Goal: Task Accomplishment & Management: Manage account settings

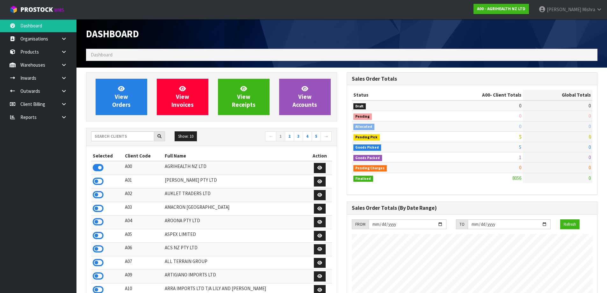
scroll to position [483, 260]
click at [99, 139] on input "text" at bounding box center [122, 136] width 63 height 10
type input "S02"
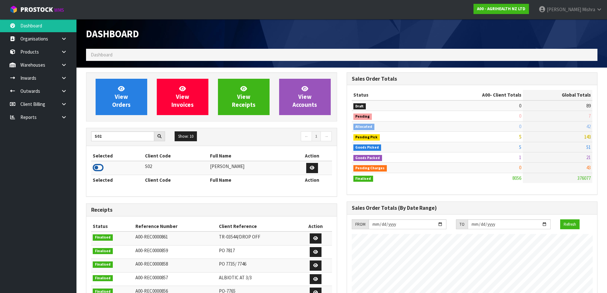
click at [94, 166] on icon at bounding box center [98, 168] width 11 height 10
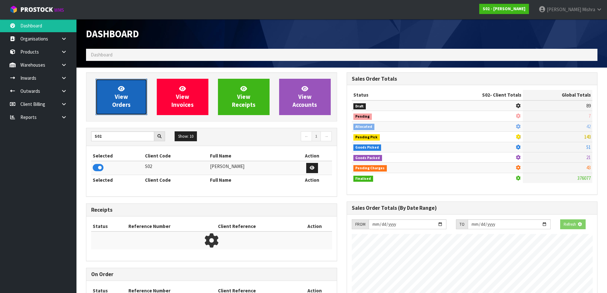
click at [107, 103] on link "View Orders" at bounding box center [122, 97] width 52 height 36
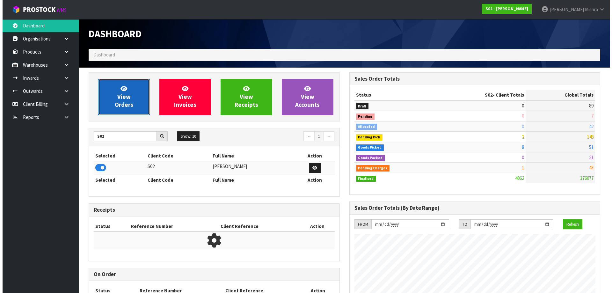
scroll to position [483, 260]
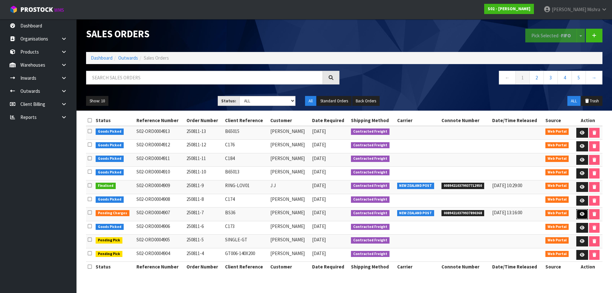
click at [580, 212] on icon at bounding box center [582, 214] width 5 height 4
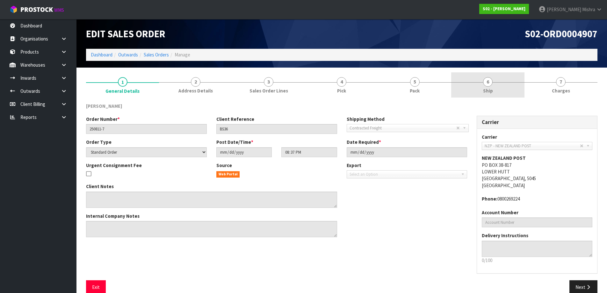
click at [507, 85] on link "6 Ship" at bounding box center [487, 84] width 73 height 25
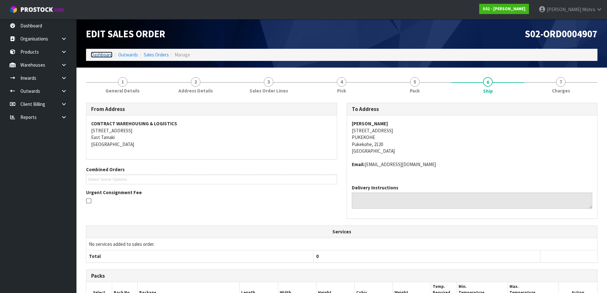
click at [97, 54] on link "Dashboard" at bounding box center [102, 55] width 22 height 6
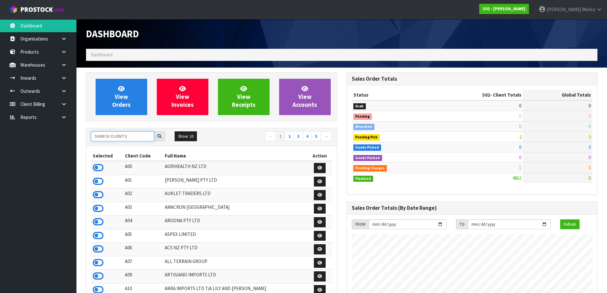
scroll to position [483, 260]
click at [106, 136] on input "text" at bounding box center [122, 136] width 63 height 10
type input "13"
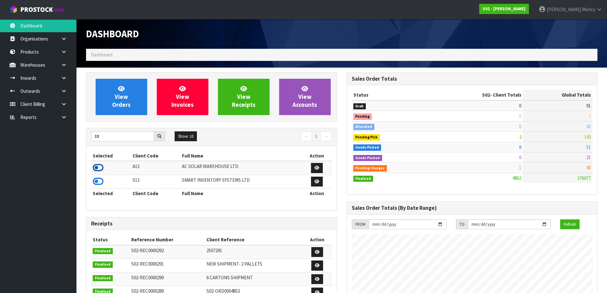
click at [103, 170] on icon at bounding box center [98, 168] width 11 height 10
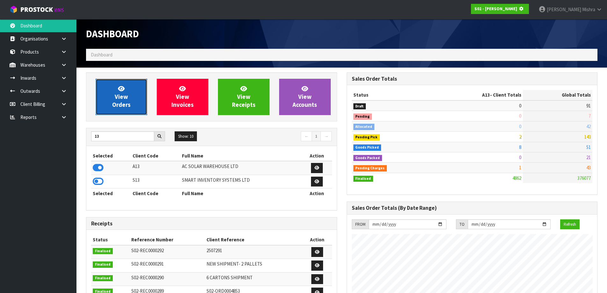
scroll to position [318270, 318407]
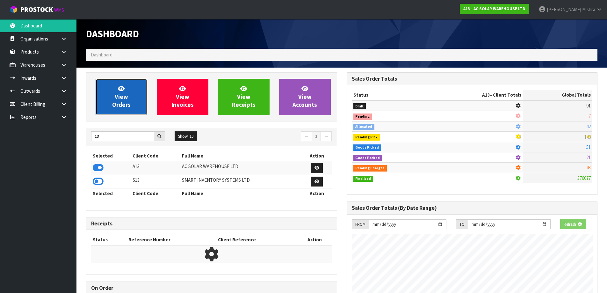
click at [108, 108] on link "View Orders" at bounding box center [122, 97] width 52 height 36
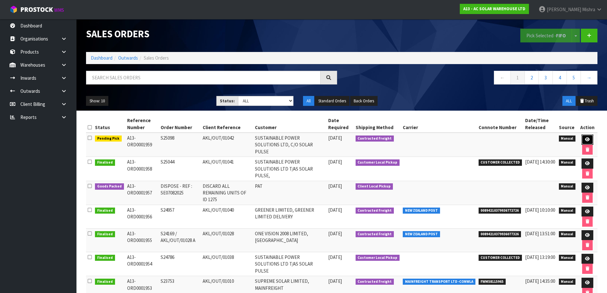
click at [583, 135] on link at bounding box center [588, 139] width 12 height 10
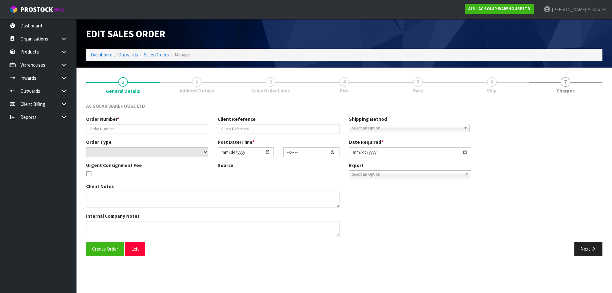
type input "S25098"
type input "AKL/OUT/01042"
select select "number:0"
type input "[DATE]"
type input "14:59:00.000"
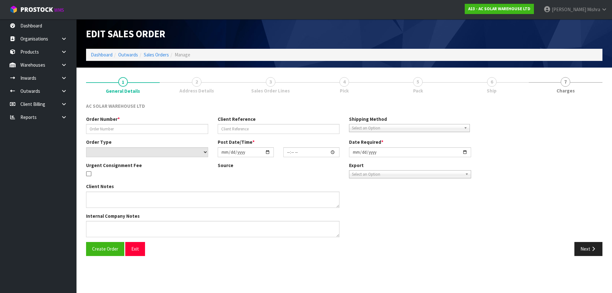
type input "[DATE]"
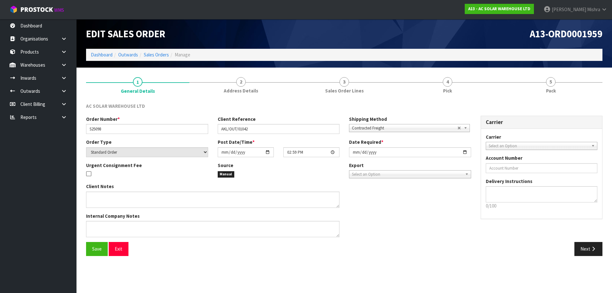
click at [156, 51] on li "Sales Orders" at bounding box center [153, 54] width 31 height 7
click at [156, 53] on link "Sales Orders" at bounding box center [156, 55] width 25 height 6
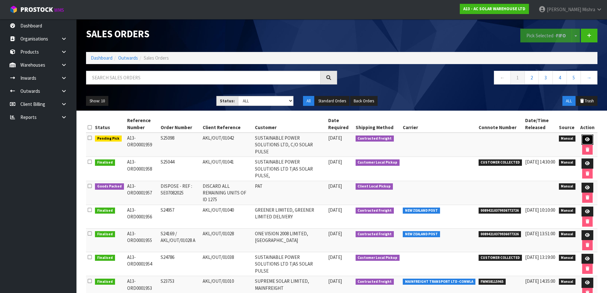
click at [583, 139] on link at bounding box center [588, 139] width 12 height 10
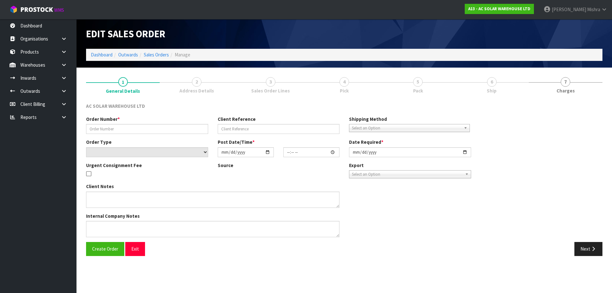
type input "S25098"
type input "AKL/OUT/01042"
select select "number:0"
type input "[DATE]"
type input "14:59:00.000"
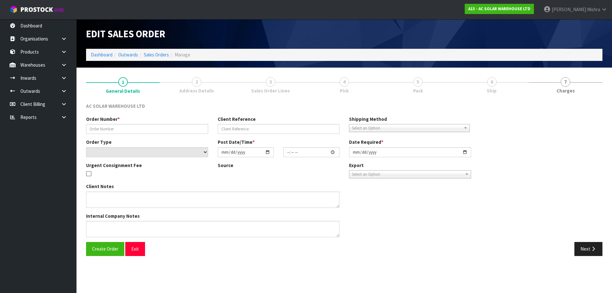
type input "[DATE]"
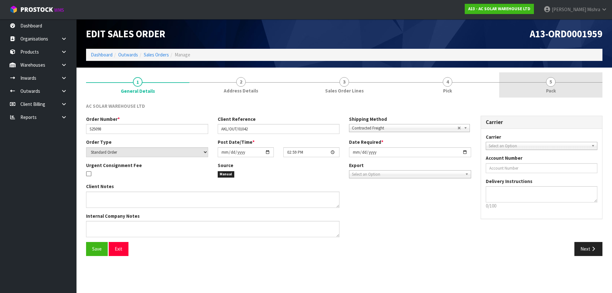
click at [533, 84] on link "5 Pack" at bounding box center [550, 84] width 103 height 25
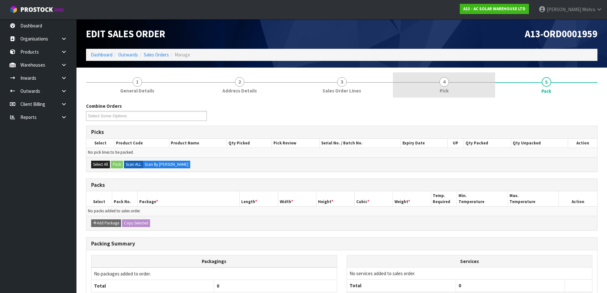
drag, startPoint x: 424, startPoint y: 91, endPoint x: 441, endPoint y: 95, distance: 18.0
click at [424, 90] on link "4 Pick" at bounding box center [444, 84] width 102 height 25
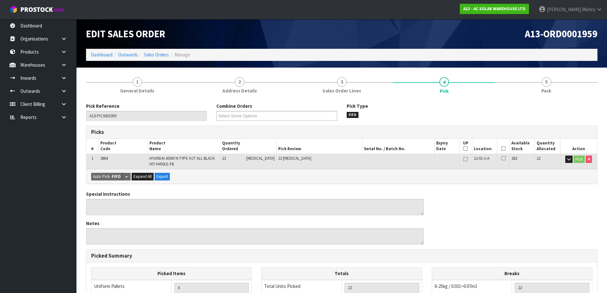
click at [501, 148] on icon at bounding box center [503, 148] width 4 height 0
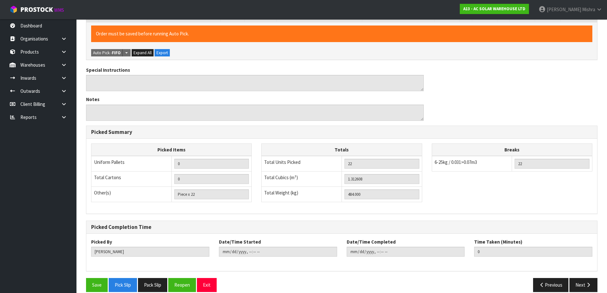
scroll to position [156, 0]
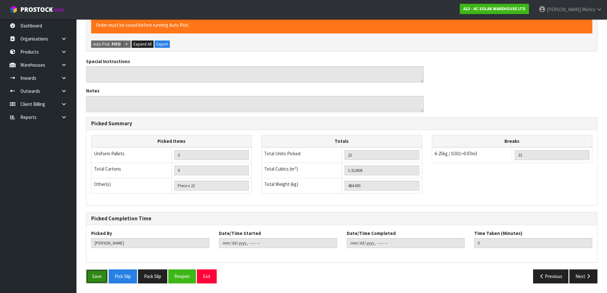
click at [103, 275] on button "Save" at bounding box center [97, 276] width 22 height 14
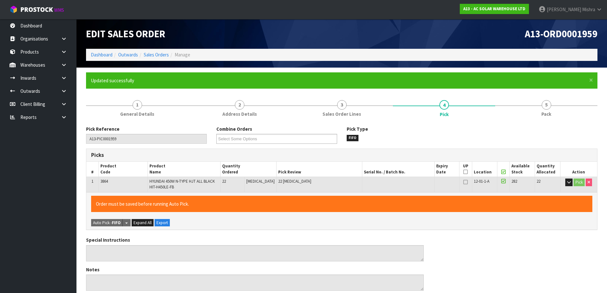
type input "[PERSON_NAME]"
type input "2025-08-11T13:28:33"
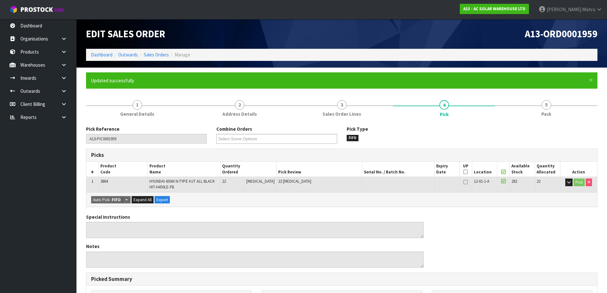
scroll to position [156, 0]
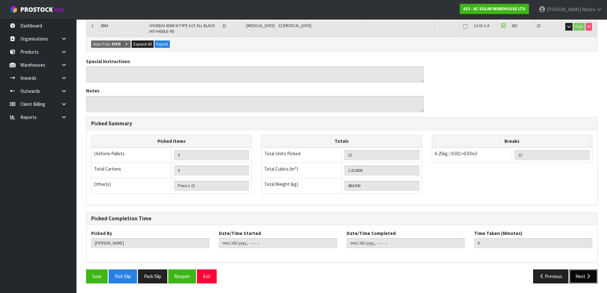
drag, startPoint x: 585, startPoint y: 280, endPoint x: 571, endPoint y: 278, distance: 14.3
click at [583, 279] on button "Next" at bounding box center [583, 276] width 28 height 14
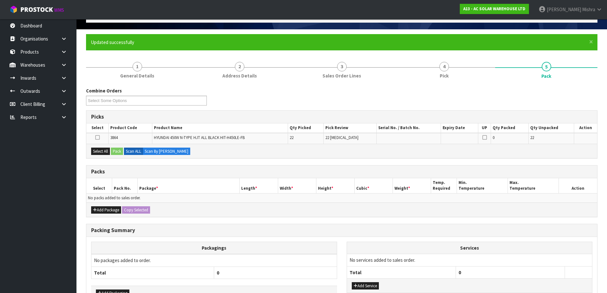
scroll to position [81, 0]
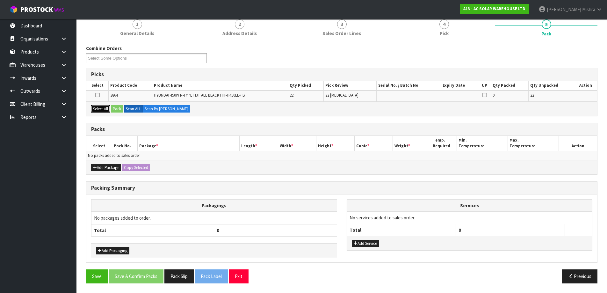
click at [102, 110] on button "Select All" at bounding box center [100, 109] width 19 height 8
click at [120, 109] on button "Pack" at bounding box center [117, 109] width 12 height 8
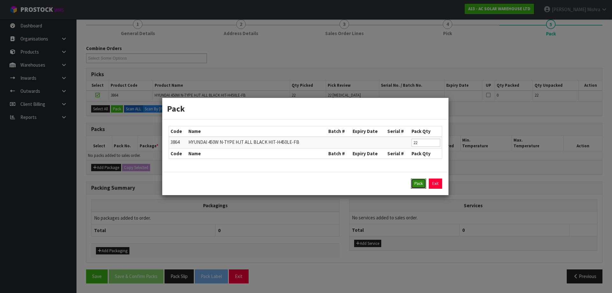
click at [416, 180] on button "Pack" at bounding box center [418, 183] width 15 height 10
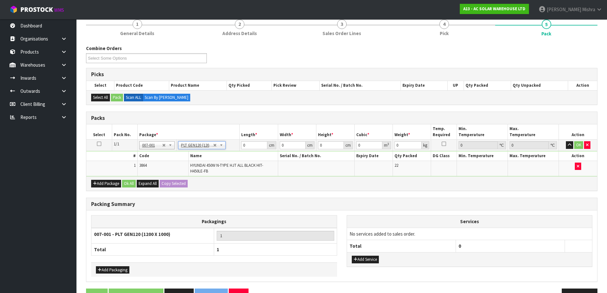
type input "120"
type input "100"
type input "484"
drag, startPoint x: 257, startPoint y: 144, endPoint x: 221, endPoint y: 146, distance: 36.7
click at [221, 146] on tr "1/1 NONE 007-001 007-002 007-004 007-009 007-013 007-014 007-015 007-017 007-01…" at bounding box center [341, 145] width 511 height 11
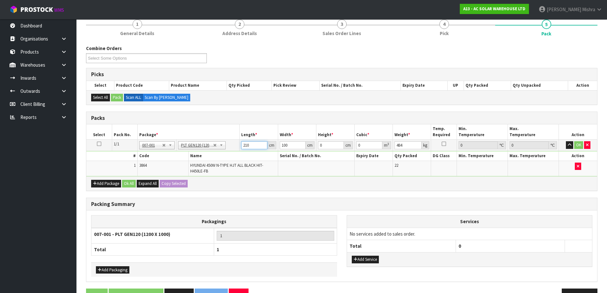
type input "210"
type input "120"
type input "8"
type input "0.2016"
type input "83"
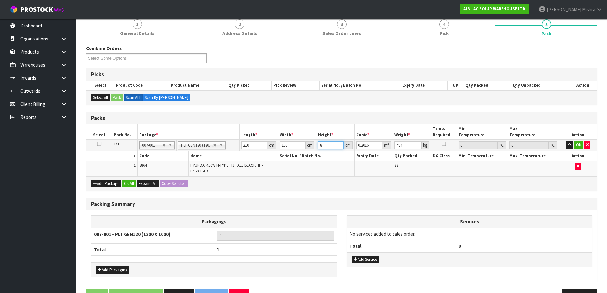
type input "2.0916"
type input "83"
type input "513"
click at [126, 185] on button "Ok All" at bounding box center [129, 184] width 14 height 8
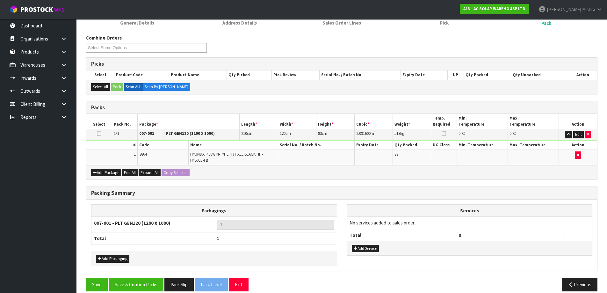
scroll to position [99, 0]
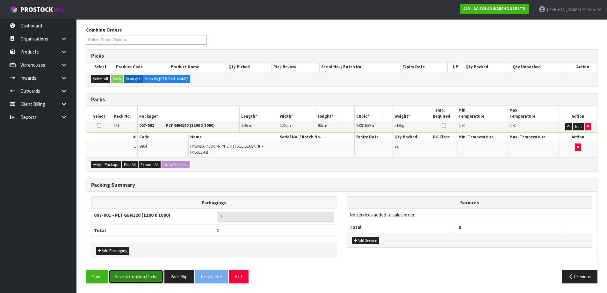
click at [137, 281] on button "Save & Confirm Packs" at bounding box center [136, 277] width 55 height 14
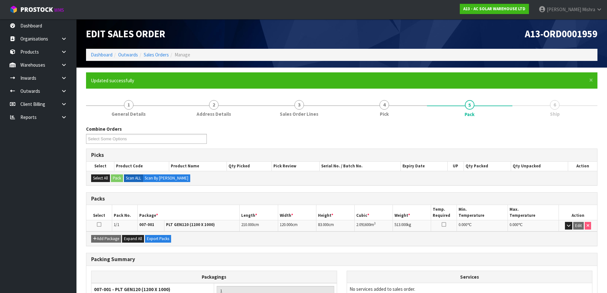
scroll to position [60, 0]
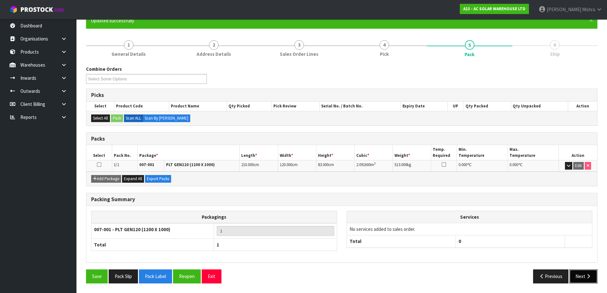
click at [581, 275] on button "Next" at bounding box center [583, 276] width 28 height 14
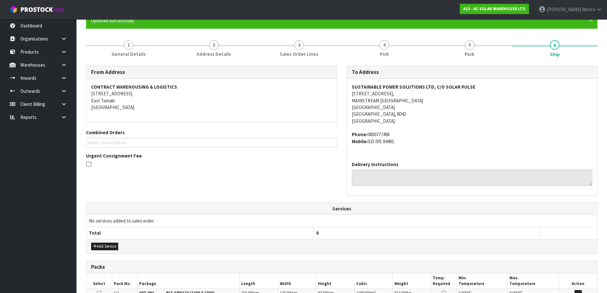
click at [399, 100] on address "SUSTAINABLE POWER SOLUTIONS LTD, C/O SOLAR PULSE 8 JIPCHO ROAD, MAINSTREAM CHRI…" at bounding box center [472, 103] width 241 height 41
click at [400, 100] on address "SUSTAINABLE POWER SOLUTIONS LTD, C/O SOLAR PULSE 8 JIPCHO ROAD, MAINSTREAM CHRI…" at bounding box center [472, 103] width 241 height 41
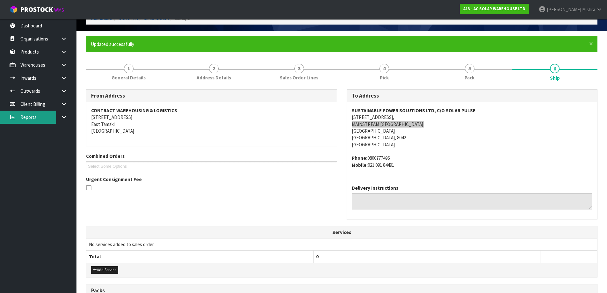
scroll to position [0, 0]
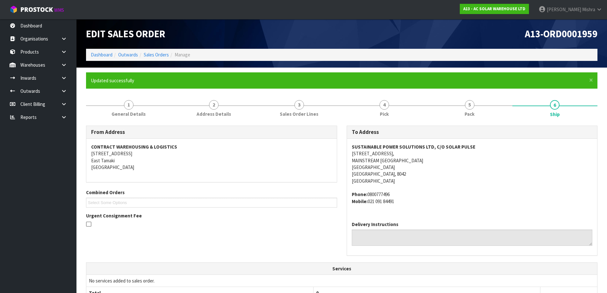
click at [436, 146] on strong "SUSTAINABLE POWER SOLUTIONS LTD, C/O SOLAR PULSE" at bounding box center [414, 147] width 124 height 6
click at [420, 144] on strong "SUSTAINABLE POWER SOLUTIONS LTD, C/O SOLAR PULSE" at bounding box center [414, 147] width 124 height 6
copy strong "SUSTAINABLE POWER SOLUTIONS LTD, C/O SOLAR PULSE"
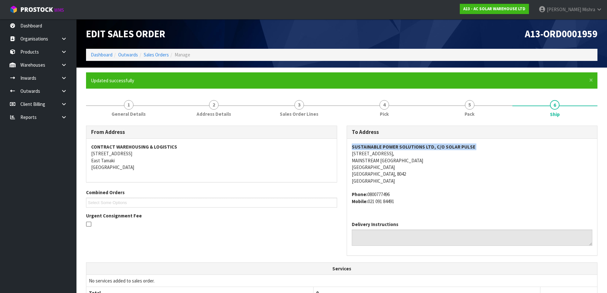
drag, startPoint x: 391, startPoint y: 194, endPoint x: 368, endPoint y: 192, distance: 23.7
click at [368, 192] on address "Phone: 0800777496 Mobile: 021 091 84491" at bounding box center [472, 198] width 241 height 14
copy address "0800777496"
drag, startPoint x: 401, startPoint y: 202, endPoint x: 369, endPoint y: 203, distance: 32.5
click at [369, 203] on address "Phone: 0800777496 Mobile: 021 091 84491" at bounding box center [472, 198] width 241 height 14
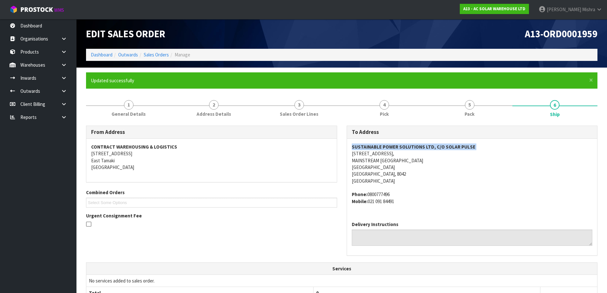
copy address "021 091 84491"
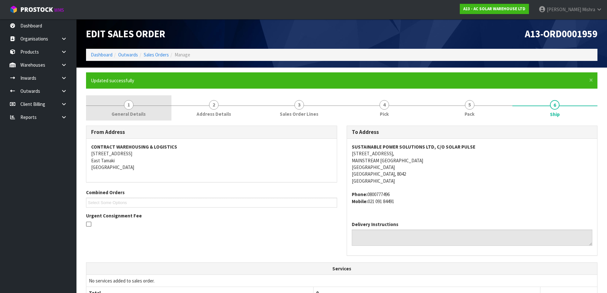
click at [121, 116] on span "General Details" at bounding box center [129, 114] width 34 height 7
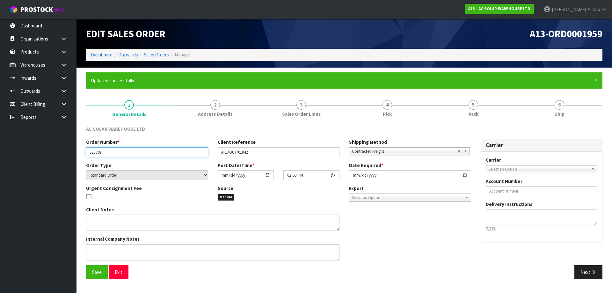
drag, startPoint x: 122, startPoint y: 152, endPoint x: 82, endPoint y: 158, distance: 41.0
click at [82, 158] on div "Order Number * S25098 Client Reference AKL/OUT/01042 Shipping Method Client Loc…" at bounding box center [278, 150] width 395 height 23
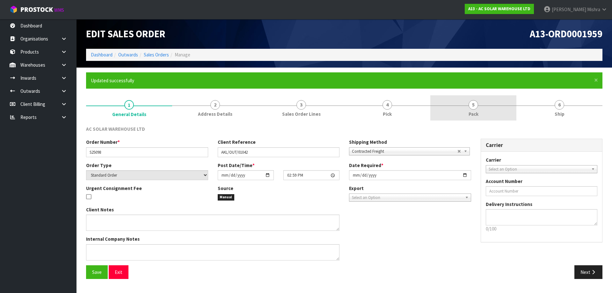
drag, startPoint x: 488, startPoint y: 111, endPoint x: 482, endPoint y: 113, distance: 6.2
click at [488, 111] on link "5 Pack" at bounding box center [473, 107] width 86 height 25
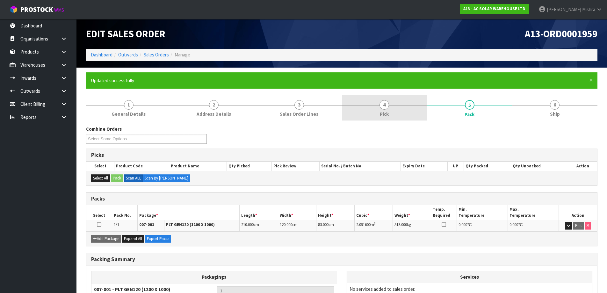
click at [381, 109] on span "4" at bounding box center [385, 105] width 10 height 10
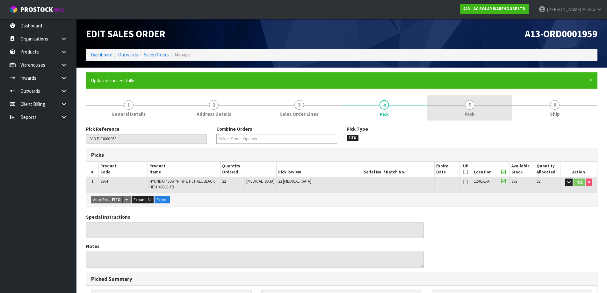
click at [458, 114] on link "5 Pack" at bounding box center [469, 107] width 85 height 25
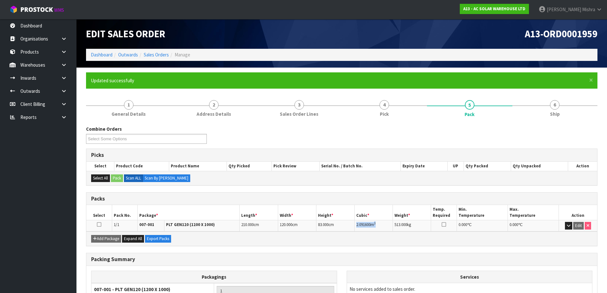
drag, startPoint x: 379, startPoint y: 224, endPoint x: 355, endPoint y: 222, distance: 23.4
click at [355, 222] on td "2.091600 m 3" at bounding box center [374, 225] width 38 height 11
copy td "2.091600 m 3"
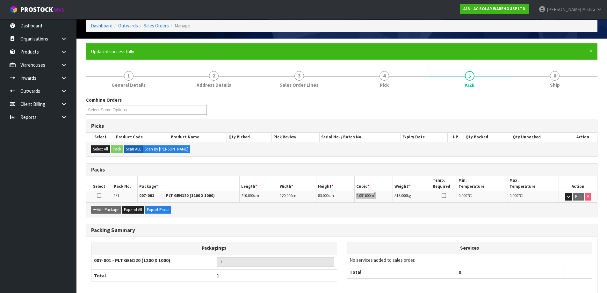
scroll to position [60, 0]
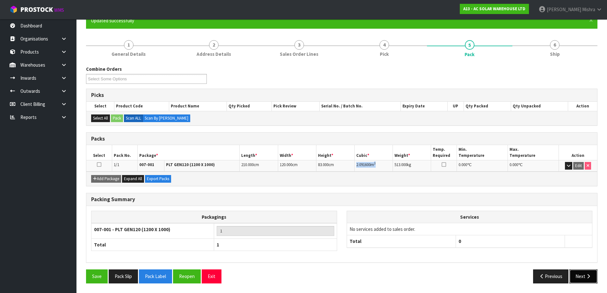
click at [583, 271] on button "Next" at bounding box center [583, 276] width 28 height 14
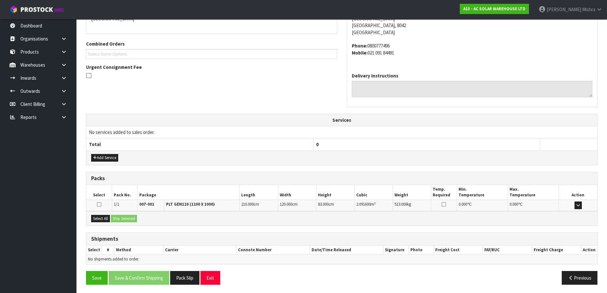
scroll to position [150, 0]
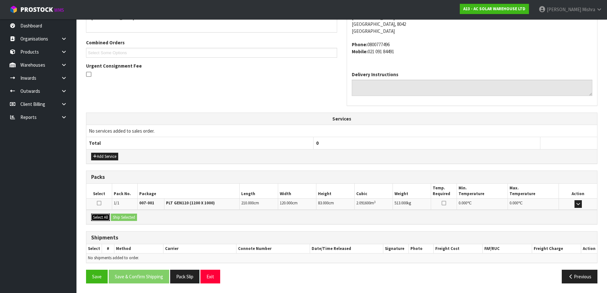
drag, startPoint x: 97, startPoint y: 220, endPoint x: 114, endPoint y: 217, distance: 17.8
click at [97, 219] on button "Select All" at bounding box center [100, 218] width 19 height 8
click at [122, 217] on button "Ship Selected" at bounding box center [124, 218] width 26 height 8
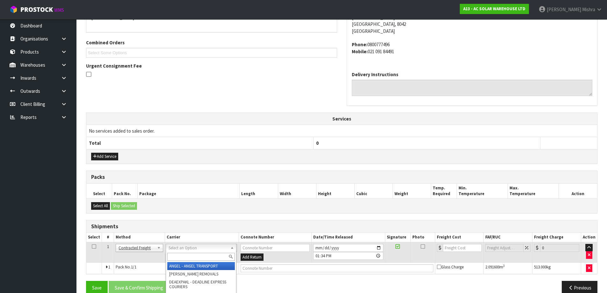
drag, startPoint x: 205, startPoint y: 250, endPoint x: 202, endPoint y: 252, distance: 3.4
click at [202, 253] on input "text" at bounding box center [201, 257] width 68 height 8
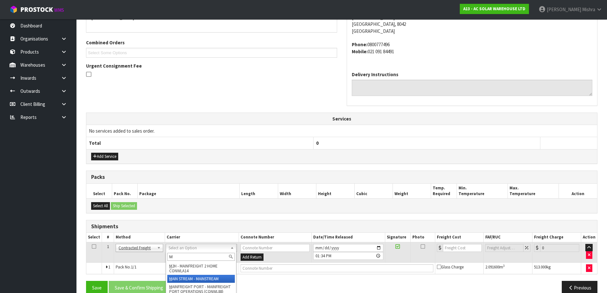
type input "M"
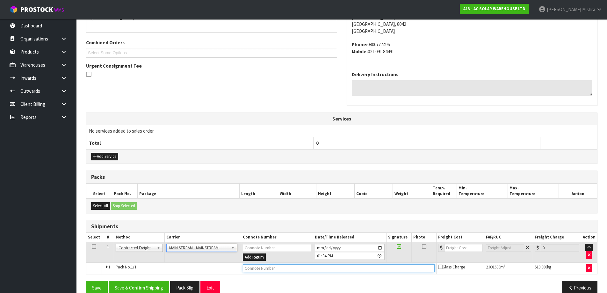
click at [378, 269] on input "text" at bounding box center [339, 268] width 192 height 8
paste input "CWL7713374"
type input "CWL7713374"
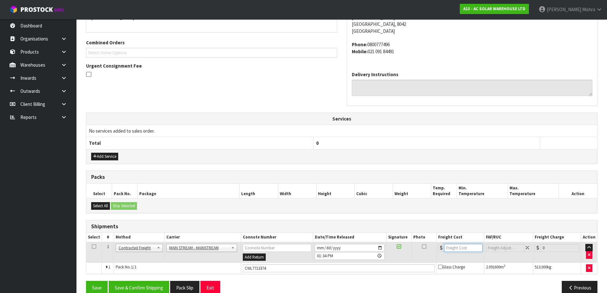
click at [449, 248] on input "number" at bounding box center [463, 248] width 39 height 8
type input "244.53"
click at [129, 281] on button "Save & Confirm Shipping" at bounding box center [139, 288] width 61 height 14
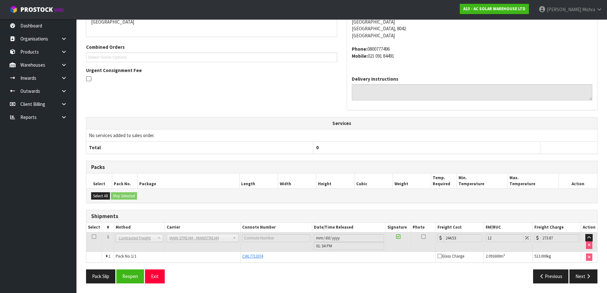
scroll to position [0, 0]
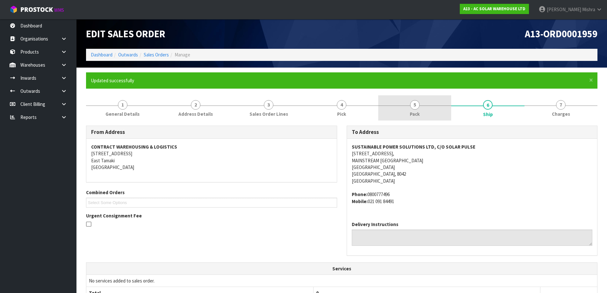
click at [426, 98] on link "5 Pack" at bounding box center [414, 107] width 73 height 25
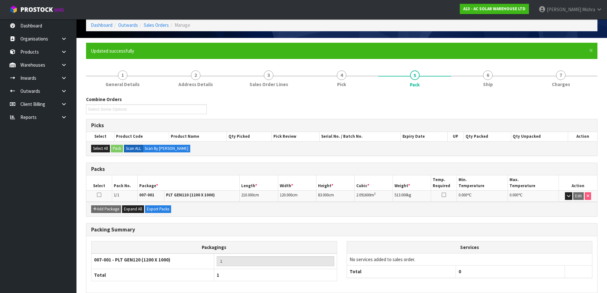
scroll to position [60, 0]
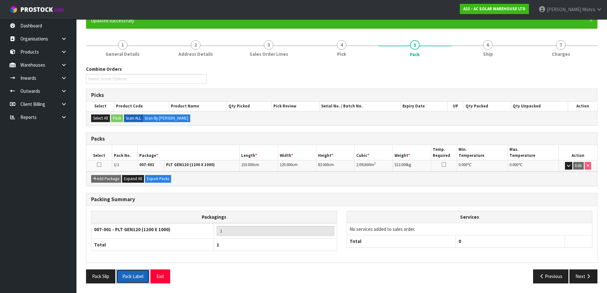
click at [133, 280] on button "Pack Label" at bounding box center [132, 276] width 33 height 14
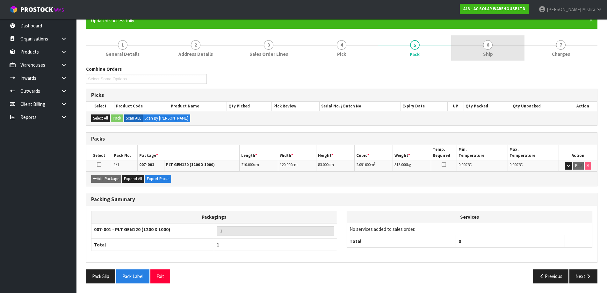
click at [503, 52] on link "6 Ship" at bounding box center [487, 47] width 73 height 25
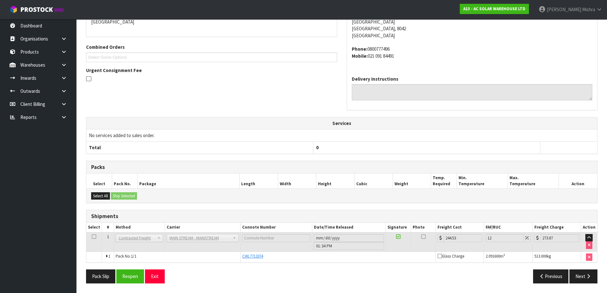
scroll to position [0, 0]
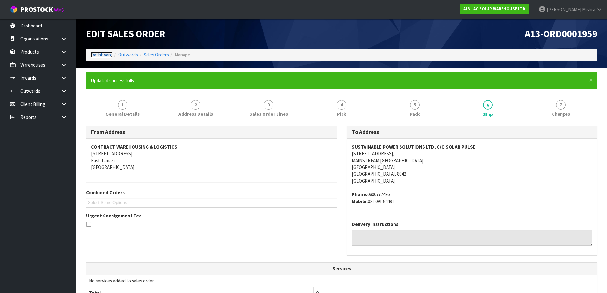
click at [98, 55] on link "Dashboard" at bounding box center [102, 55] width 22 height 6
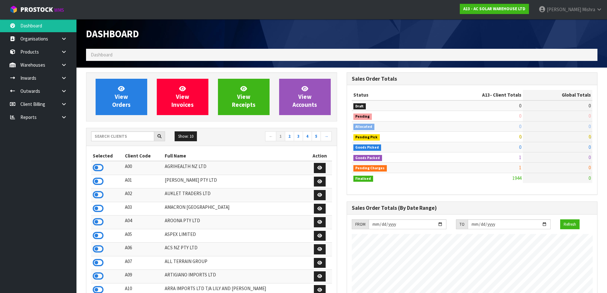
scroll to position [469, 260]
click at [111, 133] on input "text" at bounding box center [122, 136] width 63 height 10
type input "S02"
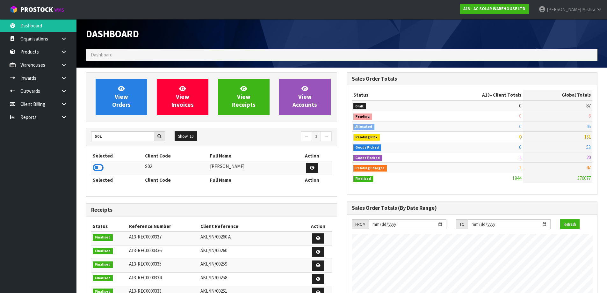
click at [102, 173] on td at bounding box center [117, 168] width 52 height 14
click at [99, 165] on icon at bounding box center [98, 168] width 11 height 10
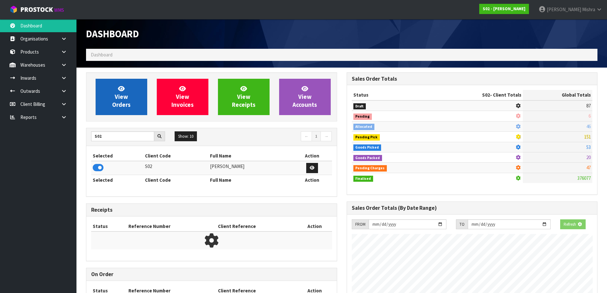
scroll to position [318270, 318407]
click at [112, 98] on link "View Orders" at bounding box center [122, 97] width 52 height 36
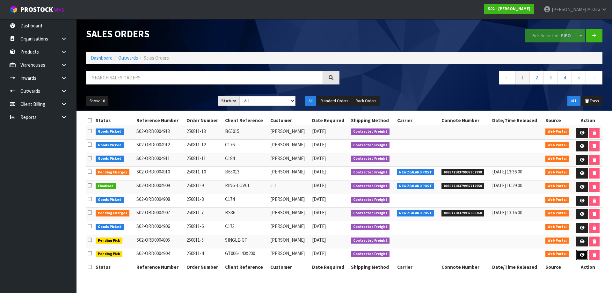
click at [581, 257] on icon at bounding box center [582, 255] width 5 height 4
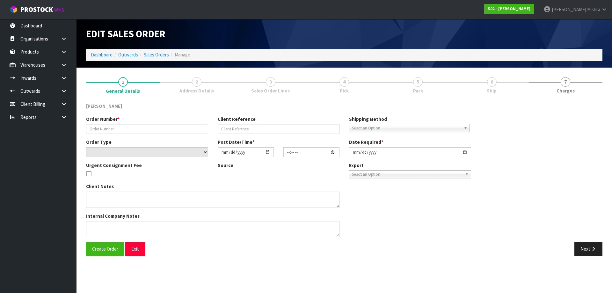
type input "250811-4"
type input "GT006-140X200"
select select "number:0"
type input "2025-08-10"
type input "20:05:00.000"
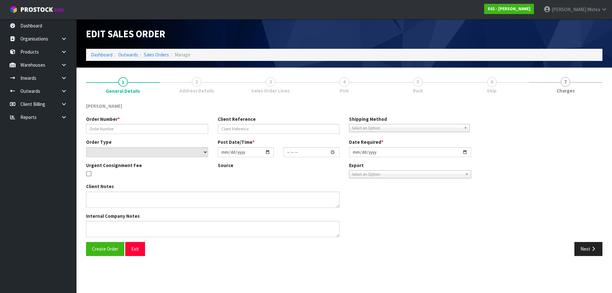
type input "[DATE]"
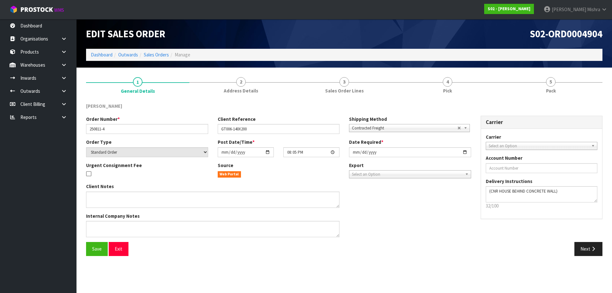
drag, startPoint x: 450, startPoint y: 85, endPoint x: 465, endPoint y: 101, distance: 21.7
click at [449, 88] on link "4 Pick" at bounding box center [447, 84] width 103 height 25
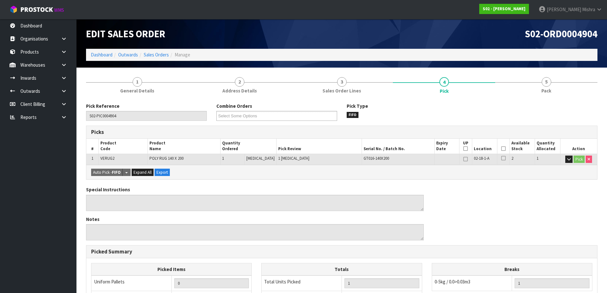
click at [502, 149] on icon at bounding box center [503, 148] width 4 height 0
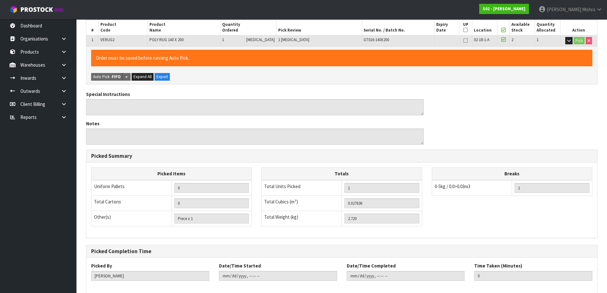
scroll to position [151, 0]
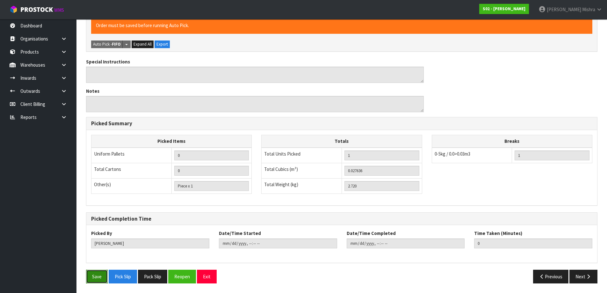
click at [91, 280] on button "Save" at bounding box center [97, 277] width 22 height 14
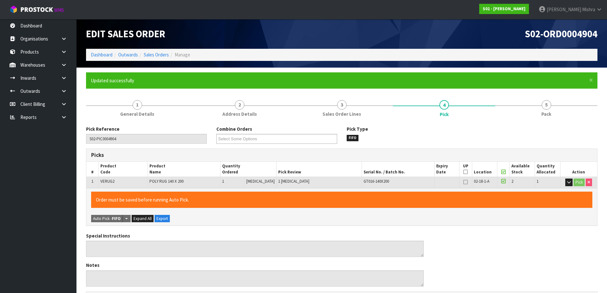
type input "[PERSON_NAME]"
type input "2025-08-11T13:41:46"
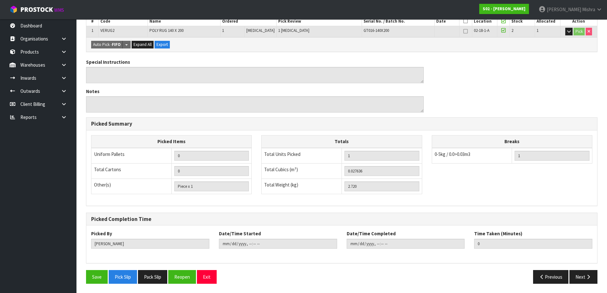
scroll to position [151, 0]
click at [586, 274] on icon "button" at bounding box center [588, 276] width 6 height 5
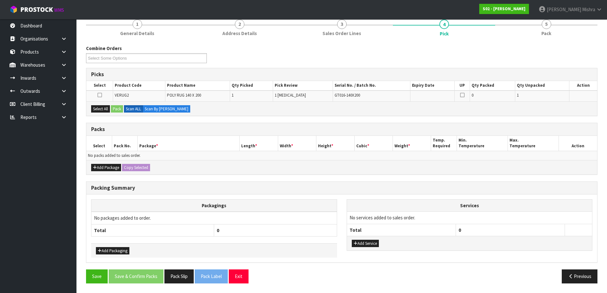
scroll to position [0, 0]
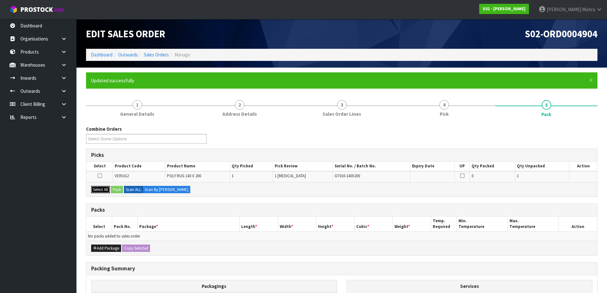
click at [102, 189] on button "Select All" at bounding box center [100, 190] width 19 height 8
click at [116, 190] on button "Pack" at bounding box center [117, 190] width 12 height 8
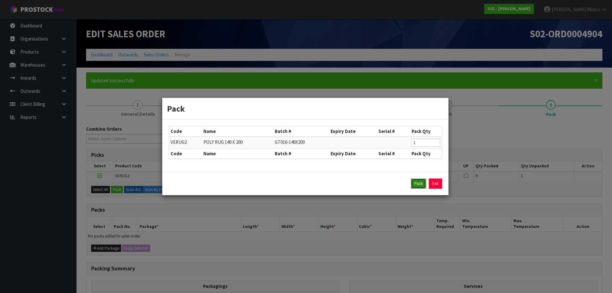
click at [415, 183] on button "Pack" at bounding box center [418, 183] width 15 height 10
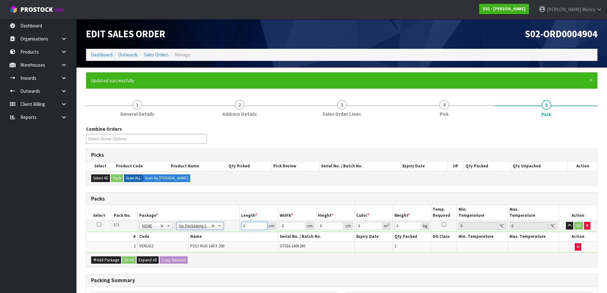
drag, startPoint x: 256, startPoint y: 223, endPoint x: 221, endPoint y: 226, distance: 35.1
click at [221, 226] on tr "1/1 NONE 007-001 007-002 007-004 007-009 007-013 007-014 007-015 007-017 007-01…" at bounding box center [341, 225] width 511 height 11
type input "141"
click at [290, 226] on input "13" at bounding box center [293, 226] width 26 height 8
type input "18"
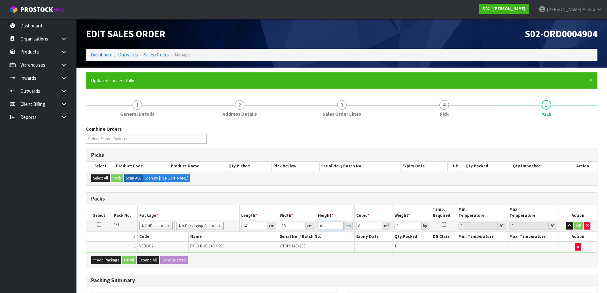
type input "1"
type input "0.002538"
type input "13"
type input "0.032994"
type input "13"
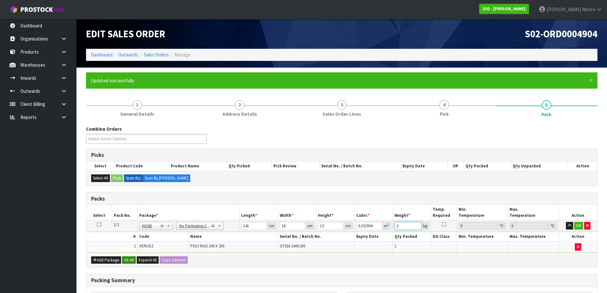
type input "3"
click at [129, 257] on button "Ok All" at bounding box center [129, 260] width 14 height 8
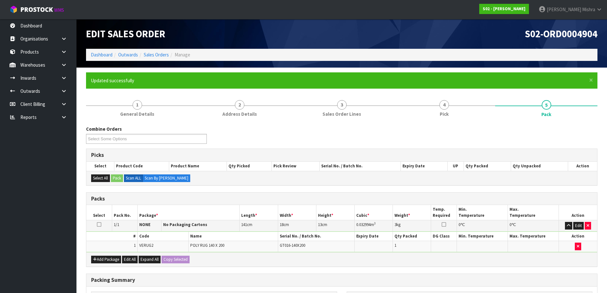
scroll to position [95, 0]
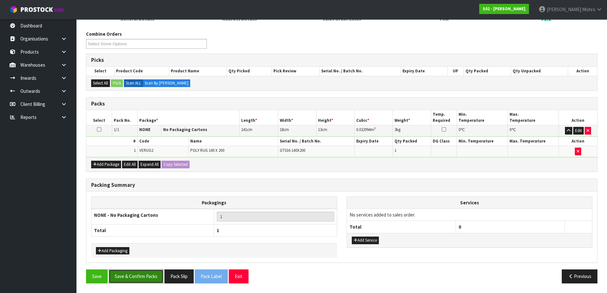
click at [153, 274] on button "Save & Confirm Packs" at bounding box center [136, 276] width 55 height 14
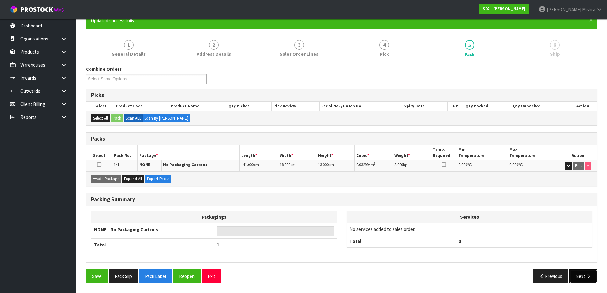
click at [584, 279] on button "Next" at bounding box center [583, 276] width 28 height 14
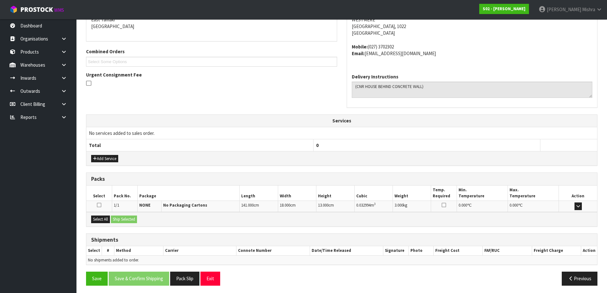
scroll to position [143, 0]
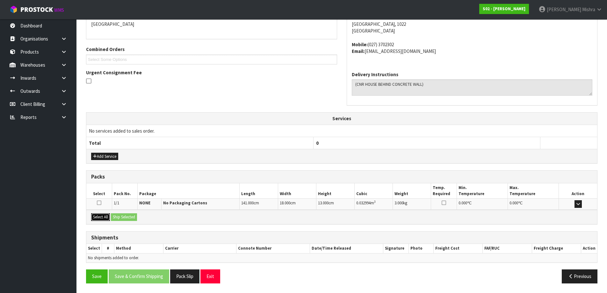
drag, startPoint x: 100, startPoint y: 214, endPoint x: 130, endPoint y: 223, distance: 30.8
click at [100, 214] on button "Select All" at bounding box center [100, 217] width 19 height 8
click at [133, 218] on button "Ship Selected" at bounding box center [124, 217] width 26 height 8
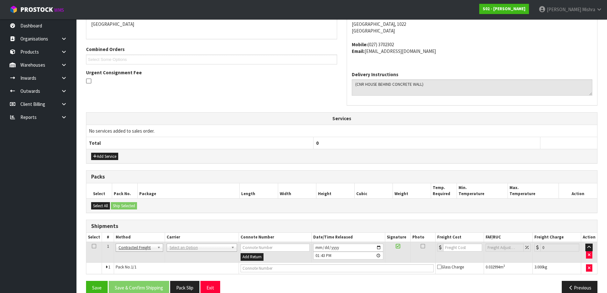
drag, startPoint x: 186, startPoint y: 248, endPoint x: 191, endPoint y: 255, distance: 7.6
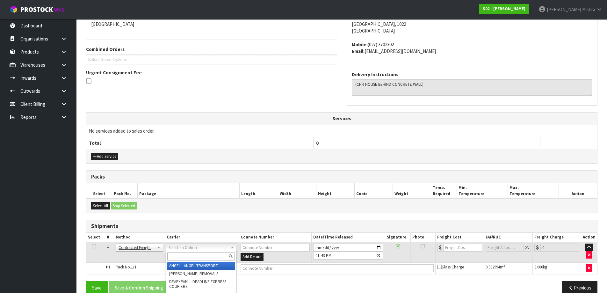
click at [193, 260] on input "text" at bounding box center [201, 256] width 68 height 8
type input "NZP"
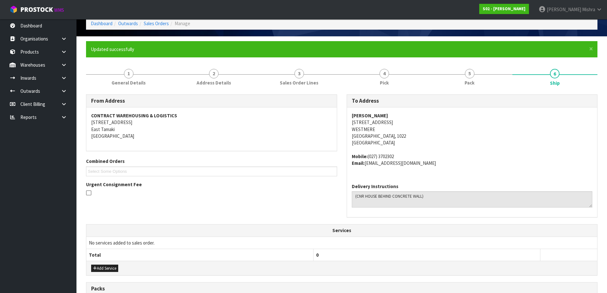
scroll to position [154, 0]
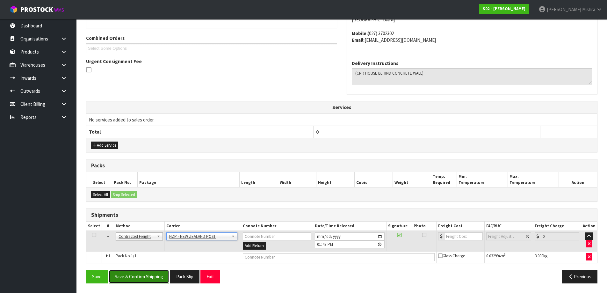
click at [149, 277] on button "Save & Confirm Shipping" at bounding box center [139, 277] width 61 height 14
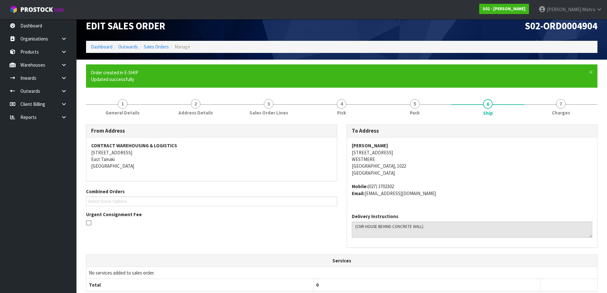
scroll to position [145, 0]
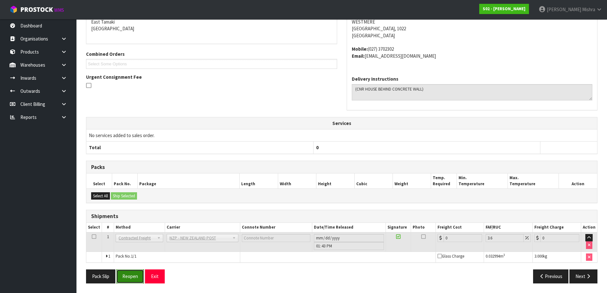
click at [135, 272] on button "Reopen" at bounding box center [130, 276] width 28 height 14
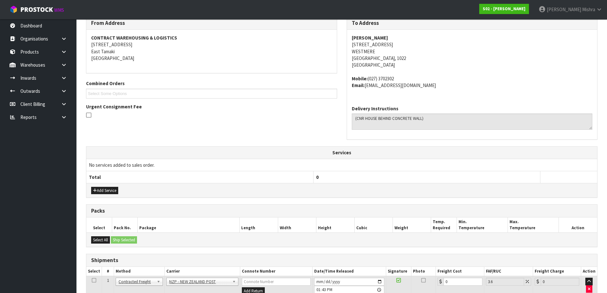
scroll to position [160, 0]
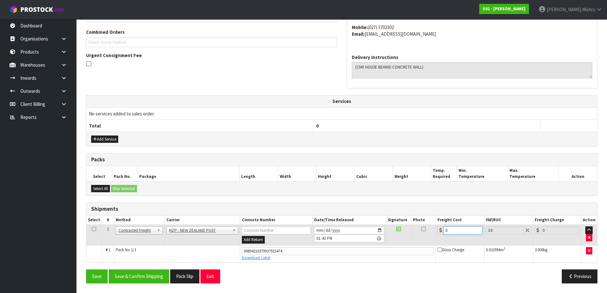
drag, startPoint x: 455, startPoint y: 232, endPoint x: 428, endPoint y: 238, distance: 28.0
click at [428, 238] on tr "1 Client Local Pickup Customer Local Pickup Company Freight Contracted Freight …" at bounding box center [341, 235] width 511 height 21
type input "4"
type input "4.14"
type input "4.3"
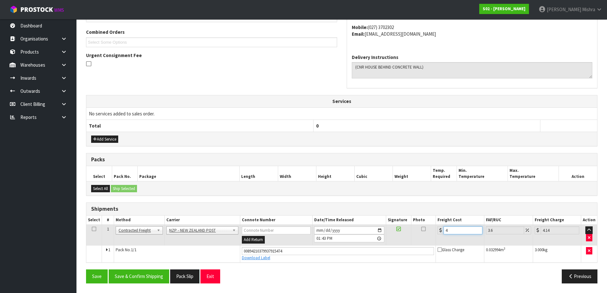
type input "4.45"
type input "4.33"
type input "4.49"
type input "4.33"
click at [158, 278] on button "Save & Confirm Shipping" at bounding box center [139, 276] width 61 height 14
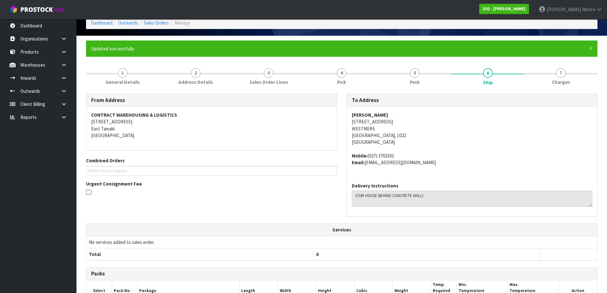
scroll to position [0, 0]
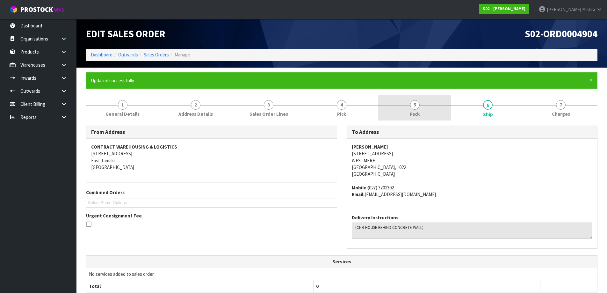
click at [403, 108] on link "5 Pack" at bounding box center [414, 107] width 73 height 25
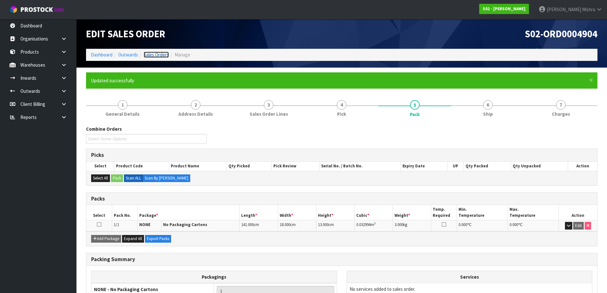
click at [150, 52] on link "Sales Orders" at bounding box center [156, 55] width 25 height 6
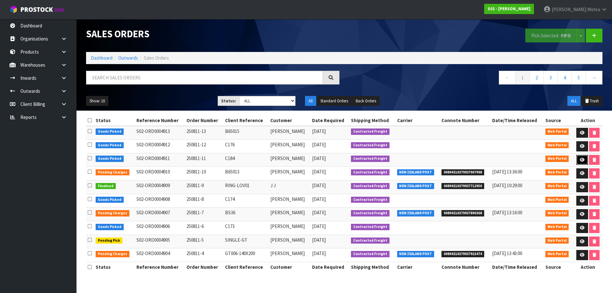
click at [580, 157] on link at bounding box center [582, 160] width 12 height 10
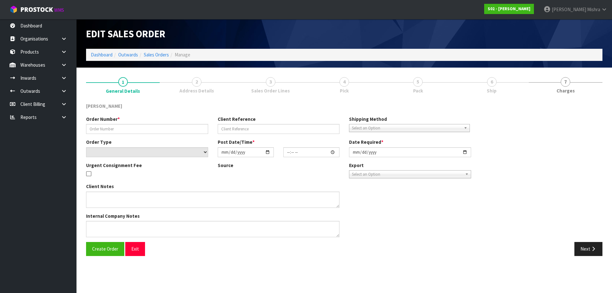
type input "250811-11"
type input "C184"
select select "number:0"
type input "2025-08-10"
type input "21:00:00.000"
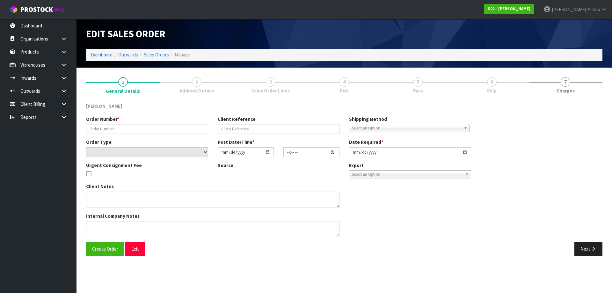
type input "[DATE]"
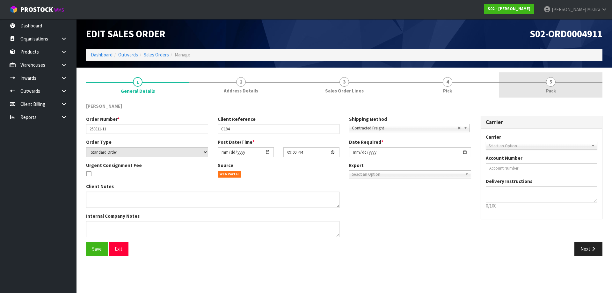
click at [545, 84] on link "5 Pack" at bounding box center [550, 84] width 103 height 25
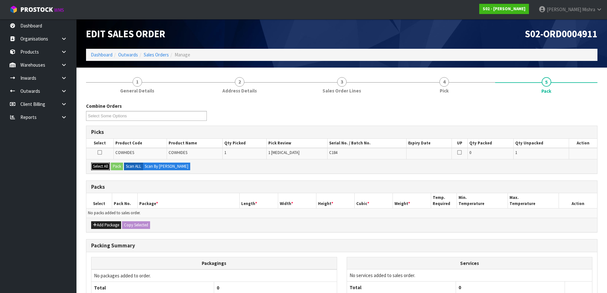
drag, startPoint x: 98, startPoint y: 167, endPoint x: 110, endPoint y: 167, distance: 12.4
click at [98, 167] on button "Select All" at bounding box center [100, 167] width 19 height 8
click at [117, 165] on button "Pack" at bounding box center [117, 167] width 12 height 8
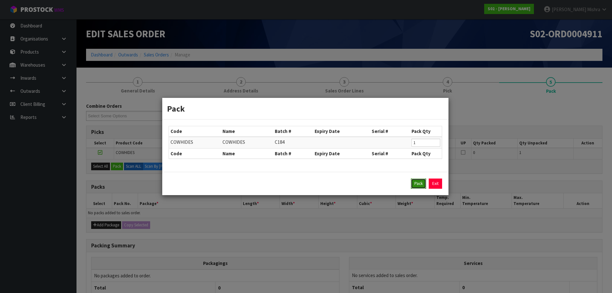
click at [411, 185] on button "Pack" at bounding box center [418, 183] width 15 height 10
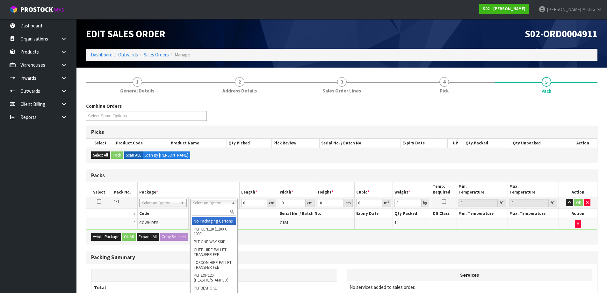
click at [211, 209] on input "text" at bounding box center [214, 212] width 44 height 8
type input "A4 C"
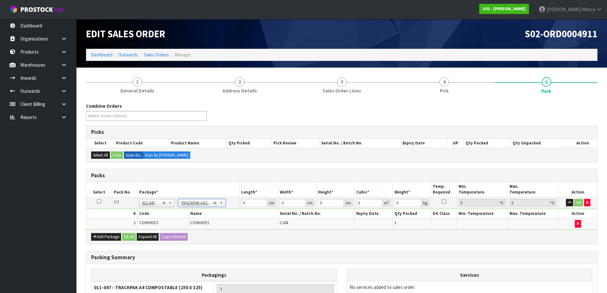
type input "25"
type input "32.5"
type input "0.01"
type input "0.000008"
type input "1.43"
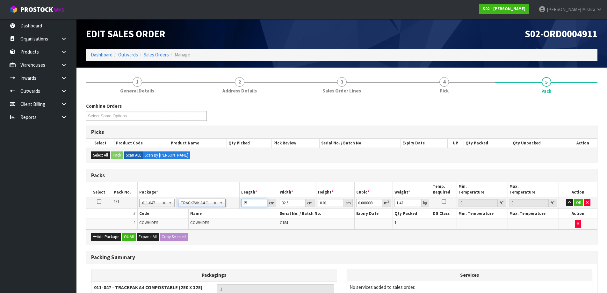
click at [254, 204] on input "25" at bounding box center [254, 203] width 26 height 8
drag, startPoint x: 336, startPoint y: 203, endPoint x: 215, endPoint y: 207, distance: 120.2
click at [215, 207] on tr "1/1 NONE 007-001 007-002 007-004 007-009 007-013 007-014 007-015 007-017 007-01…" at bounding box center [341, 202] width 511 height 11
type input "7"
type input "0.005688"
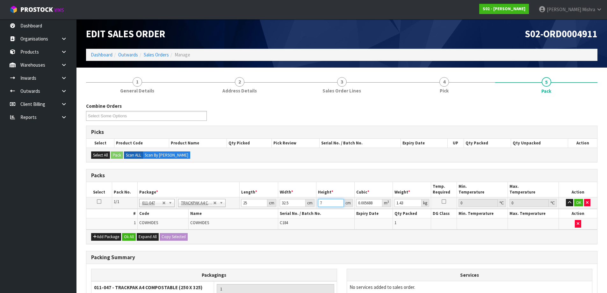
type input "7"
drag, startPoint x: 412, startPoint y: 202, endPoint x: 376, endPoint y: 201, distance: 35.7
click at [376, 201] on tr "1/1 NONE 007-001 007-002 007-004 007-009 007-013 007-014 007-015 007-017 007-01…" at bounding box center [341, 202] width 511 height 11
type input "1"
click at [135, 238] on button "Ok All" at bounding box center [129, 237] width 14 height 8
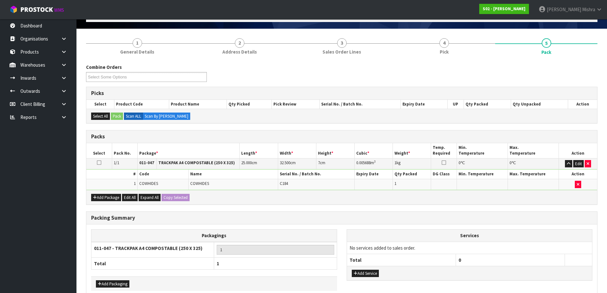
scroll to position [72, 0]
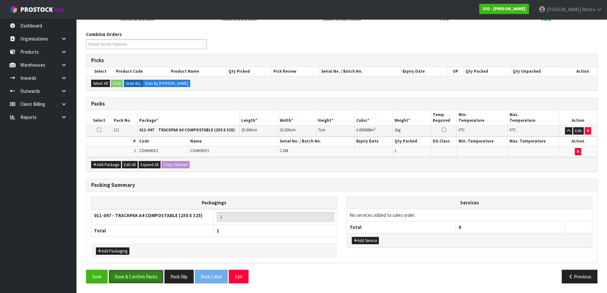
click at [156, 272] on button "Save & Confirm Packs" at bounding box center [136, 277] width 55 height 14
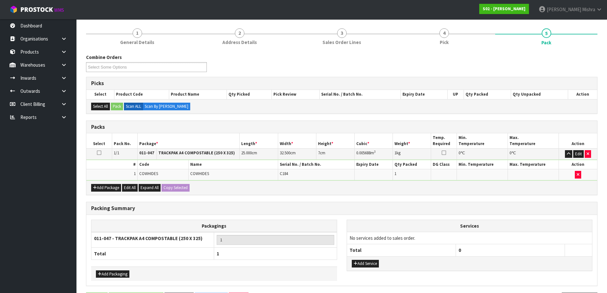
scroll to position [0, 0]
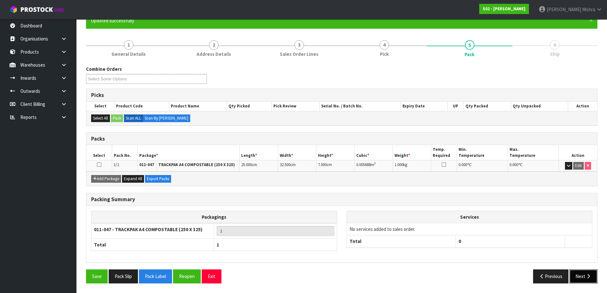
click at [584, 276] on button "Next" at bounding box center [583, 276] width 28 height 14
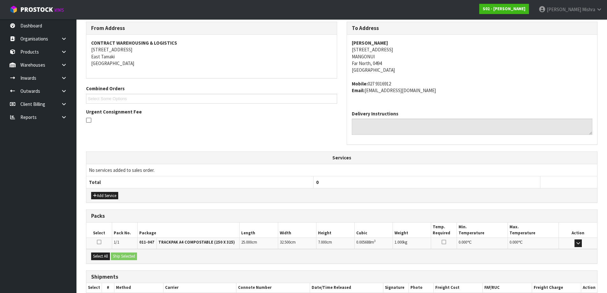
scroll to position [143, 0]
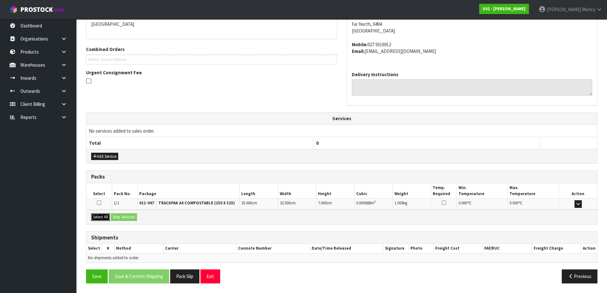
drag, startPoint x: 101, startPoint y: 217, endPoint x: 120, endPoint y: 213, distance: 19.2
click at [102, 216] on button "Select All" at bounding box center [100, 217] width 19 height 8
click at [127, 213] on button "Ship Selected" at bounding box center [124, 217] width 26 height 8
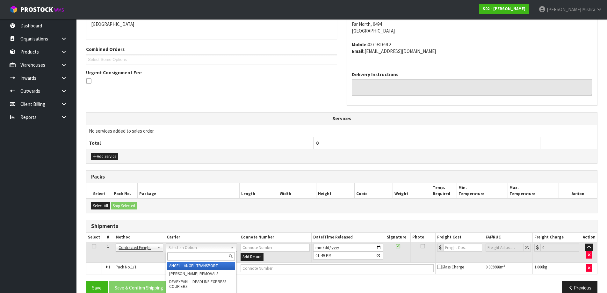
click at [202, 252] on div at bounding box center [201, 256] width 70 height 11
click at [203, 253] on input "text" at bounding box center [201, 256] width 68 height 8
type input "NZP"
drag, startPoint x: 202, startPoint y: 262, endPoint x: 170, endPoint y: 276, distance: 35.2
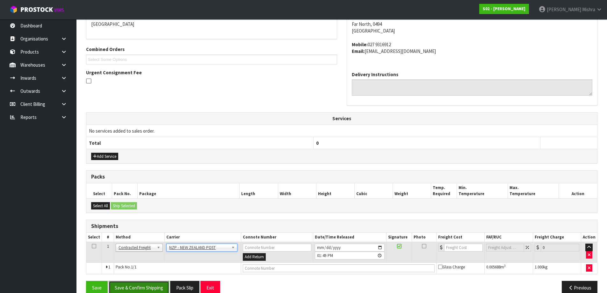
click at [142, 281] on button "Save & Confirm Shipping" at bounding box center [139, 288] width 61 height 14
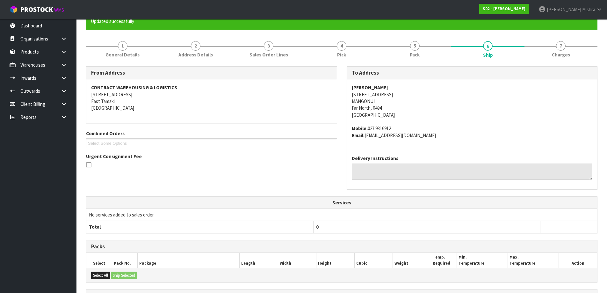
scroll to position [145, 0]
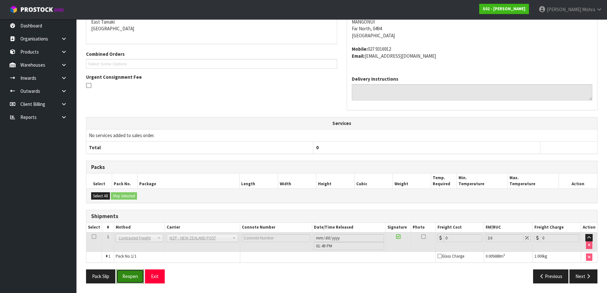
click at [142, 272] on button "Reopen" at bounding box center [130, 276] width 28 height 14
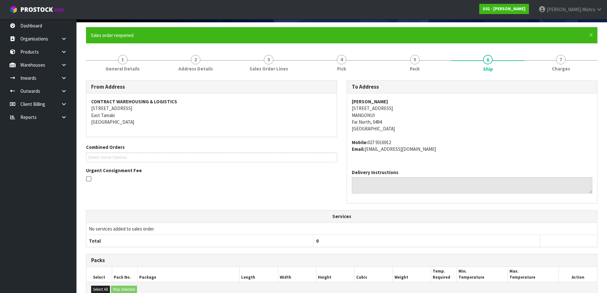
scroll to position [138, 0]
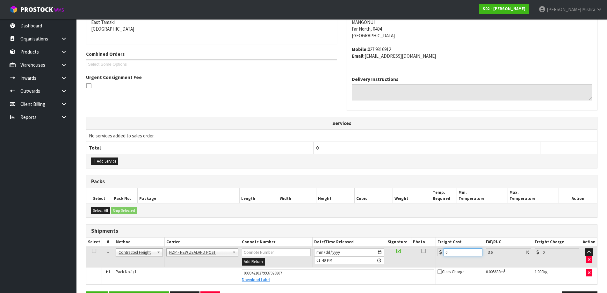
drag, startPoint x: 453, startPoint y: 255, endPoint x: 434, endPoint y: 256, distance: 18.8
click at [435, 256] on tr "1 Client Local Pickup Customer Local Pickup Company Freight Contracted Freight …" at bounding box center [341, 257] width 511 height 21
type input "9"
type input "9.32"
type input "9.8"
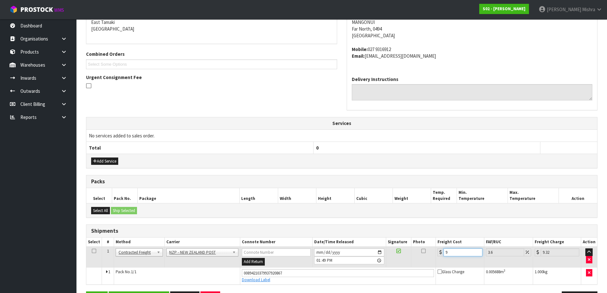
type input "10.15"
type input "9.88"
type input "10.24"
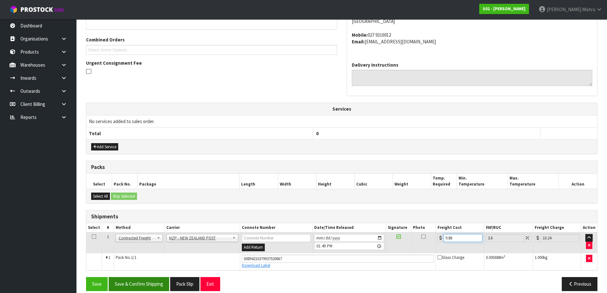
scroll to position [160, 0]
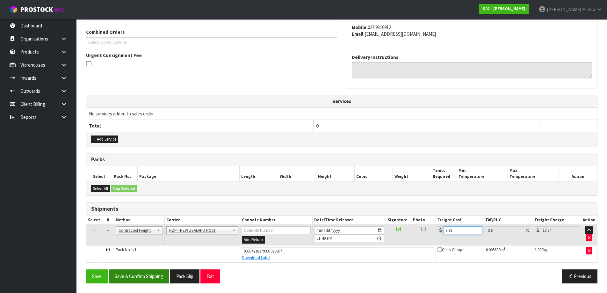
type input "9.88"
click at [158, 274] on button "Save & Confirm Shipping" at bounding box center [139, 276] width 61 height 14
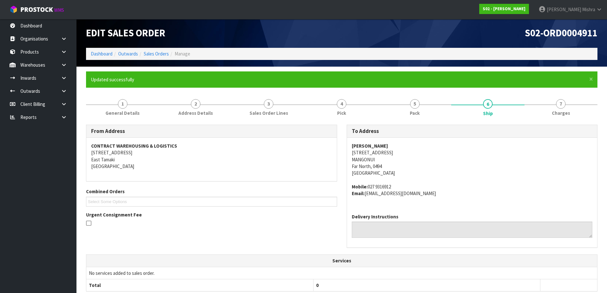
scroll to position [0, 0]
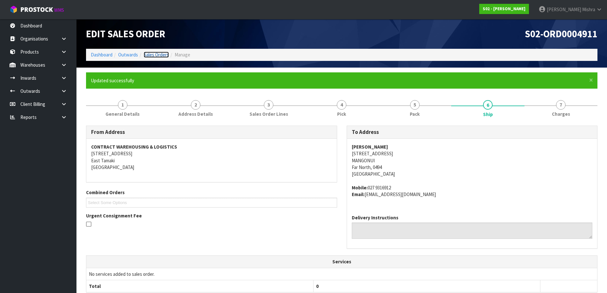
click at [157, 56] on link "Sales Orders" at bounding box center [156, 55] width 25 height 6
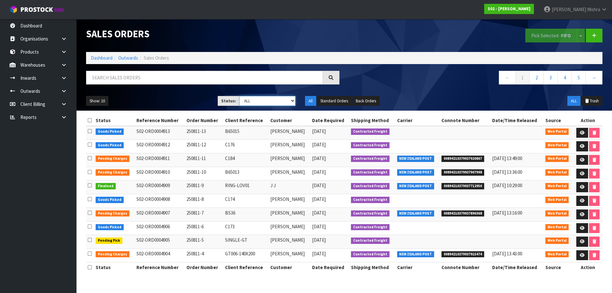
click at [261, 100] on select "Draft Pending Allocated Pending Pick Goods Picked Goods Packed Pending Charges …" at bounding box center [267, 101] width 56 height 10
click at [239, 96] on select "Draft Pending Allocated Pending Pick Goods Picked Goods Packed Pending Charges …" at bounding box center [267, 101] width 56 height 10
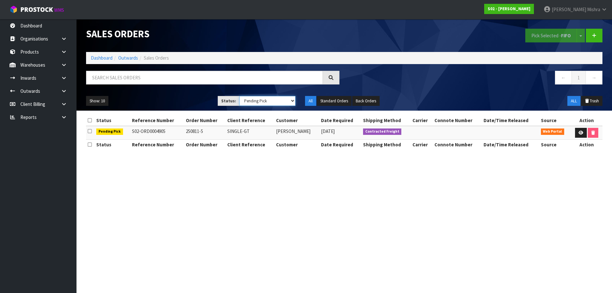
click at [263, 99] on select "Draft Pending Allocated Pending Pick Goods Picked Goods Packed Pending Charges …" at bounding box center [267, 101] width 56 height 10
select select "string:4"
click at [239, 96] on select "Draft Pending Allocated Pending Pick Goods Picked Goods Packed Pending Charges …" at bounding box center [267, 101] width 56 height 10
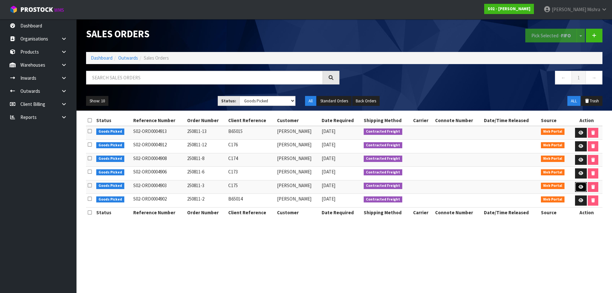
click at [581, 187] on icon at bounding box center [580, 187] width 5 height 4
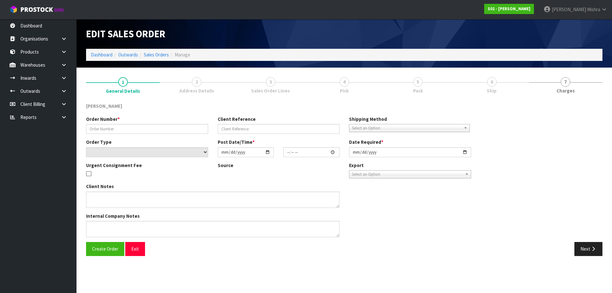
type input "250811-3"
type input "C175"
select select "number:0"
type input "2025-08-10"
type input "23:42:00.000"
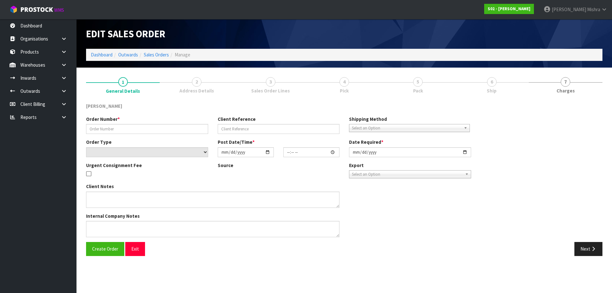
type input "[DATE]"
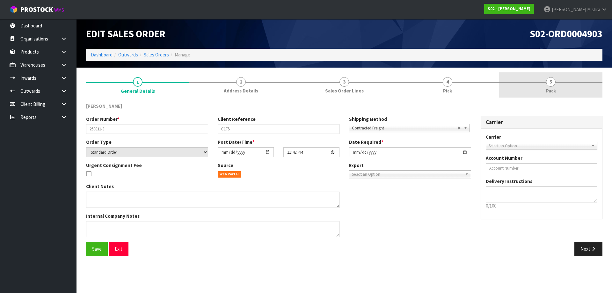
click at [535, 81] on link "5 Pack" at bounding box center [550, 84] width 103 height 25
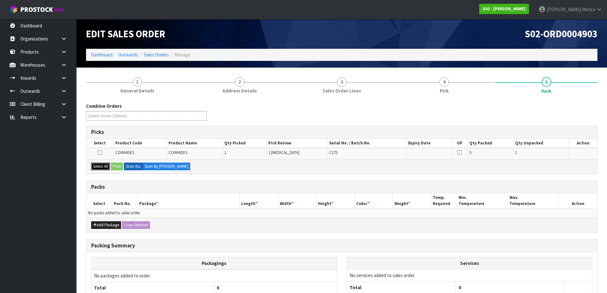
click at [99, 164] on button "Select All" at bounding box center [100, 167] width 19 height 8
click at [123, 167] on button "Pack" at bounding box center [117, 167] width 12 height 8
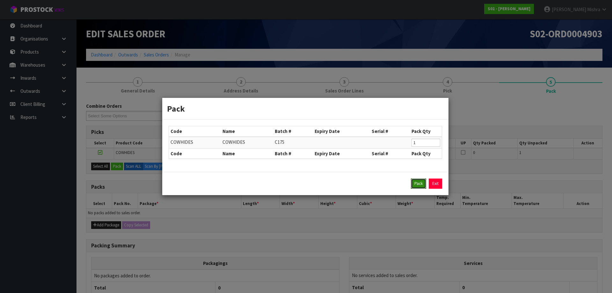
click at [416, 185] on button "Pack" at bounding box center [418, 183] width 15 height 10
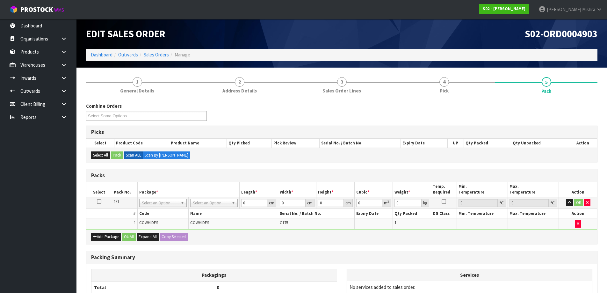
click at [221, 198] on td "No Packaging Cartons PLT GEN120 (1200 X 1000) PLT ONE WAY SKID CHEP HIRE PALLET…" at bounding box center [214, 202] width 51 height 11
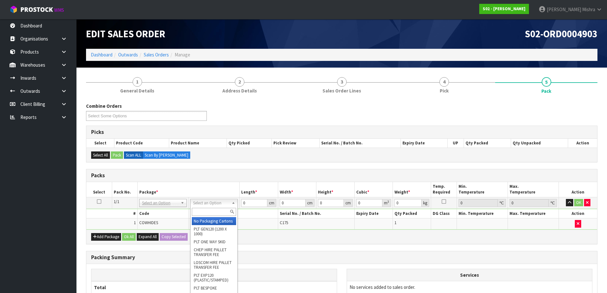
click at [212, 214] on input "text" at bounding box center [214, 212] width 44 height 8
drag, startPoint x: 209, startPoint y: 213, endPoint x: 162, endPoint y: 214, distance: 47.2
click at [162, 214] on body "Toggle navigation ProStock WMS S02 - YINGMEI HAO Lalisha Mishra Logout Dashboar…" at bounding box center [303, 146] width 607 height 293
type input "TRACK A4"
click at [205, 212] on input "text" at bounding box center [210, 212] width 44 height 8
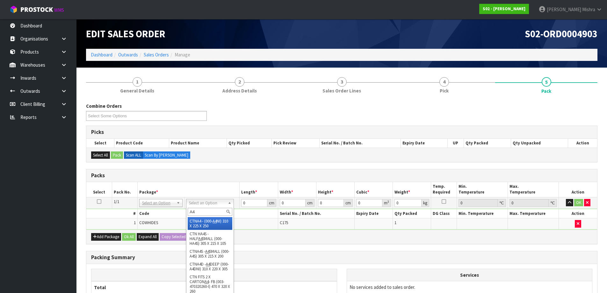
type input "A4"
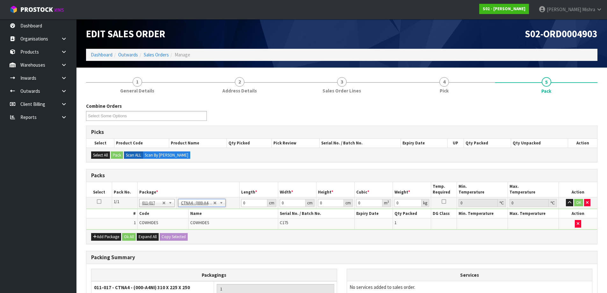
type input "31"
type input "22.5"
type input "25"
type input "0.017438"
drag, startPoint x: 409, startPoint y: 202, endPoint x: 366, endPoint y: 202, distance: 43.3
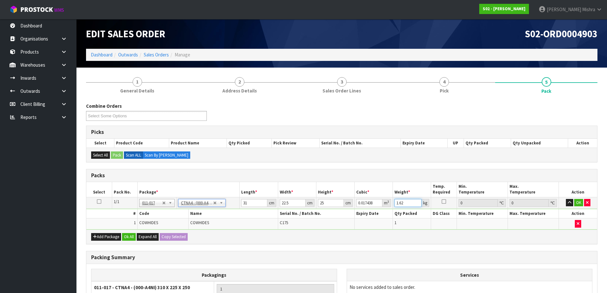
click at [366, 202] on tr "1/1 NONE 007-001 007-002 007-004 007-009 007-013 007-014 007-015 007-017 007-01…" at bounding box center [341, 202] width 511 height 11
type input "1"
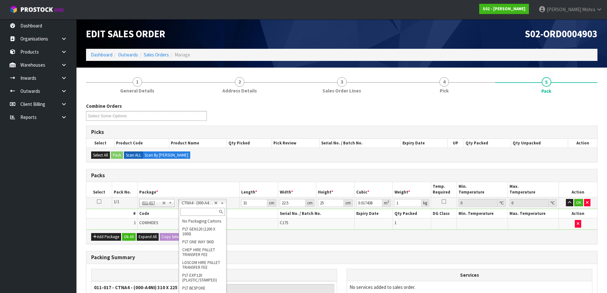
click at [207, 212] on input "text" at bounding box center [202, 212] width 44 height 8
type input "A4"
type input "25"
type input "32.5"
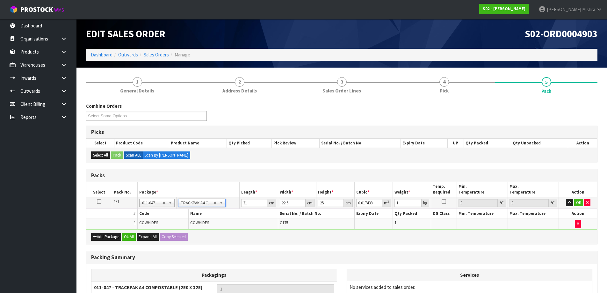
type input "0.01"
type input "0.000008"
type input "1.43"
drag, startPoint x: 333, startPoint y: 205, endPoint x: 309, endPoint y: 205, distance: 24.5
click at [303, 208] on tr "1/1 NONE 007-001 007-002 007-004 007-009 007-013 007-014 007-015 007-017 007-01…" at bounding box center [341, 202] width 511 height 11
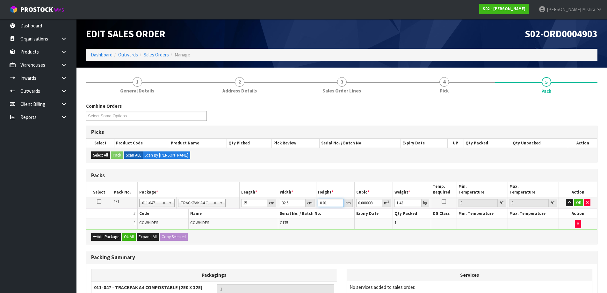
type input "6"
type input "0.004875"
type input "6"
drag, startPoint x: 408, startPoint y: 203, endPoint x: 384, endPoint y: 205, distance: 23.7
click at [384, 205] on tr "1/1 NONE 007-001 007-002 007-004 007-009 007-013 007-014 007-015 007-017 007-01…" at bounding box center [341, 202] width 511 height 11
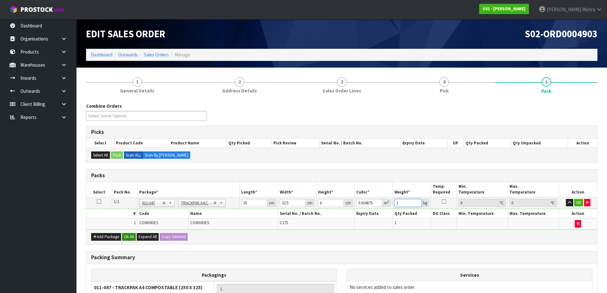
type input "1"
click at [133, 237] on button "Ok All" at bounding box center [129, 237] width 14 height 8
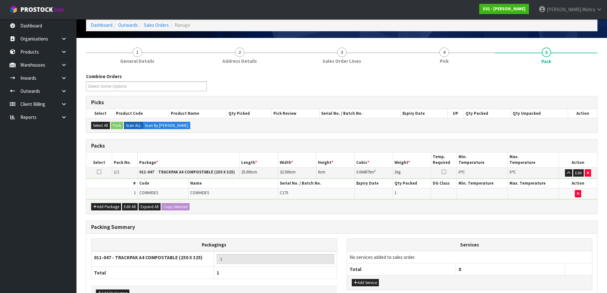
scroll to position [72, 0]
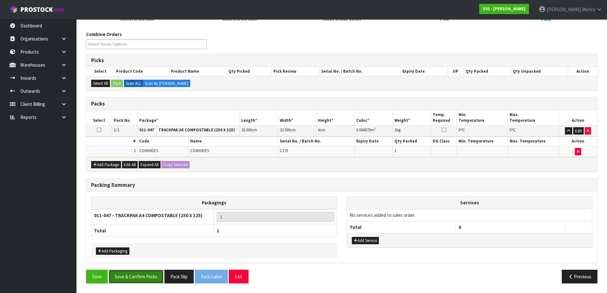
click at [146, 277] on button "Save & Confirm Packs" at bounding box center [136, 277] width 55 height 14
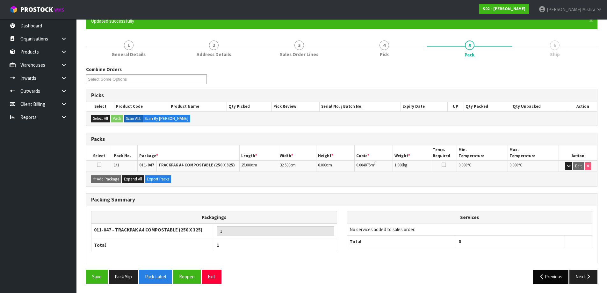
scroll to position [60, 0]
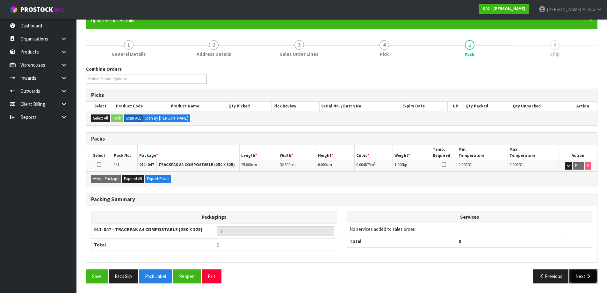
click at [589, 274] on icon "button" at bounding box center [588, 276] width 6 height 5
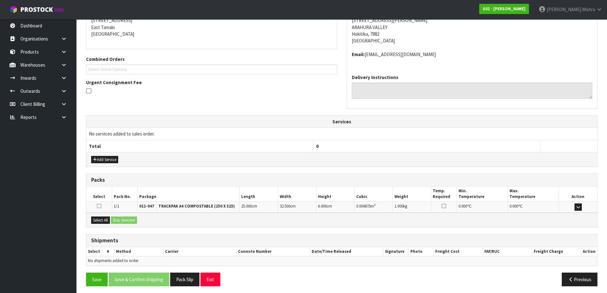
scroll to position [136, 0]
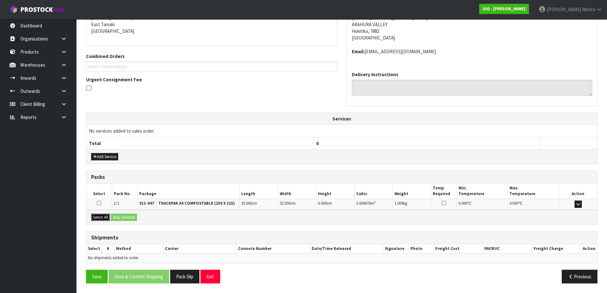
drag, startPoint x: 102, startPoint y: 219, endPoint x: 112, endPoint y: 219, distance: 10.5
click at [102, 219] on button "Select All" at bounding box center [100, 218] width 19 height 8
click at [131, 218] on button "Ship Selected" at bounding box center [124, 218] width 26 height 8
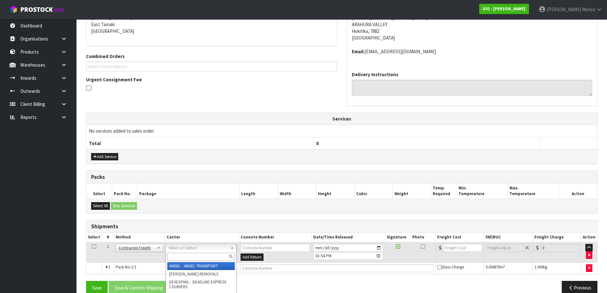
click at [194, 253] on input "text" at bounding box center [201, 257] width 68 height 8
type input "NZP"
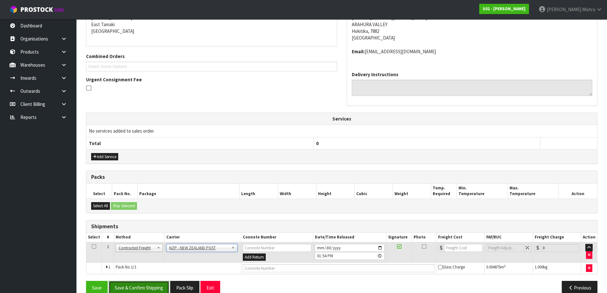
click at [146, 286] on button "Save & Confirm Shipping" at bounding box center [139, 288] width 61 height 14
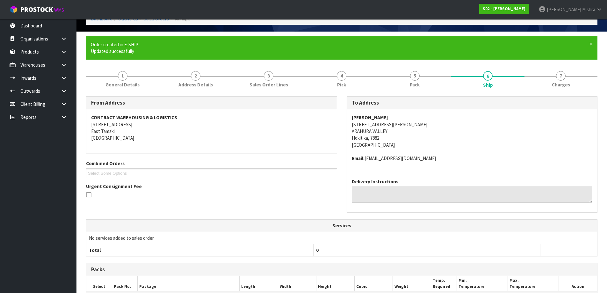
scroll to position [138, 0]
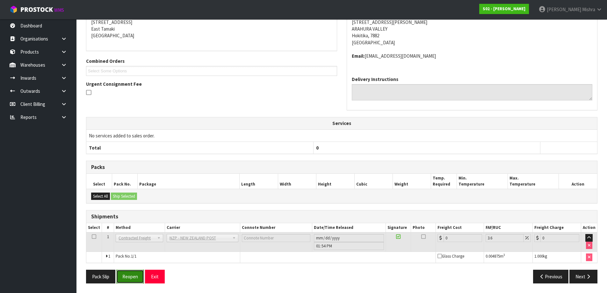
click at [130, 273] on button "Reopen" at bounding box center [130, 277] width 28 height 14
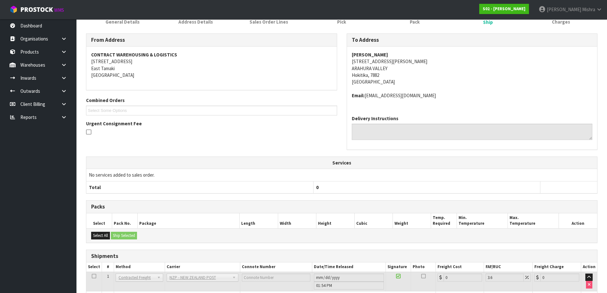
scroll to position [132, 0]
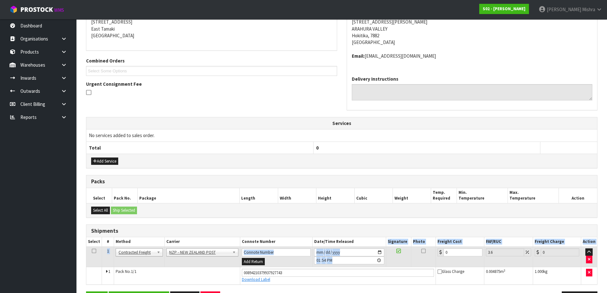
drag, startPoint x: 460, startPoint y: 256, endPoint x: 380, endPoint y: 238, distance: 81.8
click at [380, 238] on table "Select # Method Carrier Connote Number Date/Time Released Signature Photo Freig…" at bounding box center [341, 260] width 511 height 47
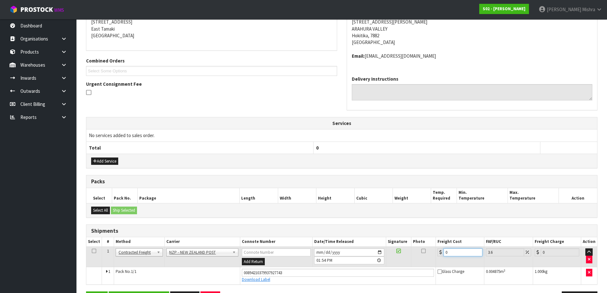
click at [452, 250] on input "0" at bounding box center [463, 252] width 39 height 8
type input "1"
type input "1.04"
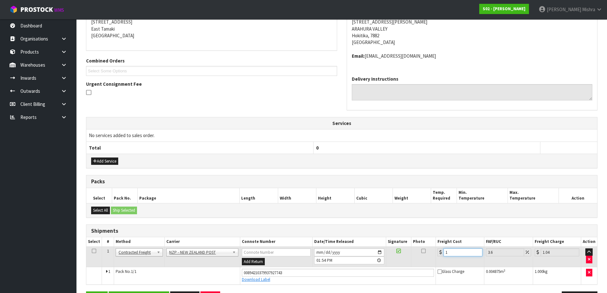
type input "16"
type input "16.58"
type input "16.2"
type input "16.78"
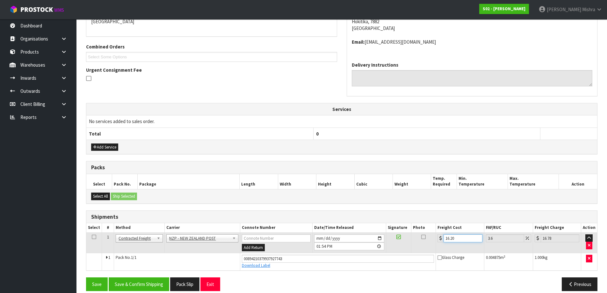
scroll to position [153, 0]
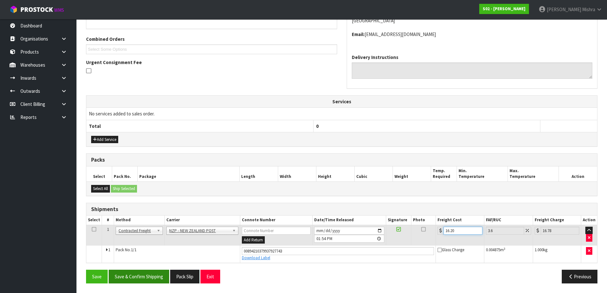
type input "16.20"
click at [157, 276] on button "Save & Confirm Shipping" at bounding box center [139, 277] width 61 height 14
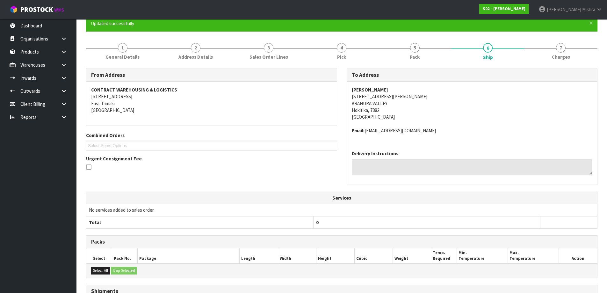
scroll to position [0, 0]
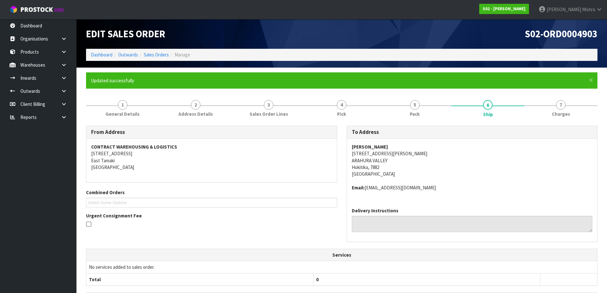
click at [153, 58] on ol "Dashboard Outwards Sales Orders Manage" at bounding box center [341, 55] width 511 height 12
click at [155, 51] on li "Sales Orders" at bounding box center [153, 54] width 31 height 7
click at [152, 53] on link "Sales Orders" at bounding box center [156, 55] width 25 height 6
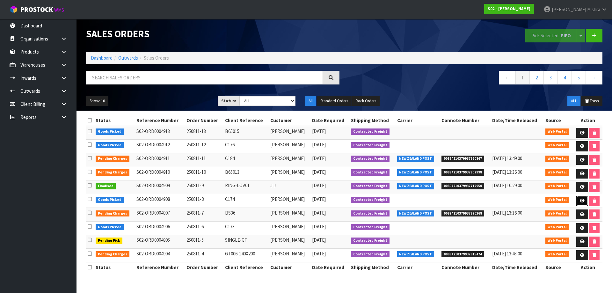
click at [578, 200] on link at bounding box center [582, 201] width 12 height 10
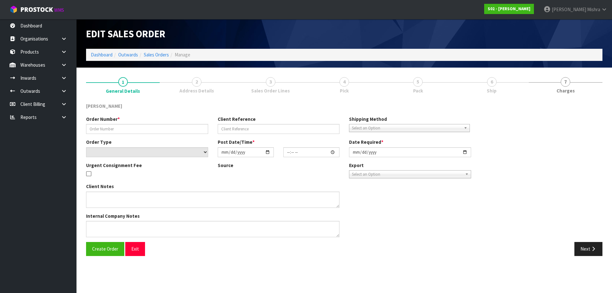
type input "250811-8"
type input "C174"
select select "number:0"
type input "[DATE]"
type input "00:43:00.000"
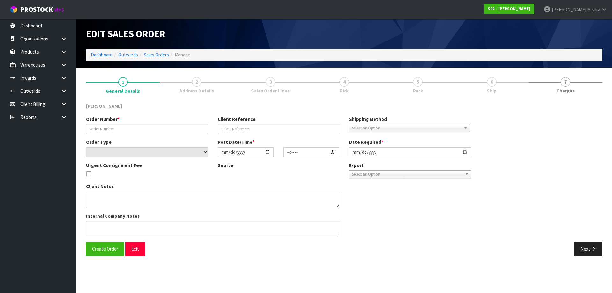
type input "[DATE]"
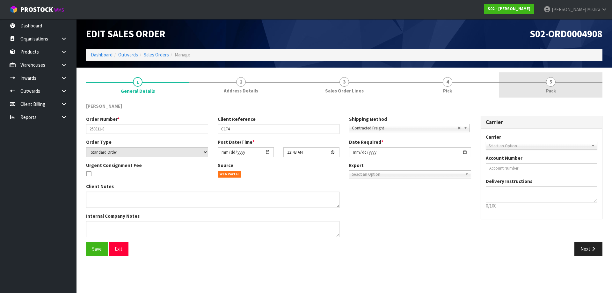
click at [547, 88] on span "Pack" at bounding box center [551, 90] width 10 height 7
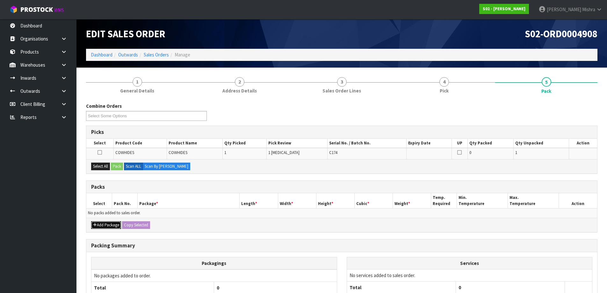
click at [112, 223] on button "Add Package" at bounding box center [106, 225] width 30 height 8
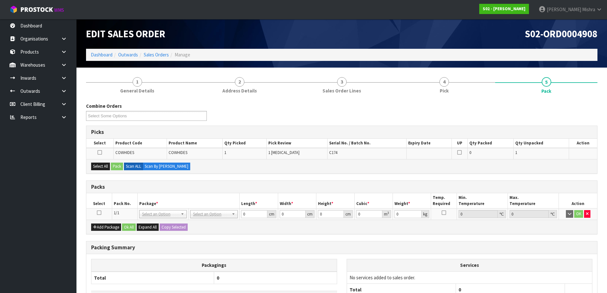
click at [99, 213] on icon at bounding box center [99, 213] width 4 height 0
click at [97, 168] on button "Select All" at bounding box center [100, 167] width 19 height 8
click at [119, 166] on button "Pack" at bounding box center [117, 167] width 12 height 8
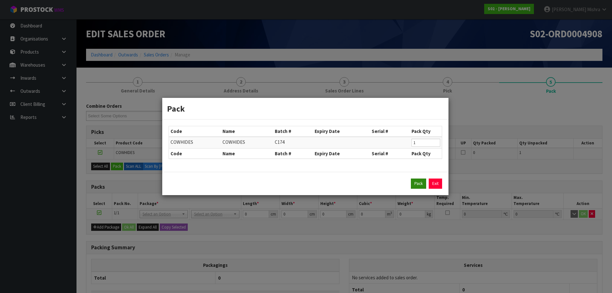
drag, startPoint x: 410, startPoint y: 183, endPoint x: 414, endPoint y: 183, distance: 3.2
click at [411, 183] on div "Pack Exit" at bounding box center [305, 183] width 273 height 10
click at [415, 182] on button "Pack" at bounding box center [418, 183] width 15 height 10
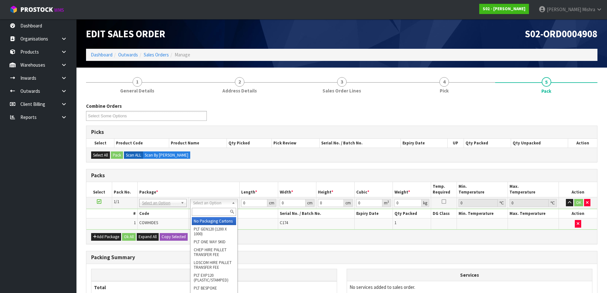
click at [205, 214] on input "text" at bounding box center [214, 212] width 44 height 8
type input "A4"
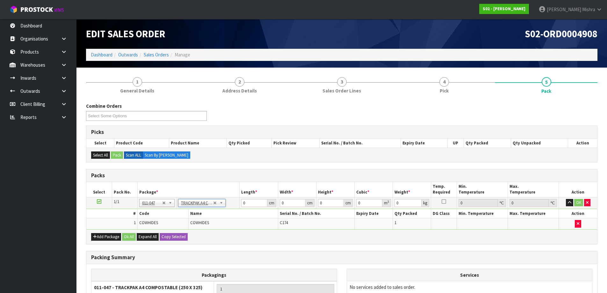
type input "25"
type input "32.5"
type input "0.01"
type input "0.000008"
type input "1.43"
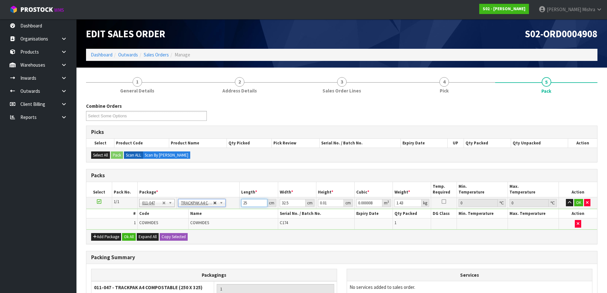
drag, startPoint x: 253, startPoint y: 204, endPoint x: 218, endPoint y: 204, distance: 35.7
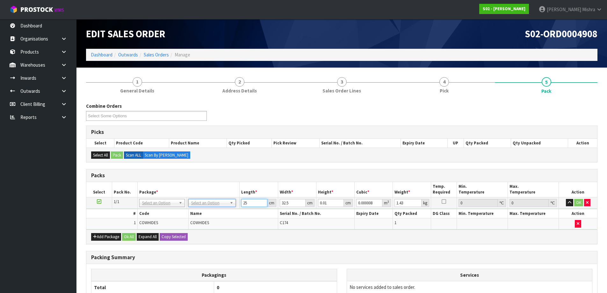
type input "0"
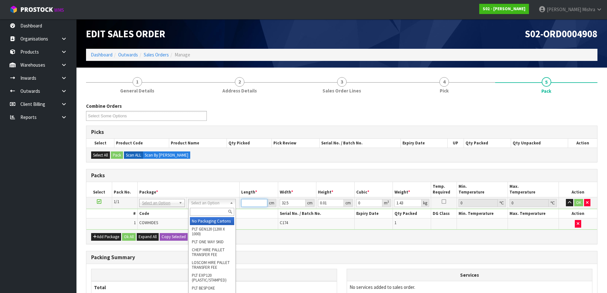
type input "4"
type input "0.000001"
type input "4"
click at [203, 211] on input "text" at bounding box center [212, 212] width 44 height 8
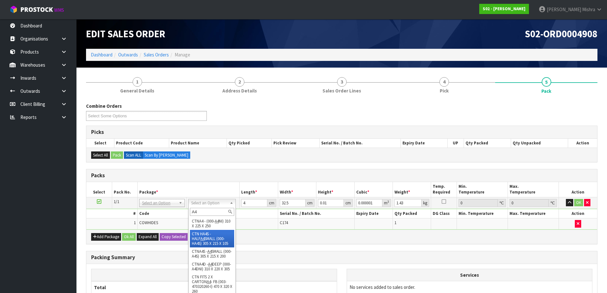
scroll to position [72, 0]
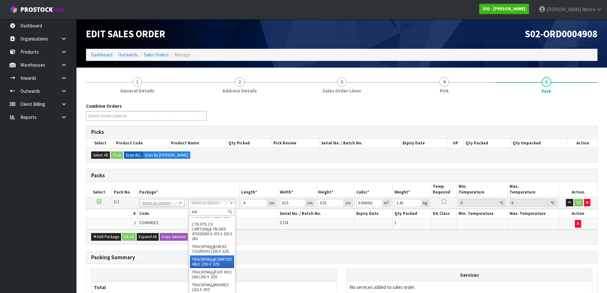
type input "A4"
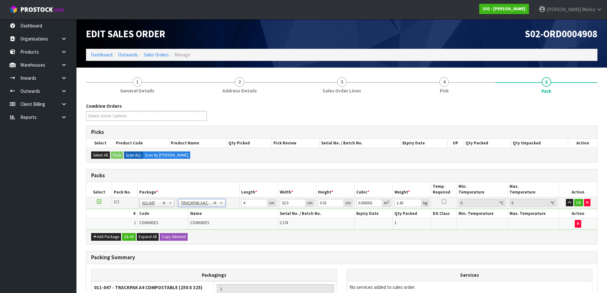
type input "25"
type input "0.000008"
drag, startPoint x: 330, startPoint y: 203, endPoint x: 304, endPoint y: 202, distance: 25.8
click at [304, 202] on tr "1/1 NONE 007-001 007-002 007-004 007-009 007-013 007-014 007-015 007-017 007-01…" at bounding box center [341, 202] width 511 height 11
type input "6"
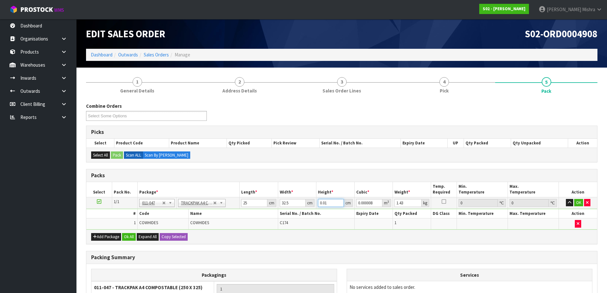
type input "0.004875"
type input "6"
type input "1"
click at [130, 237] on button "Ok All" at bounding box center [129, 237] width 14 height 8
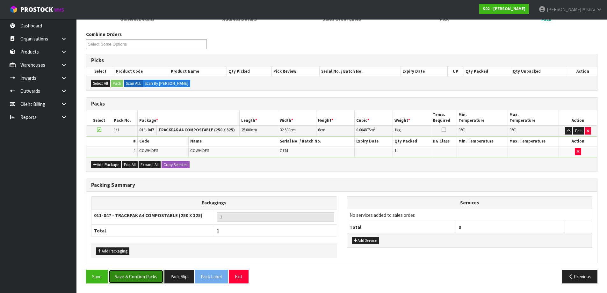
click at [128, 281] on button "Save & Confirm Packs" at bounding box center [136, 277] width 55 height 14
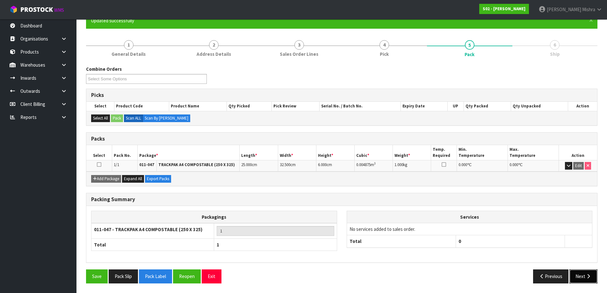
click at [590, 276] on icon "button" at bounding box center [588, 276] width 6 height 5
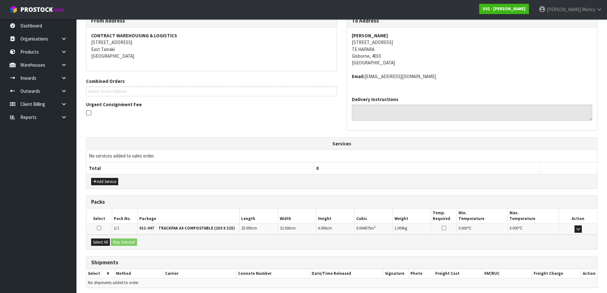
scroll to position [136, 0]
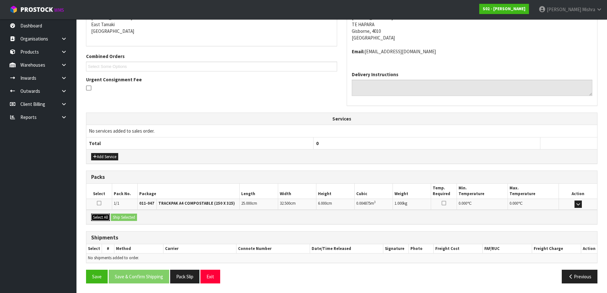
drag, startPoint x: 102, startPoint y: 220, endPoint x: 109, endPoint y: 217, distance: 7.4
click at [102, 219] on button "Select All" at bounding box center [100, 218] width 19 height 8
click at [126, 217] on button "Ship Selected" at bounding box center [124, 218] width 26 height 8
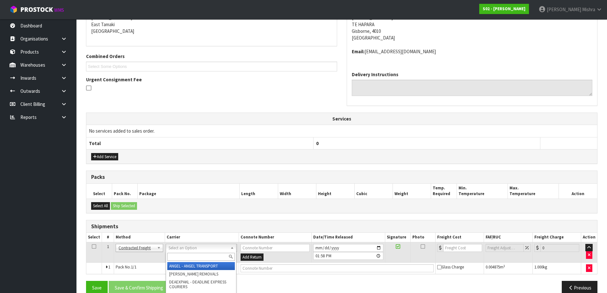
click at [219, 255] on input "text" at bounding box center [201, 257] width 68 height 8
type input "NZP"
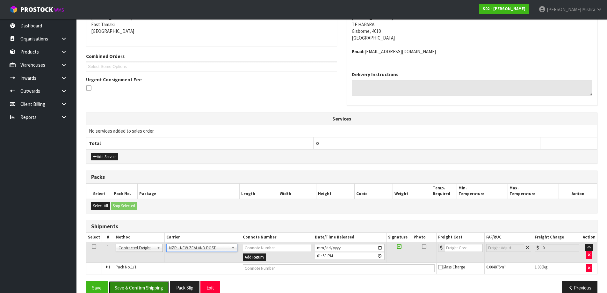
click at [153, 285] on button "Save & Confirm Shipping" at bounding box center [139, 288] width 61 height 14
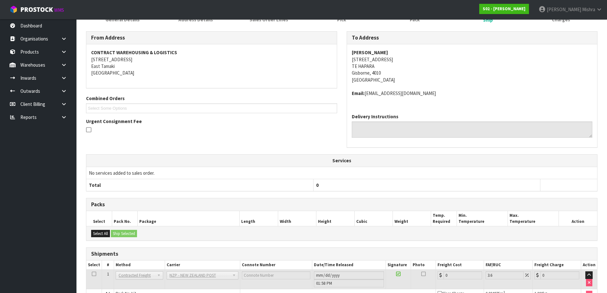
scroll to position [138, 0]
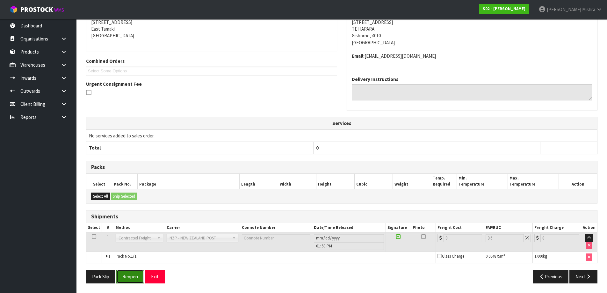
click at [126, 278] on button "Reopen" at bounding box center [130, 277] width 28 height 14
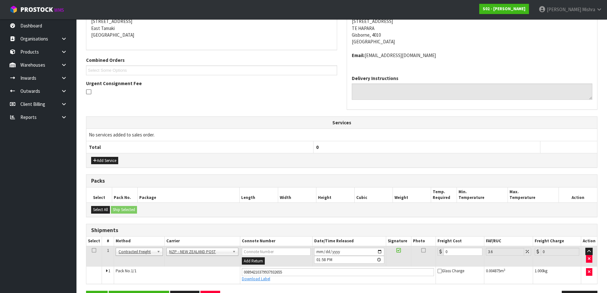
scroll to position [153, 0]
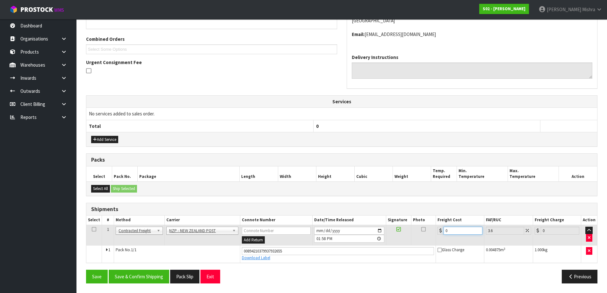
drag, startPoint x: 458, startPoint y: 229, endPoint x: 397, endPoint y: 234, distance: 61.4
click at [398, 234] on tr "1 Client Local Pickup Customer Local Pickup Company Freight Contracted Freight …" at bounding box center [341, 235] width 511 height 21
type input "8"
type input "8.29"
type input "8.4"
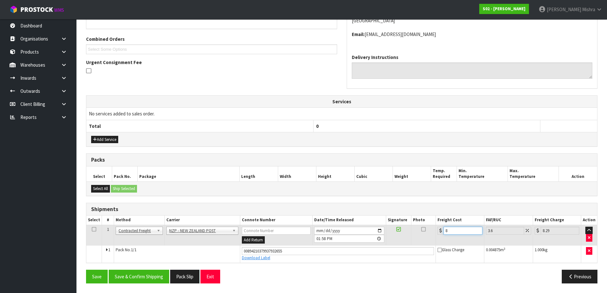
type input "8.7"
type input "8.45"
type input "8.75"
type input "8.45"
click at [111, 276] on button "Save & Confirm Shipping" at bounding box center [139, 277] width 61 height 14
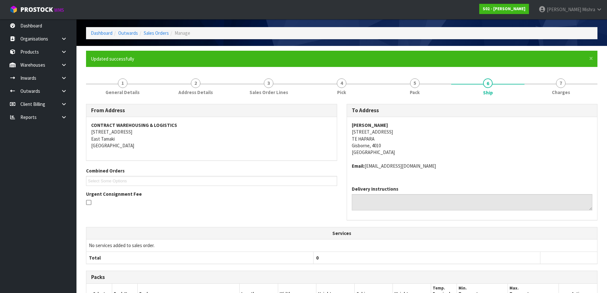
scroll to position [0, 0]
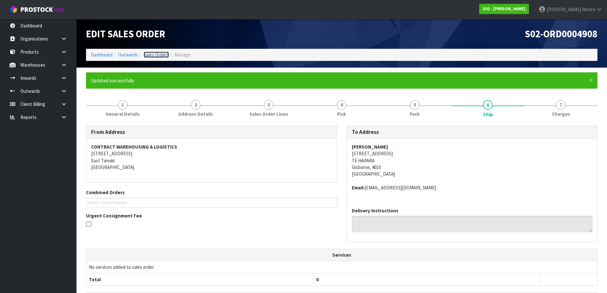
click at [150, 54] on link "Sales Orders" at bounding box center [156, 55] width 25 height 6
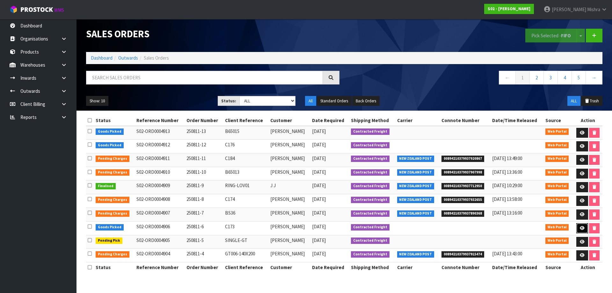
click at [583, 229] on icon at bounding box center [582, 228] width 5 height 4
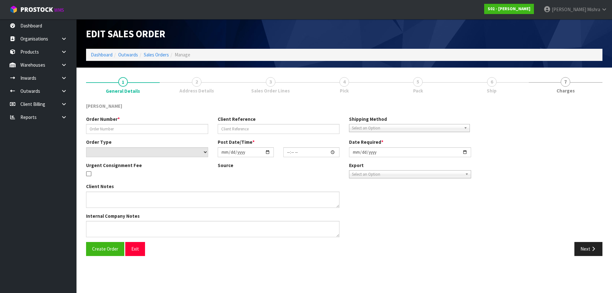
type input "250811-6"
type input "C173"
select select "number:0"
type input "2025-08-10"
type input "20:32:00.000"
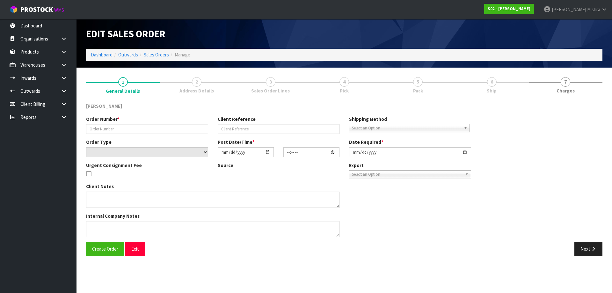
type input "[DATE]"
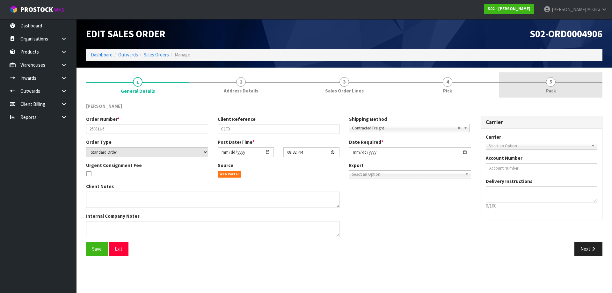
click at [553, 83] on span "5" at bounding box center [551, 82] width 10 height 10
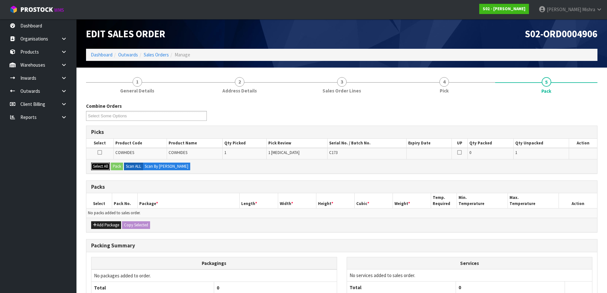
click at [101, 165] on button "Select All" at bounding box center [100, 167] width 19 height 8
click at [120, 164] on button "Pack" at bounding box center [117, 167] width 12 height 8
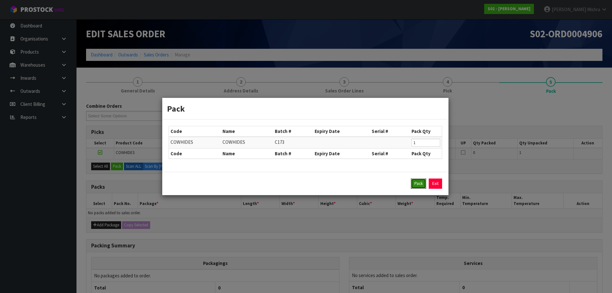
drag, startPoint x: 421, startPoint y: 179, endPoint x: 355, endPoint y: 155, distance: 70.5
click at [421, 179] on button "Pack" at bounding box center [418, 183] width 15 height 10
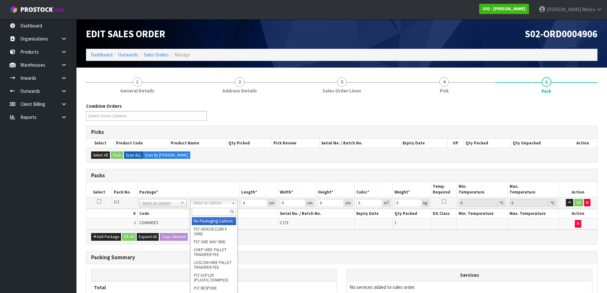
click at [213, 211] on input "text" at bounding box center [214, 212] width 44 height 8
type input "A4"
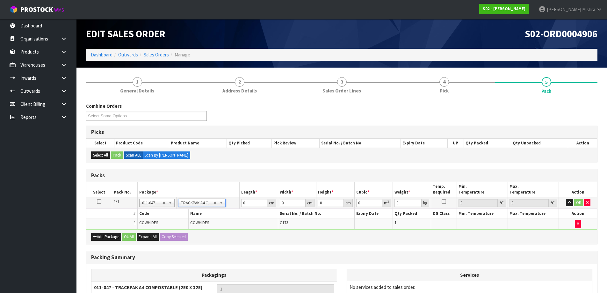
type input "25"
type input "32.5"
type input "0.01"
type input "0.000008"
type input "1.43"
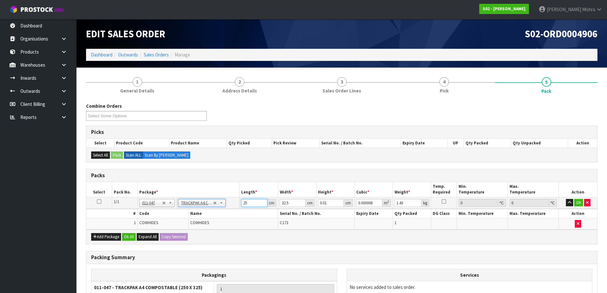
drag, startPoint x: 255, startPoint y: 202, endPoint x: 235, endPoint y: 203, distance: 20.1
click at [235, 203] on tr "1/1 NONE 007-001 007-002 007-004 007-009 007-013 007-014 007-015 007-017 007-01…" at bounding box center [341, 202] width 511 height 11
drag, startPoint x: 257, startPoint y: 203, endPoint x: 255, endPoint y: 200, distance: 4.3
click at [255, 200] on tr "1/1 NONE 007-001 007-002 007-004 007-009 007-013 007-014 007-015 007-017 007-01…" at bounding box center [341, 202] width 511 height 11
type input "6"
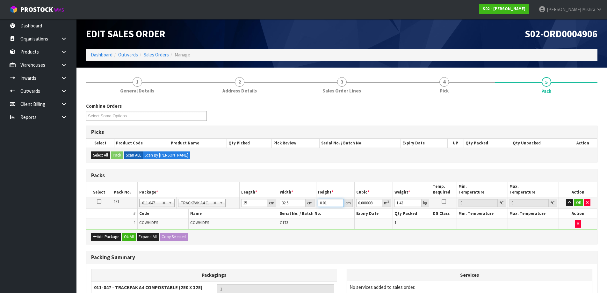
type input "0.004875"
type input "6"
drag, startPoint x: 407, startPoint y: 203, endPoint x: 374, endPoint y: 198, distance: 33.2
click at [374, 198] on tr "1/1 NONE 007-001 007-002 007-004 007-009 007-013 007-014 007-015 007-017 007-01…" at bounding box center [341, 202] width 511 height 11
type input "1"
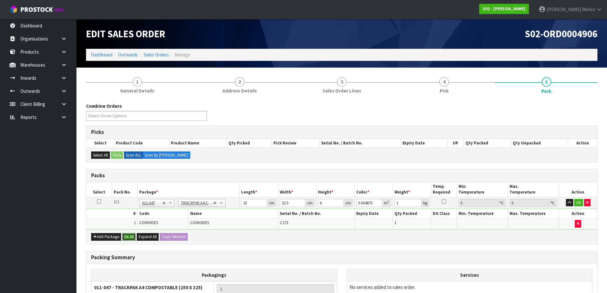
click at [124, 237] on button "Ok All" at bounding box center [129, 237] width 14 height 8
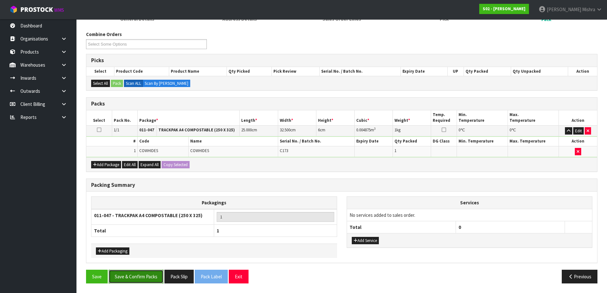
click at [143, 277] on button "Save & Confirm Packs" at bounding box center [136, 277] width 55 height 14
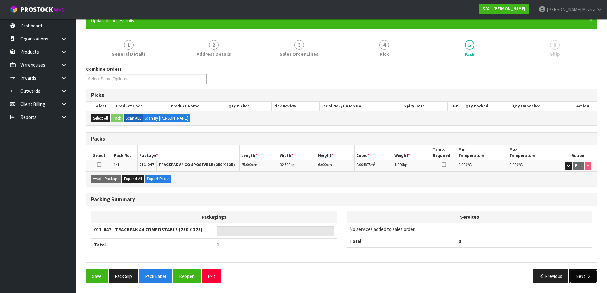
click at [576, 275] on button "Next" at bounding box center [583, 276] width 28 height 14
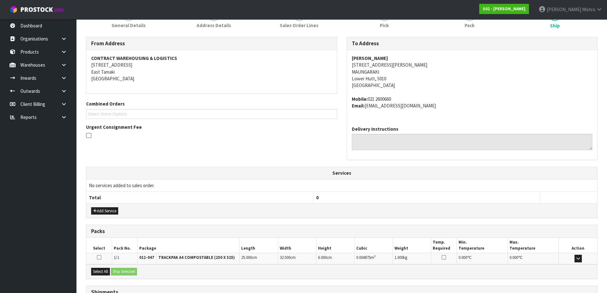
scroll to position [143, 0]
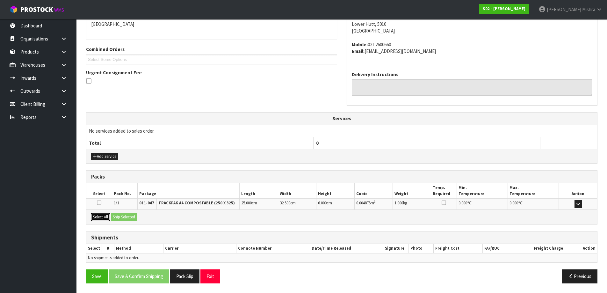
click at [105, 217] on button "Select All" at bounding box center [100, 217] width 19 height 8
click at [121, 216] on button "Ship Selected" at bounding box center [124, 217] width 26 height 8
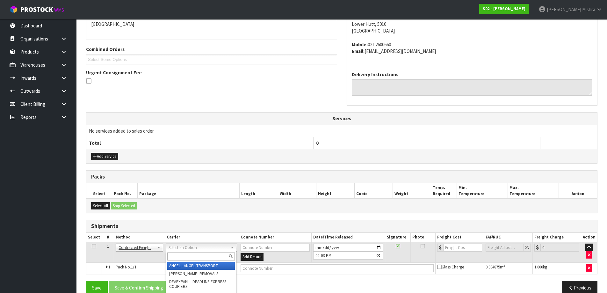
click at [199, 254] on input "text" at bounding box center [201, 256] width 68 height 8
type input "NZP"
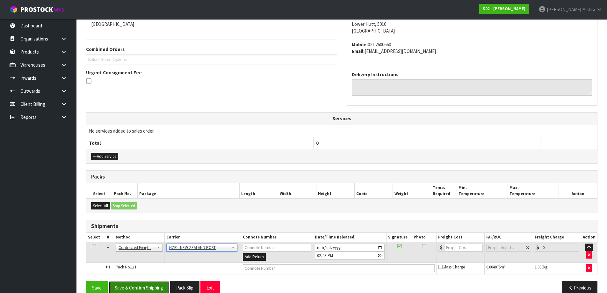
click at [148, 283] on button "Save & Confirm Shipping" at bounding box center [139, 288] width 61 height 14
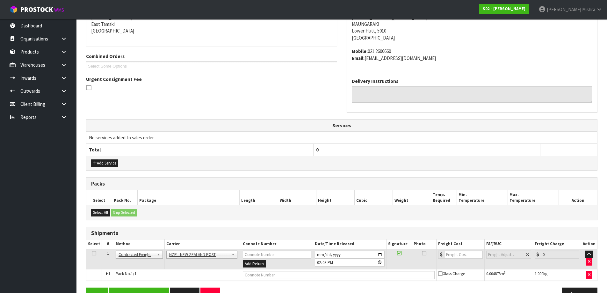
scroll to position [0, 0]
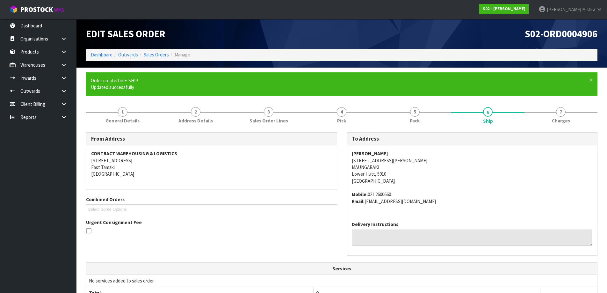
click at [273, 260] on div "From Address CONTRACT WAREHOUSING & LOGISTICS 17 Allens Road East Tamaki Auckla…" at bounding box center [341, 197] width 521 height 130
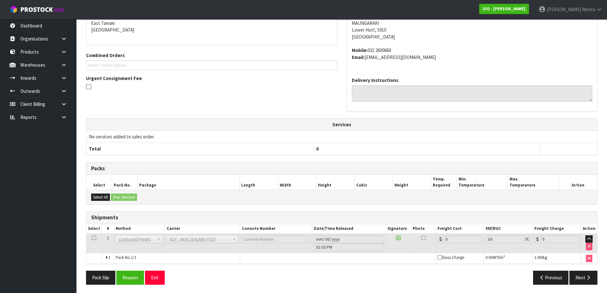
scroll to position [145, 0]
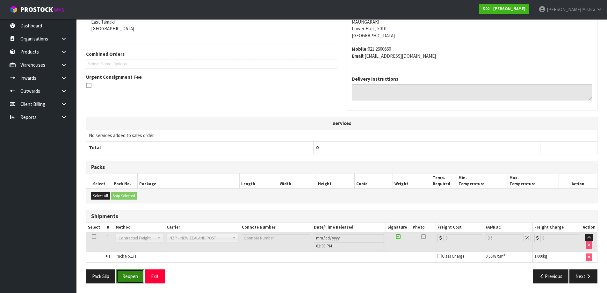
drag, startPoint x: 127, startPoint y: 279, endPoint x: 125, endPoint y: 273, distance: 5.9
click at [127, 279] on button "Reopen" at bounding box center [130, 276] width 28 height 14
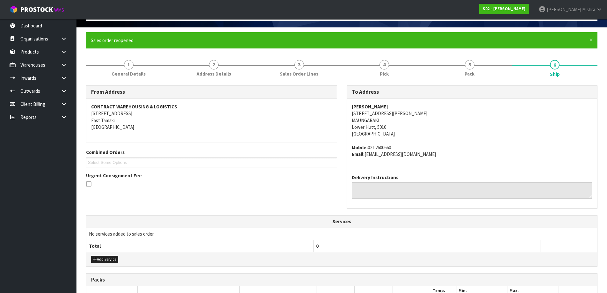
scroll to position [159, 0]
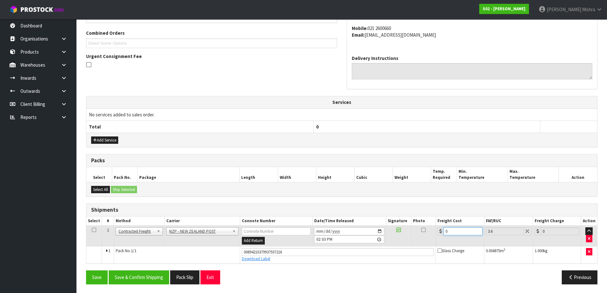
drag, startPoint x: 451, startPoint y: 230, endPoint x: 361, endPoint y: 239, distance: 89.7
click at [373, 232] on tr "1 Client Local Pickup Customer Local Pickup Company Freight Contracted Freight …" at bounding box center [341, 236] width 511 height 21
type input "8"
type input "8.29"
type input "8.4"
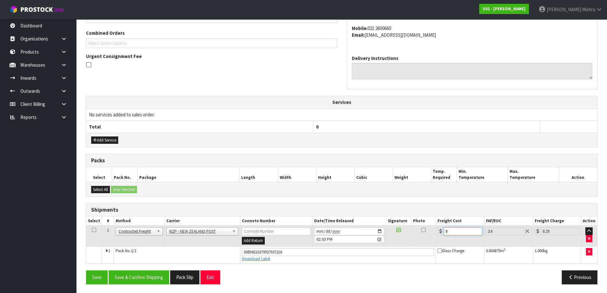
type input "8.7"
type input "8.45"
type input "8.75"
type input "8.45"
click at [162, 277] on button "Save & Confirm Shipping" at bounding box center [139, 277] width 61 height 14
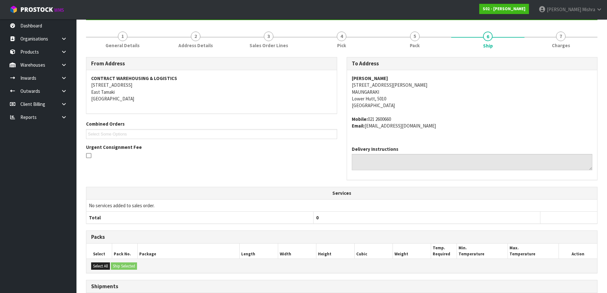
scroll to position [0, 0]
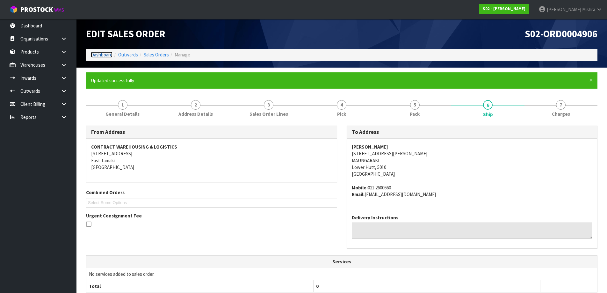
click at [111, 54] on link "Dashboard" at bounding box center [102, 55] width 22 height 6
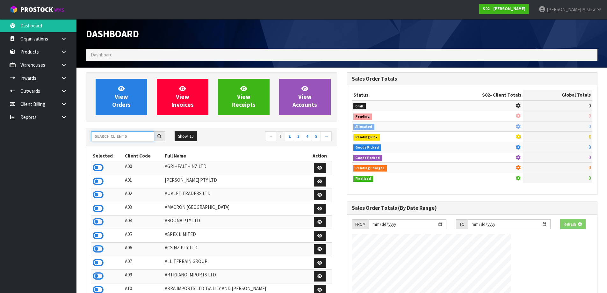
click at [118, 141] on input "text" at bounding box center [122, 136] width 63 height 10
type input "V05"
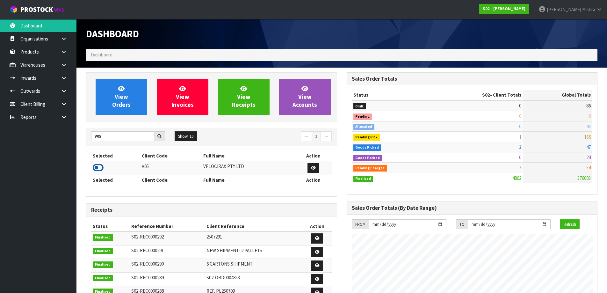
click at [102, 166] on icon at bounding box center [98, 168] width 11 height 10
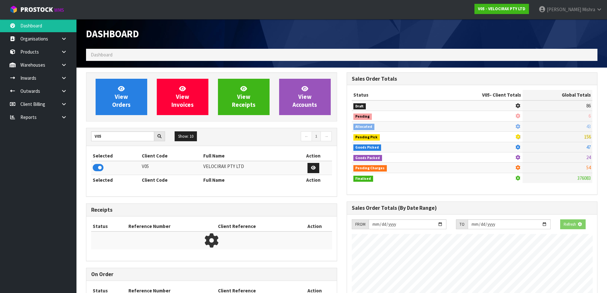
scroll to position [318270, 318407]
click at [116, 114] on link "View Orders" at bounding box center [122, 97] width 52 height 36
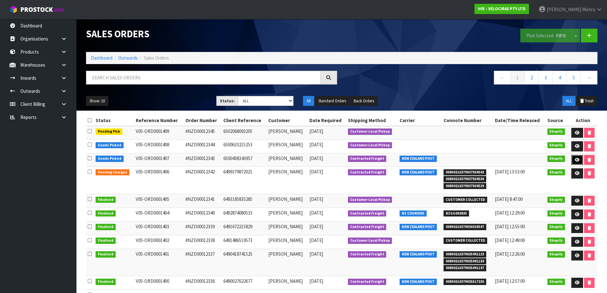
click at [578, 159] on icon at bounding box center [577, 160] width 5 height 4
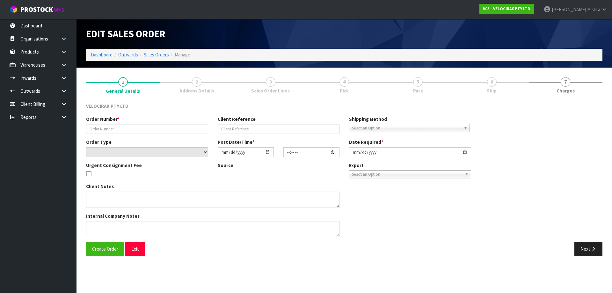
type input "#NZD00012343"
type input "6500438343957"
select select "number:0"
type input "2025-08-10"
type input "07:04:42.000"
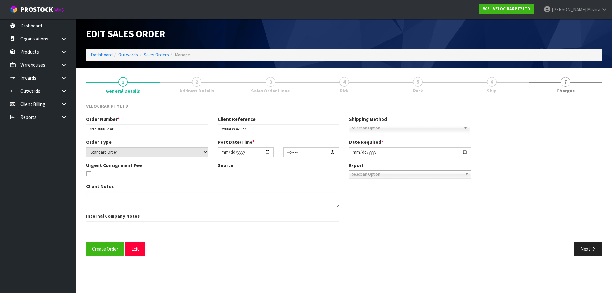
type input "[DATE]"
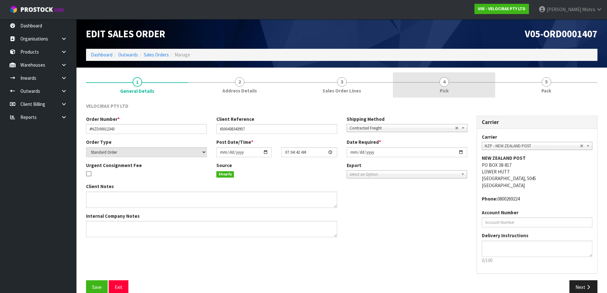
click at [494, 84] on link "4 Pick" at bounding box center [444, 84] width 102 height 25
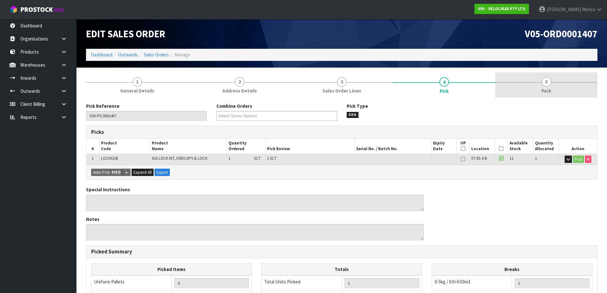
click at [521, 84] on link "5 Pack" at bounding box center [546, 84] width 102 height 25
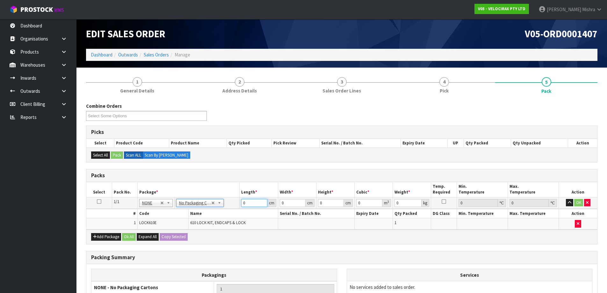
drag, startPoint x: 251, startPoint y: 205, endPoint x: 234, endPoint y: 205, distance: 17.2
click at [234, 205] on tr "1/1 NONE 007-001 007-002 007-004 007-009 007-013 007-014 007-015 007-017 007-01…" at bounding box center [341, 202] width 511 height 11
type input "174"
type input "8"
type input "7"
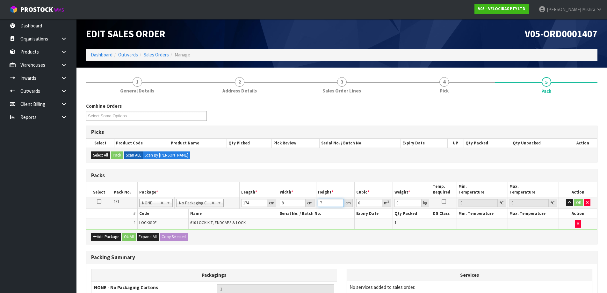
type input "0.009744"
type input "7"
type input "3"
drag, startPoint x: 129, startPoint y: 235, endPoint x: 123, endPoint y: 259, distance: 24.4
click at [128, 243] on div "Add Package Ok All Expand All Copy Selected" at bounding box center [341, 236] width 511 height 14
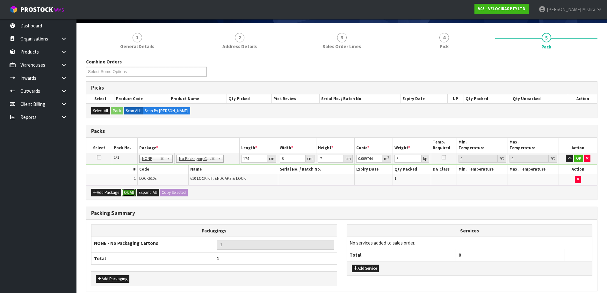
scroll to position [72, 0]
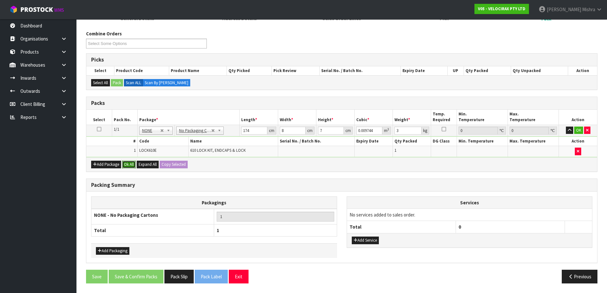
click at [134, 166] on button "Ok All" at bounding box center [129, 165] width 14 height 8
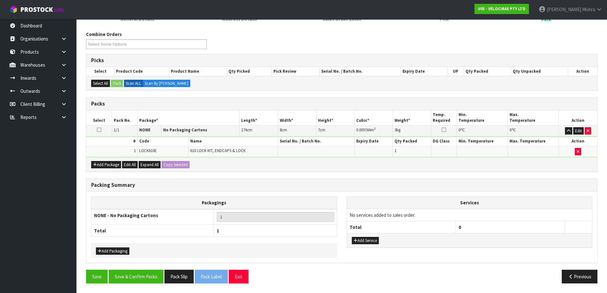
scroll to position [72, 0]
click at [125, 273] on button "Save & Confirm Packs" at bounding box center [136, 277] width 55 height 14
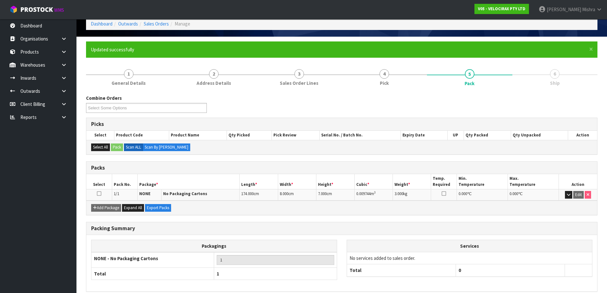
scroll to position [60, 0]
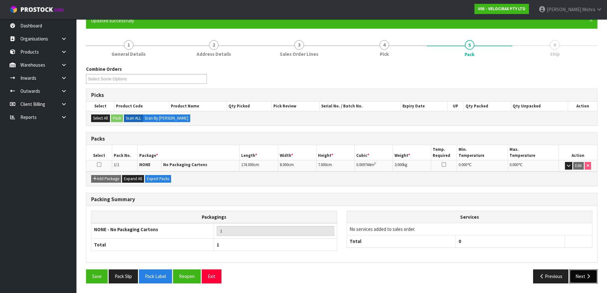
click at [584, 273] on button "Next" at bounding box center [583, 276] width 28 height 14
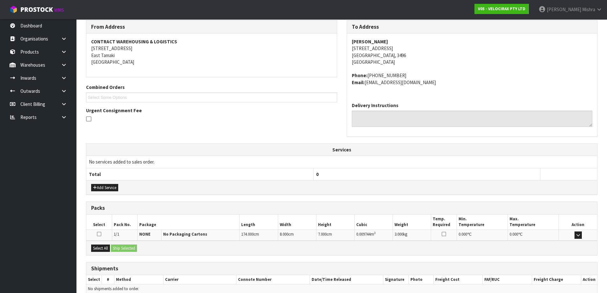
scroll to position [136, 0]
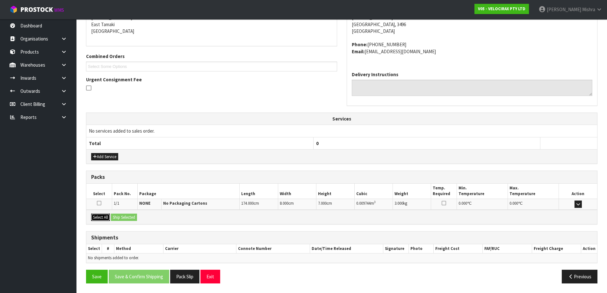
click at [101, 215] on button "Select All" at bounding box center [100, 218] width 19 height 8
click at [118, 214] on button "Ship Selected" at bounding box center [124, 218] width 26 height 8
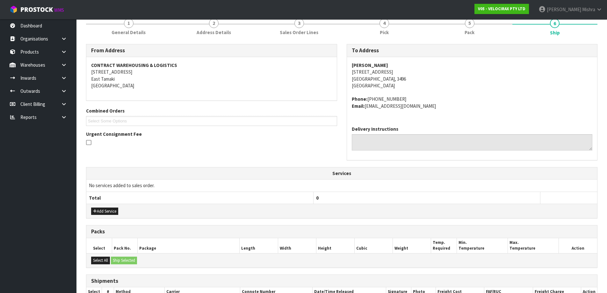
scroll to position [9, 0]
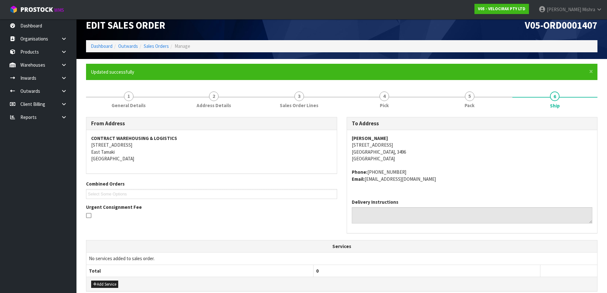
click at [368, 136] on strong "Devon Rogers" at bounding box center [370, 138] width 36 height 6
copy strong "Devon Rogers"
click at [376, 147] on address "Devon Rogers 197 Aspin Road Cambridge, 3496 New Zealand" at bounding box center [472, 148] width 241 height 27
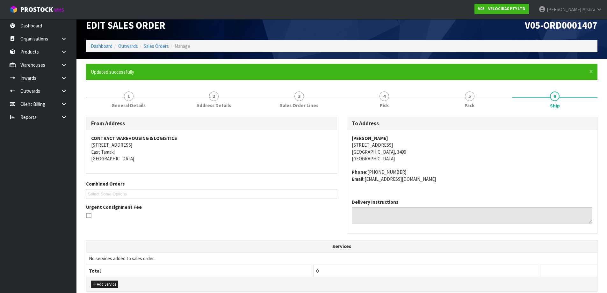
click at [377, 145] on address "Devon Rogers 197 Aspin Road Cambridge, 3496 New Zealand" at bounding box center [472, 148] width 241 height 27
copy address "197 Aspin Road"
drag, startPoint x: 398, startPoint y: 173, endPoint x: 366, endPoint y: 173, distance: 31.9
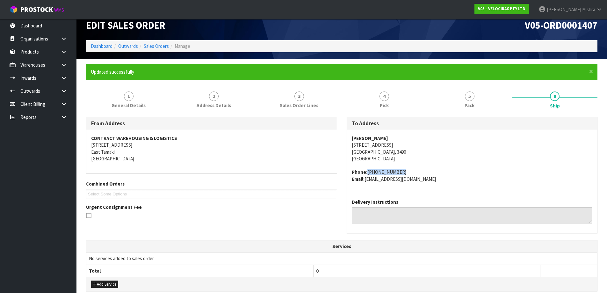
click at [366, 173] on address "Phone: +64276382622 Email: devrogers@gmail.com" at bounding box center [472, 176] width 241 height 14
copy address "+64276382622"
drag, startPoint x: 417, startPoint y: 177, endPoint x: 367, endPoint y: 183, distance: 50.6
click at [367, 183] on div "Devon Rogers 197 Aspin Road Cambridge, 3496 New Zealand Phone: +64276382622 Ema…" at bounding box center [472, 162] width 250 height 64
copy address "devrogers@gmail.com"
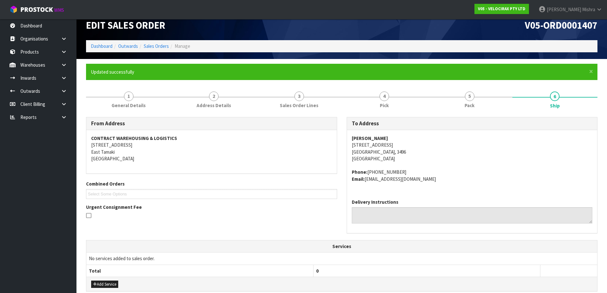
click at [377, 137] on strong "Devon Rogers" at bounding box center [370, 138] width 36 height 6
copy strong "Devon Rogers"
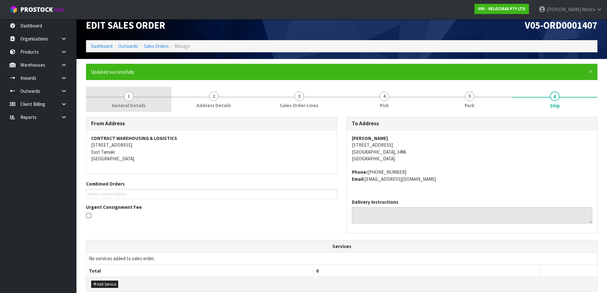
click at [148, 104] on link "1 General Details" at bounding box center [128, 99] width 85 height 25
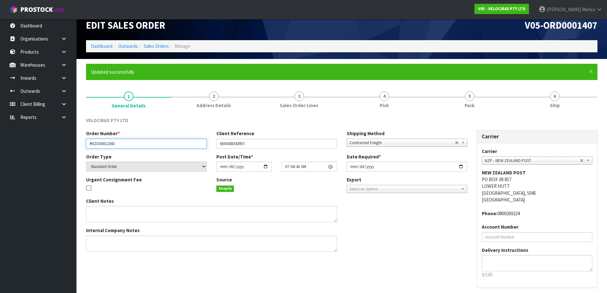
drag, startPoint x: 131, startPoint y: 145, endPoint x: 27, endPoint y: 145, distance: 103.9
click at [27, 145] on body "Toggle navigation ProStock WMS V05 - VELOCIRAX PTY LTD Lalisha Mishra Logout Da…" at bounding box center [303, 137] width 607 height 293
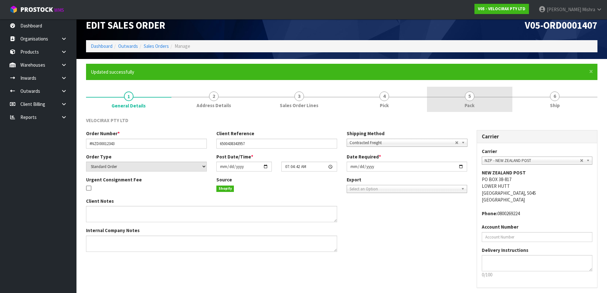
click at [452, 98] on link "5 Pack" at bounding box center [469, 99] width 85 height 25
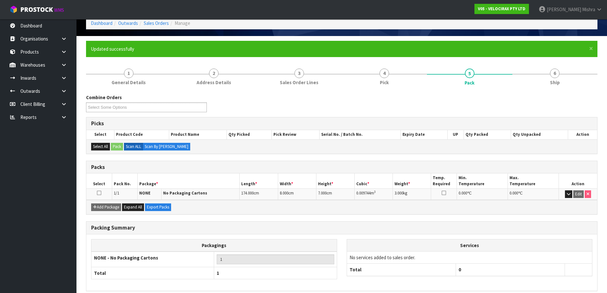
scroll to position [60, 0]
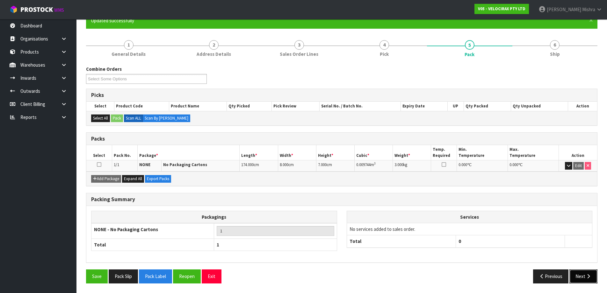
click at [584, 277] on button "Next" at bounding box center [583, 276] width 28 height 14
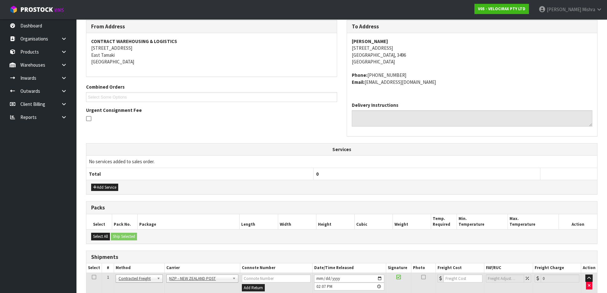
scroll to position [148, 0]
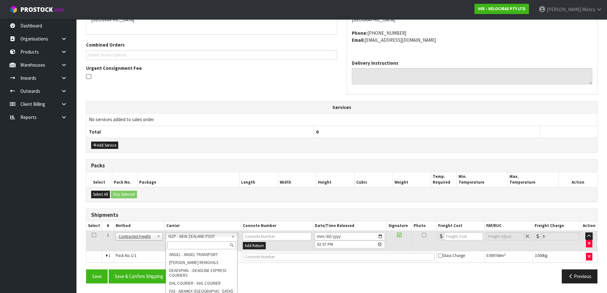
click at [204, 244] on input "text" at bounding box center [201, 245] width 69 height 8
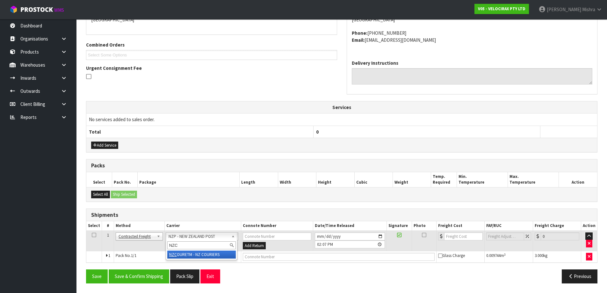
type input "NZC"
drag, startPoint x: 208, startPoint y: 255, endPoint x: 244, endPoint y: 255, distance: 35.7
click at [460, 235] on input "number" at bounding box center [463, 236] width 39 height 8
type input "14.46"
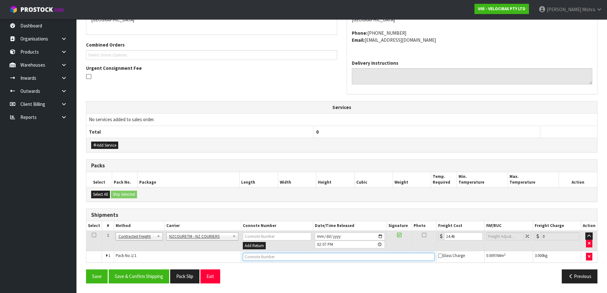
click at [313, 257] on input "text" at bounding box center [339, 257] width 192 height 8
click at [273, 257] on input "text" at bounding box center [339, 257] width 192 height 8
paste input "BZGG003862"
type input "BZGG003862"
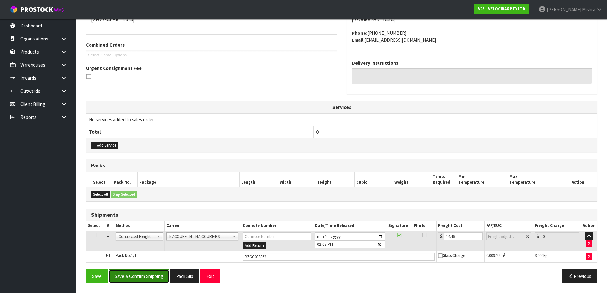
click at [132, 278] on button "Save & Confirm Shipping" at bounding box center [139, 276] width 61 height 14
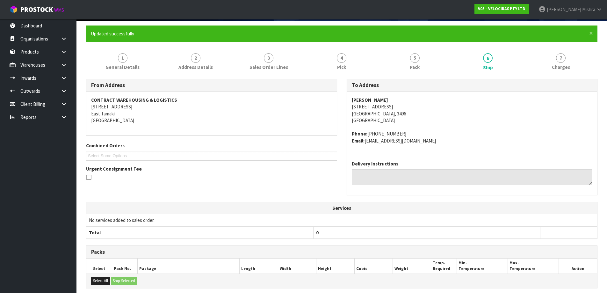
scroll to position [0, 0]
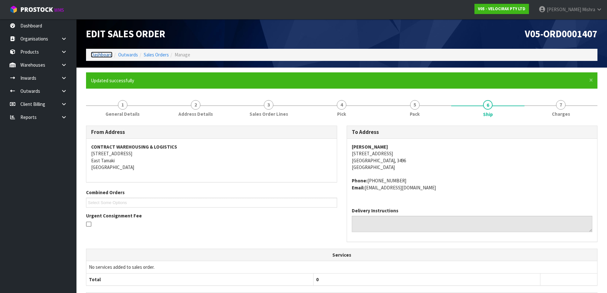
click at [96, 53] on link "Dashboard" at bounding box center [102, 55] width 22 height 6
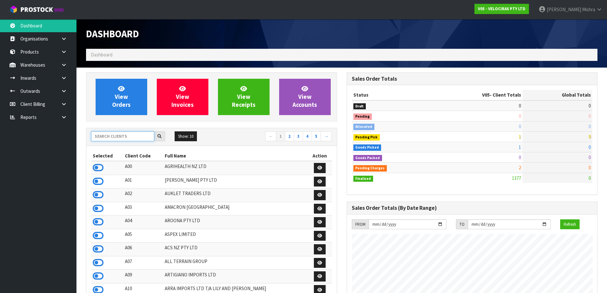
scroll to position [496, 260]
click at [111, 139] on input "text" at bounding box center [122, 136] width 63 height 10
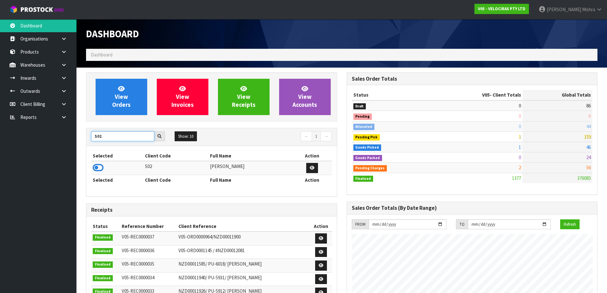
type input "S02"
click at [105, 170] on td at bounding box center [117, 168] width 52 height 14
click at [103, 169] on icon at bounding box center [98, 168] width 11 height 10
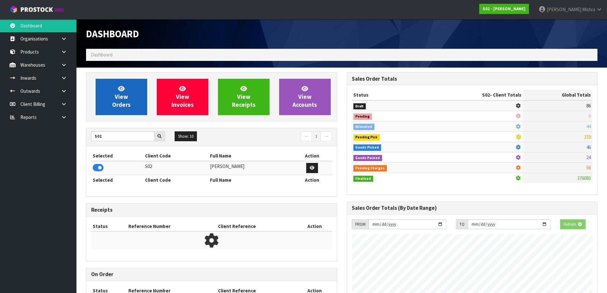
scroll to position [397, 260]
click at [127, 86] on link "View Orders" at bounding box center [122, 97] width 52 height 36
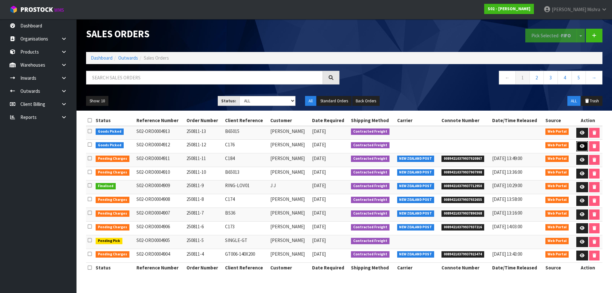
click at [579, 148] on link at bounding box center [582, 146] width 12 height 10
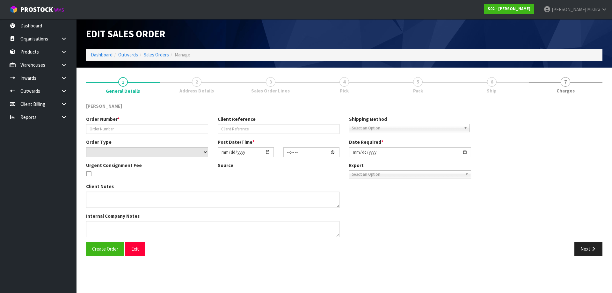
type input "250811-12"
type input "C176"
select select "number:0"
type input "2025-08-10"
type input "21:03:00.000"
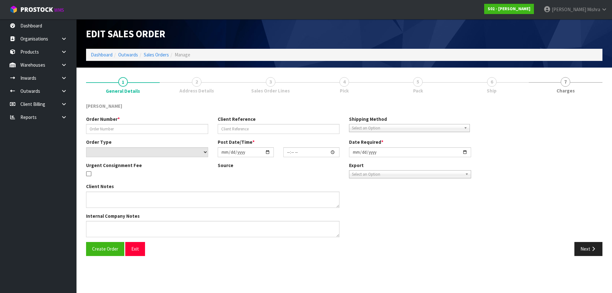
type input "[DATE]"
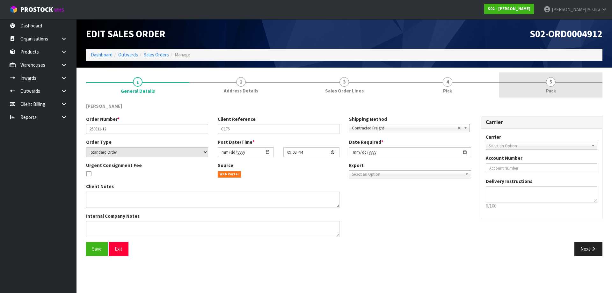
click at [526, 85] on link "5 Pack" at bounding box center [550, 84] width 103 height 25
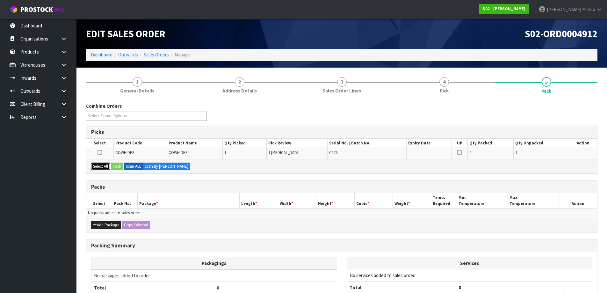
drag, startPoint x: 103, startPoint y: 165, endPoint x: 119, endPoint y: 165, distance: 15.9
click at [106, 165] on button "Select All" at bounding box center [100, 167] width 19 height 8
click at [120, 165] on button "Pack" at bounding box center [117, 167] width 12 height 8
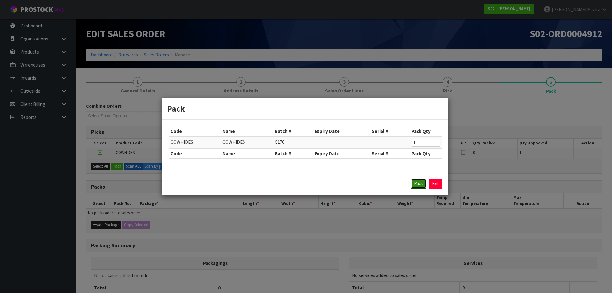
click at [421, 185] on button "Pack" at bounding box center [418, 183] width 15 height 10
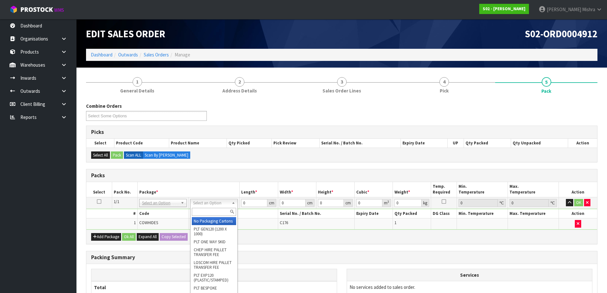
click at [202, 209] on input "text" at bounding box center [214, 212] width 44 height 8
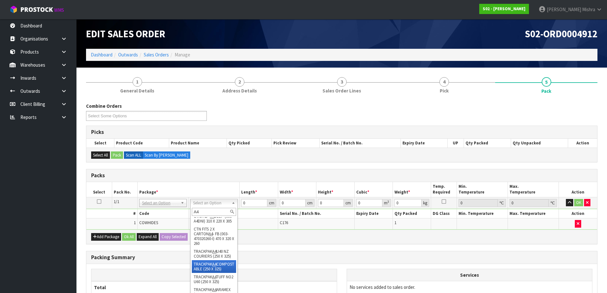
scroll to position [72, 0]
type input "A4"
type input "25"
type input "32.5"
type input "0.01"
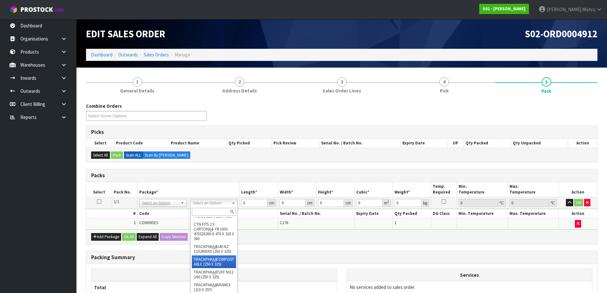
type input "0.000008"
type input "1.43"
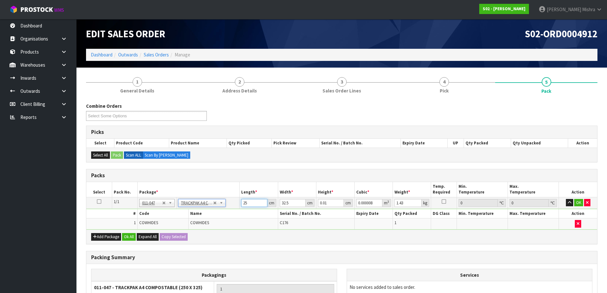
drag, startPoint x: 252, startPoint y: 204, endPoint x: 243, endPoint y: 203, distance: 9.4
click at [243, 203] on input "25" at bounding box center [254, 203] width 26 height 8
drag, startPoint x: 329, startPoint y: 202, endPoint x: 293, endPoint y: 200, distance: 36.0
click at [297, 201] on tr "1/1 NONE 007-001 007-002 007-004 007-009 007-013 007-014 007-015 007-017 007-01…" at bounding box center [341, 202] width 511 height 11
type input "6"
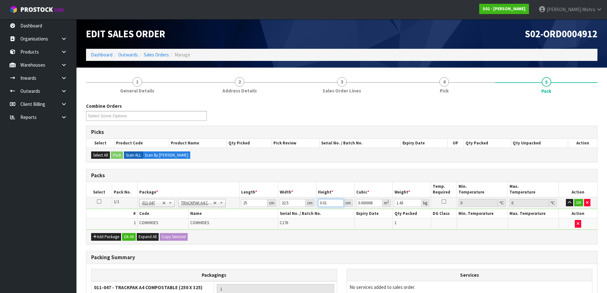
type input "0.004875"
type input "6"
drag, startPoint x: 370, startPoint y: 206, endPoint x: 351, endPoint y: 213, distance: 20.2
click at [351, 213] on tbody "1/1 NONE 007-001 007-002 007-004 007-009 007-013 007-014 007-015 007-017 007-01…" at bounding box center [341, 213] width 511 height 32
click at [130, 236] on button "Ok All" at bounding box center [129, 237] width 14 height 8
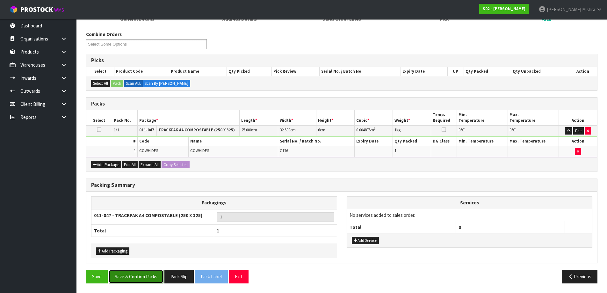
click at [134, 273] on button "Save & Confirm Packs" at bounding box center [136, 277] width 55 height 14
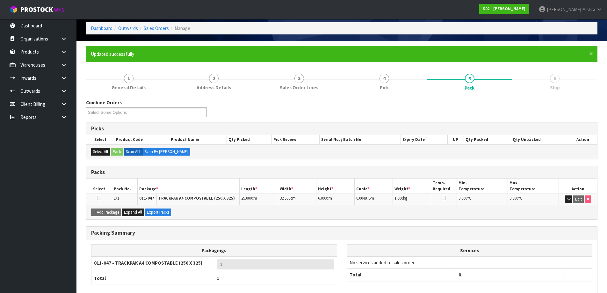
scroll to position [60, 0]
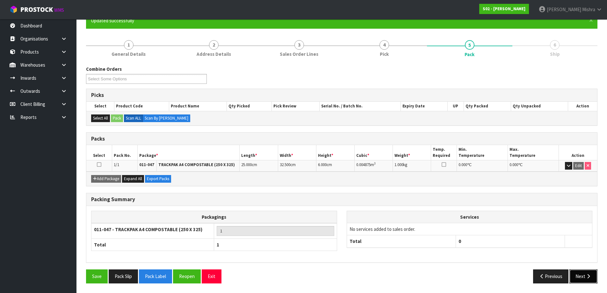
click at [580, 279] on button "Next" at bounding box center [583, 276] width 28 height 14
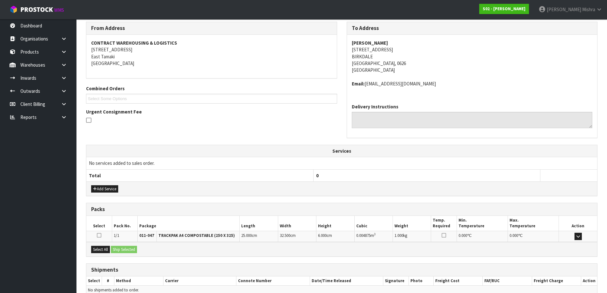
scroll to position [136, 0]
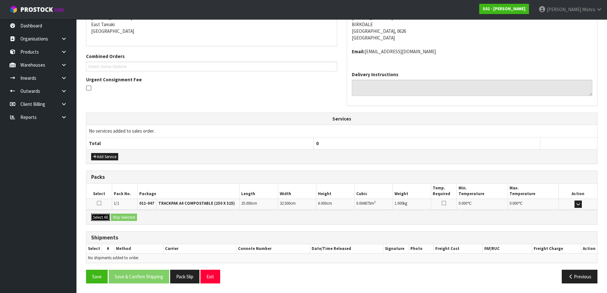
click at [104, 216] on button "Select All" at bounding box center [100, 218] width 19 height 8
click at [137, 217] on button "Ship Selected" at bounding box center [124, 218] width 26 height 8
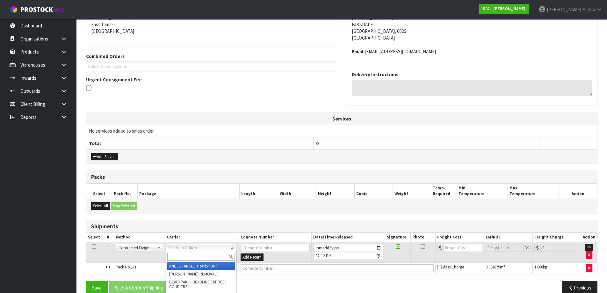
drag, startPoint x: 204, startPoint y: 248, endPoint x: 200, endPoint y: 257, distance: 10.0
click at [200, 257] on input "text" at bounding box center [201, 257] width 68 height 8
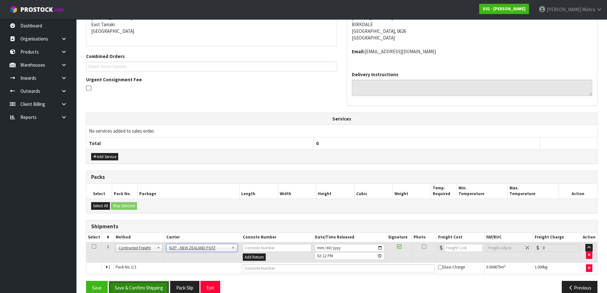
click at [146, 286] on button "Save & Confirm Shipping" at bounding box center [139, 288] width 61 height 14
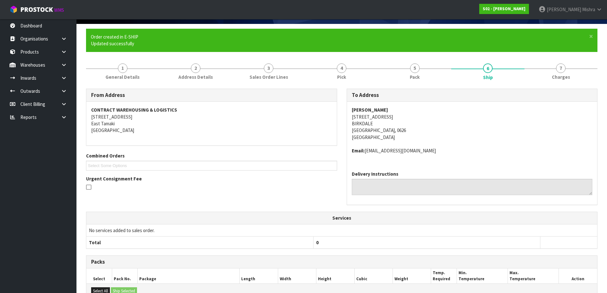
scroll to position [138, 0]
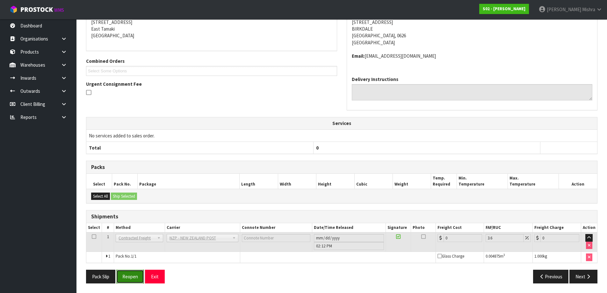
click at [128, 276] on button "Reopen" at bounding box center [130, 277] width 28 height 14
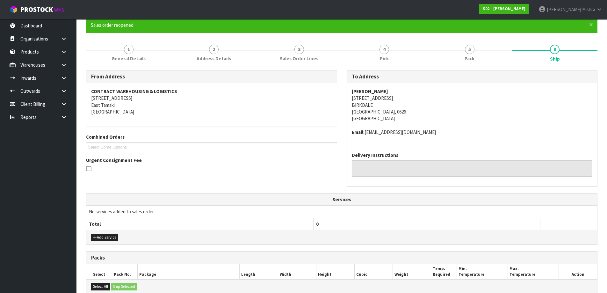
scroll to position [148, 0]
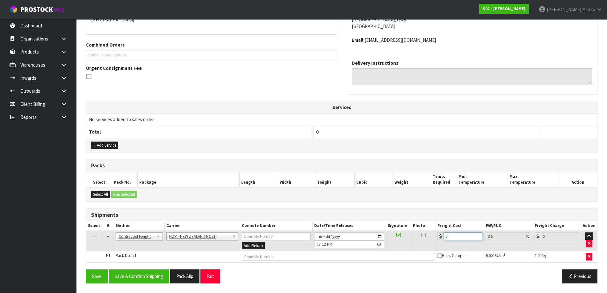
drag, startPoint x: 466, startPoint y: 233, endPoint x: 428, endPoint y: 235, distance: 37.7
click at [430, 236] on tr "1 Client Local Pickup Customer Local Pickup Company Freight Contracted Freight …" at bounding box center [341, 240] width 511 height 21
click at [124, 277] on button "Save & Confirm Shipping" at bounding box center [139, 276] width 61 height 14
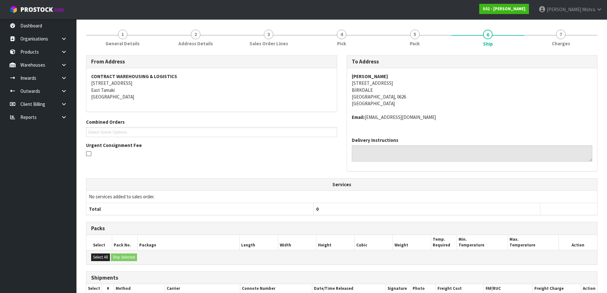
scroll to position [132, 0]
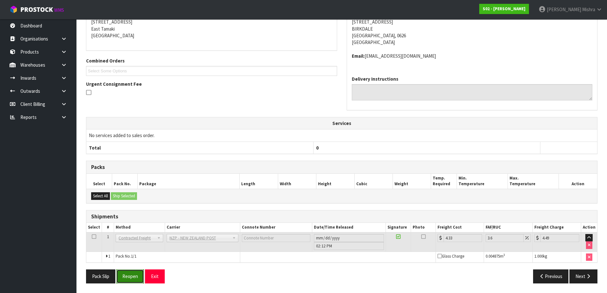
click at [134, 279] on button "Reopen" at bounding box center [130, 276] width 28 height 14
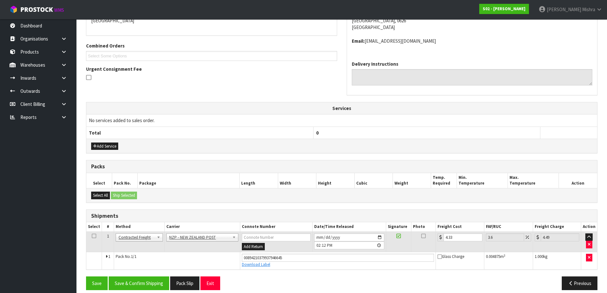
scroll to position [153, 0]
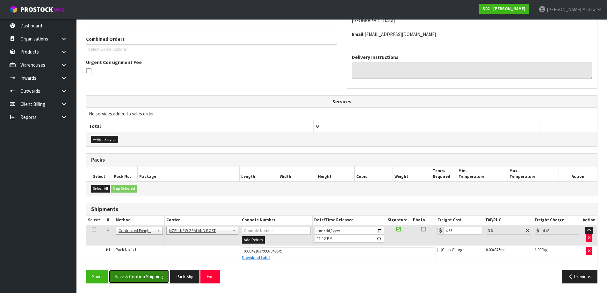
click at [139, 279] on button "Save & Confirm Shipping" at bounding box center [139, 277] width 61 height 14
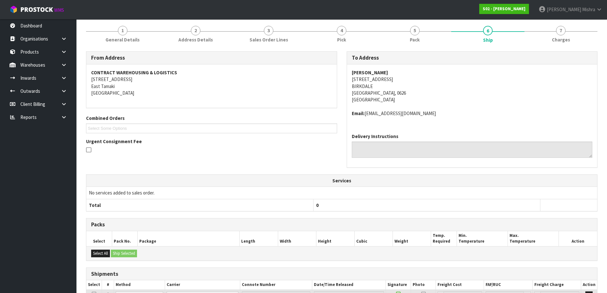
scroll to position [8, 0]
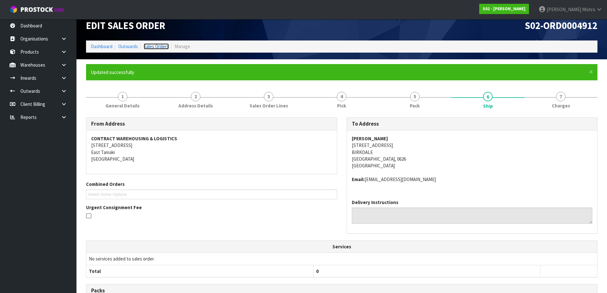
click at [154, 47] on link "Sales Orders" at bounding box center [156, 46] width 25 height 6
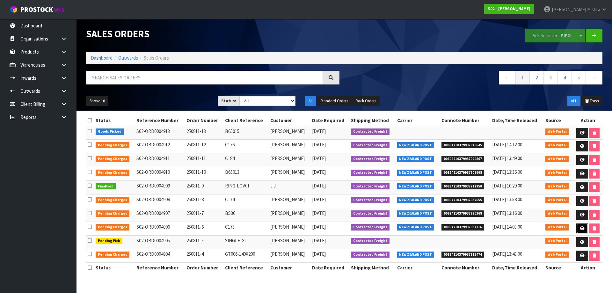
click at [581, 225] on link at bounding box center [582, 228] width 12 height 10
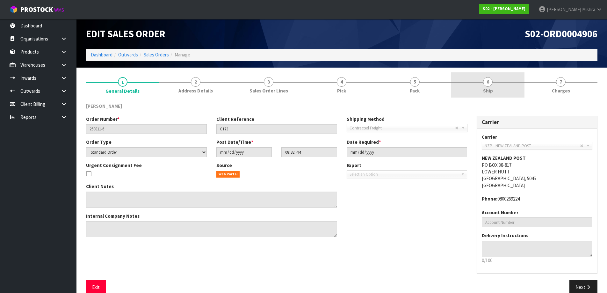
click at [504, 93] on link "6 Ship" at bounding box center [487, 84] width 73 height 25
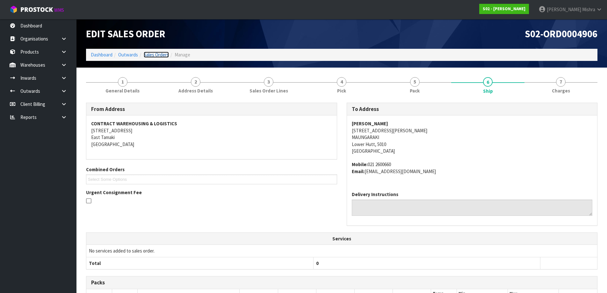
click at [162, 57] on link "Sales Orders" at bounding box center [156, 55] width 25 height 6
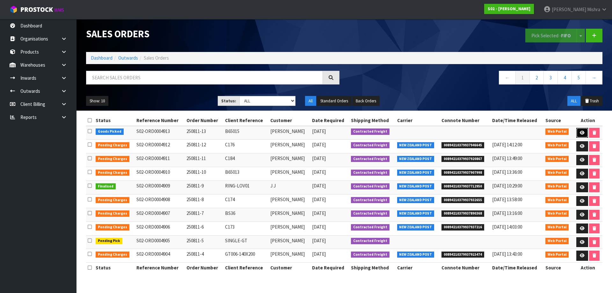
click at [579, 130] on link at bounding box center [582, 133] width 12 height 10
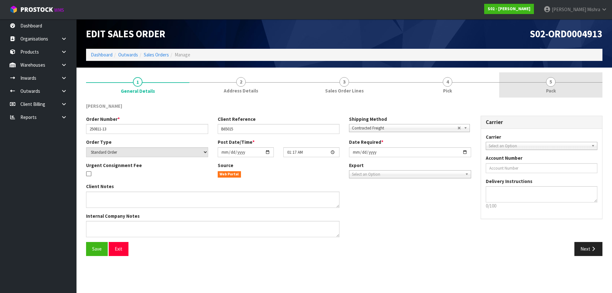
click at [544, 87] on link "5 Pack" at bounding box center [550, 84] width 103 height 25
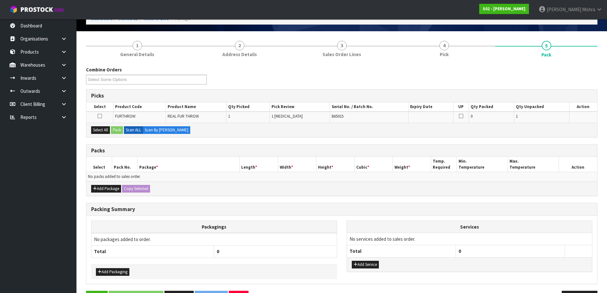
scroll to position [57, 0]
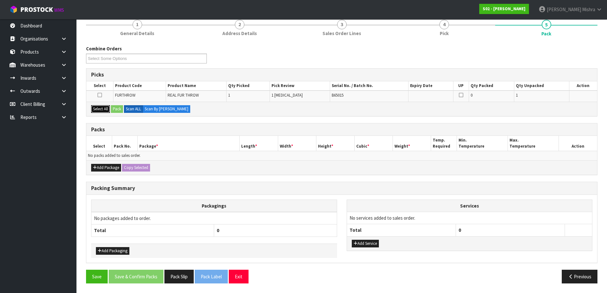
click at [99, 111] on button "Select All" at bounding box center [100, 109] width 19 height 8
click at [116, 111] on button "Pack" at bounding box center [117, 109] width 12 height 8
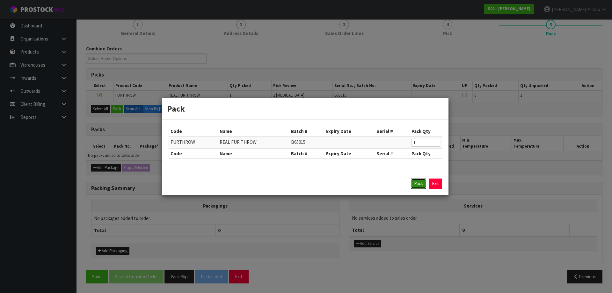
drag, startPoint x: 417, startPoint y: 184, endPoint x: 411, endPoint y: 176, distance: 9.8
click at [414, 181] on button "Pack" at bounding box center [418, 183] width 15 height 10
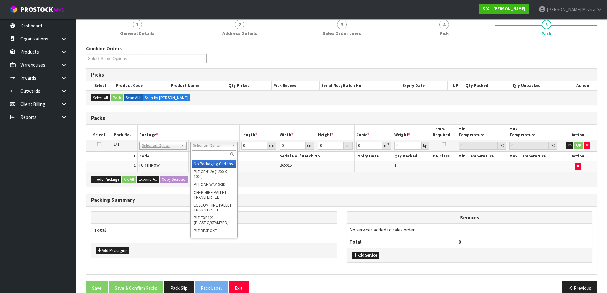
click at [218, 154] on input "text" at bounding box center [214, 154] width 44 height 8
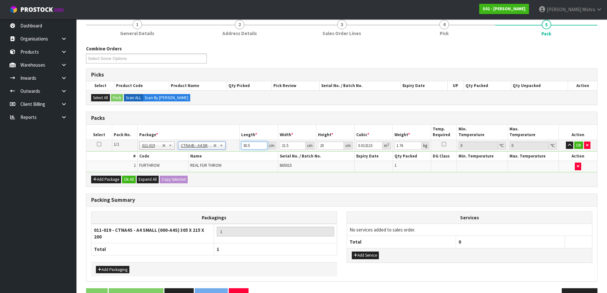
drag, startPoint x: 254, startPoint y: 147, endPoint x: 221, endPoint y: 150, distance: 32.4
click at [222, 150] on tr "1/1 NONE 007-001 007-002 007-004 007-009 007-013 007-014 007-015 007-017 007-01…" at bounding box center [341, 145] width 511 height 11
click at [132, 182] on button "Ok All" at bounding box center [129, 180] width 14 height 8
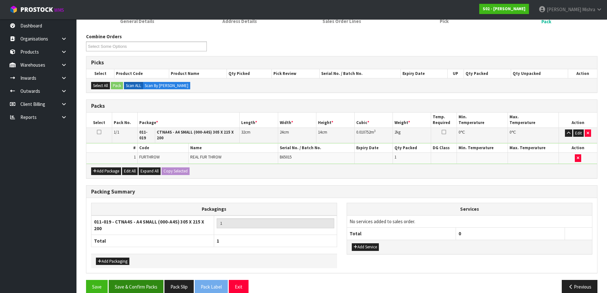
scroll to position [76, 0]
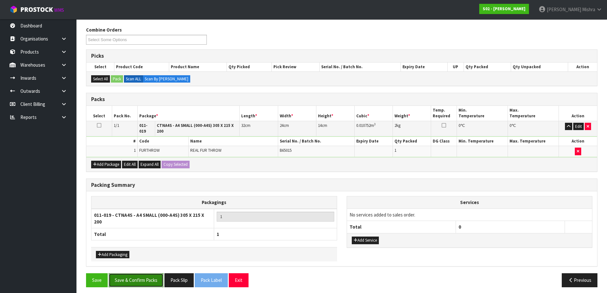
click at [154, 279] on button "Save & Confirm Packs" at bounding box center [136, 280] width 55 height 14
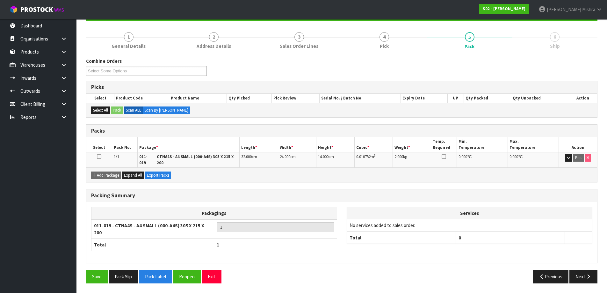
scroll to position [64, 0]
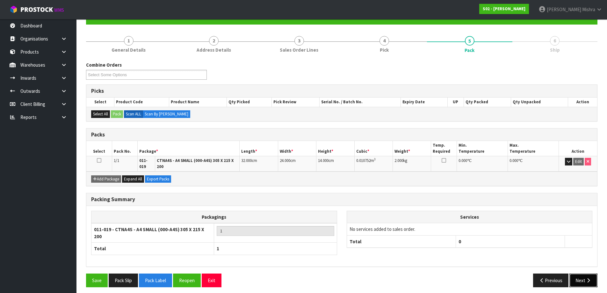
click at [578, 273] on button "Next" at bounding box center [583, 280] width 28 height 14
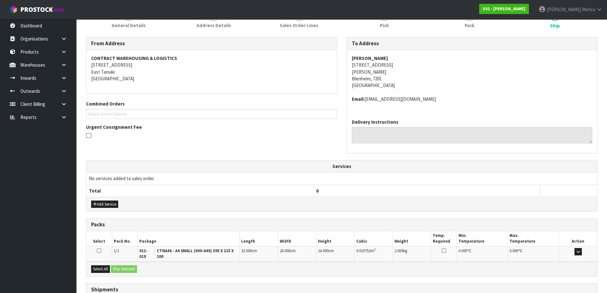
scroll to position [141, 0]
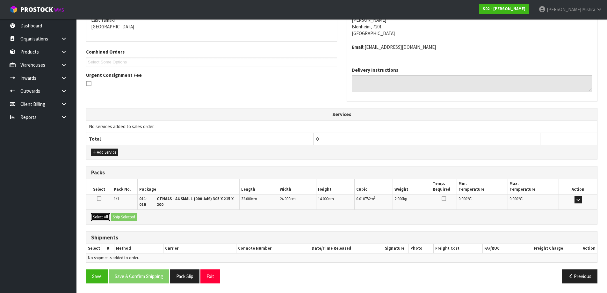
click at [96, 217] on button "Select All" at bounding box center [100, 217] width 19 height 8
click at [129, 217] on button "Ship Selected" at bounding box center [124, 217] width 26 height 8
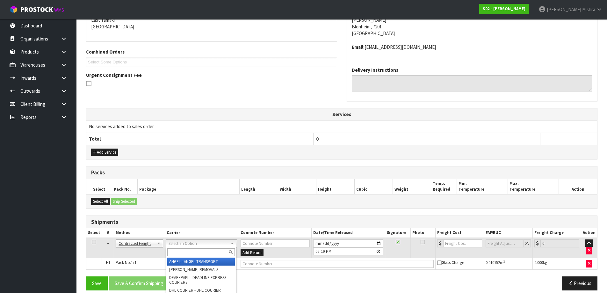
drag, startPoint x: 191, startPoint y: 245, endPoint x: 193, endPoint y: 253, distance: 8.3
click at [193, 253] on input "text" at bounding box center [201, 252] width 68 height 8
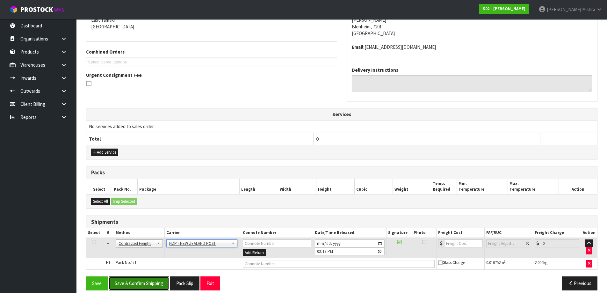
drag, startPoint x: 150, startPoint y: 281, endPoint x: 118, endPoint y: 274, distance: 32.9
click at [150, 282] on button "Save & Confirm Shipping" at bounding box center [139, 283] width 61 height 14
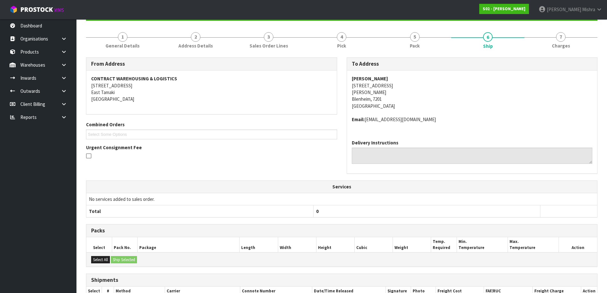
scroll to position [138, 0]
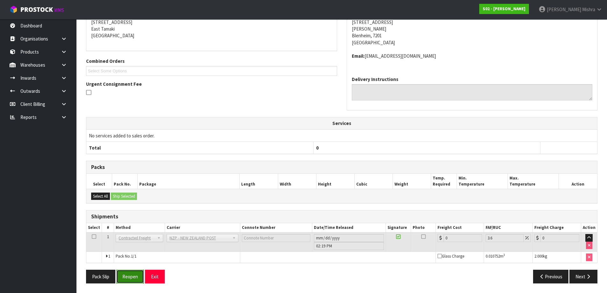
click at [137, 275] on button "Reopen" at bounding box center [130, 277] width 28 height 14
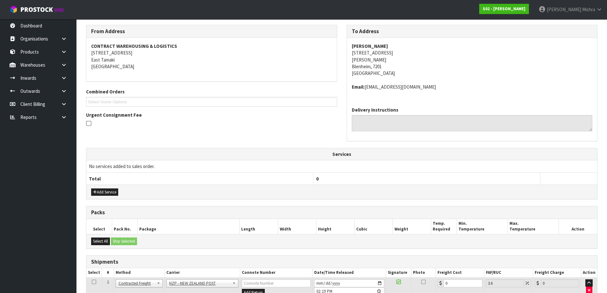
scroll to position [132, 0]
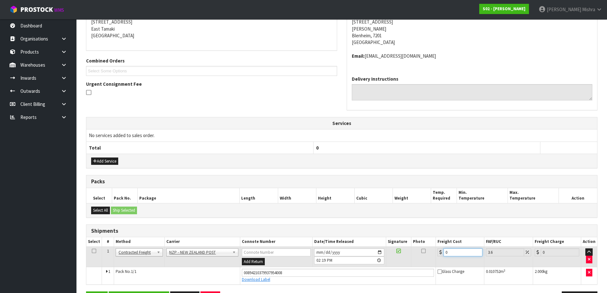
drag, startPoint x: 460, startPoint y: 251, endPoint x: 388, endPoint y: 252, distance: 72.0
click at [388, 252] on tr "1 Client Local Pickup Customer Local Pickup Company Freight Contracted Freight …" at bounding box center [341, 256] width 511 height 21
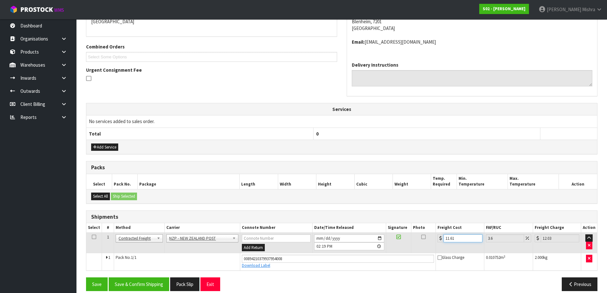
scroll to position [153, 0]
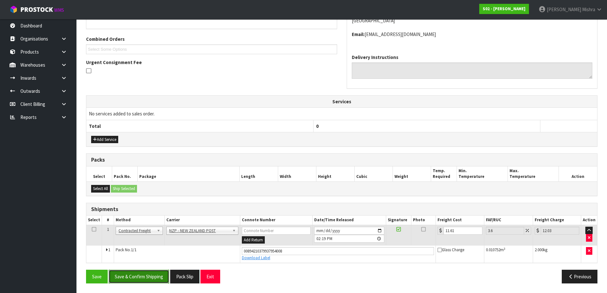
click at [130, 276] on button "Save & Confirm Shipping" at bounding box center [139, 277] width 61 height 14
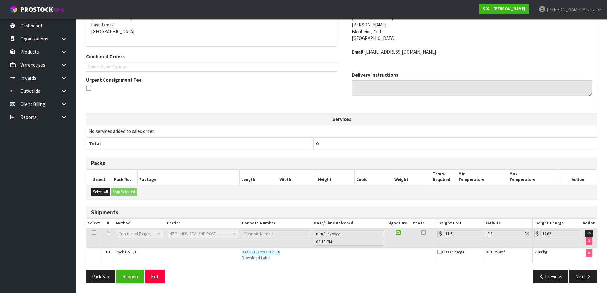
scroll to position [0, 0]
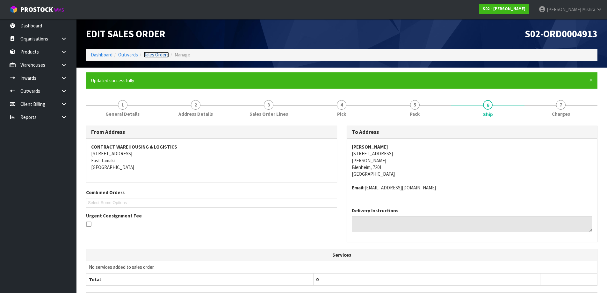
click at [159, 52] on link "Sales Orders" at bounding box center [156, 55] width 25 height 6
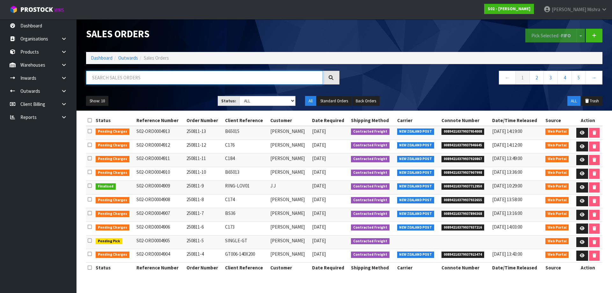
click at [231, 80] on input "text" at bounding box center [204, 78] width 237 height 14
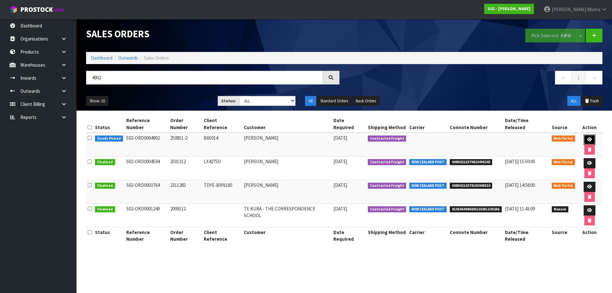
click at [587, 137] on icon at bounding box center [589, 139] width 5 height 4
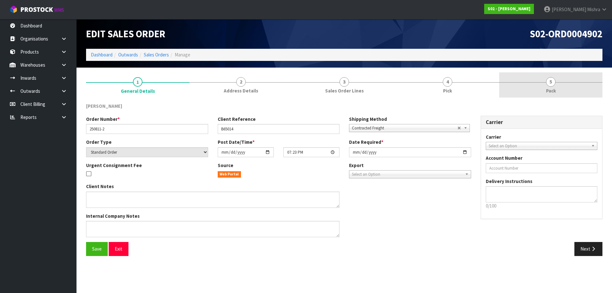
drag, startPoint x: 522, startPoint y: 90, endPoint x: 517, endPoint y: 96, distance: 8.8
click at [522, 90] on link "5 Pack" at bounding box center [550, 84] width 103 height 25
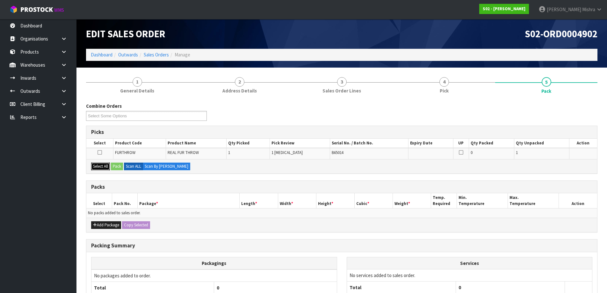
click at [94, 166] on button "Select All" at bounding box center [100, 167] width 19 height 8
click at [123, 164] on button "Pack" at bounding box center [117, 167] width 12 height 8
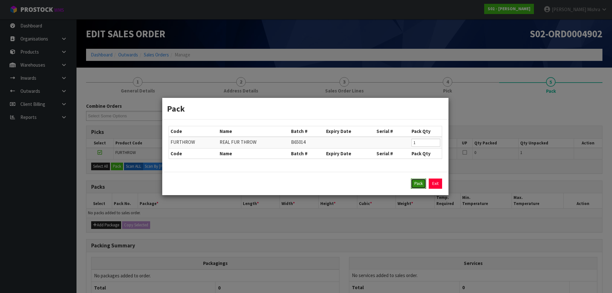
click at [416, 185] on button "Pack" at bounding box center [418, 183] width 15 height 10
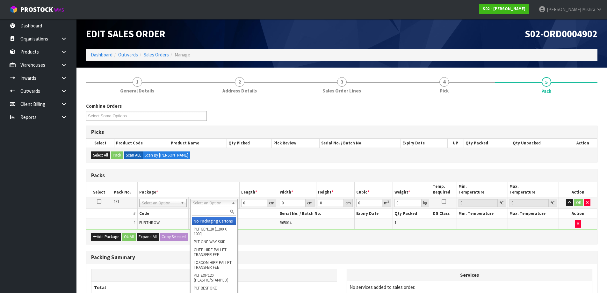
drag, startPoint x: 192, startPoint y: 204, endPoint x: 200, endPoint y: 223, distance: 21.1
click at [204, 212] on input "text" at bounding box center [214, 212] width 44 height 8
drag, startPoint x: 214, startPoint y: 221, endPoint x: 236, endPoint y: 215, distance: 23.5
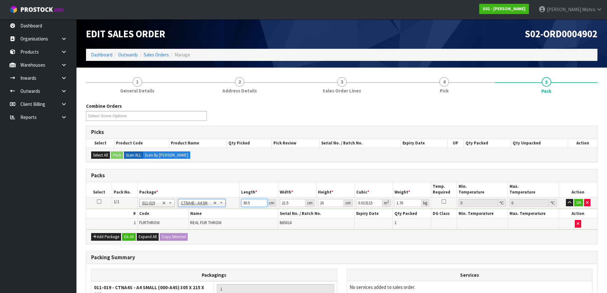
drag, startPoint x: 258, startPoint y: 202, endPoint x: 206, endPoint y: 203, distance: 52.3
click at [206, 203] on tr "1/1 NONE 007-001 007-002 007-004 007-009 007-013 007-014 007-015 007-017 007-01…" at bounding box center [341, 202] width 511 height 11
click at [129, 235] on button "Ok All" at bounding box center [129, 237] width 14 height 8
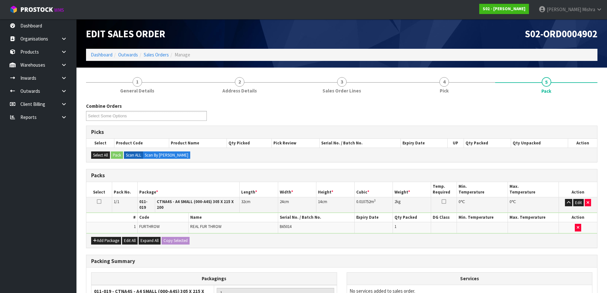
scroll to position [76, 0]
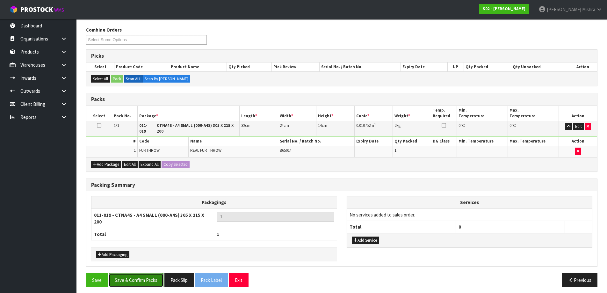
click at [142, 278] on button "Save & Confirm Packs" at bounding box center [136, 280] width 55 height 14
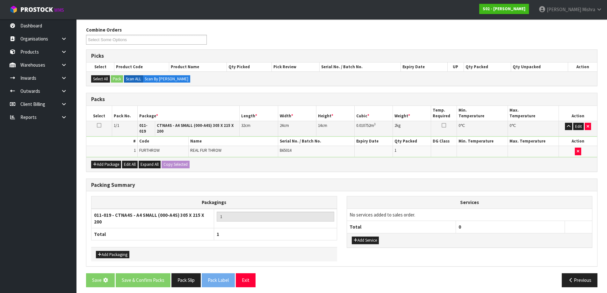
scroll to position [0, 0]
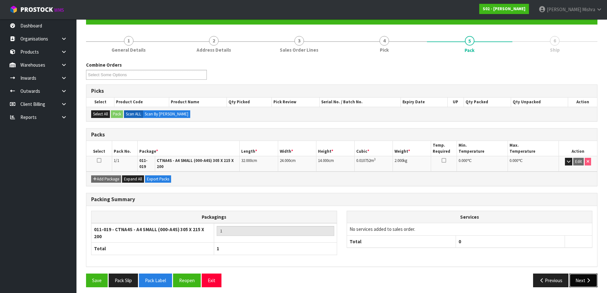
click at [587, 278] on icon "button" at bounding box center [588, 280] width 6 height 5
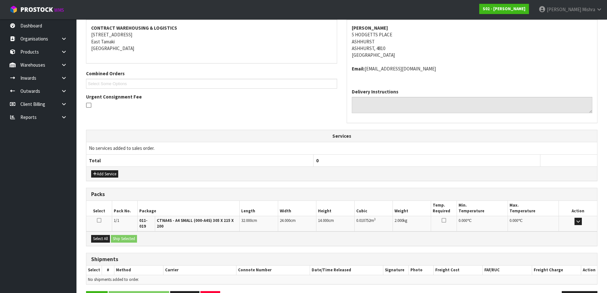
scroll to position [141, 0]
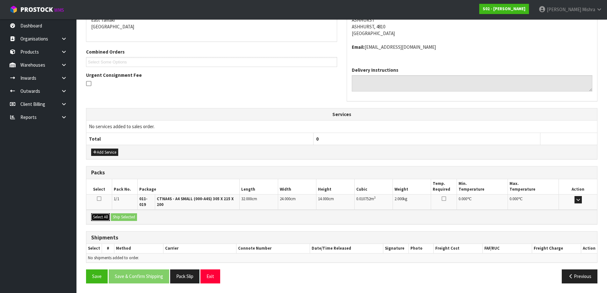
click at [104, 218] on button "Select All" at bounding box center [100, 217] width 19 height 8
click at [123, 216] on button "Ship Selected" at bounding box center [124, 217] width 26 height 8
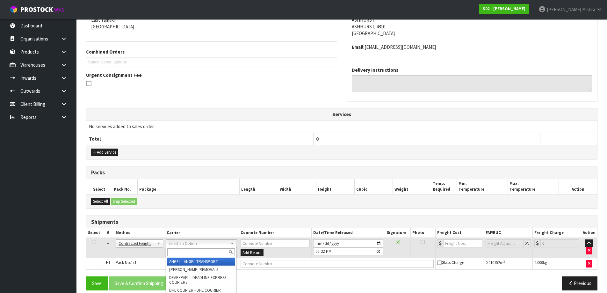
click at [177, 252] on input "text" at bounding box center [201, 252] width 68 height 8
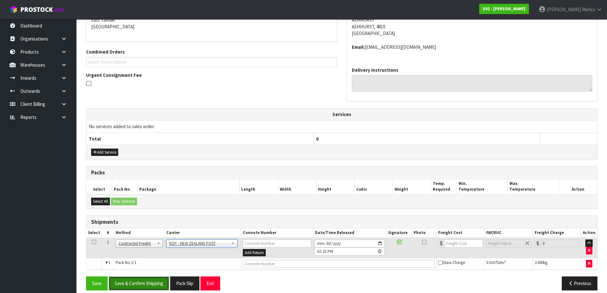
click at [141, 283] on button "Save & Confirm Shipping" at bounding box center [139, 283] width 61 height 14
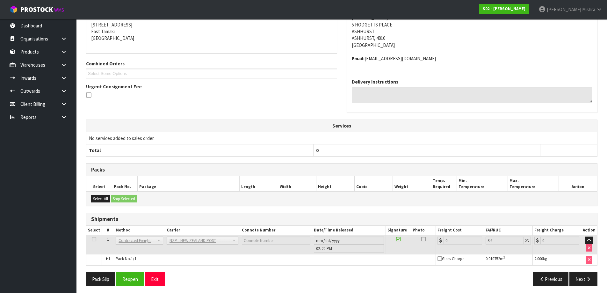
scroll to position [138, 0]
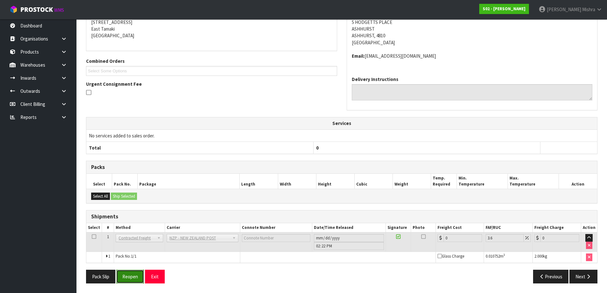
click at [134, 276] on button "Reopen" at bounding box center [130, 277] width 28 height 14
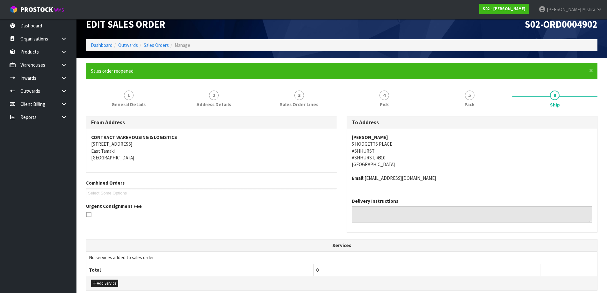
scroll to position [127, 0]
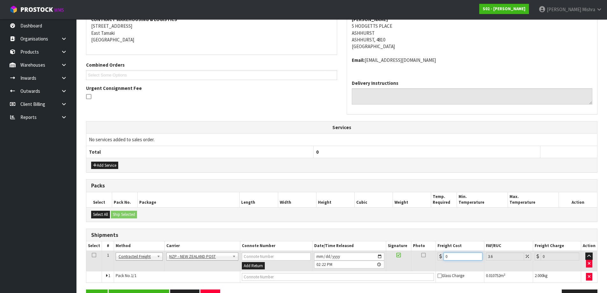
drag, startPoint x: 454, startPoint y: 257, endPoint x: 381, endPoint y: 250, distance: 73.6
click at [381, 250] on table "Select # Method Carrier Connote Number Date/Time Released Signature Photo Freig…" at bounding box center [341, 261] width 511 height 41
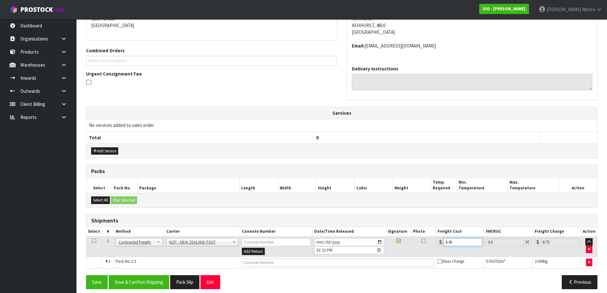
scroll to position [148, 0]
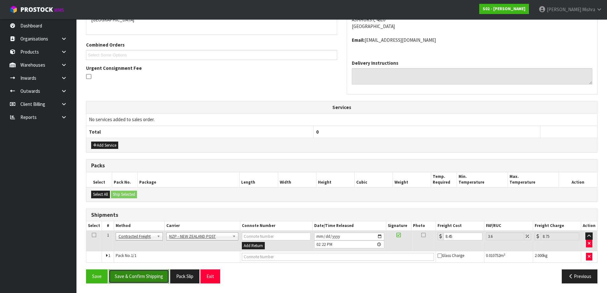
click at [131, 276] on button "Save & Confirm Shipping" at bounding box center [139, 276] width 61 height 14
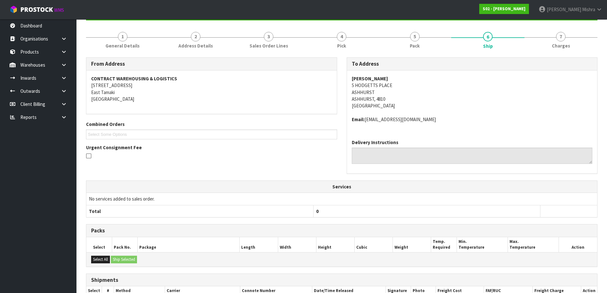
scroll to position [0, 0]
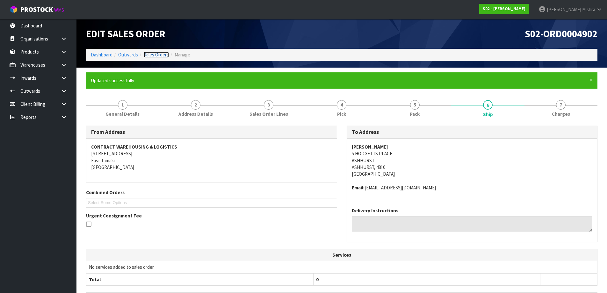
click at [148, 53] on link "Sales Orders" at bounding box center [156, 55] width 25 height 6
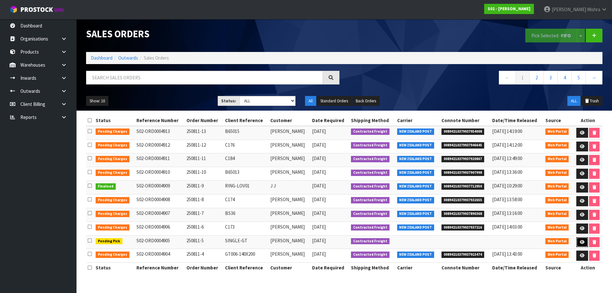
click at [579, 240] on link at bounding box center [582, 242] width 12 height 10
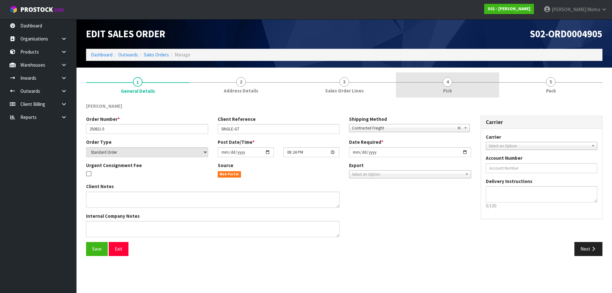
click at [451, 83] on span "4" at bounding box center [448, 82] width 10 height 10
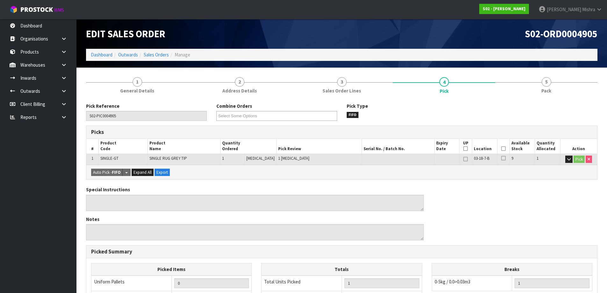
click at [501, 148] on icon at bounding box center [503, 148] width 4 height 0
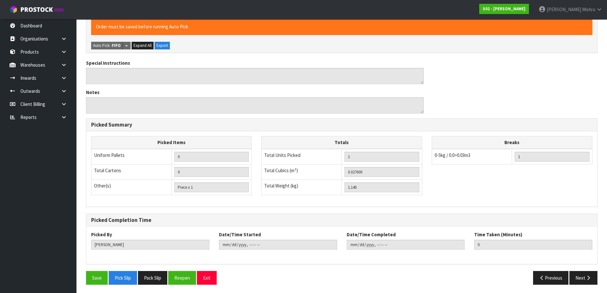
scroll to position [151, 0]
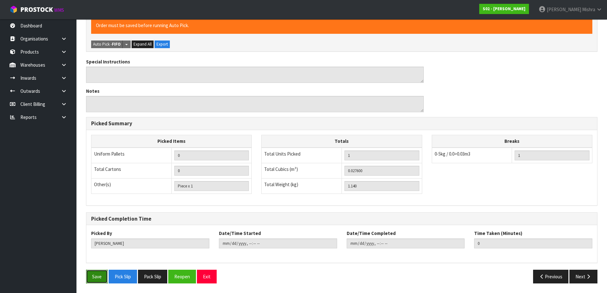
click at [99, 283] on button "Save" at bounding box center [97, 277] width 22 height 14
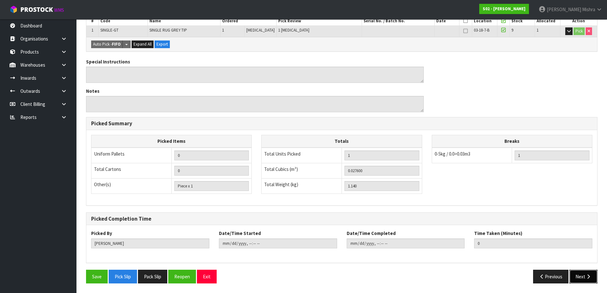
click at [588, 273] on button "Next" at bounding box center [583, 277] width 28 height 14
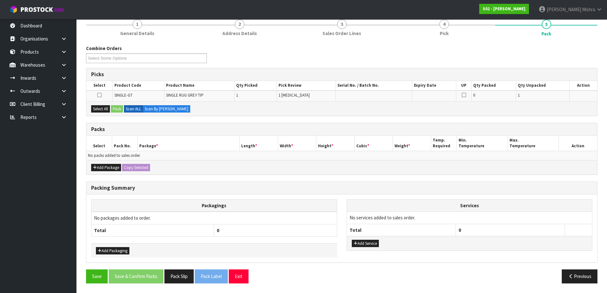
scroll to position [0, 0]
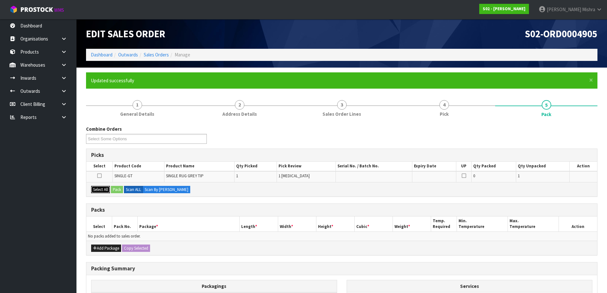
click at [96, 192] on button "Select All" at bounding box center [100, 190] width 19 height 8
click at [121, 191] on button "Pack" at bounding box center [117, 190] width 12 height 8
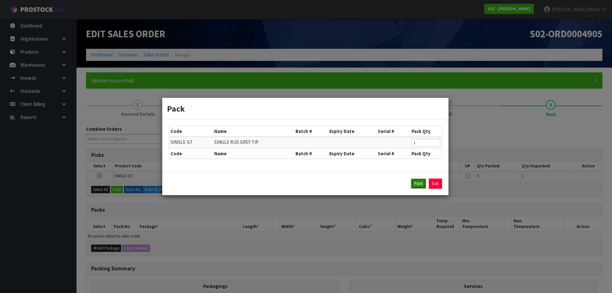
click at [419, 186] on button "Pack" at bounding box center [418, 183] width 15 height 10
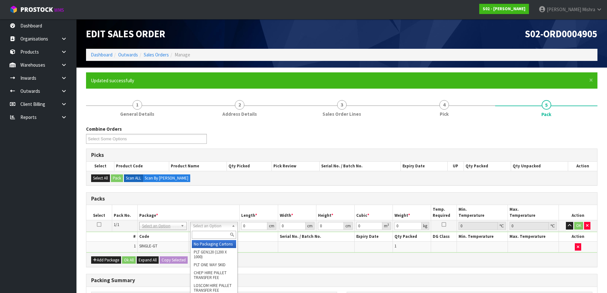
click at [211, 235] on input "text" at bounding box center [214, 235] width 44 height 8
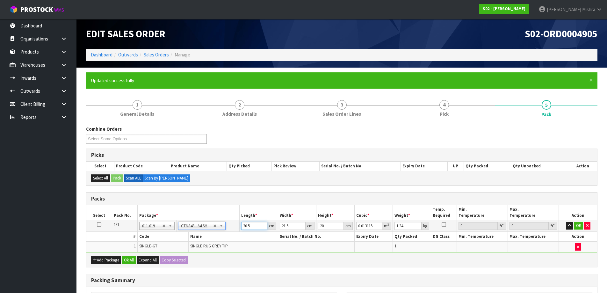
drag, startPoint x: 256, startPoint y: 227, endPoint x: 221, endPoint y: 227, distance: 34.7
click at [221, 227] on tr "1/1 NONE 007-001 007-002 007-004 007-009 007-013 007-014 007-015 007-017 007-01…" at bounding box center [341, 225] width 511 height 11
click at [127, 260] on button "Ok All" at bounding box center [129, 260] width 14 height 8
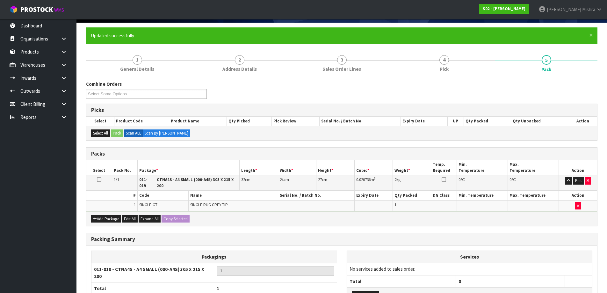
scroll to position [99, 0]
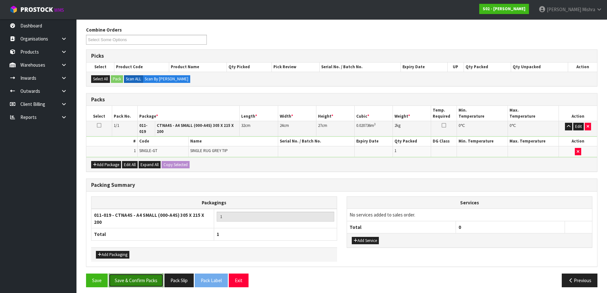
drag, startPoint x: 128, startPoint y: 280, endPoint x: 133, endPoint y: 276, distance: 5.9
click at [128, 279] on button "Save & Confirm Packs" at bounding box center [136, 280] width 55 height 14
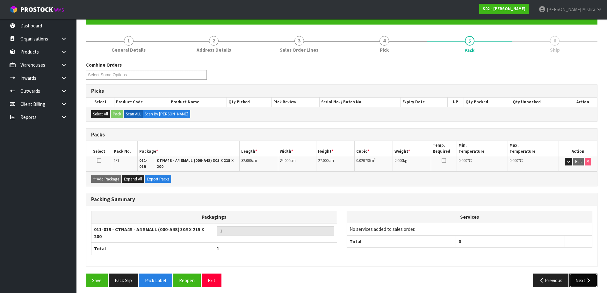
click at [590, 278] on icon "button" at bounding box center [588, 280] width 6 height 5
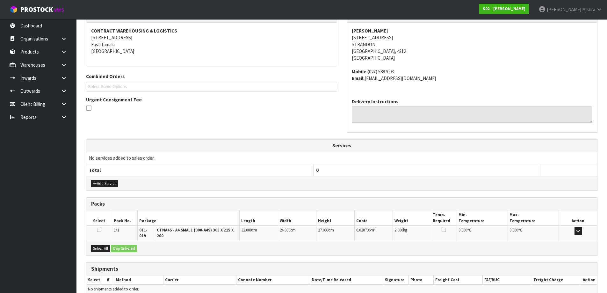
scroll to position [147, 0]
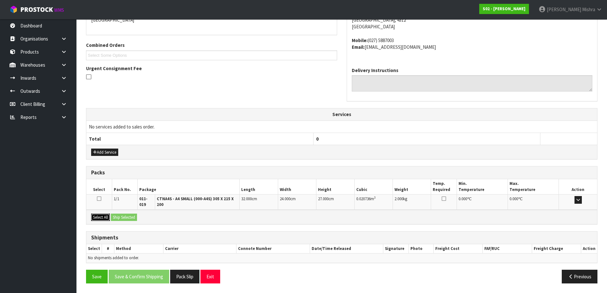
click at [105, 217] on button "Select All" at bounding box center [100, 218] width 19 height 8
click at [128, 220] on button "Ship Selected" at bounding box center [124, 218] width 26 height 8
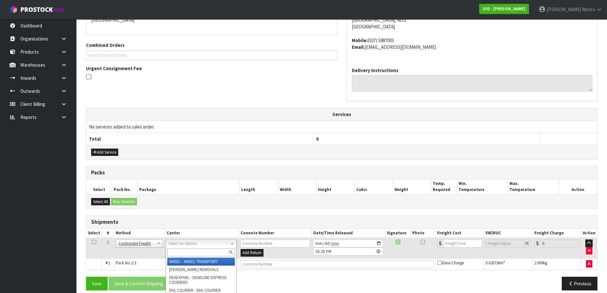
drag, startPoint x: 199, startPoint y: 244, endPoint x: 196, endPoint y: 250, distance: 6.8
click at [196, 250] on input "text" at bounding box center [201, 252] width 68 height 8
drag, startPoint x: 196, startPoint y: 260, endPoint x: 188, endPoint y: 264, distance: 8.9
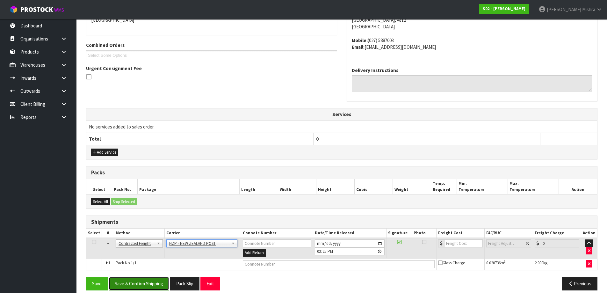
click at [150, 281] on button "Save & Confirm Shipping" at bounding box center [139, 284] width 61 height 14
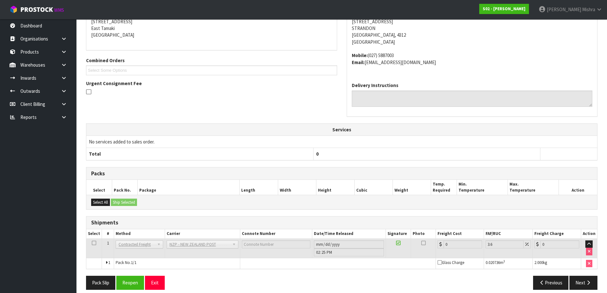
scroll to position [145, 0]
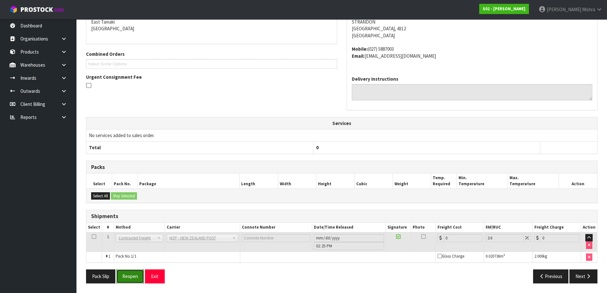
click at [131, 275] on button "Reopen" at bounding box center [130, 276] width 28 height 14
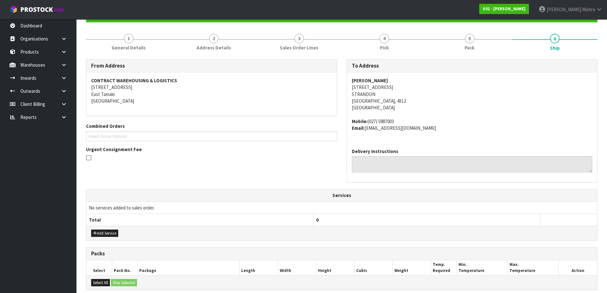
scroll to position [127, 0]
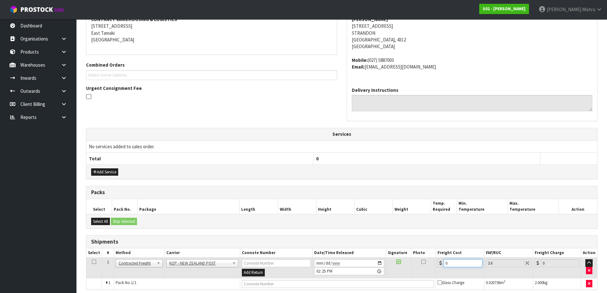
drag, startPoint x: 459, startPoint y: 266, endPoint x: 385, endPoint y: 263, distance: 73.3
click at [385, 263] on tr "1 Client Local Pickup Customer Local Pickup Company Freight Contracted Freight …" at bounding box center [341, 267] width 511 height 21
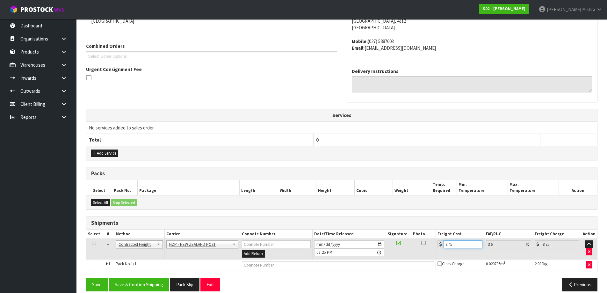
scroll to position [154, 0]
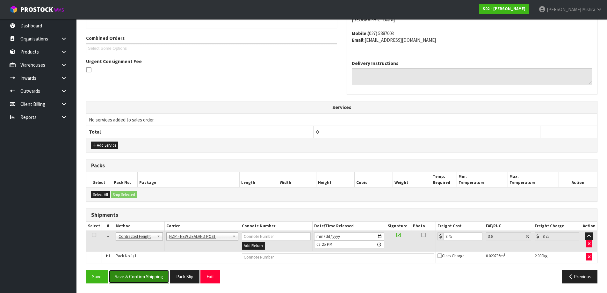
click at [157, 274] on button "Save & Confirm Shipping" at bounding box center [139, 277] width 61 height 14
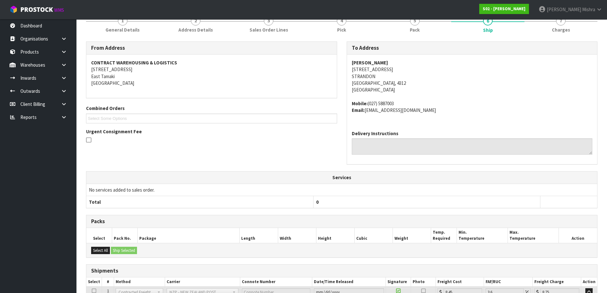
scroll to position [138, 0]
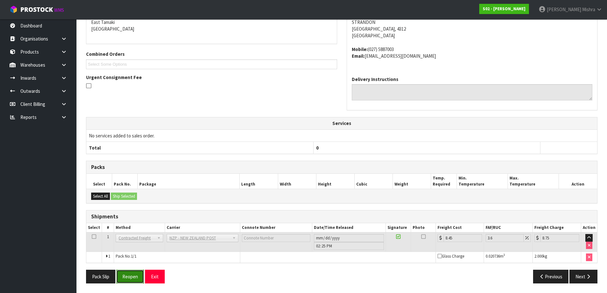
click at [137, 277] on button "Reopen" at bounding box center [130, 277] width 28 height 14
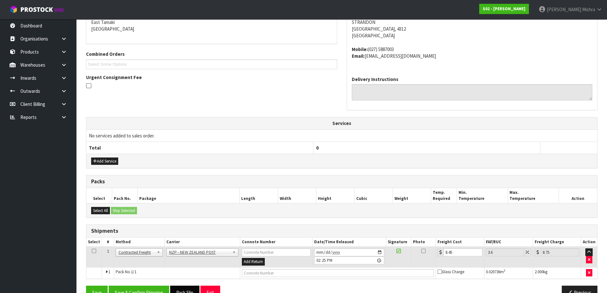
scroll to position [154, 0]
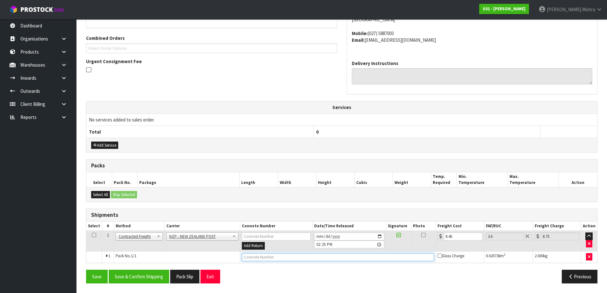
click at [252, 259] on input "text" at bounding box center [338, 257] width 192 height 8
click at [86, 270] on button "Save" at bounding box center [97, 277] width 22 height 14
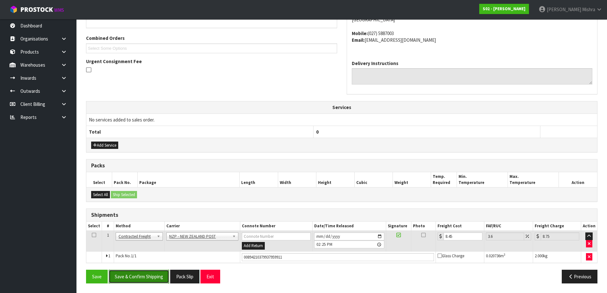
click at [147, 276] on button "Save & Confirm Shipping" at bounding box center [139, 277] width 61 height 14
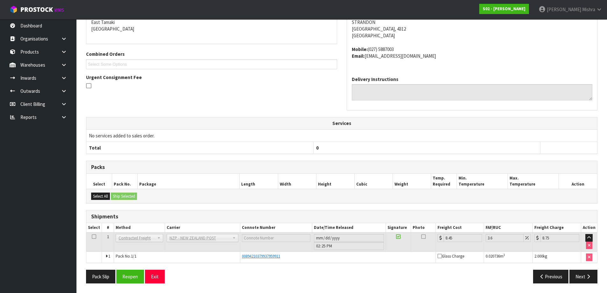
scroll to position [0, 0]
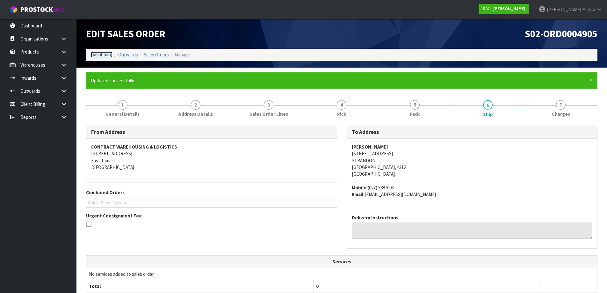
click at [106, 54] on link "Dashboard" at bounding box center [102, 55] width 22 height 6
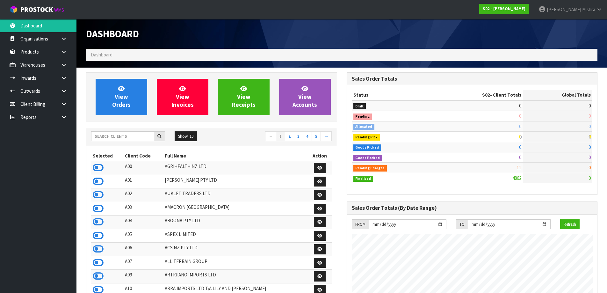
scroll to position [483, 260]
click at [110, 131] on div "Show: 10 5 10 25 50 ← 1 2 3 4 5 →" at bounding box center [211, 137] width 250 height 18
click at [110, 131] on input "text" at bounding box center [122, 136] width 63 height 10
click at [128, 141] on input "text" at bounding box center [122, 136] width 63 height 10
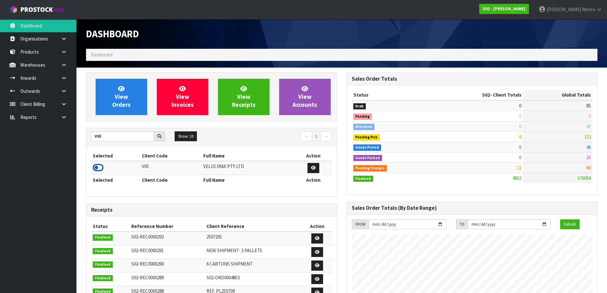
click at [95, 167] on icon at bounding box center [98, 168] width 11 height 10
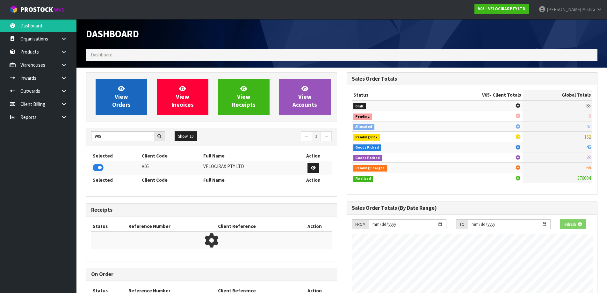
scroll to position [397, 260]
click at [110, 102] on link "View Orders" at bounding box center [122, 97] width 52 height 36
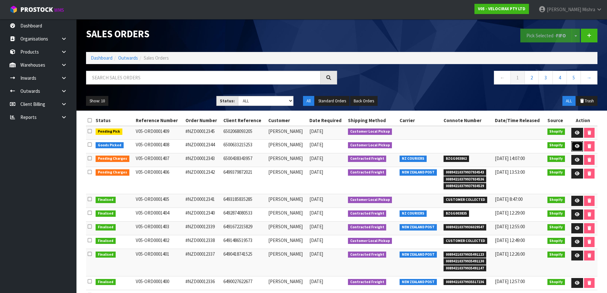
click at [576, 142] on link at bounding box center [577, 146] width 12 height 10
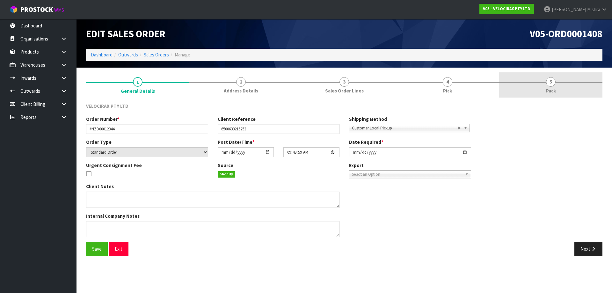
click at [545, 88] on link "5 Pack" at bounding box center [550, 84] width 103 height 25
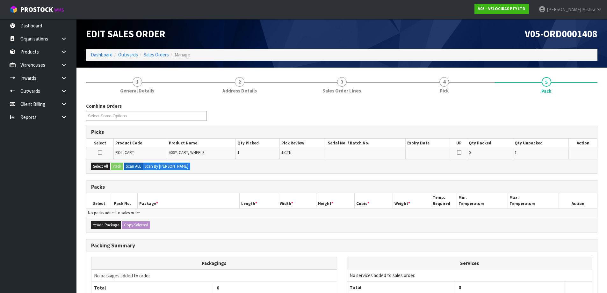
click at [80, 175] on section "1 General Details 2 Address Details 3 Sales Order Lines 4 Pick 5 Pack Combine O…" at bounding box center [341, 209] width 531 height 283
drag, startPoint x: 100, startPoint y: 164, endPoint x: 104, endPoint y: 166, distance: 4.1
click at [101, 164] on button "Select All" at bounding box center [100, 167] width 19 height 8
click at [120, 166] on button "Pack" at bounding box center [117, 167] width 12 height 8
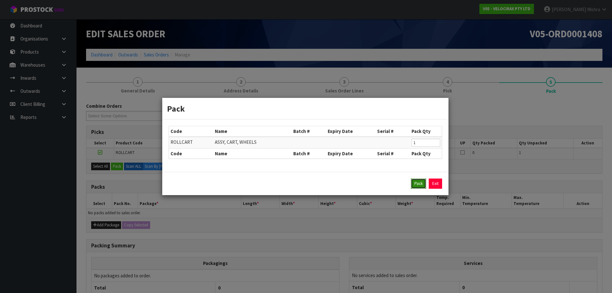
click at [418, 186] on button "Pack" at bounding box center [418, 183] width 15 height 10
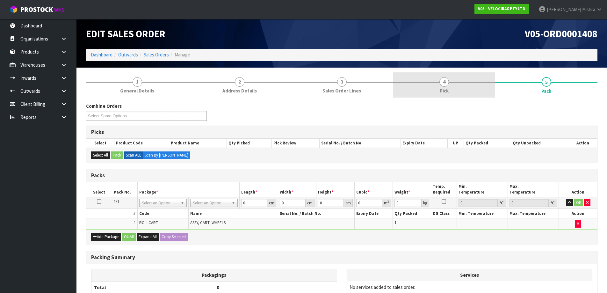
click at [438, 83] on link "4 Pick" at bounding box center [444, 84] width 102 height 25
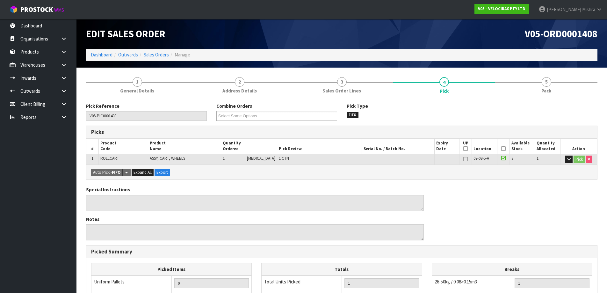
click at [563, 159] on td "Pick" at bounding box center [578, 159] width 37 height 11
click at [569, 158] on icon "button" at bounding box center [569, 159] width 4 height 4
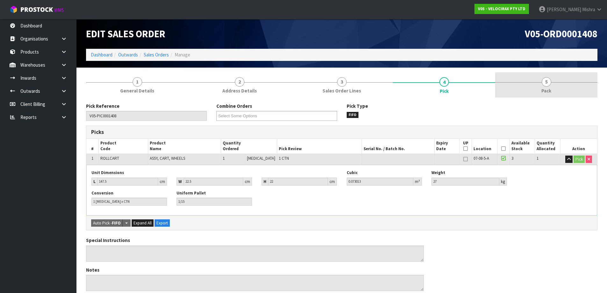
click at [544, 85] on span "5" at bounding box center [547, 82] width 10 height 10
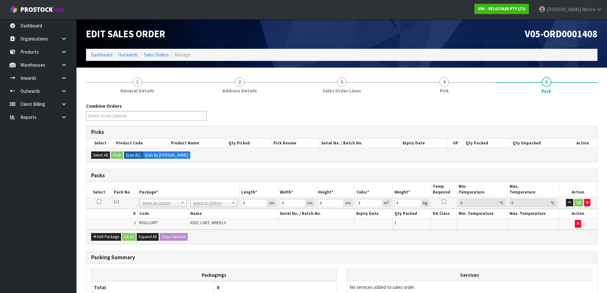
drag, startPoint x: 211, startPoint y: 199, endPoint x: 214, endPoint y: 210, distance: 11.4
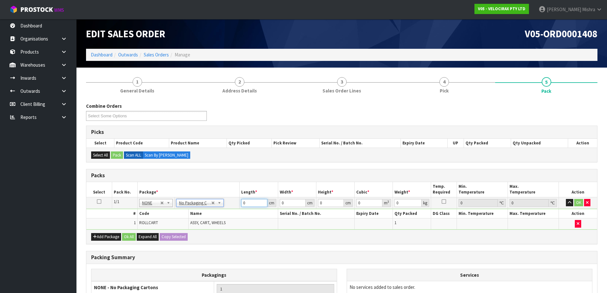
drag, startPoint x: 250, startPoint y: 203, endPoint x: 240, endPoint y: 203, distance: 9.3
click at [240, 203] on td "0 cm" at bounding box center [259, 202] width 38 height 11
click at [134, 239] on button "Ok All" at bounding box center [129, 237] width 14 height 8
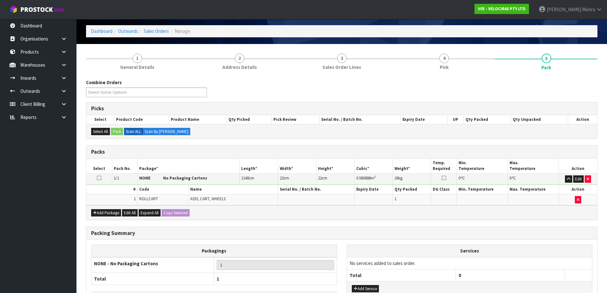
scroll to position [72, 0]
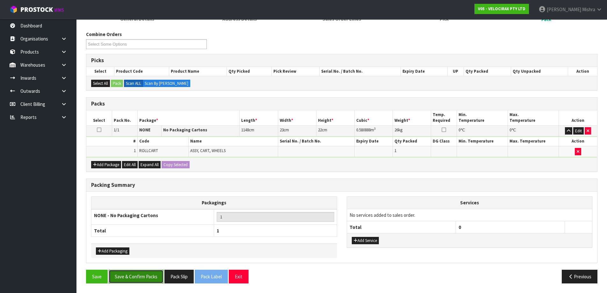
click at [137, 282] on button "Save & Confirm Packs" at bounding box center [136, 277] width 55 height 14
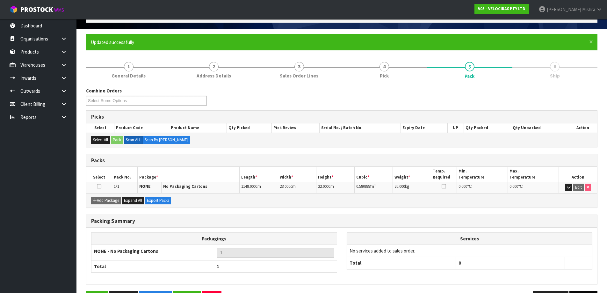
scroll to position [60, 0]
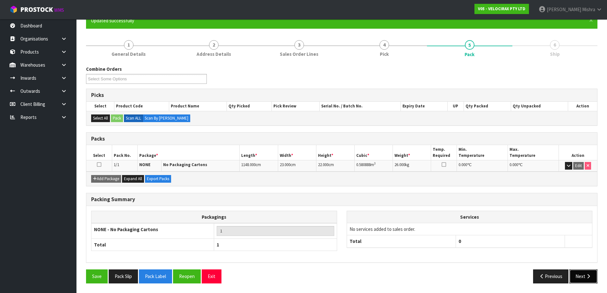
click at [587, 276] on icon "button" at bounding box center [588, 276] width 6 height 5
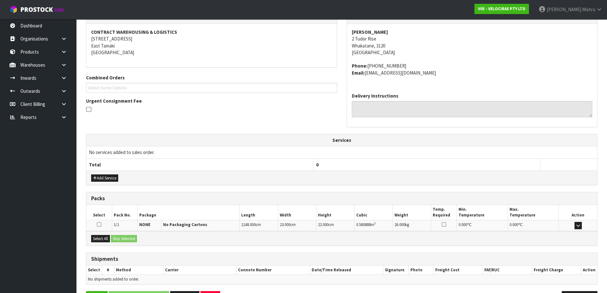
scroll to position [136, 0]
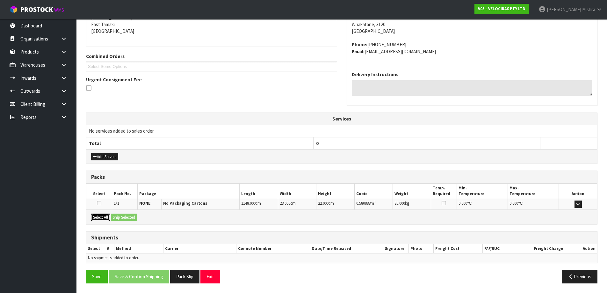
drag, startPoint x: 102, startPoint y: 218, endPoint x: 119, endPoint y: 214, distance: 17.0
click at [102, 217] on button "Select All" at bounding box center [100, 218] width 19 height 8
click at [121, 214] on button "Ship Selected" at bounding box center [124, 218] width 26 height 8
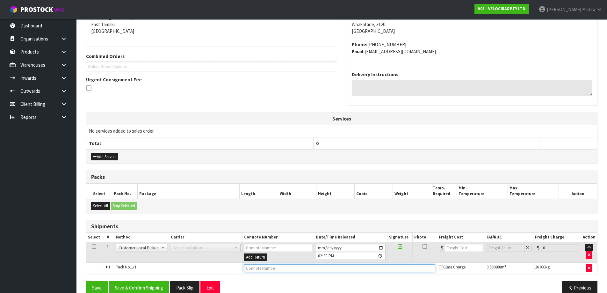
click at [269, 266] on input "text" at bounding box center [339, 268] width 191 height 8
click at [272, 268] on input "CUSTOMER COPLLECTED" at bounding box center [339, 268] width 191 height 8
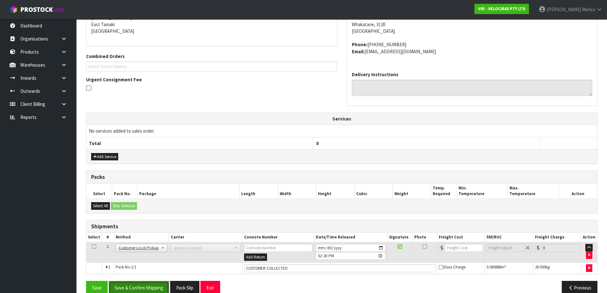
click at [145, 283] on button "Save & Confirm Shipping" at bounding box center [139, 288] width 61 height 14
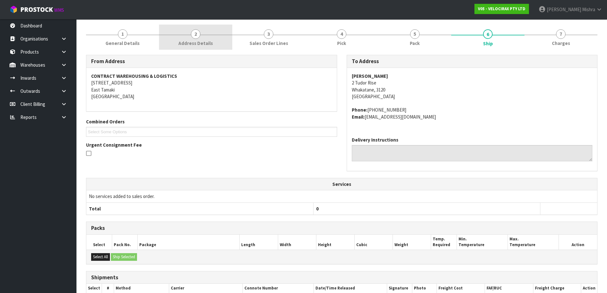
scroll to position [0, 0]
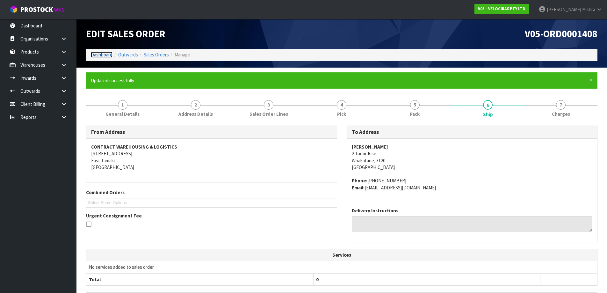
click at [110, 54] on link "Dashboard" at bounding box center [102, 55] width 22 height 6
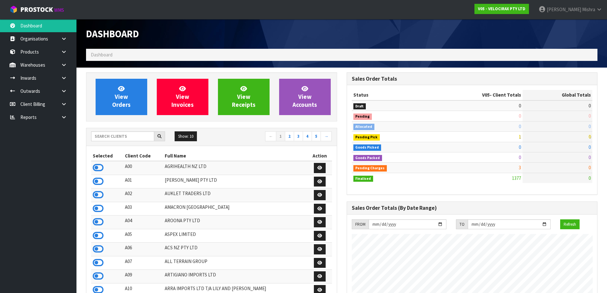
scroll to position [496, 260]
click at [136, 138] on input "text" at bounding box center [122, 136] width 63 height 10
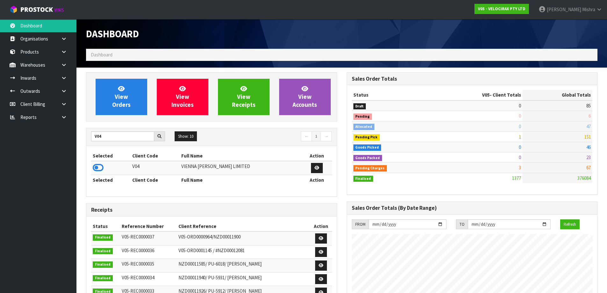
drag, startPoint x: 97, startPoint y: 170, endPoint x: 97, endPoint y: 146, distance: 24.2
click at [97, 170] on icon at bounding box center [98, 168] width 11 height 10
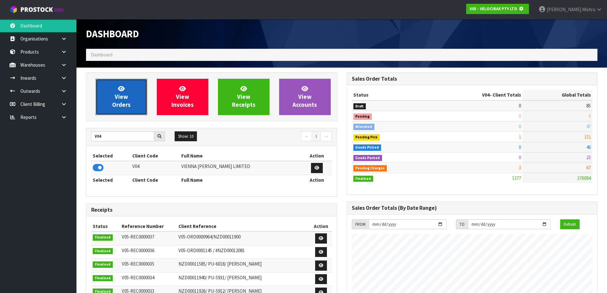
scroll to position [318270, 318407]
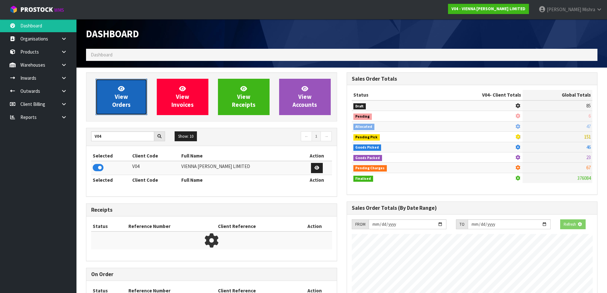
click at [101, 103] on link "View Orders" at bounding box center [122, 97] width 52 height 36
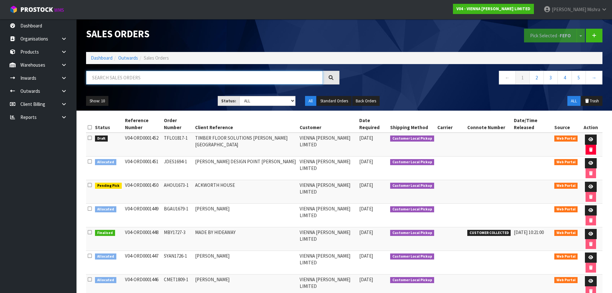
click at [259, 74] on input "text" at bounding box center [204, 78] width 237 height 14
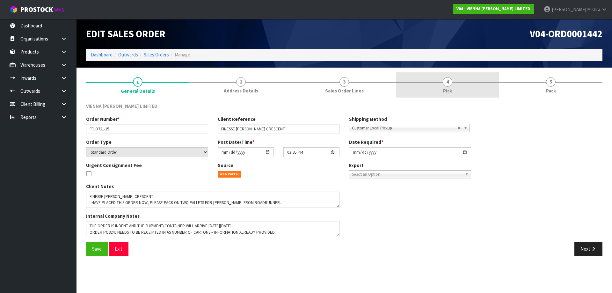
click at [480, 86] on link "4 Pick" at bounding box center [447, 84] width 103 height 25
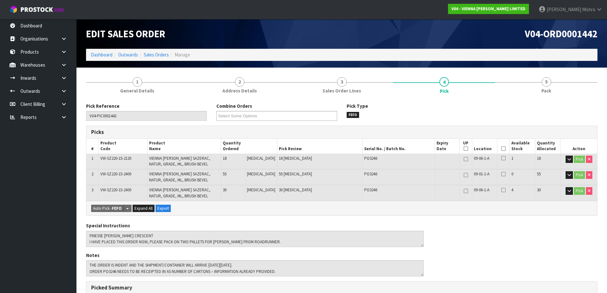
click at [501, 148] on icon at bounding box center [503, 148] width 4 height 0
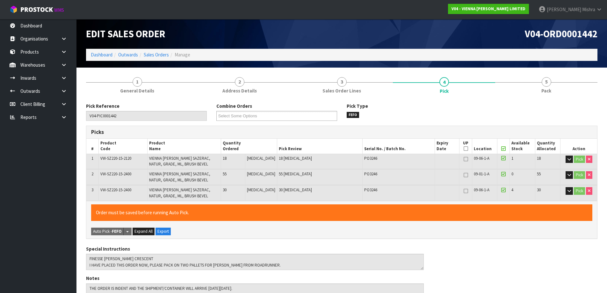
scroll to position [187, 0]
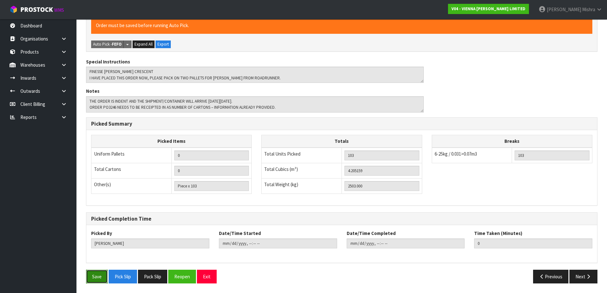
click at [104, 276] on button "Save" at bounding box center [97, 277] width 22 height 14
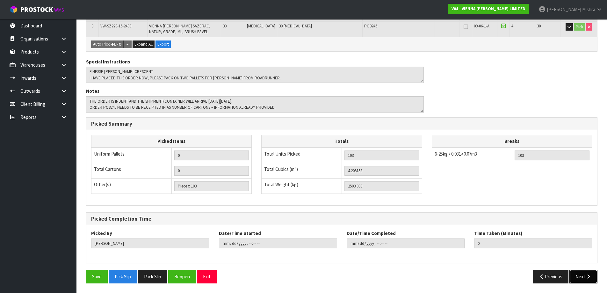
click at [586, 275] on icon "button" at bounding box center [588, 276] width 6 height 5
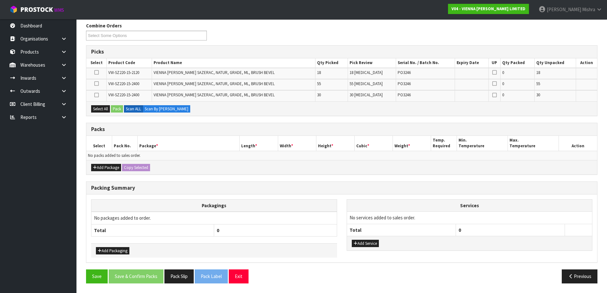
scroll to position [0, 0]
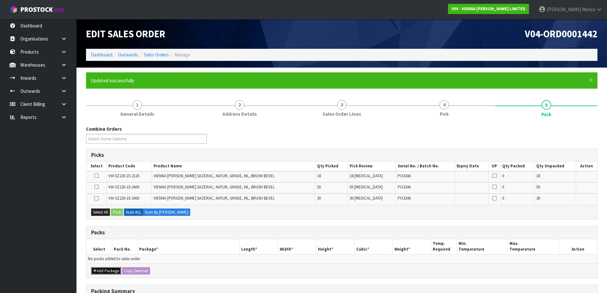
click at [108, 272] on button "Add Package" at bounding box center [106, 271] width 30 height 8
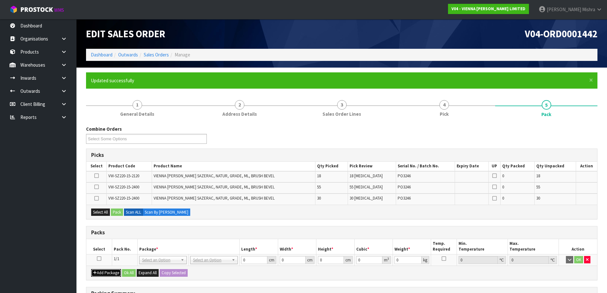
scroll to position [105, 0]
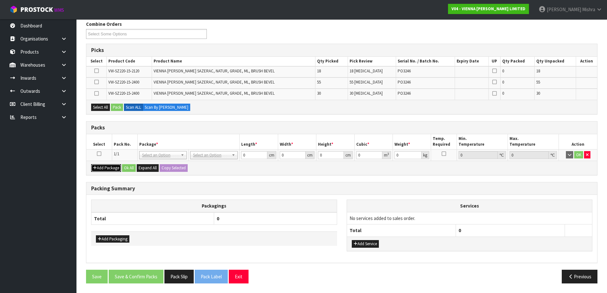
click at [104, 168] on button "Add Package" at bounding box center [106, 168] width 30 height 8
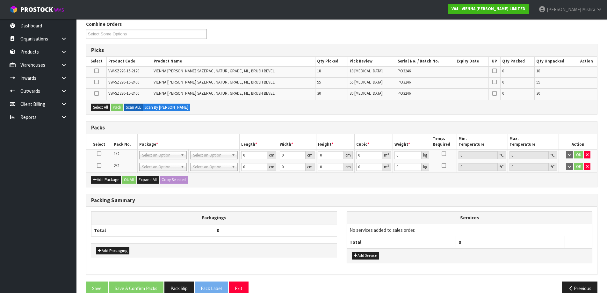
click at [98, 154] on icon at bounding box center [99, 154] width 4 height 0
click at [97, 82] on icon at bounding box center [96, 82] width 4 height 0
click at [0, 0] on input "checkbox" at bounding box center [0, 0] width 0 height 0
click at [119, 108] on button "Pack" at bounding box center [117, 108] width 12 height 8
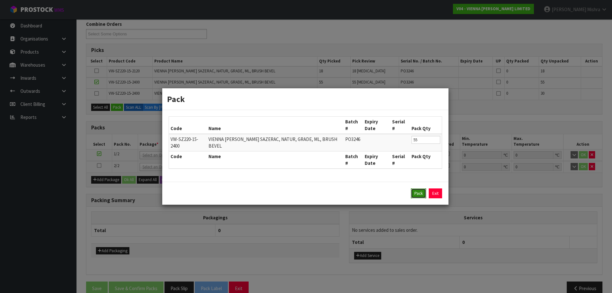
click at [415, 188] on button "Pack" at bounding box center [418, 193] width 15 height 10
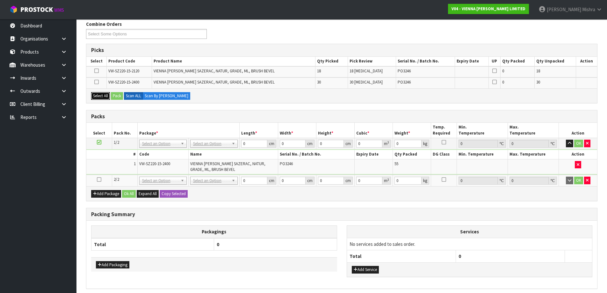
click at [99, 97] on button "Select All" at bounding box center [100, 96] width 19 height 8
click at [100, 179] on icon at bounding box center [99, 179] width 4 height 0
click at [112, 98] on button "Pack" at bounding box center [117, 96] width 12 height 8
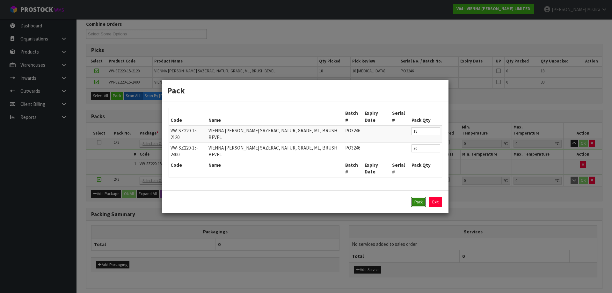
click at [414, 197] on button "Pack" at bounding box center [418, 202] width 15 height 10
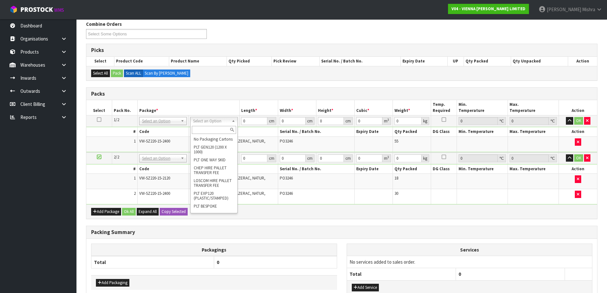
click at [206, 131] on input "text" at bounding box center [214, 130] width 44 height 8
drag, startPoint x: 204, startPoint y: 137, endPoint x: 204, endPoint y: 140, distance: 3.5
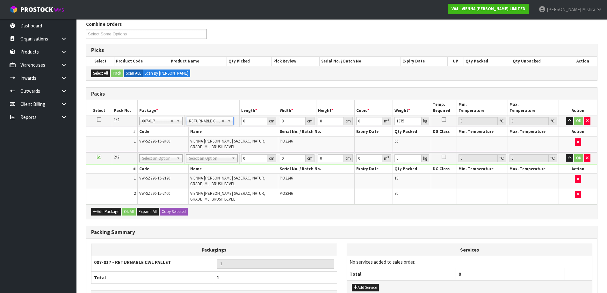
drag, startPoint x: 201, startPoint y: 156, endPoint x: 199, endPoint y: 165, distance: 8.8
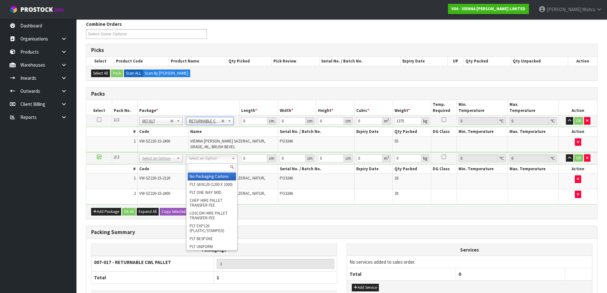
click at [199, 166] on input "text" at bounding box center [212, 167] width 48 height 8
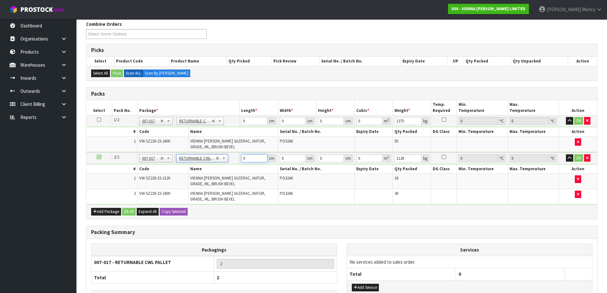
drag, startPoint x: 245, startPoint y: 157, endPoint x: 241, endPoint y: 159, distance: 4.6
click at [241, 159] on td "0 cm" at bounding box center [259, 158] width 38 height 12
drag, startPoint x: 248, startPoint y: 118, endPoint x: 236, endPoint y: 123, distance: 12.4
click at [236, 123] on tr "1/2 NONE 007-001 007-002 007-004 007-009 007-013 007-014 007-015 007-017 007-01…" at bounding box center [341, 120] width 511 height 11
click at [132, 211] on button "Ok All" at bounding box center [129, 212] width 14 height 8
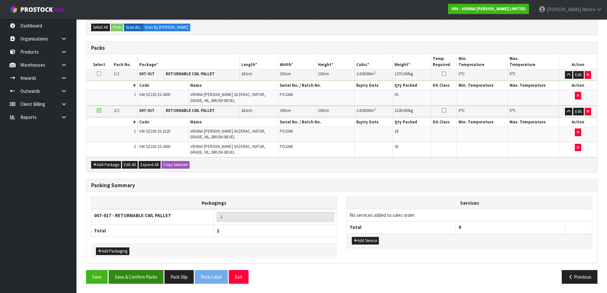
scroll to position [151, 0]
click at [151, 275] on button "Save & Confirm Packs" at bounding box center [136, 277] width 55 height 14
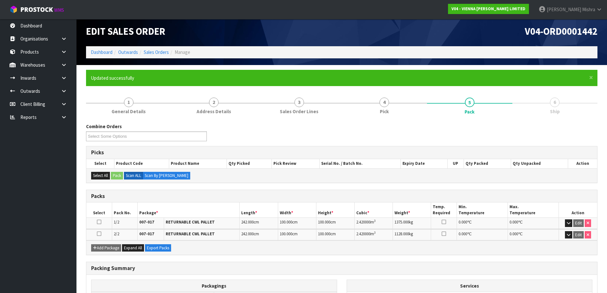
scroll to position [71, 0]
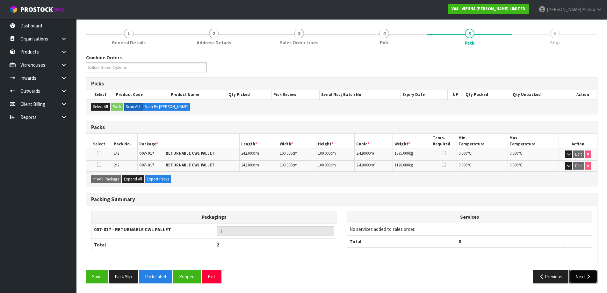
click at [589, 278] on icon "button" at bounding box center [588, 276] width 6 height 5
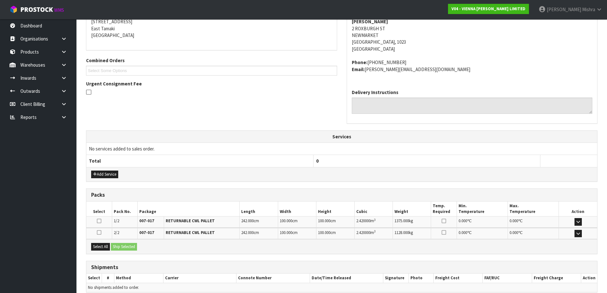
scroll to position [162, 0]
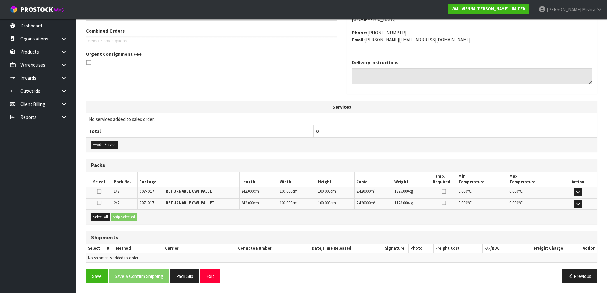
click at [98, 189] on icon at bounding box center [99, 191] width 4 height 5
click at [0, 0] on input "checkbox" at bounding box center [0, 0] width 0 height 0
click at [581, 189] on button "button" at bounding box center [578, 192] width 7 height 8
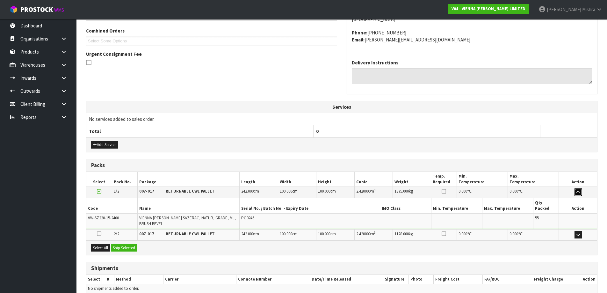
click at [581, 188] on button "button" at bounding box center [578, 192] width 7 height 8
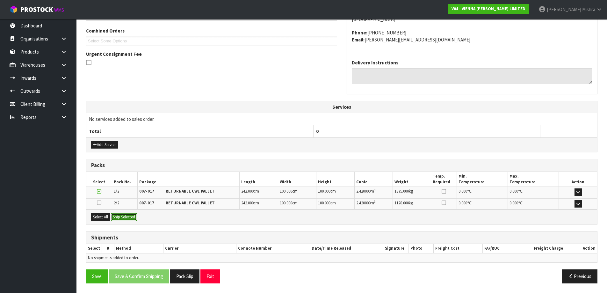
click at [125, 217] on button "Ship Selected" at bounding box center [124, 217] width 26 height 8
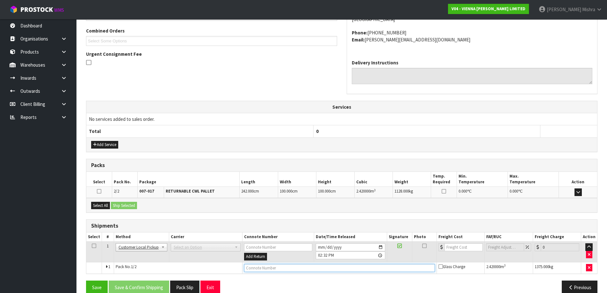
click at [264, 268] on input "text" at bounding box center [339, 268] width 191 height 8
click at [96, 286] on button "Save" at bounding box center [97, 287] width 22 height 14
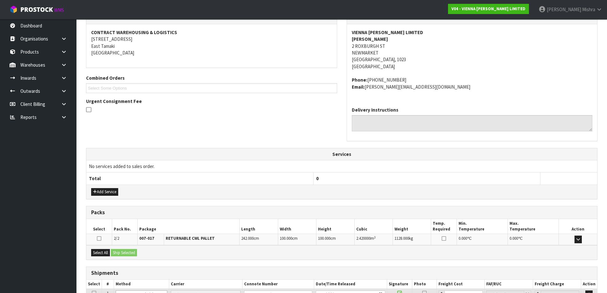
scroll to position [172, 0]
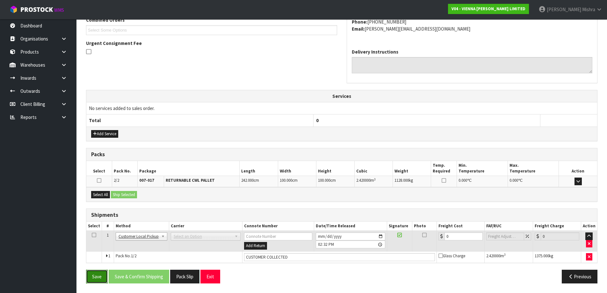
click at [99, 277] on button "Save" at bounding box center [97, 277] width 22 height 14
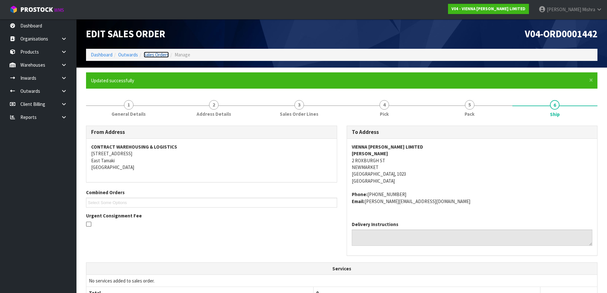
click at [159, 56] on link "Sales Orders" at bounding box center [156, 55] width 25 height 6
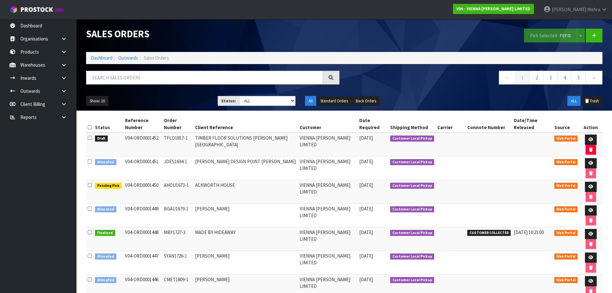
click at [381, 293] on html "Toggle navigation ProStock WMS V04 - VIENNA WOODS LIMITED Lalisha Mishra Logout…" at bounding box center [306, 146] width 612 height 293
click at [104, 55] on link "Dashboard" at bounding box center [102, 58] width 22 height 6
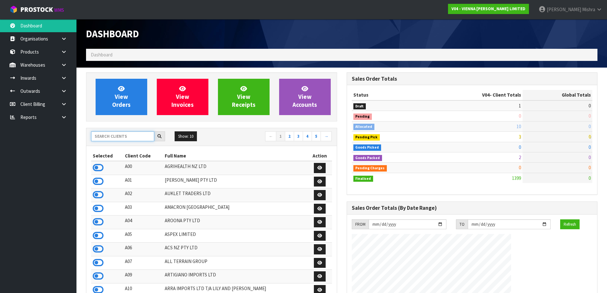
click at [110, 139] on input "text" at bounding box center [122, 136] width 63 height 10
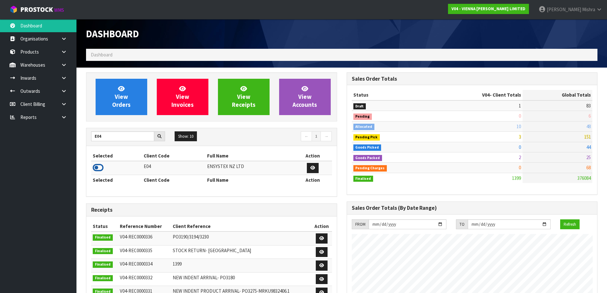
click at [99, 167] on icon at bounding box center [98, 168] width 11 height 10
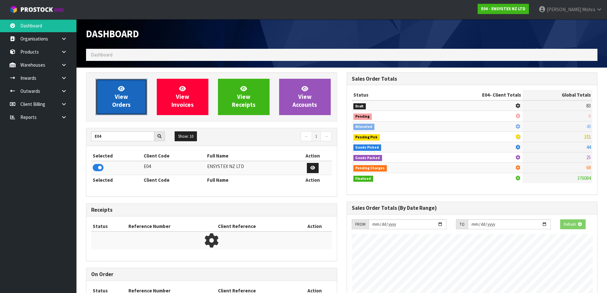
click at [112, 103] on span "View Orders" at bounding box center [121, 97] width 18 height 24
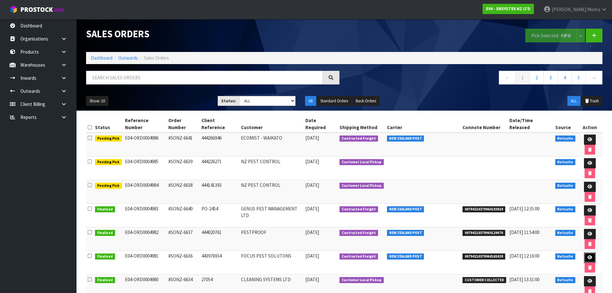
click at [584, 252] on link at bounding box center [590, 257] width 12 height 10
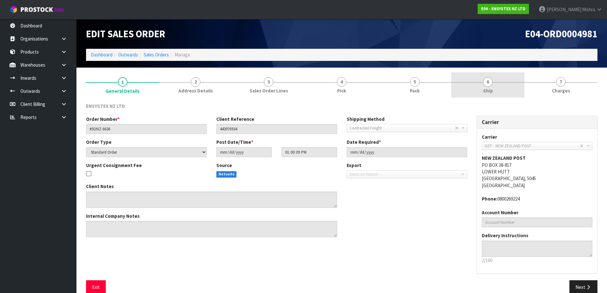
click at [491, 83] on span "6" at bounding box center [488, 82] width 10 height 10
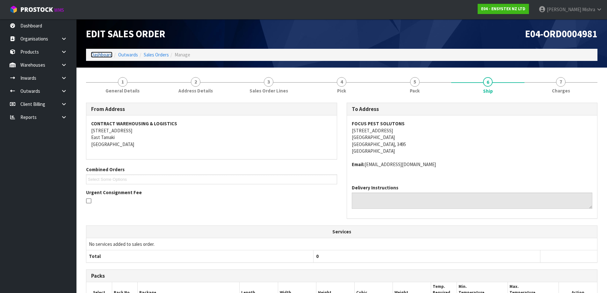
click at [106, 57] on link "Dashboard" at bounding box center [102, 55] width 22 height 6
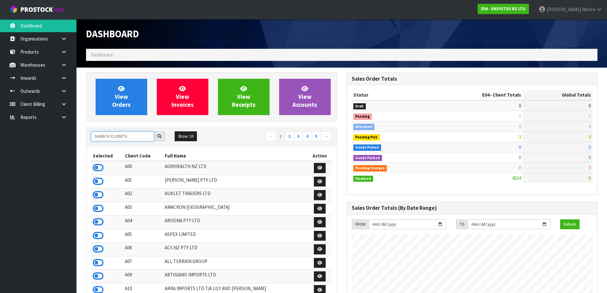
drag, startPoint x: 121, startPoint y: 136, endPoint x: 99, endPoint y: 139, distance: 22.1
click at [121, 136] on input "text" at bounding box center [122, 136] width 63 height 10
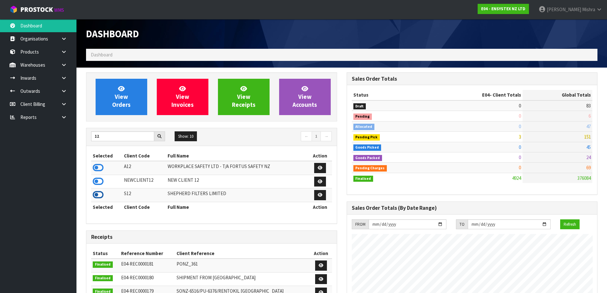
click at [96, 195] on icon at bounding box center [98, 195] width 11 height 10
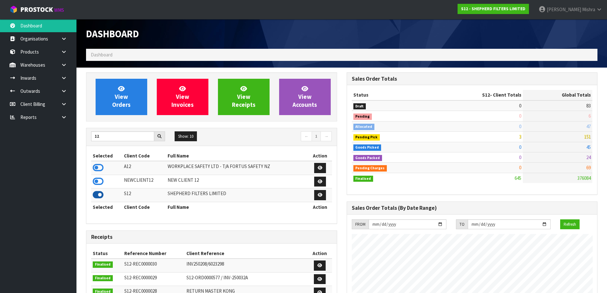
scroll to position [462, 260]
click at [117, 97] on span "View Orders" at bounding box center [121, 97] width 18 height 24
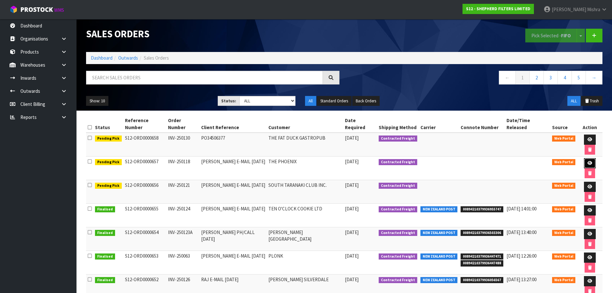
click at [585, 158] on link at bounding box center [590, 163] width 12 height 10
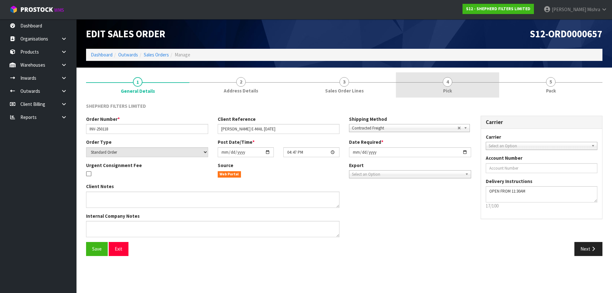
click at [483, 80] on link "4 Pick" at bounding box center [447, 84] width 103 height 25
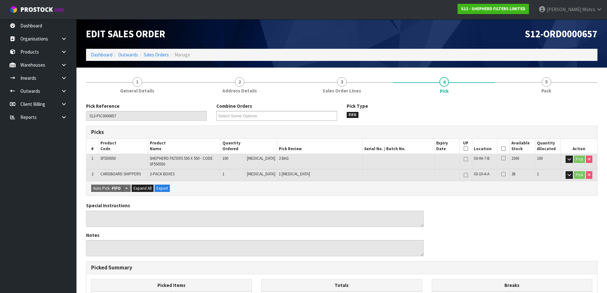
click at [501, 148] on icon at bounding box center [503, 148] width 4 height 0
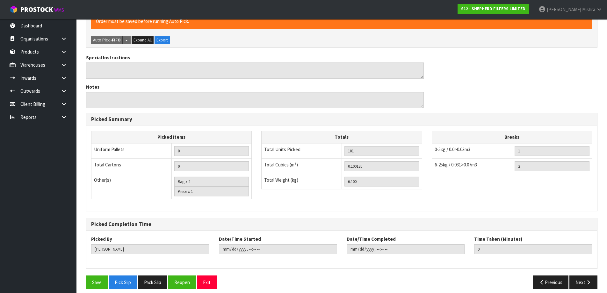
scroll to position [177, 0]
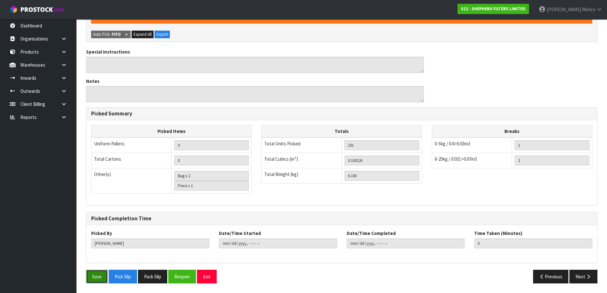
click at [92, 279] on button "Save" at bounding box center [97, 277] width 22 height 14
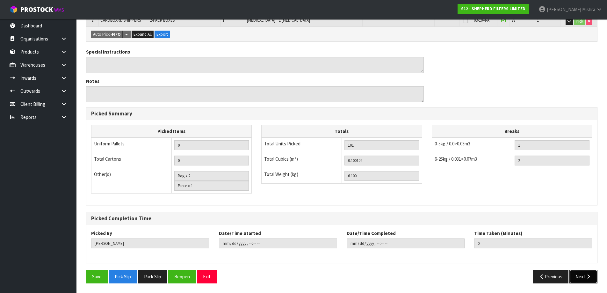
click at [582, 281] on button "Next" at bounding box center [583, 277] width 28 height 14
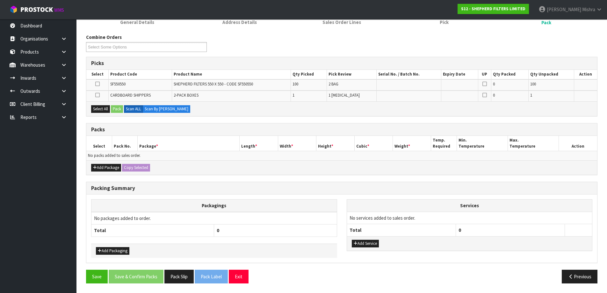
scroll to position [0, 0]
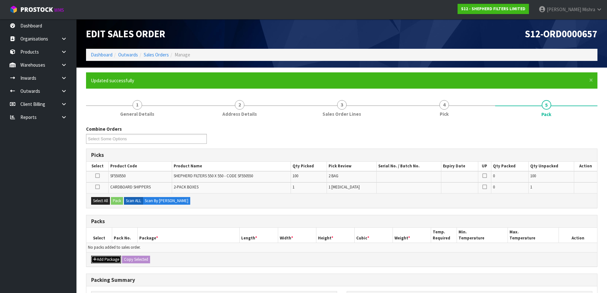
drag, startPoint x: 109, startPoint y: 260, endPoint x: 105, endPoint y: 255, distance: 6.7
click at [108, 259] on button "Add Package" at bounding box center [106, 260] width 30 height 8
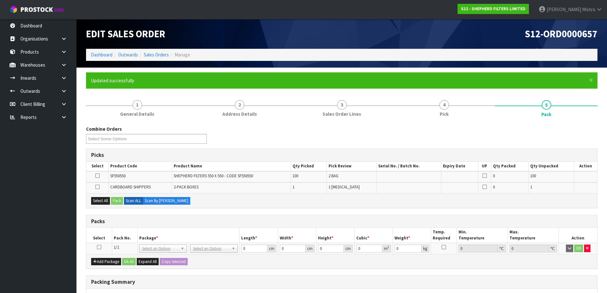
click at [96, 247] on td at bounding box center [98, 248] width 25 height 11
click at [99, 247] on icon at bounding box center [99, 247] width 4 height 0
drag, startPoint x: 94, startPoint y: 202, endPoint x: 127, endPoint y: 203, distance: 33.2
click at [105, 203] on button "Select All" at bounding box center [100, 201] width 19 height 8
click at [121, 203] on button "Pack" at bounding box center [117, 201] width 12 height 8
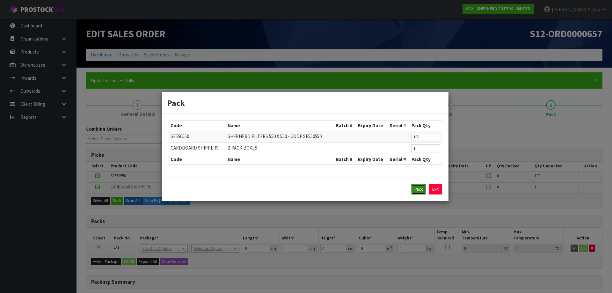
click at [421, 186] on button "Pack" at bounding box center [418, 189] width 15 height 10
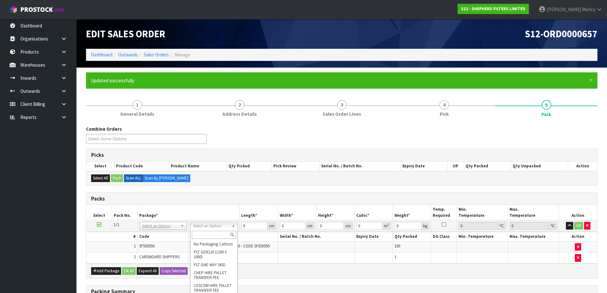
click at [204, 236] on input "text" at bounding box center [214, 235] width 44 height 8
drag, startPoint x: 251, startPoint y: 224, endPoint x: 220, endPoint y: 223, distance: 30.9
click at [220, 223] on tr "1/1 NONE 007-001 007-002 007-004 007-009 007-013 007-014 007-015 007-017 007-01…" at bounding box center [341, 225] width 511 height 11
drag, startPoint x: 330, startPoint y: 226, endPoint x: 299, endPoint y: 226, distance: 30.9
click at [299, 226] on tr "1/1 NONE 007-001 007-002 007-004 007-009 007-013 007-014 007-015 007-017 007-01…" at bounding box center [341, 225] width 511 height 11
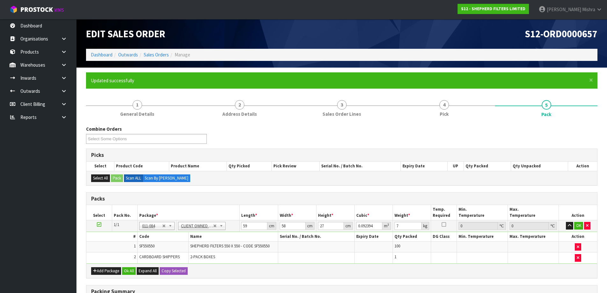
click at [129, 265] on div "Add Package Ok All Expand All Copy Selected" at bounding box center [341, 271] width 511 height 14
click at [127, 271] on button "Ok All" at bounding box center [129, 271] width 14 height 8
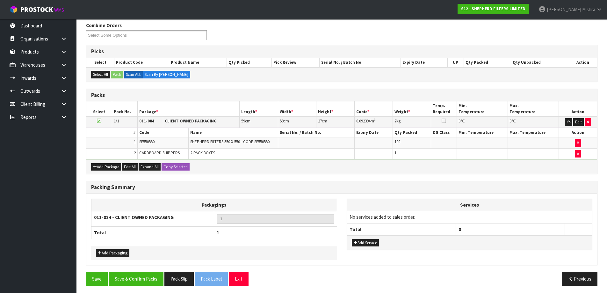
scroll to position [106, 0]
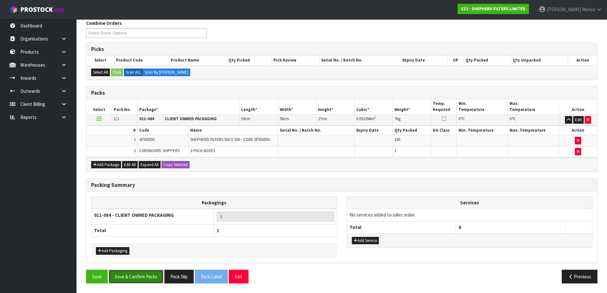
click at [145, 275] on button "Save & Confirm Packs" at bounding box center [136, 277] width 55 height 14
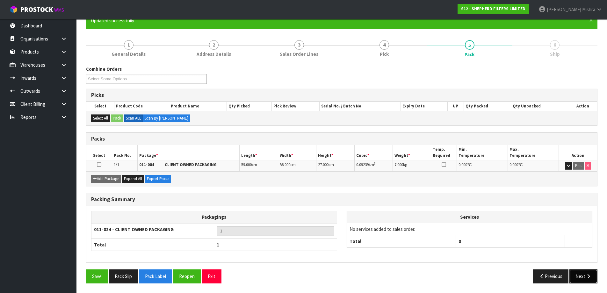
click at [580, 279] on button "Next" at bounding box center [583, 276] width 28 height 14
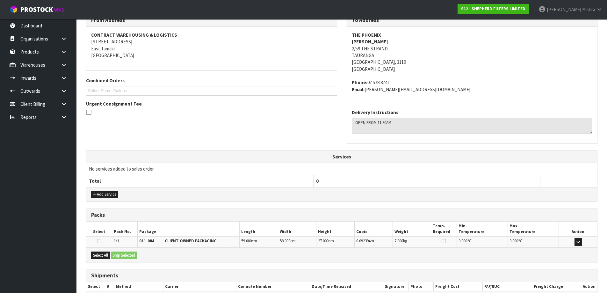
scroll to position [150, 0]
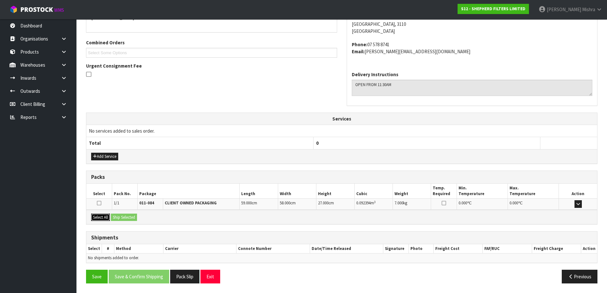
click at [100, 217] on button "Select All" at bounding box center [100, 218] width 19 height 8
click at [134, 217] on button "Ship Selected" at bounding box center [124, 218] width 26 height 8
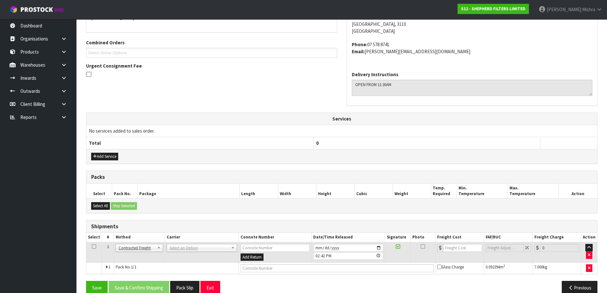
click at [190, 252] on td "ANGEL - ANGEL TRANSPORT CONROY - CONROY REMOVALS DEAEXPAKL - DEADLINE EXPRESS C…" at bounding box center [202, 252] width 74 height 21
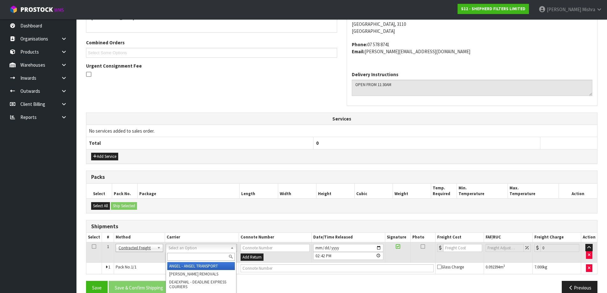
click at [186, 255] on input "text" at bounding box center [201, 257] width 68 height 8
paste input "87 Lady Ruby Drive"
drag, startPoint x: 214, startPoint y: 259, endPoint x: 68, endPoint y: 232, distance: 148.8
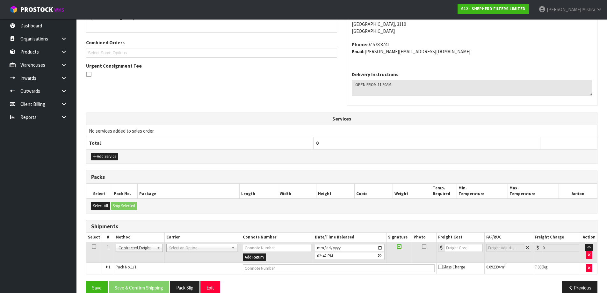
drag, startPoint x: 174, startPoint y: 248, endPoint x: 180, endPoint y: 252, distance: 6.9
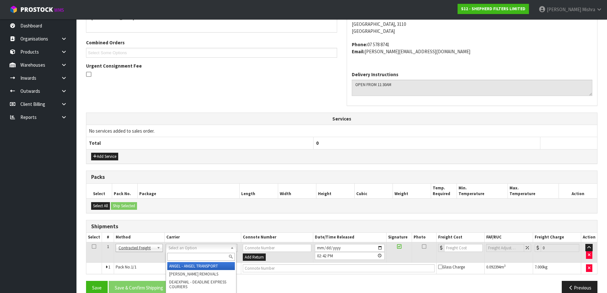
click at [180, 257] on input "text" at bounding box center [201, 257] width 68 height 8
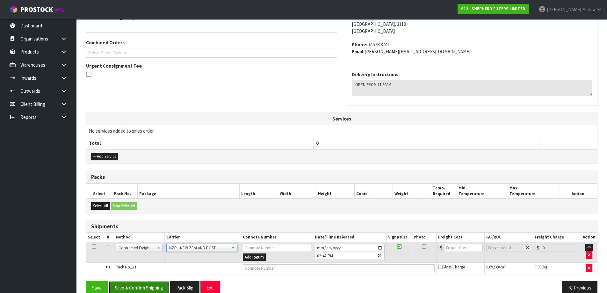
click at [156, 287] on button "Save & Confirm Shipping" at bounding box center [139, 288] width 61 height 14
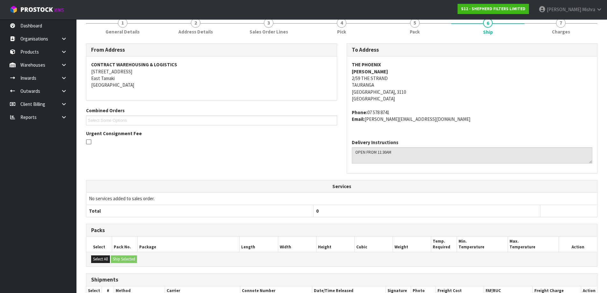
scroll to position [152, 0]
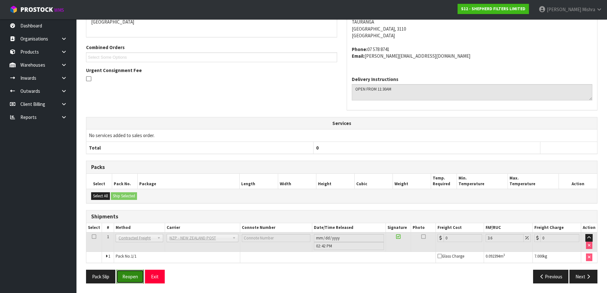
click at [132, 279] on button "Reopen" at bounding box center [130, 277] width 28 height 14
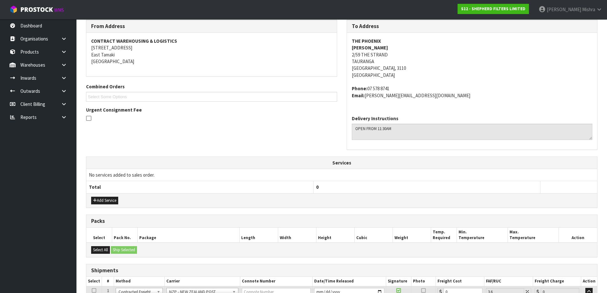
scroll to position [161, 0]
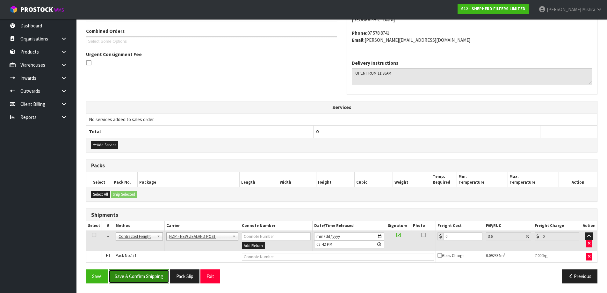
click at [134, 275] on button "Save & Confirm Shipping" at bounding box center [139, 276] width 61 height 14
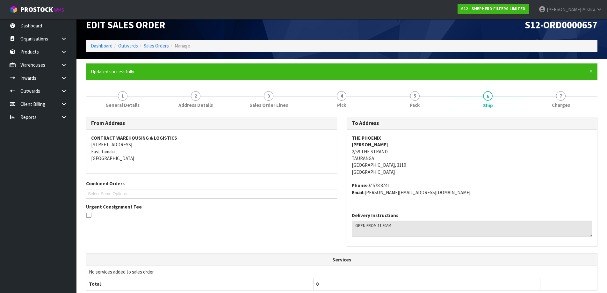
scroll to position [145, 0]
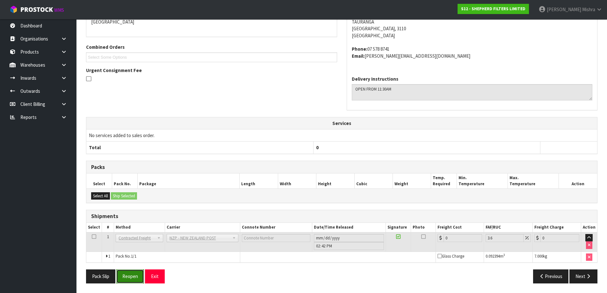
click at [129, 275] on button "Reopen" at bounding box center [130, 276] width 28 height 14
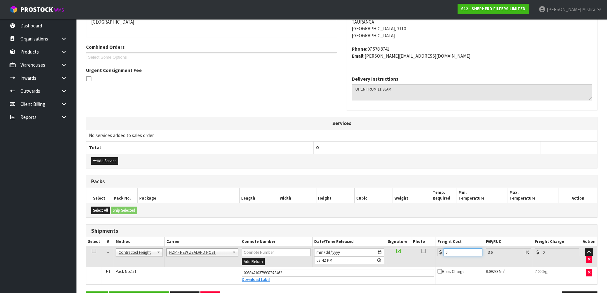
drag, startPoint x: 461, startPoint y: 252, endPoint x: 390, endPoint y: 251, distance: 71.7
click at [391, 252] on tr "1 Client Local Pickup Customer Local Pickup Company Freight Contracted Freight …" at bounding box center [341, 256] width 511 height 21
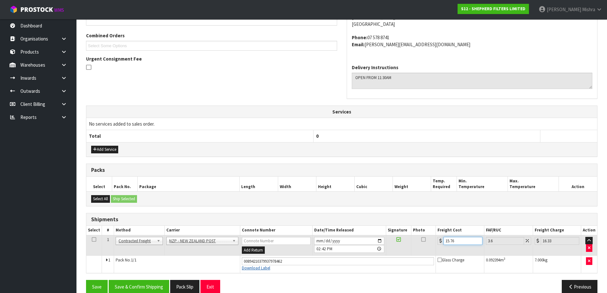
scroll to position [167, 0]
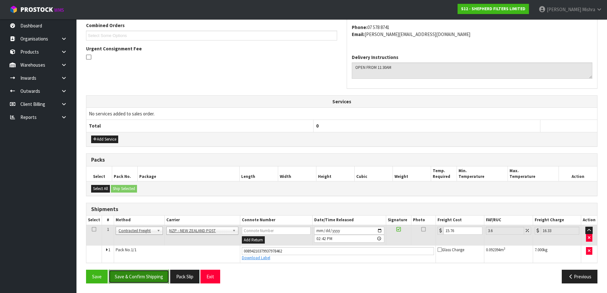
click at [149, 281] on button "Save & Confirm Shipping" at bounding box center [139, 277] width 61 height 14
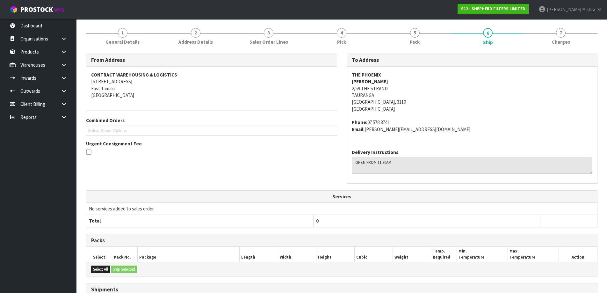
scroll to position [0, 0]
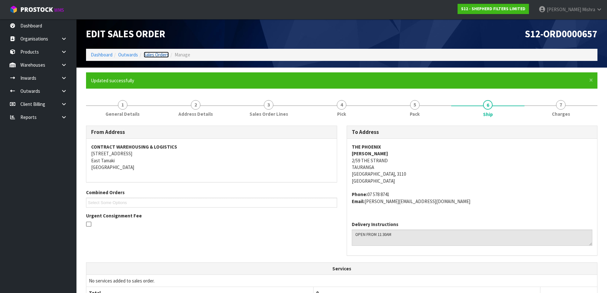
click at [152, 55] on link "Sales Orders" at bounding box center [156, 55] width 25 height 6
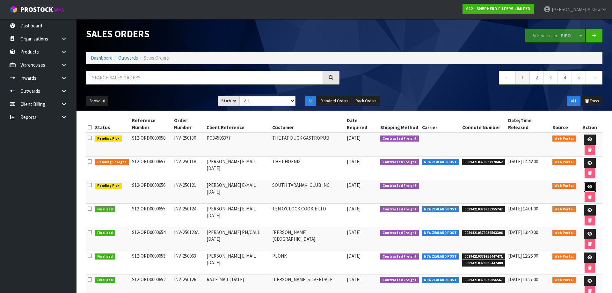
click at [587, 185] on icon at bounding box center [589, 187] width 5 height 4
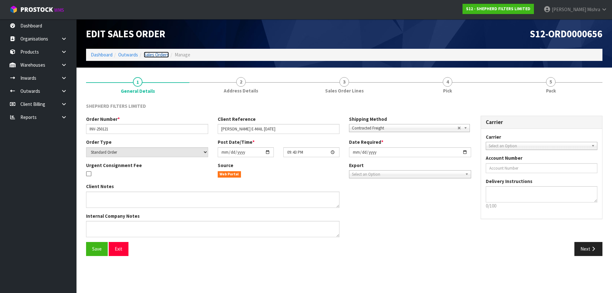
click at [150, 57] on link "Sales Orders" at bounding box center [156, 55] width 25 height 6
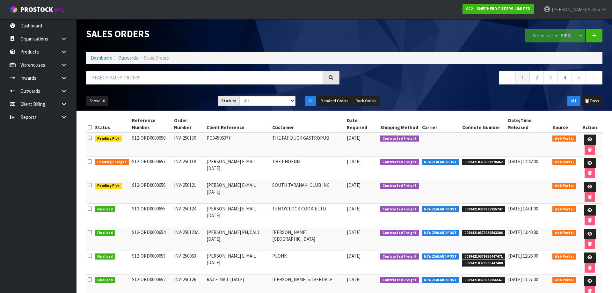
drag, startPoint x: 91, startPoint y: 55, endPoint x: 96, endPoint y: 65, distance: 11.1
click at [91, 55] on ol "Dashboard Outwards Sales Orders" at bounding box center [344, 58] width 516 height 12
click at [98, 59] on link "Dashboard" at bounding box center [102, 58] width 22 height 6
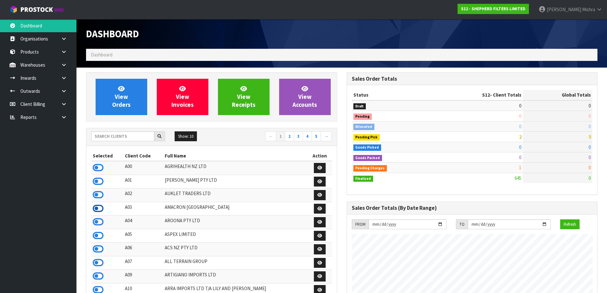
scroll to position [318206, 318407]
click at [102, 209] on icon at bounding box center [98, 209] width 11 height 10
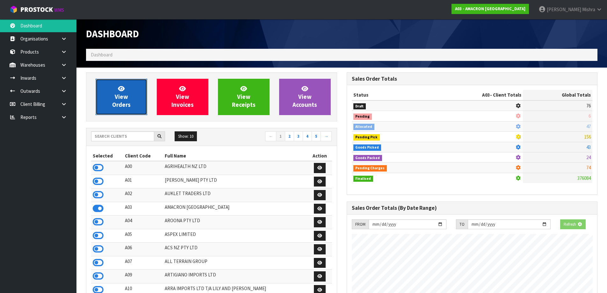
click at [118, 110] on link "View Orders" at bounding box center [122, 97] width 52 height 36
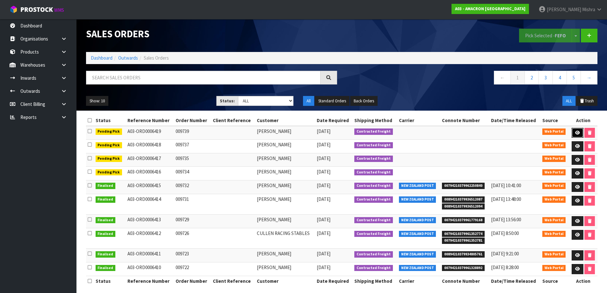
click at [575, 132] on icon at bounding box center [577, 133] width 5 height 4
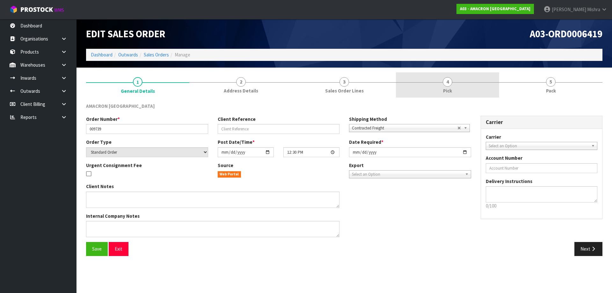
click at [494, 83] on link "4 Pick" at bounding box center [447, 84] width 103 height 25
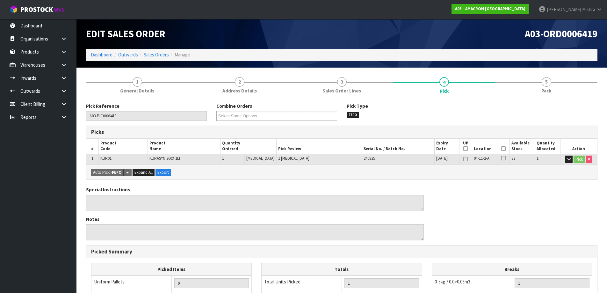
click at [503, 149] on icon at bounding box center [503, 148] width 4 height 0
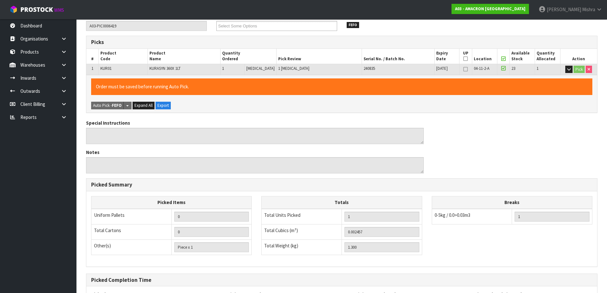
scroll to position [151, 0]
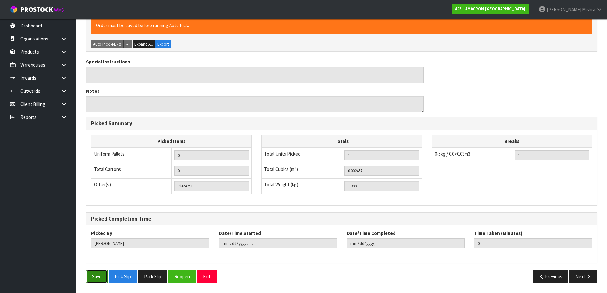
click at [102, 275] on button "Save" at bounding box center [97, 277] width 22 height 14
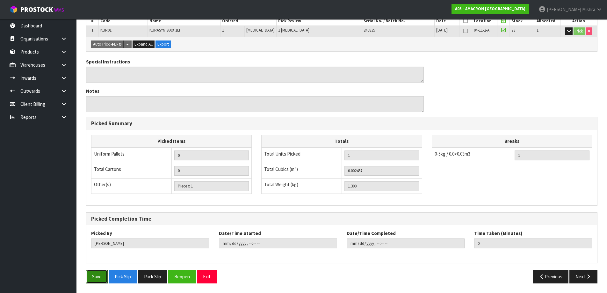
drag, startPoint x: 95, startPoint y: 278, endPoint x: 111, endPoint y: 274, distance: 16.7
click at [95, 278] on button "Save" at bounding box center [97, 277] width 22 height 14
click at [580, 275] on button "Next" at bounding box center [583, 277] width 28 height 14
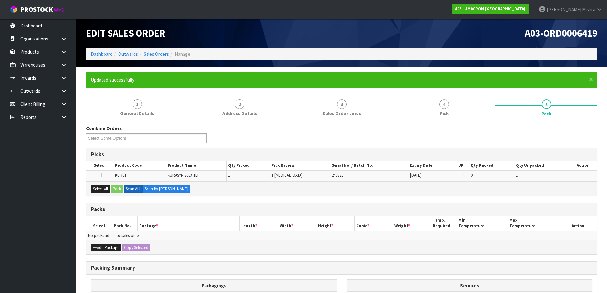
scroll to position [0, 0]
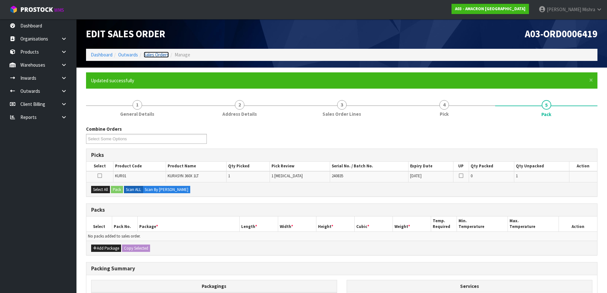
click at [158, 55] on link "Sales Orders" at bounding box center [156, 55] width 25 height 6
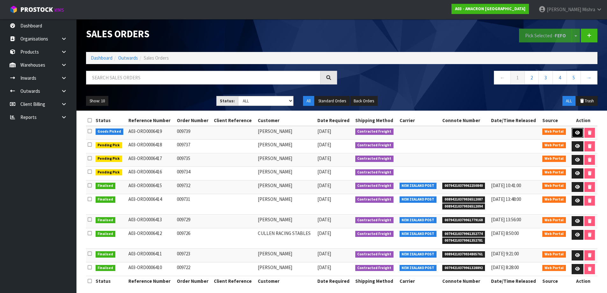
click at [579, 133] on icon at bounding box center [577, 133] width 5 height 4
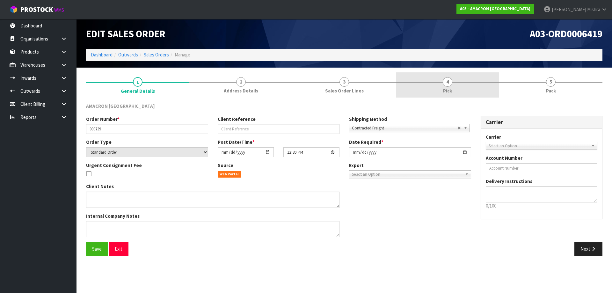
click at [484, 91] on link "4 Pick" at bounding box center [447, 84] width 103 height 25
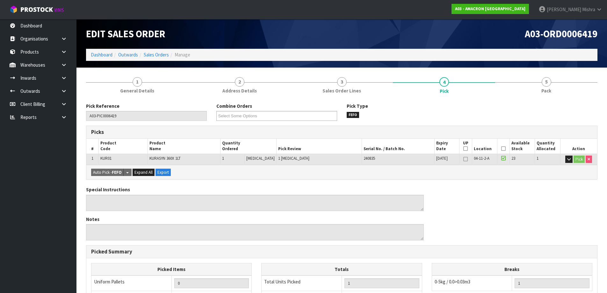
click at [501, 158] on icon at bounding box center [503, 158] width 4 height 5
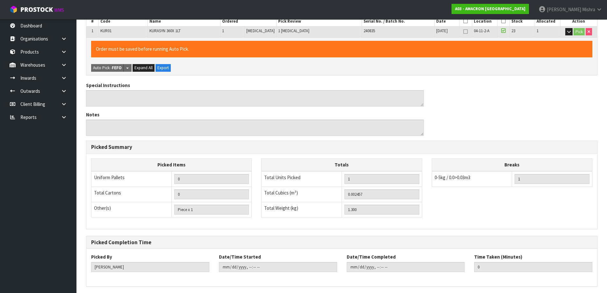
scroll to position [151, 0]
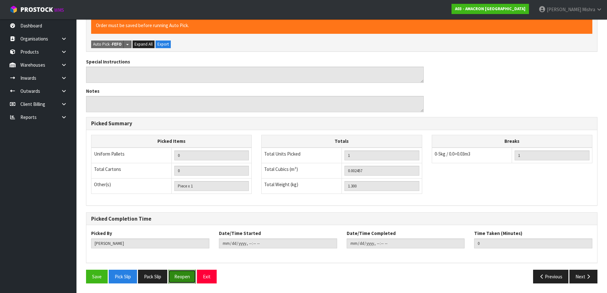
click at [185, 281] on button "Reopen" at bounding box center [182, 277] width 28 height 14
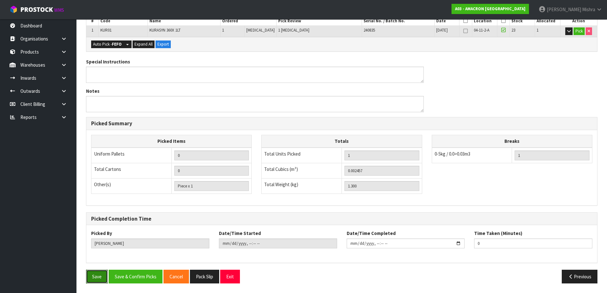
click at [96, 276] on button "Save" at bounding box center [97, 277] width 22 height 14
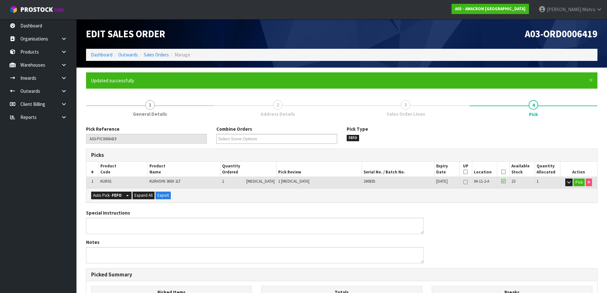
click at [157, 58] on ol "Dashboard Outwards Sales Orders Manage" at bounding box center [341, 55] width 511 height 12
click at [157, 54] on link "Sales Orders" at bounding box center [156, 55] width 25 height 6
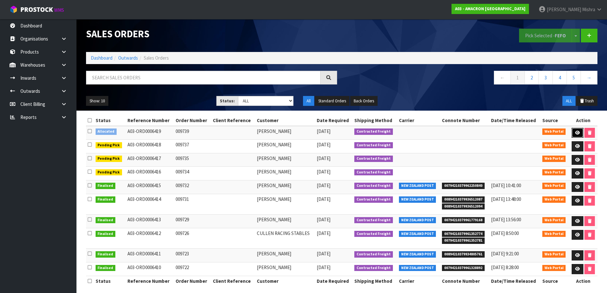
click at [577, 130] on link at bounding box center [578, 133] width 12 height 10
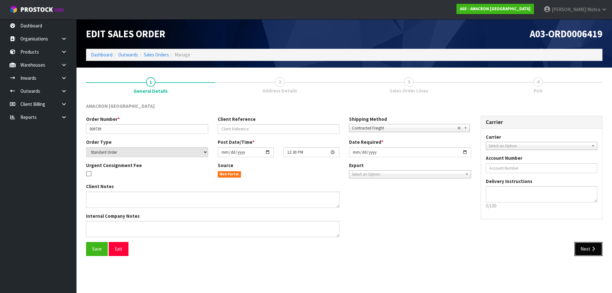
click at [577, 251] on button "Next" at bounding box center [588, 249] width 28 height 14
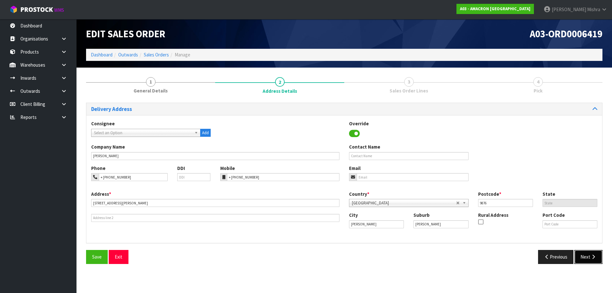
click at [586, 257] on button "Next" at bounding box center [588, 257] width 28 height 14
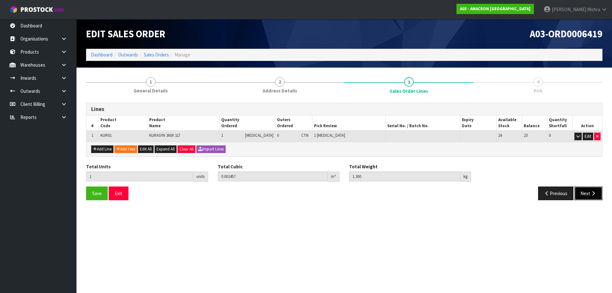
click at [588, 192] on button "Next" at bounding box center [588, 193] width 28 height 14
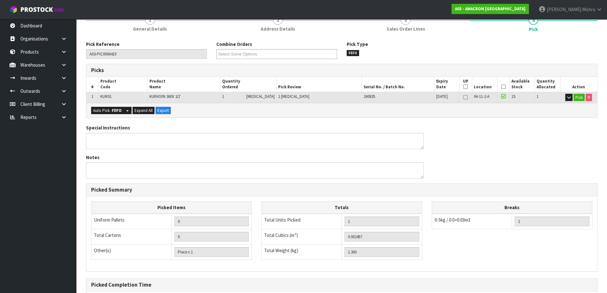
scroll to position [127, 0]
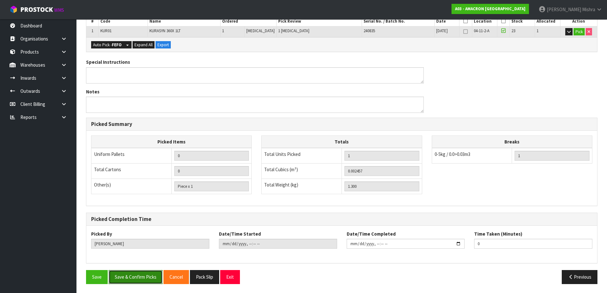
click at [122, 281] on button "Save & Confirm Picks" at bounding box center [136, 277] width 54 height 14
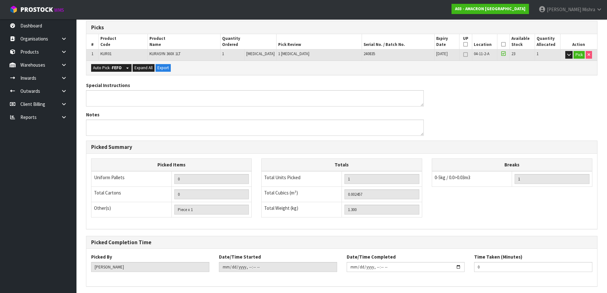
scroll to position [0, 0]
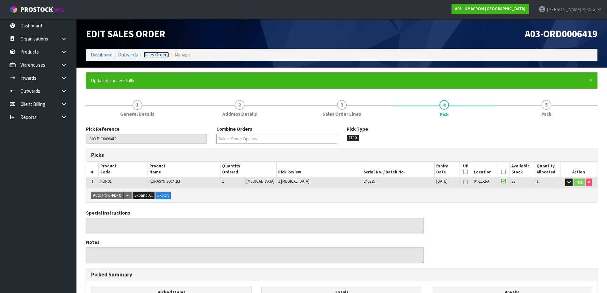
click at [161, 58] on link "Sales Orders" at bounding box center [156, 55] width 25 height 6
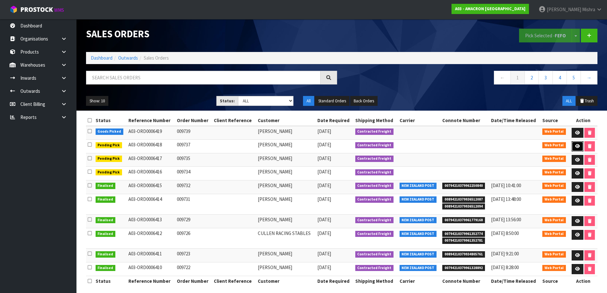
click at [575, 144] on icon at bounding box center [577, 146] width 5 height 4
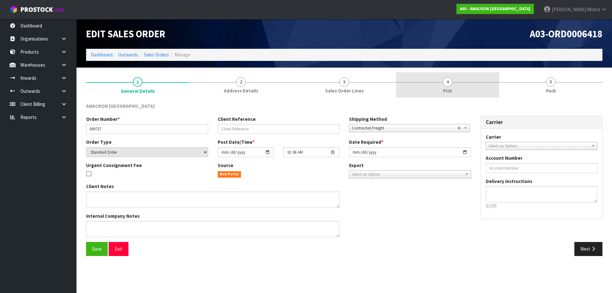
drag, startPoint x: 489, startPoint y: 83, endPoint x: 488, endPoint y: 90, distance: 6.7
click at [488, 83] on link "4 Pick" at bounding box center [447, 84] width 103 height 25
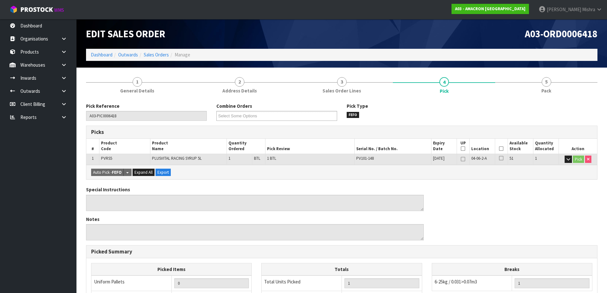
click at [502, 149] on icon at bounding box center [501, 148] width 4 height 0
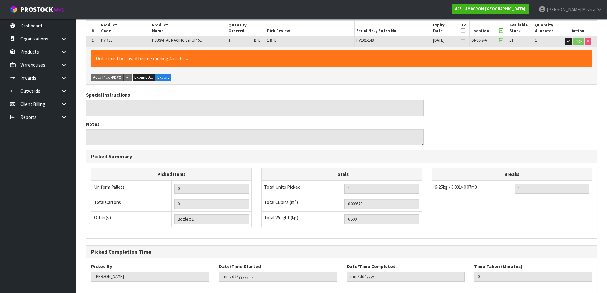
scroll to position [151, 0]
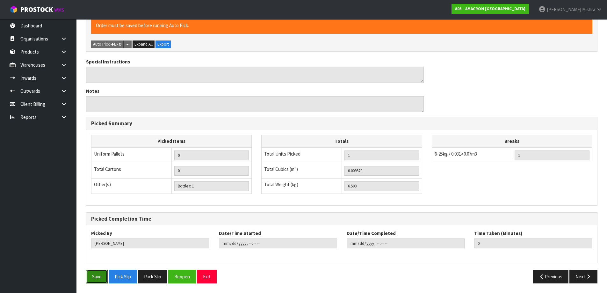
drag, startPoint x: 98, startPoint y: 277, endPoint x: 285, endPoint y: 269, distance: 187.6
click at [98, 277] on button "Save" at bounding box center [97, 277] width 22 height 14
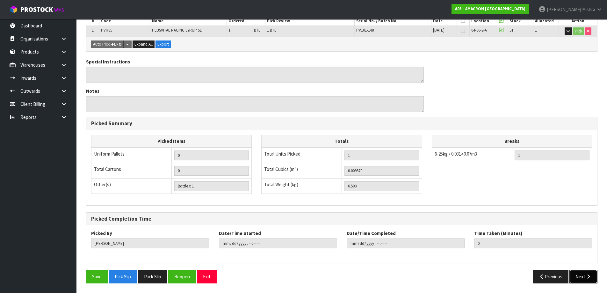
click at [584, 274] on button "Next" at bounding box center [583, 277] width 28 height 14
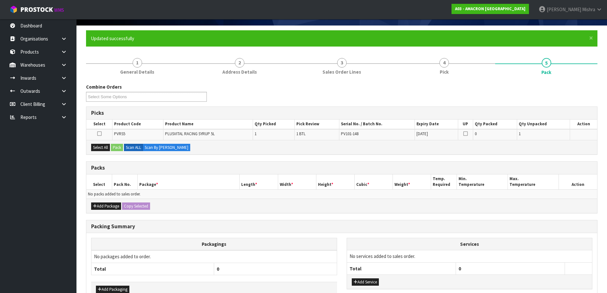
scroll to position [81, 0]
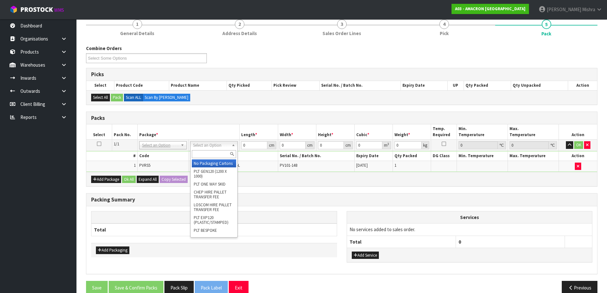
click at [205, 153] on input "text" at bounding box center [214, 154] width 44 height 8
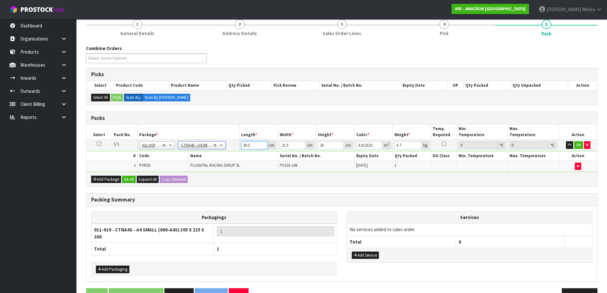
drag, startPoint x: 250, startPoint y: 146, endPoint x: 237, endPoint y: 145, distance: 13.5
click at [237, 145] on tr "1/1 NONE 007-001 007-002 007-004 007-009 007-013 007-014 007-015 007-017 007-01…" at bounding box center [341, 145] width 511 height 11
click at [131, 176] on button "Ok All" at bounding box center [129, 180] width 14 height 8
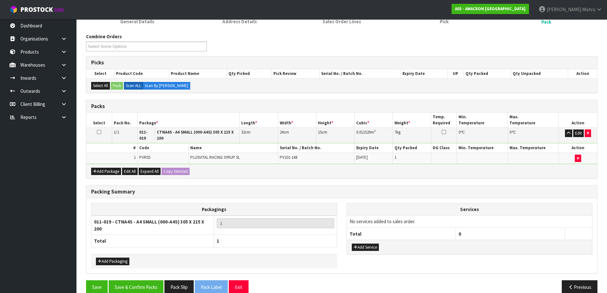
scroll to position [99, 0]
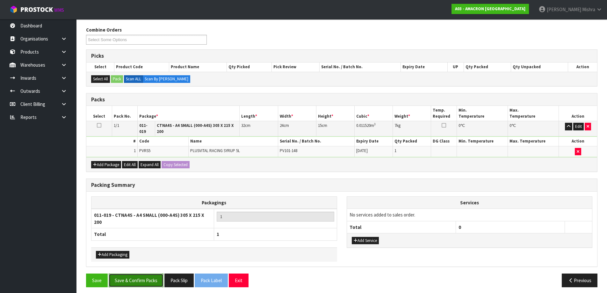
click at [139, 277] on button "Save & Confirm Packs" at bounding box center [136, 280] width 55 height 14
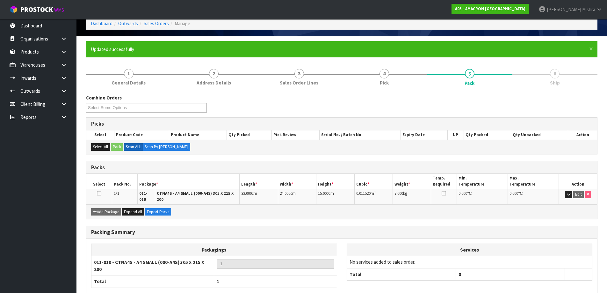
scroll to position [64, 0]
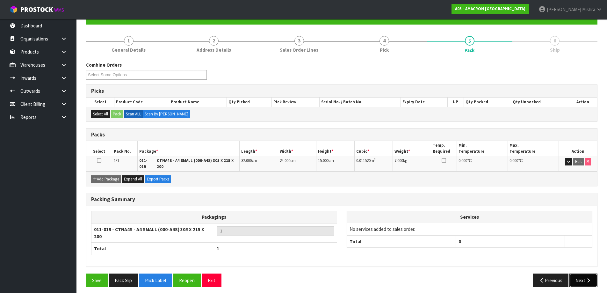
click at [589, 278] on icon "button" at bounding box center [588, 280] width 6 height 5
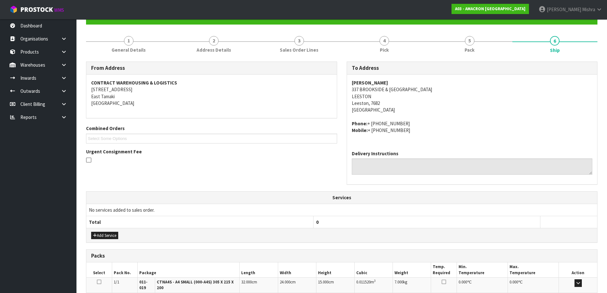
scroll to position [147, 0]
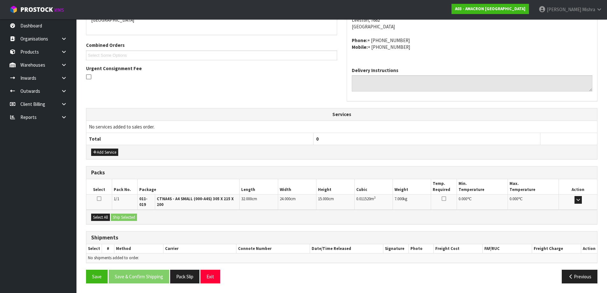
click at [103, 211] on div "Select All Ship Selected" at bounding box center [341, 217] width 511 height 14
click at [100, 217] on button "Select All" at bounding box center [100, 218] width 19 height 8
click at [135, 217] on button "Ship Selected" at bounding box center [124, 218] width 26 height 8
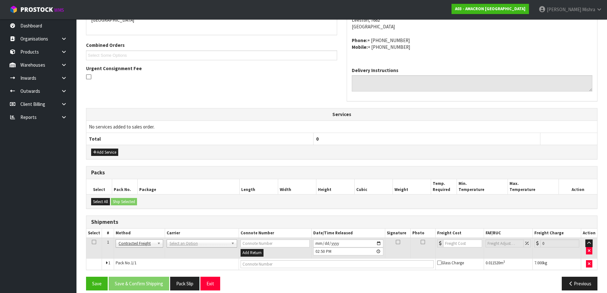
click at [180, 239] on td "ANGEL - ANGEL TRANSPORT CONROY - CONROY REMOVALS DEAEXPAKL - DEADLINE EXPRESS C…" at bounding box center [202, 248] width 74 height 21
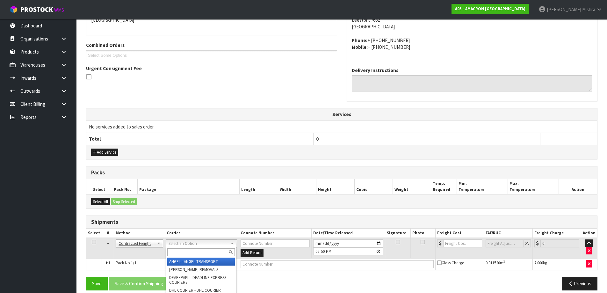
click at [184, 250] on input "text" at bounding box center [201, 252] width 68 height 8
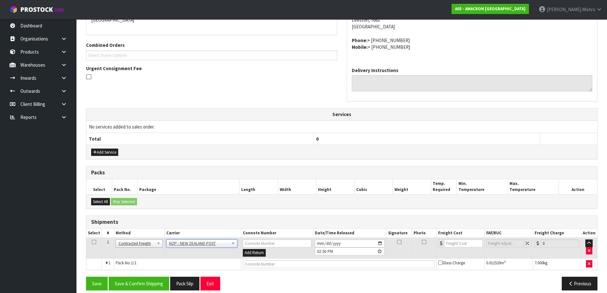
click at [381, 277] on div "Previous" at bounding box center [472, 284] width 261 height 14
click at [143, 280] on button "Save & Confirm Shipping" at bounding box center [139, 284] width 61 height 14
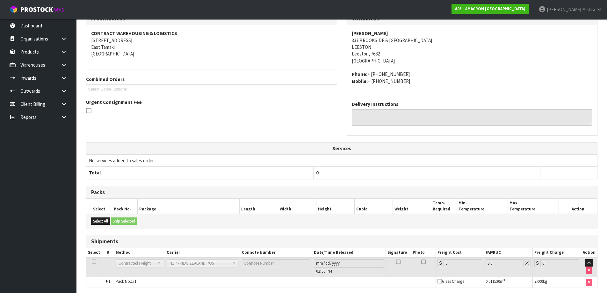
scroll to position [145, 0]
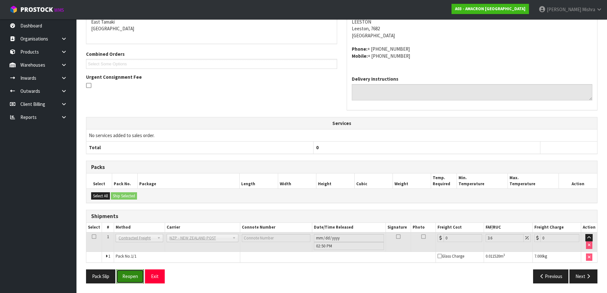
click at [128, 279] on button "Reopen" at bounding box center [130, 276] width 28 height 14
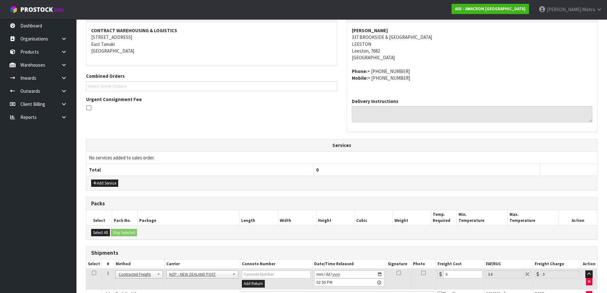
scroll to position [160, 0]
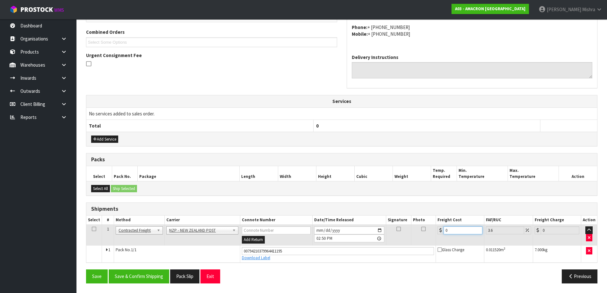
drag, startPoint x: 455, startPoint y: 229, endPoint x: 447, endPoint y: 235, distance: 9.9
click at [384, 228] on tr "1 Client Local Pickup Customer Local Pickup Company Freight Contracted Freight …" at bounding box center [341, 235] width 511 height 21
click at [142, 280] on button "Save & Confirm Shipping" at bounding box center [139, 276] width 61 height 14
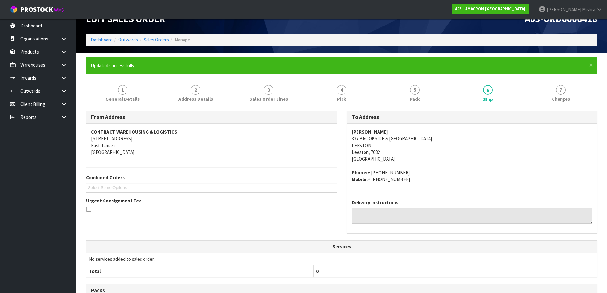
scroll to position [0, 0]
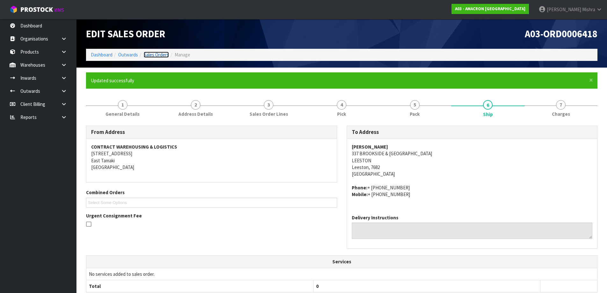
click at [163, 52] on link "Sales Orders" at bounding box center [156, 55] width 25 height 6
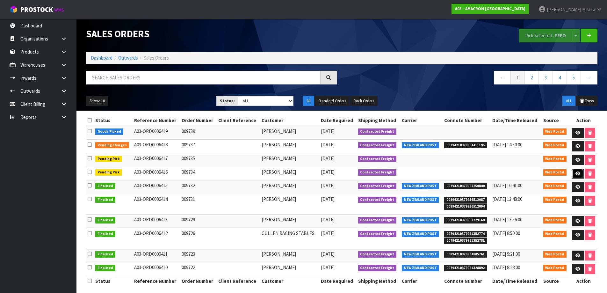
click at [573, 175] on link at bounding box center [578, 174] width 12 height 10
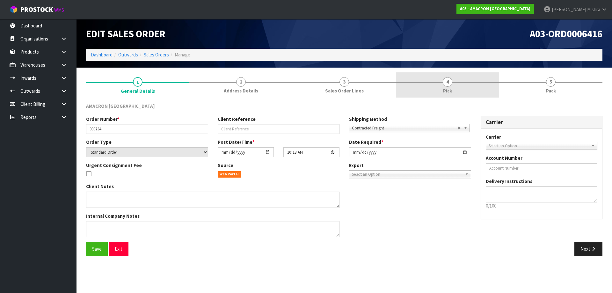
click at [472, 85] on link "4 Pick" at bounding box center [447, 84] width 103 height 25
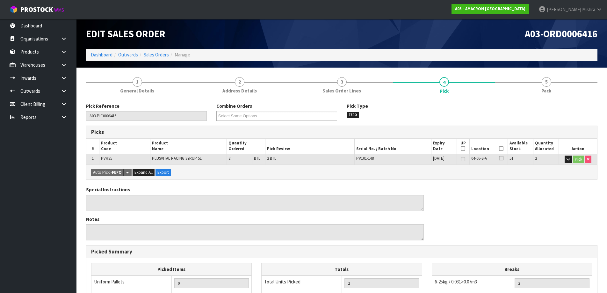
click at [503, 149] on icon at bounding box center [501, 148] width 4 height 0
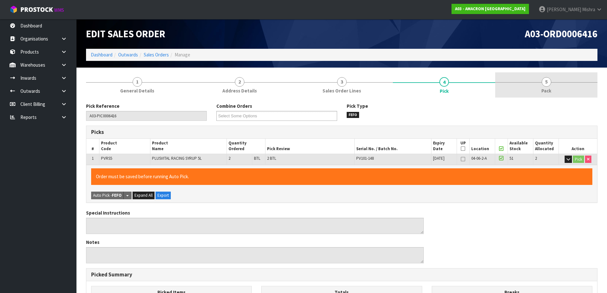
click at [549, 82] on span "5" at bounding box center [547, 82] width 10 height 10
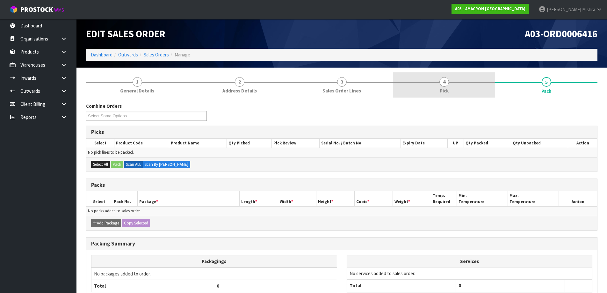
click at [463, 92] on link "4 Pick" at bounding box center [444, 84] width 102 height 25
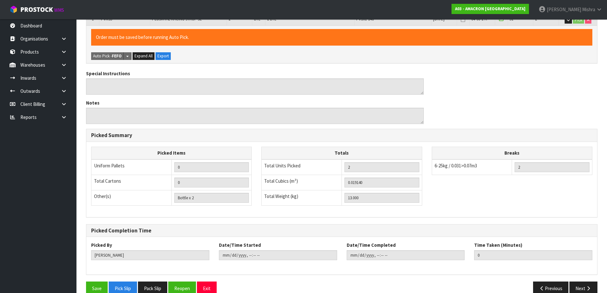
scroll to position [151, 0]
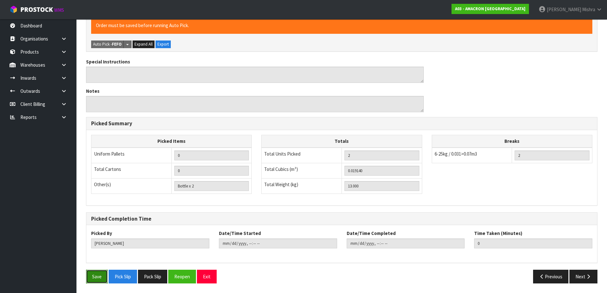
click at [95, 280] on button "Save" at bounding box center [97, 277] width 22 height 14
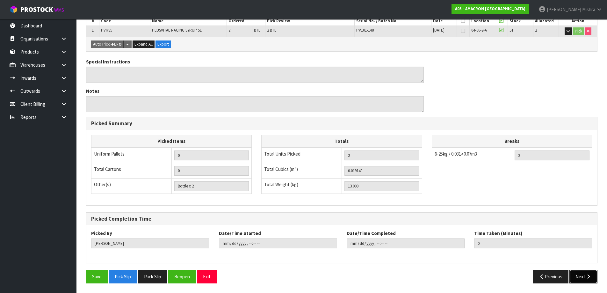
drag, startPoint x: 591, startPoint y: 278, endPoint x: 597, endPoint y: 281, distance: 6.3
click at [596, 280] on button "Next" at bounding box center [583, 277] width 28 height 14
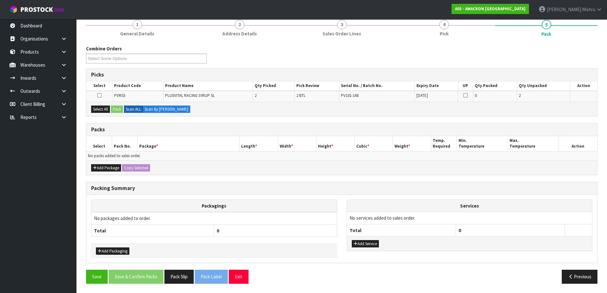
scroll to position [81, 0]
click at [107, 166] on button "Add Package" at bounding box center [106, 168] width 30 height 8
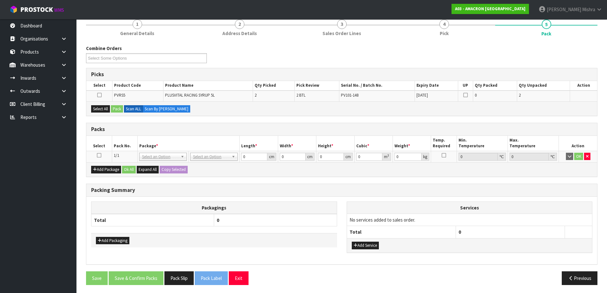
click at [99, 149] on th "Select" at bounding box center [98, 143] width 25 height 15
click at [99, 155] on icon at bounding box center [99, 155] width 4 height 0
drag, startPoint x: 98, startPoint y: 111, endPoint x: 101, endPoint y: 111, distance: 3.5
click at [98, 111] on button "Select All" at bounding box center [100, 109] width 19 height 8
click at [118, 110] on button "Pack" at bounding box center [117, 109] width 12 height 8
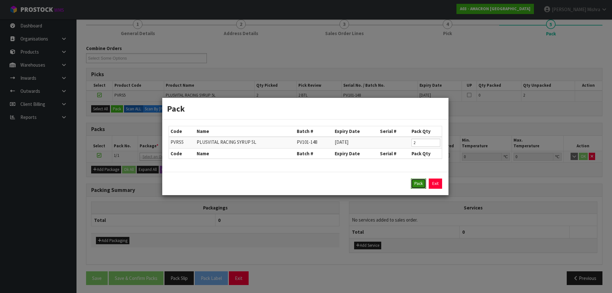
click at [416, 178] on button "Pack" at bounding box center [418, 183] width 15 height 10
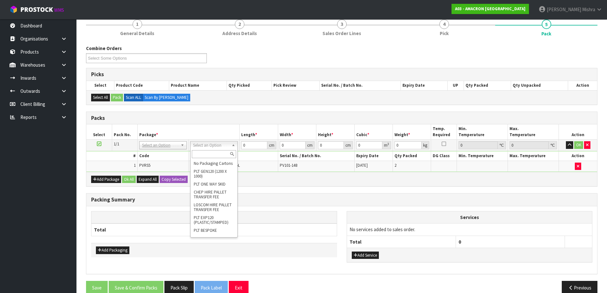
click at [209, 149] on div at bounding box center [214, 154] width 47 height 11
click at [208, 152] on input "text" at bounding box center [214, 154] width 44 height 8
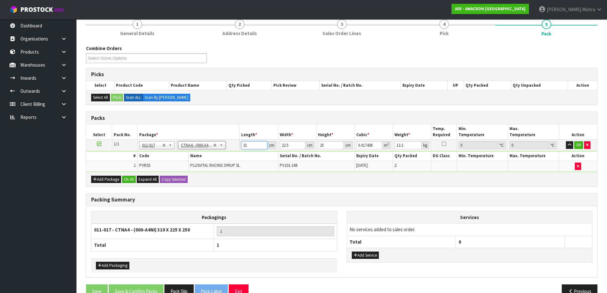
drag, startPoint x: 256, startPoint y: 147, endPoint x: 203, endPoint y: 145, distance: 52.9
click at [203, 145] on tr "1/1 NONE 007-001 007-002 007-004 007-009 007-013 007-014 007-015 007-017 007-01…" at bounding box center [341, 145] width 511 height 11
click at [248, 145] on input "31" at bounding box center [254, 145] width 26 height 8
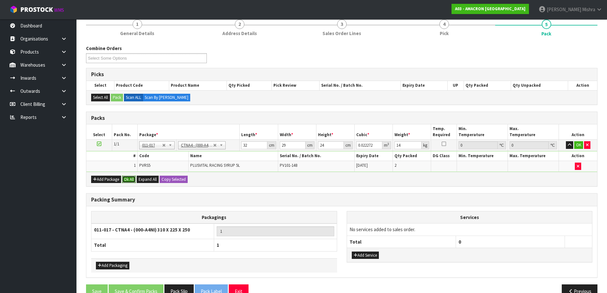
click at [127, 178] on button "Ok All" at bounding box center [129, 180] width 14 height 8
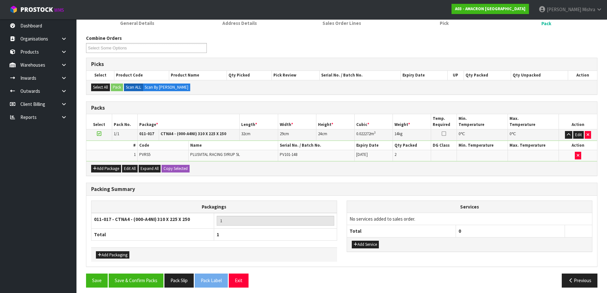
scroll to position [95, 0]
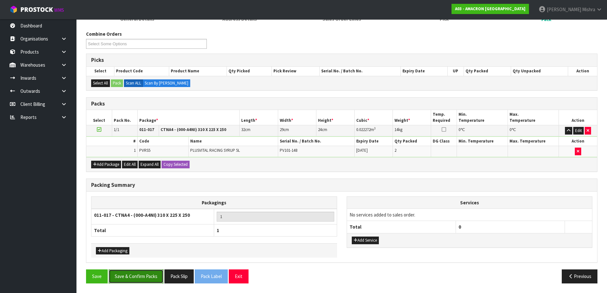
click at [128, 273] on button "Save & Confirm Packs" at bounding box center [136, 276] width 55 height 14
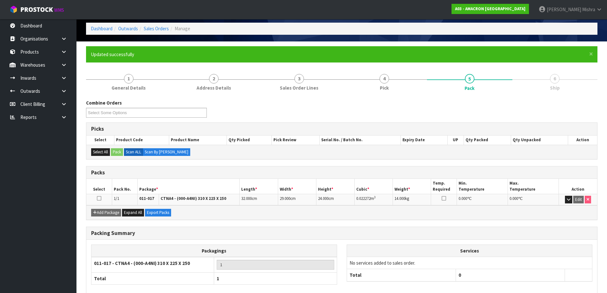
scroll to position [60, 0]
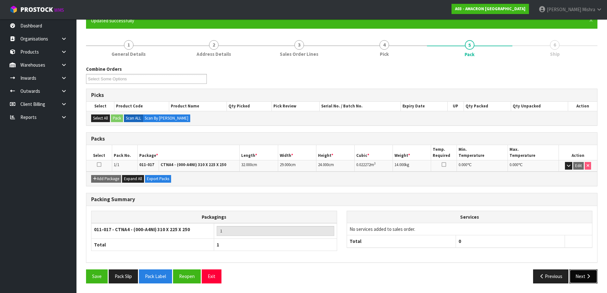
click at [588, 277] on icon "button" at bounding box center [588, 276] width 6 height 5
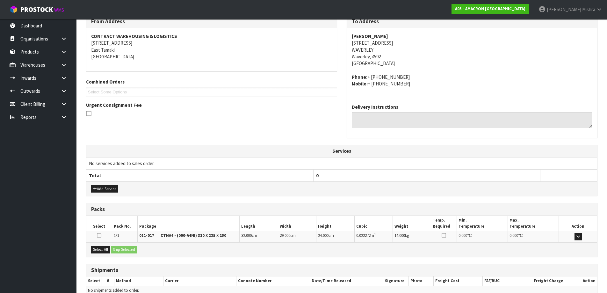
scroll to position [143, 0]
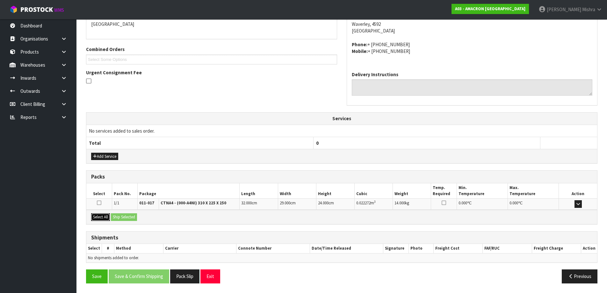
click at [102, 215] on button "Select All" at bounding box center [100, 217] width 19 height 8
click at [125, 215] on button "Ship Selected" at bounding box center [124, 217] width 26 height 8
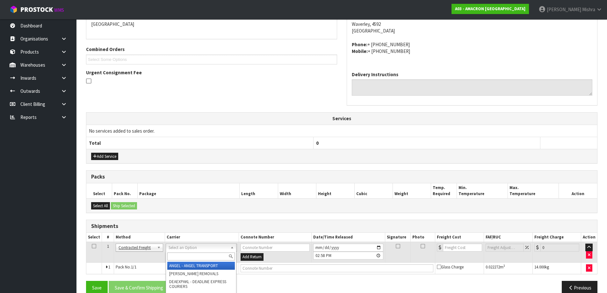
click at [204, 254] on input "text" at bounding box center [201, 256] width 68 height 8
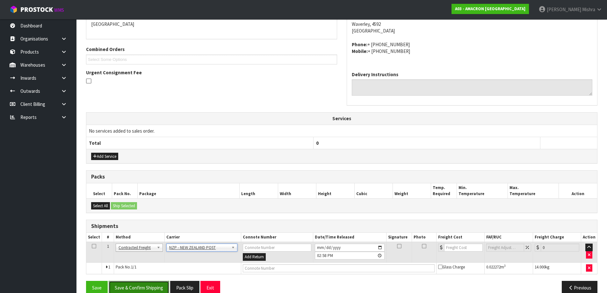
click at [134, 283] on button "Save & Confirm Shipping" at bounding box center [139, 288] width 61 height 14
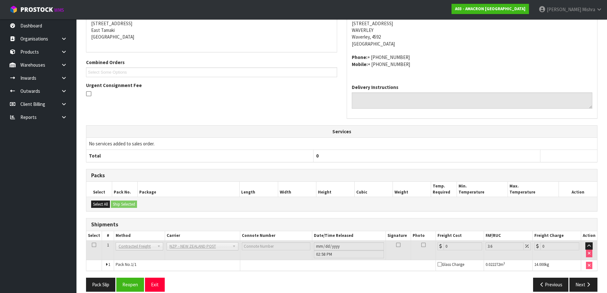
scroll to position [145, 0]
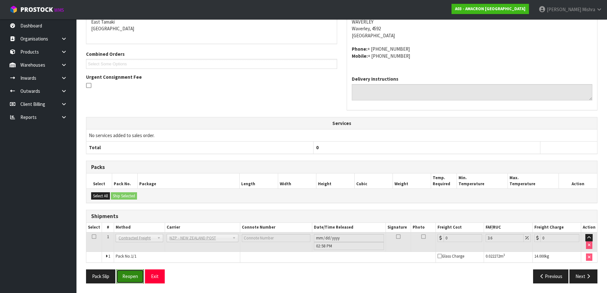
drag, startPoint x: 128, startPoint y: 274, endPoint x: 124, endPoint y: 271, distance: 4.8
click at [128, 274] on button "Reopen" at bounding box center [130, 276] width 28 height 14
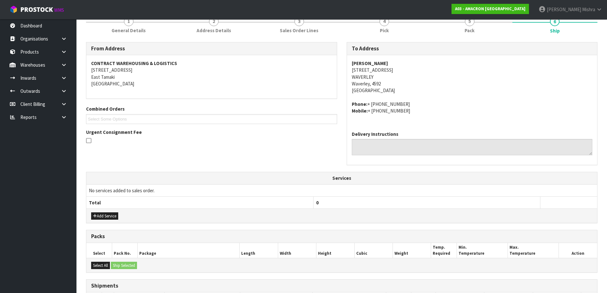
scroll to position [160, 0]
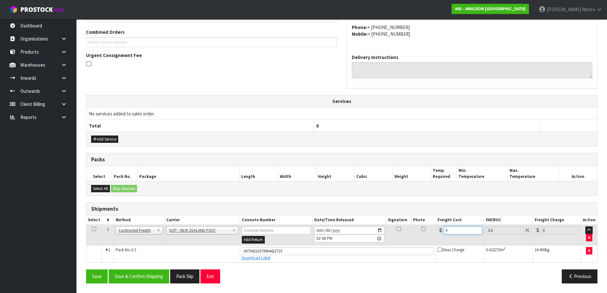
drag, startPoint x: 453, startPoint y: 231, endPoint x: 404, endPoint y: 226, distance: 49.3
click at [406, 226] on tr "1 Client Local Pickup Customer Local Pickup Company Freight Contracted Freight …" at bounding box center [341, 235] width 511 height 21
click at [127, 283] on div "Save Save & Confirm Shipping Pack Slip Exit Previous" at bounding box center [341, 278] width 521 height 18
click at [125, 276] on button "Save & Confirm Shipping" at bounding box center [139, 276] width 61 height 14
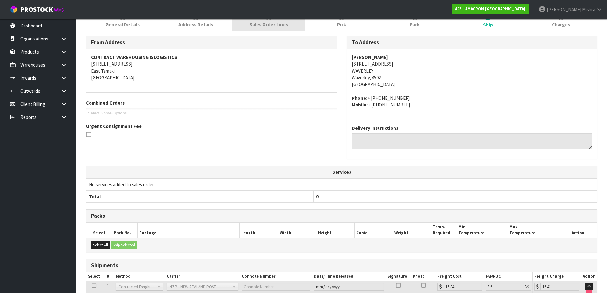
scroll to position [15, 0]
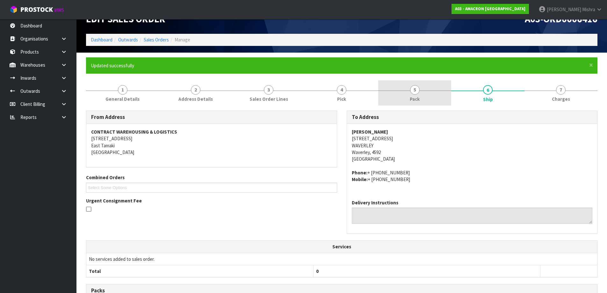
click at [416, 97] on span "Pack" at bounding box center [415, 99] width 10 height 7
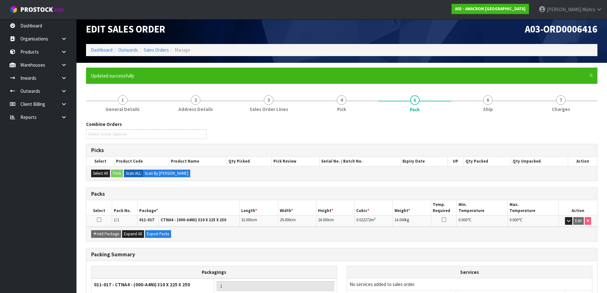
scroll to position [0, 0]
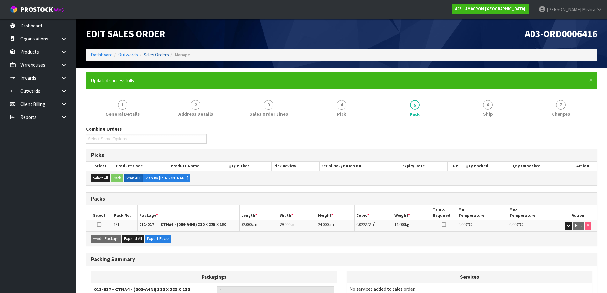
click at [157, 52] on ol "Dashboard Outwards Sales Orders Manage" at bounding box center [341, 55] width 511 height 12
click at [157, 56] on link "Sales Orders" at bounding box center [156, 55] width 25 height 6
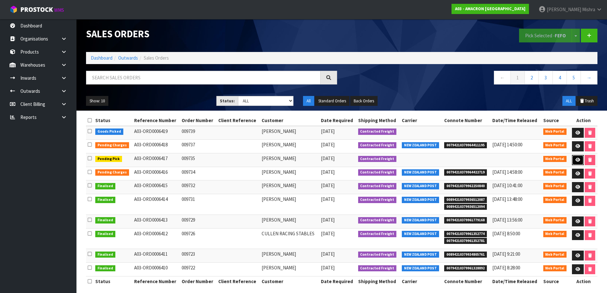
click at [578, 160] on icon at bounding box center [578, 160] width 5 height 4
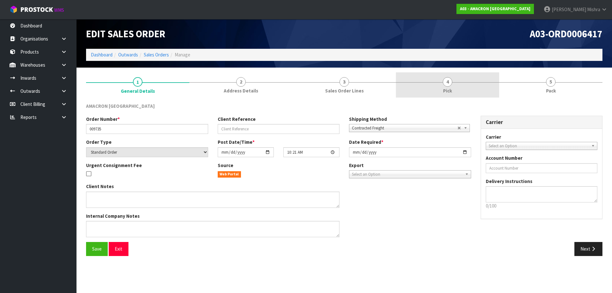
drag, startPoint x: 479, startPoint y: 87, endPoint x: 482, endPoint y: 90, distance: 4.5
click at [478, 87] on link "4 Pick" at bounding box center [447, 84] width 103 height 25
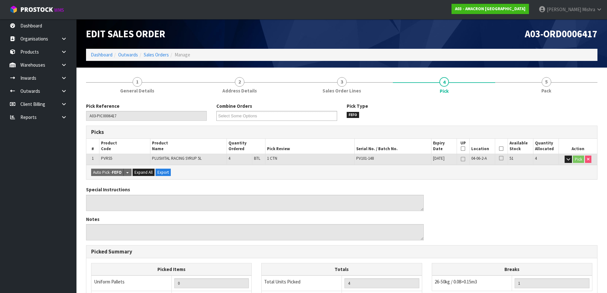
click at [503, 146] on th "Picked" at bounding box center [501, 146] width 13 height 15
click at [502, 148] on icon at bounding box center [501, 148] width 4 height 0
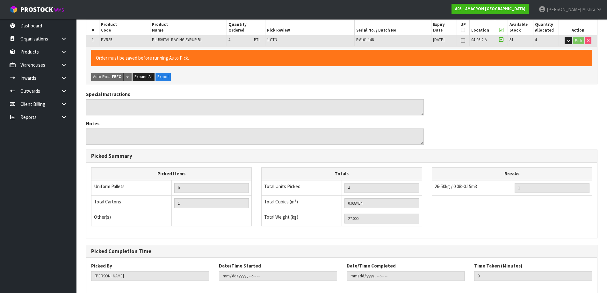
scroll to position [151, 0]
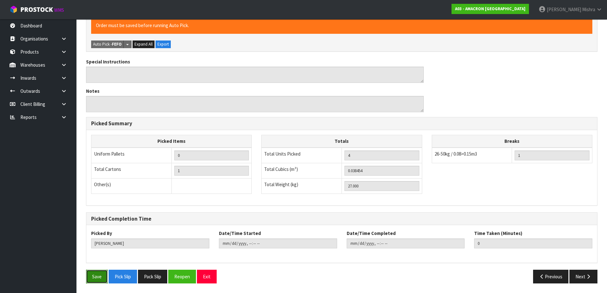
click at [96, 278] on button "Save" at bounding box center [97, 277] width 22 height 14
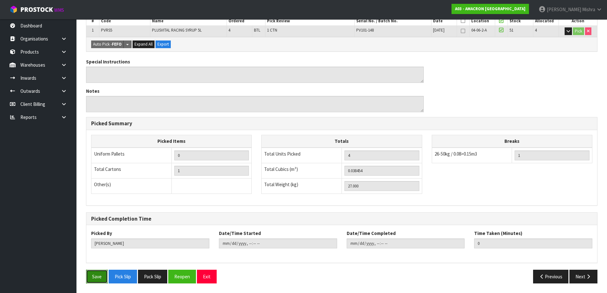
click at [99, 277] on button "Save" at bounding box center [97, 277] width 22 height 14
click at [593, 281] on button "Next" at bounding box center [583, 277] width 28 height 14
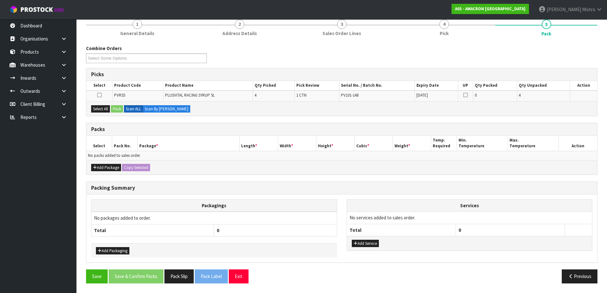
scroll to position [0, 0]
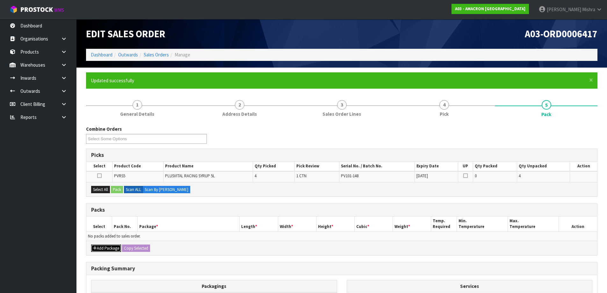
click at [106, 251] on button "Add Package" at bounding box center [106, 248] width 30 height 8
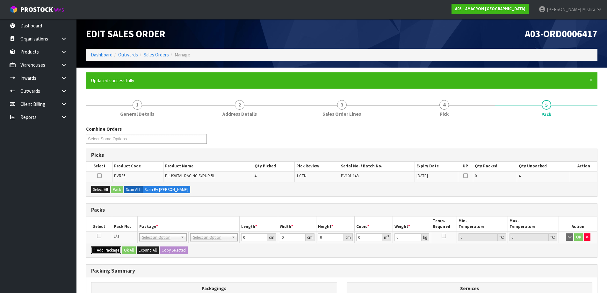
click at [106, 251] on button "Add Package" at bounding box center [106, 250] width 30 height 8
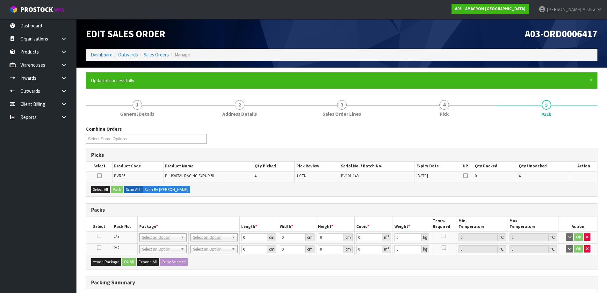
click at [98, 236] on icon at bounding box center [99, 236] width 4 height 0
drag, startPoint x: 99, startPoint y: 188, endPoint x: 111, endPoint y: 192, distance: 13.1
click at [99, 188] on button "Select All" at bounding box center [100, 190] width 19 height 8
click at [113, 191] on button "Pack" at bounding box center [117, 190] width 12 height 8
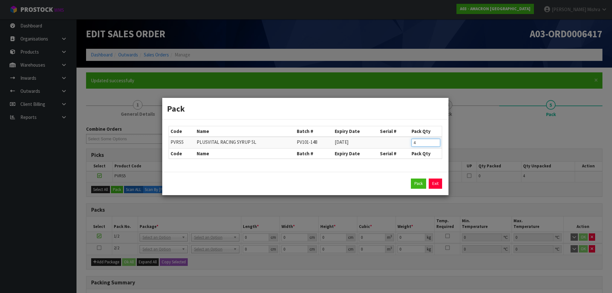
drag, startPoint x: 421, startPoint y: 142, endPoint x: 389, endPoint y: 142, distance: 32.2
click at [389, 142] on tr "PVRS5 PLUSVITAL RACING SYRUP 5L PV101-148 16/02/2026 4" at bounding box center [305, 143] width 273 height 12
click at [423, 182] on button "Pack" at bounding box center [418, 183] width 15 height 10
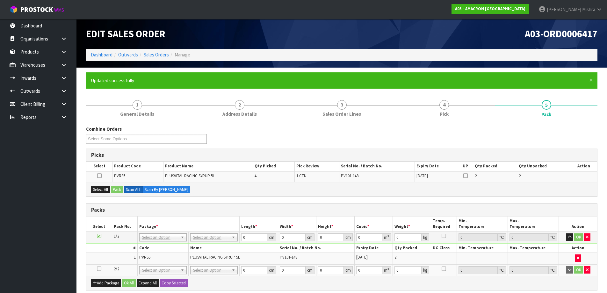
click at [101, 269] on icon at bounding box center [99, 269] width 4 height 0
click at [102, 189] on button "Select All" at bounding box center [100, 190] width 19 height 8
click at [114, 185] on div "Select All Pack Scan ALL Scan By Quantity" at bounding box center [341, 189] width 511 height 14
click at [114, 191] on button "Pack" at bounding box center [117, 190] width 12 height 8
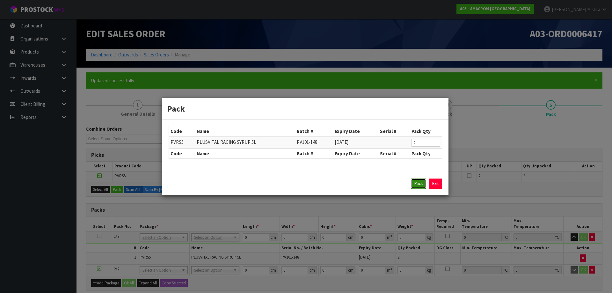
click at [415, 184] on button "Pack" at bounding box center [418, 183] width 15 height 10
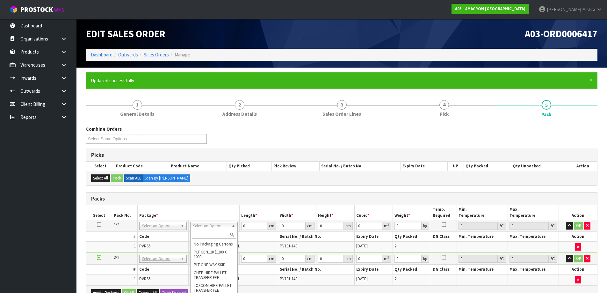
click at [211, 240] on div at bounding box center [214, 234] width 47 height 11
click at [216, 231] on input "text" at bounding box center [214, 235] width 44 height 8
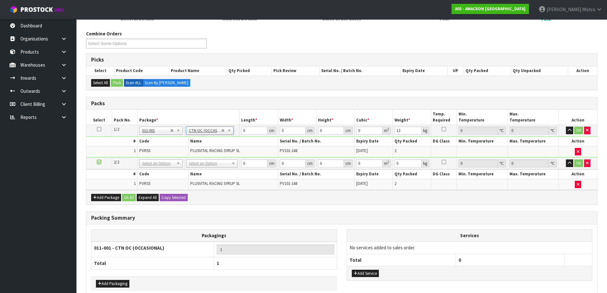
scroll to position [96, 0]
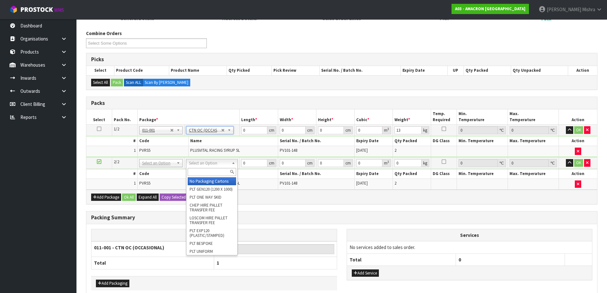
click at [98, 129] on icon at bounding box center [99, 129] width 4 height 0
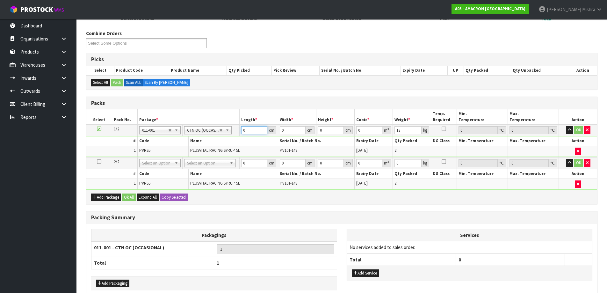
drag, startPoint x: 252, startPoint y: 130, endPoint x: 230, endPoint y: 132, distance: 22.0
click at [230, 132] on tr "1/2 NONE 007-001 007-002 007-004 007-009 007-013 007-014 007-015 007-017 007-01…" at bounding box center [341, 130] width 511 height 11
click at [169, 198] on button "Copy Selected" at bounding box center [174, 197] width 28 height 8
click at [169, 198] on span "Confirm" at bounding box center [169, 196] width 14 height 5
click at [133, 200] on button "Ok All" at bounding box center [129, 197] width 14 height 8
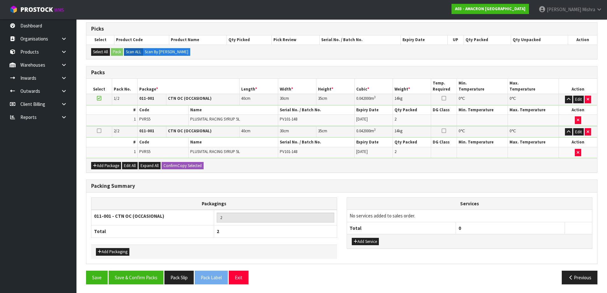
scroll to position [127, 0]
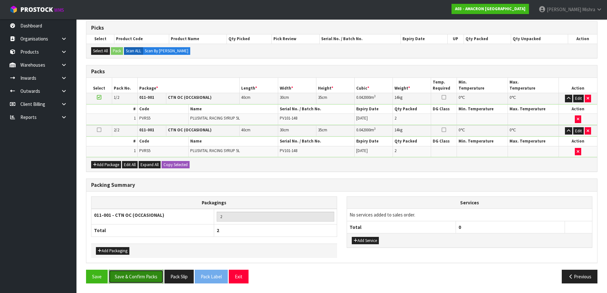
click at [132, 270] on button "Save & Confirm Packs" at bounding box center [136, 277] width 55 height 14
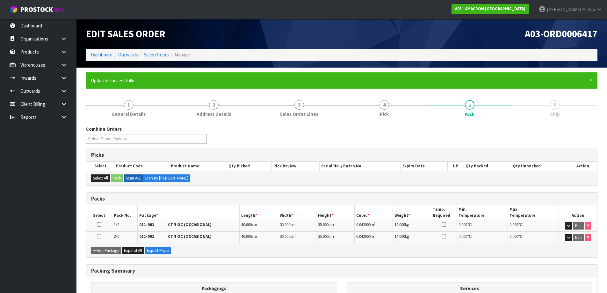
scroll to position [71, 0]
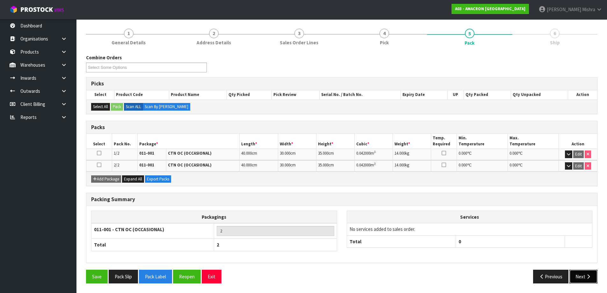
click at [589, 283] on button "Next" at bounding box center [583, 277] width 28 height 14
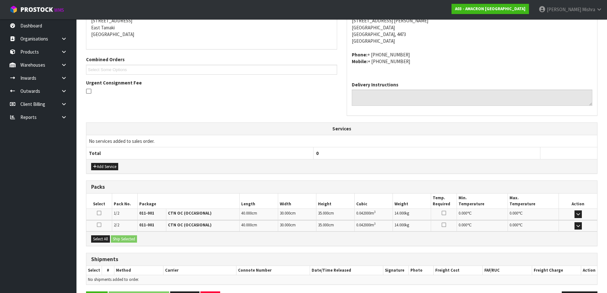
scroll to position [155, 0]
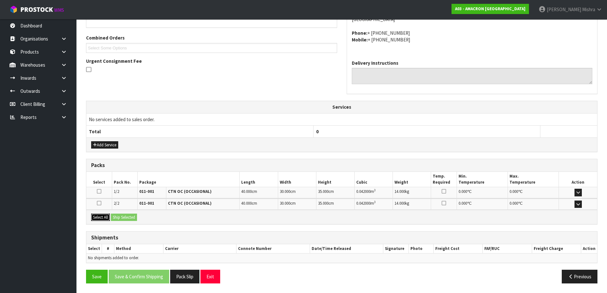
click at [105, 215] on button "Select All" at bounding box center [100, 218] width 19 height 8
click at [126, 213] on div "Select All Ship Selected" at bounding box center [341, 217] width 511 height 14
click at [135, 219] on button "Ship Selected" at bounding box center [124, 218] width 26 height 8
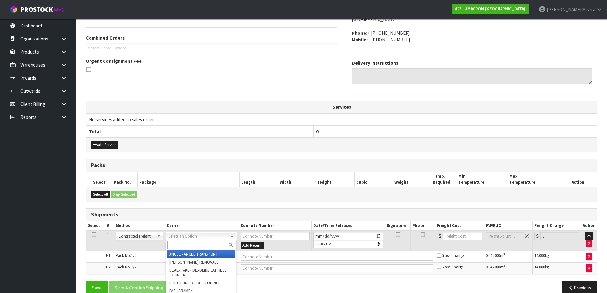
click at [178, 243] on input "text" at bounding box center [201, 245] width 68 height 8
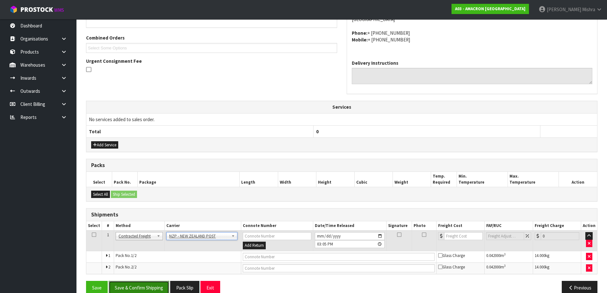
click at [145, 286] on button "Save & Confirm Shipping" at bounding box center [139, 288] width 61 height 14
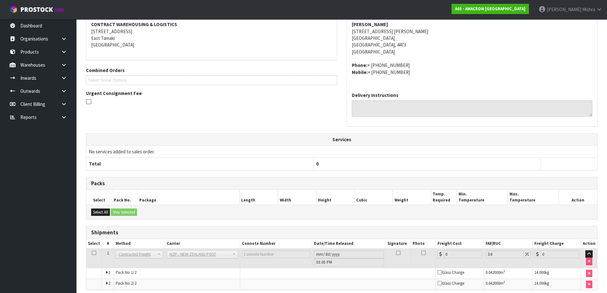
scroll to position [156, 0]
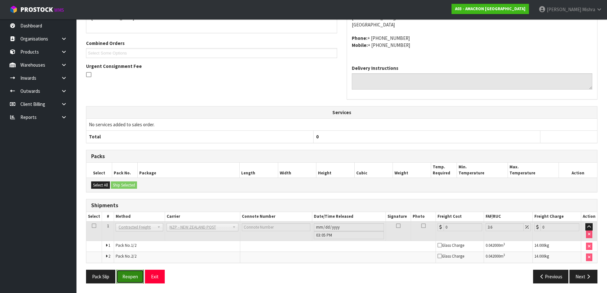
drag, startPoint x: 136, startPoint y: 276, endPoint x: 127, endPoint y: 271, distance: 10.6
click at [135, 277] on button "Reopen" at bounding box center [130, 277] width 28 height 14
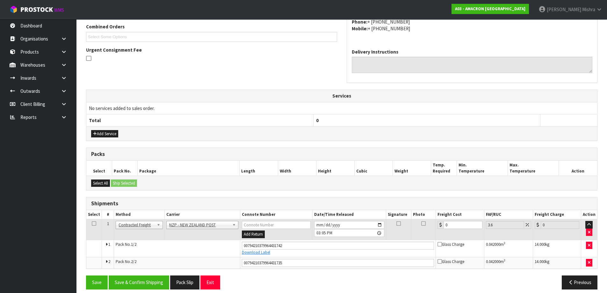
scroll to position [172, 0]
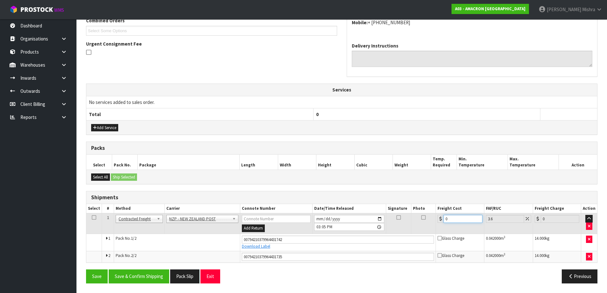
drag, startPoint x: 455, startPoint y: 220, endPoint x: 361, endPoint y: 221, distance: 93.7
click at [361, 221] on tr "1 Client Local Pickup Customer Local Pickup Company Freight Contracted Freight …" at bounding box center [341, 223] width 511 height 21
click at [139, 275] on button "Save & Confirm Shipping" at bounding box center [139, 276] width 61 height 14
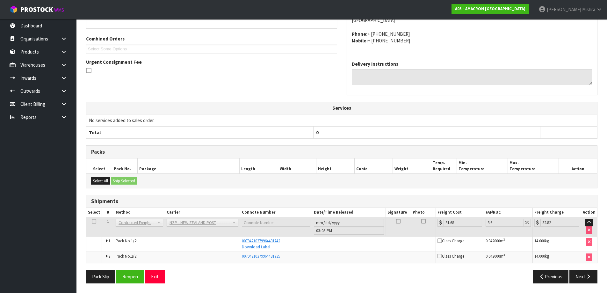
scroll to position [0, 0]
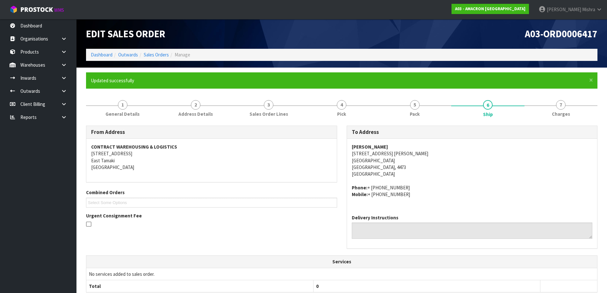
click at [100, 58] on ol "Dashboard Outwards Sales Orders Manage" at bounding box center [341, 55] width 511 height 12
click at [99, 53] on link "Dashboard" at bounding box center [102, 55] width 22 height 6
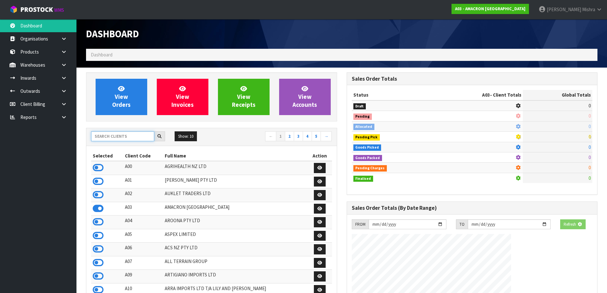
click at [134, 137] on input "text" at bounding box center [122, 136] width 63 height 10
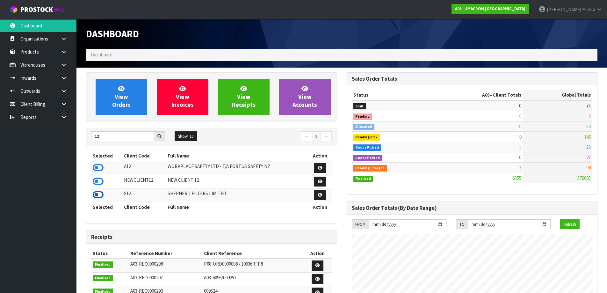
click at [100, 195] on icon at bounding box center [98, 195] width 11 height 10
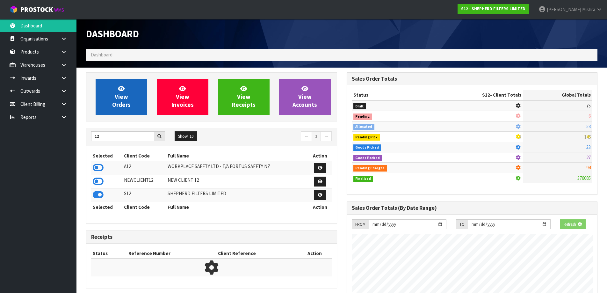
scroll to position [397, 260]
click at [120, 104] on span "View Orders" at bounding box center [121, 97] width 18 height 24
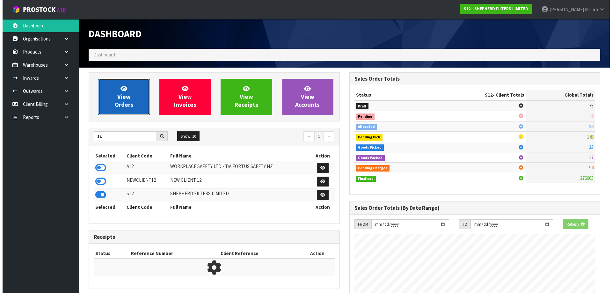
scroll to position [462, 260]
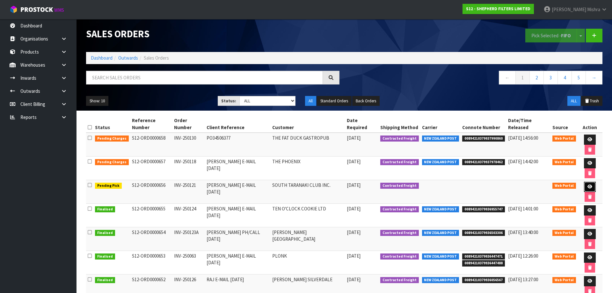
click at [587, 185] on icon at bounding box center [589, 187] width 5 height 4
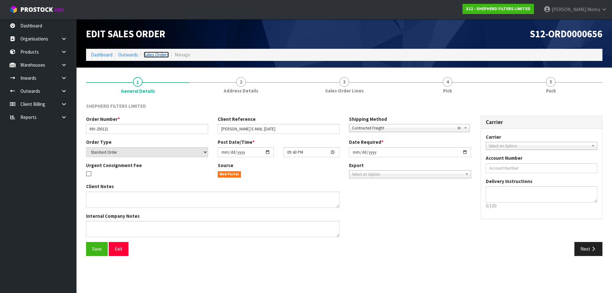
click at [160, 53] on link "Sales Orders" at bounding box center [156, 55] width 25 height 6
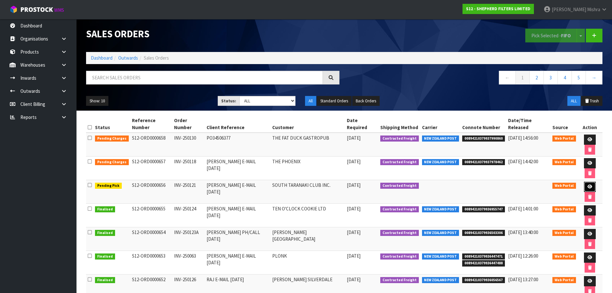
click at [587, 185] on icon at bounding box center [589, 187] width 5 height 4
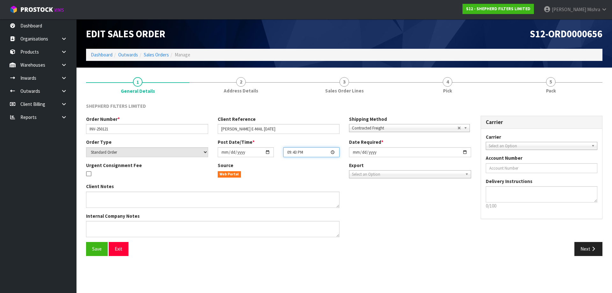
drag, startPoint x: 315, startPoint y: 151, endPoint x: 276, endPoint y: 150, distance: 38.3
click at [276, 150] on div "2025-08-07 21:43:00.000" at bounding box center [279, 152] width 132 height 10
click at [313, 175] on div "Web Portal" at bounding box center [279, 173] width 122 height 7
click at [157, 54] on link "Sales Orders" at bounding box center [156, 55] width 25 height 6
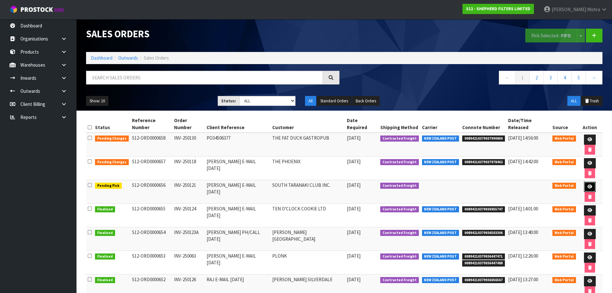
click at [587, 185] on icon at bounding box center [589, 187] width 5 height 4
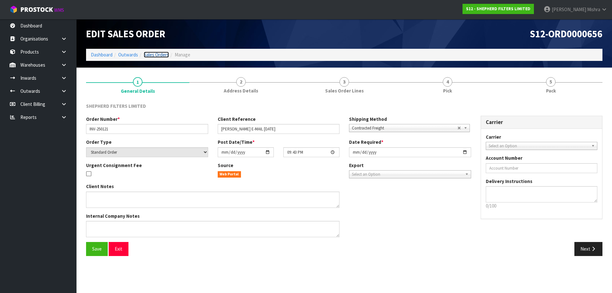
click at [160, 53] on link "Sales Orders" at bounding box center [156, 55] width 25 height 6
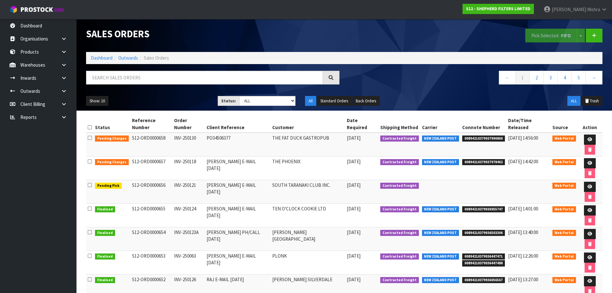
click at [311, 156] on td "THE PHOENIX" at bounding box center [308, 168] width 75 height 24
click at [99, 59] on link "Dashboard" at bounding box center [102, 58] width 22 height 6
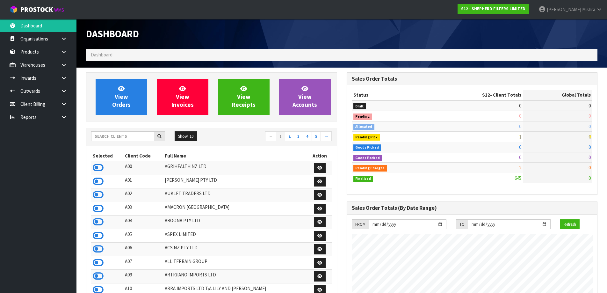
scroll to position [462, 260]
click at [114, 140] on input "text" at bounding box center [122, 136] width 63 height 10
type input "13"
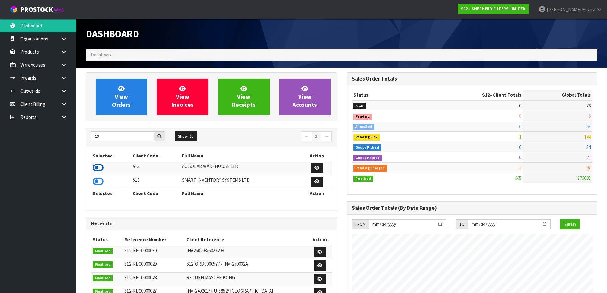
click at [101, 169] on icon at bounding box center [98, 168] width 11 height 10
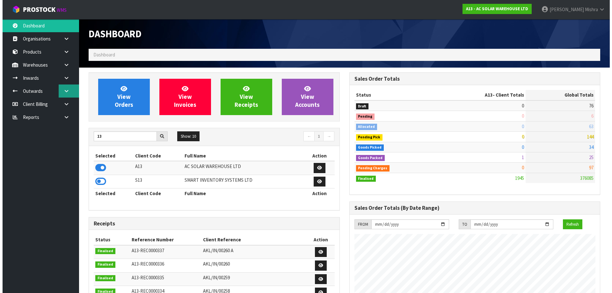
scroll to position [469, 260]
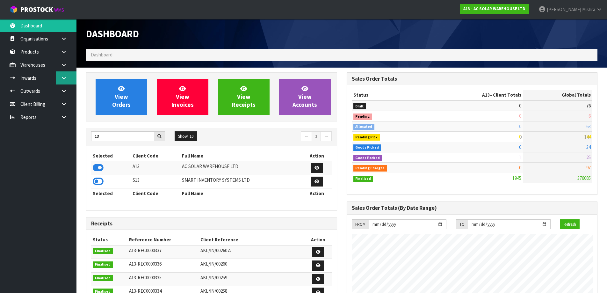
click at [58, 76] on link at bounding box center [66, 77] width 20 height 13
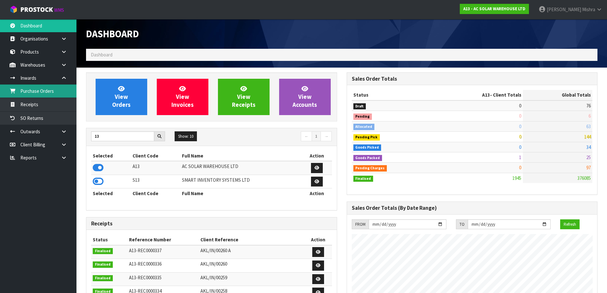
click at [48, 90] on link "Purchase Orders" at bounding box center [38, 90] width 76 height 13
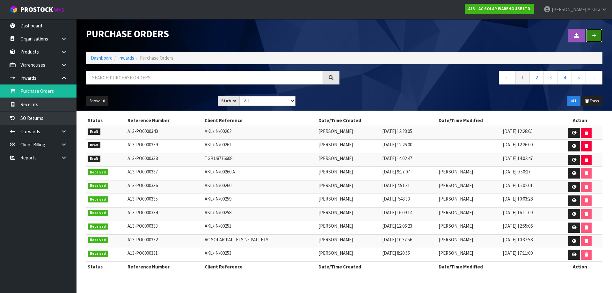
drag, startPoint x: 595, startPoint y: 31, endPoint x: 594, endPoint y: 34, distance: 3.2
click at [595, 31] on link at bounding box center [594, 36] width 17 height 14
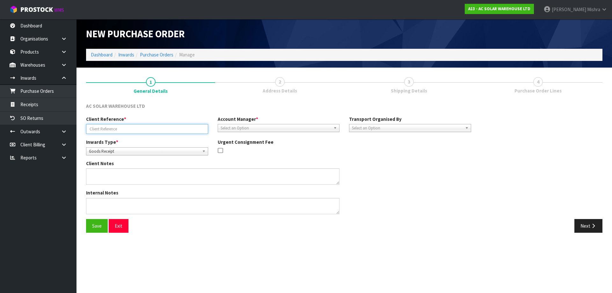
click at [132, 127] on input "text" at bounding box center [147, 129] width 122 height 10
paste input "AKL/IN/00263"
type input "AKL/IN/00263"
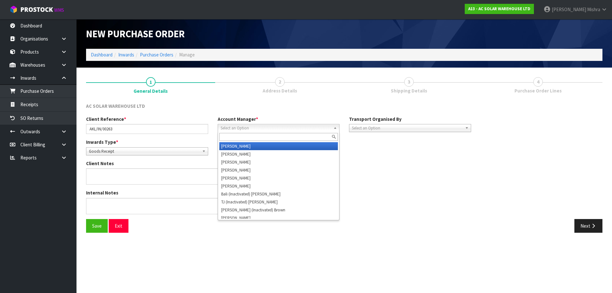
click at [244, 126] on span "Select an Option" at bounding box center [276, 128] width 111 height 8
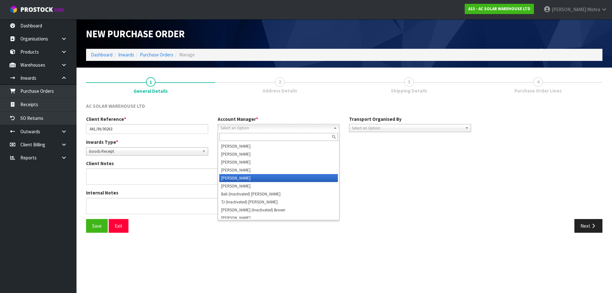
click at [243, 176] on li "[PERSON_NAME]" at bounding box center [278, 178] width 119 height 8
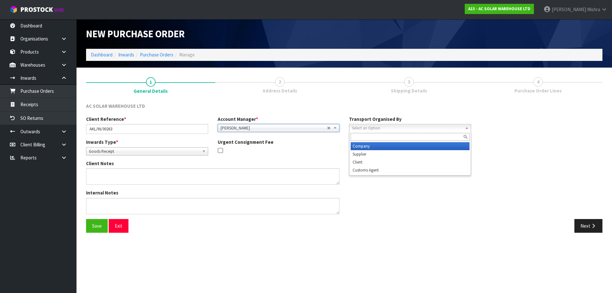
click at [396, 130] on span "Select an Option" at bounding box center [407, 128] width 111 height 8
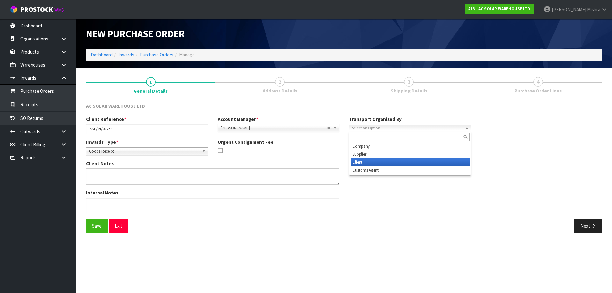
click at [395, 165] on li "Client" at bounding box center [410, 162] width 119 height 8
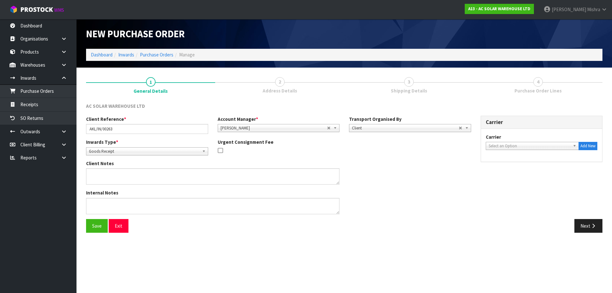
click at [537, 147] on span "Select an Option" at bounding box center [530, 146] width 82 height 8
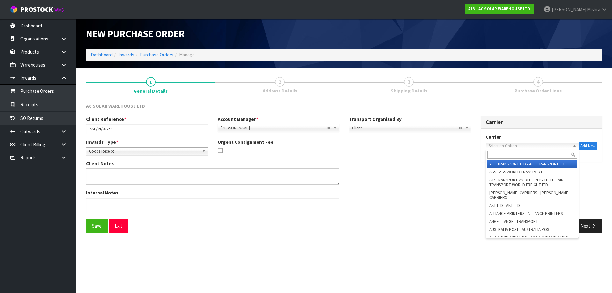
click at [536, 155] on input "text" at bounding box center [532, 155] width 90 height 8
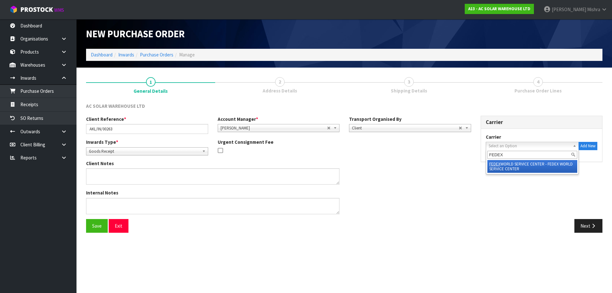
type input "FEDEX"
click at [537, 165] on li "FEDEX WORLD SERVICE CENTER - FEDEX WORLD SERVICE CENTER" at bounding box center [532, 166] width 90 height 13
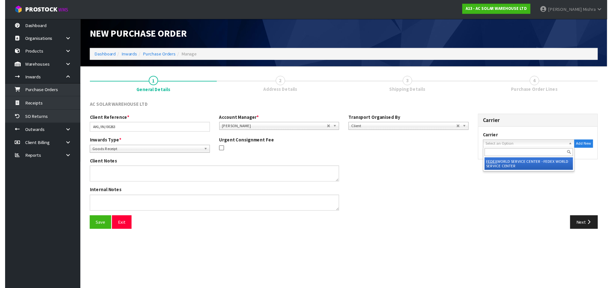
scroll to position [0, 0]
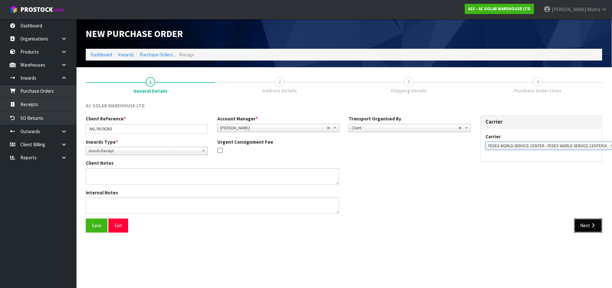
click at [590, 221] on button "Next" at bounding box center [588, 226] width 28 height 14
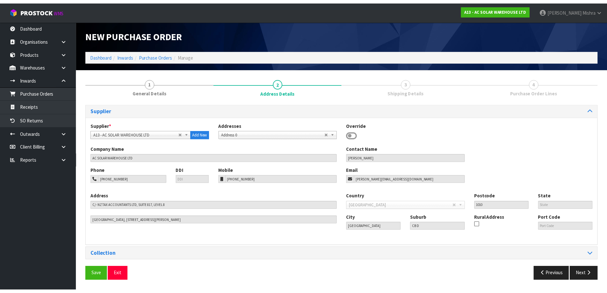
scroll to position [0, 0]
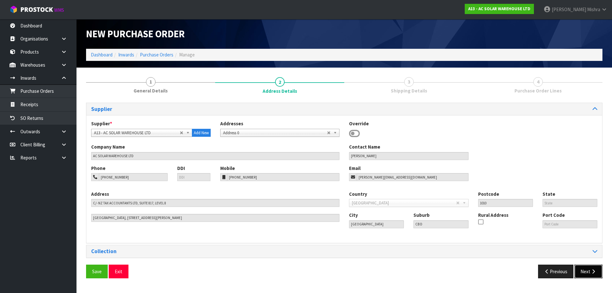
drag, startPoint x: 601, startPoint y: 276, endPoint x: 596, endPoint y: 274, distance: 5.4
click at [600, 276] on button "Next" at bounding box center [588, 271] width 28 height 14
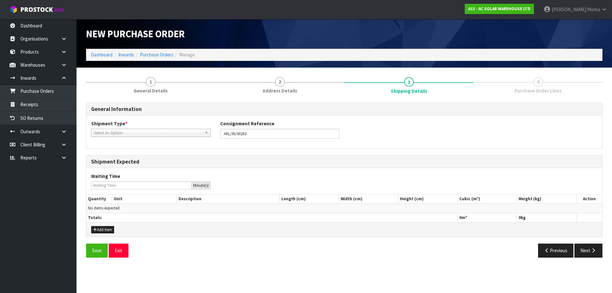
click at [123, 126] on label "Shipment Type *" at bounding box center [109, 123] width 36 height 7
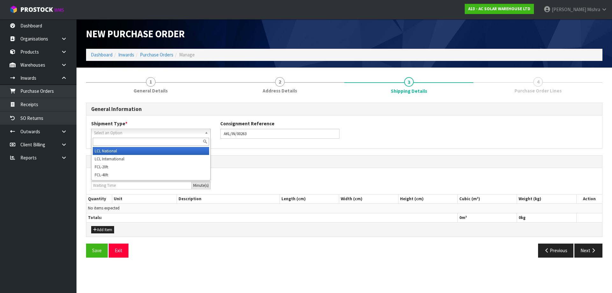
click at [122, 130] on span "Select an Option" at bounding box center [148, 133] width 108 height 8
click at [127, 152] on li "LCL National" at bounding box center [151, 151] width 116 height 8
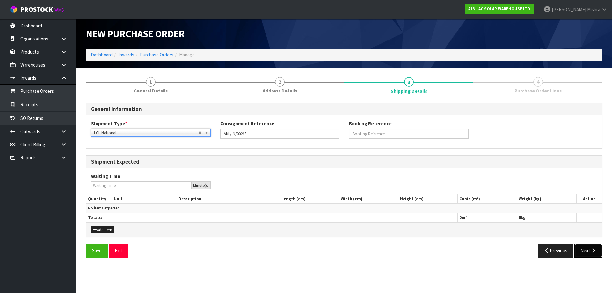
drag, startPoint x: 588, startPoint y: 250, endPoint x: 512, endPoint y: 238, distance: 76.9
click at [588, 250] on button "Next" at bounding box center [588, 250] width 28 height 14
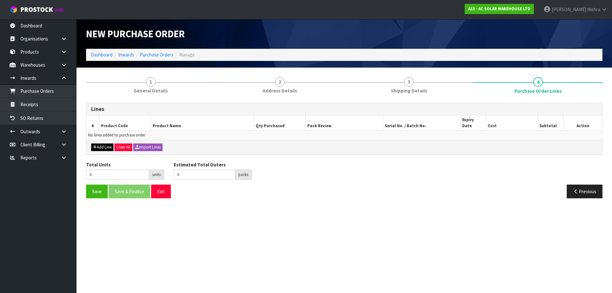
drag, startPoint x: 89, startPoint y: 140, endPoint x: 104, endPoint y: 141, distance: 15.1
click at [91, 140] on div "Add Line Clear All Import Lines" at bounding box center [344, 147] width 516 height 14
click at [104, 143] on button "Add Line" at bounding box center [102, 147] width 22 height 8
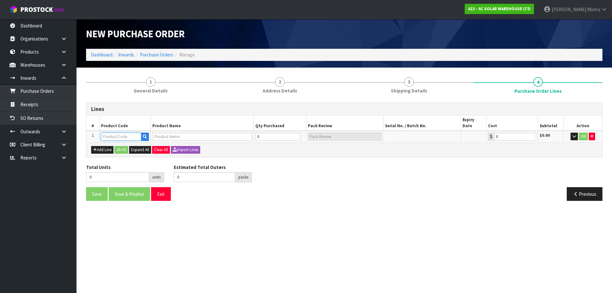
click at [108, 134] on input "text" at bounding box center [121, 137] width 40 height 8
type input "1303"
type input "Q-TERM-R-10ENPHASE Q TERMINATOR (SINGLE PHASE)"
type input "0.00"
type input "1303"
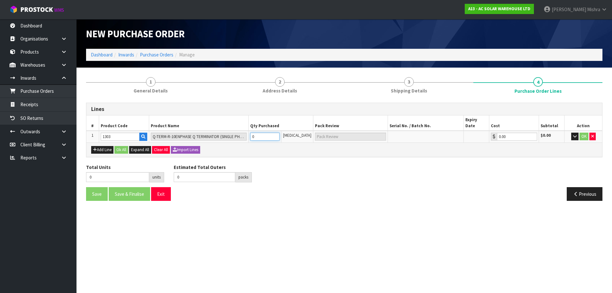
click at [218, 131] on tr "1 1303 Q-TERM-R-10ENPHASE Q TERMINATOR (SINGLE PHASE) 0 [MEDICAL_DATA] 0.00 $0.…" at bounding box center [344, 137] width 516 height 12
type input "3"
type input "3 [MEDICAL_DATA]"
type input "3"
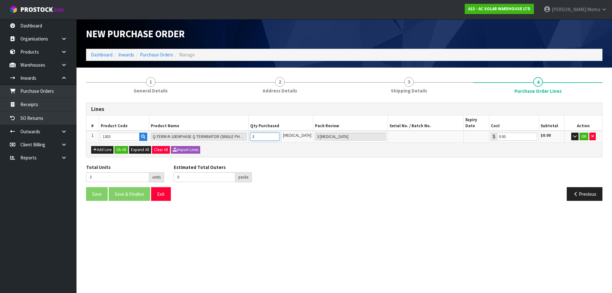
click at [195, 131] on tr "1 1303 Q-TERM-R-10ENPHASE Q TERMINATOR (SINGLE PHASE) 3 [MEDICAL_DATA] 3 [MEDIC…" at bounding box center [344, 137] width 516 height 12
type input "4"
type input "4 [MEDICAL_DATA]"
type input "4"
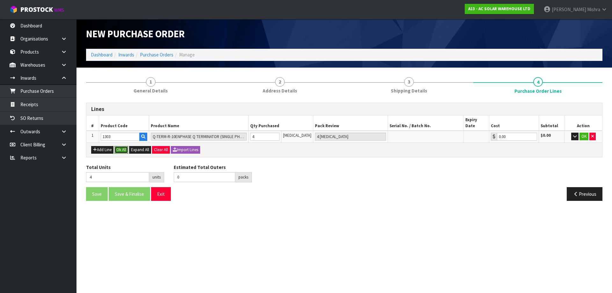
click at [125, 146] on button "Ok All" at bounding box center [121, 150] width 14 height 8
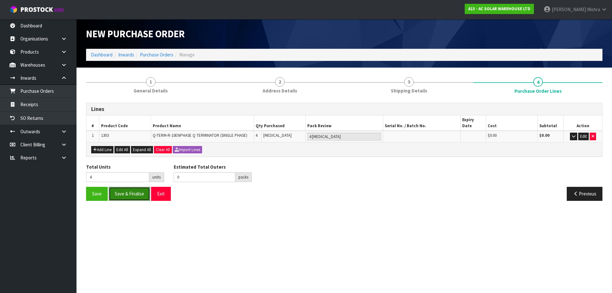
click at [120, 190] on button "Save & Finalise" at bounding box center [129, 194] width 41 height 14
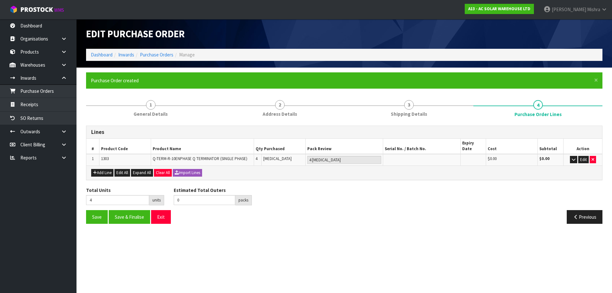
type input "0"
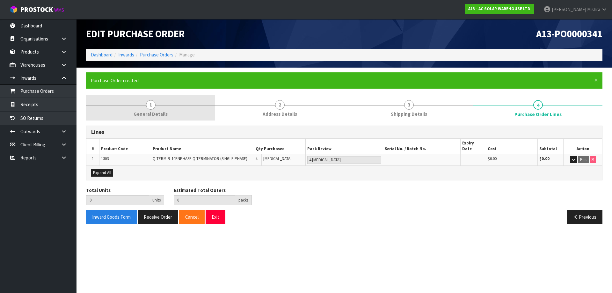
click at [156, 112] on span "General Details" at bounding box center [151, 114] width 34 height 7
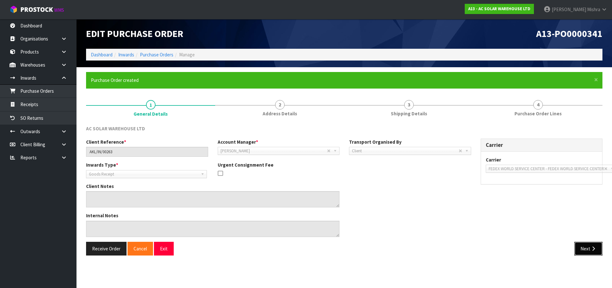
drag, startPoint x: 592, startPoint y: 247, endPoint x: 586, endPoint y: 247, distance: 5.7
click at [591, 247] on icon "button" at bounding box center [593, 248] width 6 height 5
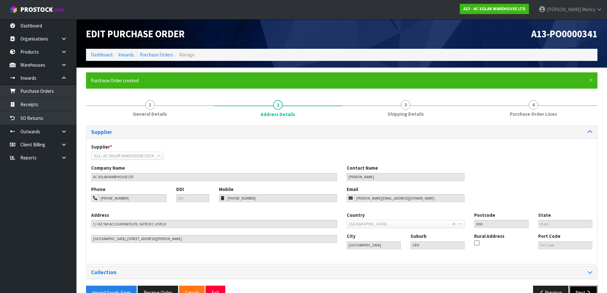
click at [579, 289] on button "Next" at bounding box center [583, 293] width 28 height 14
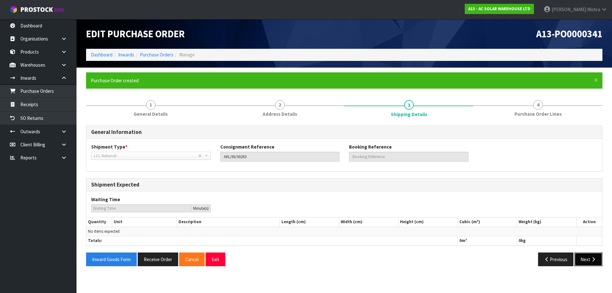
click at [587, 262] on button "Next" at bounding box center [588, 259] width 28 height 14
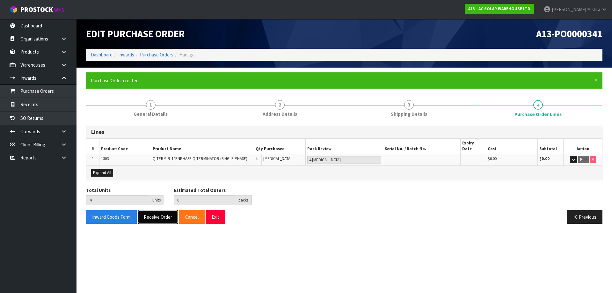
click at [150, 210] on button "Receive Order" at bounding box center [158, 217] width 40 height 14
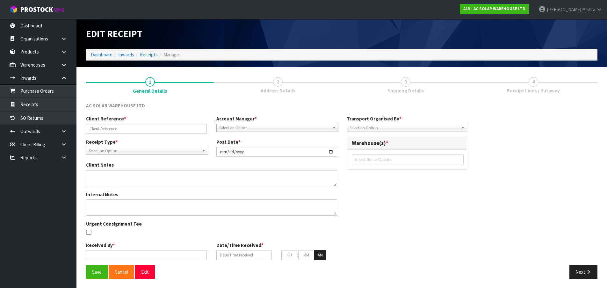
type input "AKL/IN/00263"
type input "[DATE]"
type input "[PERSON_NAME]"
type input "[DATE]"
type input "03"
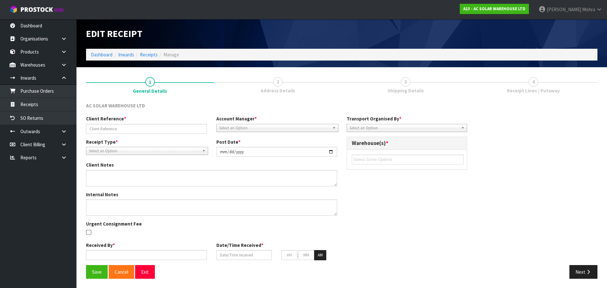
type input "20"
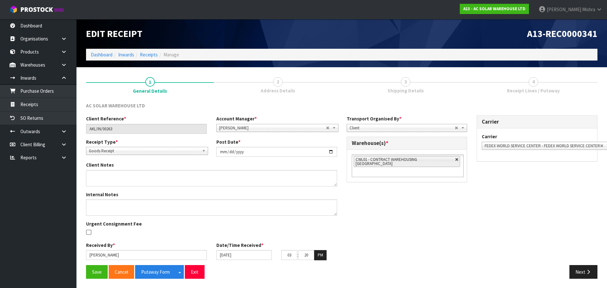
click at [455, 160] on link at bounding box center [457, 160] width 4 height 4
type input "Select Some Options"
click at [445, 160] on ul at bounding box center [408, 160] width 112 height 10
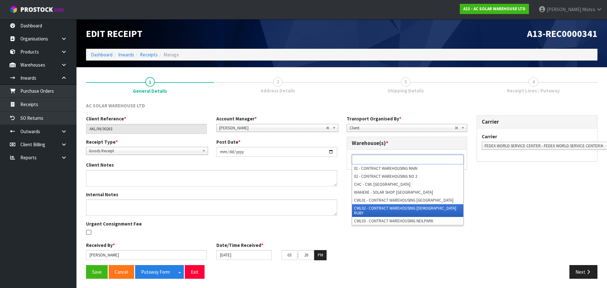
click at [416, 210] on li "CWL02 - CONTRACT WAREHOUSING [DEMOGRAPHIC_DATA] RUBY" at bounding box center [407, 210] width 111 height 13
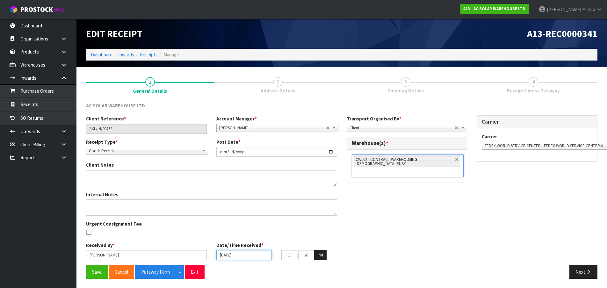
click at [221, 258] on input "[DATE]" at bounding box center [243, 255] width 55 height 10
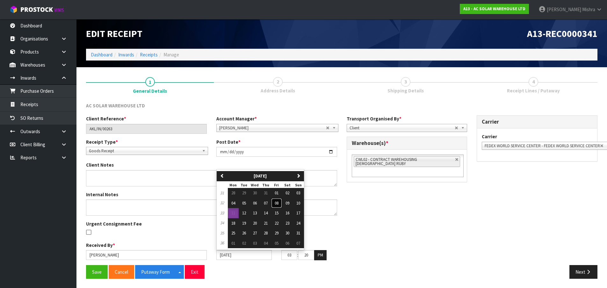
click at [277, 204] on span "08" at bounding box center [277, 202] width 4 height 5
type input "[DATE]"
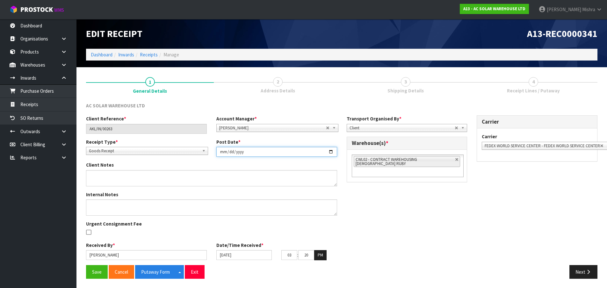
click at [298, 152] on input "[DATE]" at bounding box center [276, 152] width 121 height 10
click at [331, 152] on input "[DATE]" at bounding box center [276, 152] width 121 height 10
type input "[DATE]"
click at [148, 271] on button "Putaway Form" at bounding box center [155, 272] width 41 height 14
drag, startPoint x: 581, startPoint y: 272, endPoint x: 580, endPoint y: 269, distance: 3.2
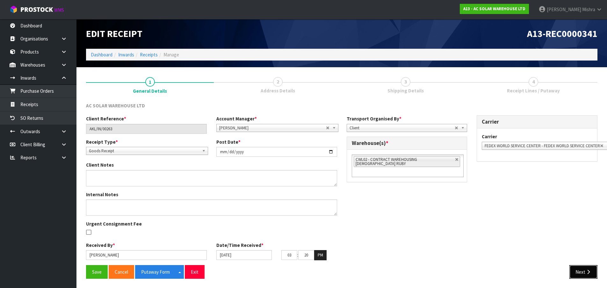
click at [581, 272] on button "Next" at bounding box center [583, 272] width 28 height 14
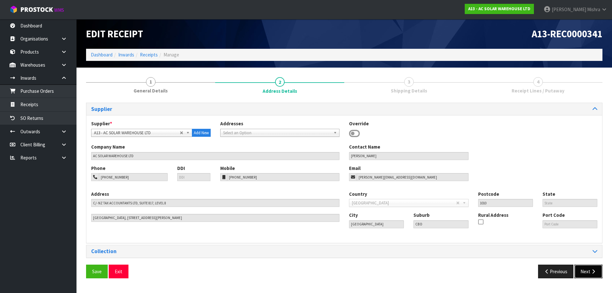
click at [582, 272] on button "Next" at bounding box center [588, 271] width 28 height 14
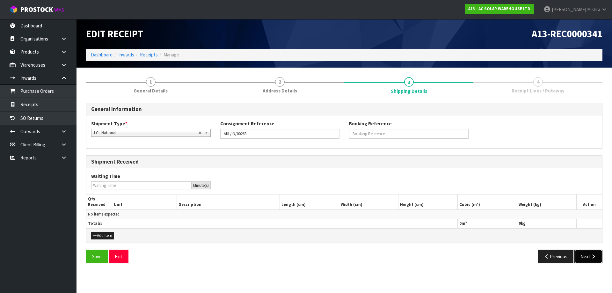
click at [588, 258] on button "Next" at bounding box center [588, 257] width 28 height 14
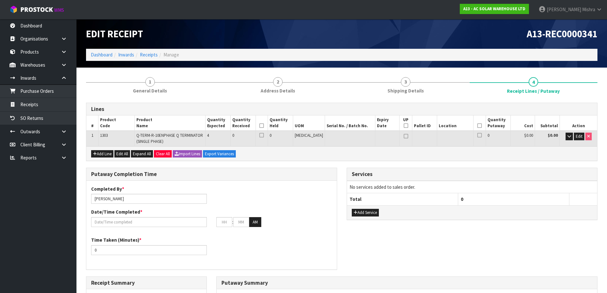
click at [264, 126] on icon at bounding box center [261, 126] width 4 height 0
click at [477, 126] on icon at bounding box center [479, 126] width 4 height 0
click at [577, 137] on span "Edit" at bounding box center [579, 136] width 7 height 5
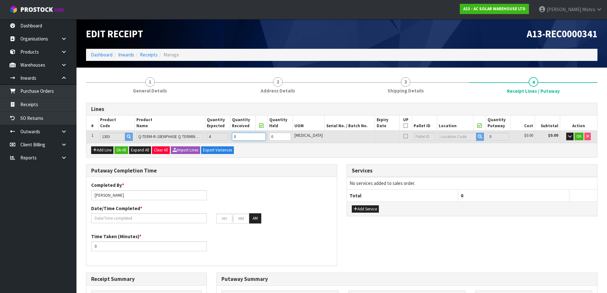
click at [217, 133] on tr "1 1303 Q-TERM-R-10ENPHASE Q TERMINATOR (SINGLE PHASE) 4 0 0 [MEDICAL_DATA] 0 $0…" at bounding box center [341, 137] width 511 height 12
type input "0.000216"
type input "0.4"
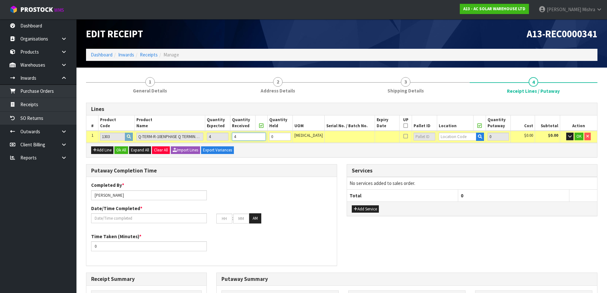
type input "4"
click at [458, 135] on input "text" at bounding box center [458, 137] width 38 height 8
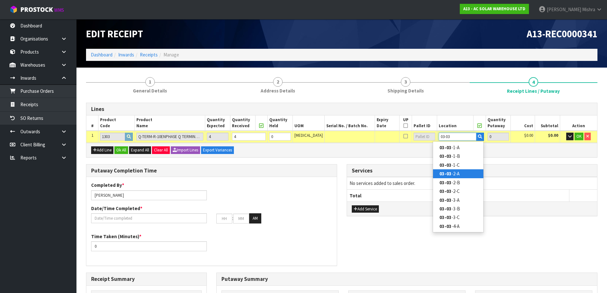
type input "03-03"
click at [445, 174] on strong "03-03" at bounding box center [445, 173] width 12 height 6
type input "4"
type input "03-03-2-A"
type input "4"
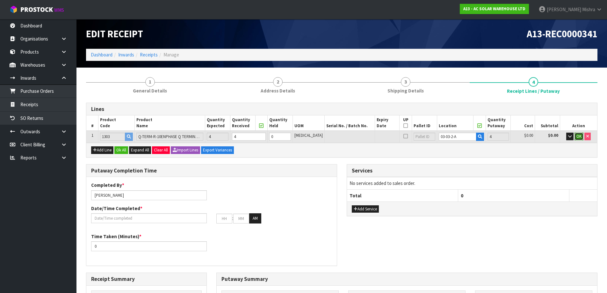
click at [580, 133] on button "OK" at bounding box center [579, 137] width 9 height 8
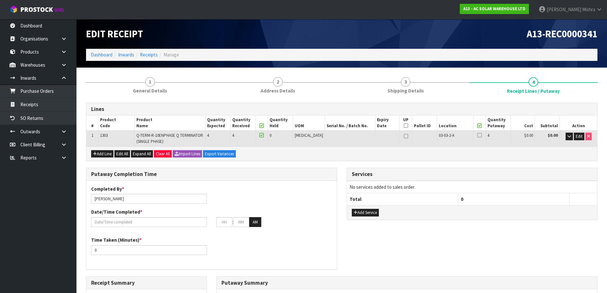
click at [477, 126] on icon at bounding box center [479, 126] width 4 height 0
drag, startPoint x: 361, startPoint y: 212, endPoint x: 366, endPoint y: 208, distance: 6.3
click at [361, 212] on button "Add Service" at bounding box center [365, 213] width 27 height 8
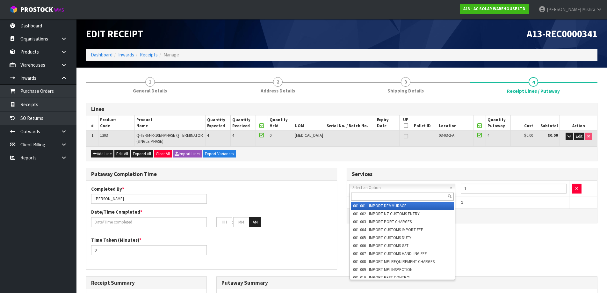
click at [383, 193] on input "text" at bounding box center [402, 196] width 103 height 8
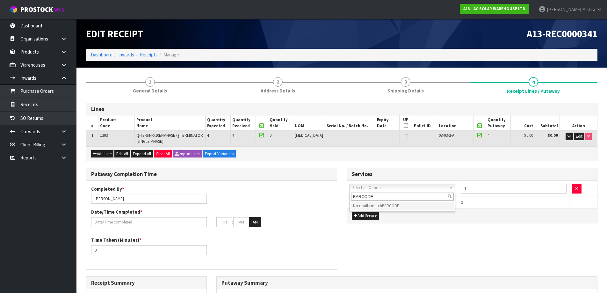
drag, startPoint x: 385, startPoint y: 197, endPoint x: 263, endPoint y: 209, distance: 122.6
click at [263, 209] on body "Toggle navigation ProStock WMS A13 - AC SOLAR WAREHOUSE LTD [PERSON_NAME] Logou…" at bounding box center [303, 146] width 607 height 293
type input "BARCODE"
click at [380, 192] on td "001-001 - IMPORT DEMMURAGE 001-002 - IMPORT NZ CUSTOMS ENTRY 001-003 - IMPORT P…" at bounding box center [406, 189] width 118 height 16
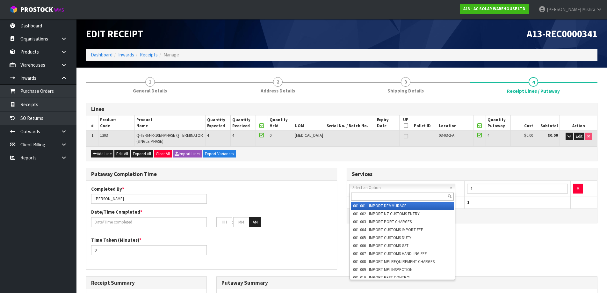
click at [377, 194] on input "text" at bounding box center [402, 196] width 103 height 8
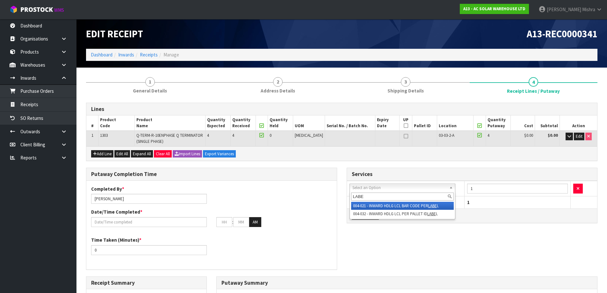
type input "LABE"
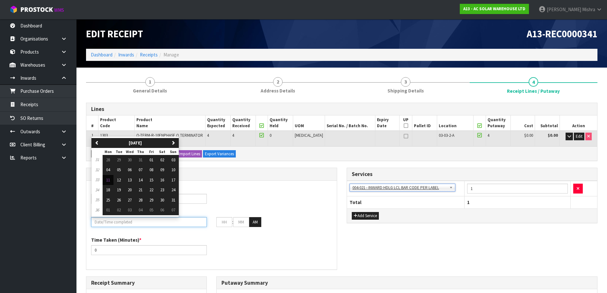
click at [169, 222] on input "text" at bounding box center [149, 222] width 116 height 10
click at [108, 179] on span "11" at bounding box center [108, 179] width 4 height 5
type input "[DATE]"
type input "12"
type input "00"
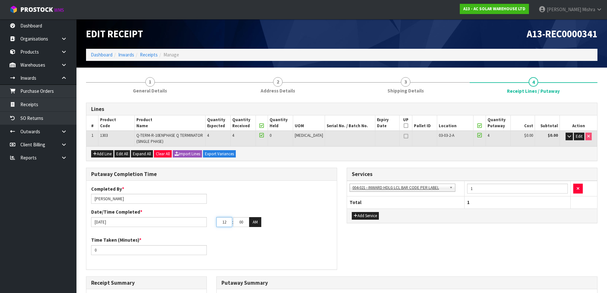
drag, startPoint x: 227, startPoint y: 223, endPoint x: 214, endPoint y: 223, distance: 13.4
click at [214, 223] on div "12 : 00 : 00 AM" at bounding box center [274, 222] width 125 height 10
type input "03"
type input "24"
click at [257, 224] on button "AM" at bounding box center [255, 222] width 12 height 10
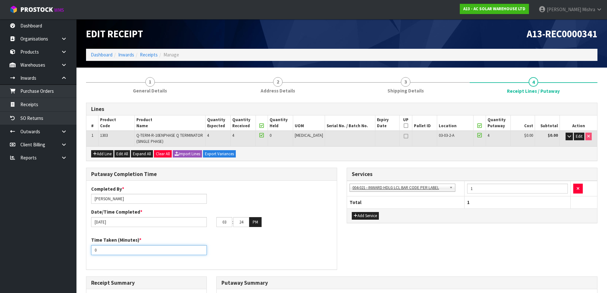
drag, startPoint x: 152, startPoint y: 249, endPoint x: 70, endPoint y: 248, distance: 81.3
click at [70, 248] on body "Toggle navigation ProStock WMS A13 - AC SOLAR WAREHOUSE LTD [PERSON_NAME] Logou…" at bounding box center [303, 146] width 607 height 293
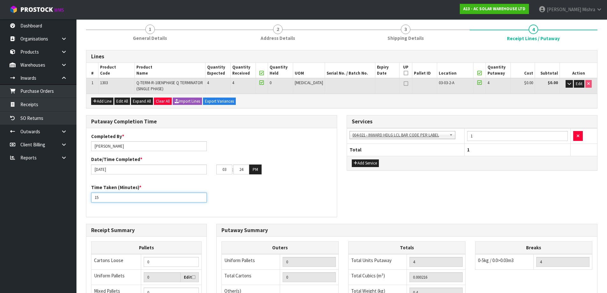
scroll to position [159, 0]
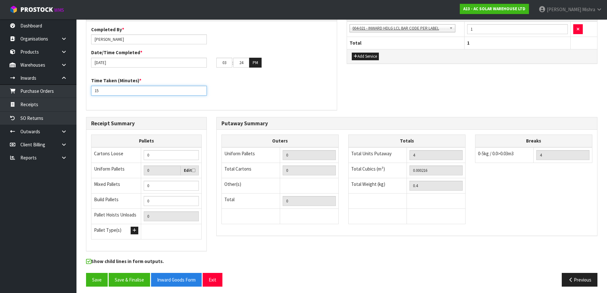
type input "15"
drag, startPoint x: 435, startPoint y: 170, endPoint x: 385, endPoint y: 165, distance: 50.0
click at [385, 165] on tr "Total Cubics (m³) 0.000216" at bounding box center [406, 170] width 117 height 15
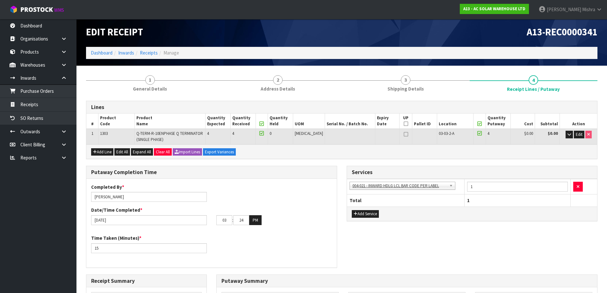
scroll to position [0, 0]
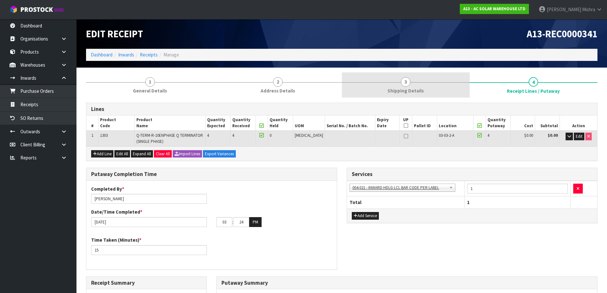
click at [410, 93] on span "Shipping Details" at bounding box center [405, 90] width 36 height 7
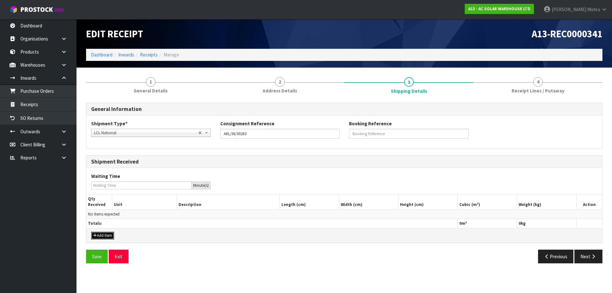
click at [95, 238] on button "Add Item" at bounding box center [102, 236] width 23 height 8
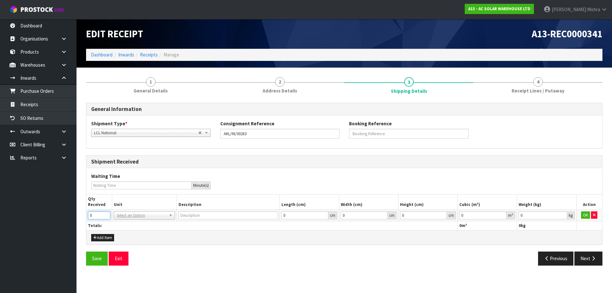
drag, startPoint x: 94, startPoint y: 214, endPoint x: 69, endPoint y: 214, distance: 25.2
click at [69, 214] on body "Toggle navigation ProStock WMS A13 - AC SOLAR WAREHOUSE LTD [PERSON_NAME] Logou…" at bounding box center [306, 146] width 612 height 293
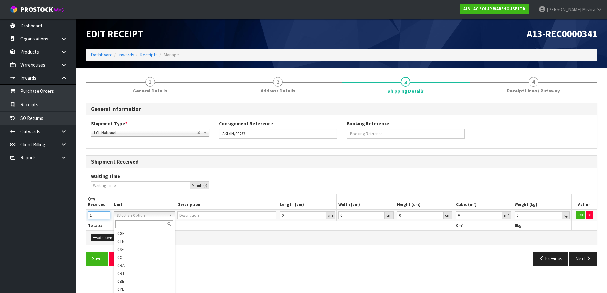
scroll to position [127, 0]
type input "1"
type input "PACKET"
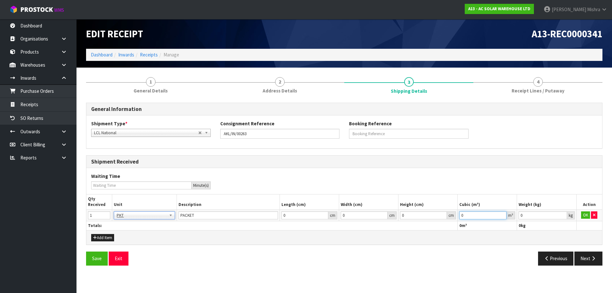
drag, startPoint x: 479, startPoint y: 214, endPoint x: 442, endPoint y: 213, distance: 36.7
click at [444, 214] on tr "1 BAG BAR BSK BIN BTL BOX BDL CAB CGE CTN CSE COI CRA CRT CBE CYL DRM JAR MTR P…" at bounding box center [344, 214] width 516 height 11
paste input ".000216"
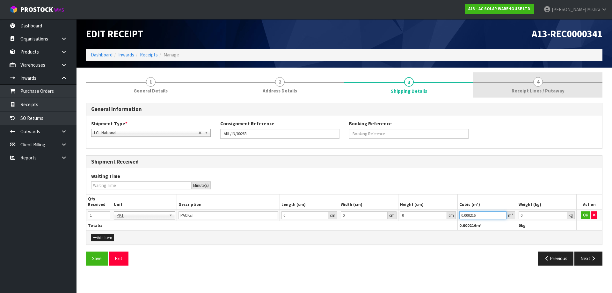
type input "0.000216"
click at [531, 86] on link "4 Receipt Lines / Putaway" at bounding box center [537, 84] width 129 height 25
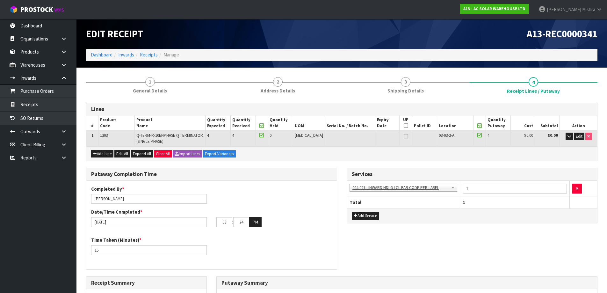
scroll to position [159, 0]
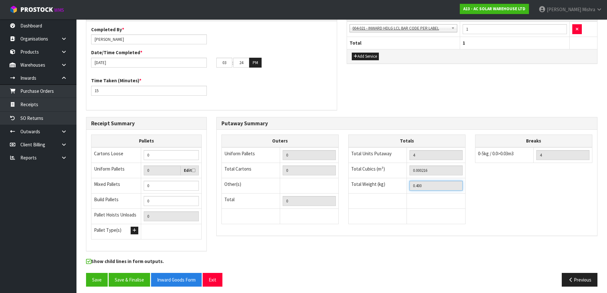
drag, startPoint x: 438, startPoint y: 185, endPoint x: 335, endPoint y: 185, distance: 103.6
click at [335, 185] on div "Outers Uniform Pallets 0 Total Cartons 0 Other(s) Bag x 0 Bar x 0 Basket x 0 Bi…" at bounding box center [407, 182] width 380 height 96
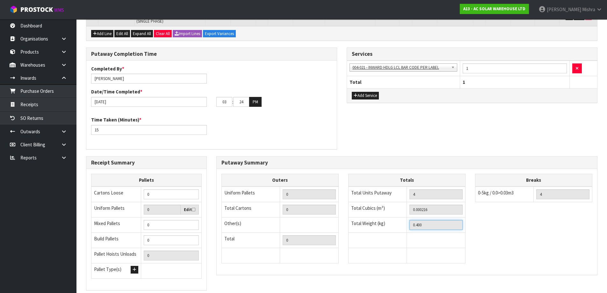
scroll to position [0, 0]
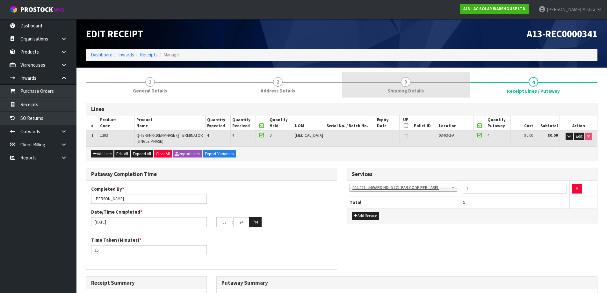
click at [414, 86] on link "3 Shipping Details" at bounding box center [406, 84] width 128 height 25
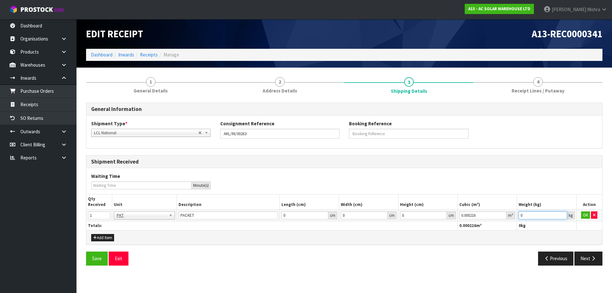
drag, startPoint x: 538, startPoint y: 218, endPoint x: 500, endPoint y: 218, distance: 37.9
click at [500, 218] on tr "1 BAG BAR BSK BIN BTL BOX BDL CAB CGE CTN CSE COI CRA CRT CBE CYL DRM JAR MTR P…" at bounding box center [344, 214] width 516 height 11
paste input ".4"
type input "0.4"
click at [587, 215] on button "OK" at bounding box center [585, 215] width 9 height 8
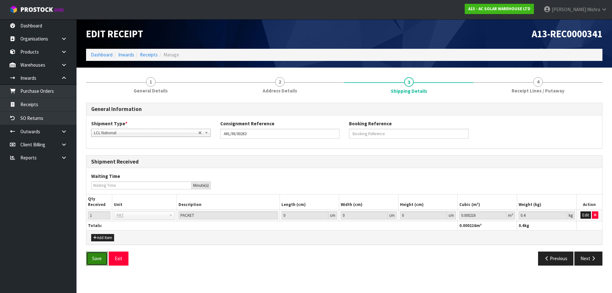
drag, startPoint x: 95, startPoint y: 256, endPoint x: 104, endPoint y: 254, distance: 8.8
click at [96, 256] on button "Save" at bounding box center [97, 258] width 22 height 14
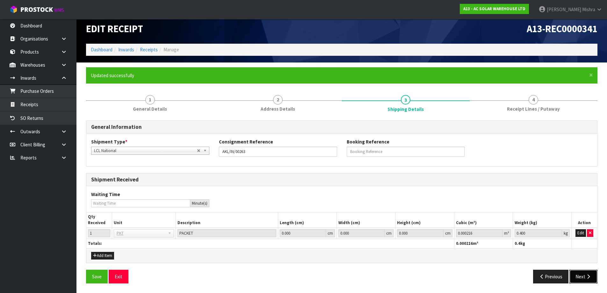
click at [577, 276] on button "Next" at bounding box center [583, 277] width 28 height 14
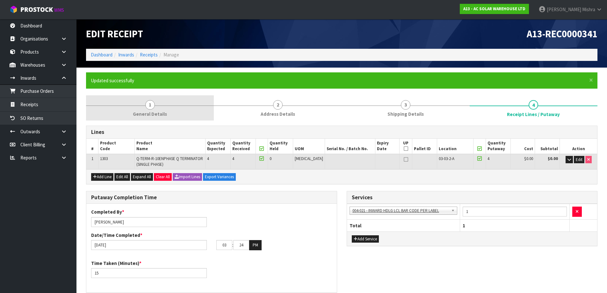
click at [160, 107] on link "1 General Details" at bounding box center [150, 107] width 128 height 25
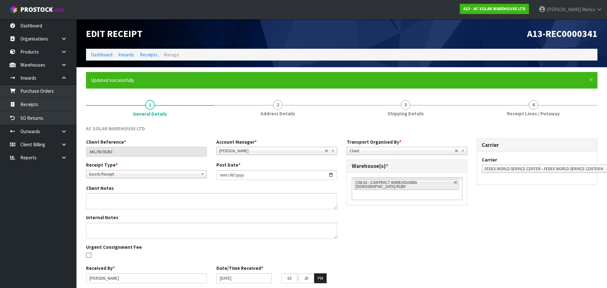
scroll to position [24, 0]
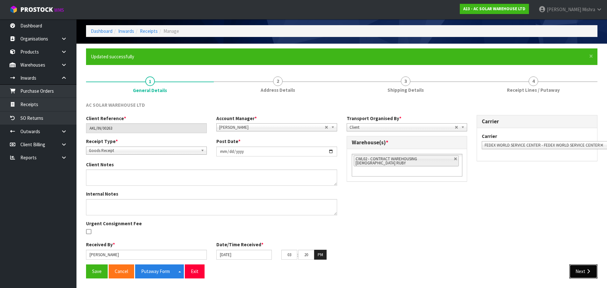
click at [581, 268] on button "Next" at bounding box center [583, 271] width 28 height 14
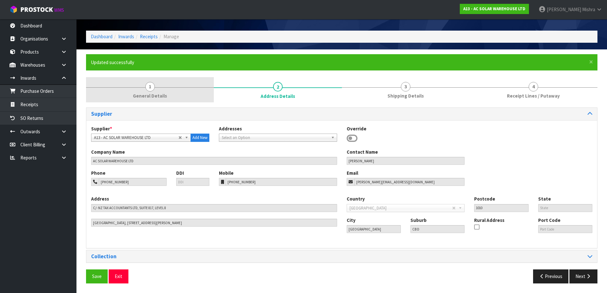
click at [155, 98] on span "General Details" at bounding box center [150, 95] width 34 height 7
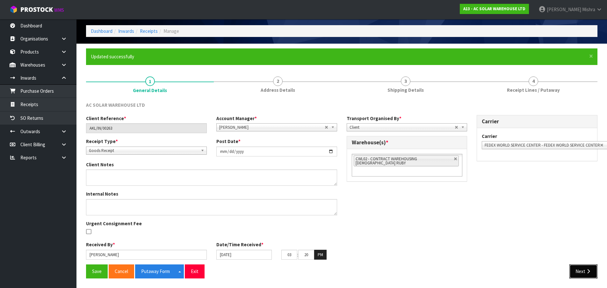
drag, startPoint x: 594, startPoint y: 268, endPoint x: 574, endPoint y: 264, distance: 19.9
click at [593, 268] on button "Next" at bounding box center [583, 271] width 28 height 14
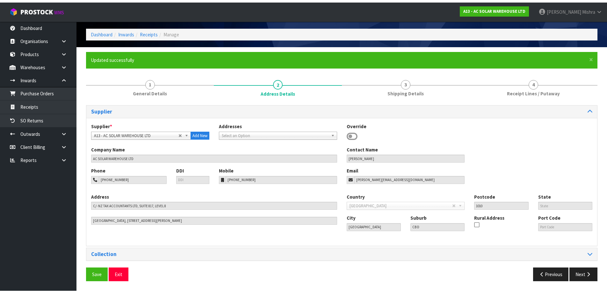
scroll to position [18, 0]
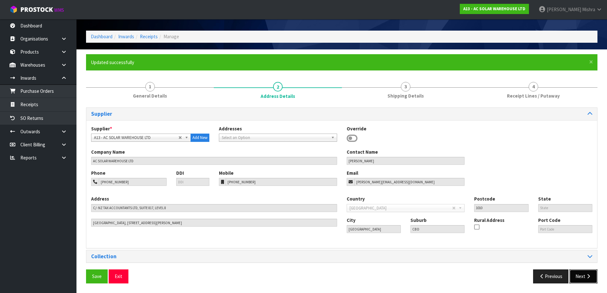
click at [572, 279] on button "Next" at bounding box center [583, 276] width 28 height 14
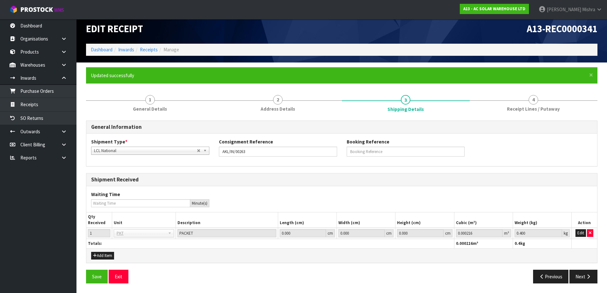
scroll to position [5, 0]
drag, startPoint x: 577, startPoint y: 275, endPoint x: 517, endPoint y: 260, distance: 62.8
click at [577, 275] on button "Next" at bounding box center [583, 277] width 28 height 14
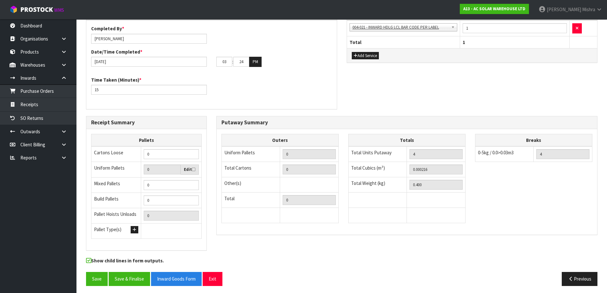
scroll to position [186, 0]
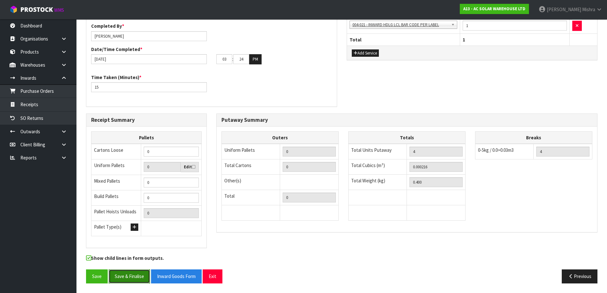
click at [120, 278] on button "Save & Finalise" at bounding box center [129, 276] width 41 height 14
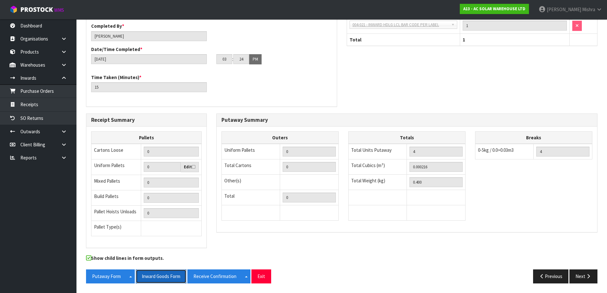
click at [158, 275] on button "Inward Goods Form" at bounding box center [161, 276] width 51 height 14
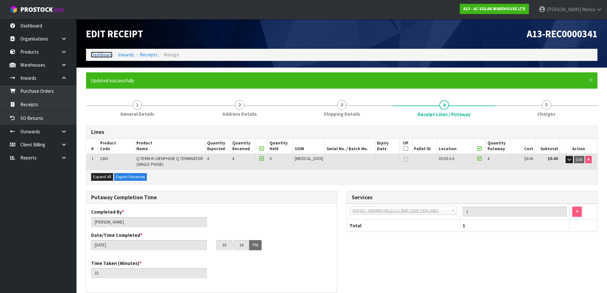
click at [97, 56] on link "Dashboard" at bounding box center [102, 55] width 22 height 6
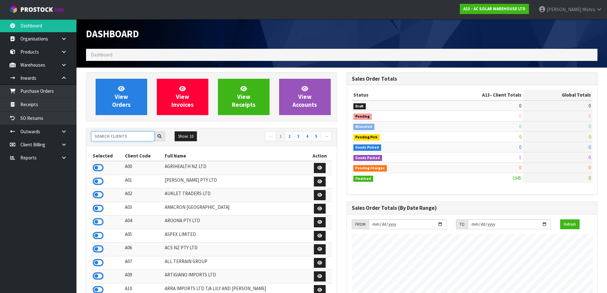
scroll to position [469, 260]
click at [113, 133] on input "text" at bounding box center [122, 136] width 63 height 10
type input "E04"
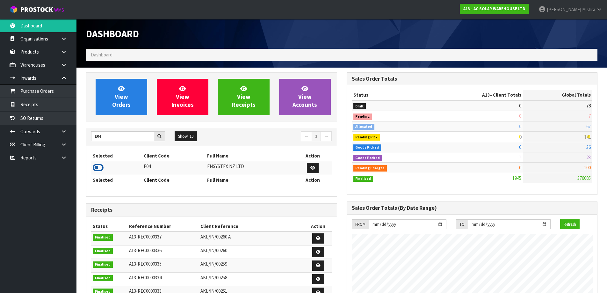
click at [94, 168] on icon at bounding box center [98, 168] width 11 height 10
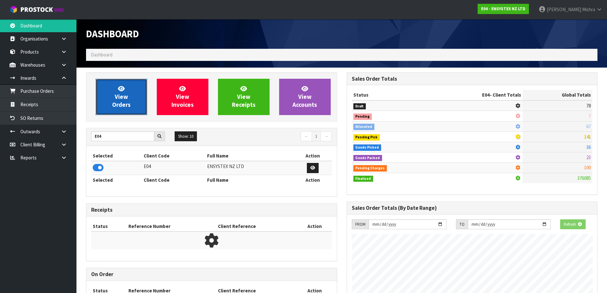
click at [110, 82] on link "View Orders" at bounding box center [122, 97] width 52 height 36
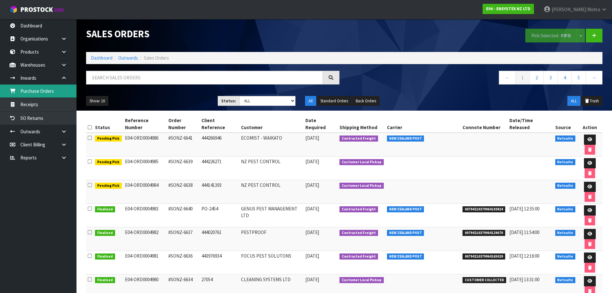
click at [54, 90] on link "Purchase Orders" at bounding box center [38, 90] width 76 height 13
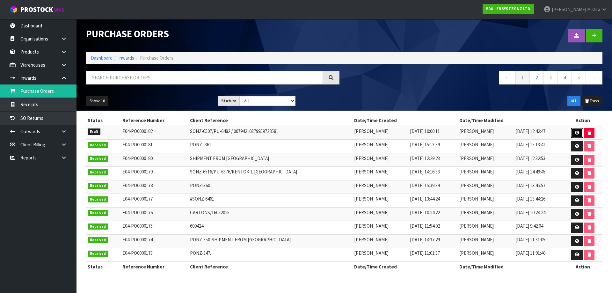
click at [577, 132] on icon at bounding box center [577, 133] width 5 height 4
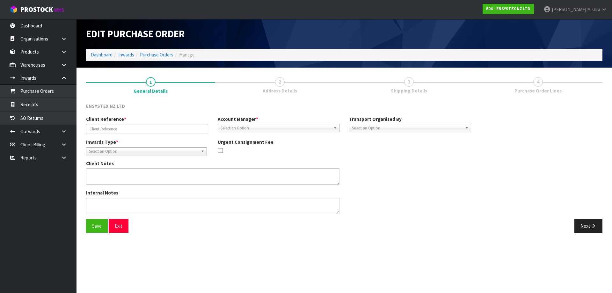
type input "SONZ-6507/PU-6482 / 00794210379959728581"
type textarea "CWL ERROR"
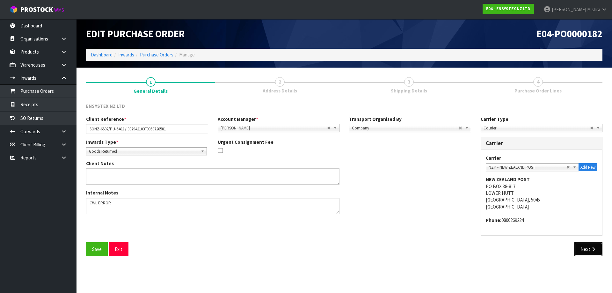
click at [583, 250] on button "Next" at bounding box center [588, 249] width 28 height 14
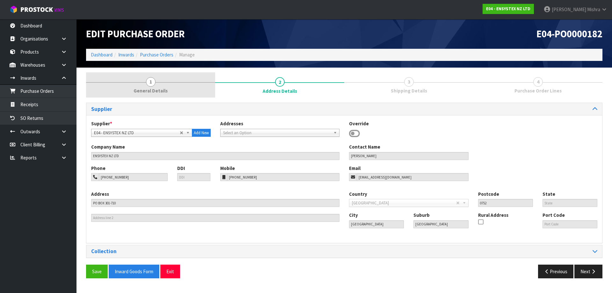
click at [167, 86] on link "1 General Details" at bounding box center [150, 84] width 129 height 25
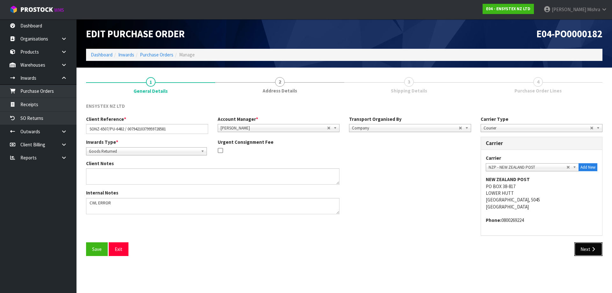
click at [582, 248] on button "Next" at bounding box center [588, 249] width 28 height 14
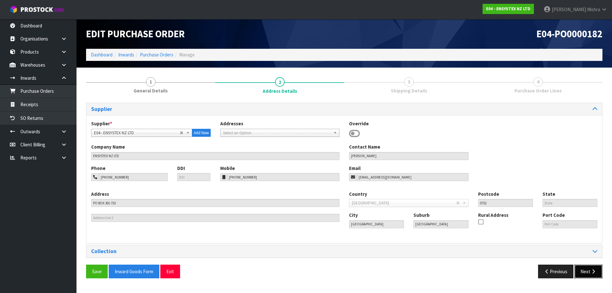
click at [590, 274] on button "Next" at bounding box center [588, 271] width 28 height 14
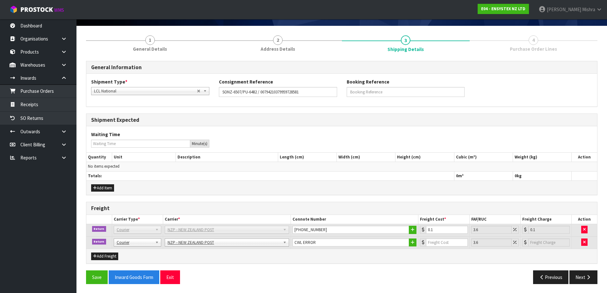
scroll to position [42, 0]
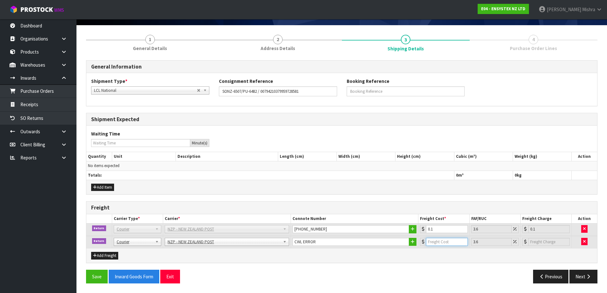
click at [444, 244] on input "number" at bounding box center [446, 242] width 41 height 8
click at [94, 277] on button "Save" at bounding box center [97, 277] width 22 height 14
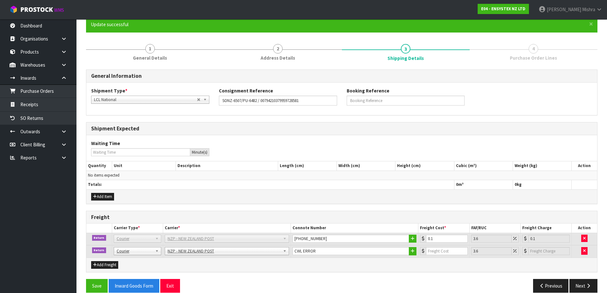
scroll to position [65, 0]
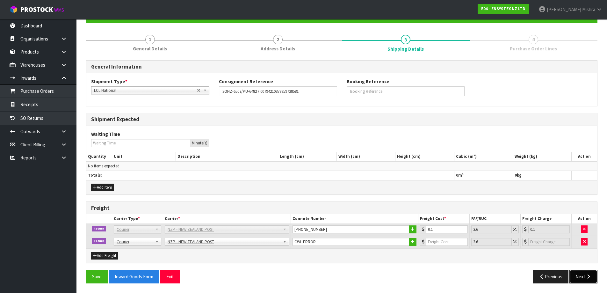
click at [582, 279] on button "Next" at bounding box center [583, 277] width 28 height 14
click at [97, 276] on button "Save" at bounding box center [97, 277] width 22 height 14
click at [446, 243] on input "number" at bounding box center [446, 242] width 41 height 8
click at [436, 242] on input "number" at bounding box center [446, 242] width 41 height 8
type input "0.1"
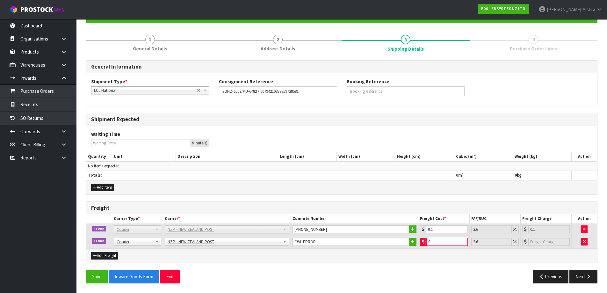
type input "0.1"
click at [106, 273] on button "Save" at bounding box center [97, 277] width 22 height 14
click at [583, 274] on button "Next" at bounding box center [583, 277] width 28 height 14
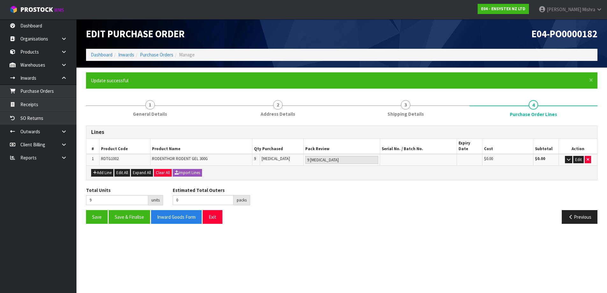
scroll to position [0, 0]
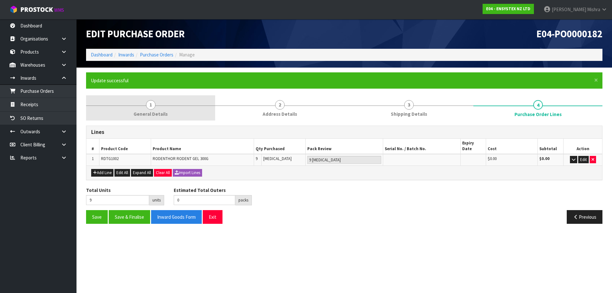
click at [159, 108] on link "1 General Details" at bounding box center [150, 107] width 129 height 25
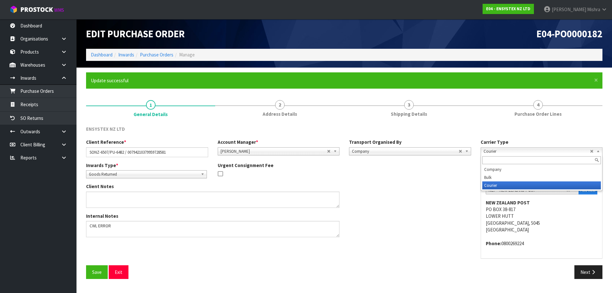
click at [509, 152] on span "Courier" at bounding box center [536, 152] width 107 height 8
click at [506, 162] on input "text" at bounding box center [541, 160] width 119 height 8
click at [510, 133] on div "ENSYSTEX NZ LTD" at bounding box center [344, 132] width 526 height 13
click at [580, 272] on button "Next" at bounding box center [588, 272] width 28 height 14
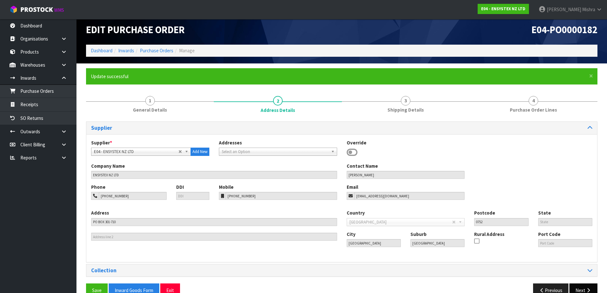
scroll to position [18, 0]
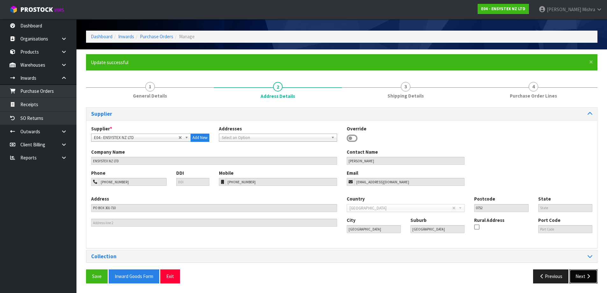
click at [580, 276] on button "Next" at bounding box center [583, 276] width 28 height 14
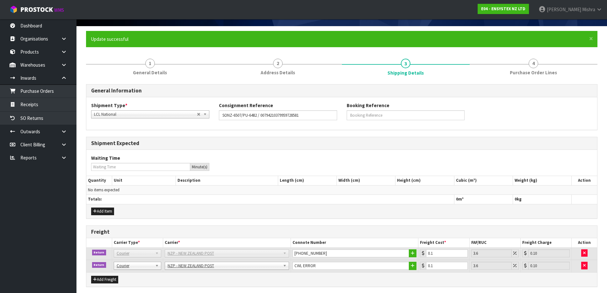
scroll to position [65, 0]
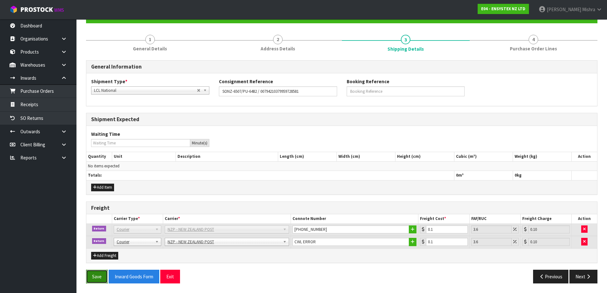
click at [100, 276] on button "Save" at bounding box center [97, 277] width 22 height 14
click at [590, 279] on button "Next" at bounding box center [583, 277] width 28 height 14
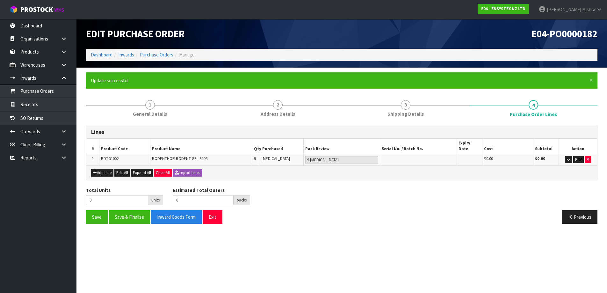
scroll to position [0, 0]
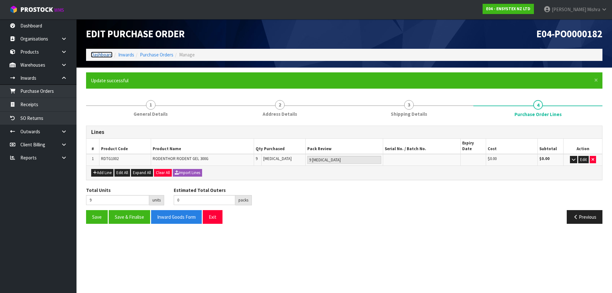
click at [100, 54] on link "Dashboard" at bounding box center [102, 55] width 22 height 6
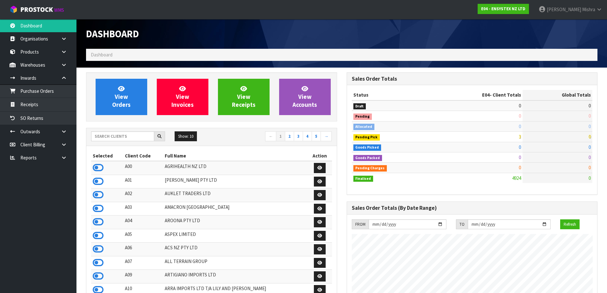
scroll to position [483, 260]
click at [105, 139] on input "text" at bounding box center [122, 136] width 63 height 10
type input "13"
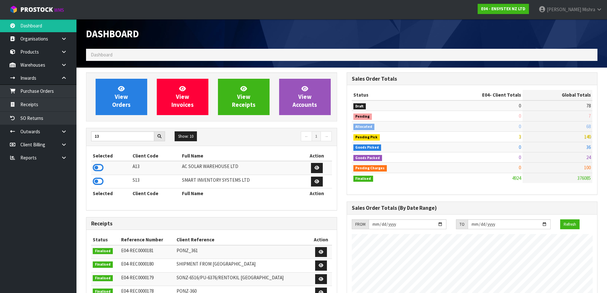
click at [104, 167] on td at bounding box center [111, 168] width 40 height 14
click at [96, 164] on icon at bounding box center [98, 168] width 11 height 10
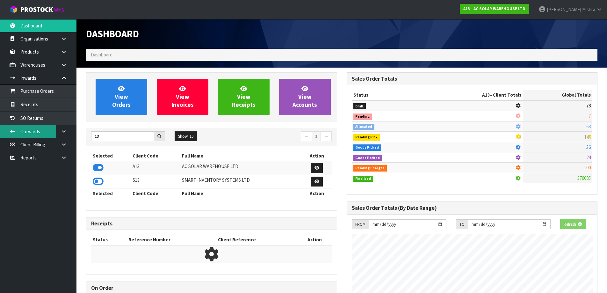
scroll to position [469, 260]
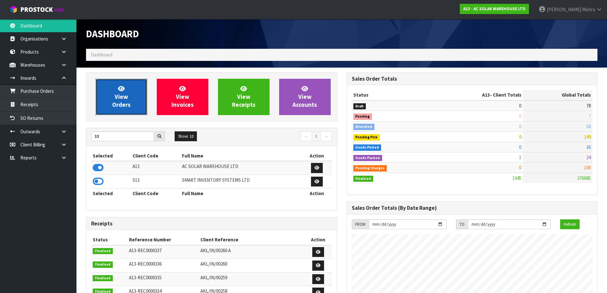
click at [119, 104] on span "View Orders" at bounding box center [121, 97] width 18 height 24
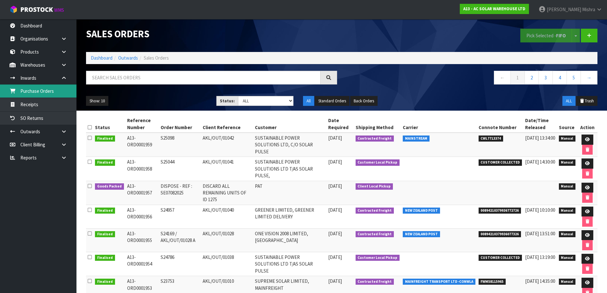
click at [38, 92] on link "Purchase Orders" at bounding box center [38, 90] width 76 height 13
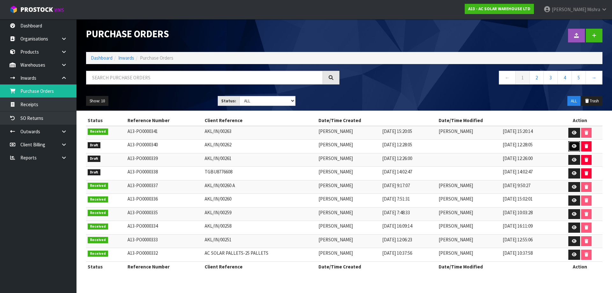
click at [574, 144] on icon at bounding box center [574, 146] width 5 height 4
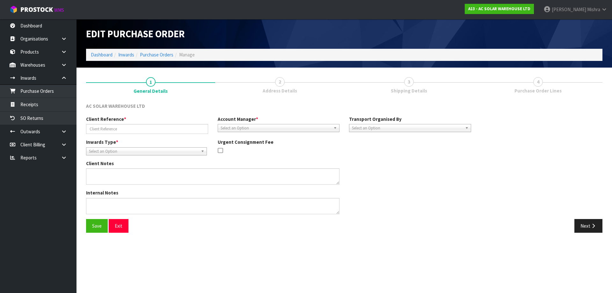
type input "AKL/IN/00262"
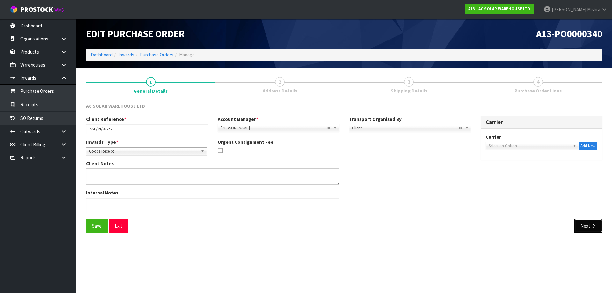
click at [587, 225] on button "Next" at bounding box center [588, 226] width 28 height 14
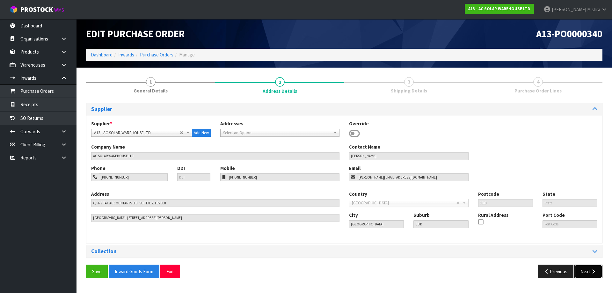
click at [583, 277] on button "Next" at bounding box center [588, 271] width 28 height 14
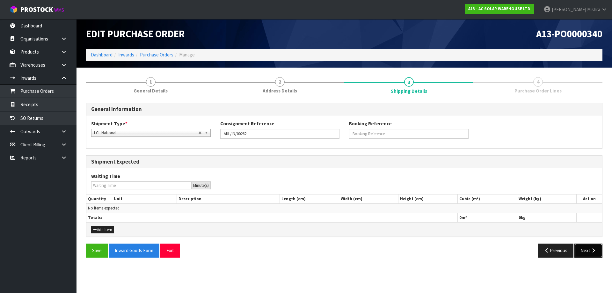
click at [595, 251] on icon "button" at bounding box center [593, 250] width 6 height 5
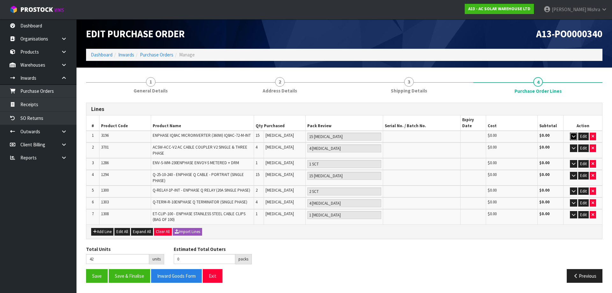
click at [573, 134] on icon "button" at bounding box center [574, 136] width 4 height 4
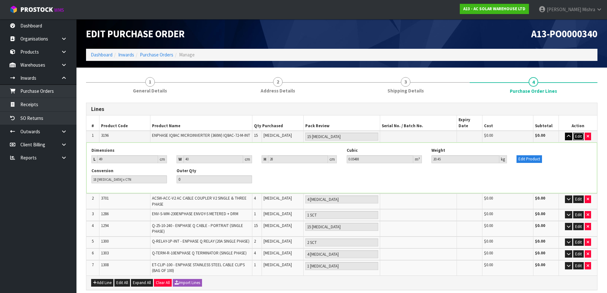
click at [573, 133] on button "Edit" at bounding box center [578, 137] width 11 height 8
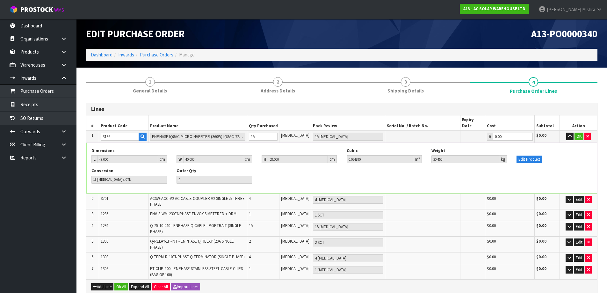
click at [576, 131] on td "OK" at bounding box center [578, 137] width 37 height 12
click at [576, 133] on button "OK" at bounding box center [579, 137] width 9 height 8
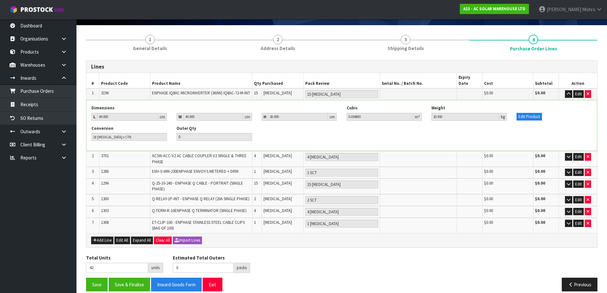
scroll to position [45, 0]
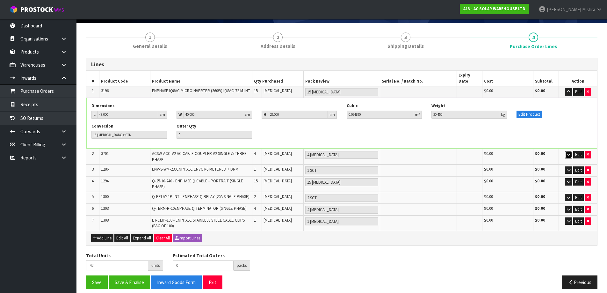
click at [568, 152] on icon "button" at bounding box center [569, 154] width 4 height 4
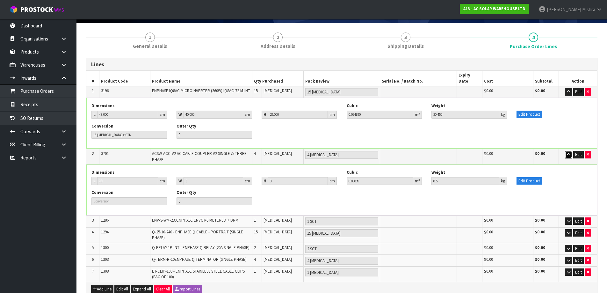
click at [568, 152] on icon "button" at bounding box center [569, 154] width 4 height 4
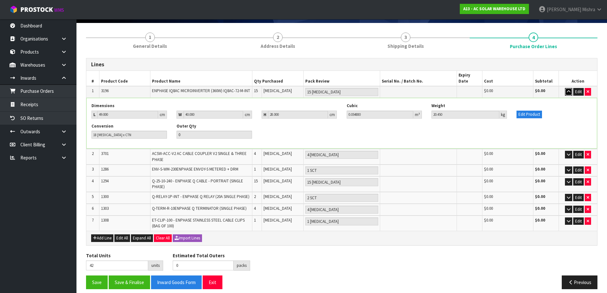
click at [567, 90] on icon "button" at bounding box center [569, 92] width 4 height 4
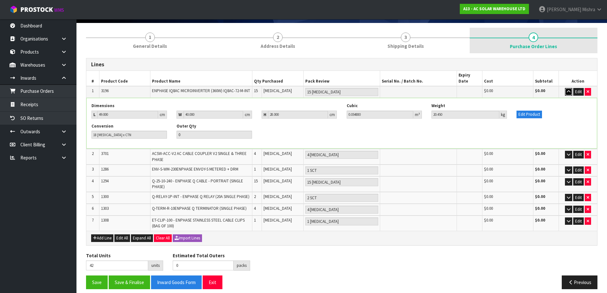
scroll to position [0, 0]
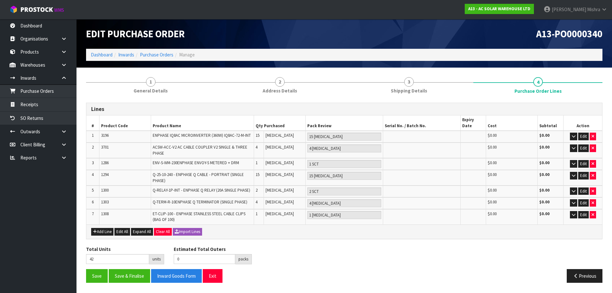
click at [569, 158] on td "Edit" at bounding box center [582, 164] width 39 height 12
click at [570, 160] on button "button" at bounding box center [573, 164] width 7 height 8
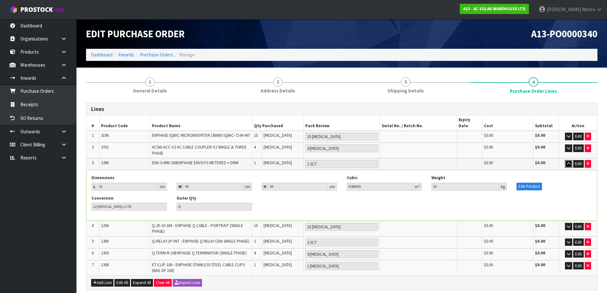
click at [571, 160] on button "button" at bounding box center [568, 164] width 7 height 8
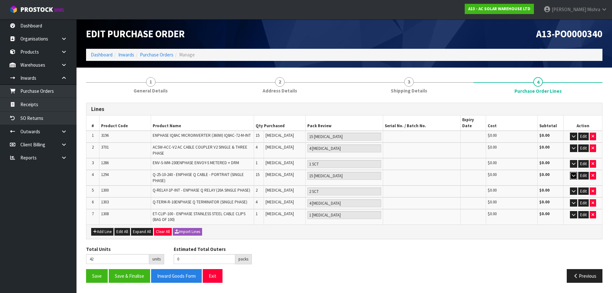
click at [573, 173] on icon "button" at bounding box center [574, 175] width 4 height 4
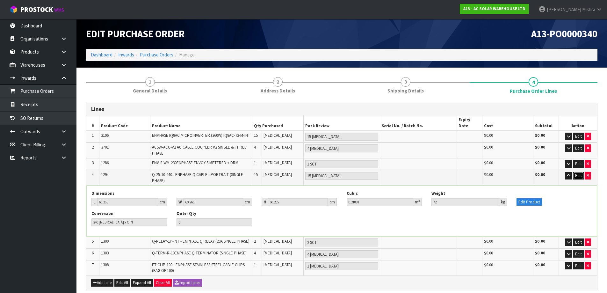
click at [573, 172] on button "Edit" at bounding box center [578, 176] width 11 height 8
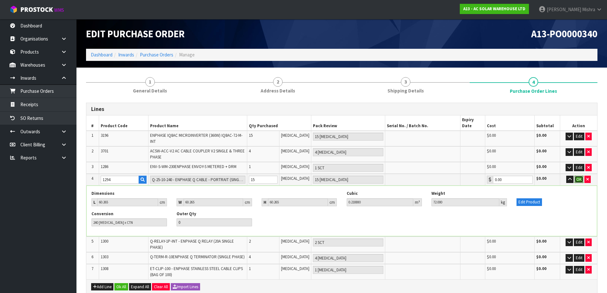
click at [580, 176] on button "OK" at bounding box center [579, 180] width 9 height 8
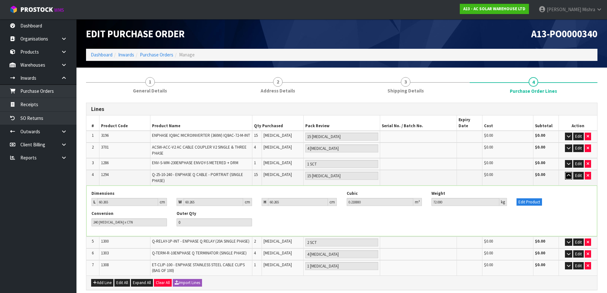
click at [568, 173] on icon "button" at bounding box center [569, 175] width 4 height 4
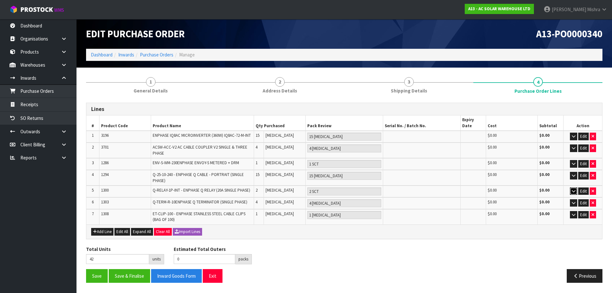
click at [570, 187] on button "button" at bounding box center [573, 191] width 7 height 8
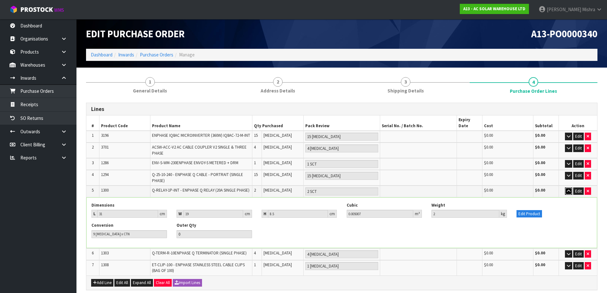
click at [570, 189] on icon "button" at bounding box center [569, 191] width 4 height 4
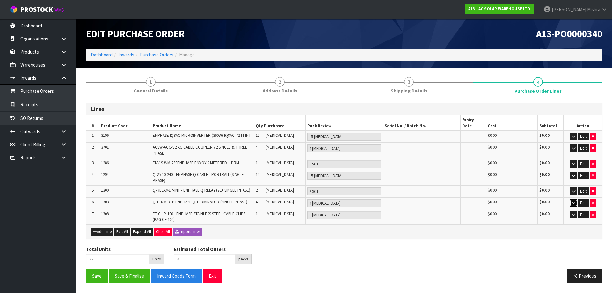
click at [571, 199] on button "button" at bounding box center [573, 203] width 7 height 8
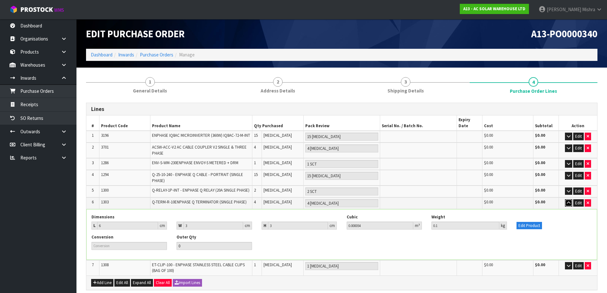
click at [571, 199] on button "button" at bounding box center [568, 203] width 7 height 8
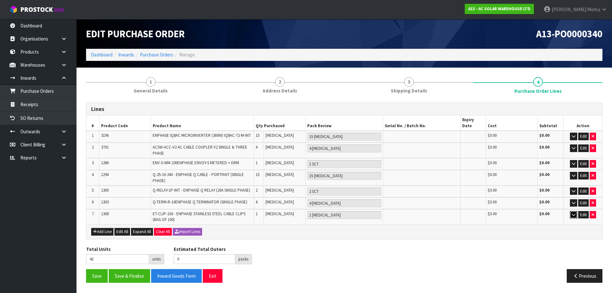
click at [572, 213] on icon "button" at bounding box center [574, 215] width 4 height 4
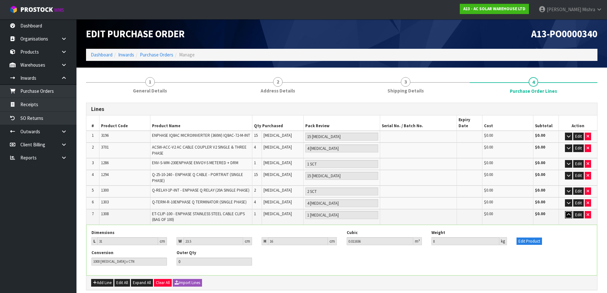
click at [571, 211] on button "button" at bounding box center [568, 215] width 7 height 8
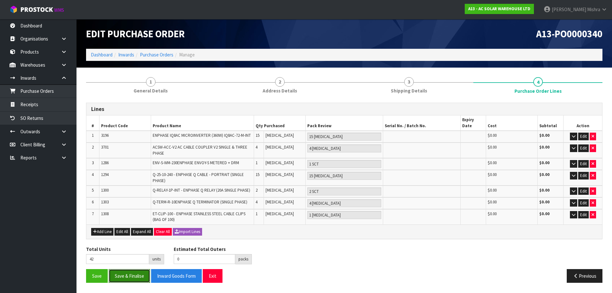
click at [126, 273] on button "Save & Finalise" at bounding box center [129, 276] width 41 height 14
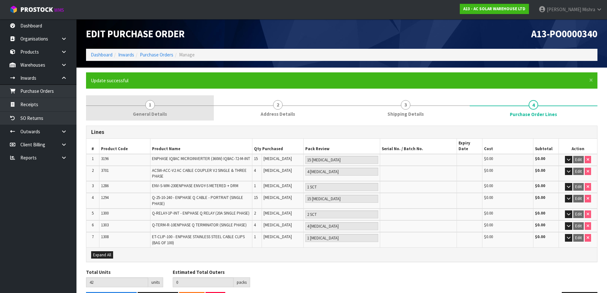
click at [146, 105] on span "1" at bounding box center [150, 105] width 10 height 10
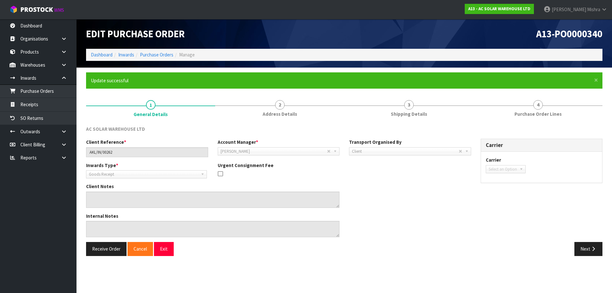
click at [501, 170] on span "Select an Option" at bounding box center [503, 169] width 28 height 8
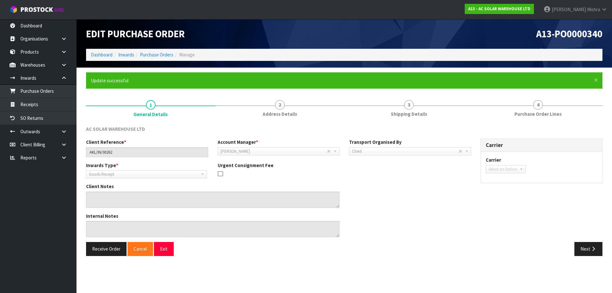
click at [501, 170] on span "Select an Option" at bounding box center [503, 169] width 28 height 8
click at [502, 170] on span "Select an Option" at bounding box center [503, 169] width 28 height 8
drag, startPoint x: 502, startPoint y: 169, endPoint x: 522, endPoint y: 168, distance: 19.8
click at [516, 169] on span "Select an Option" at bounding box center [503, 169] width 28 height 8
click at [522, 168] on b at bounding box center [522, 168] width 6 height 7
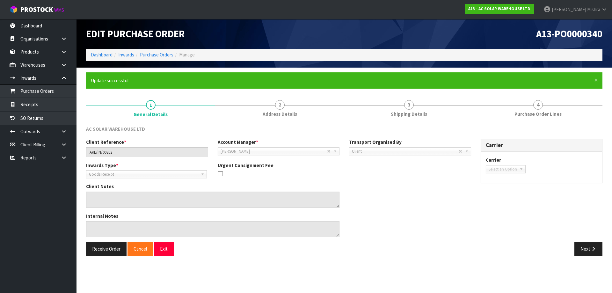
click at [522, 168] on b at bounding box center [522, 168] width 6 height 7
click at [583, 250] on button "Next" at bounding box center [588, 249] width 28 height 14
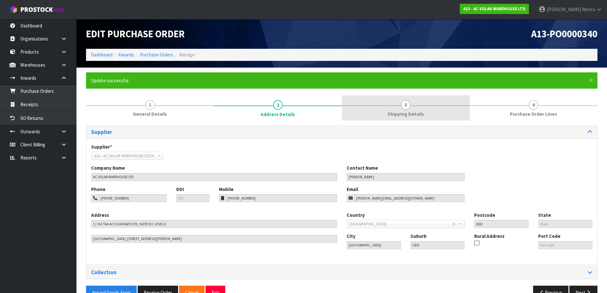
click at [402, 108] on span "3" at bounding box center [406, 105] width 10 height 10
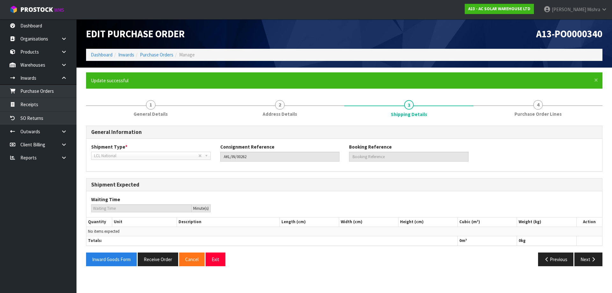
click at [594, 268] on div "Inward Goods Form Receive Order Cancel Exit Previous Next" at bounding box center [344, 261] width 526 height 18
click at [593, 261] on icon "button" at bounding box center [593, 259] width 6 height 5
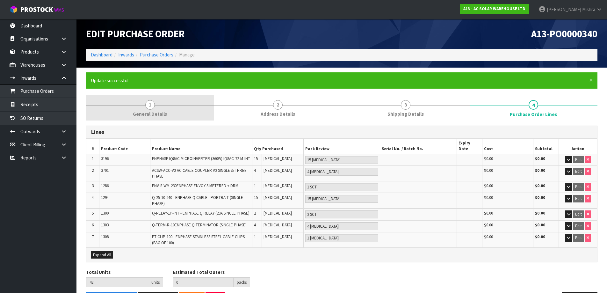
click at [141, 106] on link "1 General Details" at bounding box center [150, 107] width 128 height 25
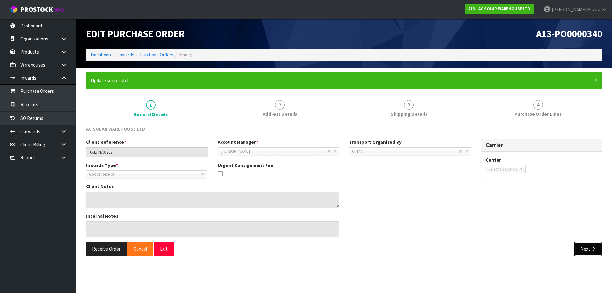
click at [588, 253] on button "Next" at bounding box center [588, 249] width 28 height 14
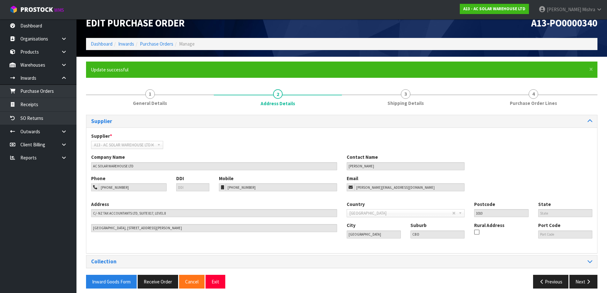
scroll to position [16, 0]
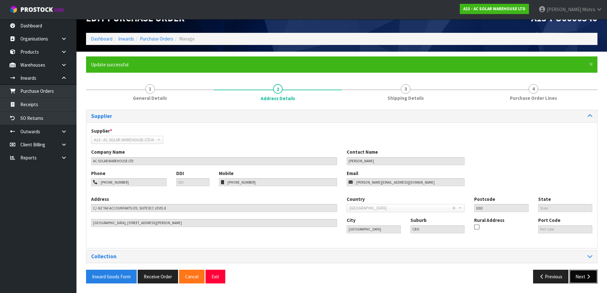
click at [581, 281] on button "Next" at bounding box center [583, 277] width 28 height 14
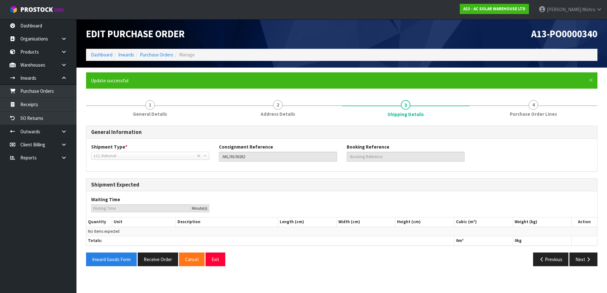
scroll to position [0, 0]
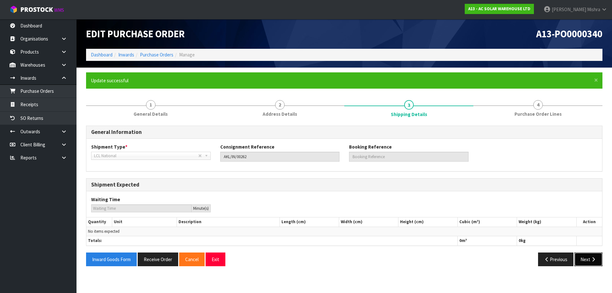
click at [590, 266] on button "Next" at bounding box center [588, 259] width 28 height 14
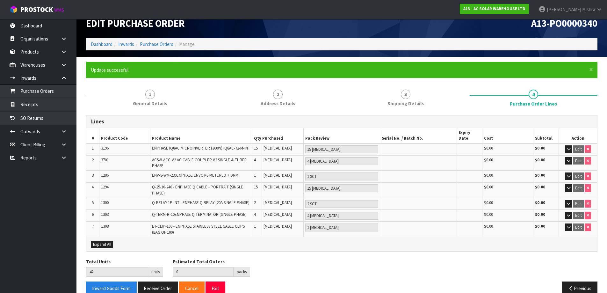
scroll to position [17, 0]
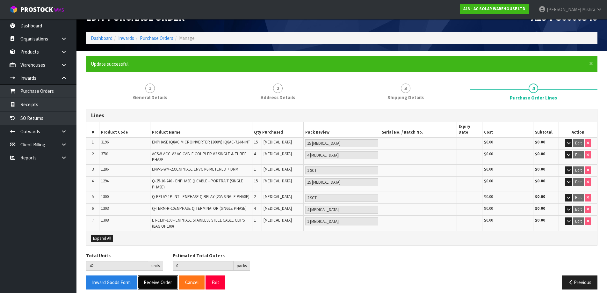
click at [162, 278] on button "Receive Order" at bounding box center [158, 282] width 40 height 14
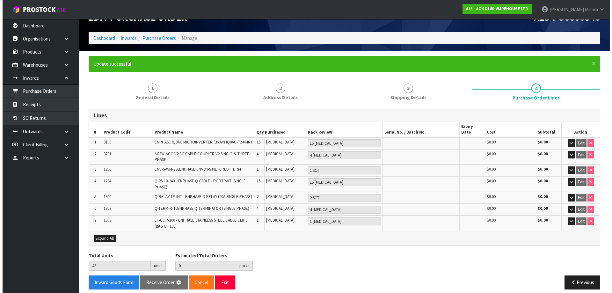
scroll to position [0, 0]
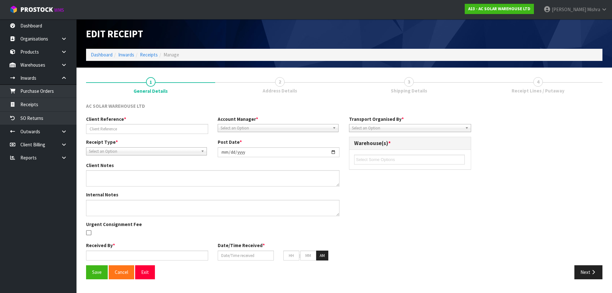
type input "AKL/IN/00262"
type input "[DATE]"
type input "[PERSON_NAME]"
type input "[DATE]"
type input "03"
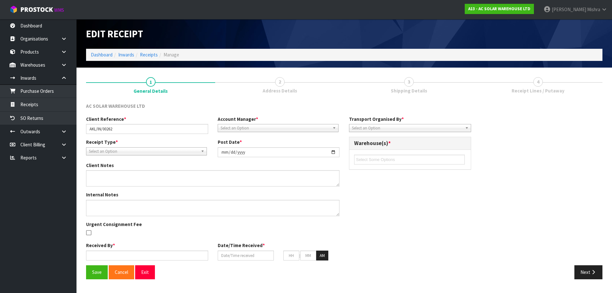
type input "41"
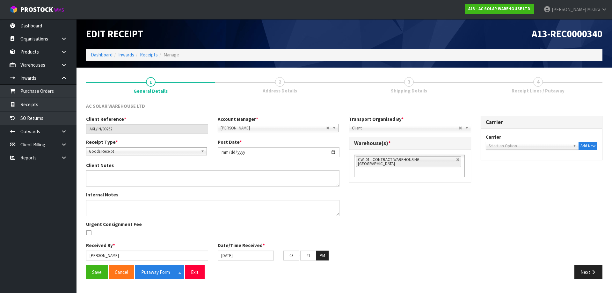
click at [554, 144] on span "Select an Option" at bounding box center [530, 146] width 82 height 8
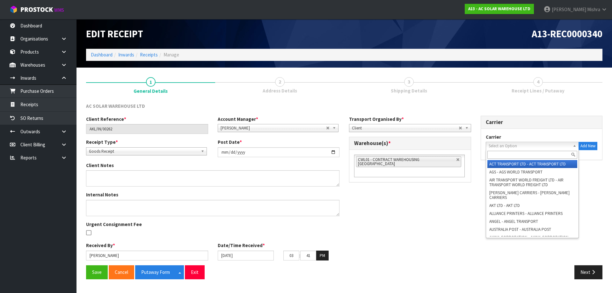
click at [539, 153] on input "text" at bounding box center [532, 155] width 90 height 8
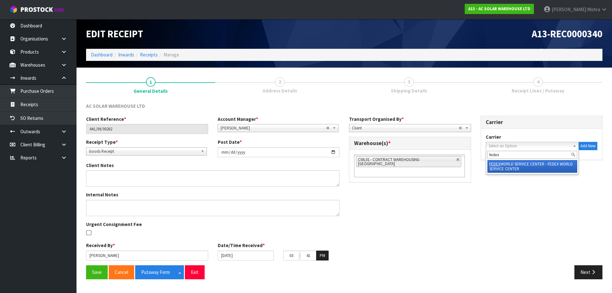
type input "fedex"
click at [543, 165] on li "FEDEX WORLD SERVICE CENTER - FEDEX WORLD SERVICE CENTER" at bounding box center [532, 166] width 90 height 13
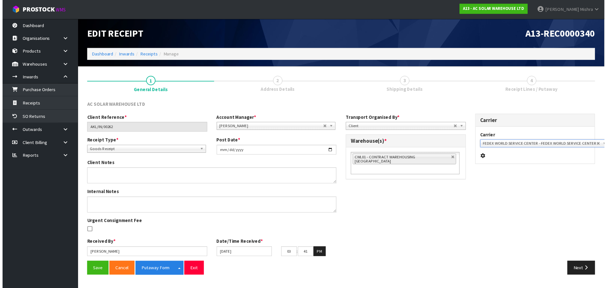
scroll to position [0, 2]
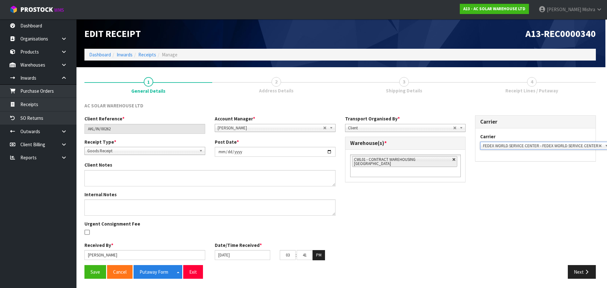
click at [452, 161] on link at bounding box center [454, 160] width 4 height 4
type input "Select Some Options"
click at [431, 161] on ul at bounding box center [405, 160] width 111 height 10
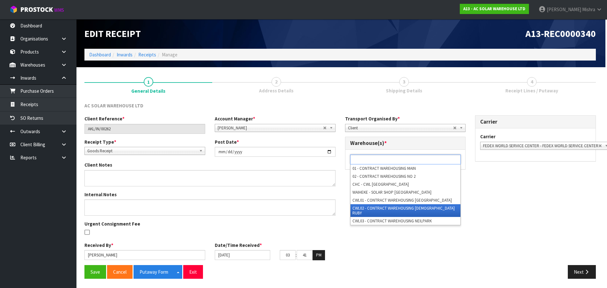
click at [420, 206] on li "CWL02 - CONTRACT WAREHOUSING [DEMOGRAPHIC_DATA] RUBY" at bounding box center [406, 210] width 110 height 13
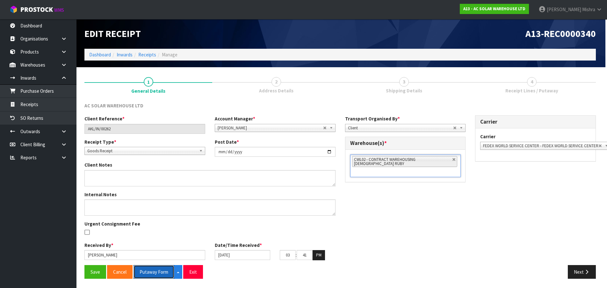
drag, startPoint x: 156, startPoint y: 274, endPoint x: 239, endPoint y: 261, distance: 84.1
click at [156, 274] on button "Putaway Form" at bounding box center [154, 272] width 41 height 14
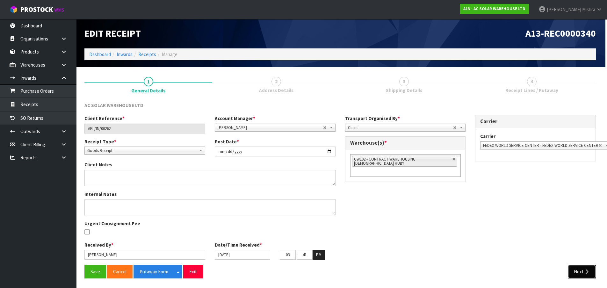
drag, startPoint x: 581, startPoint y: 272, endPoint x: 348, endPoint y: 241, distance: 234.6
click at [581, 272] on button "Next" at bounding box center [582, 272] width 28 height 14
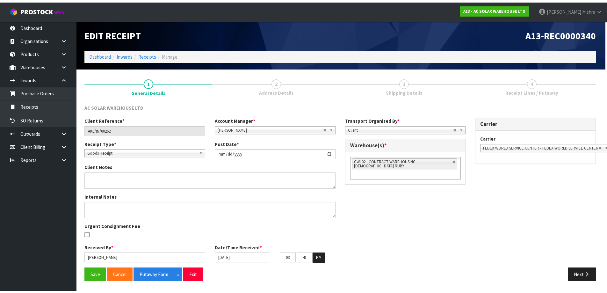
scroll to position [0, 0]
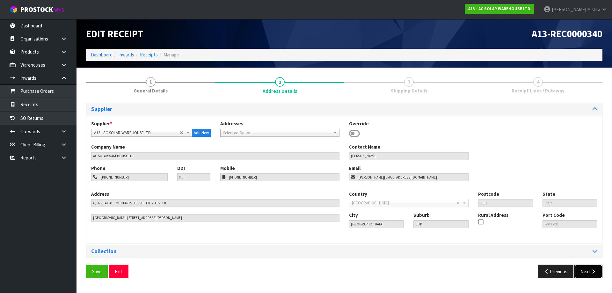
click at [593, 273] on icon "button" at bounding box center [593, 271] width 6 height 5
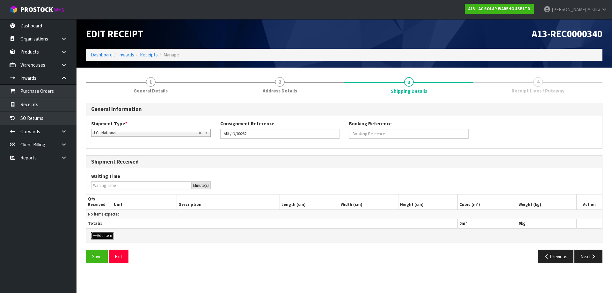
click at [101, 233] on button "Add Item" at bounding box center [102, 236] width 23 height 8
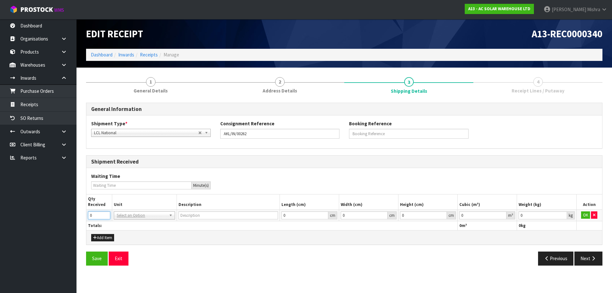
drag, startPoint x: 97, startPoint y: 217, endPoint x: 74, endPoint y: 211, distance: 23.1
click at [75, 214] on body "Toggle navigation ProStock WMS A13 - AC SOLAR WAREHOUSE LTD [PERSON_NAME] Logou…" at bounding box center [306, 146] width 612 height 293
type input "2"
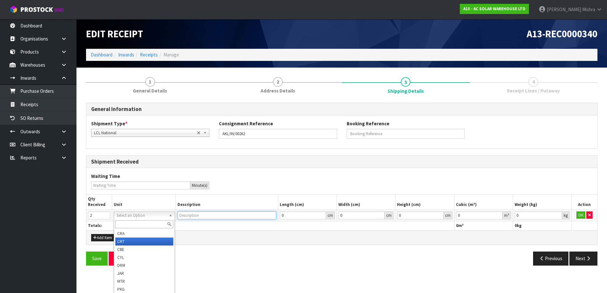
scroll to position [64, 0]
type input "CARTON"
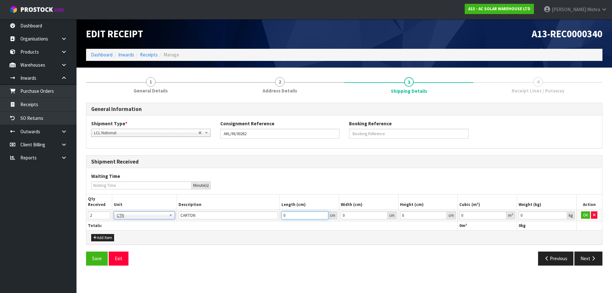
drag, startPoint x: 303, startPoint y: 216, endPoint x: 257, endPoint y: 207, distance: 47.3
click at [257, 207] on table "Qty Received Unit Description Length (cm) Width (cm) Height (cm) Cubic (m³) Wei…" at bounding box center [344, 212] width 516 height 36
drag, startPoint x: 501, startPoint y: 214, endPoint x: 541, endPoint y: 213, distance: 39.8
type input "0.000001"
click at [501, 213] on input "0.000001" at bounding box center [482, 215] width 47 height 8
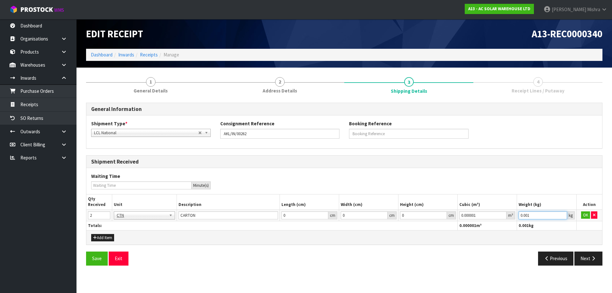
type input "0.001"
click at [562, 214] on input "0.001" at bounding box center [542, 215] width 48 height 8
click at [586, 216] on button "OK" at bounding box center [585, 215] width 9 height 8
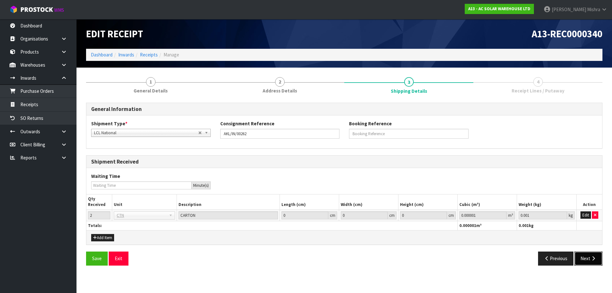
click at [592, 262] on button "Next" at bounding box center [588, 258] width 28 height 14
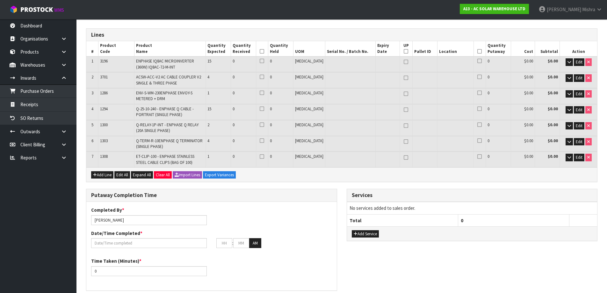
scroll to position [3, 0]
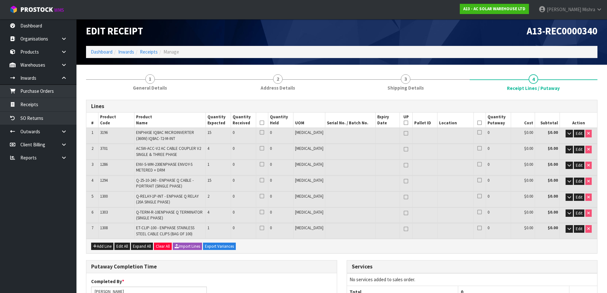
click at [268, 140] on td at bounding box center [262, 135] width 12 height 15
click at [293, 153] on td "0" at bounding box center [280, 151] width 25 height 15
click at [293, 169] on td "0" at bounding box center [280, 167] width 25 height 15
click at [264, 133] on icon at bounding box center [262, 132] width 4 height 0
click at [0, 0] on input "checkbox" at bounding box center [0, 0] width 0 height 0
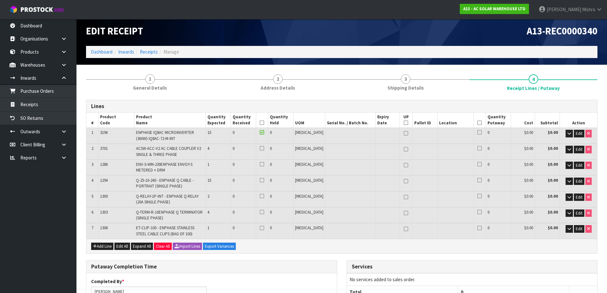
click at [264, 180] on icon at bounding box center [262, 180] width 4 height 0
click at [0, 0] on input "checkbox" at bounding box center [0, 0] width 0 height 0
click at [264, 228] on icon at bounding box center [262, 228] width 4 height 0
click at [0, 0] on input "checkbox" at bounding box center [0, 0] width 0 height 0
click at [264, 212] on icon at bounding box center [262, 212] width 4 height 0
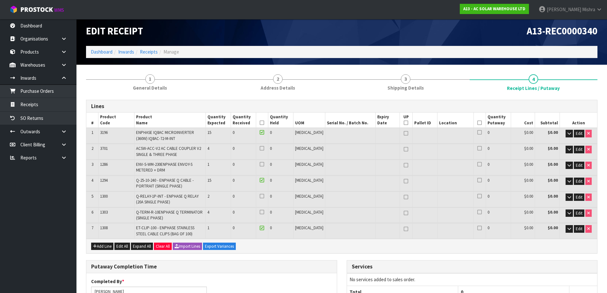
click at [0, 0] on input "checkbox" at bounding box center [0, 0] width 0 height 0
click at [264, 196] on icon at bounding box center [262, 196] width 4 height 0
click at [0, 0] on input "checkbox" at bounding box center [0, 0] width 0 height 0
click at [264, 164] on icon at bounding box center [262, 164] width 4 height 0
click at [0, 0] on input "checkbox" at bounding box center [0, 0] width 0 height 0
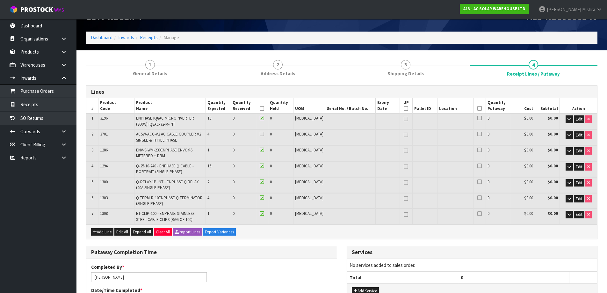
scroll to position [0, 0]
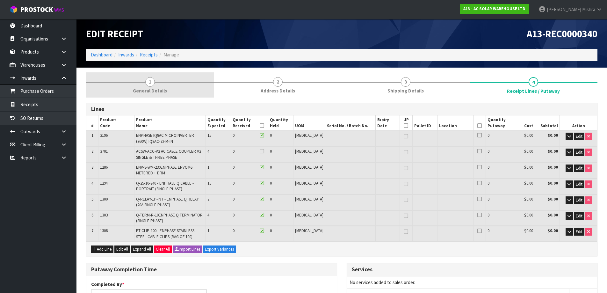
click at [148, 82] on span "1" at bounding box center [150, 82] width 10 height 10
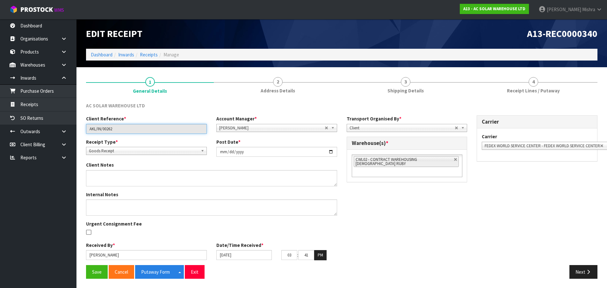
drag, startPoint x: 127, startPoint y: 129, endPoint x: 79, endPoint y: 136, distance: 48.6
click at [79, 136] on section "1 General Details 2 Address Details 3 Shipping Details 4 Receipt Lines / Putawa…" at bounding box center [341, 177] width 531 height 221
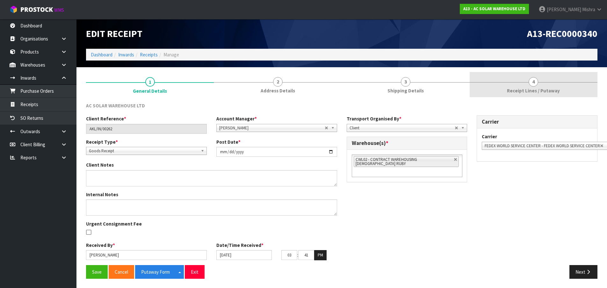
drag, startPoint x: 562, startPoint y: 85, endPoint x: 414, endPoint y: 127, distance: 154.2
click at [562, 85] on link "4 Receipt Lines / Putaway" at bounding box center [534, 84] width 128 height 25
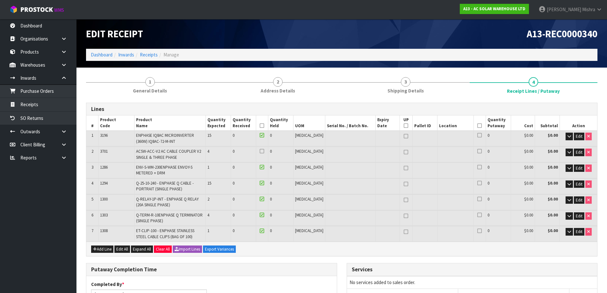
click at [256, 35] on h1 "Edit Receipt" at bounding box center [211, 34] width 251 height 11
click at [103, 56] on link "Dashboard" at bounding box center [102, 55] width 22 height 6
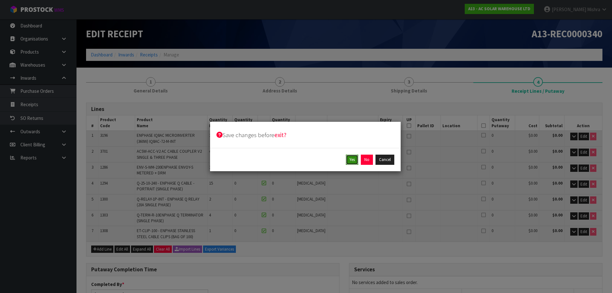
click at [353, 161] on button "Yes" at bounding box center [352, 160] width 12 height 10
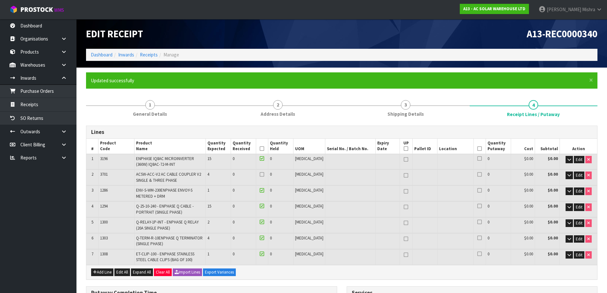
click at [91, 47] on div "Edit Receipt" at bounding box center [211, 34] width 261 height 30
click at [94, 50] on ol "Dashboard Inwards Receipts Manage" at bounding box center [341, 55] width 511 height 12
click at [95, 59] on ol "Dashboard Inwards Receipts Manage" at bounding box center [341, 55] width 511 height 12
click at [96, 57] on link "Dashboard" at bounding box center [102, 55] width 22 height 6
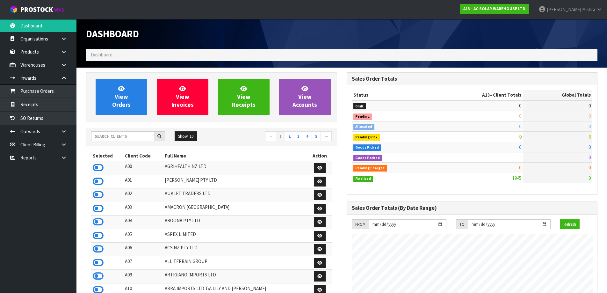
scroll to position [469, 260]
click at [122, 137] on input "text" at bounding box center [122, 136] width 63 height 10
type input "J01"
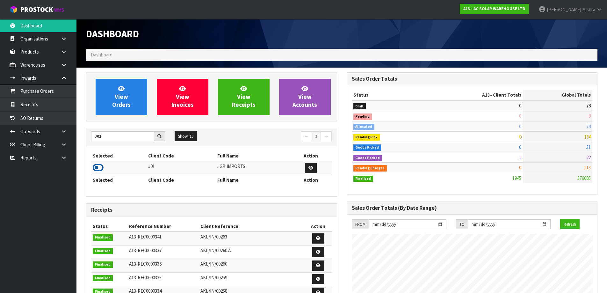
click at [102, 165] on icon at bounding box center [98, 168] width 11 height 10
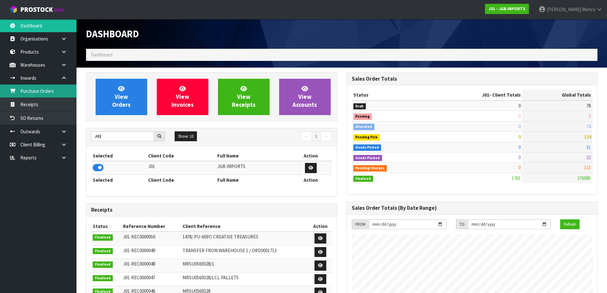
scroll to position [390, 260]
click at [54, 108] on link "Receipts" at bounding box center [38, 104] width 76 height 13
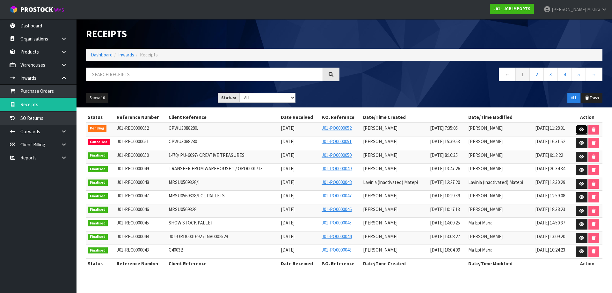
click at [580, 127] on icon at bounding box center [581, 129] width 5 height 4
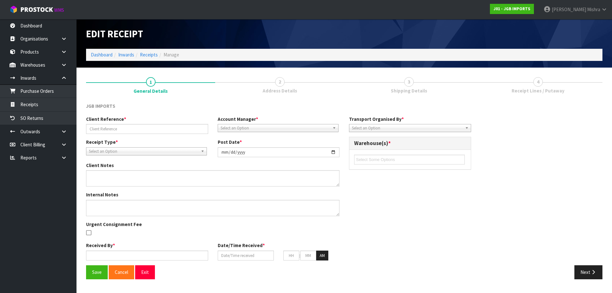
type input "CPWU3088280."
type input "[DATE]"
type input "[PERSON_NAME]"
type input "[DATE]"
type input "07"
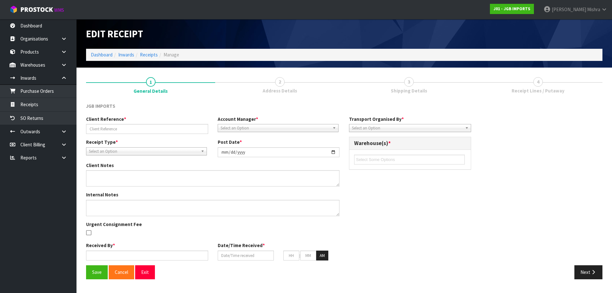
type input "35"
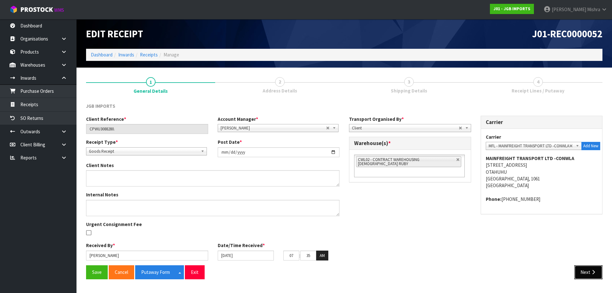
click at [588, 273] on button "Next" at bounding box center [588, 272] width 28 height 14
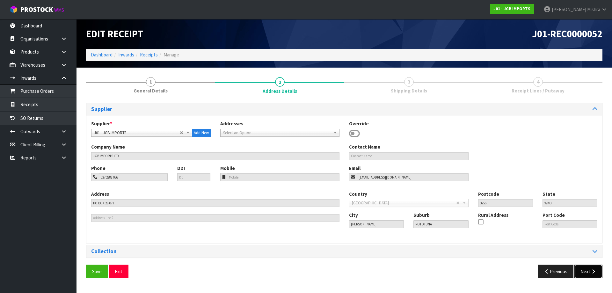
click at [589, 275] on button "Next" at bounding box center [588, 271] width 28 height 14
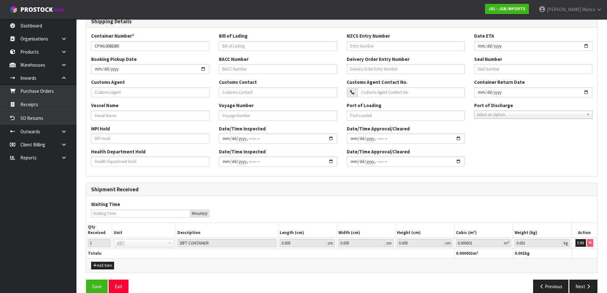
scroll to position [150, 0]
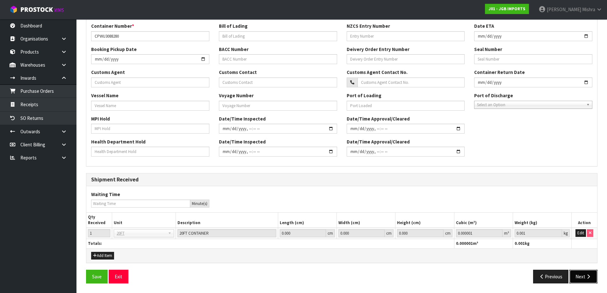
click at [590, 274] on icon "button" at bounding box center [588, 276] width 6 height 5
click at [590, 276] on icon "button" at bounding box center [588, 276] width 6 height 5
click at [584, 278] on button "Next" at bounding box center [583, 277] width 28 height 14
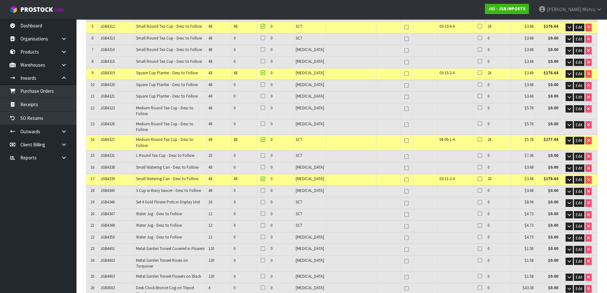
scroll to position [191, 0]
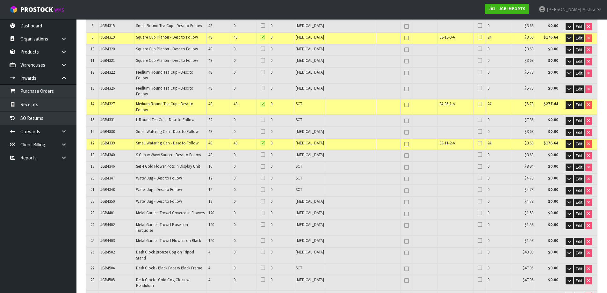
click at [404, 144] on icon at bounding box center [406, 144] width 4 height 0
type input "1"
type input "69"
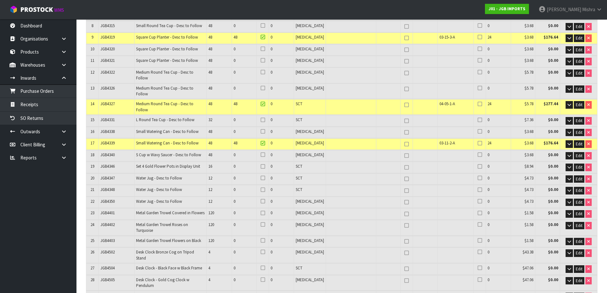
type input "70"
click at [404, 144] on icon at bounding box center [406, 144] width 4 height 0
type input "0"
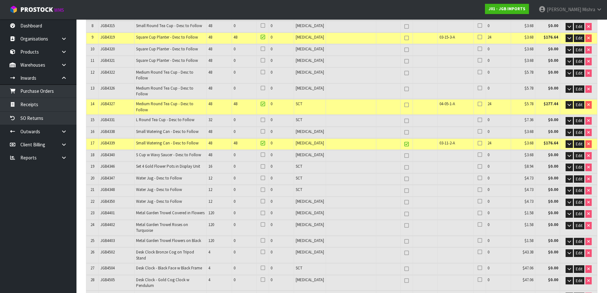
type input "71"
click at [566, 140] on button "button" at bounding box center [569, 144] width 7 height 8
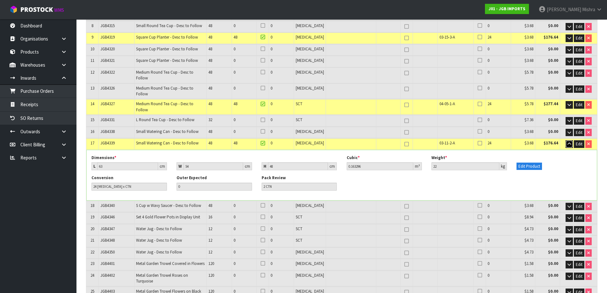
click at [568, 142] on icon "button" at bounding box center [570, 144] width 4 height 4
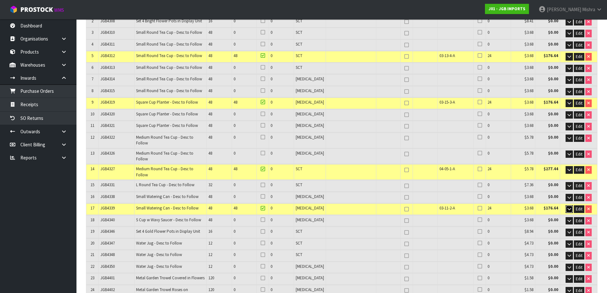
scroll to position [127, 0]
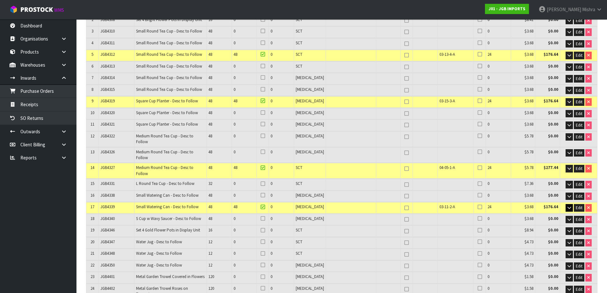
click at [478, 207] on icon at bounding box center [480, 207] width 4 height 0
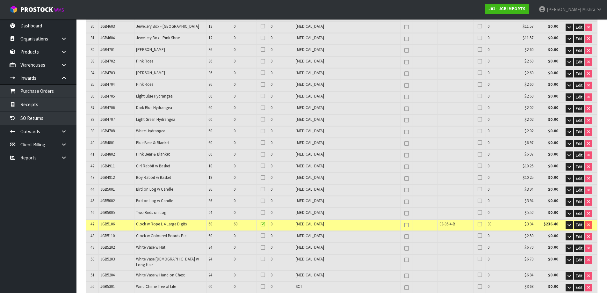
scroll to position [574, 0]
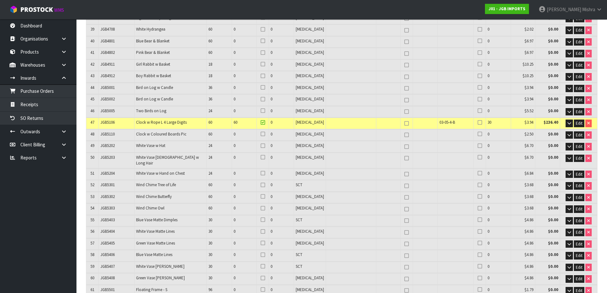
click at [564, 273] on td "Edit" at bounding box center [578, 278] width 37 height 11
click at [568, 277] on icon "button" at bounding box center [570, 279] width 4 height 4
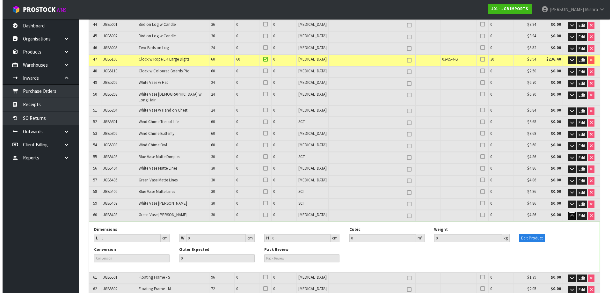
scroll to position [637, 0]
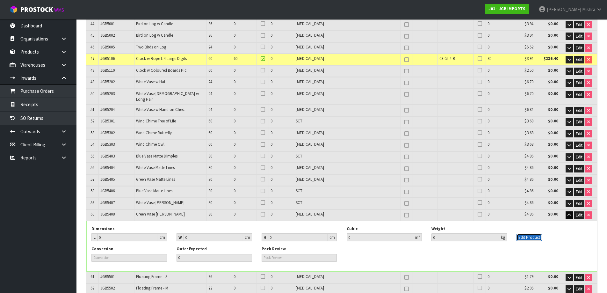
click at [526, 234] on button "Edit Product" at bounding box center [529, 238] width 25 height 8
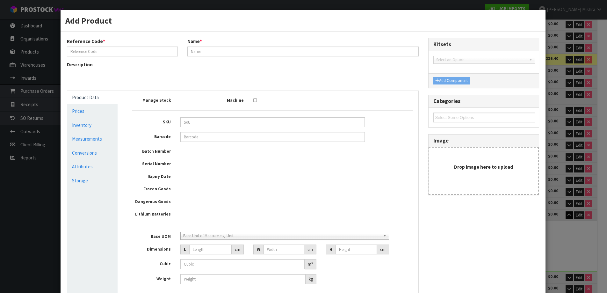
type input "JGB5408"
type input "Green Vase [PERSON_NAME]"
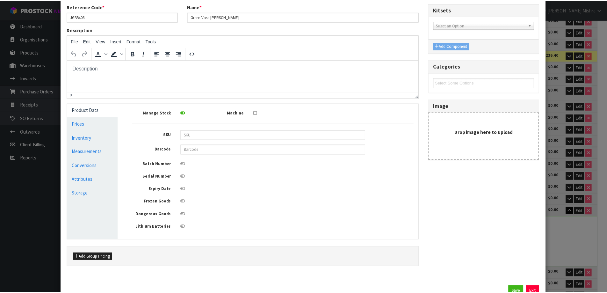
scroll to position [60, 0]
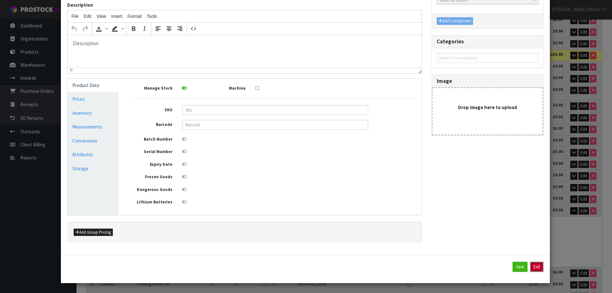
click at [532, 265] on button "Exit" at bounding box center [536, 267] width 13 height 10
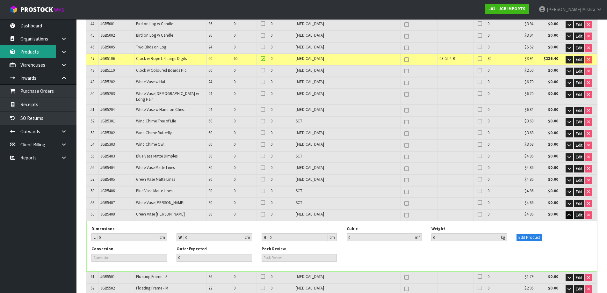
click at [37, 52] on link "Products" at bounding box center [38, 51] width 76 height 13
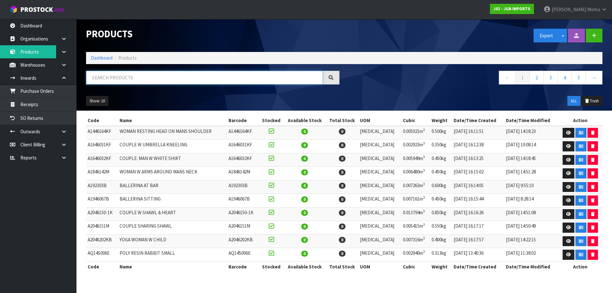
click at [119, 80] on input "text" at bounding box center [204, 78] width 237 height 14
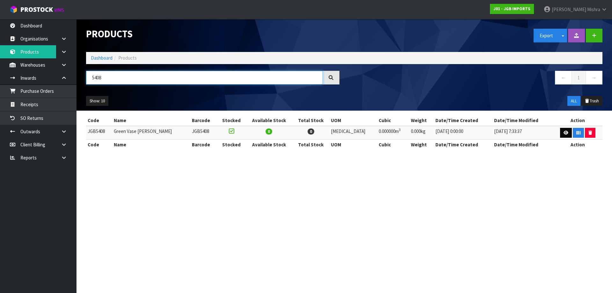
type input "5408"
click at [563, 132] on icon at bounding box center [565, 133] width 5 height 4
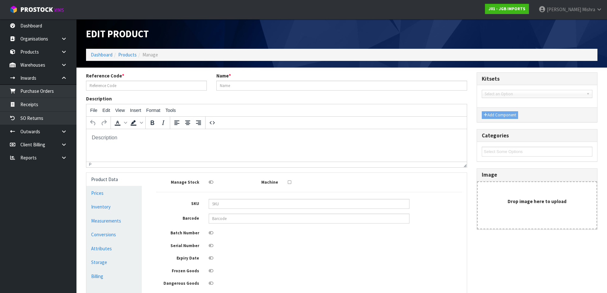
type input "JGB5408"
type input "Green Vase [PERSON_NAME]"
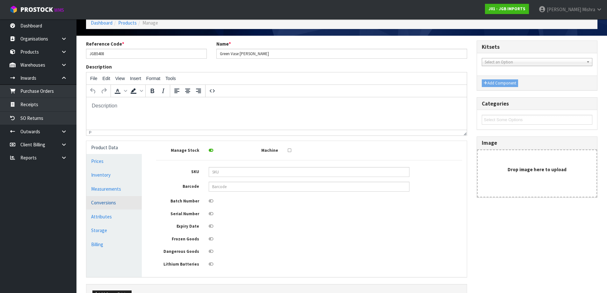
click at [122, 199] on link "Conversions" at bounding box center [113, 202] width 55 height 13
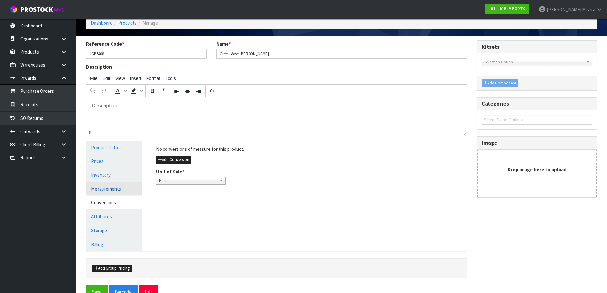
click at [121, 189] on link "Measurements" at bounding box center [113, 188] width 55 height 13
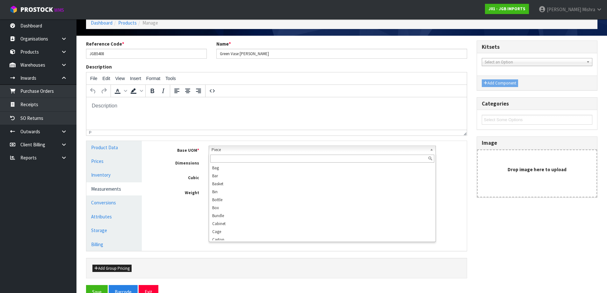
scroll to position [115, 0]
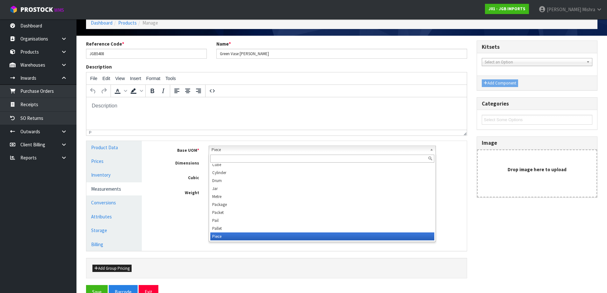
click at [262, 150] on span "Piece" at bounding box center [320, 150] width 216 height 8
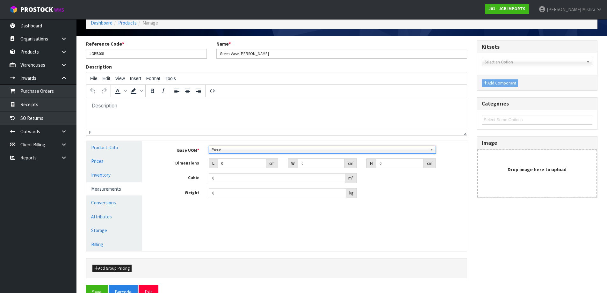
click at [262, 150] on span "Piece" at bounding box center [320, 150] width 216 height 8
click at [264, 147] on span "Piece" at bounding box center [320, 150] width 216 height 8
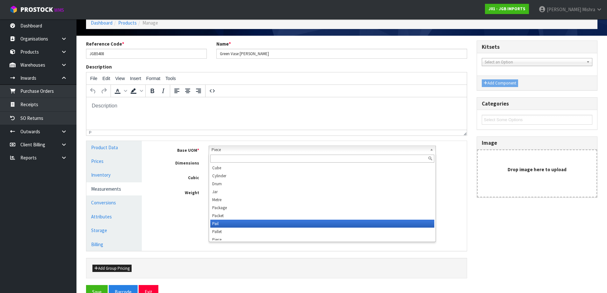
scroll to position [178, 0]
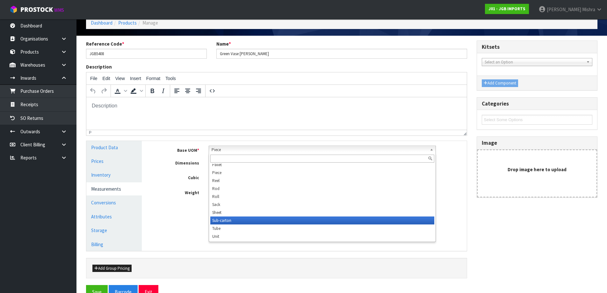
click at [247, 220] on li "Sub-carton" at bounding box center [322, 220] width 224 height 8
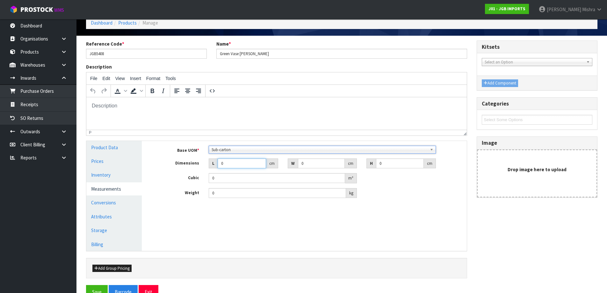
click at [242, 162] on input "0" at bounding box center [242, 163] width 48 height 10
click at [122, 201] on link "Conversions" at bounding box center [113, 202] width 55 height 13
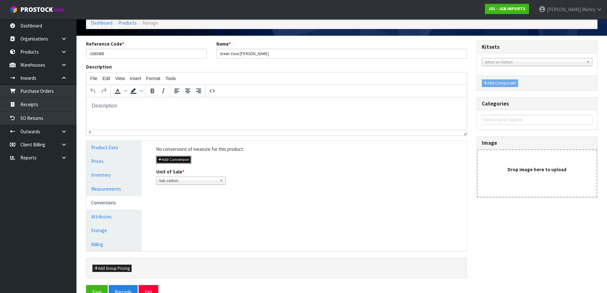
click at [186, 163] on button "Add Conversion" at bounding box center [173, 160] width 35 height 8
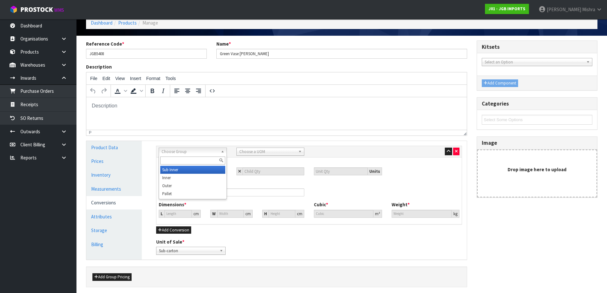
click at [211, 155] on div "Choose Group Sub Inner Inner Outer Pallet" at bounding box center [193, 152] width 68 height 8
click at [200, 183] on li "Outer" at bounding box center [192, 186] width 65 height 8
click at [274, 152] on span "Choose a UOM" at bounding box center [267, 152] width 57 height 8
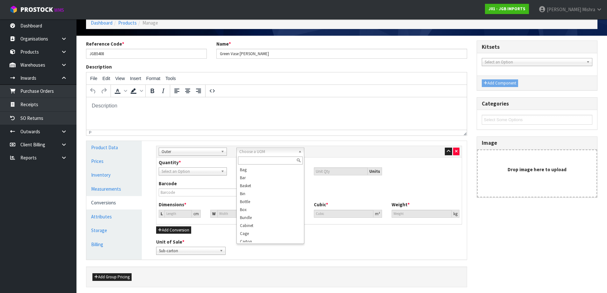
scroll to position [3, 0]
click at [259, 237] on li "Carton" at bounding box center [270, 238] width 65 height 8
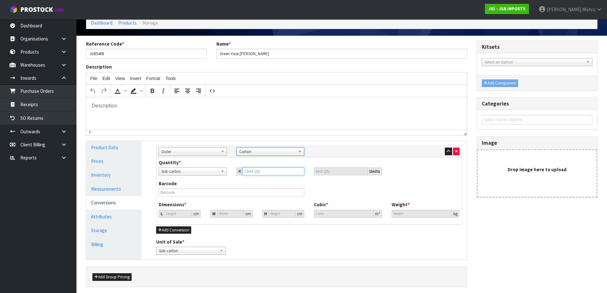
click at [256, 170] on input "number" at bounding box center [274, 171] width 62 height 8
type input "3"
type input "30"
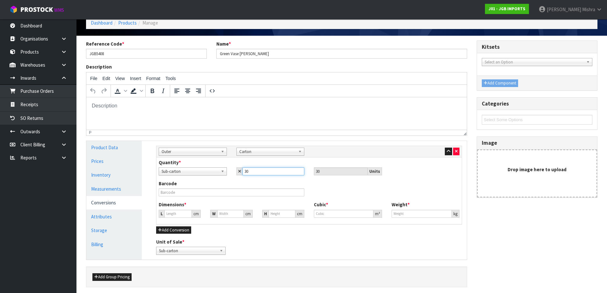
type input "30"
type input "0"
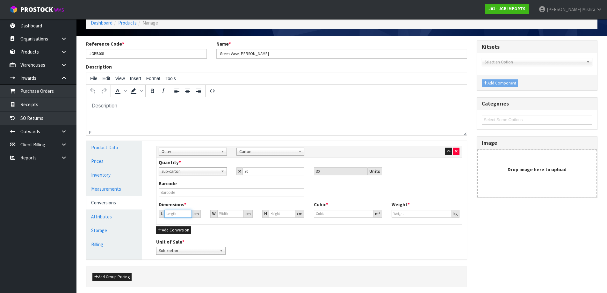
type input "0"
click at [171, 214] on input "0" at bounding box center [177, 214] width 27 height 8
type input "0.000001"
type input "65"
type input "41"
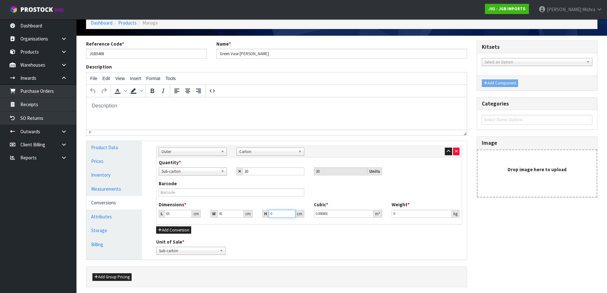
type input "5"
type input "0.013325"
type input "51"
type input "0.135915"
type input "51"
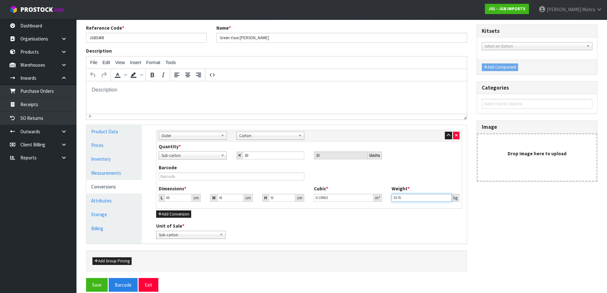
scroll to position [56, 0]
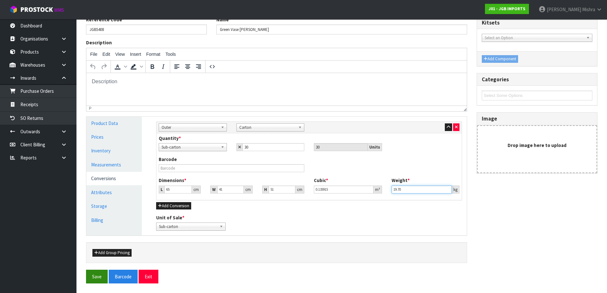
type input "19.70"
click at [99, 277] on button "Save" at bounding box center [97, 277] width 22 height 14
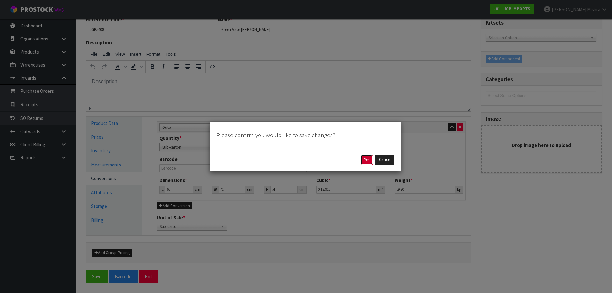
click at [365, 160] on button "Yes" at bounding box center [366, 160] width 12 height 10
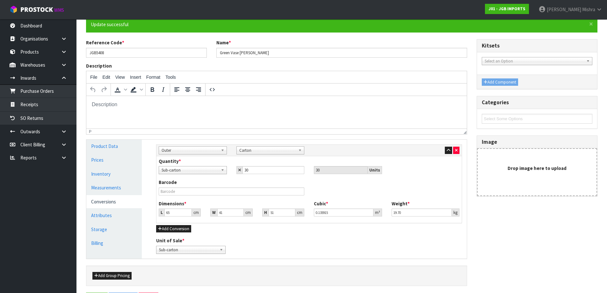
scroll to position [0, 0]
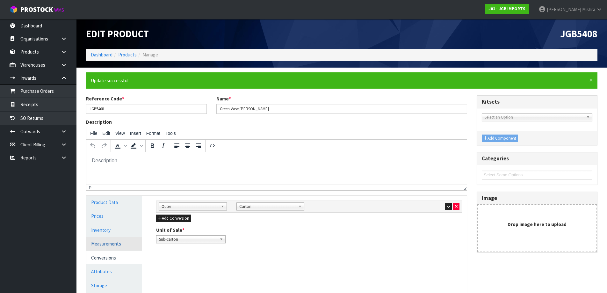
click at [124, 244] on link "Measurements" at bounding box center [113, 243] width 55 height 13
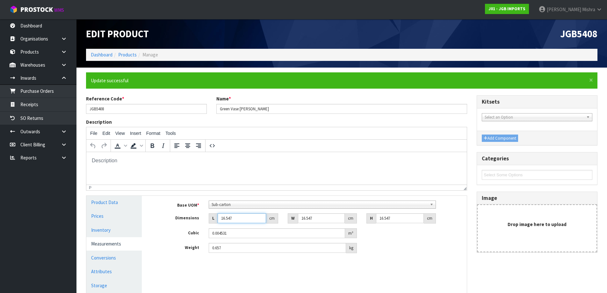
drag, startPoint x: 233, startPoint y: 218, endPoint x: 190, endPoint y: 220, distance: 43.1
click at [190, 220] on div "Dimensions L 16.547 cm W 16.547 cm H 16.547 cm" at bounding box center [308, 218] width 315 height 10
type input "1"
type input "0.000274"
type input "13"
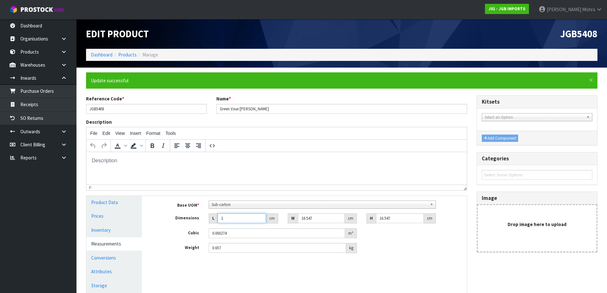
type input "0.003559"
type input "13"
type input "1"
type input "0.000215"
type input "13"
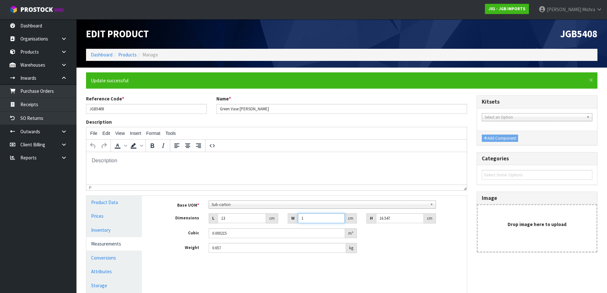
type input "0.002796"
type input "13"
type input "2"
type input "0.000338"
type input "25"
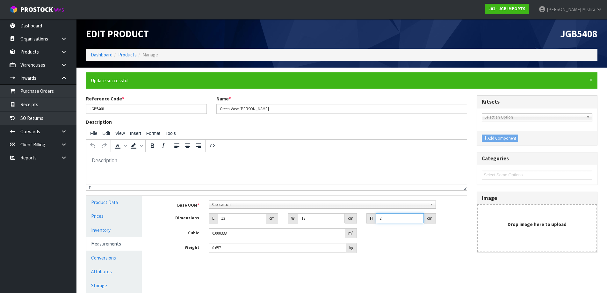
type input "0.004225"
type input "25"
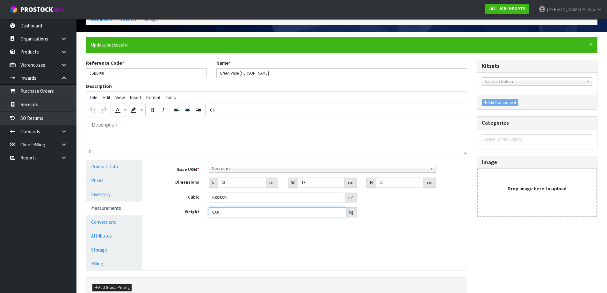
scroll to position [70, 0]
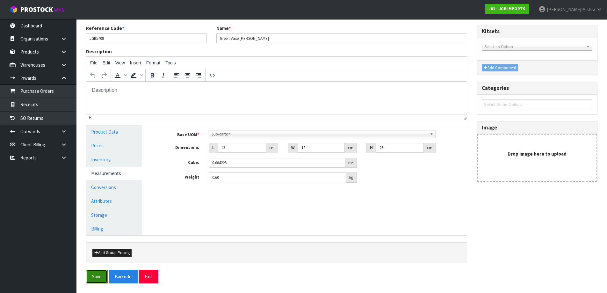
click at [95, 277] on button "Save" at bounding box center [97, 277] width 22 height 14
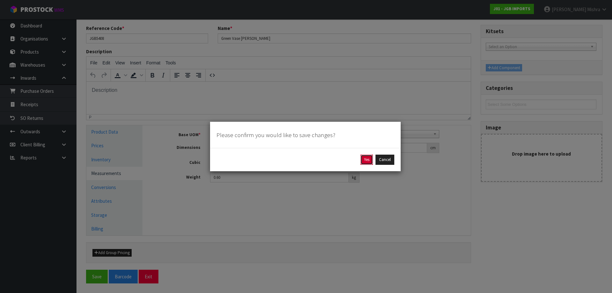
click at [365, 158] on button "Yes" at bounding box center [366, 160] width 12 height 10
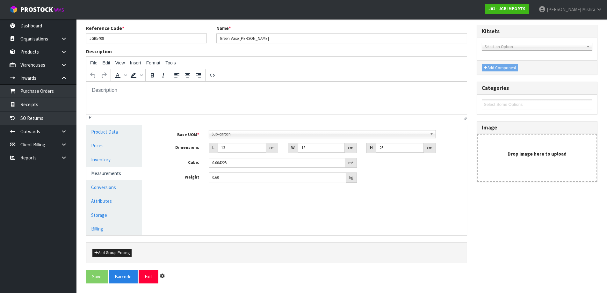
scroll to position [0, 0]
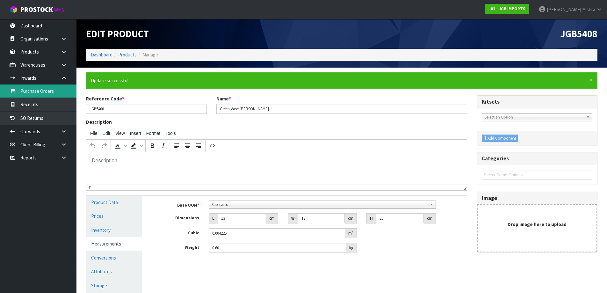
type input "0.6"
click at [132, 54] on link "Products" at bounding box center [127, 55] width 18 height 6
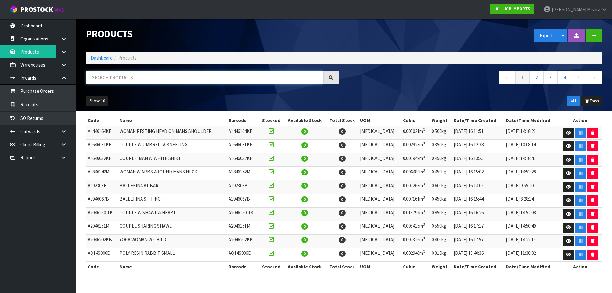
click at [147, 73] on input "text" at bounding box center [204, 78] width 237 height 14
type input "4502"
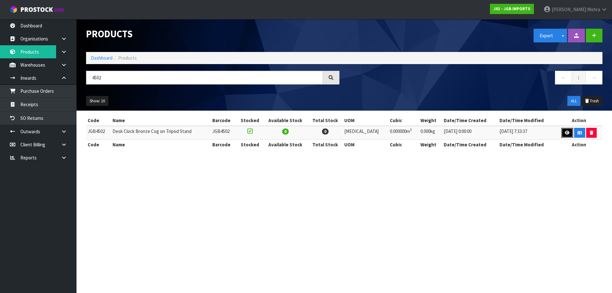
click at [566, 132] on icon at bounding box center [567, 133] width 5 height 4
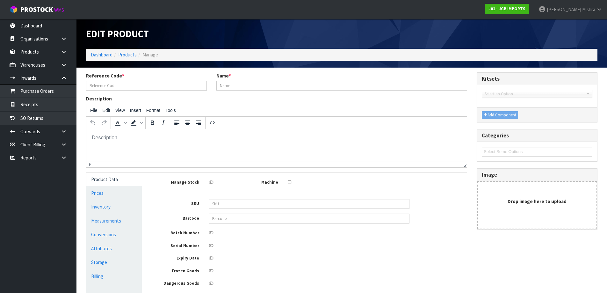
type input "JGB4502"
type input "Desk Clock Bronze Cog on Tripod Stand"
click at [245, 216] on input "text" at bounding box center [309, 219] width 201 height 10
click at [115, 234] on link "Conversions" at bounding box center [113, 234] width 55 height 13
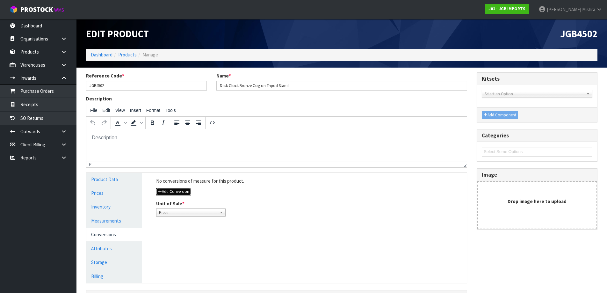
click at [186, 190] on button "Add Conversion" at bounding box center [173, 192] width 35 height 8
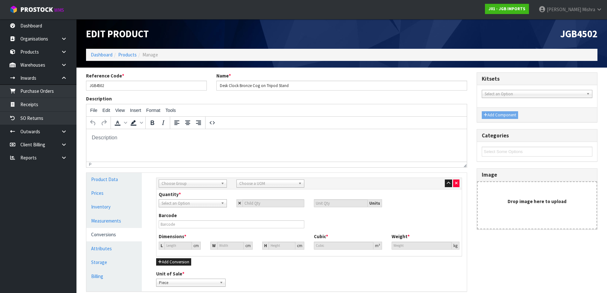
click at [192, 181] on span "Choose Group" at bounding box center [190, 184] width 57 height 8
click at [196, 220] on li "Outer" at bounding box center [192, 218] width 65 height 8
click at [260, 182] on span "Choose a UOM" at bounding box center [267, 184] width 57 height 8
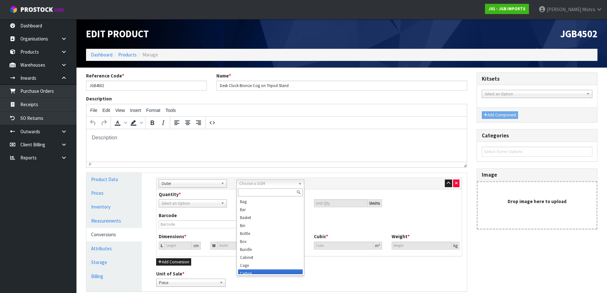
scroll to position [3, 0]
click at [248, 271] on li "Carton" at bounding box center [270, 270] width 65 height 8
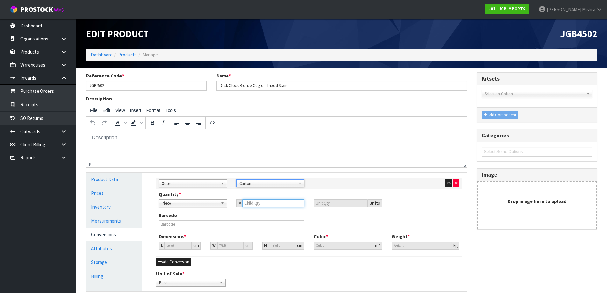
click at [263, 203] on input "number" at bounding box center [274, 203] width 62 height 8
type input "4"
type input "0"
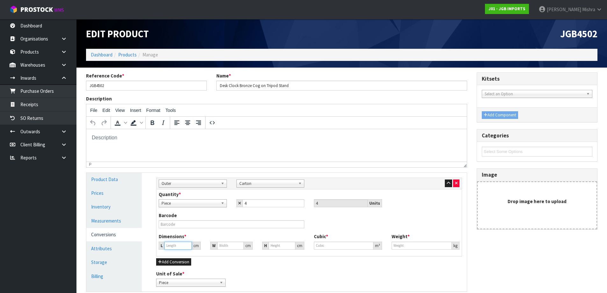
type input "0"
click at [179, 245] on input "0" at bounding box center [177, 246] width 27 height 8
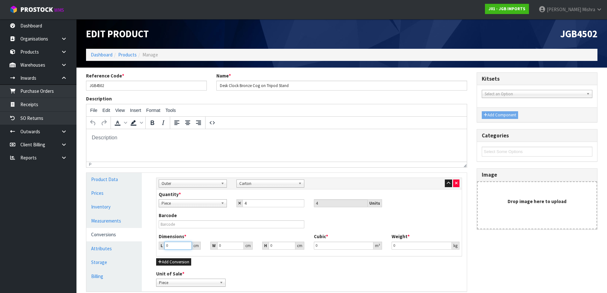
type input "0.000001"
type input "68"
type input "47"
type input "3"
type input "0.009588"
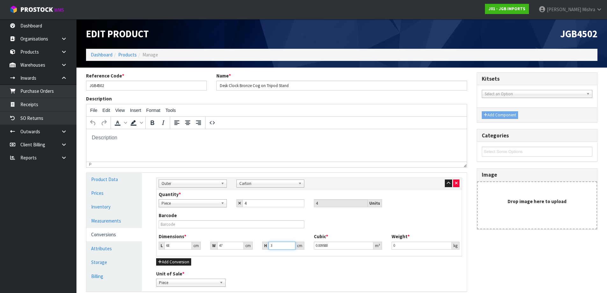
type input "36"
type input "0.115056"
type input "36"
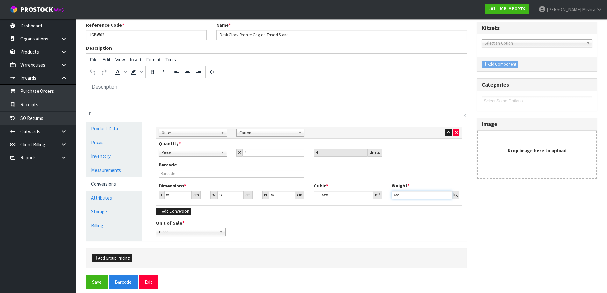
scroll to position [56, 0]
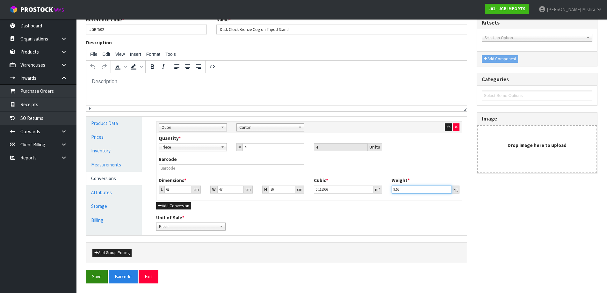
type input "9.55"
click at [89, 278] on button "Save" at bounding box center [97, 277] width 22 height 14
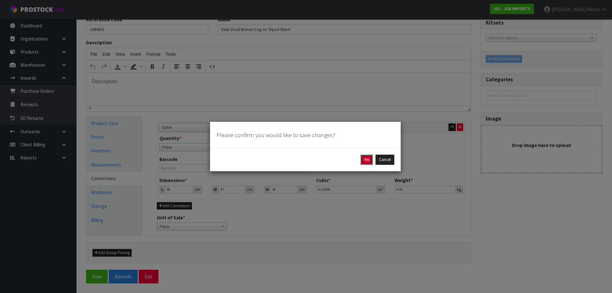
click at [366, 159] on button "Yes" at bounding box center [366, 160] width 12 height 10
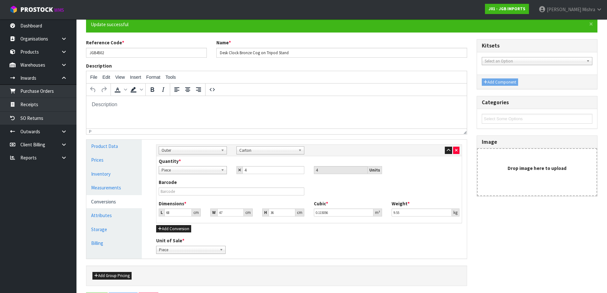
scroll to position [0, 0]
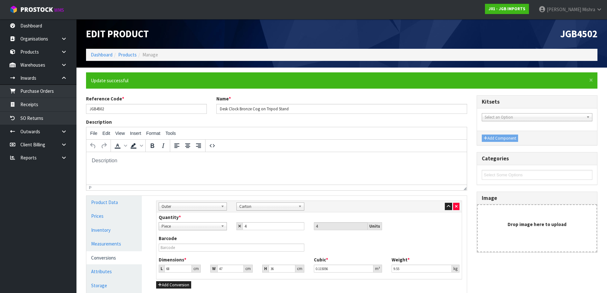
click at [116, 166] on html at bounding box center [276, 160] width 380 height 17
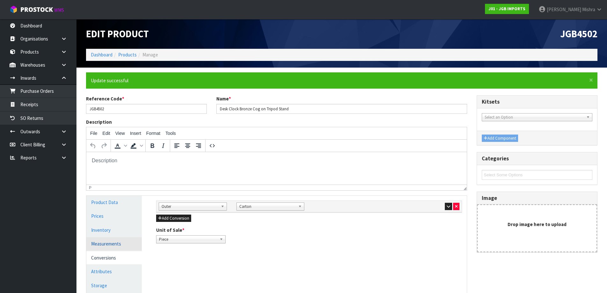
click at [109, 245] on link "Measurements" at bounding box center [113, 243] width 55 height 13
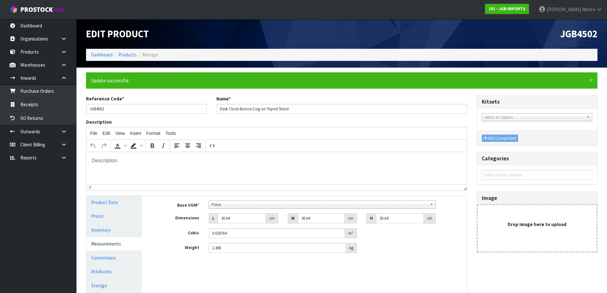
click at [258, 210] on div "Base UOM * Bag Bar Basket Bin Bottle Box Bundle Cabinet Cage Carton Case Coil C…" at bounding box center [309, 226] width 306 height 53
click at [258, 204] on span "Piece" at bounding box center [320, 205] width 216 height 8
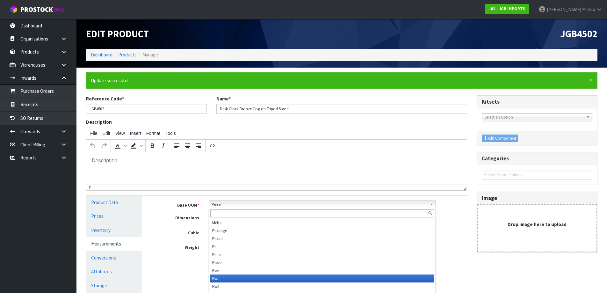
scroll to position [175, 0]
click at [229, 276] on li "Sub-carton" at bounding box center [322, 278] width 224 height 8
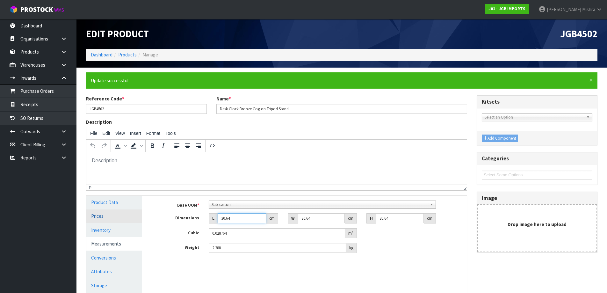
drag, startPoint x: 220, startPoint y: 219, endPoint x: 140, endPoint y: 219, distance: 79.7
click at [141, 219] on div "Product Data Prices Inventory Measurements Conversions Attributes Storage Billi…" at bounding box center [277, 251] width 390 height 110
type input "6"
type input "0.005633"
type input "67"
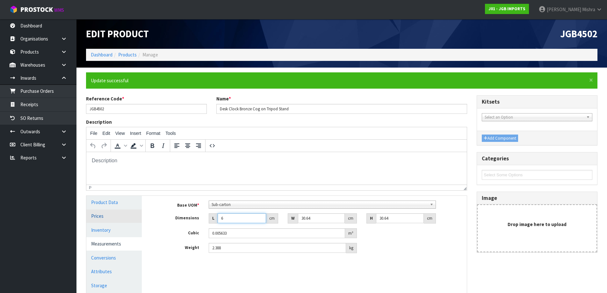
type input "0.0629"
type input "67"
type input "1"
type input "0.002053"
type input "12"
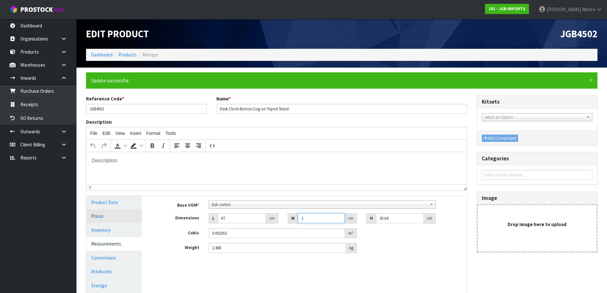
type input "0.024635"
type input "12"
type input "5"
type input "0.00402"
type input "54"
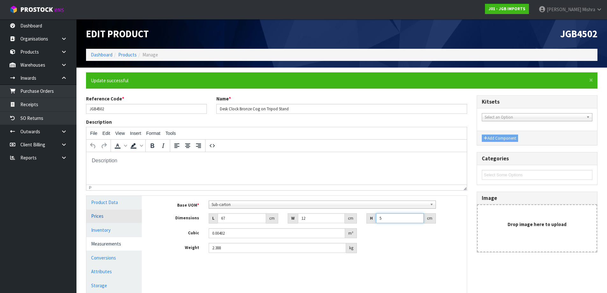
type input "0.043416"
type input "54"
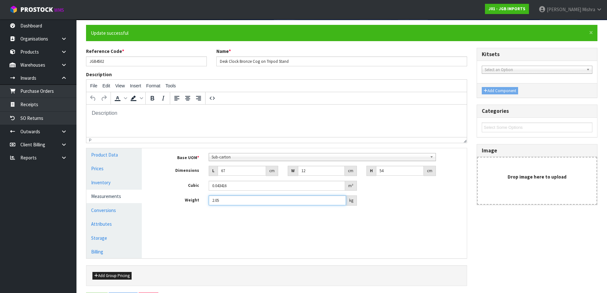
scroll to position [70, 0]
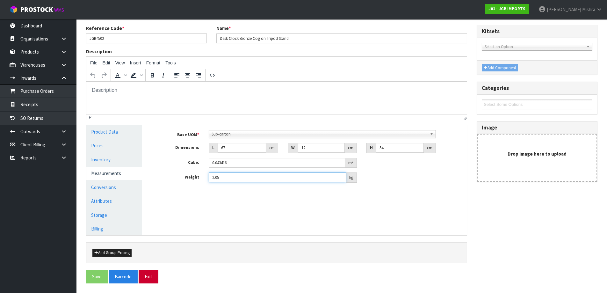
type input "2.05"
click at [152, 278] on button "Exit" at bounding box center [149, 277] width 20 height 14
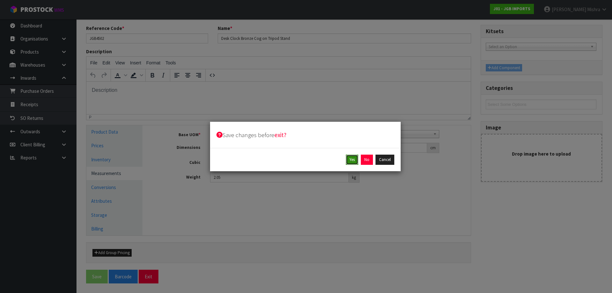
click at [354, 162] on button "Yes" at bounding box center [352, 160] width 12 height 10
click at [366, 160] on button "Yes" at bounding box center [366, 160] width 12 height 10
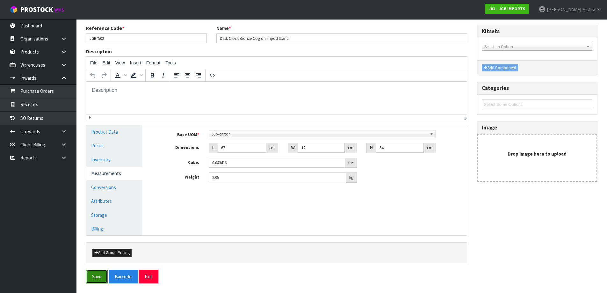
click at [99, 277] on button "Save" at bounding box center [97, 277] width 22 height 14
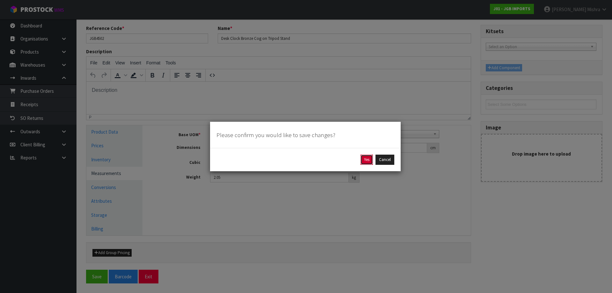
click at [369, 162] on button "Yes" at bounding box center [366, 160] width 12 height 10
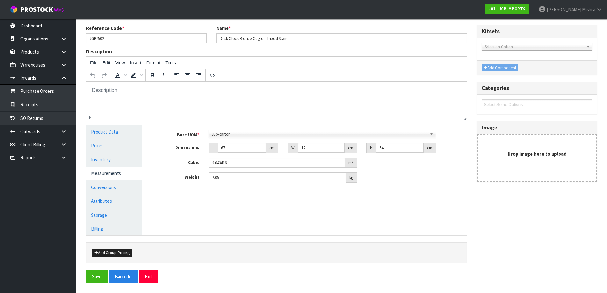
scroll to position [0, 0]
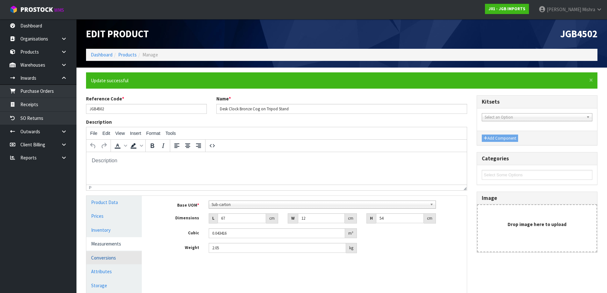
click at [101, 256] on link "Conversions" at bounding box center [113, 257] width 55 height 13
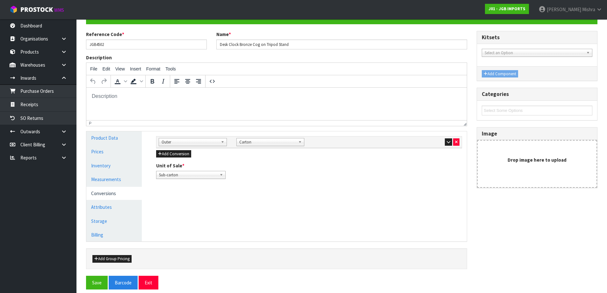
scroll to position [70, 0]
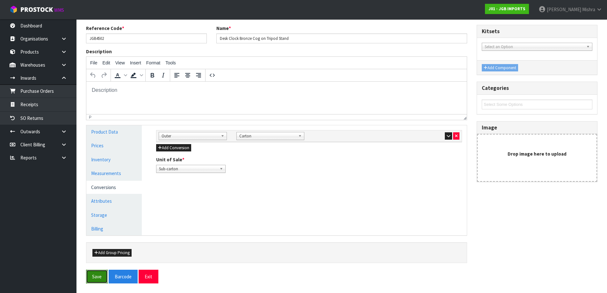
click at [98, 281] on button "Save" at bounding box center [97, 277] width 22 height 14
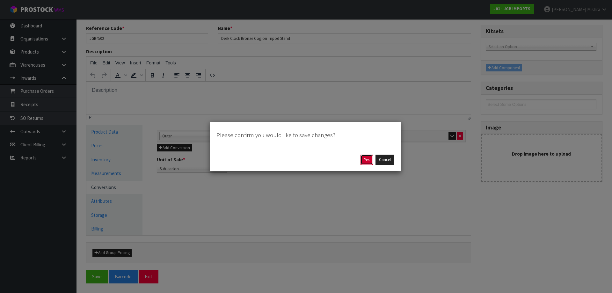
click at [369, 160] on button "Yes" at bounding box center [366, 160] width 12 height 10
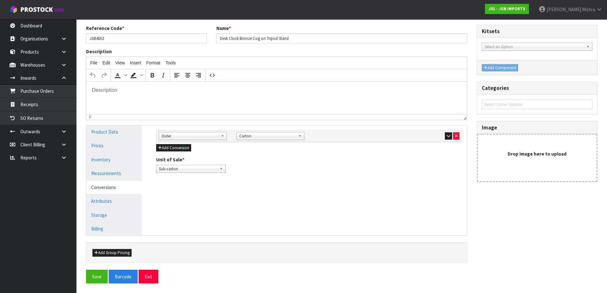
scroll to position [0, 0]
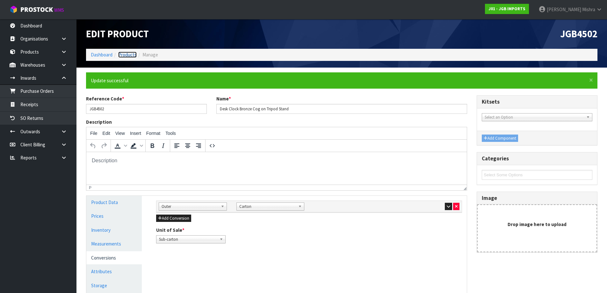
click at [126, 57] on link "Products" at bounding box center [127, 55] width 18 height 6
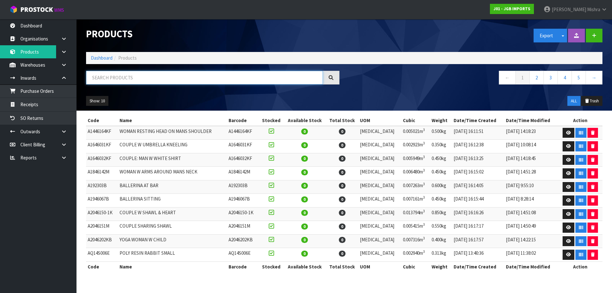
click at [139, 82] on input "text" at bounding box center [204, 78] width 237 height 14
type input "4802"
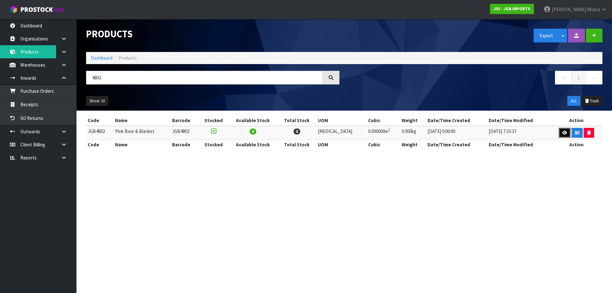
click at [562, 132] on icon at bounding box center [564, 133] width 5 height 4
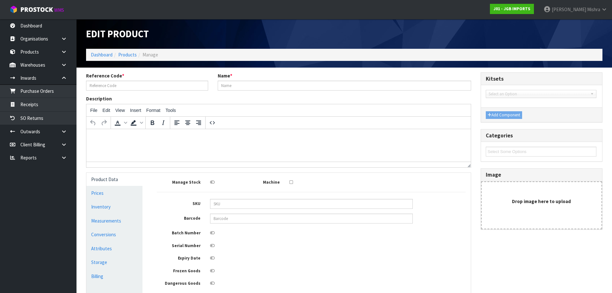
type input "JGB4802"
type input "Pink Bear & Blanket"
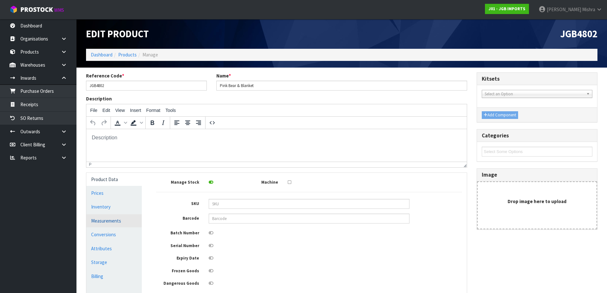
click at [115, 222] on link "Measurements" at bounding box center [113, 220] width 55 height 13
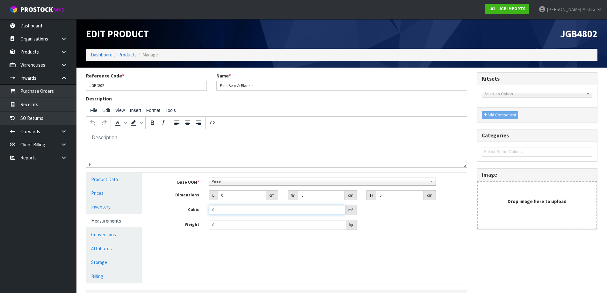
click at [250, 212] on input "0" at bounding box center [277, 210] width 136 height 10
drag, startPoint x: 232, startPoint y: 194, endPoint x: 200, endPoint y: 199, distance: 32.9
click at [205, 199] on div "L 0 cm" at bounding box center [243, 195] width 79 height 10
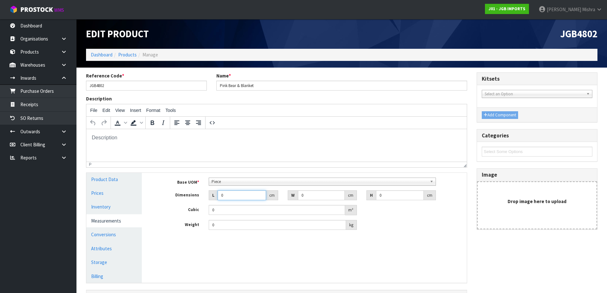
type input "2"
type input "0.000001"
type input "29"
type input "26"
type input "1"
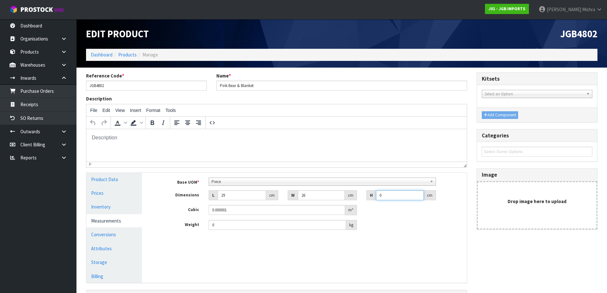
type input "0.000754"
type input "16"
type input "0.012064"
type input "16"
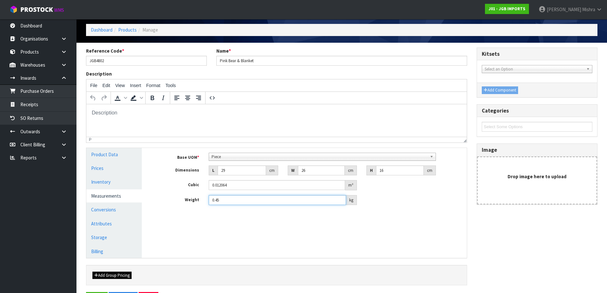
scroll to position [47, 0]
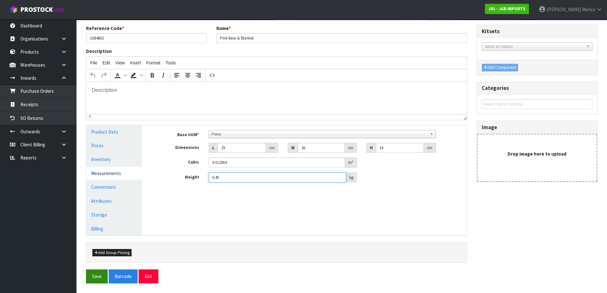
type input "0.45"
click at [93, 276] on button "Save" at bounding box center [97, 276] width 22 height 14
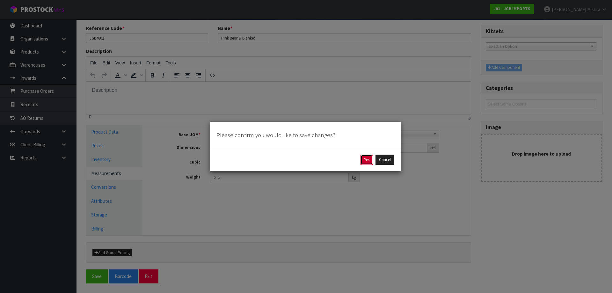
click at [369, 162] on button "Yes" at bounding box center [366, 160] width 12 height 10
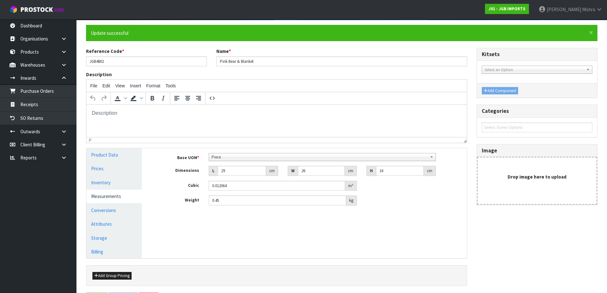
scroll to position [0, 0]
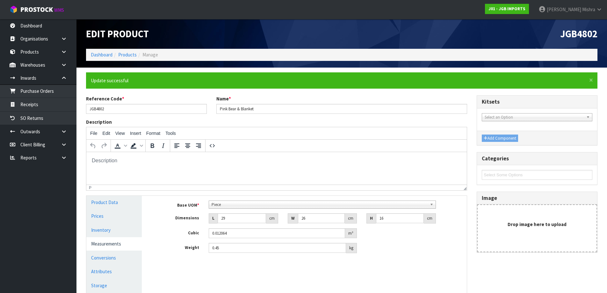
click at [118, 186] on div "p" at bounding box center [275, 187] width 373 height 4
click at [101, 261] on link "Conversions" at bounding box center [113, 257] width 55 height 13
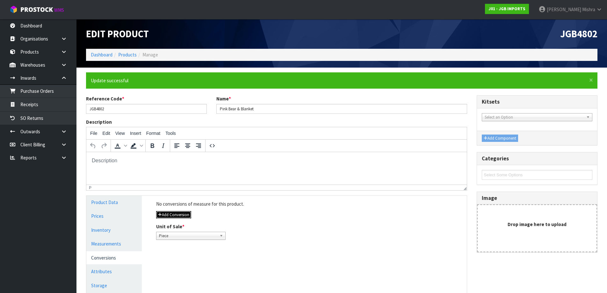
click at [174, 214] on button "Add Conversion" at bounding box center [173, 215] width 35 height 8
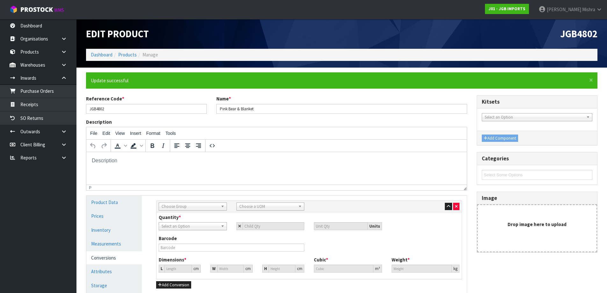
click at [180, 208] on span "Choose Group" at bounding box center [190, 207] width 57 height 8
click at [176, 237] on li "Outer" at bounding box center [192, 240] width 65 height 8
click at [255, 211] on div "Sub Inner Inner Outer Pallet Outer Sub Inner Inner Outer Pallet Bag Bar Basket …" at bounding box center [308, 206] width 305 height 11
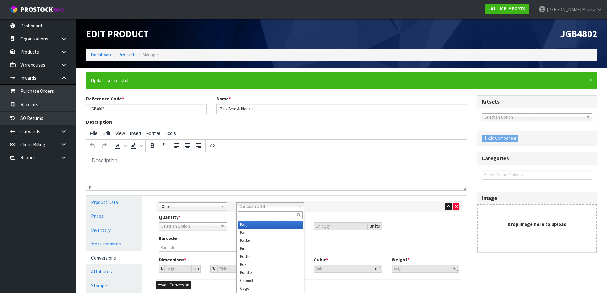
click at [257, 207] on span "Choose a UOM" at bounding box center [267, 207] width 57 height 8
click at [253, 233] on li "Carton" at bounding box center [270, 232] width 65 height 8
click at [253, 227] on input "number" at bounding box center [274, 226] width 62 height 8
type input "6"
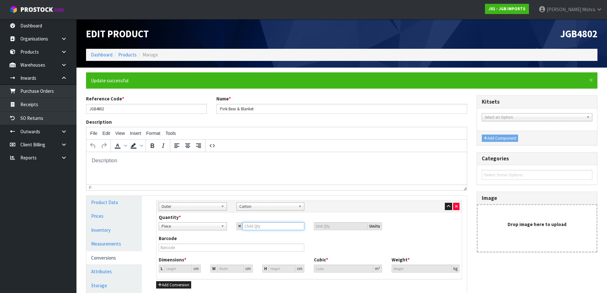
type input "6"
type input "60"
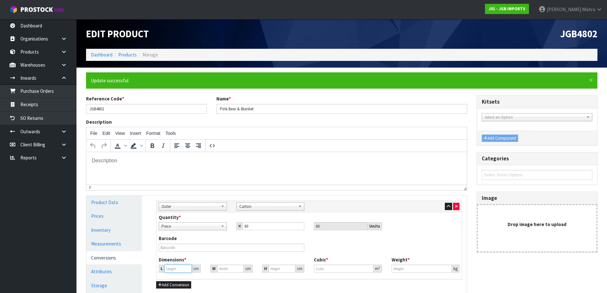
type input "89.787"
type input "0.72384"
type input "27"
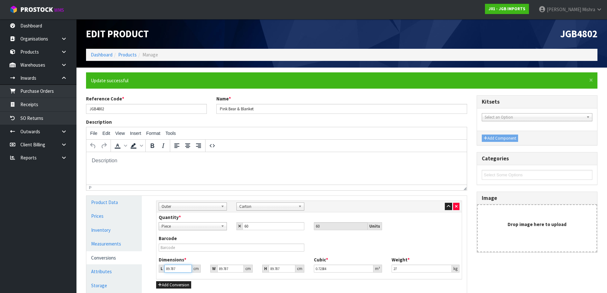
click at [174, 270] on input "89.787" at bounding box center [177, 268] width 27 height 8
type input "89.77"
type input "0.723699"
type input "89.7"
type input "0.723135"
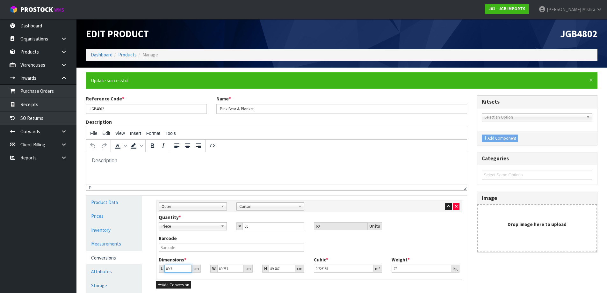
type input "897"
type input "7.23135"
type input "87"
type input "0.701368"
type input "7"
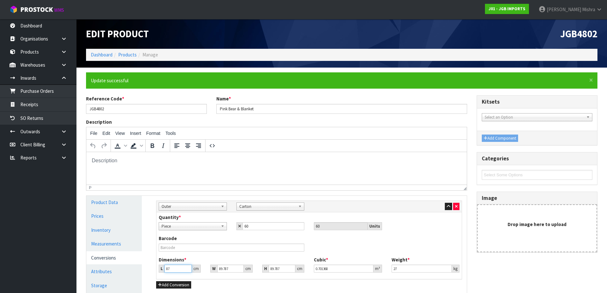
type input "0.056432"
type input "0.000001"
type input "8"
type input "0.064494"
type input "84"
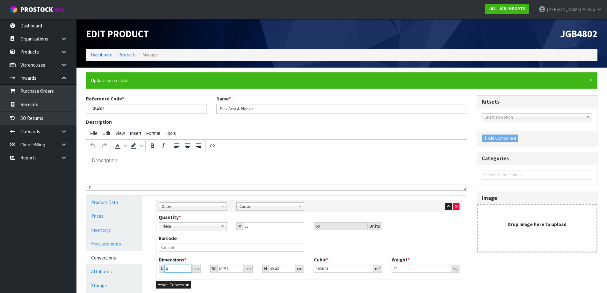
type input "0.677183"
type input "84"
type input "5"
type input "0.037711"
type input "58"
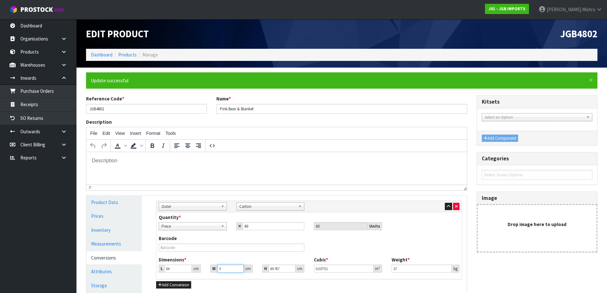
type input "0.437442"
type input "58"
type input "8"
type input "0.038976"
type input "80"
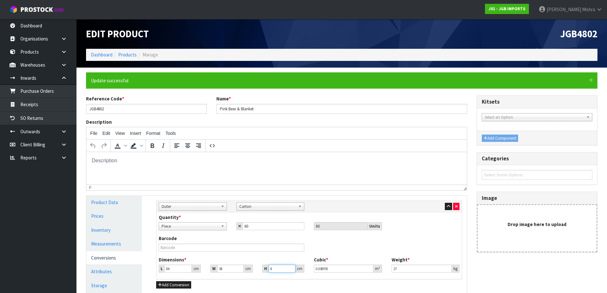
type input "0.38976"
type input "80"
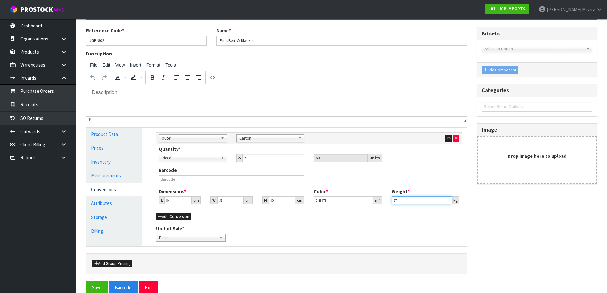
scroll to position [79, 0]
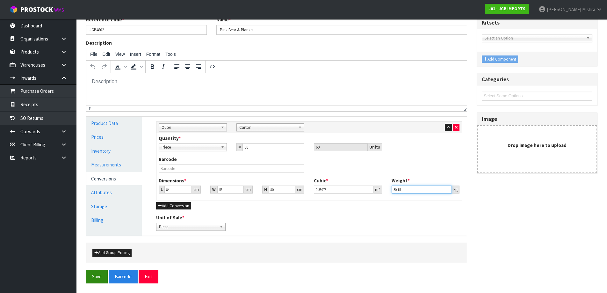
type input "30.15"
click at [93, 277] on button "Save" at bounding box center [97, 277] width 22 height 14
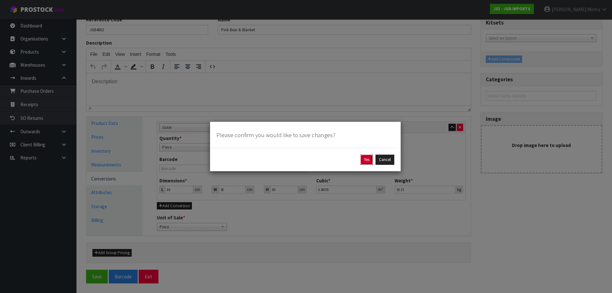
click at [366, 158] on button "Yes" at bounding box center [366, 160] width 12 height 10
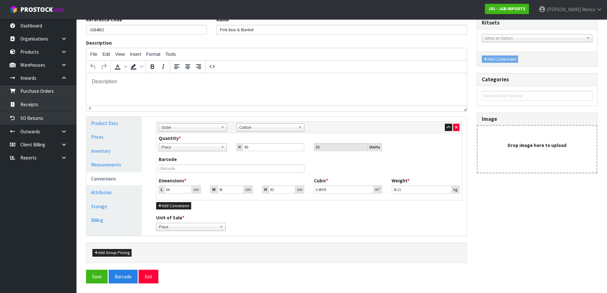
scroll to position [0, 0]
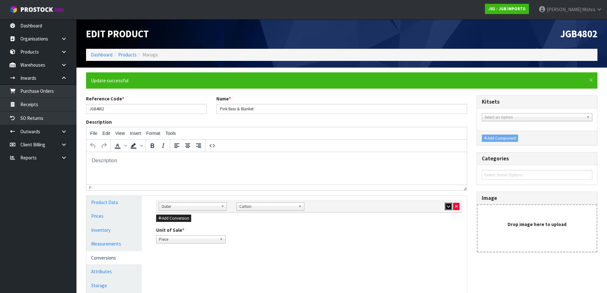
click at [446, 204] on button "button" at bounding box center [448, 207] width 7 height 8
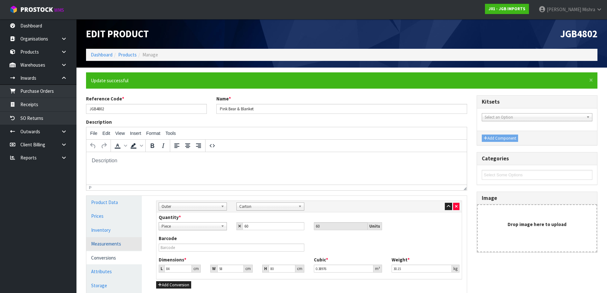
click at [118, 246] on link "Measurements" at bounding box center [113, 243] width 55 height 13
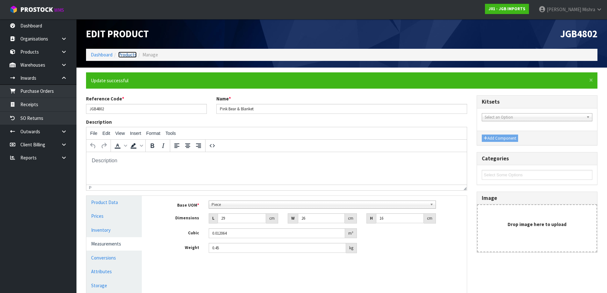
click at [122, 56] on link "Products" at bounding box center [127, 55] width 18 height 6
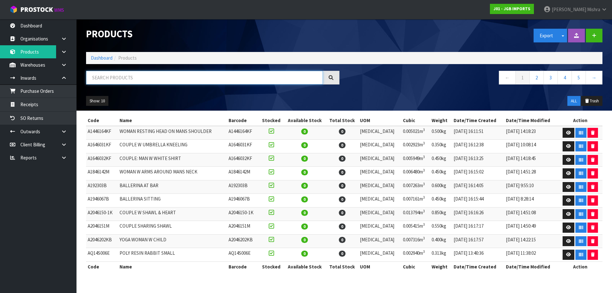
click at [172, 76] on input "text" at bounding box center [204, 78] width 237 height 14
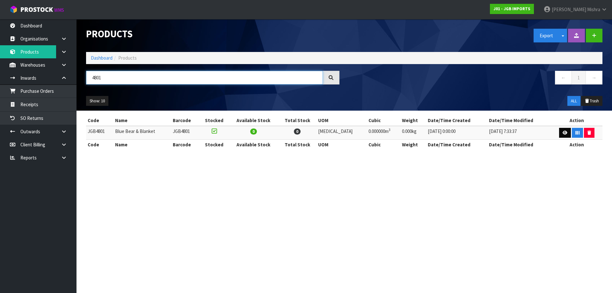
type input "4801"
click at [559, 133] on link at bounding box center [565, 133] width 12 height 10
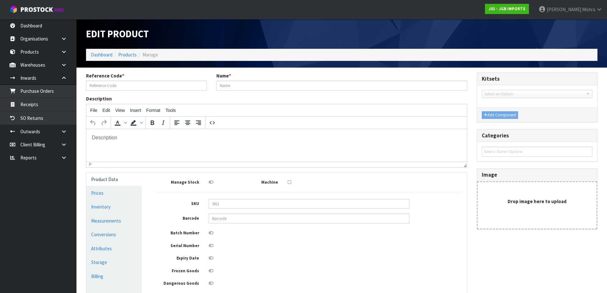
type input "JGB4801"
type input "Blue Bear & Blanket"
click at [111, 222] on link "Measurements" at bounding box center [113, 220] width 55 height 13
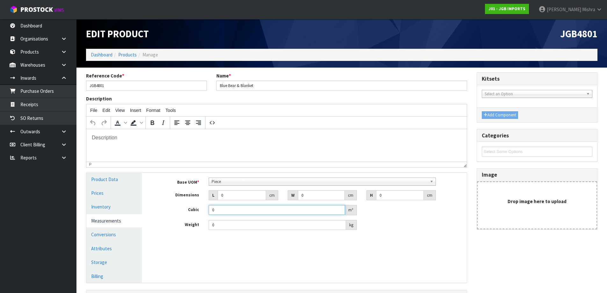
drag, startPoint x: 238, startPoint y: 212, endPoint x: 189, endPoint y: 212, distance: 49.1
click at [189, 212] on div "Cubic 0 m³" at bounding box center [308, 210] width 315 height 10
click at [207, 196] on div "L 0 cm" at bounding box center [243, 195] width 79 height 10
type input "2"
type input "0.000001"
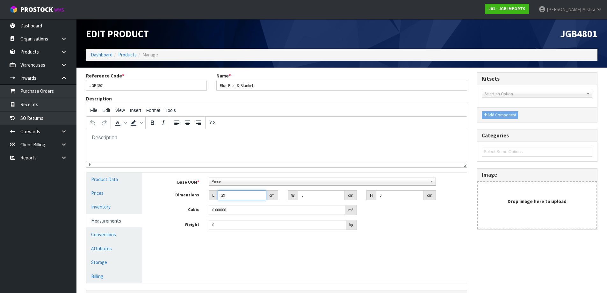
type input "29"
type input "26"
type input "1"
type input "0.000754"
type input "16"
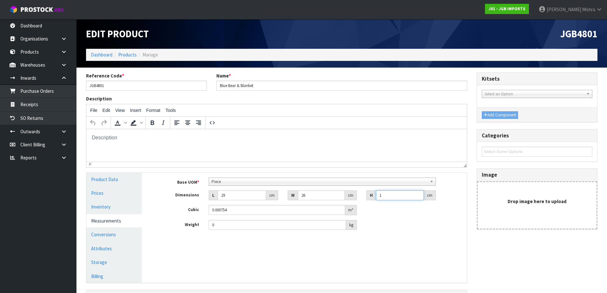
type input "0.012064"
type input "16"
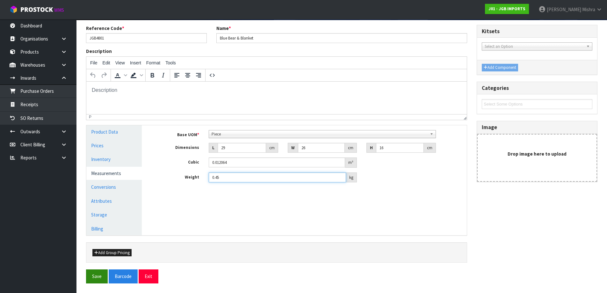
type input "0.45"
click at [92, 277] on button "Save" at bounding box center [97, 276] width 22 height 14
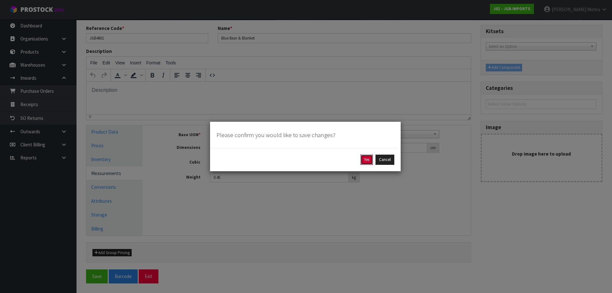
click at [366, 158] on button "Yes" at bounding box center [366, 160] width 12 height 10
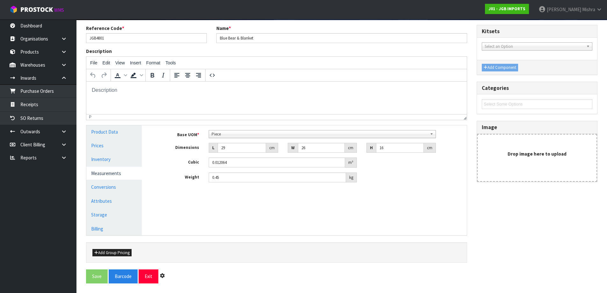
scroll to position [0, 0]
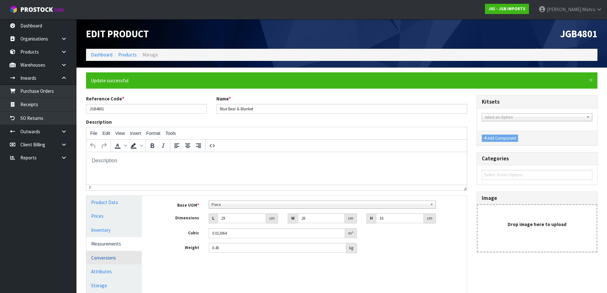
click at [102, 254] on link "Conversions" at bounding box center [113, 257] width 55 height 13
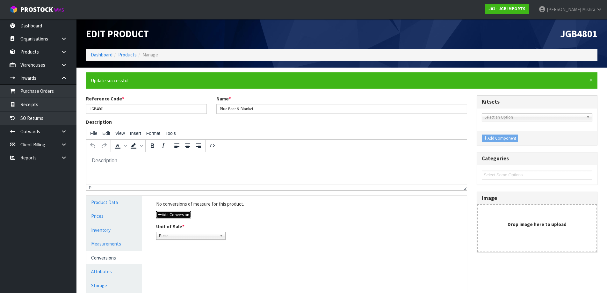
click at [187, 216] on button "Add Conversion" at bounding box center [173, 215] width 35 height 8
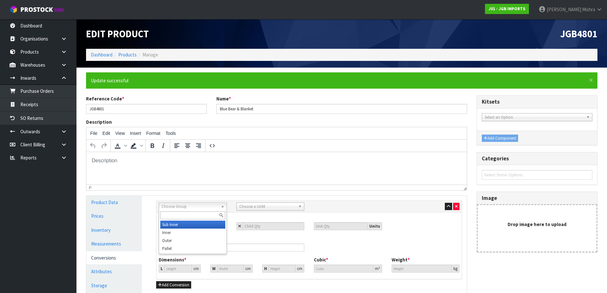
click at [216, 204] on span "Choose Group" at bounding box center [190, 207] width 57 height 8
click at [193, 241] on li "Outer" at bounding box center [192, 240] width 65 height 8
click at [255, 204] on span "Choose a UOM" at bounding box center [267, 207] width 57 height 8
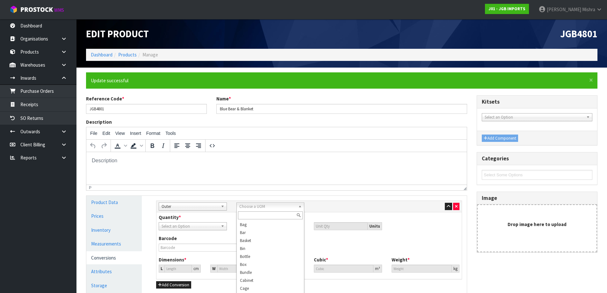
click at [382, 168] on html at bounding box center [276, 160] width 380 height 17
click at [268, 207] on span "Choose a UOM" at bounding box center [267, 207] width 57 height 8
click at [251, 226] on li "Carton" at bounding box center [270, 229] width 65 height 8
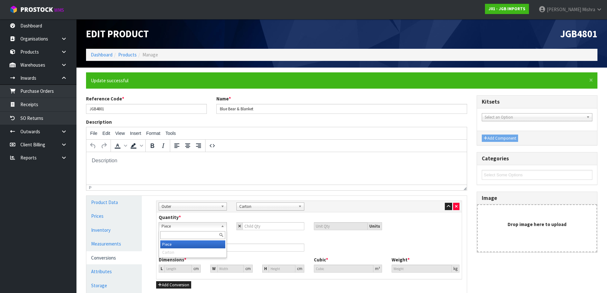
click at [177, 227] on span "Piece" at bounding box center [190, 226] width 57 height 8
click at [181, 228] on span "Piece" at bounding box center [190, 226] width 57 height 8
click at [252, 226] on input "number" at bounding box center [274, 226] width 62 height 8
type input "6"
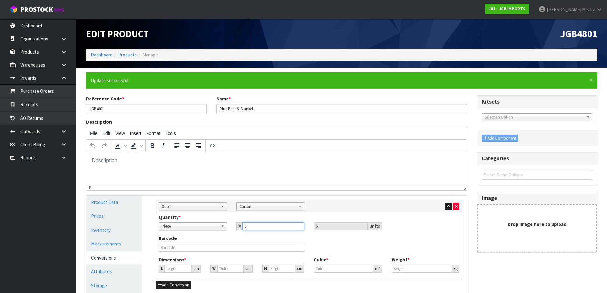
type input "60"
type input "89.787"
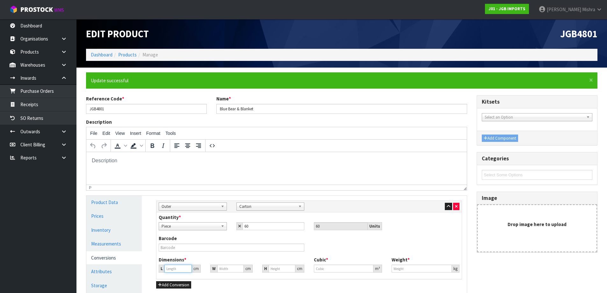
type input "89.787"
type input "0.72384"
type input "27"
click at [178, 267] on input "89.787" at bounding box center [177, 268] width 27 height 8
type input "89.78"
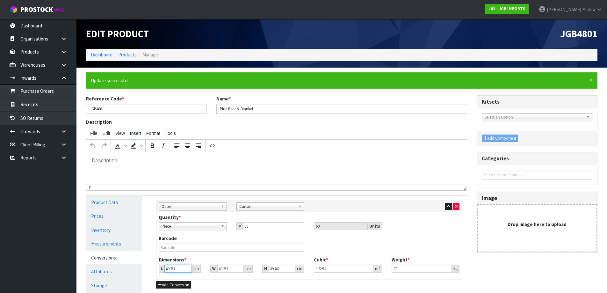
type input "0.72378"
type input "89.7"
type input "0.723135"
type input "89"
type input "0.717492"
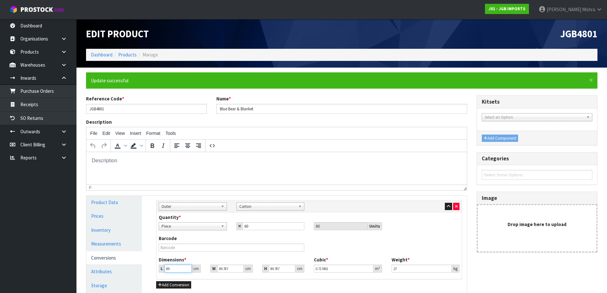
type input "8"
type input "0.064494"
type input "84"
type input "0.677183"
type input "84"
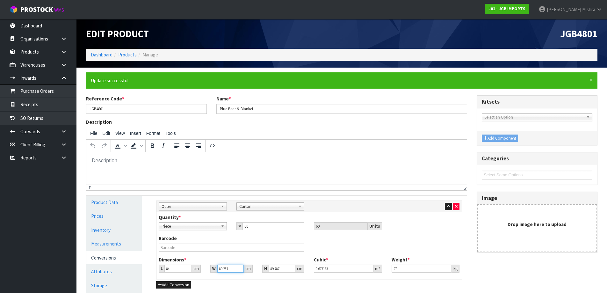
type input "5"
type input "0.037711"
type input "58"
type input "0.437442"
type input "58"
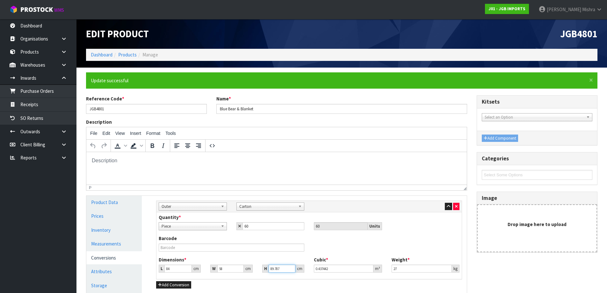
type input "8"
type input "0.038976"
type input "80"
type input "0.38976"
type input "80"
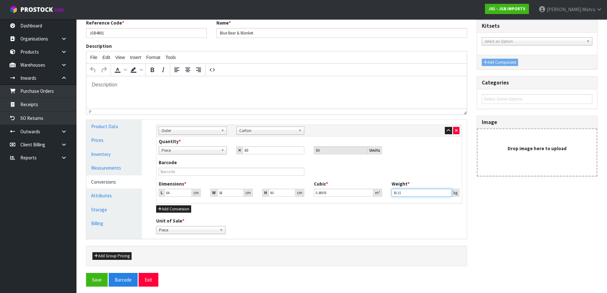
scroll to position [79, 0]
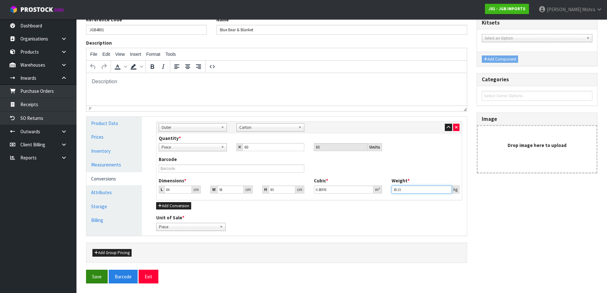
type input "30.15"
click at [92, 275] on button "Save" at bounding box center [97, 277] width 22 height 14
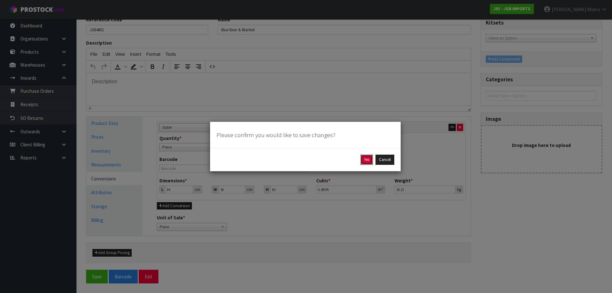
click at [363, 160] on button "Yes" at bounding box center [366, 160] width 12 height 10
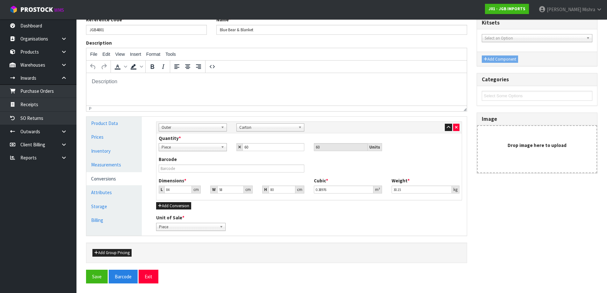
scroll to position [0, 0]
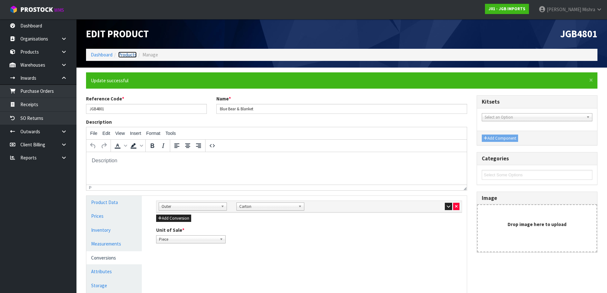
click at [128, 55] on link "Products" at bounding box center [127, 55] width 18 height 6
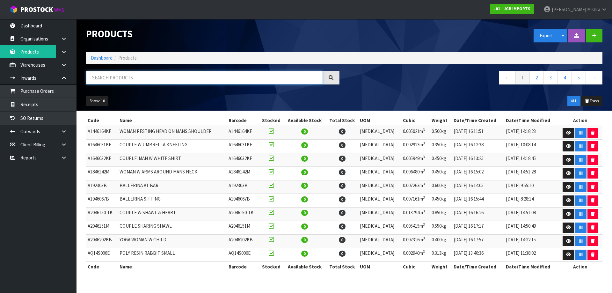
click at [174, 73] on input "text" at bounding box center [204, 78] width 237 height 14
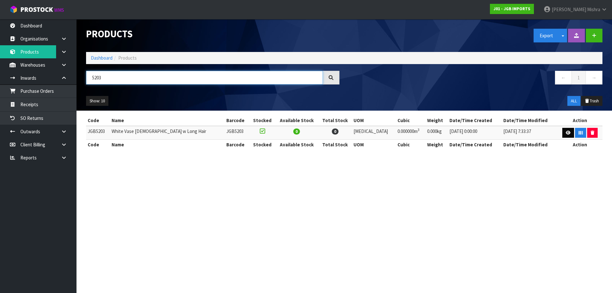
type input "5203"
click at [566, 134] on icon at bounding box center [568, 133] width 5 height 4
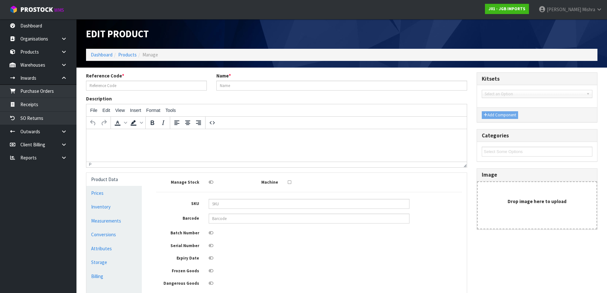
type input "JGB5203"
type input "White Vase [DEMOGRAPHIC_DATA] w Long Hair"
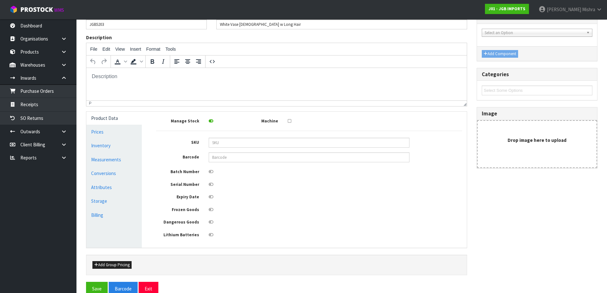
scroll to position [64, 0]
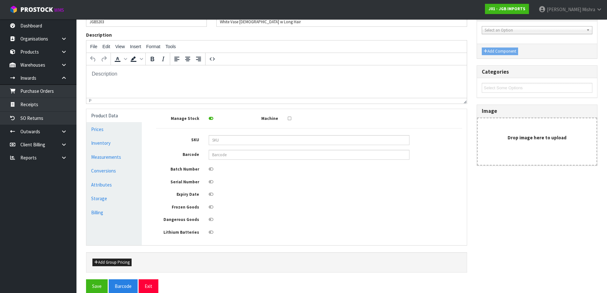
click at [112, 164] on ul "Product Data Prices Inventory Measurements Conversions Attributes Storage Billi…" at bounding box center [113, 177] width 55 height 136
click at [112, 162] on link "Measurements" at bounding box center [113, 156] width 55 height 13
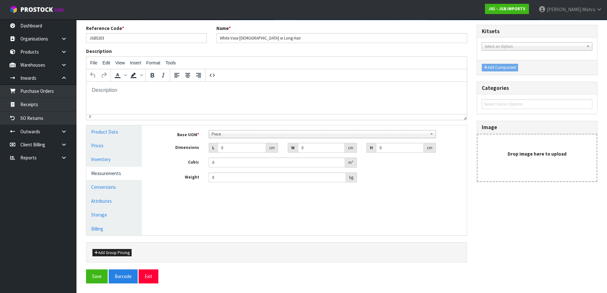
click at [256, 134] on span "Piece" at bounding box center [320, 134] width 216 height 8
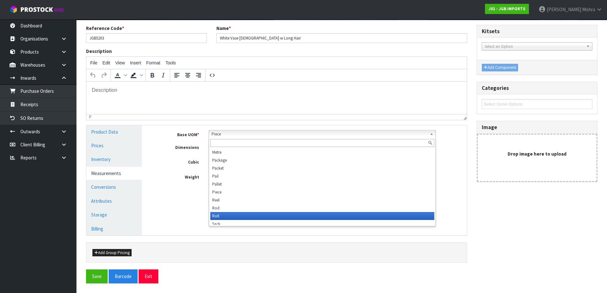
scroll to position [178, 0]
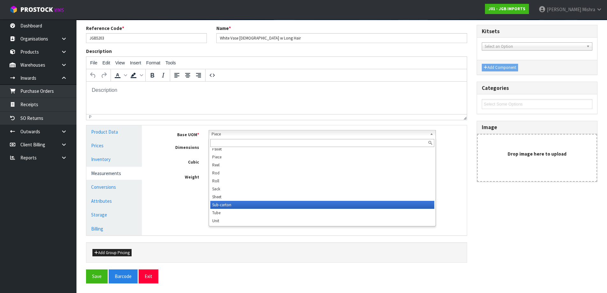
click at [231, 204] on li "Sub-carton" at bounding box center [322, 205] width 224 height 8
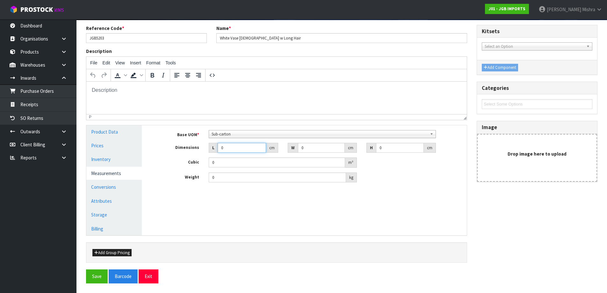
drag, startPoint x: 237, startPoint y: 143, endPoint x: 205, endPoint y: 145, distance: 31.9
click at [206, 145] on div "L 0 cm" at bounding box center [243, 148] width 79 height 10
click at [113, 185] on link "Conversions" at bounding box center [113, 186] width 55 height 13
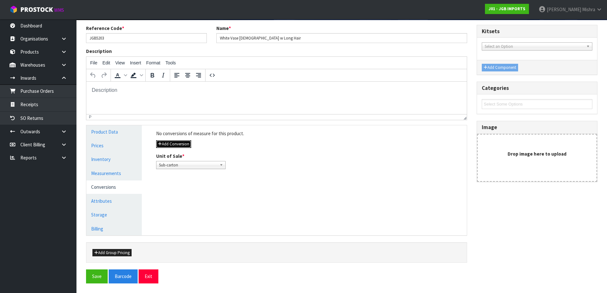
click at [187, 144] on button "Add Conversion" at bounding box center [173, 144] width 35 height 8
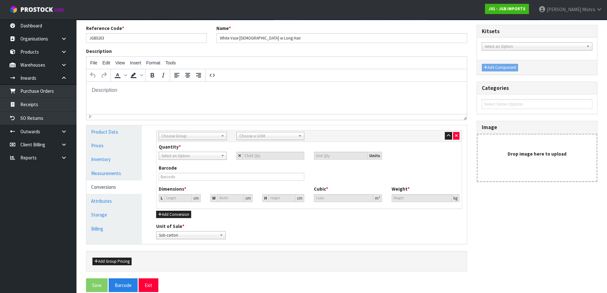
click at [204, 139] on span "Choose Group" at bounding box center [190, 136] width 57 height 8
click at [199, 173] on li "Outer" at bounding box center [192, 170] width 65 height 8
click at [282, 131] on div "Sub Inner Inner Outer Pallet Outer Sub Inner Inner Outer Pallet Bag Bar Basket …" at bounding box center [308, 135] width 305 height 11
click at [280, 135] on span "Choose a UOM" at bounding box center [267, 136] width 57 height 8
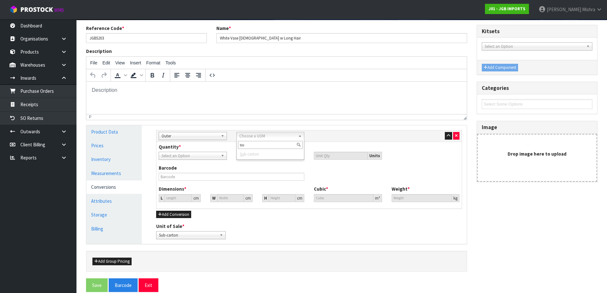
type input "sub"
click at [258, 146] on input "sub" at bounding box center [270, 145] width 65 height 8
drag, startPoint x: 258, startPoint y: 146, endPoint x: 227, endPoint y: 148, distance: 31.6
click at [227, 148] on div "Sub Inner Inner Outer Pallet Outer Sub Inner Inner Outer Pallet Bag Bar Basket …" at bounding box center [309, 169] width 306 height 79
drag, startPoint x: 247, startPoint y: 134, endPoint x: 247, endPoint y: 146, distance: 11.8
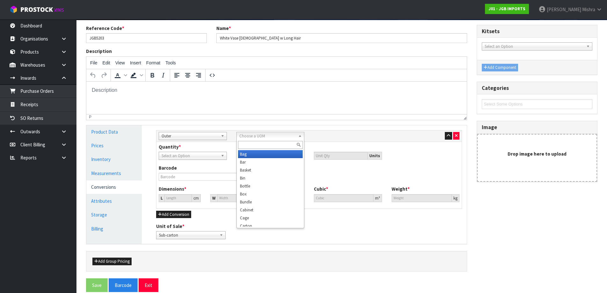
click at [247, 136] on span "Choose a UOM" at bounding box center [267, 136] width 57 height 8
click at [249, 222] on li "Carton" at bounding box center [270, 223] width 65 height 8
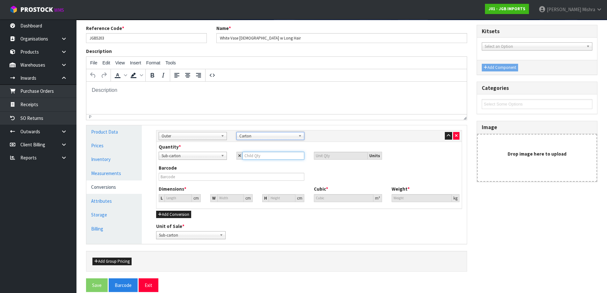
click at [264, 158] on input "number" at bounding box center [274, 156] width 62 height 8
type input "2"
type input "24"
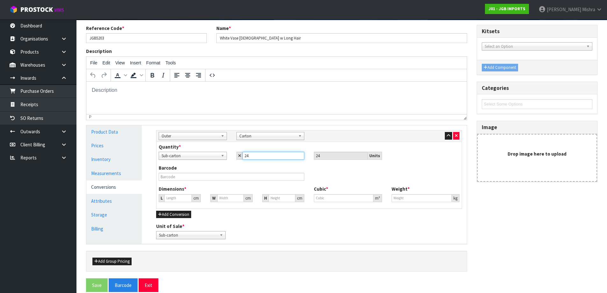
type input "24"
type input "0"
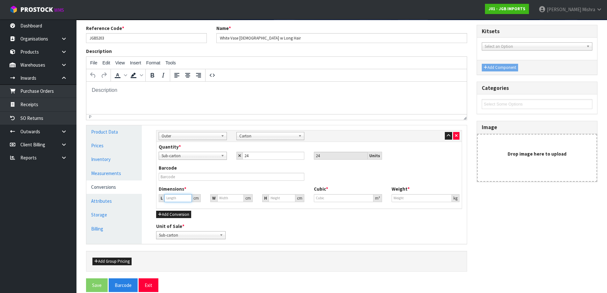
type input "0"
drag, startPoint x: 176, startPoint y: 200, endPoint x: 156, endPoint y: 200, distance: 20.7
click at [156, 200] on div "L 0 cm" at bounding box center [180, 198] width 52 height 8
type input "5"
type input "0.000001"
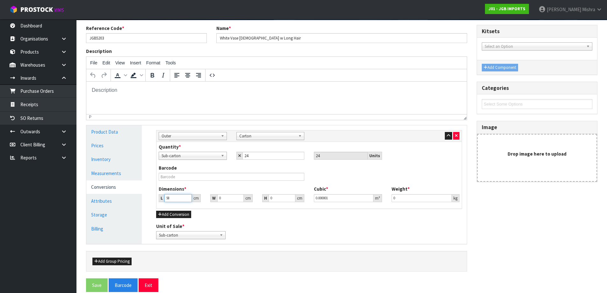
type input "58"
type input "37"
type input "5"
type input "0.01073"
type input "52"
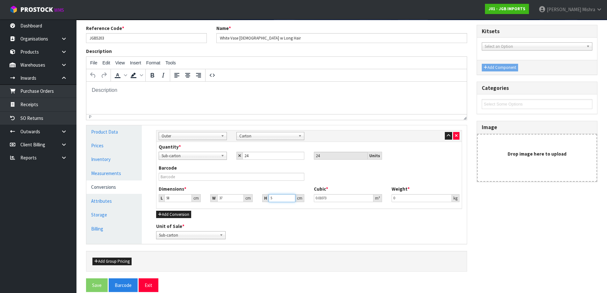
type input "0.111592"
type input "52"
type input "17.20"
click at [91, 282] on button "Save" at bounding box center [97, 285] width 22 height 14
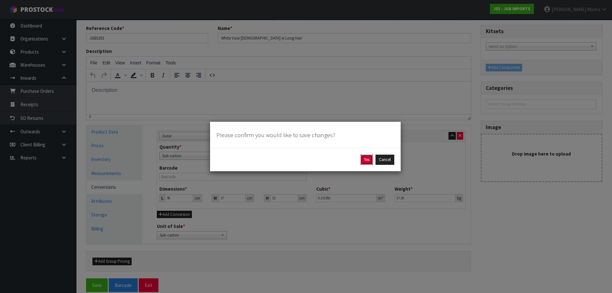
click at [363, 161] on button "Yes" at bounding box center [366, 160] width 12 height 10
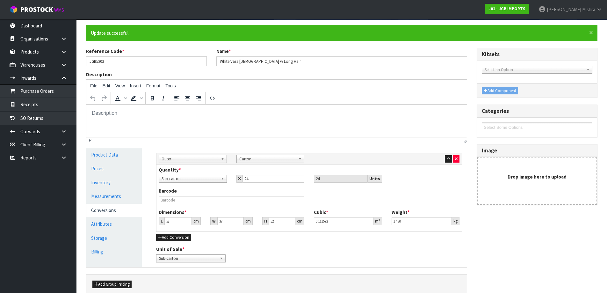
scroll to position [0, 0]
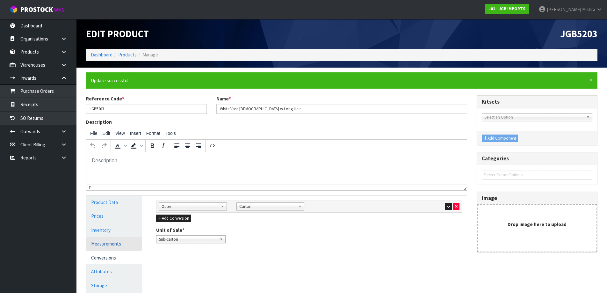
click at [114, 243] on link "Measurements" at bounding box center [113, 243] width 55 height 13
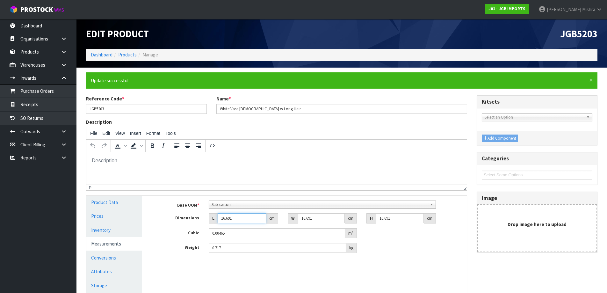
drag, startPoint x: 250, startPoint y: 217, endPoint x: 184, endPoint y: 221, distance: 66.0
click at [184, 221] on div "Dimensions L 16.691 cm W 16.691 cm H 16.691 cm" at bounding box center [308, 218] width 315 height 10
type input "1"
type input "0.000279"
type input "14"
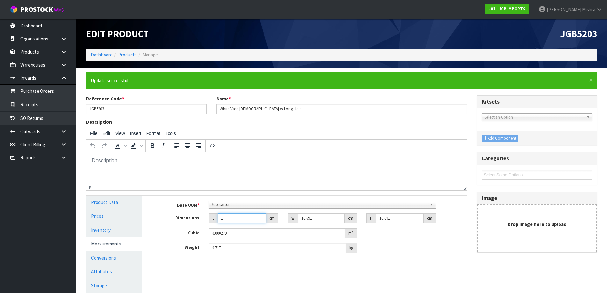
type input "0.0039"
type input "14"
type input "1"
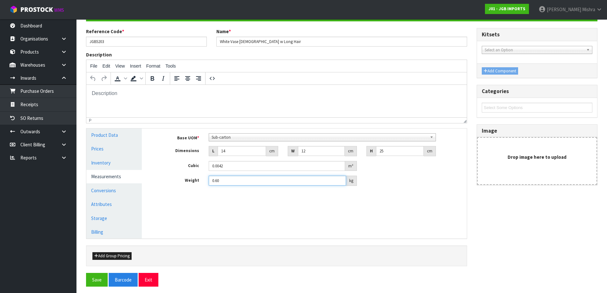
scroll to position [70, 0]
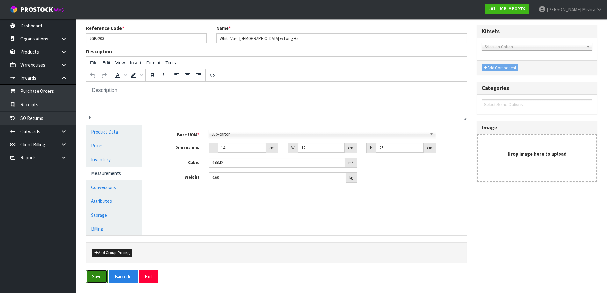
click at [90, 277] on button "Save" at bounding box center [97, 277] width 22 height 14
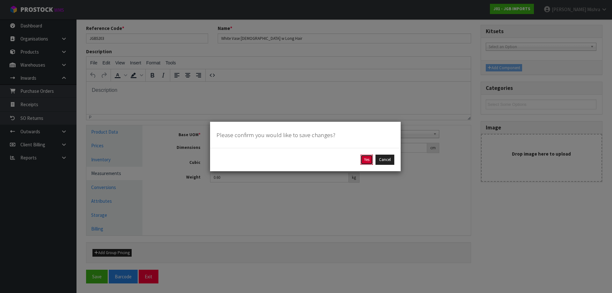
click at [365, 160] on button "Yes" at bounding box center [366, 160] width 12 height 10
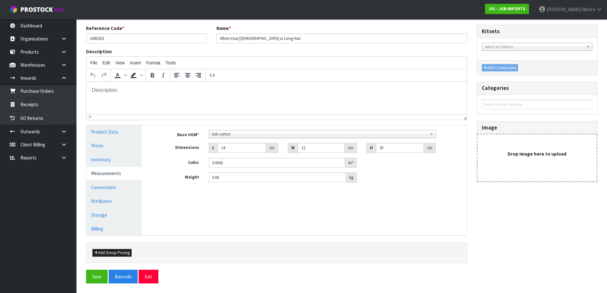
scroll to position [0, 0]
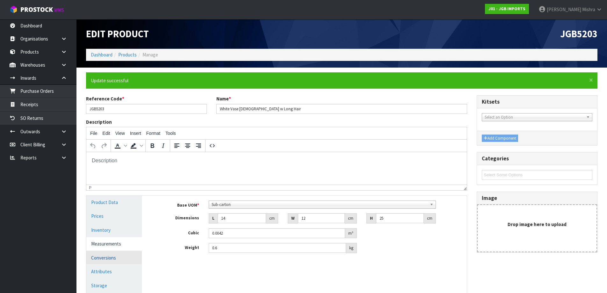
click at [107, 258] on link "Conversions" at bounding box center [113, 257] width 55 height 13
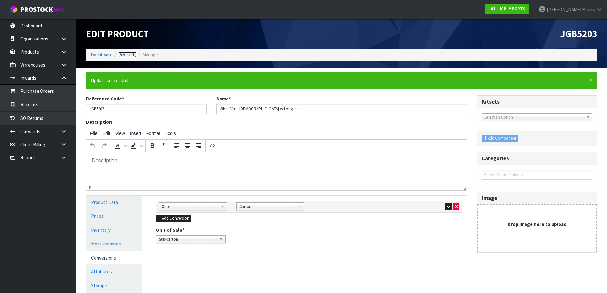
click at [129, 56] on link "Products" at bounding box center [127, 55] width 18 height 6
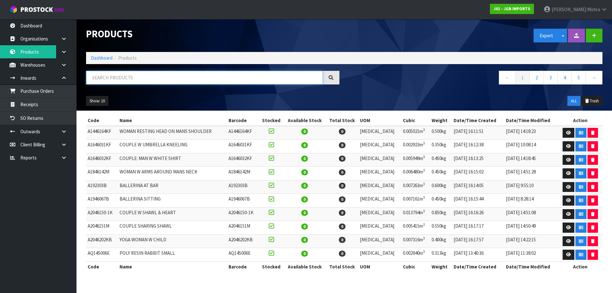
click at [189, 77] on input "text" at bounding box center [204, 78] width 237 height 14
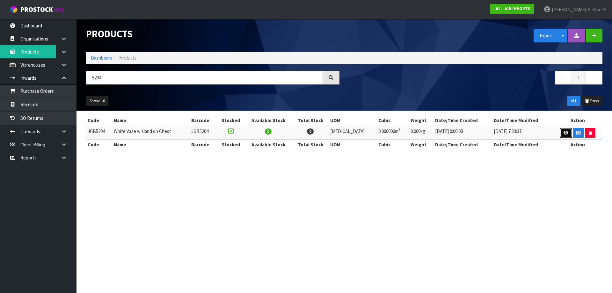
click at [560, 137] on link at bounding box center [566, 133] width 12 height 10
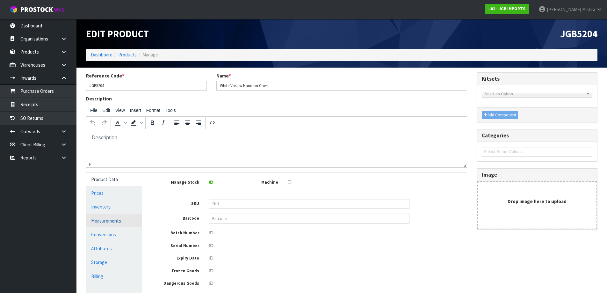
click at [103, 224] on link "Measurements" at bounding box center [113, 220] width 55 height 13
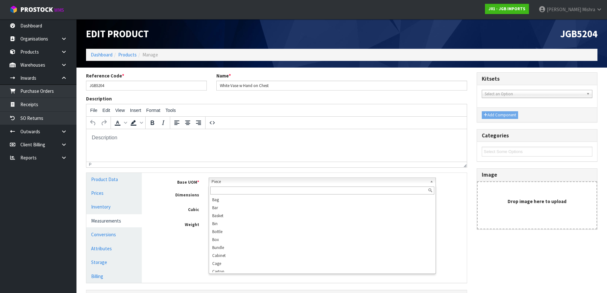
click at [240, 180] on span "Piece" at bounding box center [320, 182] width 216 height 8
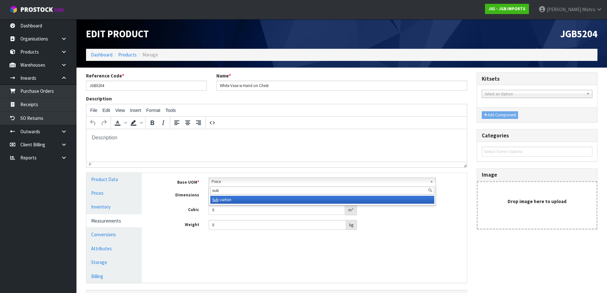
click at [245, 200] on li "Sub -carton" at bounding box center [322, 200] width 224 height 8
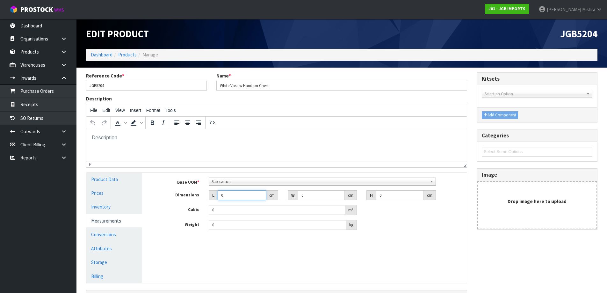
drag, startPoint x: 235, startPoint y: 195, endPoint x: 206, endPoint y: 197, distance: 29.4
click at [206, 197] on div "L 0 cm" at bounding box center [243, 195] width 79 height 10
drag, startPoint x: 234, startPoint y: 228, endPoint x: 190, endPoint y: 224, distance: 44.1
click at [190, 224] on div "Weight 0 kg" at bounding box center [308, 225] width 315 height 10
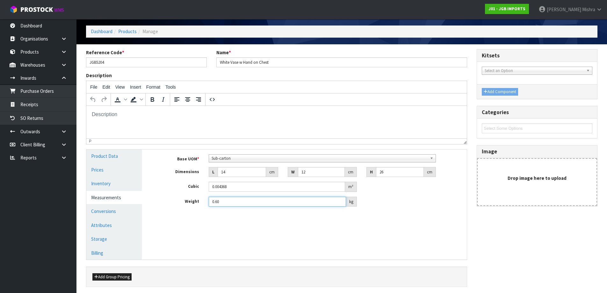
scroll to position [47, 0]
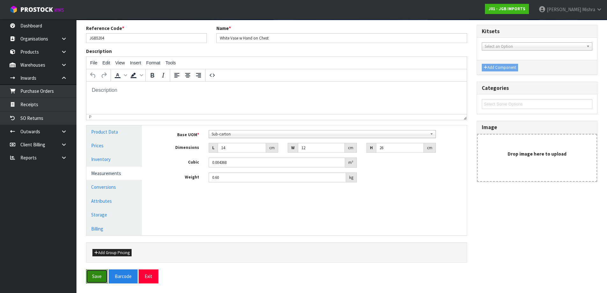
click at [94, 275] on button "Save" at bounding box center [97, 276] width 22 height 14
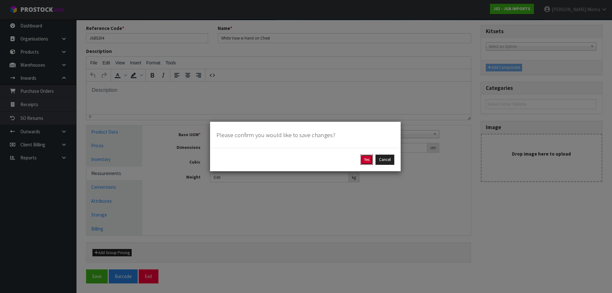
click at [368, 159] on button "Yes" at bounding box center [366, 160] width 12 height 10
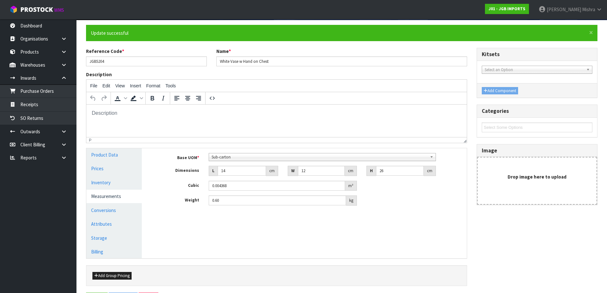
scroll to position [0, 0]
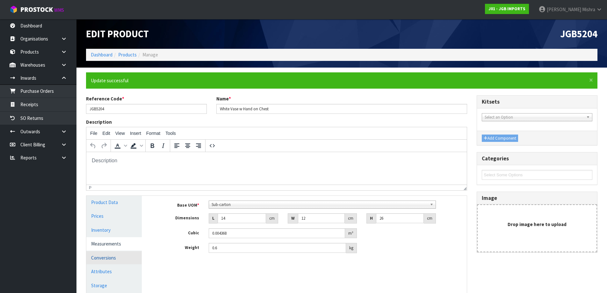
click at [108, 261] on link "Conversions" at bounding box center [113, 257] width 55 height 13
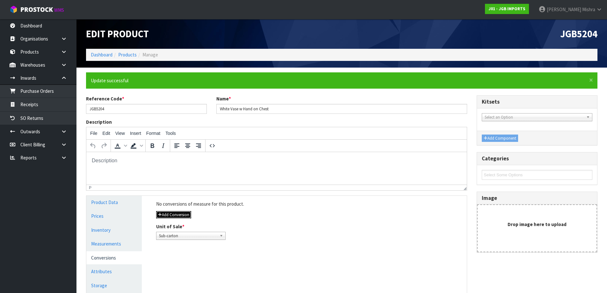
click at [177, 216] on button "Add Conversion" at bounding box center [173, 215] width 35 height 8
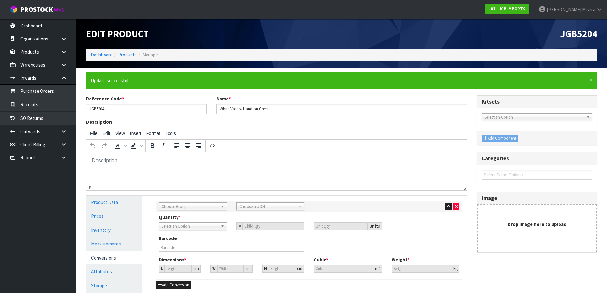
click at [200, 206] on span "Choose Group" at bounding box center [190, 207] width 57 height 8
click at [185, 243] on li "Outer" at bounding box center [192, 240] width 65 height 8
drag, startPoint x: 251, startPoint y: 211, endPoint x: 255, endPoint y: 210, distance: 4.1
click at [251, 211] on div "Sub Inner Inner Outer Pallet Outer Sub Inner Inner Outer Pallet Bag Bar Basket …" at bounding box center [308, 206] width 305 height 11
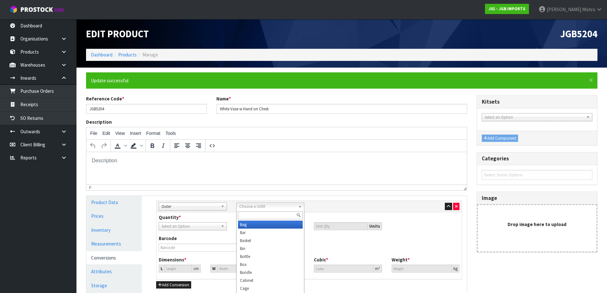
click at [255, 210] on span "Choose a UOM" at bounding box center [267, 207] width 57 height 8
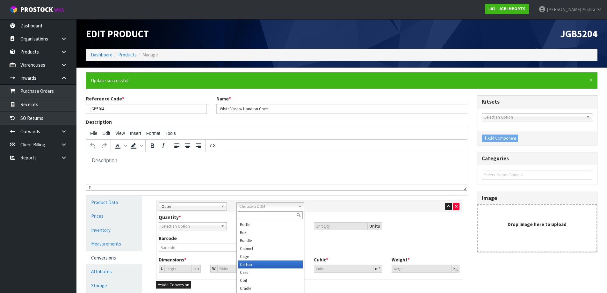
click at [243, 266] on li "Carton" at bounding box center [270, 264] width 65 height 8
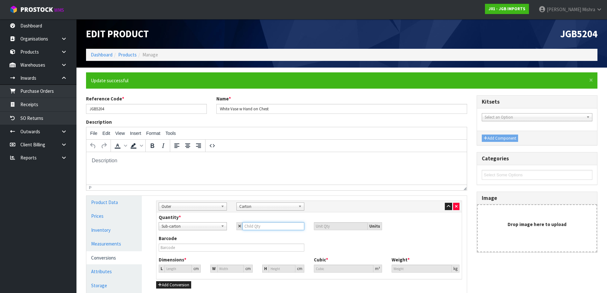
click at [264, 228] on input "number" at bounding box center [274, 226] width 62 height 8
click at [176, 270] on input "47.152" at bounding box center [177, 268] width 27 height 8
drag, startPoint x: 177, startPoint y: 268, endPoint x: 142, endPoint y: 269, distance: 34.8
click at [142, 269] on div "Product Data Prices Inventory Measurements Conversions Attributes Storage Billi…" at bounding box center [277, 255] width 390 height 119
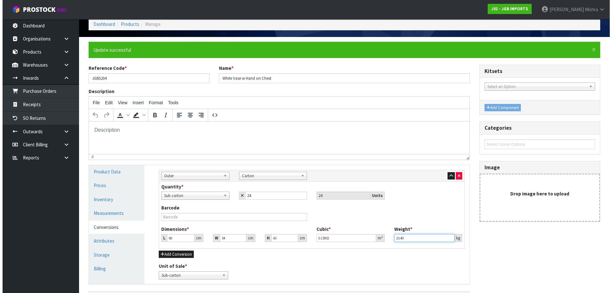
scroll to position [64, 0]
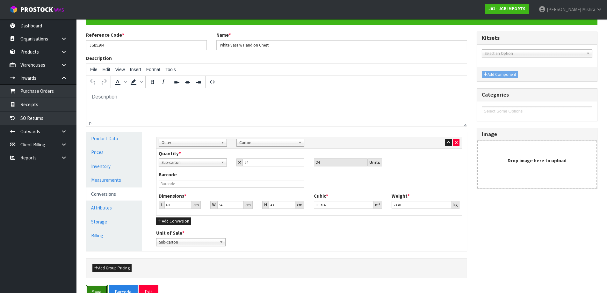
click at [89, 287] on button "Save" at bounding box center [97, 292] width 22 height 14
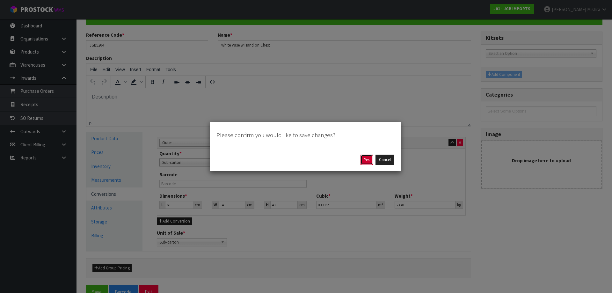
click at [365, 162] on button "Yes" at bounding box center [366, 160] width 12 height 10
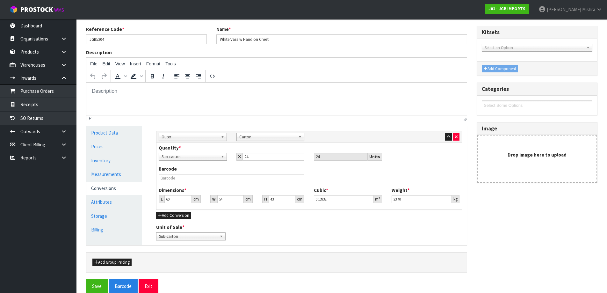
scroll to position [0, 0]
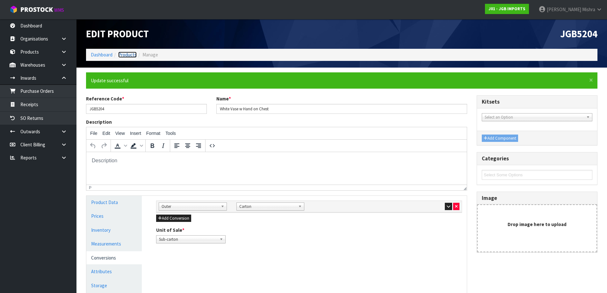
click at [131, 52] on link "Products" at bounding box center [127, 55] width 18 height 6
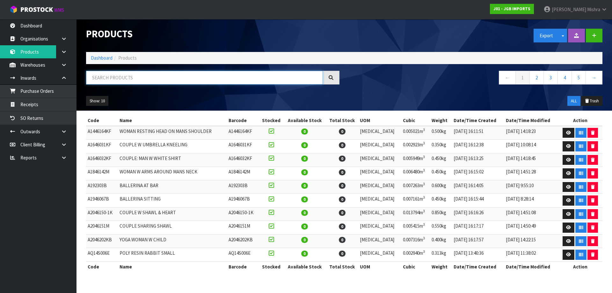
click at [182, 83] on input "text" at bounding box center [204, 78] width 237 height 14
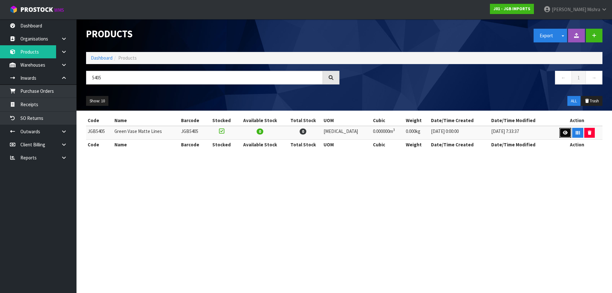
click at [563, 133] on icon at bounding box center [565, 133] width 5 height 4
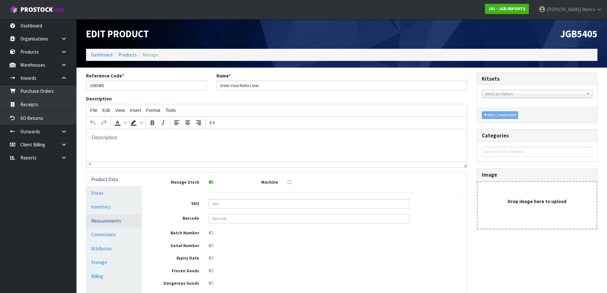
click at [110, 225] on link "Measurements" at bounding box center [113, 220] width 55 height 13
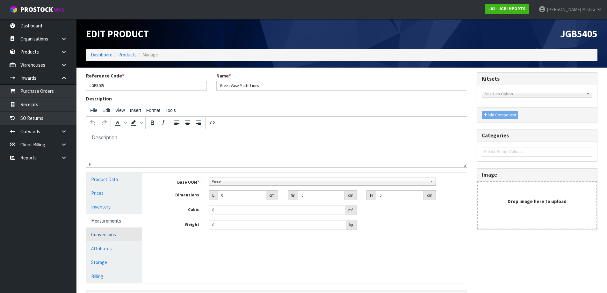
click at [106, 231] on link "Conversions" at bounding box center [113, 234] width 55 height 13
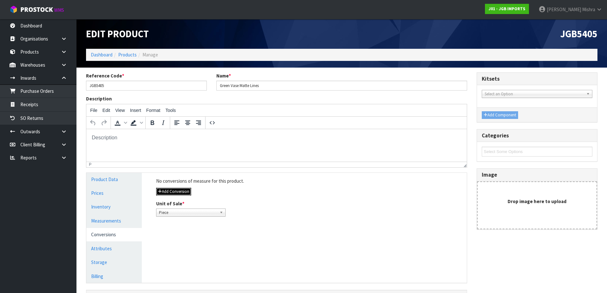
click at [178, 189] on button "Add Conversion" at bounding box center [173, 192] width 35 height 8
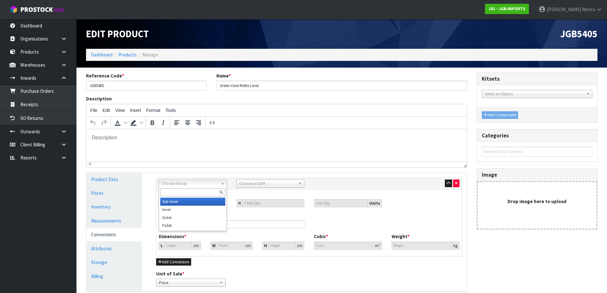
click at [189, 184] on span "Choose Group" at bounding box center [190, 184] width 57 height 8
drag, startPoint x: 197, startPoint y: 218, endPoint x: 207, endPoint y: 210, distance: 13.3
click at [198, 218] on li "Outer" at bounding box center [192, 218] width 65 height 8
click at [261, 185] on span "Choose a UOM" at bounding box center [267, 184] width 57 height 8
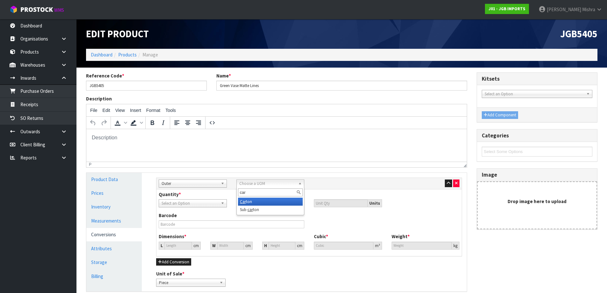
click at [256, 201] on li "Car ton" at bounding box center [270, 202] width 65 height 8
click at [282, 206] on input "number" at bounding box center [274, 203] width 62 height 8
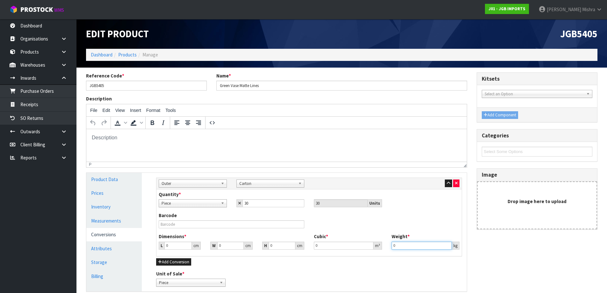
click at [412, 243] on input "0" at bounding box center [422, 246] width 61 height 8
drag, startPoint x: 171, startPoint y: 246, endPoint x: 165, endPoint y: 246, distance: 6.7
click at [165, 246] on input "0" at bounding box center [177, 246] width 27 height 8
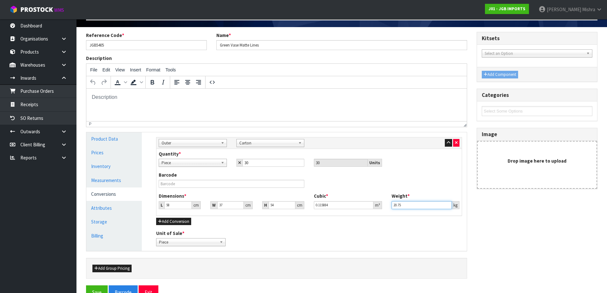
scroll to position [56, 0]
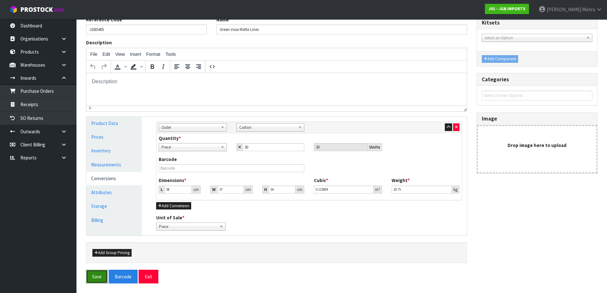
click at [92, 275] on button "Save" at bounding box center [97, 277] width 22 height 14
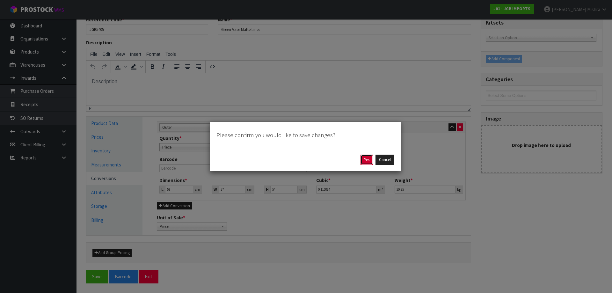
click at [365, 163] on button "Yes" at bounding box center [366, 160] width 12 height 10
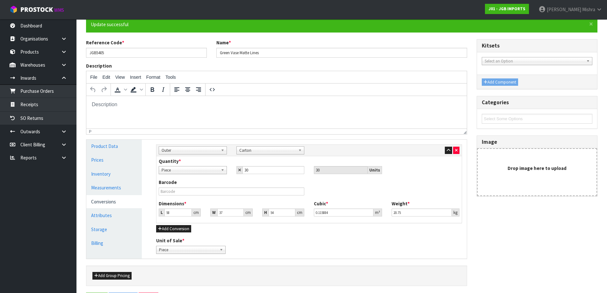
scroll to position [0, 0]
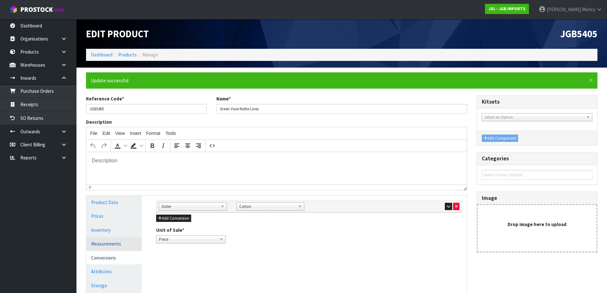
click at [125, 242] on link "Measurements" at bounding box center [113, 243] width 55 height 13
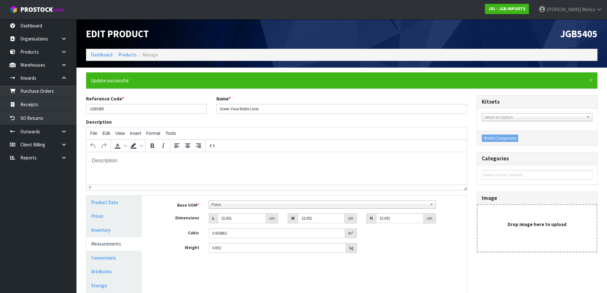
click at [245, 203] on span "Piece" at bounding box center [320, 205] width 216 height 8
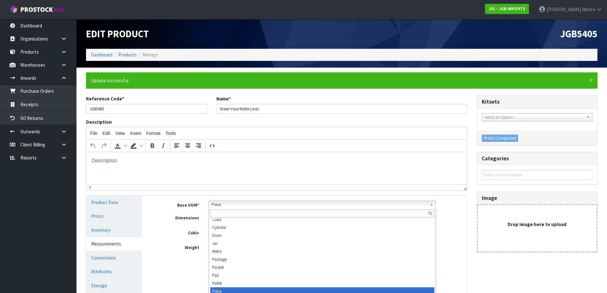
click at [235, 211] on input "text" at bounding box center [322, 213] width 224 height 8
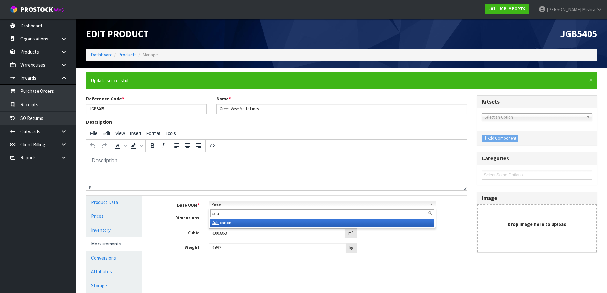
click at [242, 222] on li "Sub -carton" at bounding box center [322, 223] width 224 height 8
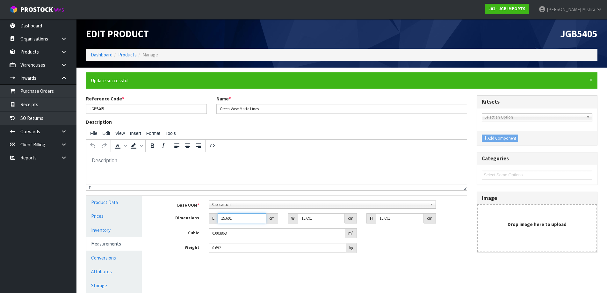
drag, startPoint x: 233, startPoint y: 217, endPoint x: 206, endPoint y: 218, distance: 27.4
click at [206, 218] on div "L 15.691 cm" at bounding box center [243, 218] width 79 height 10
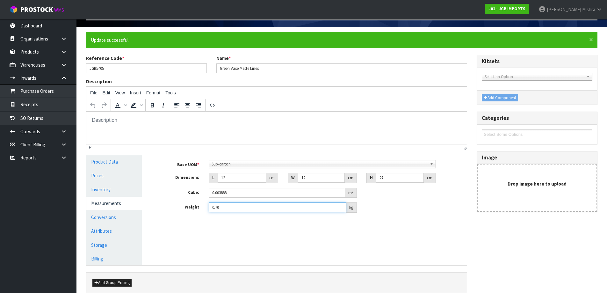
scroll to position [70, 0]
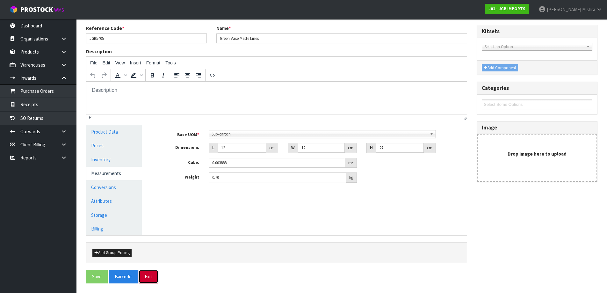
click at [150, 277] on button "Exit" at bounding box center [149, 277] width 20 height 14
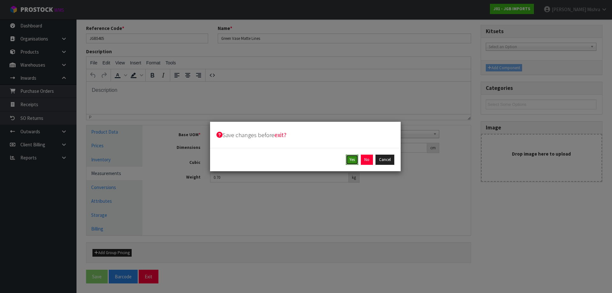
click at [347, 161] on button "Yes" at bounding box center [352, 160] width 12 height 10
click at [360, 158] on button "Yes" at bounding box center [366, 160] width 12 height 10
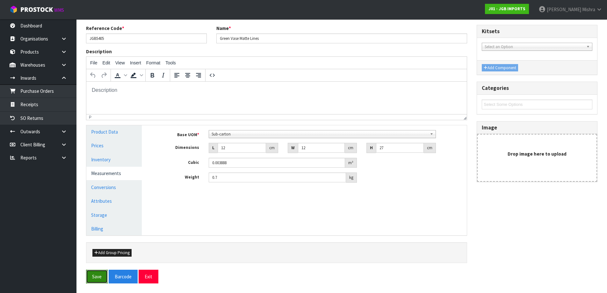
click at [97, 278] on button "Save" at bounding box center [97, 277] width 22 height 14
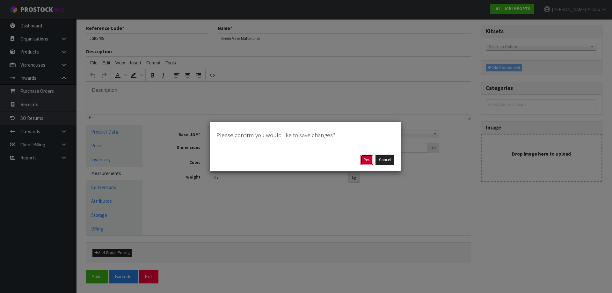
click at [364, 156] on button "Yes" at bounding box center [366, 160] width 12 height 10
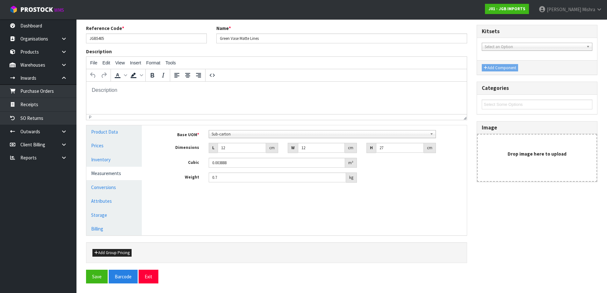
scroll to position [0, 0]
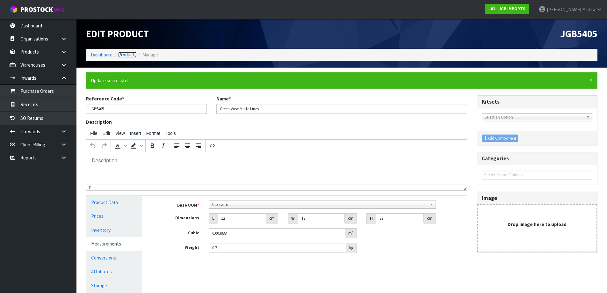
click at [131, 55] on link "Products" at bounding box center [127, 55] width 18 height 6
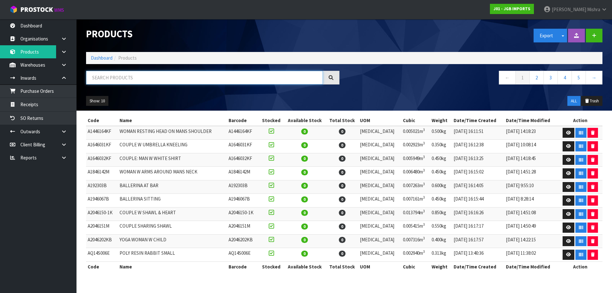
click at [127, 75] on input "text" at bounding box center [204, 78] width 237 height 14
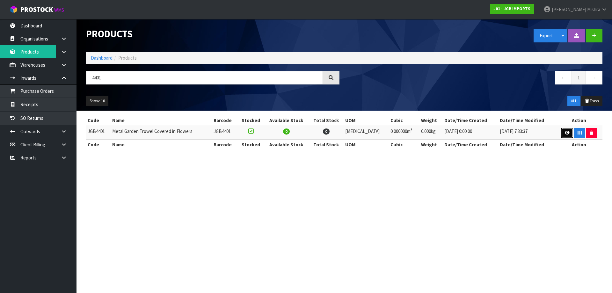
click at [565, 132] on icon at bounding box center [567, 133] width 5 height 4
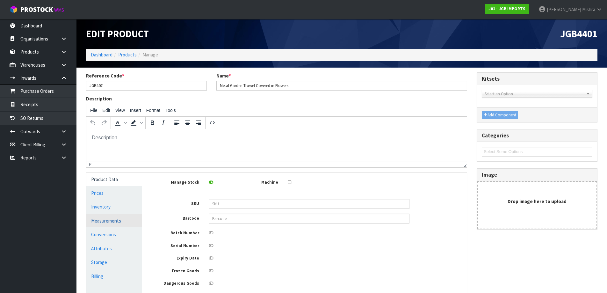
click at [115, 223] on link "Measurements" at bounding box center [113, 220] width 55 height 13
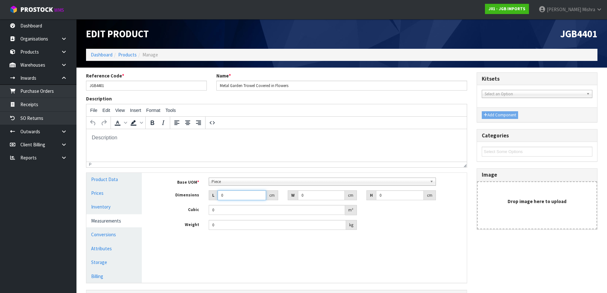
drag, startPoint x: 230, startPoint y: 198, endPoint x: 206, endPoint y: 197, distance: 24.2
click at [206, 197] on div "L 0 cm" at bounding box center [243, 195] width 79 height 10
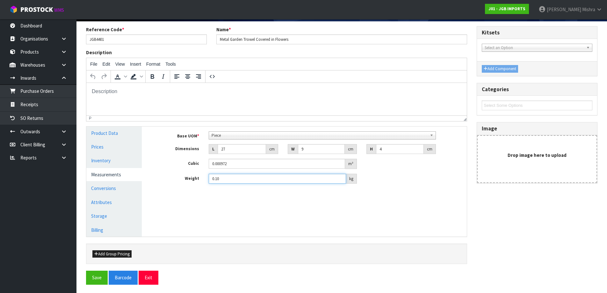
scroll to position [47, 0]
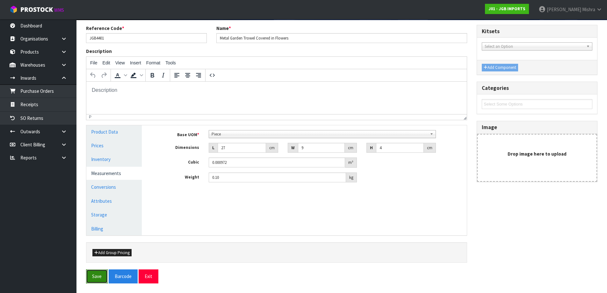
click at [90, 281] on button "Save" at bounding box center [97, 276] width 22 height 14
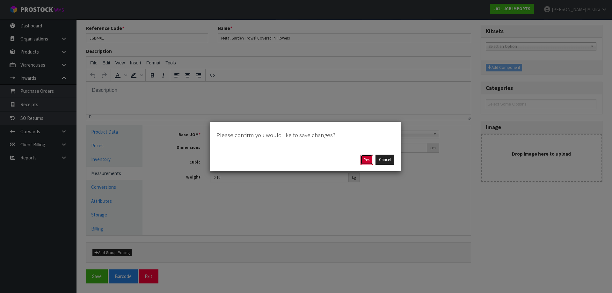
click at [369, 158] on button "Yes" at bounding box center [366, 160] width 12 height 10
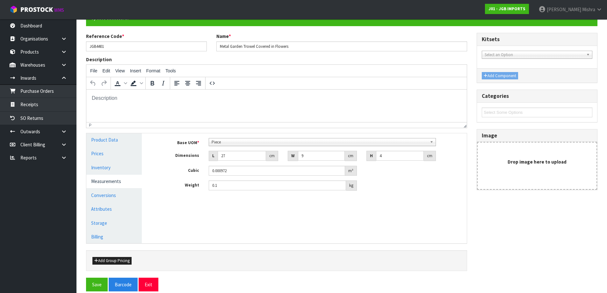
scroll to position [70, 0]
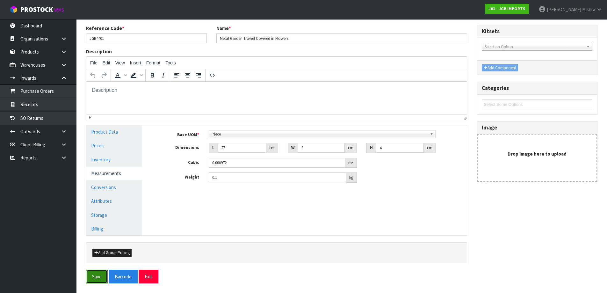
click at [97, 273] on button "Save" at bounding box center [97, 277] width 22 height 14
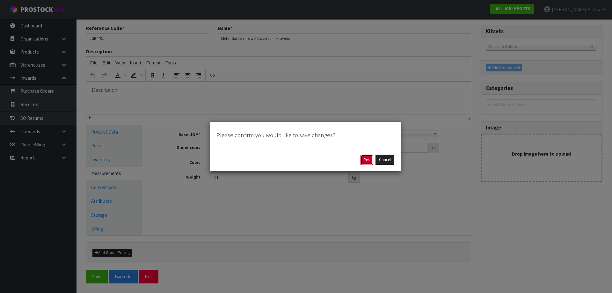
click at [366, 159] on button "Yes" at bounding box center [366, 160] width 12 height 10
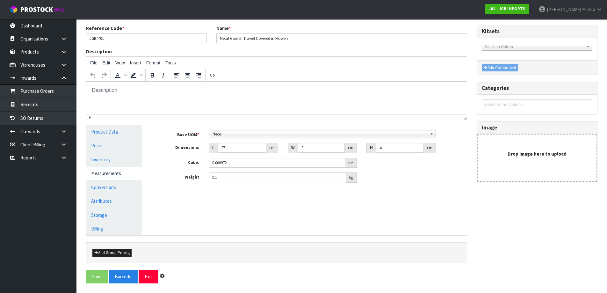
scroll to position [0, 0]
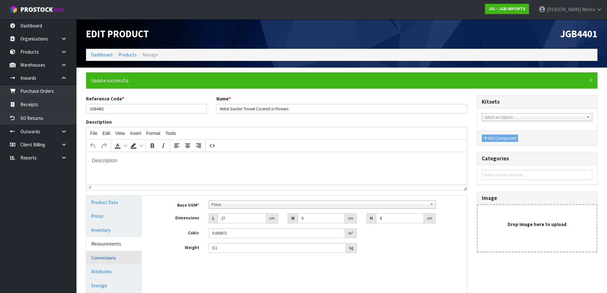
click at [106, 252] on link "Conversions" at bounding box center [113, 257] width 55 height 13
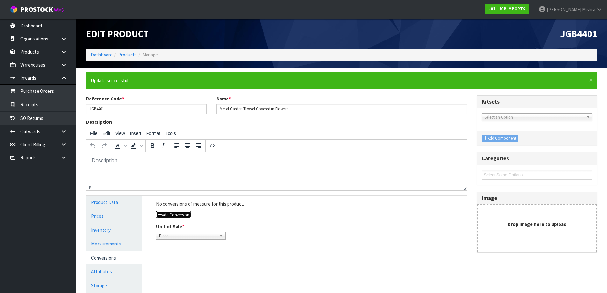
click at [180, 216] on button "Add Conversion" at bounding box center [173, 215] width 35 height 8
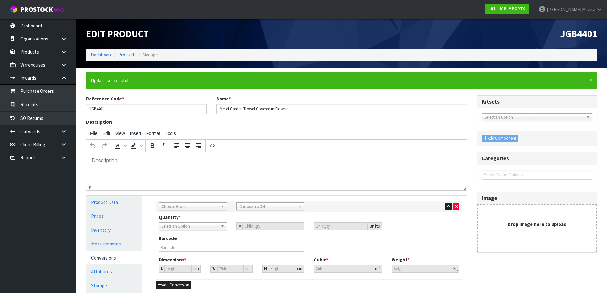
click at [180, 209] on span "Choose Group" at bounding box center [190, 207] width 57 height 8
click at [174, 243] on li "Outer" at bounding box center [192, 240] width 65 height 8
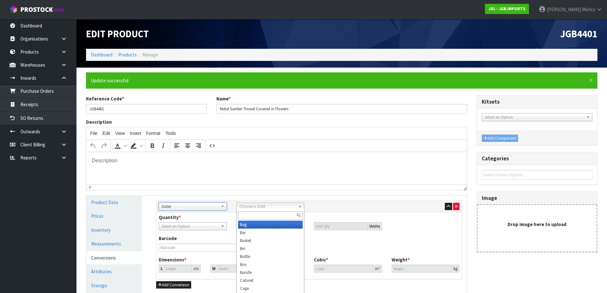
click at [260, 208] on span "Choose a UOM" at bounding box center [267, 207] width 57 height 8
click at [263, 222] on li "Car ton" at bounding box center [270, 225] width 65 height 8
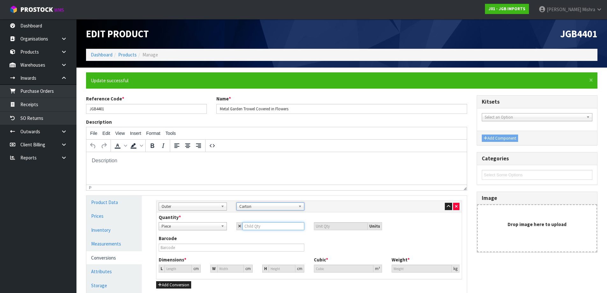
click at [276, 226] on input "number" at bounding box center [274, 226] width 62 height 8
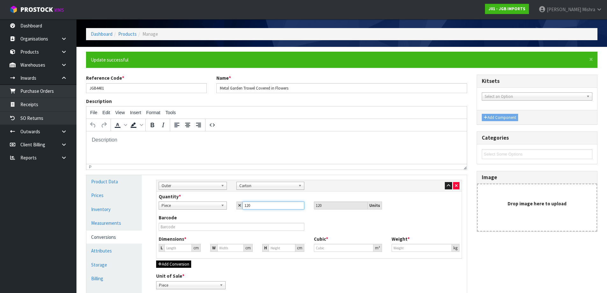
scroll to position [32, 0]
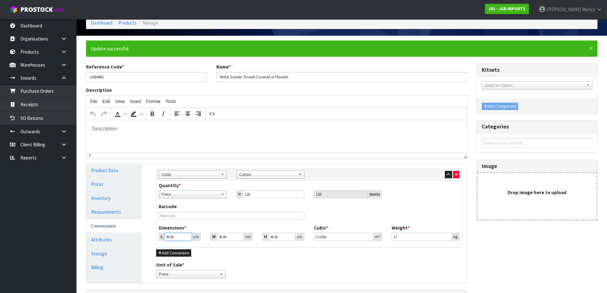
click at [170, 238] on input "48.86" at bounding box center [177, 237] width 27 height 8
drag, startPoint x: 177, startPoint y: 237, endPoint x: 138, endPoint y: 237, distance: 38.9
click at [138, 237] on div "Product Data Prices Inventory Measurements Conversions Attributes Storage Billi…" at bounding box center [277, 223] width 390 height 119
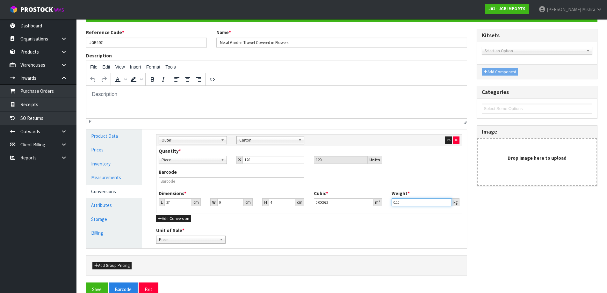
scroll to position [79, 0]
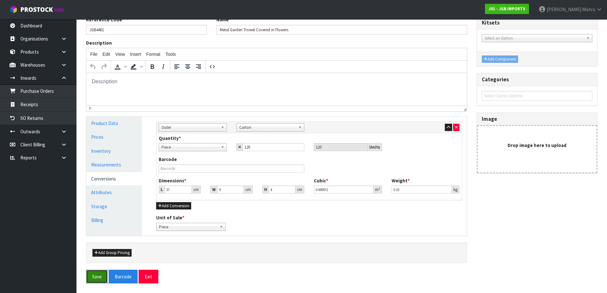
click at [95, 278] on button "Save" at bounding box center [97, 277] width 22 height 14
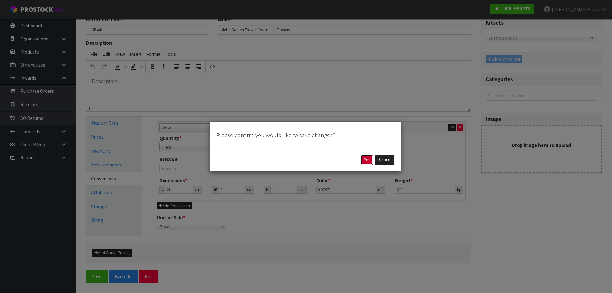
click at [363, 159] on button "Yes" at bounding box center [366, 160] width 12 height 10
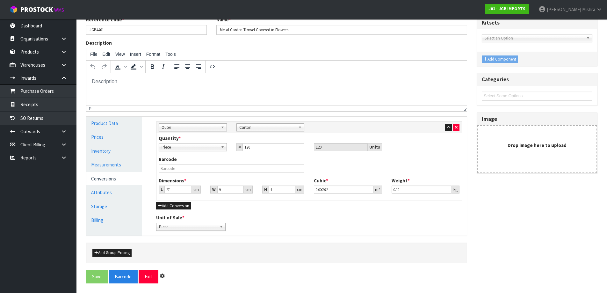
scroll to position [0, 0]
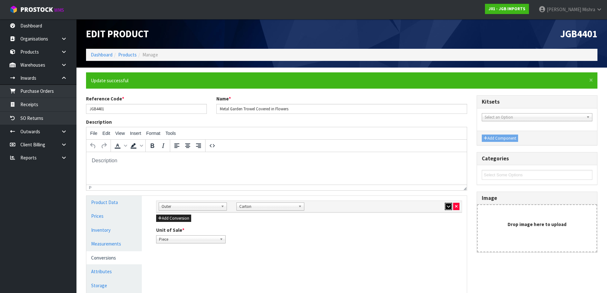
click at [446, 204] on button "button" at bounding box center [448, 207] width 7 height 8
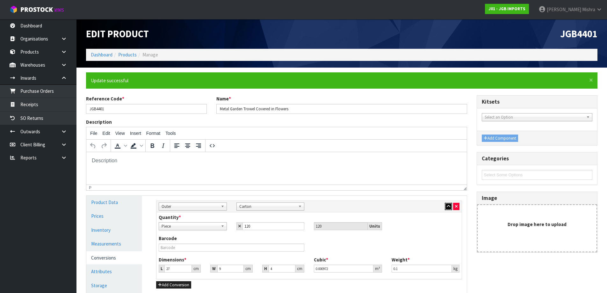
scroll to position [32, 0]
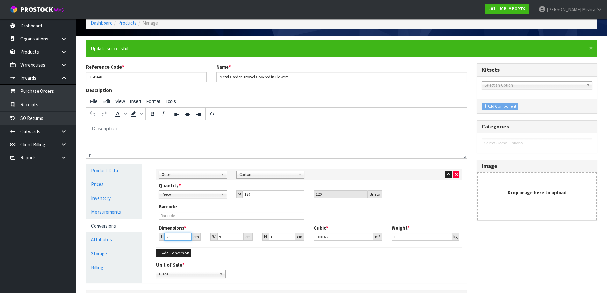
drag, startPoint x: 172, startPoint y: 236, endPoint x: 132, endPoint y: 232, distance: 39.7
click at [132, 232] on div "Product Data Prices Inventory Measurements Conversions Attributes Storage Billi…" at bounding box center [277, 223] width 390 height 119
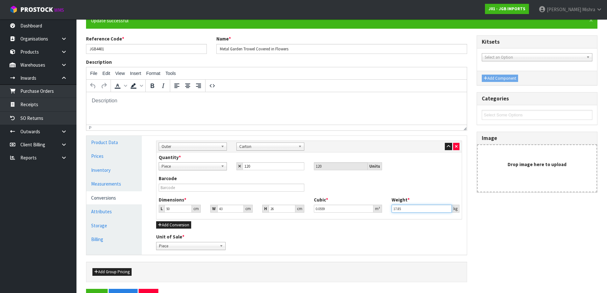
scroll to position [79, 0]
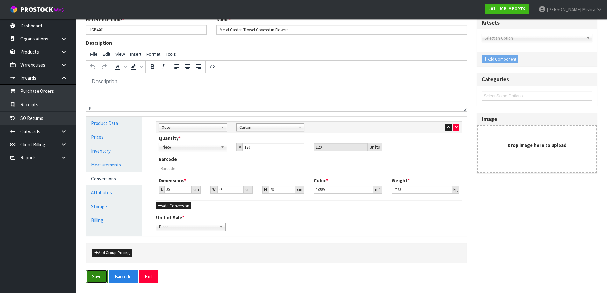
click at [97, 280] on button "Save" at bounding box center [97, 277] width 22 height 14
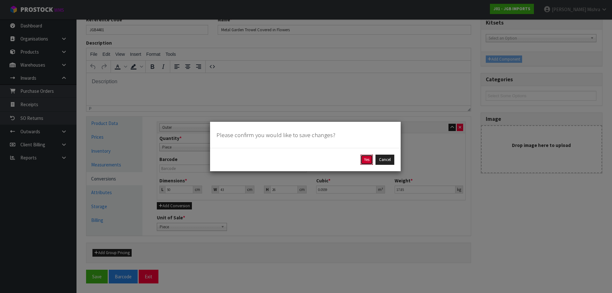
drag, startPoint x: 366, startPoint y: 159, endPoint x: 246, endPoint y: 176, distance: 121.3
click at [366, 160] on button "Yes" at bounding box center [366, 160] width 12 height 10
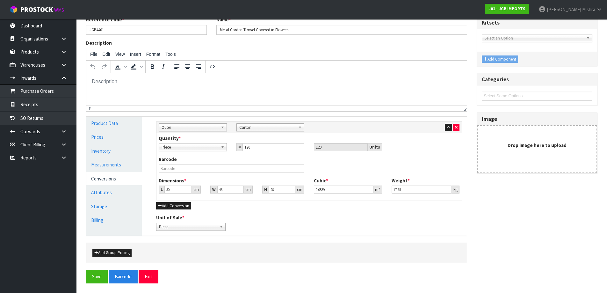
scroll to position [0, 0]
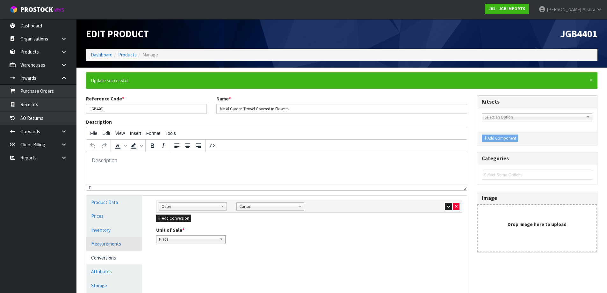
click at [103, 245] on link "Measurements" at bounding box center [113, 243] width 55 height 13
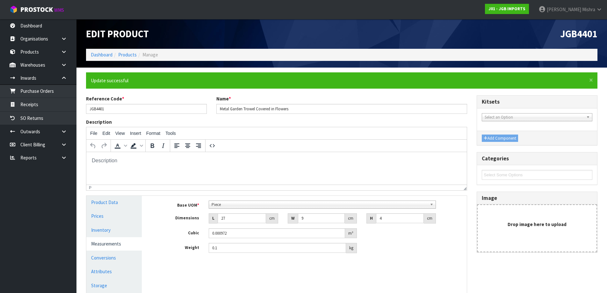
scroll to position [70, 0]
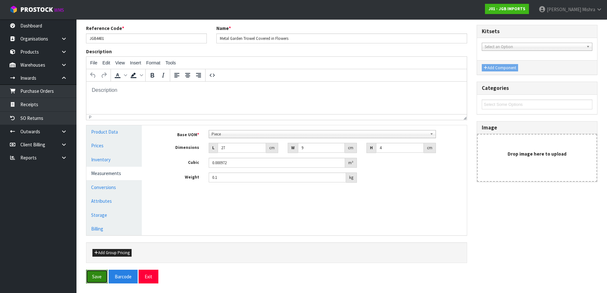
click at [102, 274] on button "Save" at bounding box center [97, 277] width 22 height 14
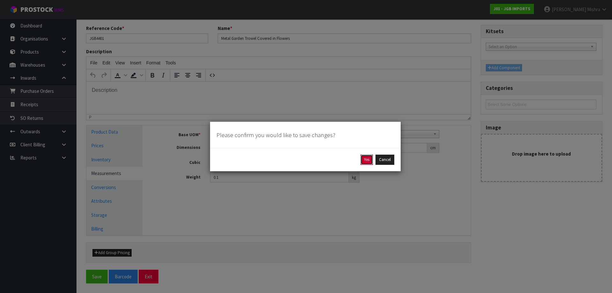
click at [372, 159] on button "Yes" at bounding box center [366, 160] width 12 height 10
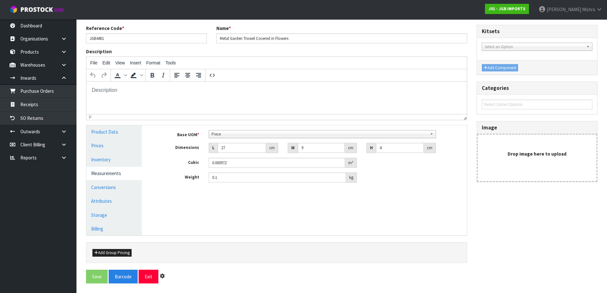
scroll to position [0, 0]
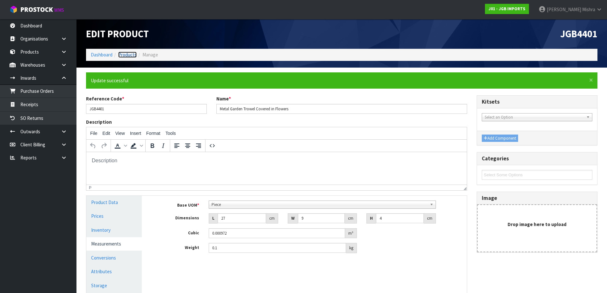
click at [133, 55] on link "Products" at bounding box center [127, 55] width 18 height 6
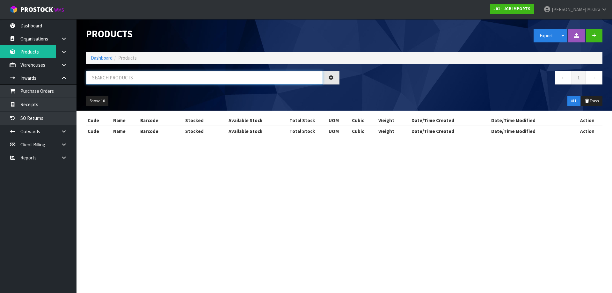
click at [185, 80] on input "text" at bounding box center [204, 78] width 237 height 14
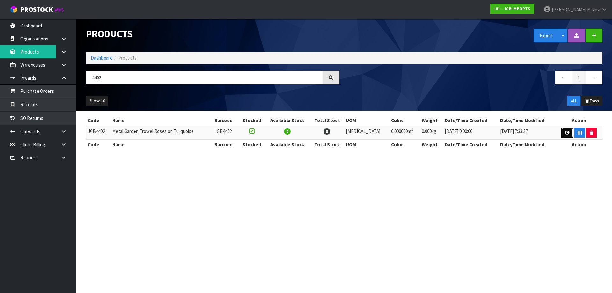
click at [562, 132] on link at bounding box center [567, 133] width 12 height 10
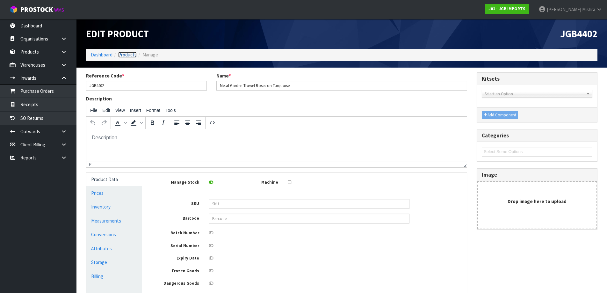
click at [124, 53] on link "Products" at bounding box center [127, 55] width 18 height 6
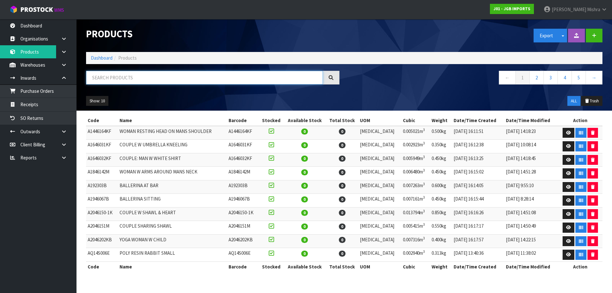
click at [138, 78] on input "text" at bounding box center [204, 78] width 237 height 14
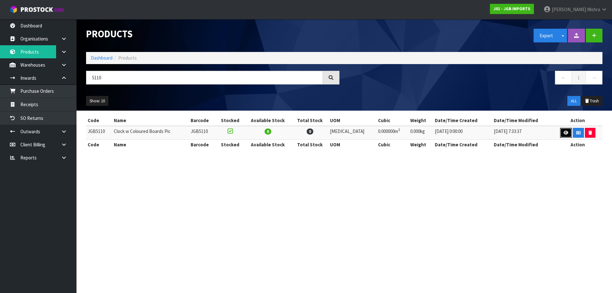
click at [563, 132] on icon at bounding box center [565, 133] width 5 height 4
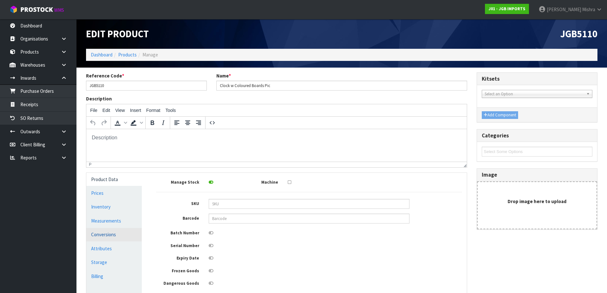
click at [107, 232] on link "Conversions" at bounding box center [113, 234] width 55 height 13
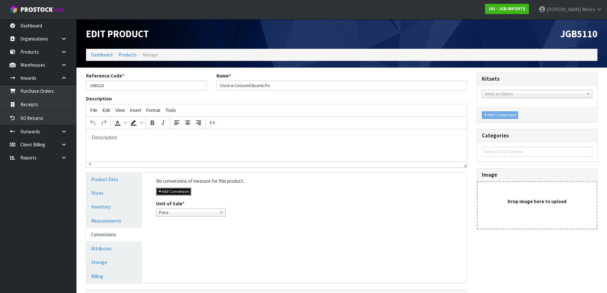
click at [189, 192] on button "Add Conversion" at bounding box center [173, 192] width 35 height 8
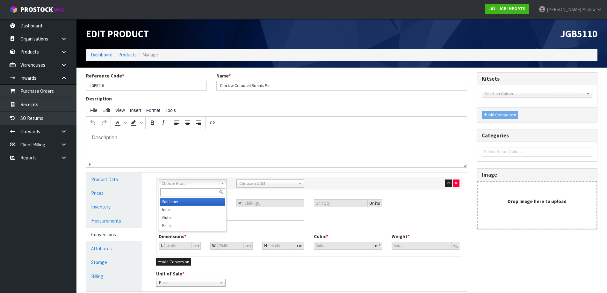
click at [218, 185] on span "Choose Group" at bounding box center [190, 184] width 57 height 8
click at [186, 218] on li "Outer" at bounding box center [192, 218] width 65 height 8
click at [249, 182] on span "Choose a UOM" at bounding box center [267, 184] width 57 height 8
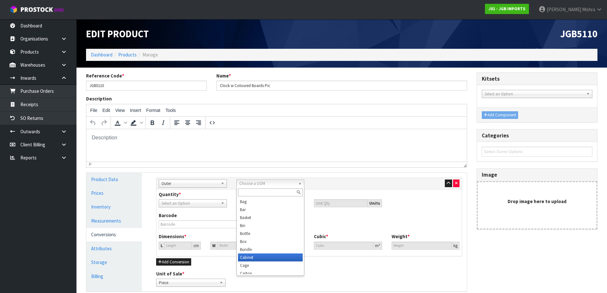
scroll to position [32, 0]
click at [255, 238] on li "Carton" at bounding box center [270, 241] width 65 height 8
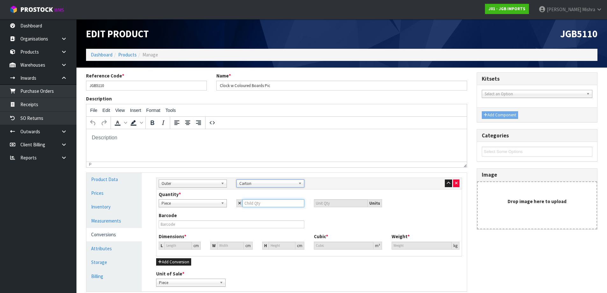
click at [257, 203] on input "number" at bounding box center [274, 203] width 62 height 8
click at [171, 247] on input "0" at bounding box center [177, 246] width 27 height 8
drag, startPoint x: 171, startPoint y: 246, endPoint x: 159, endPoint y: 244, distance: 12.9
click at [159, 244] on div "L 0 cm" at bounding box center [180, 246] width 42 height 8
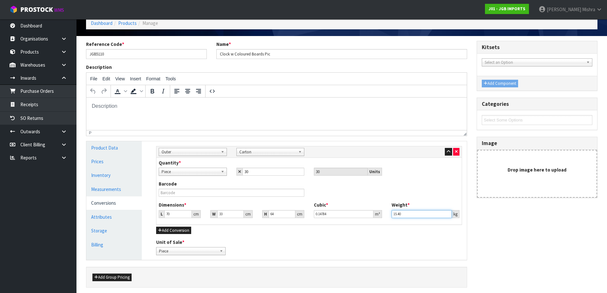
scroll to position [56, 0]
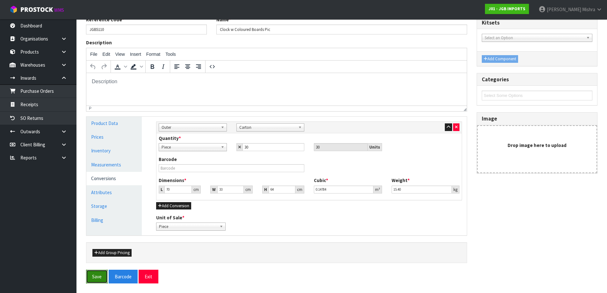
click at [96, 280] on button "Save" at bounding box center [97, 277] width 22 height 14
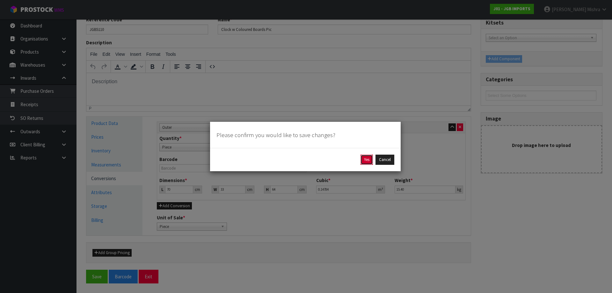
click at [364, 157] on button "Yes" at bounding box center [366, 160] width 12 height 10
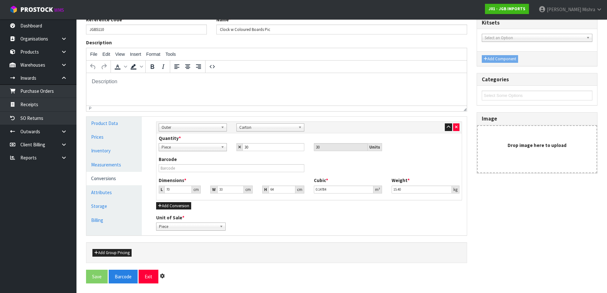
scroll to position [0, 0]
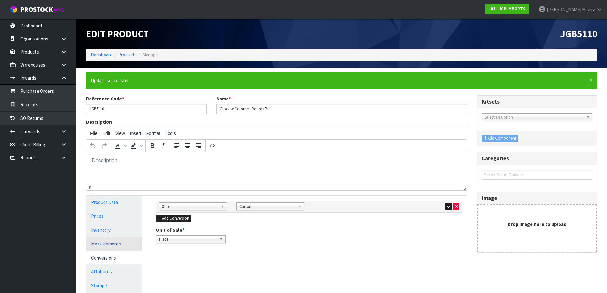
click at [109, 246] on link "Measurements" at bounding box center [113, 243] width 55 height 13
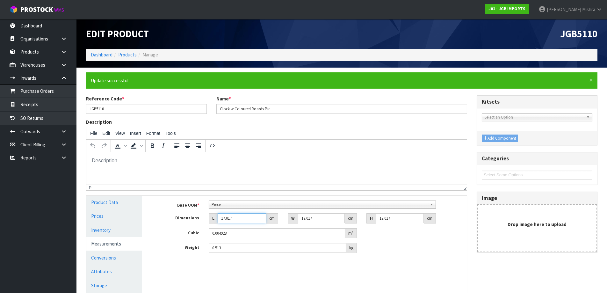
drag, startPoint x: 239, startPoint y: 219, endPoint x: 213, endPoint y: 211, distance: 26.5
click at [218, 218] on input "17.017" at bounding box center [242, 218] width 48 height 10
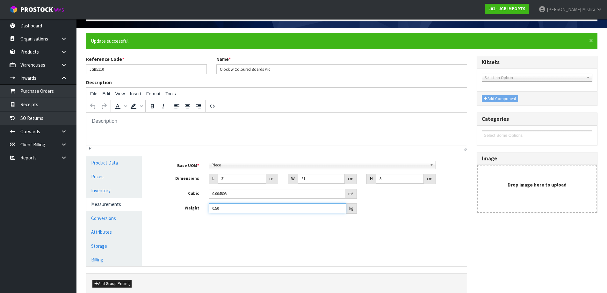
scroll to position [70, 0]
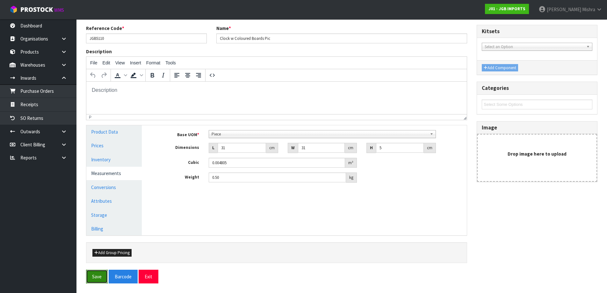
click at [93, 277] on button "Save" at bounding box center [97, 277] width 22 height 14
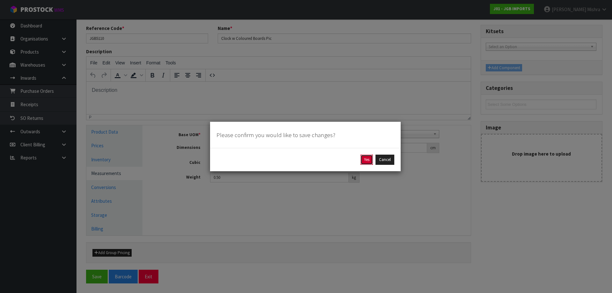
click at [366, 157] on button "Yes" at bounding box center [366, 160] width 12 height 10
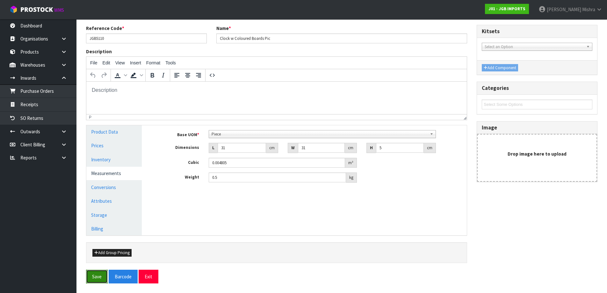
click at [99, 276] on button "Save" at bounding box center [97, 277] width 22 height 14
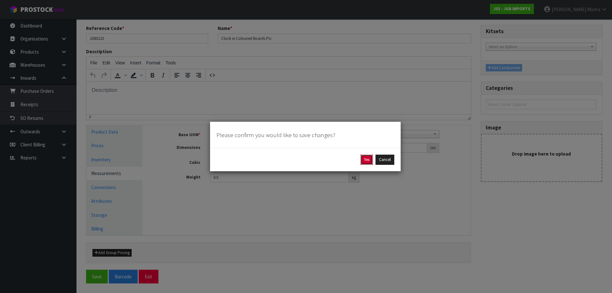
click at [366, 161] on button "Yes" at bounding box center [366, 160] width 12 height 10
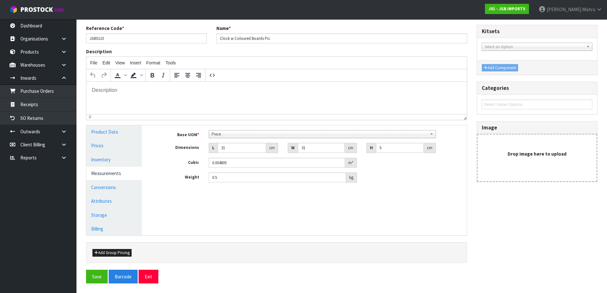
click at [94, 269] on div at bounding box center [276, 269] width 391 height 0
click at [94, 272] on button "Save" at bounding box center [97, 277] width 22 height 14
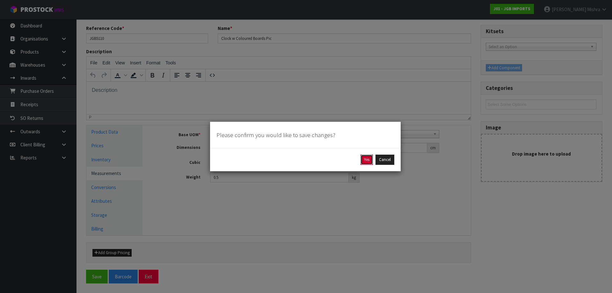
click at [369, 160] on button "Yes" at bounding box center [366, 160] width 12 height 10
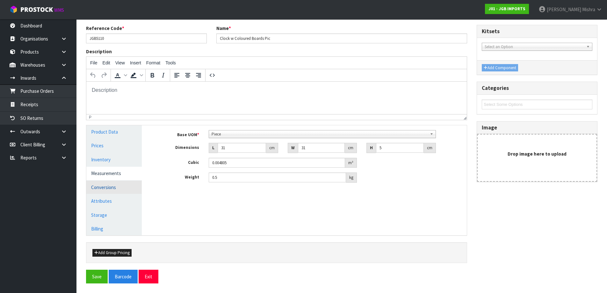
click at [109, 187] on div "Reference Code * JGB5110 Name * Clock w Coloured Boards Pic Description File Ed…" at bounding box center [276, 147] width 391 height 244
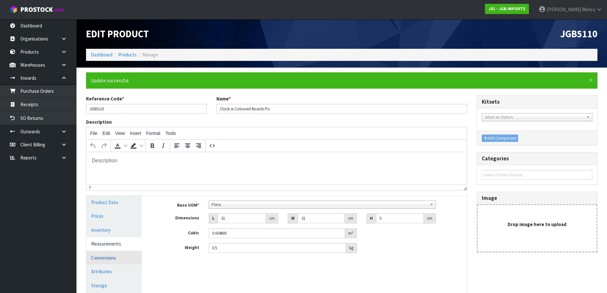
click at [104, 261] on link "Conversions" at bounding box center [113, 257] width 55 height 13
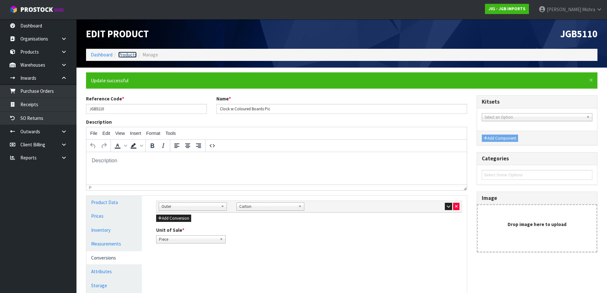
click at [129, 52] on link "Products" at bounding box center [127, 55] width 18 height 6
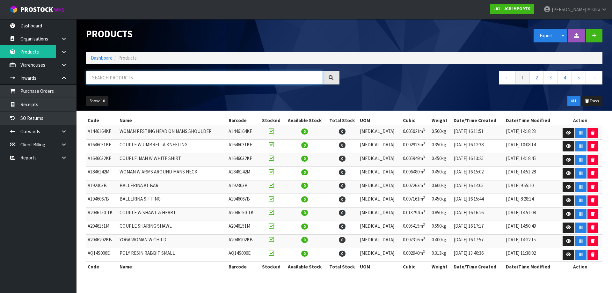
click at [156, 74] on input "text" at bounding box center [204, 78] width 237 height 14
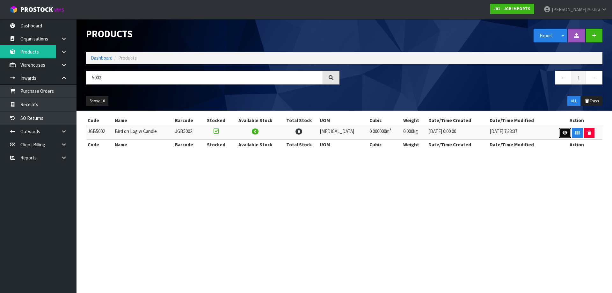
click at [562, 131] on icon at bounding box center [564, 133] width 5 height 4
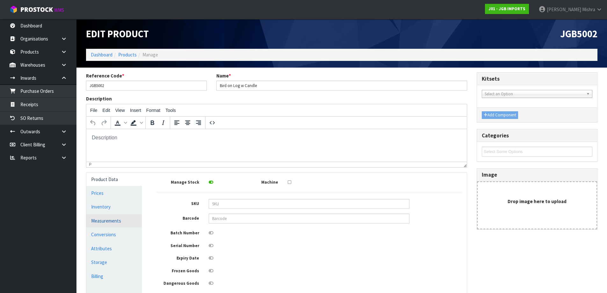
click at [114, 221] on link "Measurements" at bounding box center [113, 220] width 55 height 13
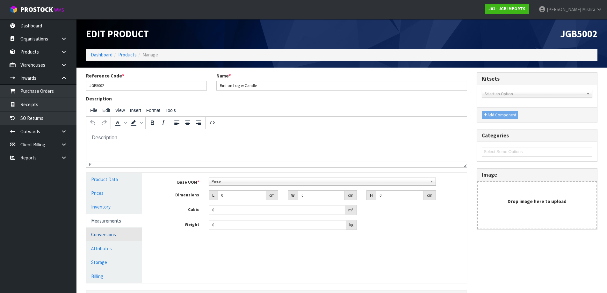
click at [95, 238] on link "Conversions" at bounding box center [113, 234] width 55 height 13
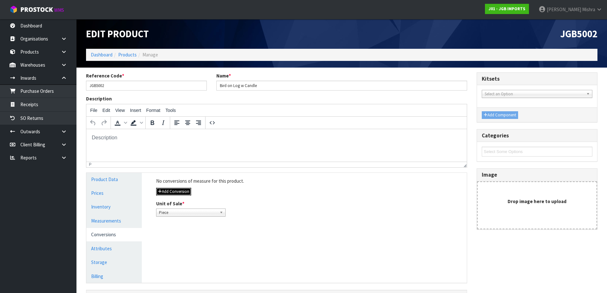
click at [170, 192] on button "Add Conversion" at bounding box center [173, 192] width 35 height 8
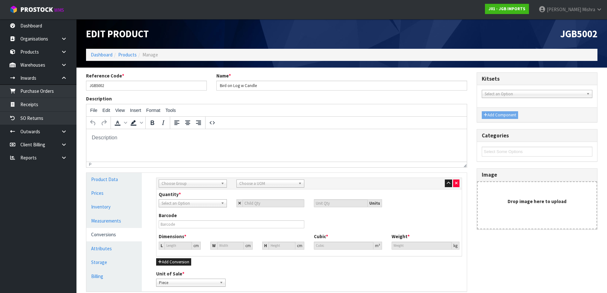
click at [184, 182] on span "Choose Group" at bounding box center [190, 184] width 57 height 8
click at [174, 214] on li "Outer" at bounding box center [192, 218] width 65 height 8
click at [250, 181] on span "Choose a UOM" at bounding box center [267, 184] width 57 height 8
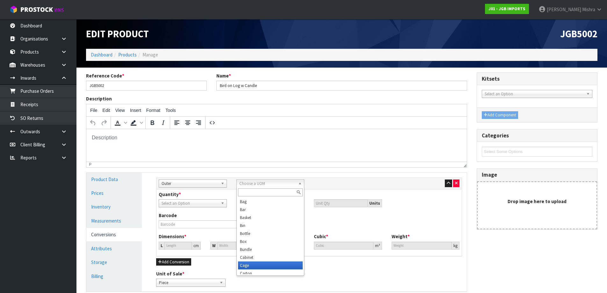
scroll to position [3, 0]
click at [257, 270] on li "Carton" at bounding box center [270, 270] width 65 height 8
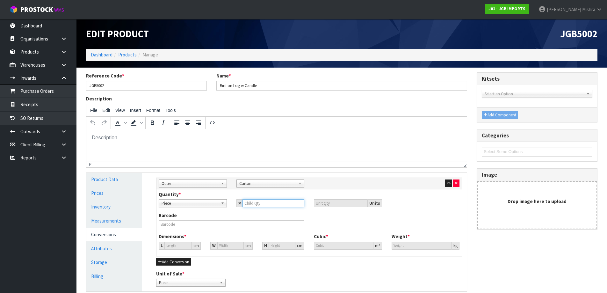
click at [257, 202] on input "number" at bounding box center [274, 203] width 62 height 8
click at [177, 247] on input "0" at bounding box center [177, 246] width 27 height 8
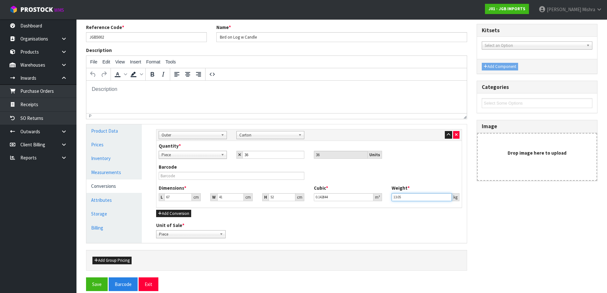
scroll to position [56, 0]
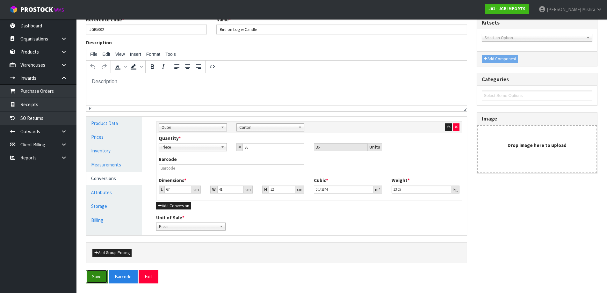
click at [100, 276] on button "Save" at bounding box center [97, 277] width 22 height 14
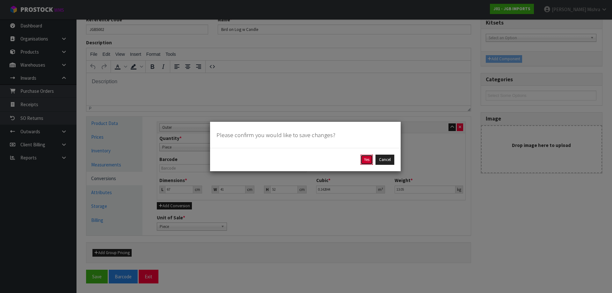
click at [366, 163] on button "Yes" at bounding box center [366, 160] width 12 height 10
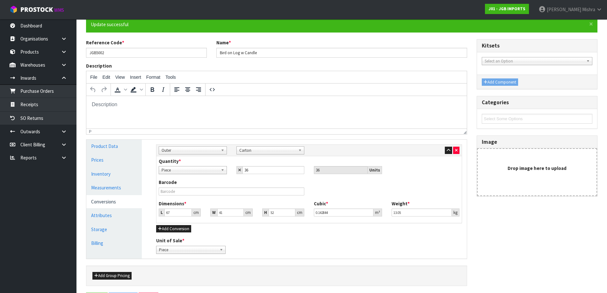
scroll to position [0, 0]
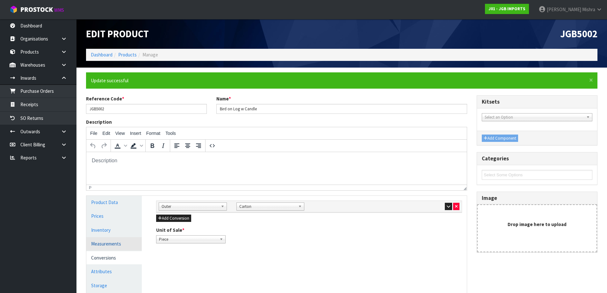
click at [109, 242] on link "Measurements" at bounding box center [113, 243] width 55 height 13
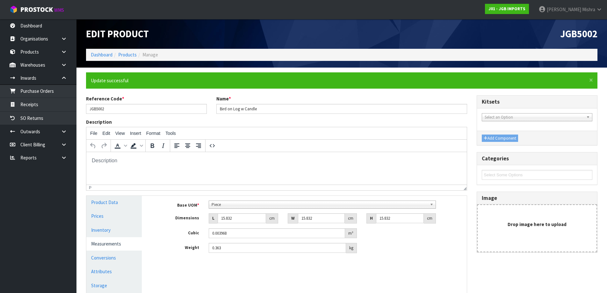
scroll to position [115, 0]
click at [233, 201] on span "Piece" at bounding box center [320, 205] width 216 height 8
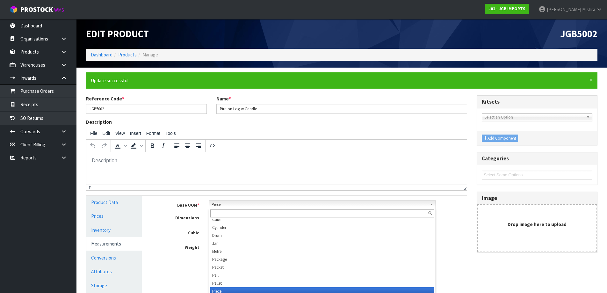
click at [231, 210] on input "text" at bounding box center [322, 213] width 224 height 8
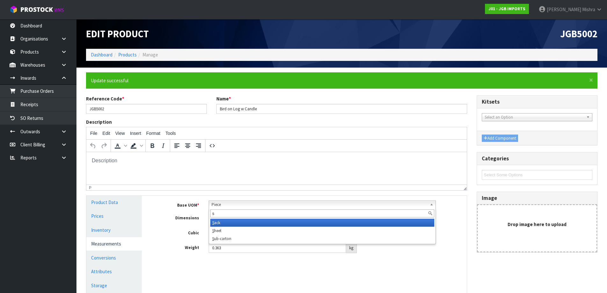
scroll to position [0, 0]
click at [225, 224] on li "Sub -carton" at bounding box center [322, 223] width 224 height 8
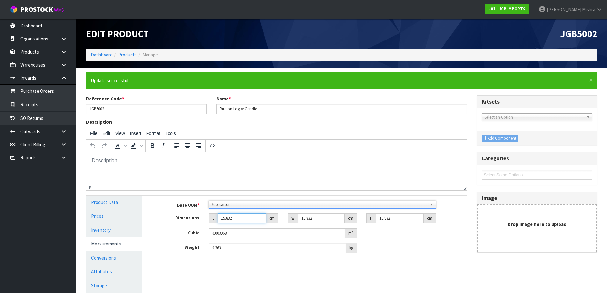
drag, startPoint x: 239, startPoint y: 221, endPoint x: 199, endPoint y: 221, distance: 39.5
click at [200, 221] on div "Dimensions L 15.832 cm W 15.832 cm H 15.832 cm" at bounding box center [308, 218] width 315 height 10
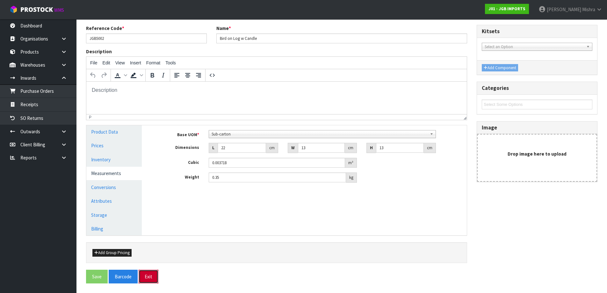
click at [149, 278] on button "Exit" at bounding box center [149, 277] width 20 height 14
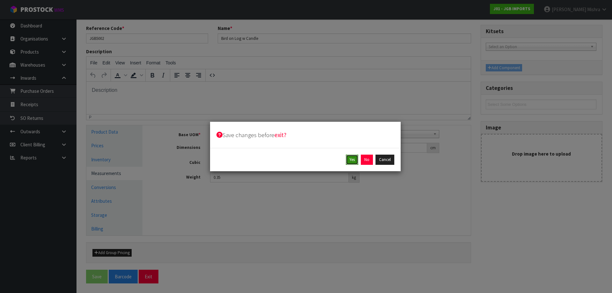
click at [351, 158] on button "Yes" at bounding box center [352, 160] width 12 height 10
click at [369, 158] on button "Yes" at bounding box center [366, 160] width 12 height 10
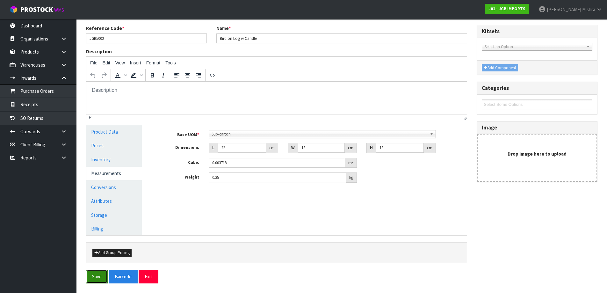
click at [96, 277] on button "Save" at bounding box center [97, 277] width 22 height 14
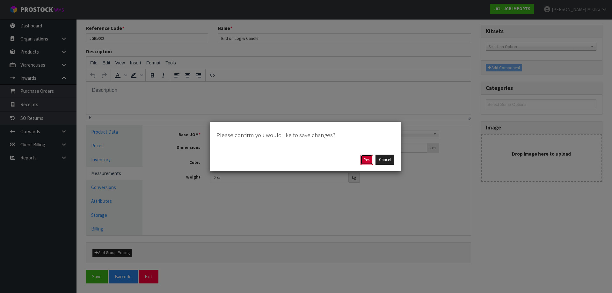
click at [367, 159] on button "Yes" at bounding box center [366, 160] width 12 height 10
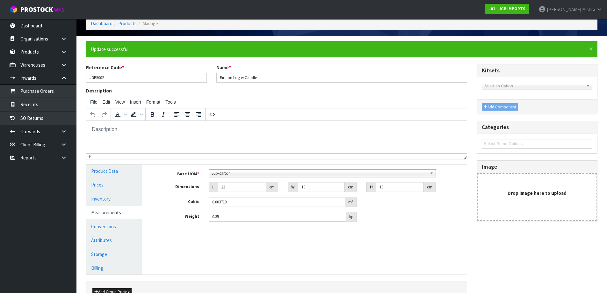
scroll to position [0, 0]
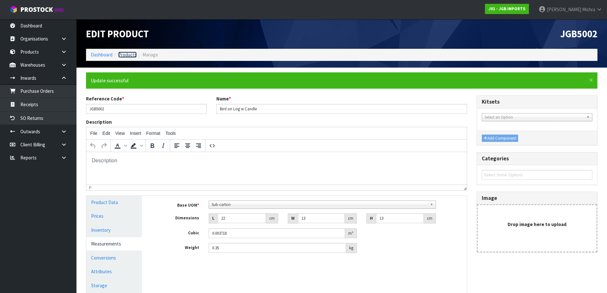
click at [122, 53] on link "Products" at bounding box center [127, 55] width 18 height 6
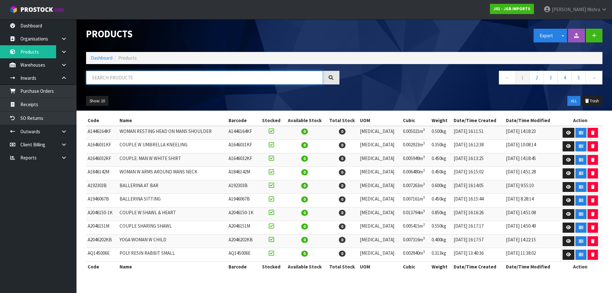
click at [130, 72] on input "text" at bounding box center [204, 78] width 237 height 14
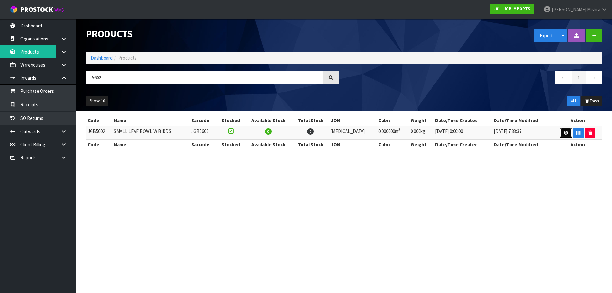
click at [563, 132] on icon at bounding box center [565, 133] width 5 height 4
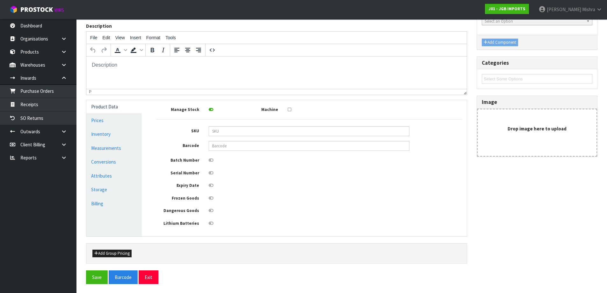
scroll to position [73, 0]
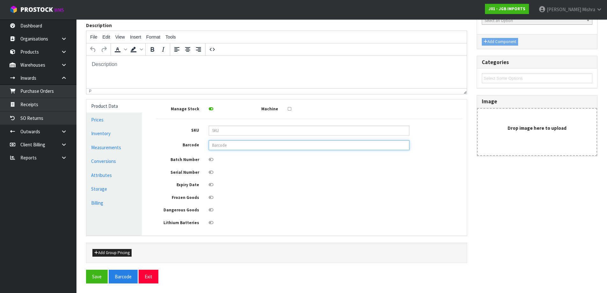
click at [251, 144] on input "text" at bounding box center [309, 145] width 201 height 10
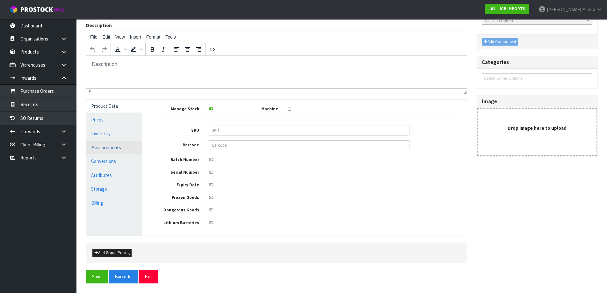
click at [111, 148] on link "Measurements" at bounding box center [113, 147] width 55 height 13
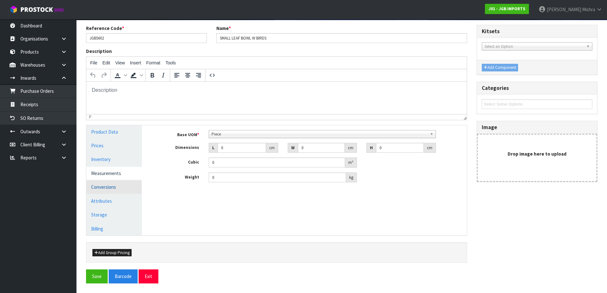
click at [107, 186] on link "Conversions" at bounding box center [113, 186] width 55 height 13
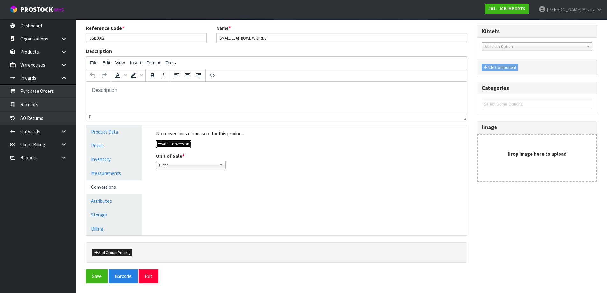
click at [174, 145] on button "Add Conversion" at bounding box center [173, 144] width 35 height 8
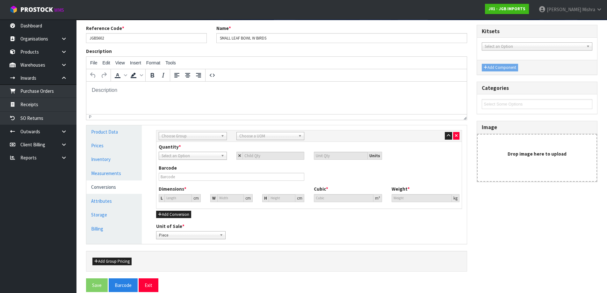
click at [196, 137] on span "Choose Group" at bounding box center [190, 136] width 57 height 8
click at [198, 166] on li "Outer" at bounding box center [192, 170] width 65 height 8
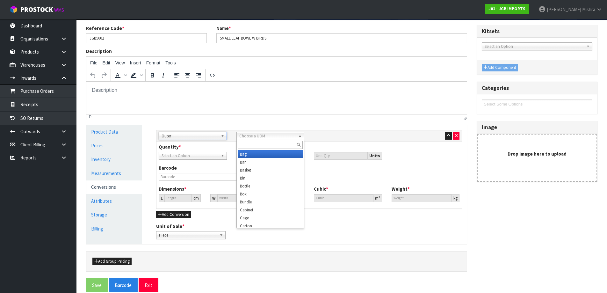
drag, startPoint x: 252, startPoint y: 135, endPoint x: 248, endPoint y: 166, distance: 31.1
click at [252, 136] on span "Choose a UOM" at bounding box center [267, 136] width 57 height 8
click at [247, 224] on li "Carton" at bounding box center [270, 223] width 65 height 8
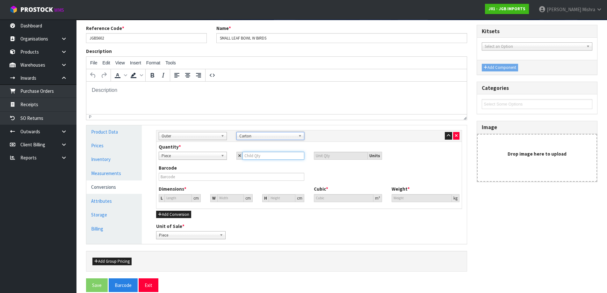
click at [276, 155] on input "number" at bounding box center [274, 156] width 62 height 8
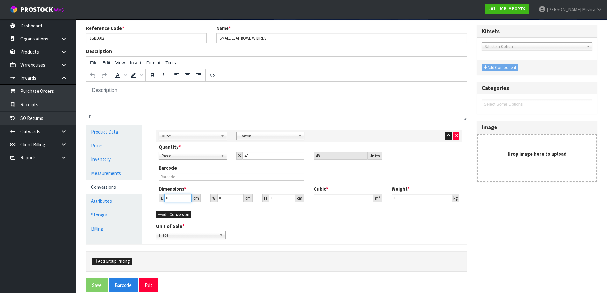
click at [178, 197] on input "0" at bounding box center [177, 198] width 27 height 8
drag, startPoint x: 279, startPoint y: 197, endPoint x: 201, endPoint y: 196, distance: 78.7
click at [201, 196] on div "L 55 cm W 39 cm H 639 cm" at bounding box center [231, 198] width 155 height 8
click at [98, 282] on button "Save" at bounding box center [97, 285] width 22 height 14
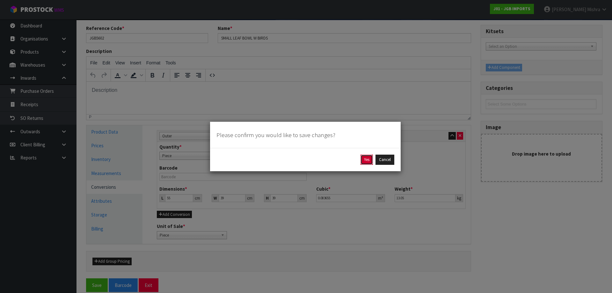
click at [364, 158] on button "Yes" at bounding box center [366, 160] width 12 height 10
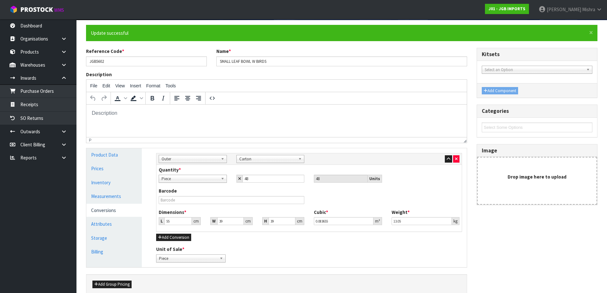
scroll to position [0, 0]
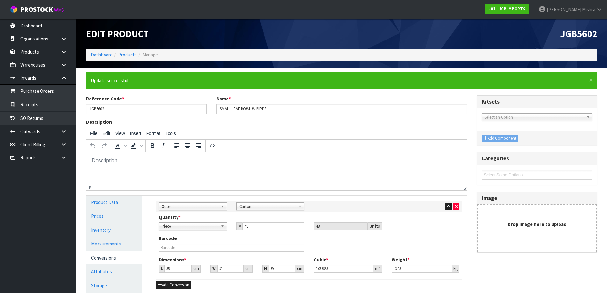
click at [206, 238] on div "Barcode" at bounding box center [231, 243] width 155 height 16
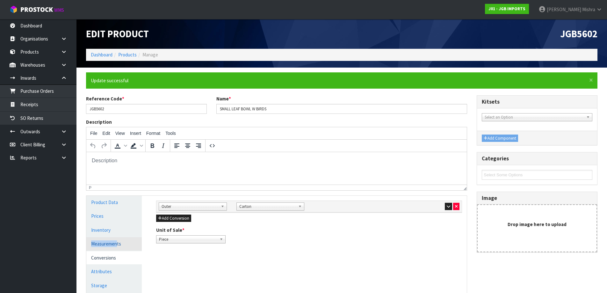
drag, startPoint x: 113, startPoint y: 235, endPoint x: 116, endPoint y: 242, distance: 7.4
click at [116, 242] on ul "Product Data Prices Inventory Measurements Conversions Attributes Storage Billi…" at bounding box center [113, 251] width 55 height 110
click at [116, 242] on link "Measurements" at bounding box center [113, 243] width 55 height 13
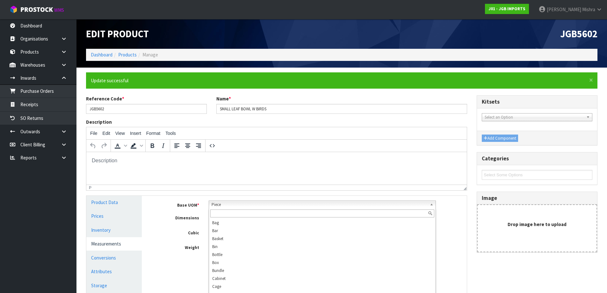
scroll to position [115, 0]
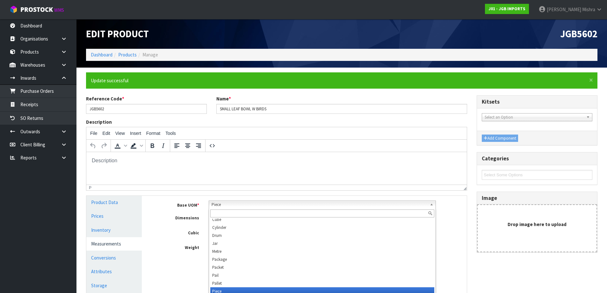
click at [241, 207] on span "Piece" at bounding box center [320, 205] width 216 height 8
click at [239, 214] on input "text" at bounding box center [322, 213] width 224 height 8
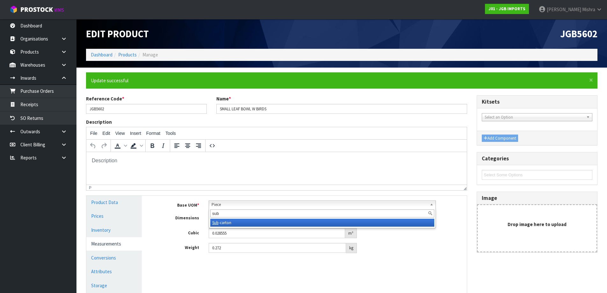
click at [246, 226] on li "Sub -carton" at bounding box center [322, 223] width 224 height 8
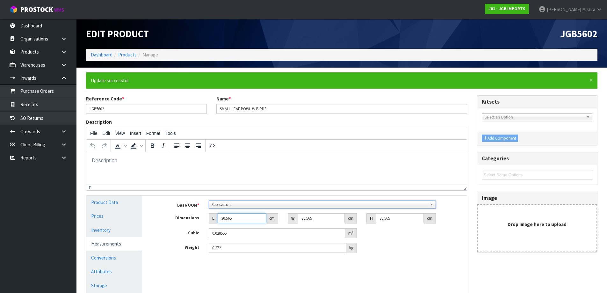
drag, startPoint x: 242, startPoint y: 217, endPoint x: 184, endPoint y: 218, distance: 57.4
click at [185, 218] on div "Dimensions L 30.565 cm W 30.565 cm H 30.565 cm" at bounding box center [308, 218] width 315 height 10
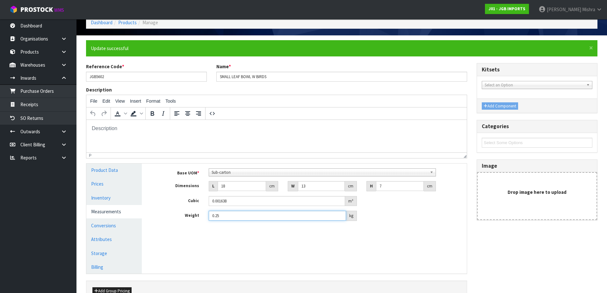
scroll to position [70, 0]
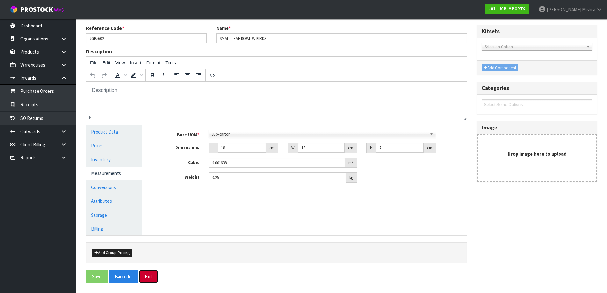
click at [153, 280] on button "Exit" at bounding box center [149, 277] width 20 height 14
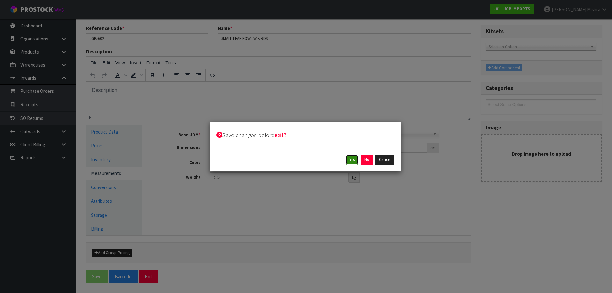
click at [352, 159] on button "Yes" at bounding box center [352, 160] width 12 height 10
click at [366, 157] on button "Yes" at bounding box center [366, 160] width 12 height 10
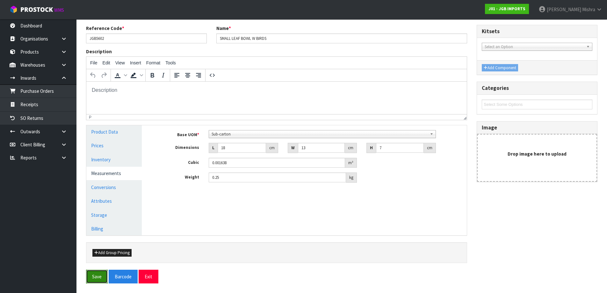
click at [91, 280] on button "Save" at bounding box center [97, 277] width 22 height 14
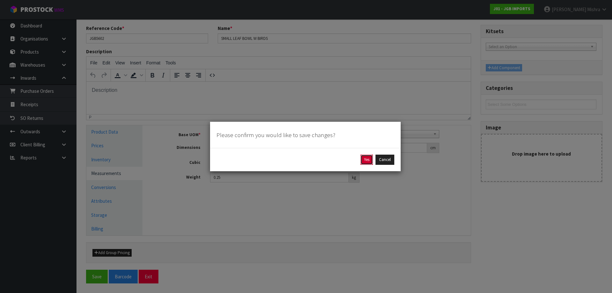
click at [365, 163] on button "Yes" at bounding box center [366, 160] width 12 height 10
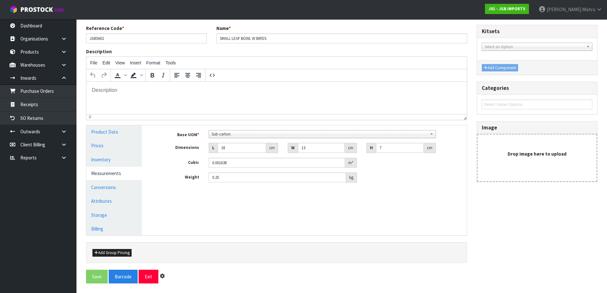
scroll to position [0, 0]
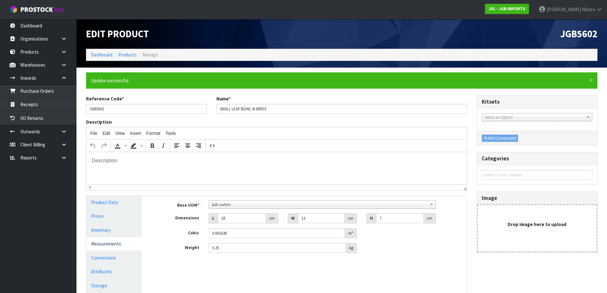
click at [445, 204] on div "Reference Code * JGB5602 Name * SMALL LEAF BOWL W BIRDS Description File Edit V…" at bounding box center [276, 217] width 391 height 244
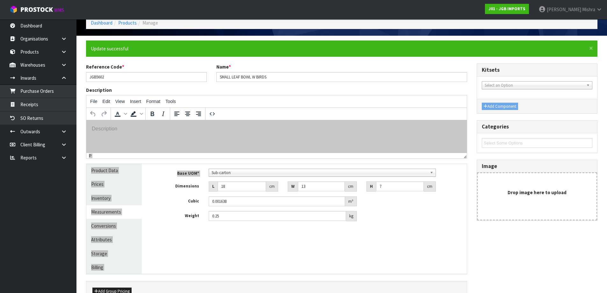
scroll to position [70, 0]
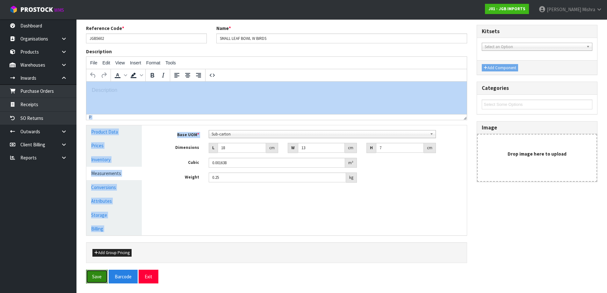
click at [94, 280] on button "Save" at bounding box center [97, 277] width 22 height 14
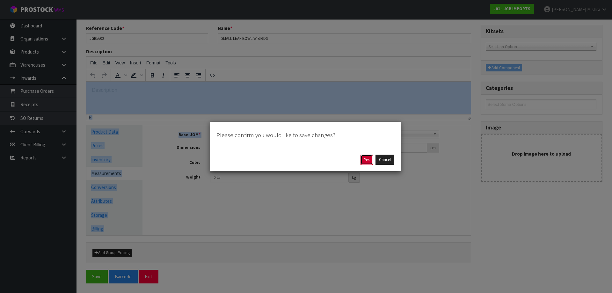
click at [366, 158] on button "Yes" at bounding box center [366, 160] width 12 height 10
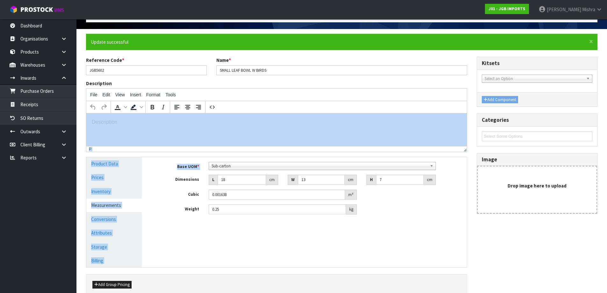
scroll to position [0, 0]
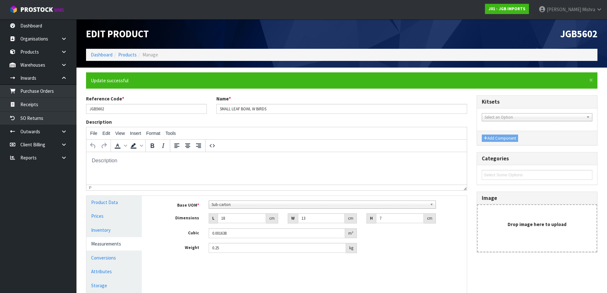
click at [126, 42] on div "Edit Product" at bounding box center [211, 34] width 261 height 30
drag, startPoint x: 118, startPoint y: 50, endPoint x: 125, endPoint y: 54, distance: 8.3
click at [120, 53] on ol "Dashboard Products Manage" at bounding box center [341, 55] width 511 height 12
click at [126, 55] on link "Products" at bounding box center [127, 55] width 18 height 6
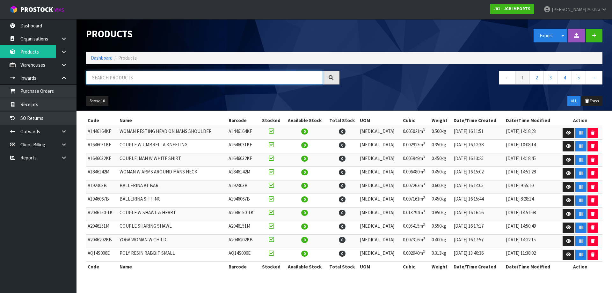
click at [136, 82] on input "text" at bounding box center [204, 78] width 237 height 14
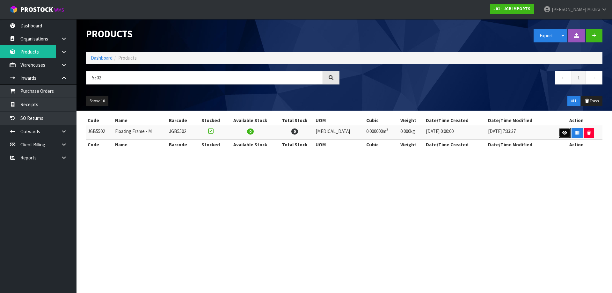
click at [562, 132] on icon at bounding box center [564, 133] width 5 height 4
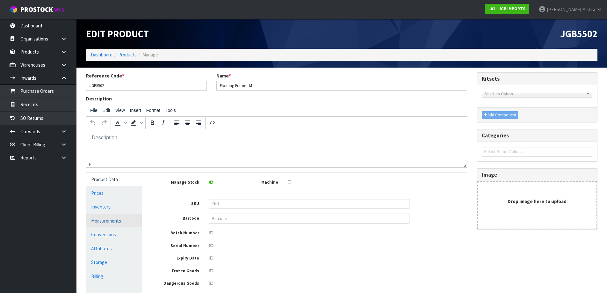
click at [124, 219] on link "Measurements" at bounding box center [113, 220] width 55 height 13
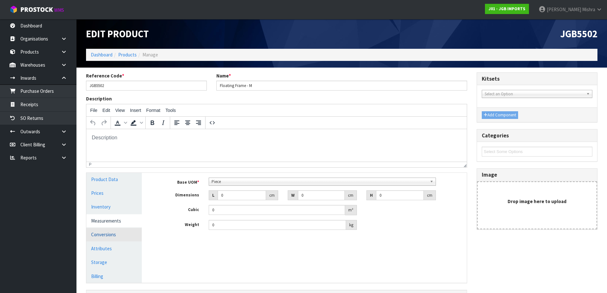
click at [115, 237] on link "Conversions" at bounding box center [113, 234] width 55 height 13
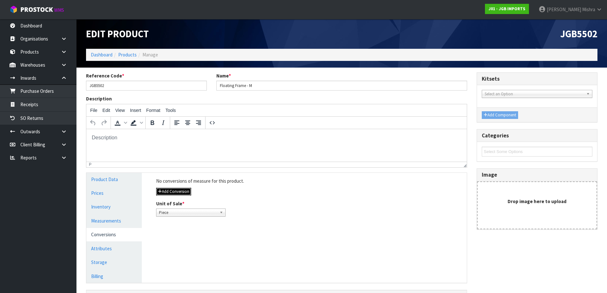
click at [178, 191] on button "Add Conversion" at bounding box center [173, 192] width 35 height 8
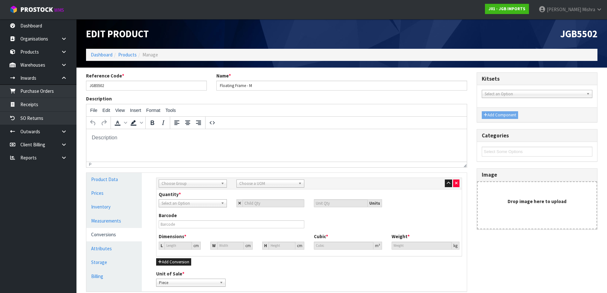
drag, startPoint x: 198, startPoint y: 185, endPoint x: 201, endPoint y: 193, distance: 8.9
click at [199, 185] on span "Choose Group" at bounding box center [190, 184] width 57 height 8
click at [195, 217] on li "Outer" at bounding box center [192, 218] width 65 height 8
click at [260, 185] on span "Choose a UOM" at bounding box center [267, 184] width 57 height 8
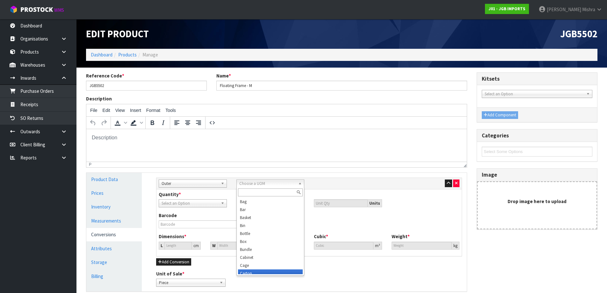
scroll to position [3, 0]
click at [256, 269] on li "Carton" at bounding box center [270, 270] width 65 height 8
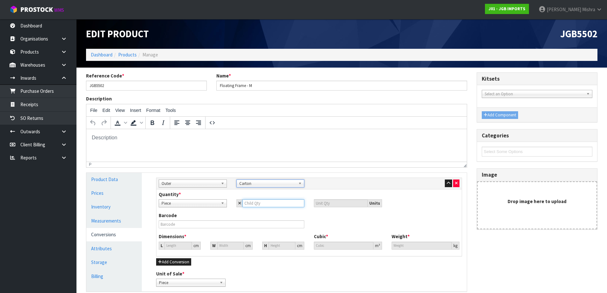
click at [269, 206] on input "number" at bounding box center [274, 203] width 62 height 8
click at [173, 243] on input "0" at bounding box center [177, 246] width 27 height 8
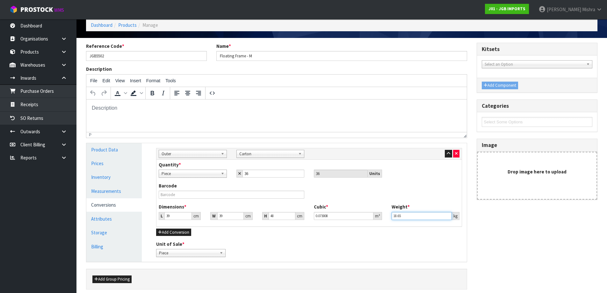
scroll to position [56, 0]
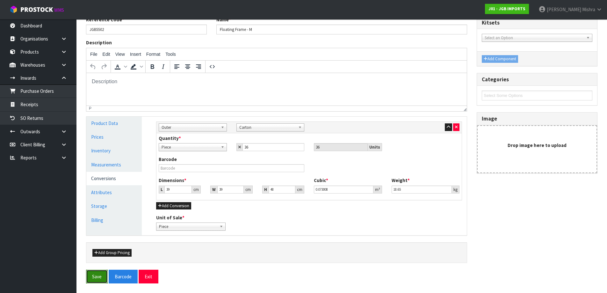
click at [94, 279] on button "Save" at bounding box center [97, 277] width 22 height 14
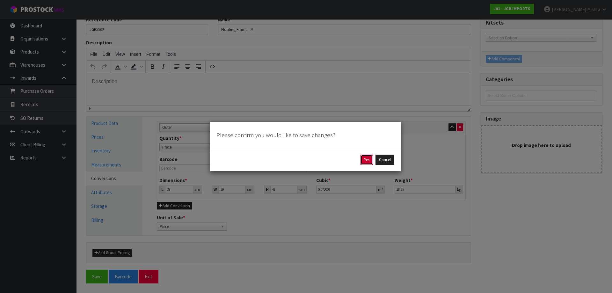
click at [367, 160] on button "Yes" at bounding box center [366, 160] width 12 height 10
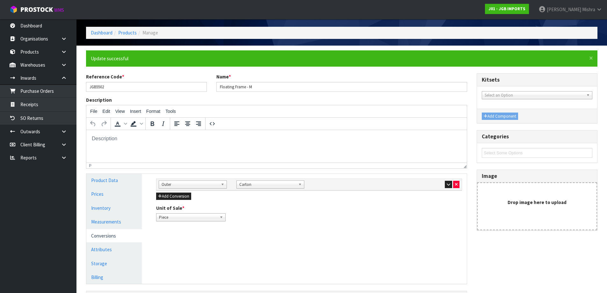
scroll to position [32, 0]
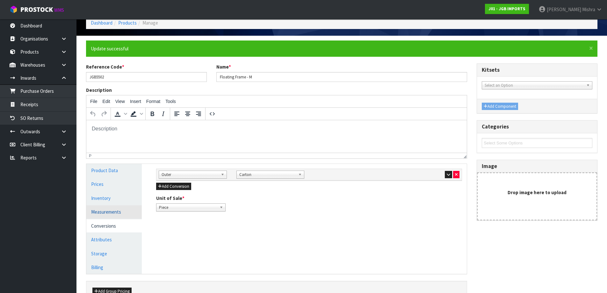
click at [110, 214] on link "Measurements" at bounding box center [113, 211] width 55 height 13
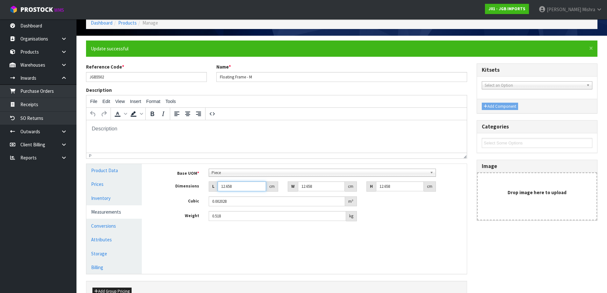
drag, startPoint x: 236, startPoint y: 185, endPoint x: 203, endPoint y: 183, distance: 33.2
click at [203, 183] on div "Dimensions L 12.658 cm W 12.658 cm H 12.658 cm" at bounding box center [308, 186] width 315 height 10
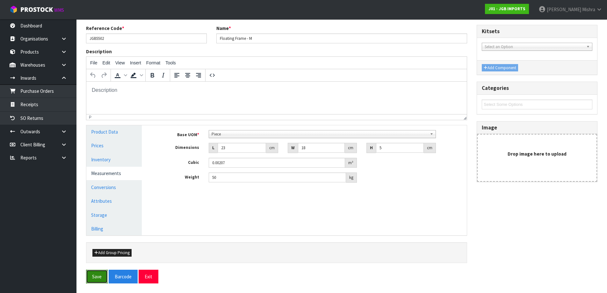
click at [99, 273] on button "Save" at bounding box center [97, 277] width 22 height 14
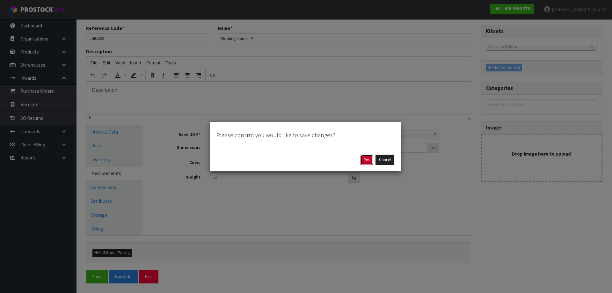
click at [370, 159] on button "Yes" at bounding box center [366, 160] width 12 height 10
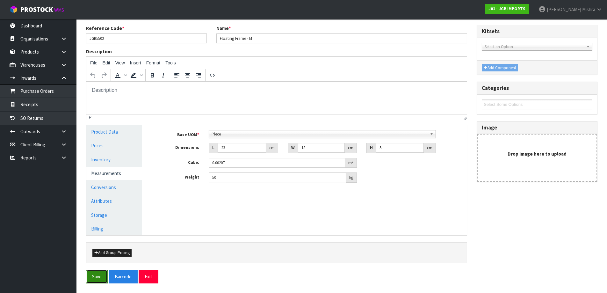
click at [97, 277] on button "Save" at bounding box center [97, 277] width 22 height 14
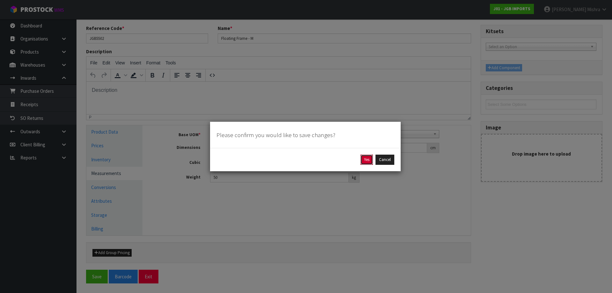
click at [366, 159] on button "Yes" at bounding box center [366, 160] width 12 height 10
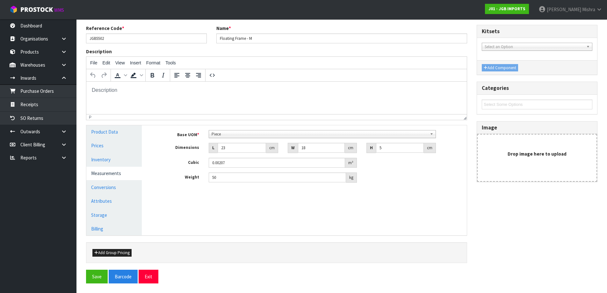
scroll to position [0, 0]
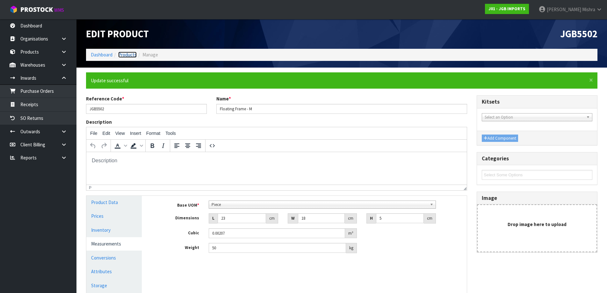
click at [126, 56] on link "Products" at bounding box center [127, 55] width 18 height 6
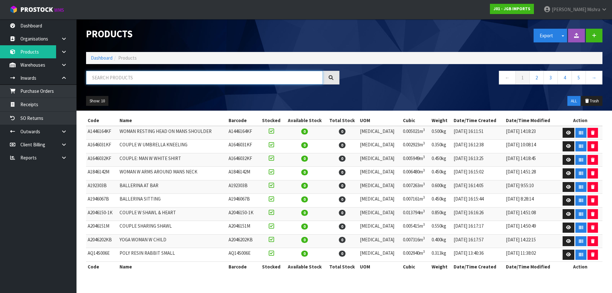
click at [145, 72] on input "text" at bounding box center [204, 78] width 237 height 14
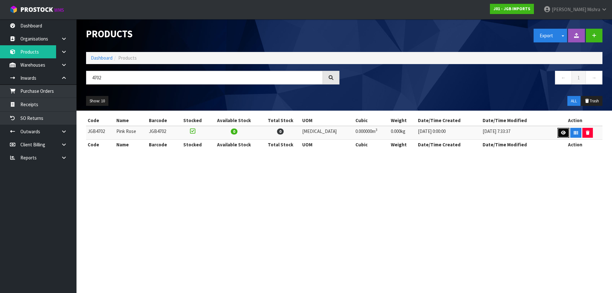
click at [557, 134] on link at bounding box center [563, 133] width 12 height 10
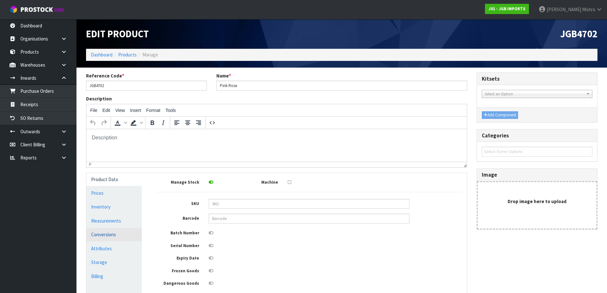
click at [106, 233] on link "Conversions" at bounding box center [113, 234] width 55 height 13
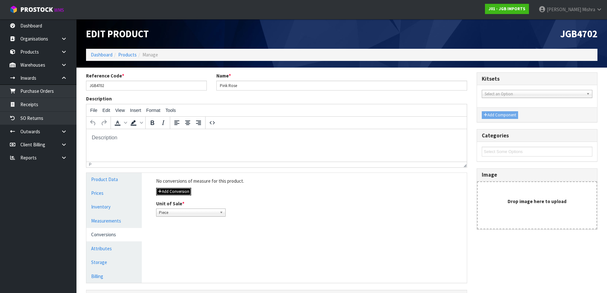
click at [184, 190] on button "Add Conversion" at bounding box center [173, 192] width 35 height 8
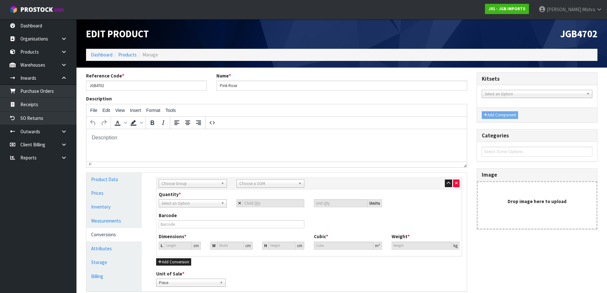
click at [212, 187] on div "Choose Group" at bounding box center [193, 183] width 68 height 8
click at [214, 218] on li "Outer" at bounding box center [192, 218] width 65 height 8
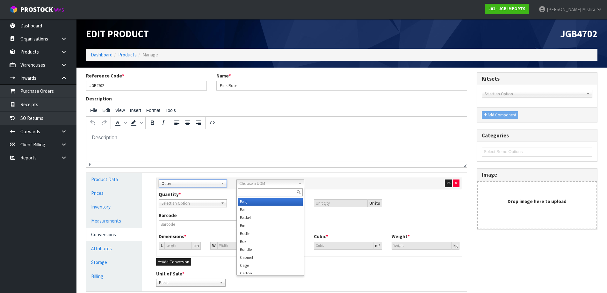
drag, startPoint x: 253, startPoint y: 184, endPoint x: 251, endPoint y: 208, distance: 23.6
click at [253, 185] on span "Choose a UOM" at bounding box center [267, 184] width 57 height 8
drag, startPoint x: 276, startPoint y: 273, endPoint x: 272, endPoint y: 252, distance: 21.4
click at [272, 252] on ul "Bag Bar Basket Bin Bottle Box Bundle Cabinet Cage Carton Case Coil Cradle Crate…" at bounding box center [270, 236] width 66 height 76
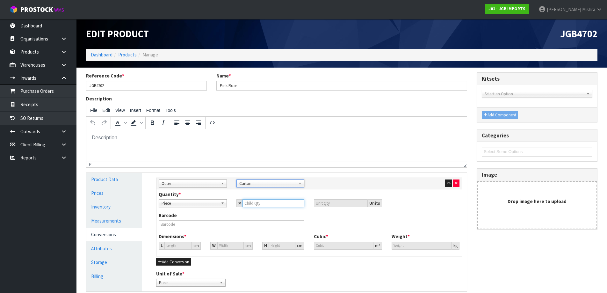
drag, startPoint x: 253, startPoint y: 204, endPoint x: 254, endPoint y: 208, distance: 3.9
click at [254, 204] on input "number" at bounding box center [274, 203] width 62 height 8
drag, startPoint x: 172, startPoint y: 240, endPoint x: 173, endPoint y: 246, distance: 5.8
click at [172, 242] on div "Dimensions * L 0 cm W 0 cm H 0 cm" at bounding box center [231, 241] width 155 height 16
drag, startPoint x: 173, startPoint y: 246, endPoint x: 145, endPoint y: 250, distance: 28.3
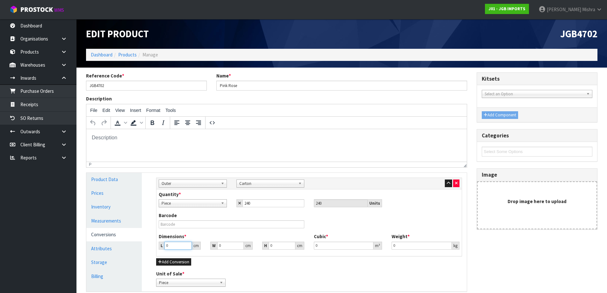
click at [145, 250] on div "Product Data Prices Inventory Measurements Conversions Attributes Storage Billi…" at bounding box center [277, 232] width 390 height 119
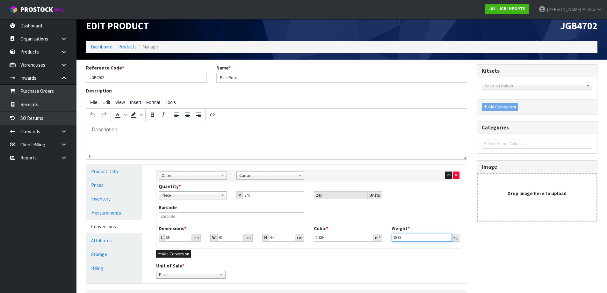
scroll to position [56, 0]
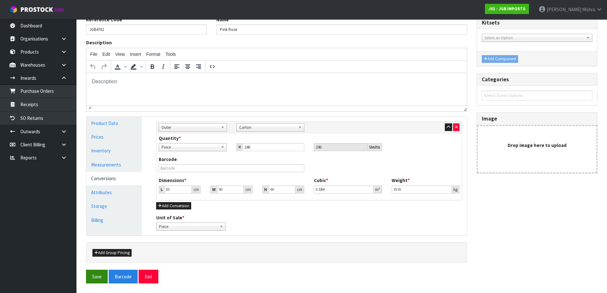
drag, startPoint x: 85, startPoint y: 278, endPoint x: 90, endPoint y: 279, distance: 4.3
click at [87, 278] on div "Reference Code * JGB4702 Name * Pink Rose Description File Edit View Insert For…" at bounding box center [341, 152] width 521 height 272
click at [90, 279] on button "Save" at bounding box center [97, 277] width 22 height 14
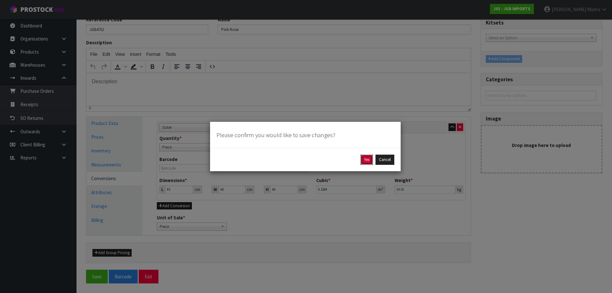
click at [369, 156] on button "Yes" at bounding box center [366, 160] width 12 height 10
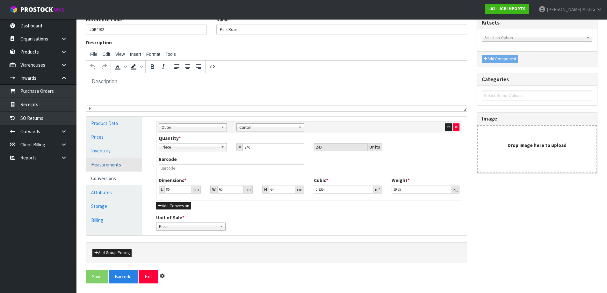
click at [128, 167] on link "Measurements" at bounding box center [113, 164] width 55 height 13
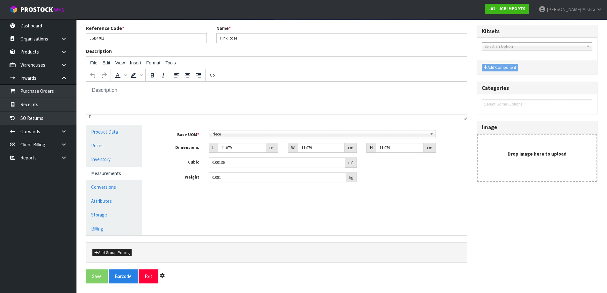
scroll to position [0, 0]
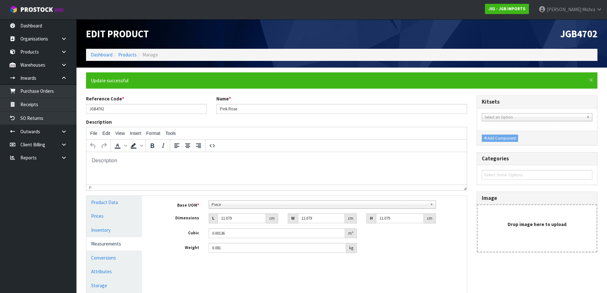
click at [264, 203] on span "Piece" at bounding box center [320, 205] width 216 height 8
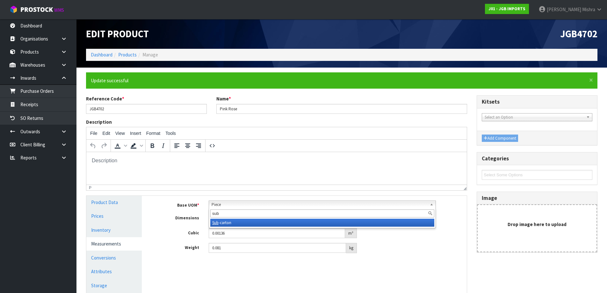
click at [270, 221] on li "Sub -carton" at bounding box center [322, 223] width 224 height 8
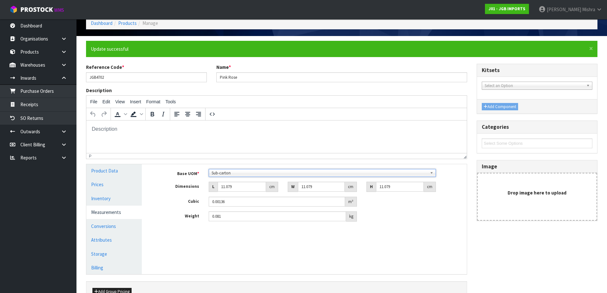
scroll to position [70, 0]
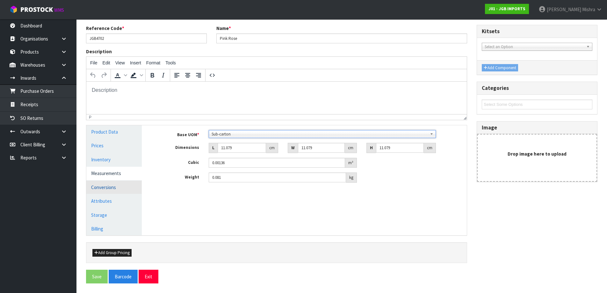
click at [113, 190] on link "Conversions" at bounding box center [113, 187] width 55 height 13
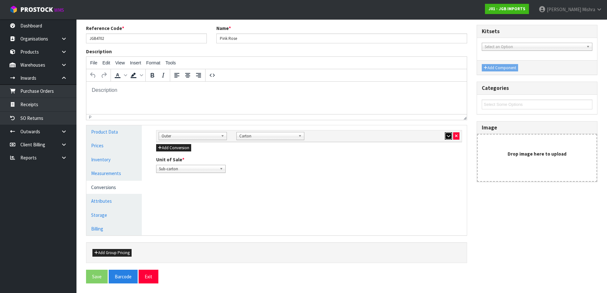
click at [447, 135] on icon "button" at bounding box center [449, 136] width 4 height 4
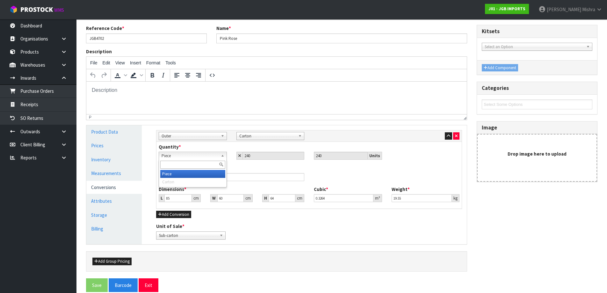
click at [195, 152] on span "Piece" at bounding box center [190, 156] width 57 height 8
click at [129, 176] on link "Measurements" at bounding box center [113, 173] width 55 height 13
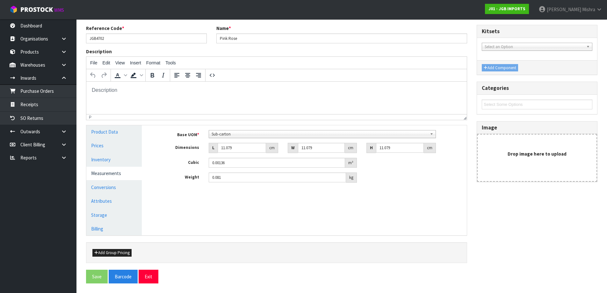
click at [269, 132] on span "Sub-carton" at bounding box center [320, 134] width 216 height 8
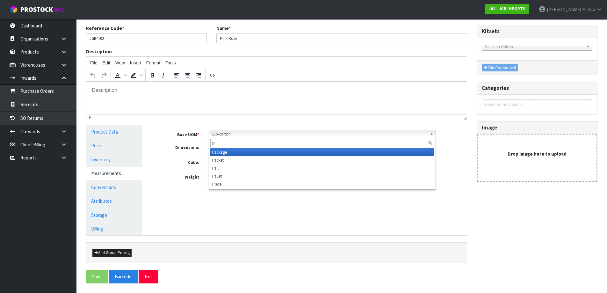
scroll to position [0, 0]
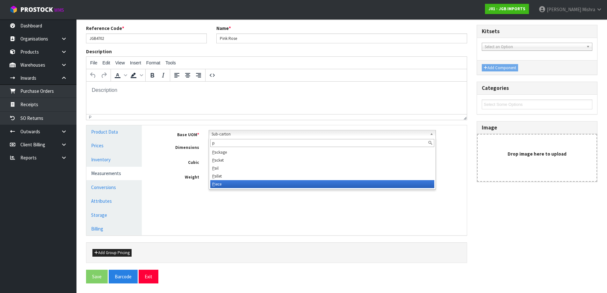
click at [238, 183] on li "P iece" at bounding box center [322, 184] width 224 height 8
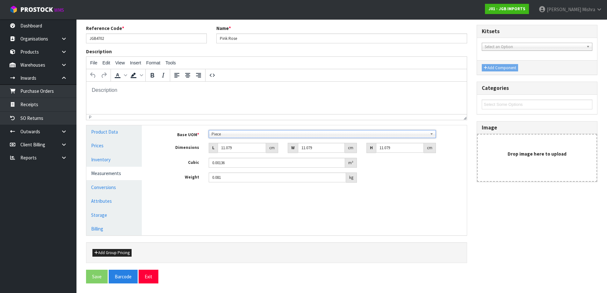
click at [257, 228] on div "Manage Stock Machine SKU Barcode Batch Number Serial Number Expiry Date Frozen …" at bounding box center [309, 180] width 325 height 110
click at [239, 132] on span "Piece" at bounding box center [320, 134] width 216 height 8
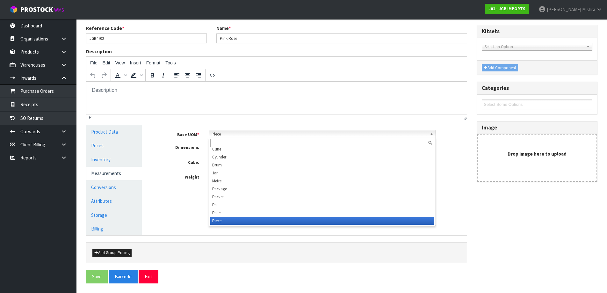
scroll to position [112, 0]
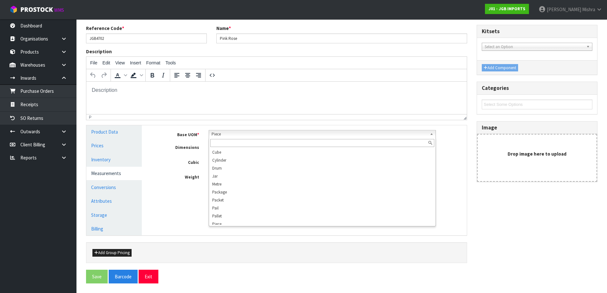
click at [239, 144] on input "text" at bounding box center [322, 143] width 224 height 8
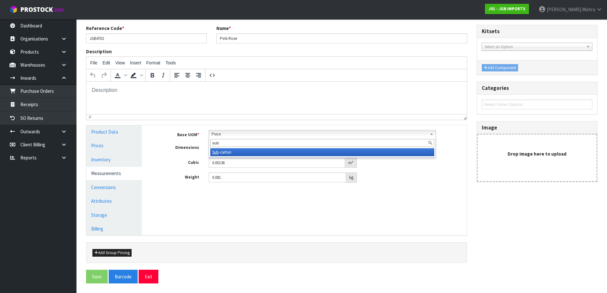
click at [241, 150] on li "Sub -carton" at bounding box center [322, 152] width 224 height 8
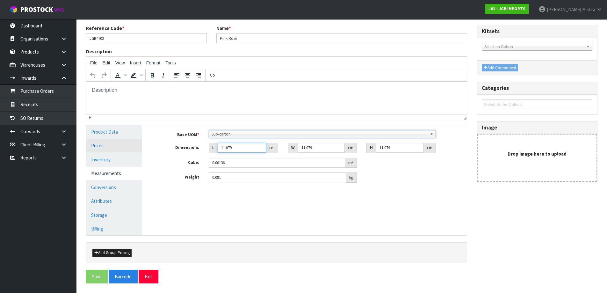
drag, startPoint x: 235, startPoint y: 147, endPoint x: 136, endPoint y: 141, distance: 99.0
click at [136, 141] on div "Product Data Prices Inventory Measurements Conversions Attributes Storage Billi…" at bounding box center [277, 180] width 390 height 110
click at [154, 276] on button "Exit" at bounding box center [149, 277] width 20 height 14
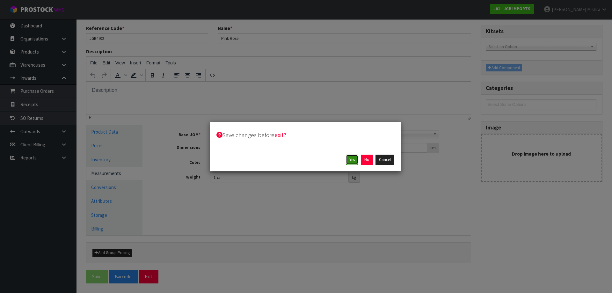
click at [353, 163] on button "Yes" at bounding box center [352, 160] width 12 height 10
click at [365, 157] on button "Yes" at bounding box center [366, 160] width 12 height 10
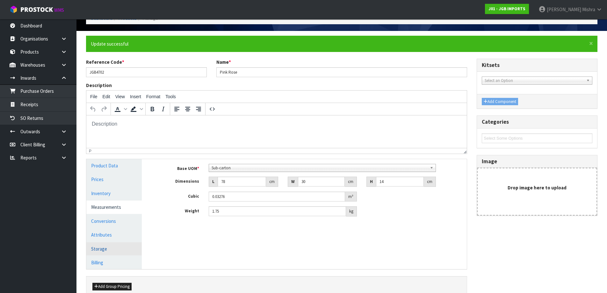
scroll to position [70, 0]
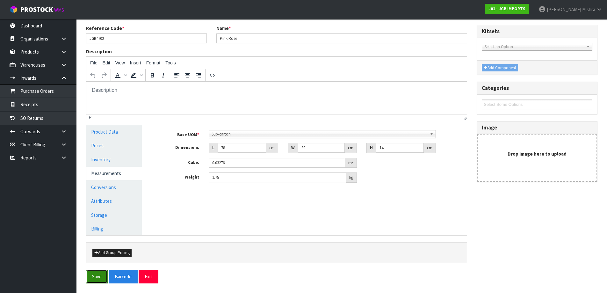
click at [93, 280] on button "Save" at bounding box center [97, 277] width 22 height 14
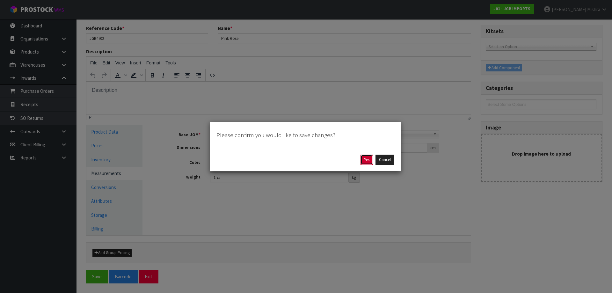
click at [364, 161] on button "Yes" at bounding box center [366, 160] width 12 height 10
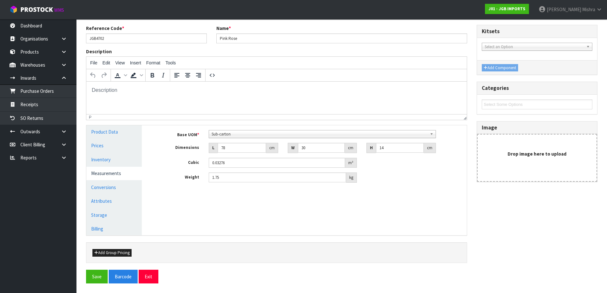
scroll to position [0, 0]
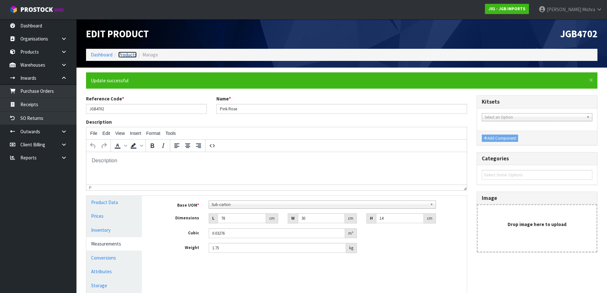
click at [124, 54] on link "Products" at bounding box center [127, 55] width 18 height 6
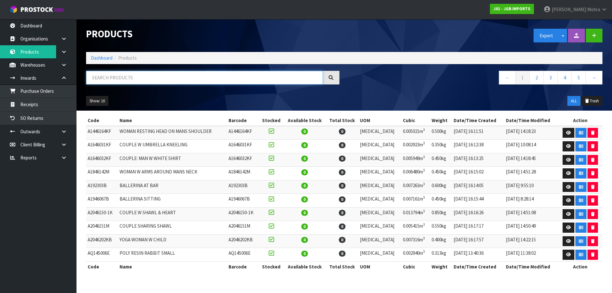
click at [133, 78] on input "text" at bounding box center [204, 78] width 237 height 14
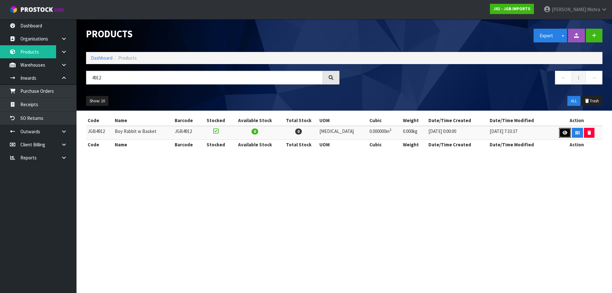
click at [562, 131] on icon at bounding box center [564, 133] width 5 height 4
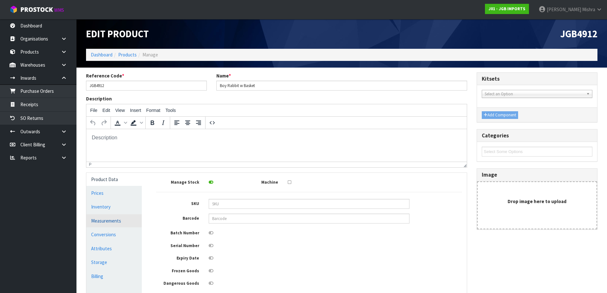
click at [115, 218] on link "Measurements" at bounding box center [113, 220] width 55 height 13
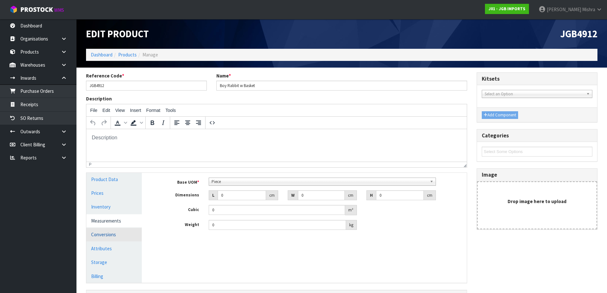
click at [105, 239] on link "Conversions" at bounding box center [113, 234] width 55 height 13
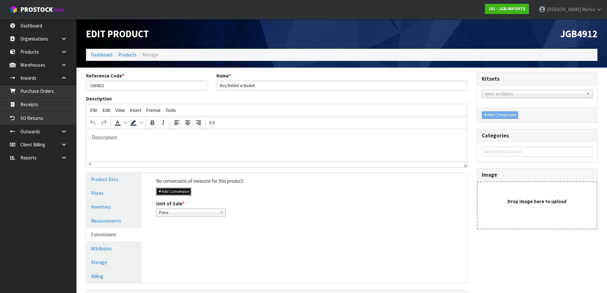
click at [188, 192] on button "Add Conversion" at bounding box center [173, 192] width 35 height 8
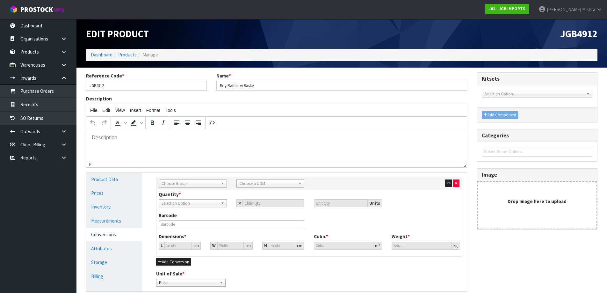
click at [195, 183] on span "Choose Group" at bounding box center [190, 184] width 57 height 8
click at [194, 218] on li "Outer" at bounding box center [192, 218] width 65 height 8
click at [262, 183] on span "Choose a UOM" at bounding box center [267, 184] width 57 height 8
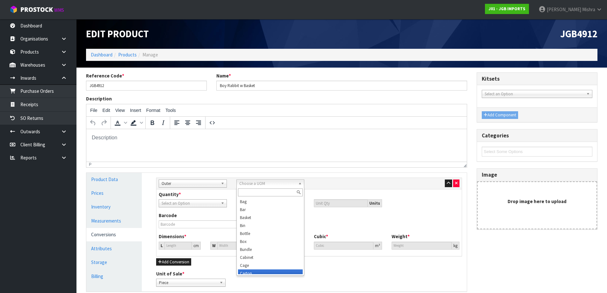
scroll to position [3, 0]
click at [255, 270] on li "Carton" at bounding box center [270, 270] width 65 height 8
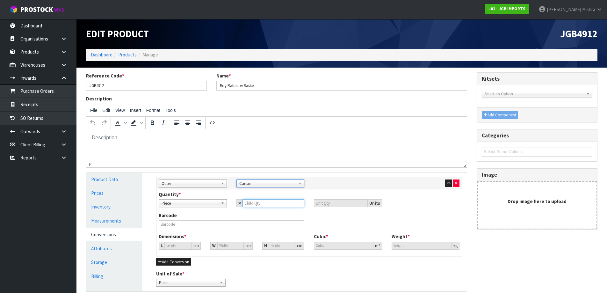
click at [257, 205] on input "number" at bounding box center [274, 203] width 62 height 8
click at [179, 248] on input "0" at bounding box center [177, 246] width 27 height 8
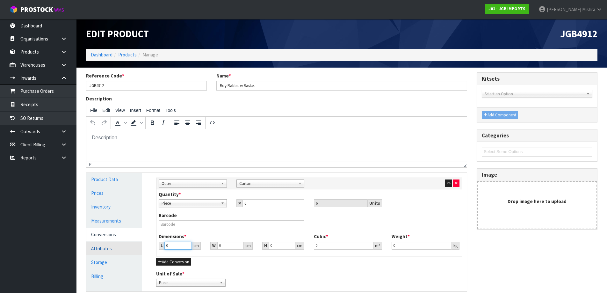
drag, startPoint x: 178, startPoint y: 247, endPoint x: 140, endPoint y: 242, distance: 38.9
click at [140, 242] on div "Product Data Prices Inventory Measurements Conversions Attributes Storage Billi…" at bounding box center [277, 232] width 390 height 119
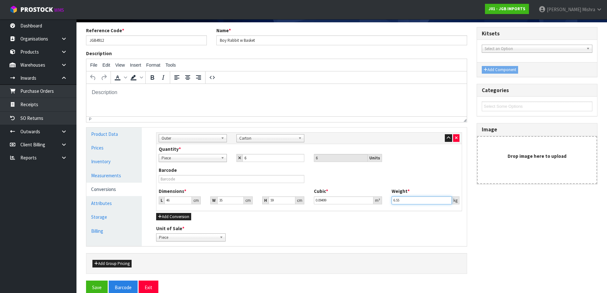
scroll to position [56, 0]
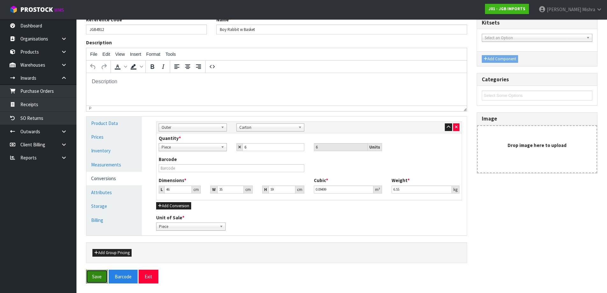
click at [98, 276] on button "Save" at bounding box center [97, 277] width 22 height 14
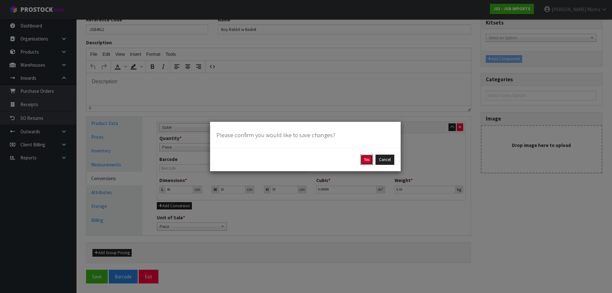
click at [370, 158] on button "Yes" at bounding box center [366, 160] width 12 height 10
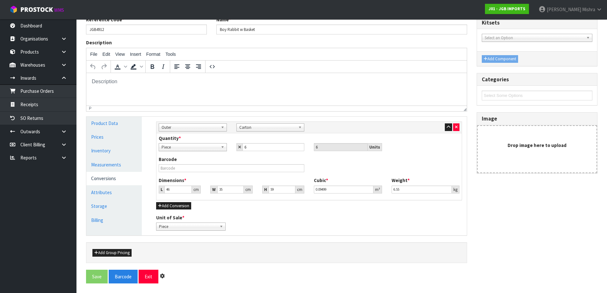
scroll to position [0, 0]
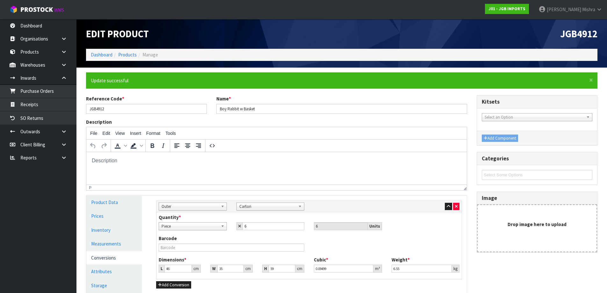
click at [117, 164] on body at bounding box center [276, 160] width 370 height 7
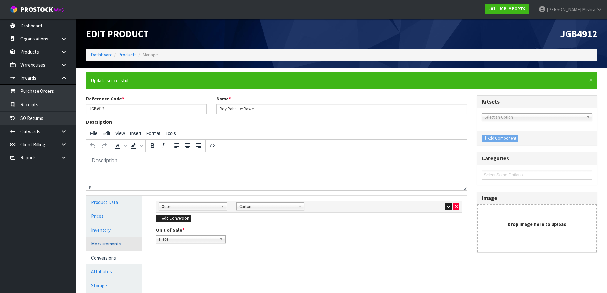
click at [101, 243] on link "Measurements" at bounding box center [113, 243] width 55 height 13
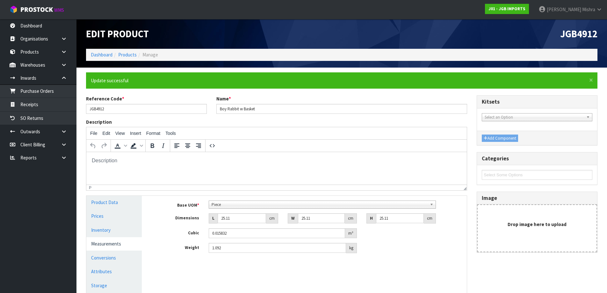
click at [258, 204] on span "Piece" at bounding box center [320, 205] width 216 height 8
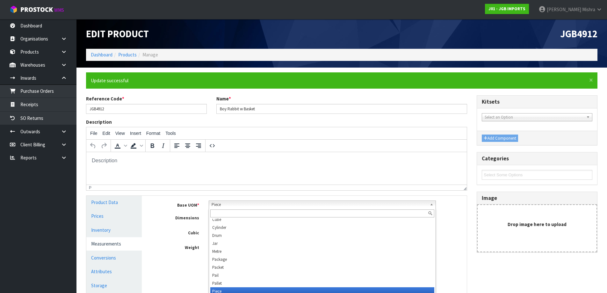
click at [230, 157] on p at bounding box center [276, 160] width 370 height 7
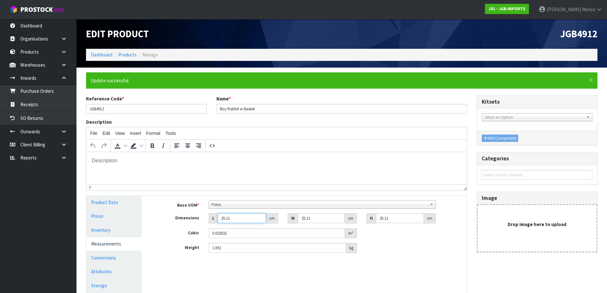
drag, startPoint x: 238, startPoint y: 217, endPoint x: 196, endPoint y: 217, distance: 41.7
click at [196, 217] on div "Dimensions L 25.11 cm W 25.11 cm H 25.11 cm" at bounding box center [308, 218] width 315 height 10
drag, startPoint x: 227, startPoint y: 248, endPoint x: 153, endPoint y: 246, distance: 73.9
click at [154, 247] on div "Weight 1.092 kg" at bounding box center [308, 248] width 315 height 10
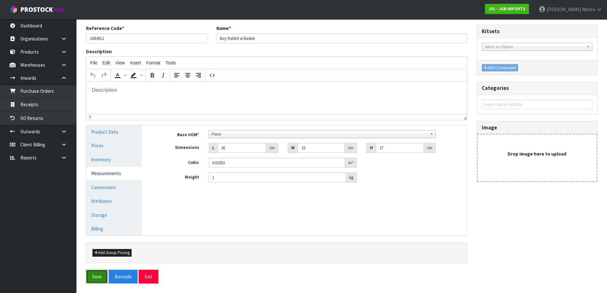
click at [92, 278] on button "Save" at bounding box center [97, 277] width 22 height 14
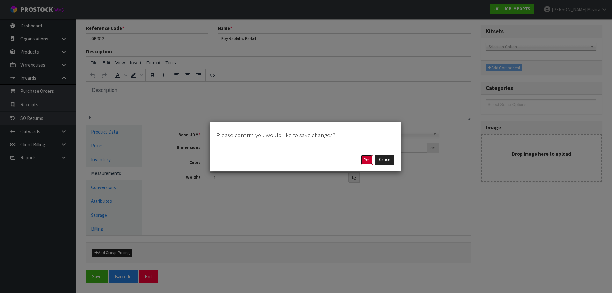
click at [365, 159] on button "Yes" at bounding box center [366, 160] width 12 height 10
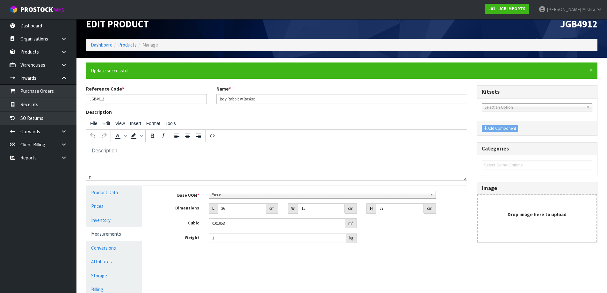
scroll to position [0, 0]
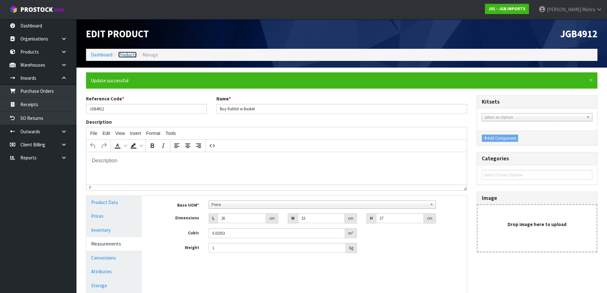
click at [124, 55] on link "Products" at bounding box center [127, 55] width 18 height 6
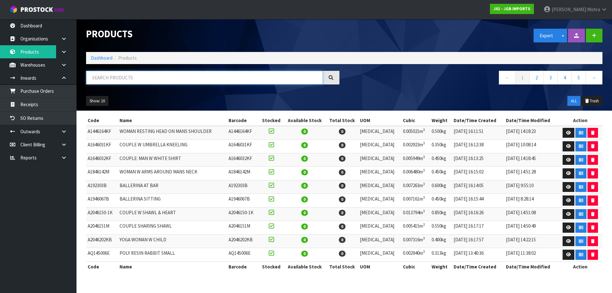
click at [128, 81] on input "text" at bounding box center [204, 78] width 237 height 14
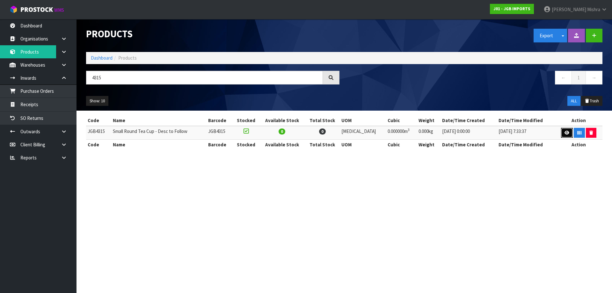
click at [561, 134] on link at bounding box center [567, 133] width 12 height 10
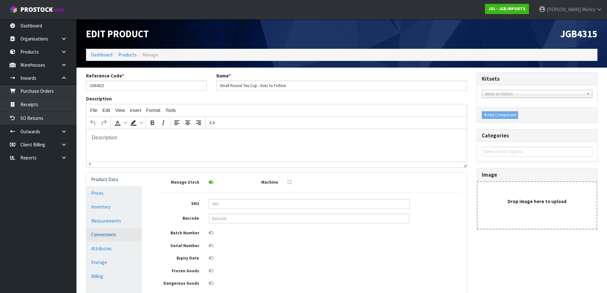
click at [117, 229] on link "Conversions" at bounding box center [113, 234] width 55 height 13
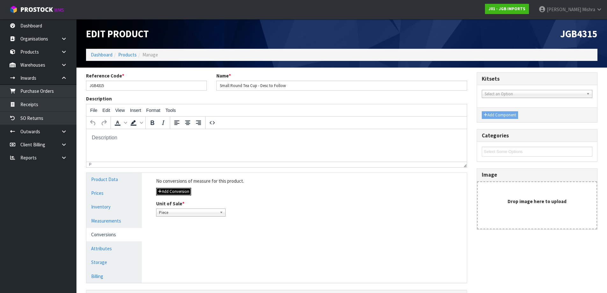
click at [167, 193] on button "Add Conversion" at bounding box center [173, 192] width 35 height 8
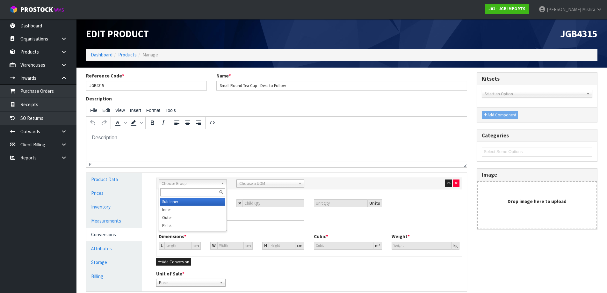
click at [202, 184] on span "Choose Group" at bounding box center [190, 184] width 57 height 8
click at [194, 218] on li "Outer" at bounding box center [192, 218] width 65 height 8
click at [252, 183] on span "Choose a UOM" at bounding box center [267, 184] width 57 height 8
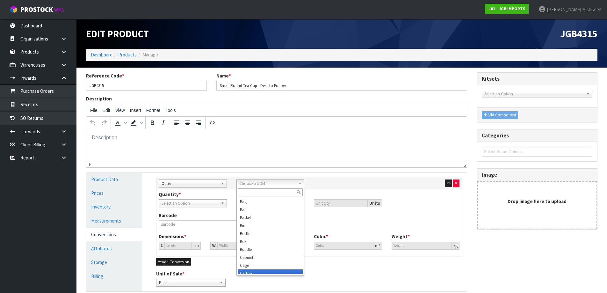
scroll to position [3, 0]
click at [250, 269] on li "Carton" at bounding box center [270, 270] width 65 height 8
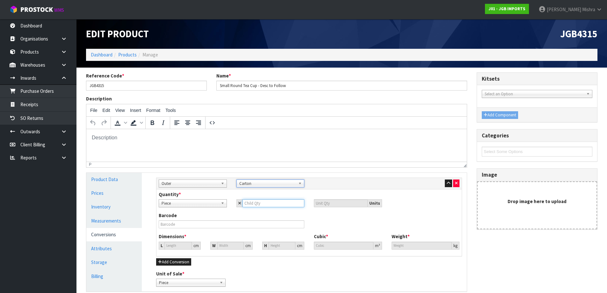
click at [257, 205] on input "number" at bounding box center [274, 203] width 62 height 8
click at [174, 247] on input "0" at bounding box center [177, 246] width 27 height 8
drag, startPoint x: 174, startPoint y: 247, endPoint x: 158, endPoint y: 249, distance: 16.0
click at [158, 249] on div "L 0 cm" at bounding box center [180, 246] width 52 height 8
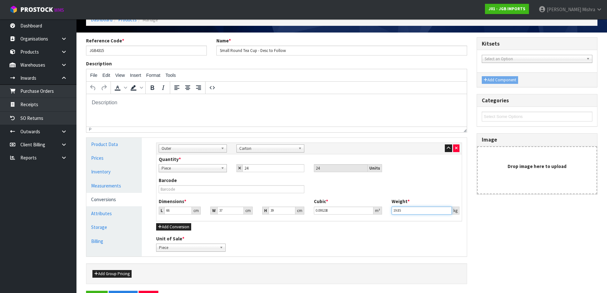
scroll to position [56, 0]
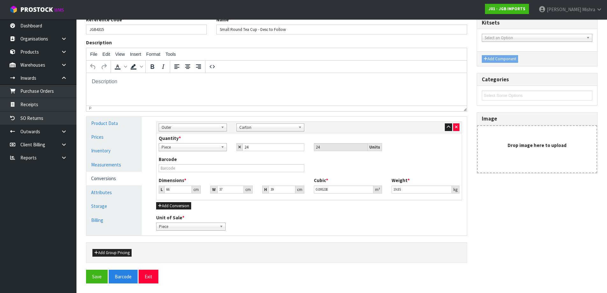
click at [225, 226] on div "Unit of Sale * Piece Carton Piece" at bounding box center [190, 222] width 79 height 16
click at [218, 226] on link "Piece" at bounding box center [190, 226] width 69 height 8
click at [240, 226] on div "Unit of Sale * Piece Carton Piece Piece Carton" at bounding box center [308, 222] width 315 height 16
click at [100, 274] on button "Save" at bounding box center [97, 277] width 22 height 14
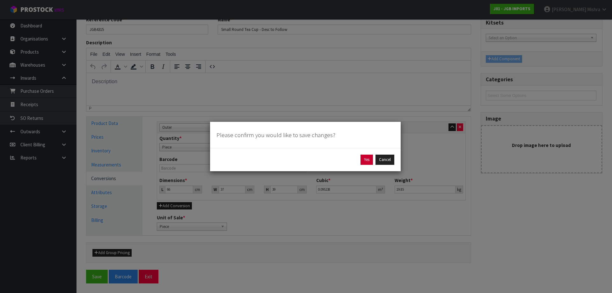
drag, startPoint x: 373, startPoint y: 160, endPoint x: 366, endPoint y: 160, distance: 6.7
click at [366, 160] on div "Yes Cancel" at bounding box center [305, 160] width 178 height 10
click at [366, 160] on button "Yes" at bounding box center [366, 160] width 12 height 10
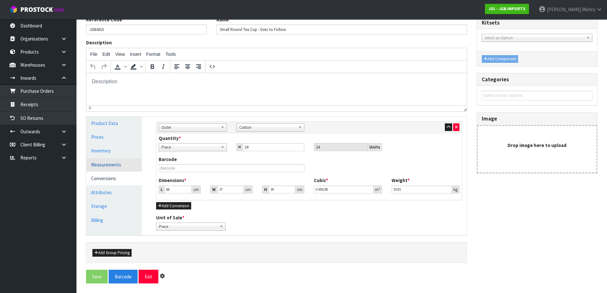
click at [120, 87] on html at bounding box center [276, 81] width 380 height 17
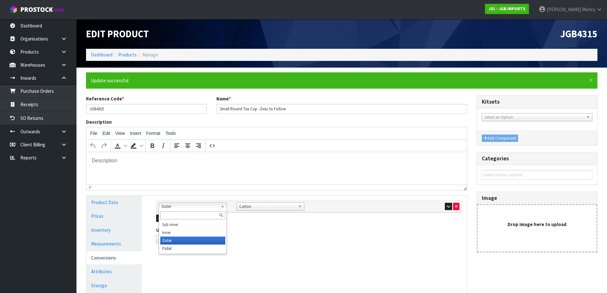
click at [196, 203] on span "Outer" at bounding box center [190, 207] width 57 height 8
click at [235, 169] on html at bounding box center [276, 160] width 380 height 17
click at [101, 243] on link "Measurements" at bounding box center [113, 243] width 55 height 13
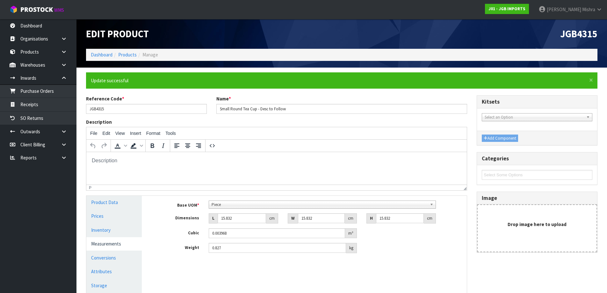
click at [240, 206] on span "Piece" at bounding box center [320, 205] width 216 height 8
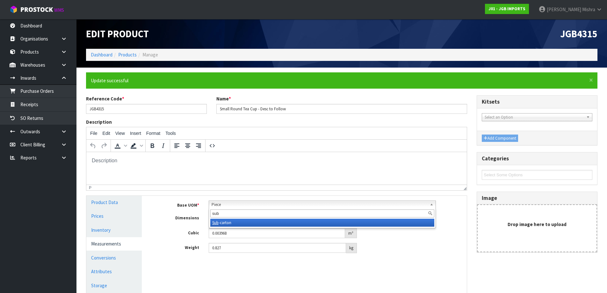
click at [239, 222] on li "Sub -carton" at bounding box center [322, 223] width 224 height 8
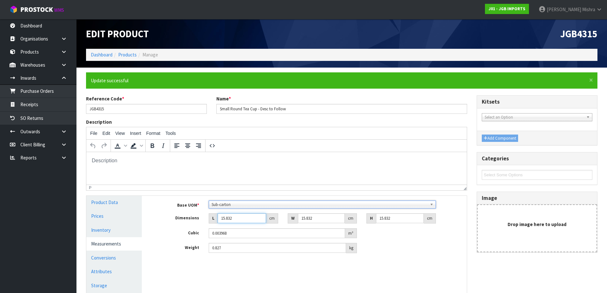
drag, startPoint x: 243, startPoint y: 217, endPoint x: 166, endPoint y: 219, distance: 76.5
click at [167, 220] on div "Dimensions L 15.832 cm W 15.832 cm H 15.832 cm" at bounding box center [308, 218] width 315 height 10
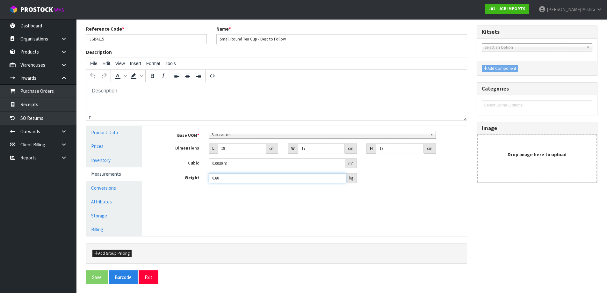
scroll to position [70, 0]
click at [146, 278] on button "Exit" at bounding box center [149, 277] width 20 height 14
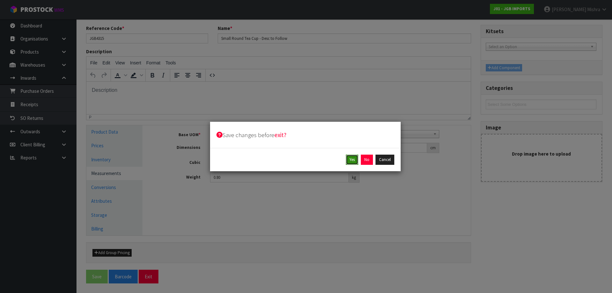
click at [352, 163] on button "Yes" at bounding box center [352, 160] width 12 height 10
click at [366, 160] on button "Yes" at bounding box center [366, 160] width 12 height 10
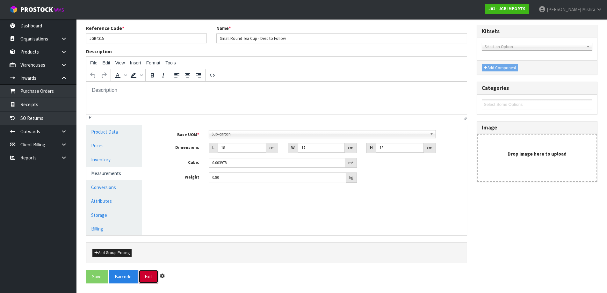
scroll to position [0, 0]
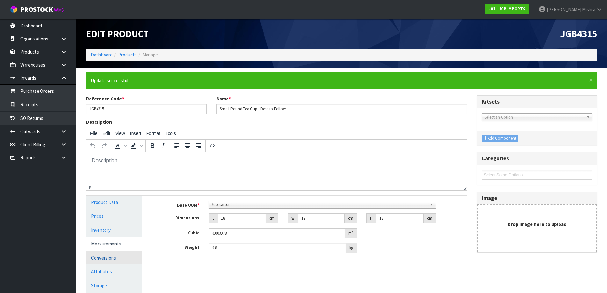
click at [122, 260] on link "Conversions" at bounding box center [113, 257] width 55 height 13
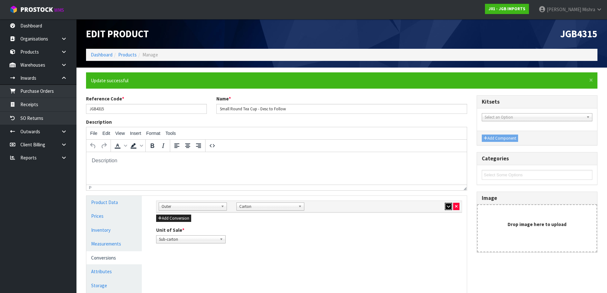
click at [445, 207] on button "button" at bounding box center [448, 207] width 7 height 8
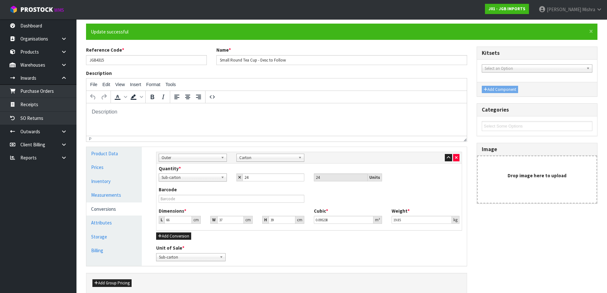
scroll to position [79, 0]
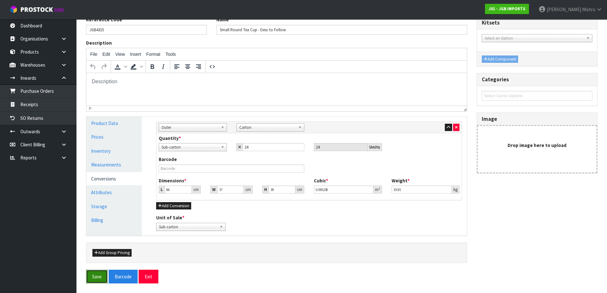
click at [92, 280] on button "Save" at bounding box center [97, 277] width 22 height 14
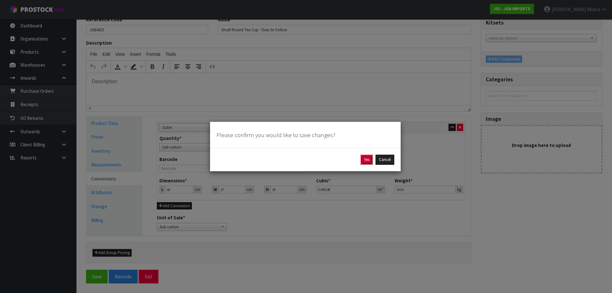
click at [364, 157] on button "Yes" at bounding box center [366, 160] width 12 height 10
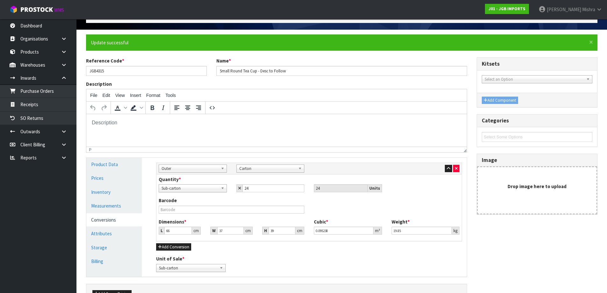
scroll to position [0, 0]
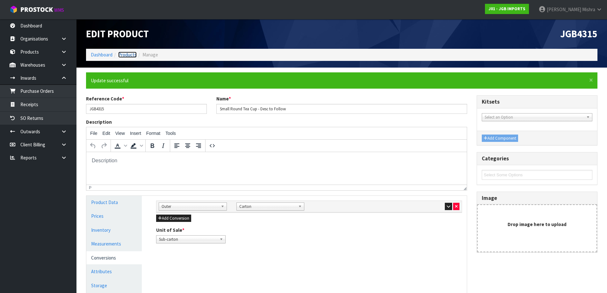
click at [125, 55] on link "Products" at bounding box center [127, 55] width 18 height 6
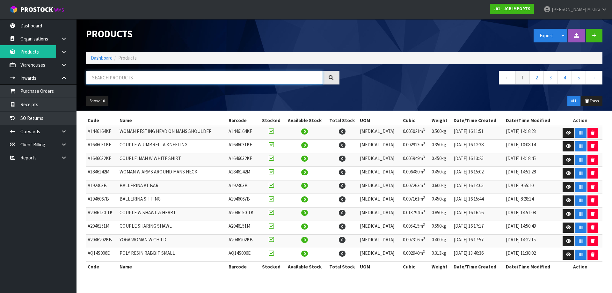
click at [193, 79] on input "text" at bounding box center [204, 78] width 237 height 14
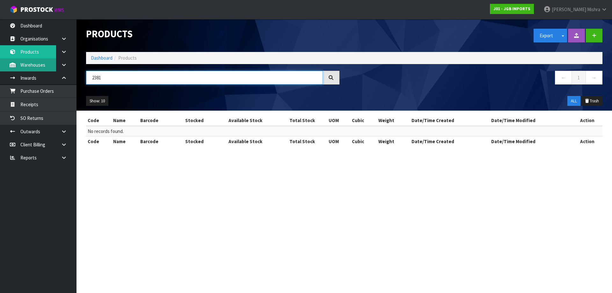
drag, startPoint x: 127, startPoint y: 73, endPoint x: 41, endPoint y: 69, distance: 85.2
click at [41, 69] on body "Toggle navigation ProStock WMS J01 - JGB IMPORTS Lalisha Mishra Logout Dashboar…" at bounding box center [306, 146] width 612 height 293
click at [146, 78] on input "2381" at bounding box center [204, 78] width 237 height 14
drag, startPoint x: 146, startPoint y: 78, endPoint x: 52, endPoint y: 78, distance: 94.6
click at [52, 78] on body "Toggle navigation ProStock WMS J01 - JGB IMPORTS Lalisha Mishra Logout Dashboar…" at bounding box center [306, 146] width 612 height 293
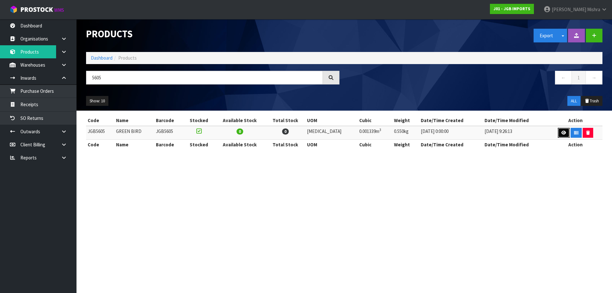
click at [561, 133] on icon at bounding box center [563, 133] width 5 height 4
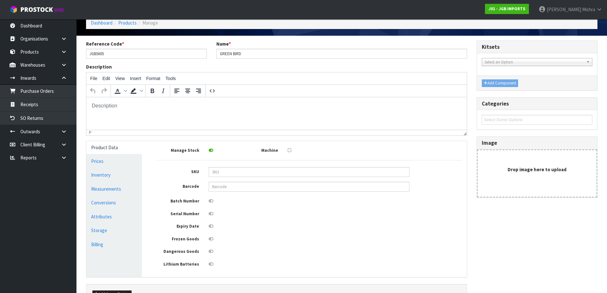
scroll to position [73, 0]
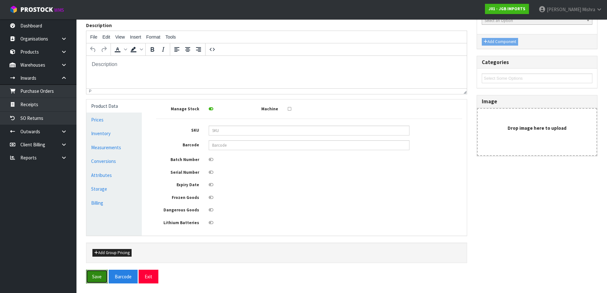
click at [92, 279] on button "Save" at bounding box center [97, 277] width 22 height 14
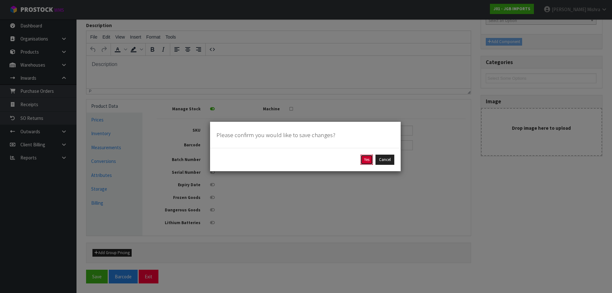
click at [366, 160] on button "Yes" at bounding box center [366, 160] width 12 height 10
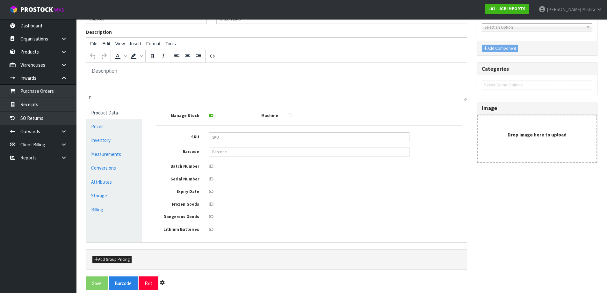
scroll to position [0, 0]
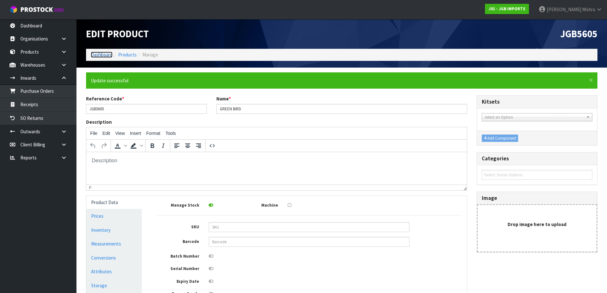
click at [103, 56] on link "Dashboard" at bounding box center [102, 55] width 22 height 6
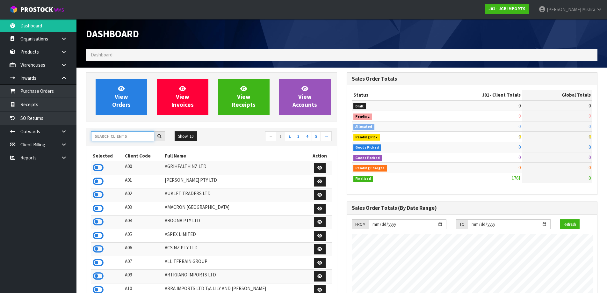
scroll to position [390, 260]
click at [111, 138] on input "text" at bounding box center [122, 136] width 63 height 10
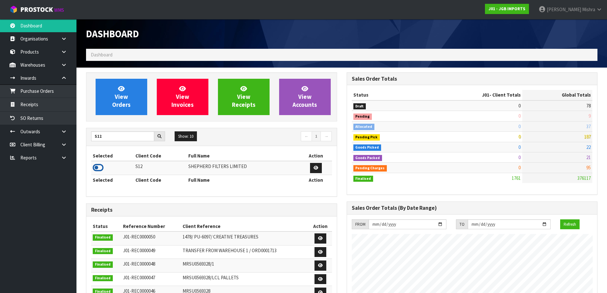
drag, startPoint x: 98, startPoint y: 171, endPoint x: 98, endPoint y: 168, distance: 3.2
click at [98, 170] on icon at bounding box center [98, 168] width 11 height 10
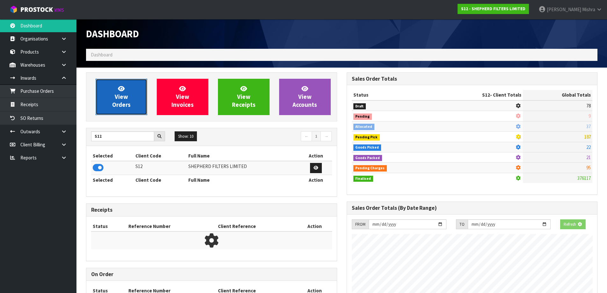
click at [116, 93] on span "View Orders" at bounding box center [121, 97] width 18 height 24
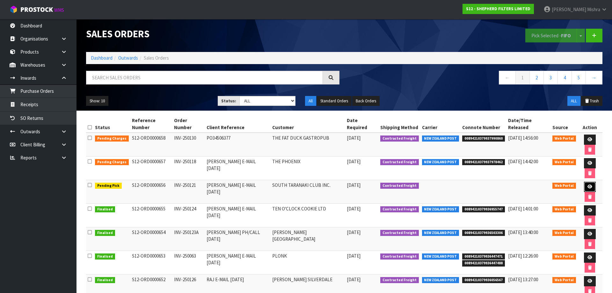
click at [587, 185] on icon at bounding box center [589, 187] width 5 height 4
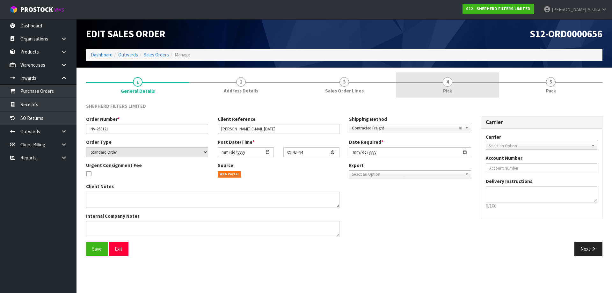
drag, startPoint x: 460, startPoint y: 89, endPoint x: 462, endPoint y: 94, distance: 5.9
click at [460, 91] on link "4 Pick" at bounding box center [447, 84] width 103 height 25
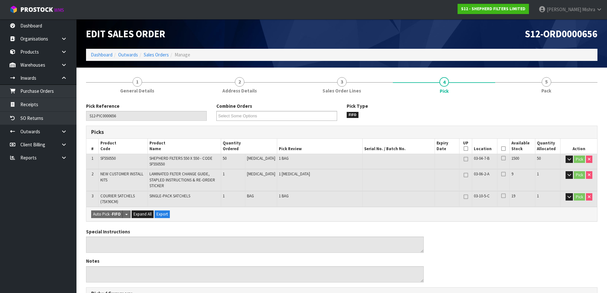
click at [502, 148] on icon at bounding box center [503, 148] width 4 height 0
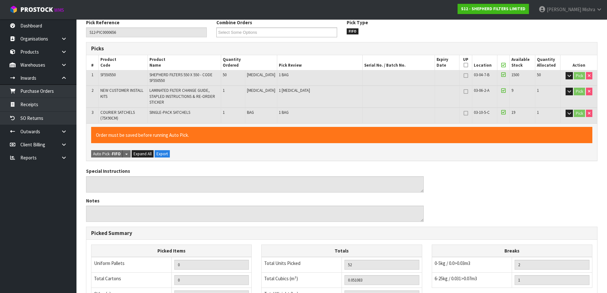
scroll to position [191, 0]
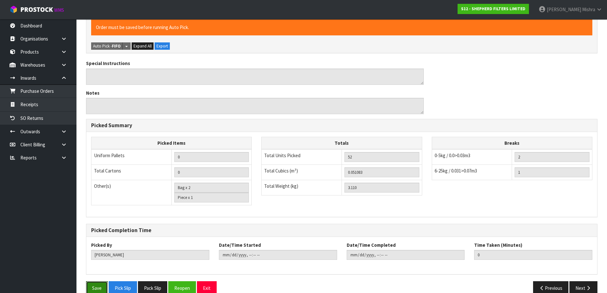
drag, startPoint x: 95, startPoint y: 283, endPoint x: 113, endPoint y: 277, distance: 19.0
click at [95, 283] on button "Save" at bounding box center [97, 288] width 22 height 14
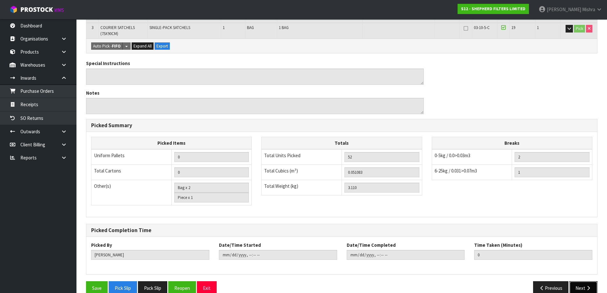
click at [581, 284] on button "Next" at bounding box center [583, 288] width 28 height 14
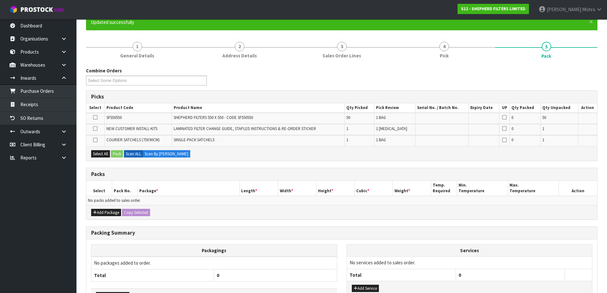
scroll to position [103, 0]
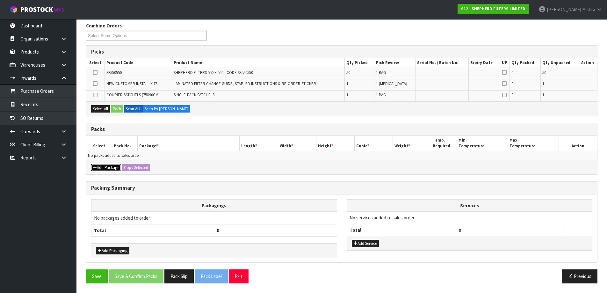
drag, startPoint x: 103, startPoint y: 170, endPoint x: 101, endPoint y: 165, distance: 5.6
click at [103, 170] on button "Add Package" at bounding box center [106, 168] width 30 height 8
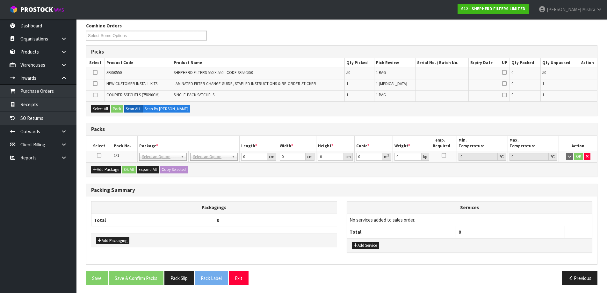
click at [97, 158] on link at bounding box center [99, 155] width 4 height 5
click at [105, 109] on button "Select All" at bounding box center [100, 109] width 19 height 8
click at [119, 107] on button "Pack" at bounding box center [117, 109] width 12 height 8
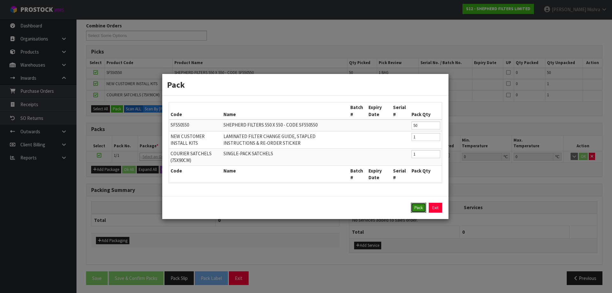
click at [414, 207] on button "Pack" at bounding box center [418, 208] width 15 height 10
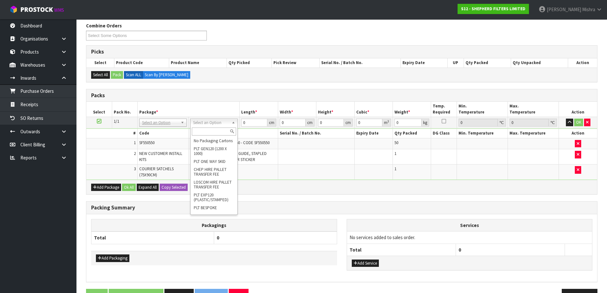
click at [202, 130] on input "text" at bounding box center [214, 131] width 44 height 8
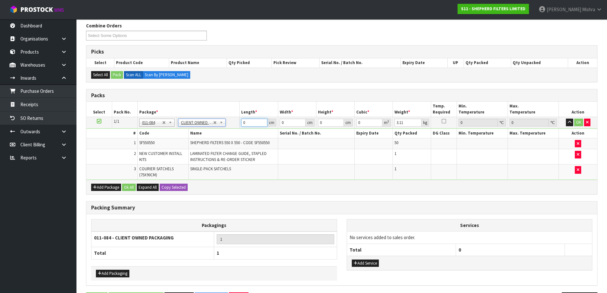
drag, startPoint x: 250, startPoint y: 122, endPoint x: 218, endPoint y: 125, distance: 32.6
click at [218, 125] on tr "1/1 NONE 007-001 007-002 007-004 007-009 007-013 007-014 007-015 007-017 007-01…" at bounding box center [341, 122] width 511 height 11
click at [127, 185] on button "Ok All" at bounding box center [129, 188] width 14 height 8
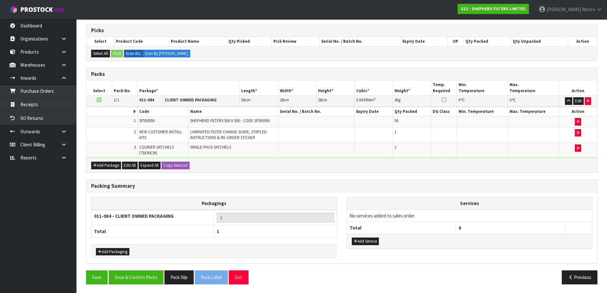
scroll to position [126, 0]
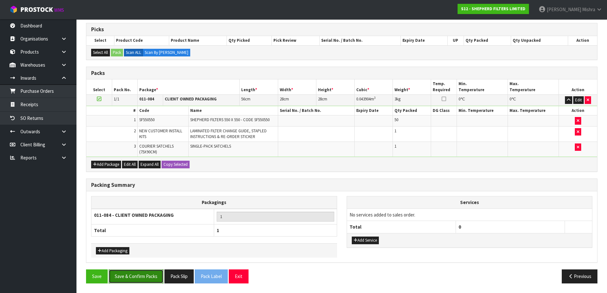
click at [118, 278] on button "Save & Confirm Packs" at bounding box center [136, 276] width 55 height 14
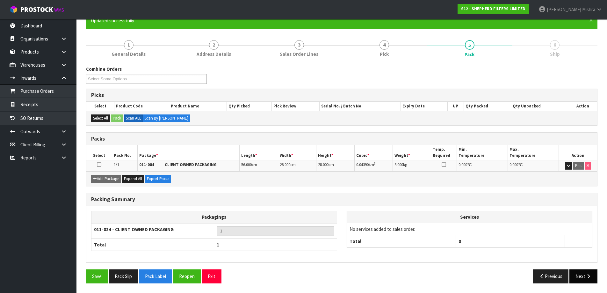
scroll to position [60, 0]
click at [585, 275] on button "Next" at bounding box center [583, 276] width 28 height 14
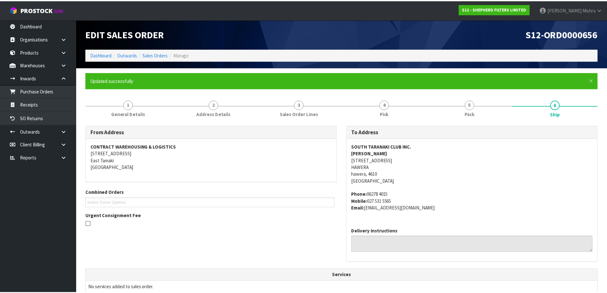
scroll to position [156, 0]
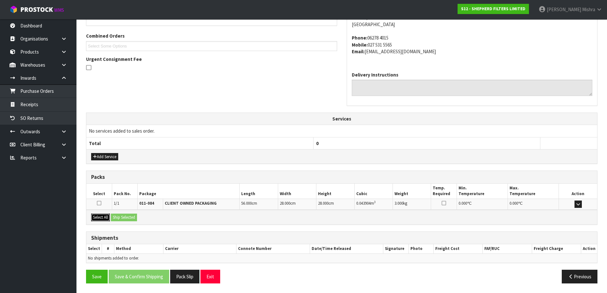
click at [101, 219] on button "Select All" at bounding box center [100, 218] width 19 height 8
click at [134, 217] on button "Ship Selected" at bounding box center [124, 218] width 26 height 8
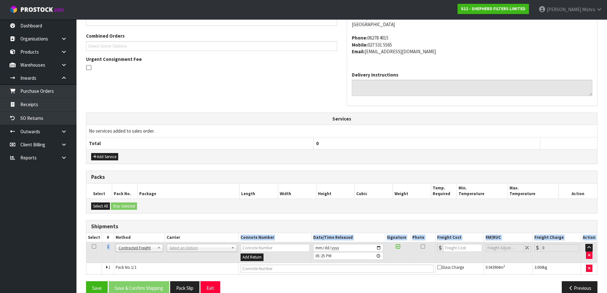
drag, startPoint x: 192, startPoint y: 241, endPoint x: 195, endPoint y: 251, distance: 10.6
click at [192, 246] on table "Select # Method Carrier Connote Number Date/Time Released Signature Photo Freig…" at bounding box center [341, 253] width 511 height 41
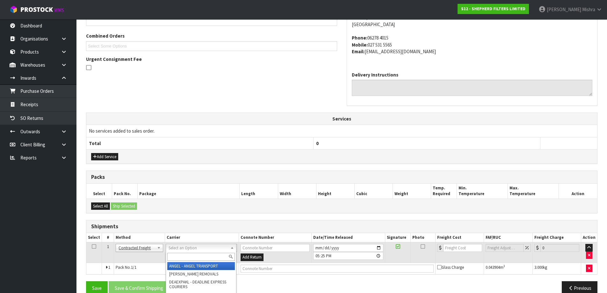
click at [193, 255] on input "text" at bounding box center [201, 257] width 68 height 8
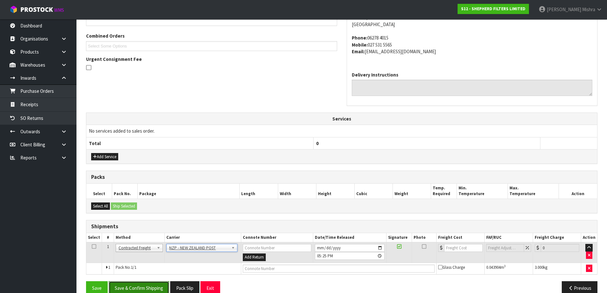
click at [136, 290] on button "Save & Confirm Shipping" at bounding box center [139, 288] width 61 height 14
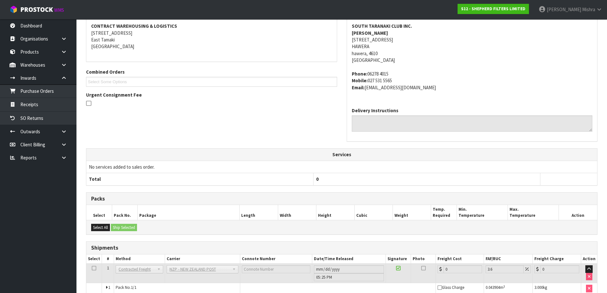
scroll to position [159, 0]
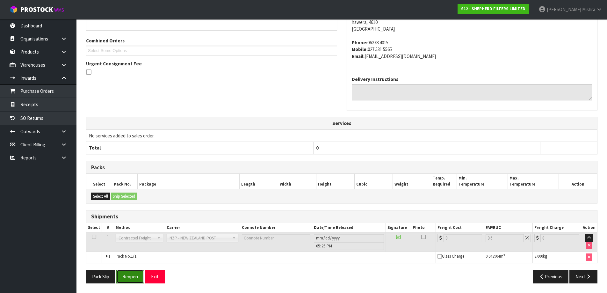
click at [139, 277] on button "Reopen" at bounding box center [130, 277] width 28 height 14
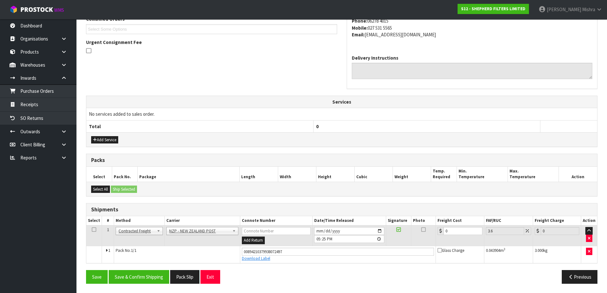
scroll to position [174, 0]
drag, startPoint x: 457, startPoint y: 233, endPoint x: 411, endPoint y: 233, distance: 45.3
click at [411, 233] on tr "1 Client Local Pickup Customer Local Pickup Company Freight Contracted Freight …" at bounding box center [341, 235] width 511 height 21
click at [144, 272] on button "Save & Confirm Shipping" at bounding box center [139, 277] width 61 height 14
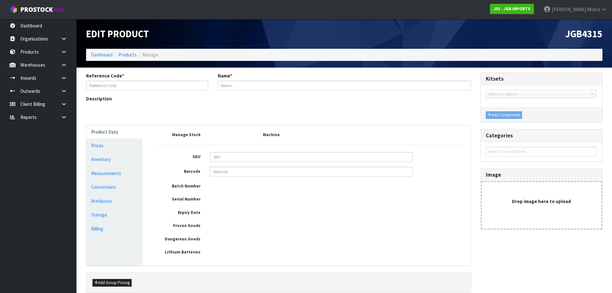
type input "JGB4315"
type input "Small Round Tea Cup - Desc to Follow"
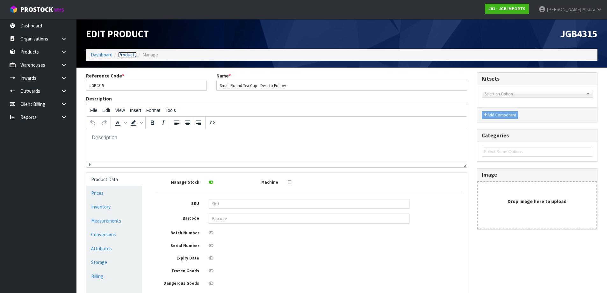
click at [124, 58] on link "Products" at bounding box center [127, 55] width 18 height 6
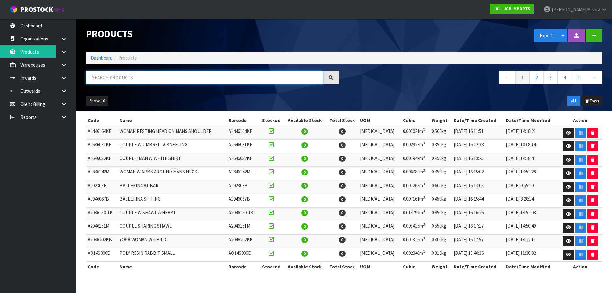
click at [172, 79] on input "text" at bounding box center [204, 78] width 237 height 14
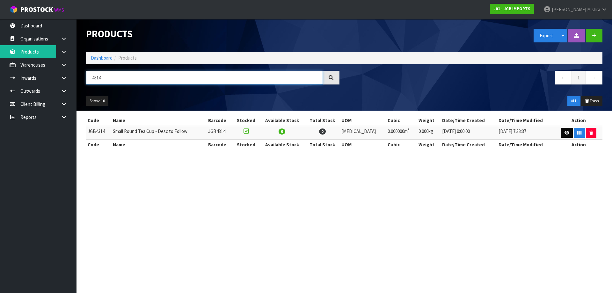
type input "4314"
click at [561, 132] on link at bounding box center [567, 133] width 12 height 10
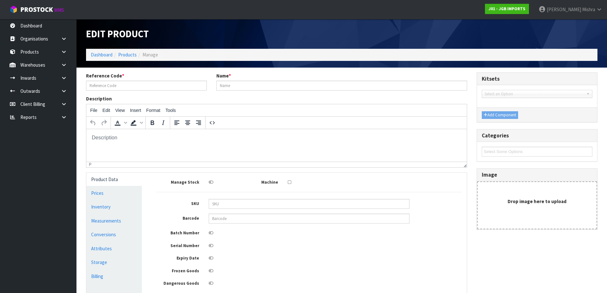
type input "JGB4314"
type input "Small Round Tea Cup - Desc to Follow"
type input "0"
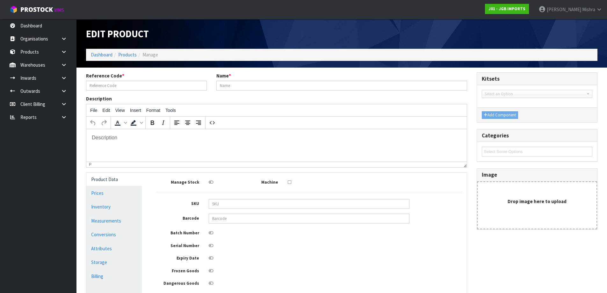
type input "0"
drag, startPoint x: 128, startPoint y: 220, endPoint x: 149, endPoint y: 206, distance: 25.0
click at [128, 220] on link "Measurements" at bounding box center [113, 220] width 55 height 13
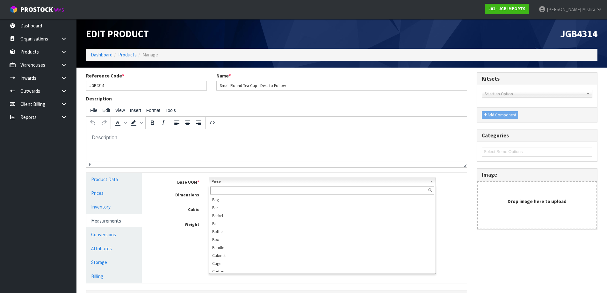
click at [251, 183] on span "Piece" at bounding box center [320, 182] width 216 height 8
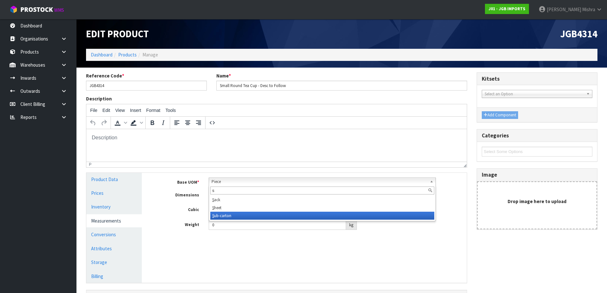
type input "s"
click at [237, 216] on li "S ub-carton" at bounding box center [322, 216] width 224 height 8
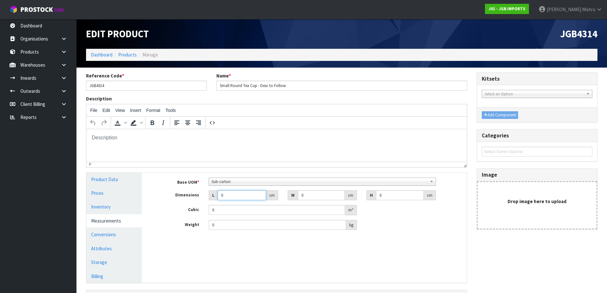
drag, startPoint x: 232, startPoint y: 197, endPoint x: 202, endPoint y: 197, distance: 30.0
click at [202, 197] on div "Dimensions L 0 cm W 0 cm H 0 cm" at bounding box center [308, 195] width 315 height 10
type input "1"
type input "0.000001"
type input "18"
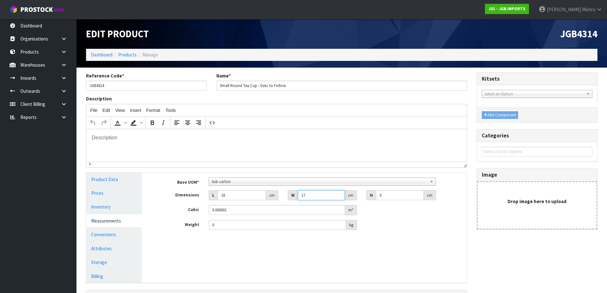
type input "17"
type input "1"
type input "0.000306"
type input "13"
type input "0.003978"
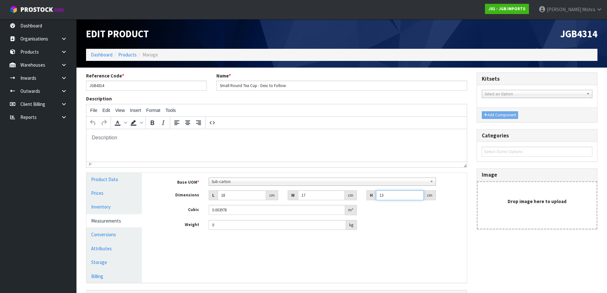
type input "13"
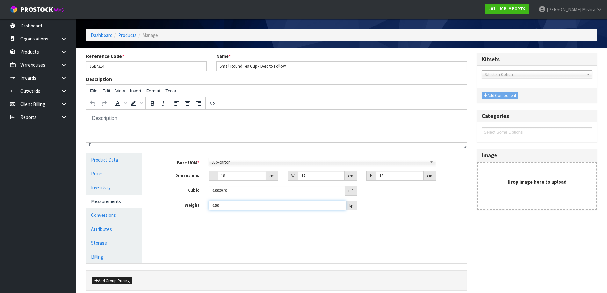
scroll to position [47, 0]
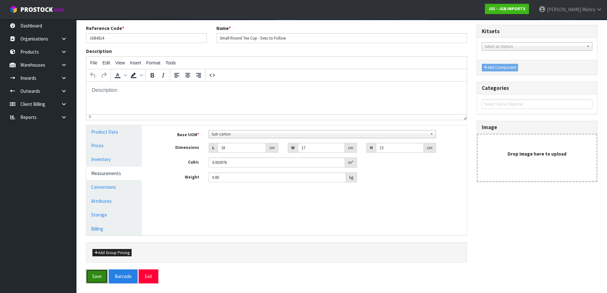
click at [97, 274] on button "Save" at bounding box center [97, 276] width 22 height 14
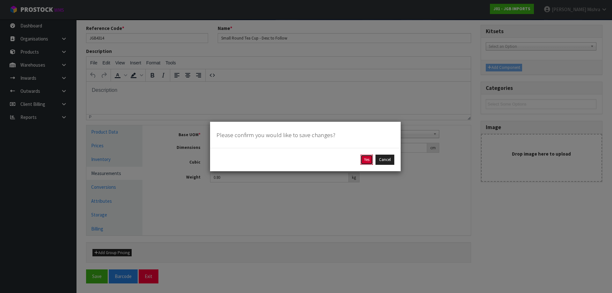
click at [369, 161] on button "Yes" at bounding box center [366, 160] width 12 height 10
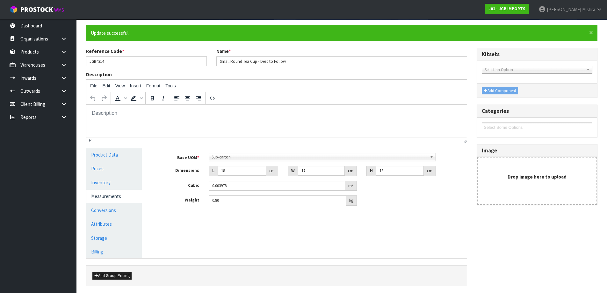
scroll to position [0, 0]
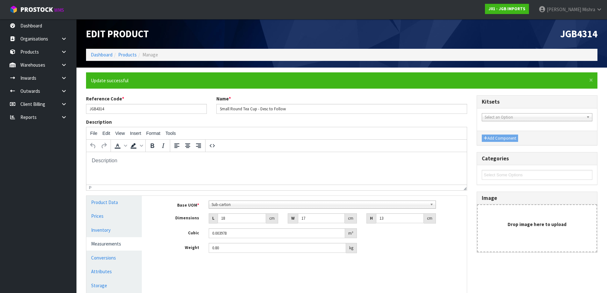
type input "0.8"
click at [109, 258] on link "Conversions" at bounding box center [113, 257] width 55 height 13
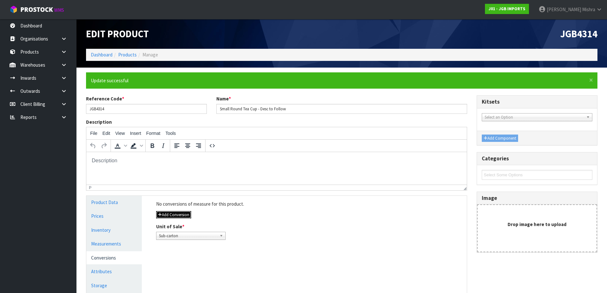
click at [169, 212] on button "Add Conversion" at bounding box center [173, 215] width 35 height 8
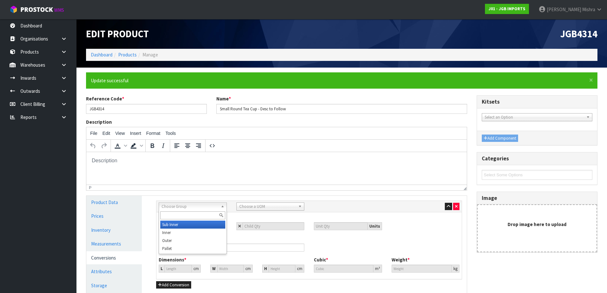
click at [210, 205] on span "Choose Group" at bounding box center [190, 207] width 57 height 8
click at [185, 242] on li "Outer" at bounding box center [192, 240] width 65 height 8
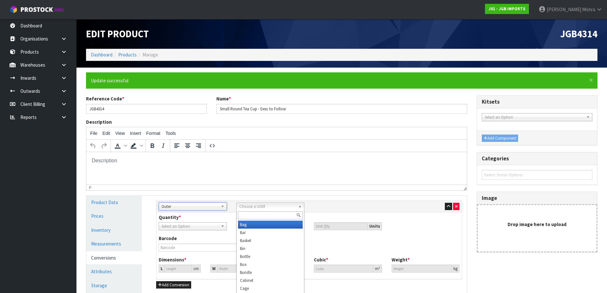
click at [249, 203] on span "Choose a UOM" at bounding box center [267, 207] width 57 height 8
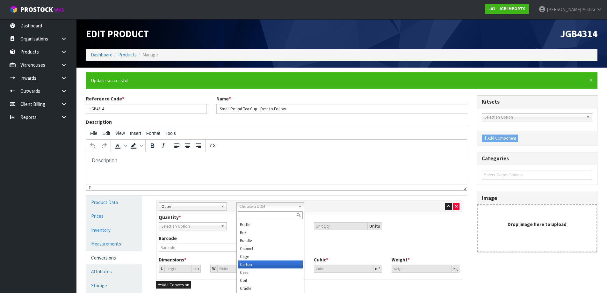
click at [259, 264] on li "Carton" at bounding box center [270, 264] width 65 height 8
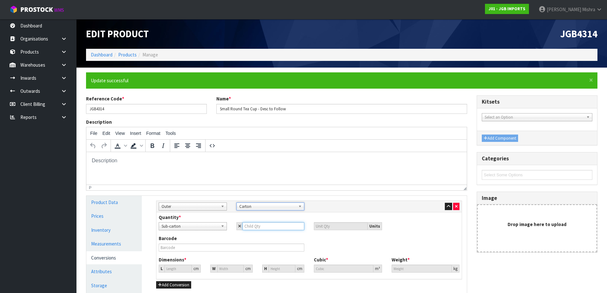
click at [272, 227] on input "number" at bounding box center [274, 226] width 62 height 8
click at [252, 228] on input "number" at bounding box center [274, 226] width 62 height 8
type input "2"
type input "24"
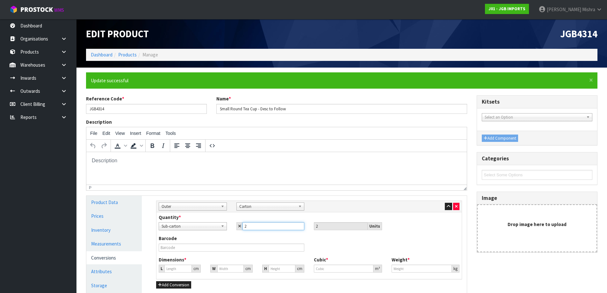
type input "24"
type input "45.704"
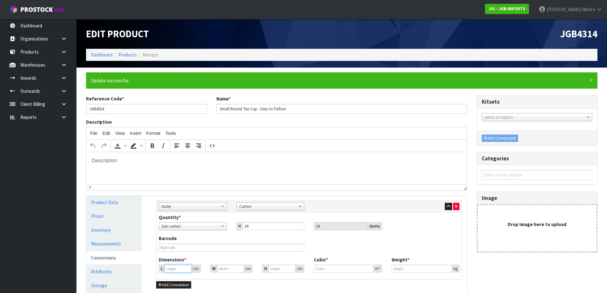
type input "0.095472"
type input "19.2"
click at [172, 266] on input "45.704" at bounding box center [177, 268] width 27 height 8
drag, startPoint x: 177, startPoint y: 267, endPoint x: 143, endPoint y: 263, distance: 34.4
click at [143, 263] on div "Product Data Prices Inventory Measurements Conversions Attributes Storage Billi…" at bounding box center [277, 255] width 390 height 119
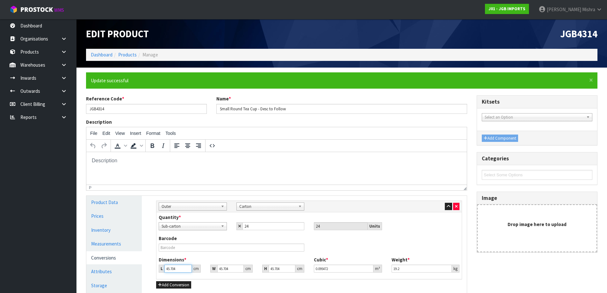
type input "6"
type input "0.012533"
type input "66"
type input "0.137864"
type input "66"
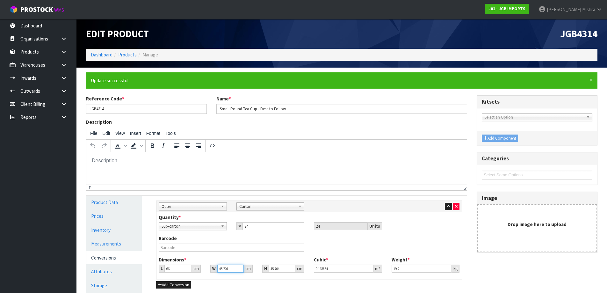
type input "3"
type input "0.009049"
type input "37"
type input "0.111609"
type input "37"
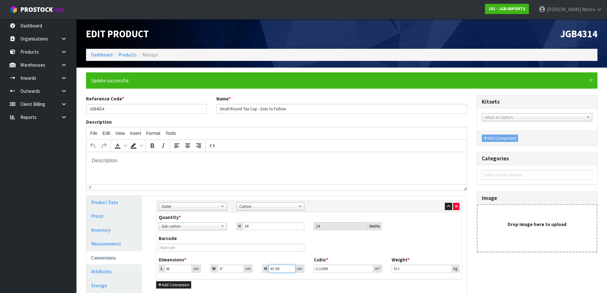
type input "3"
type input "0.007326"
type input "39"
type input "0.095238"
type input "39"
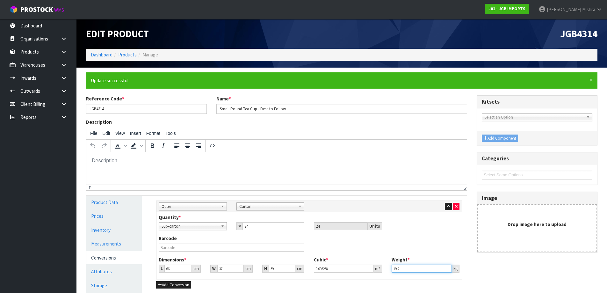
type input "4"
type input "19"
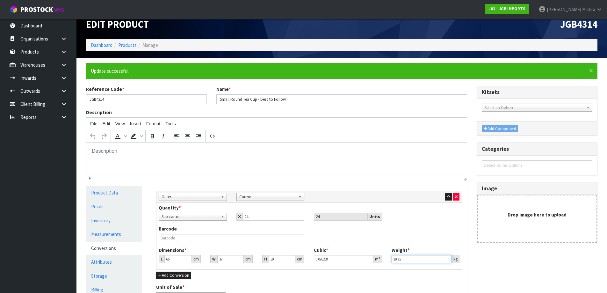
scroll to position [79, 0]
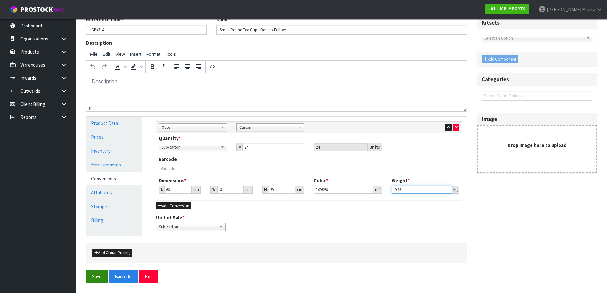
type input "19.85"
click at [99, 277] on button "Save" at bounding box center [97, 277] width 22 height 14
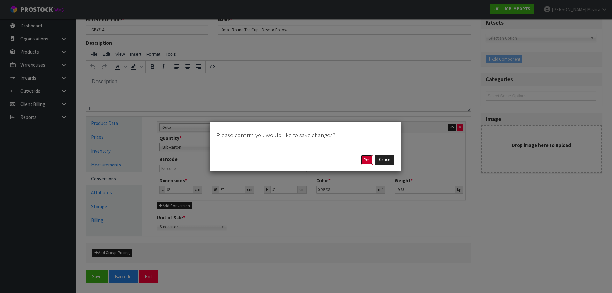
click at [365, 163] on button "Yes" at bounding box center [366, 160] width 12 height 10
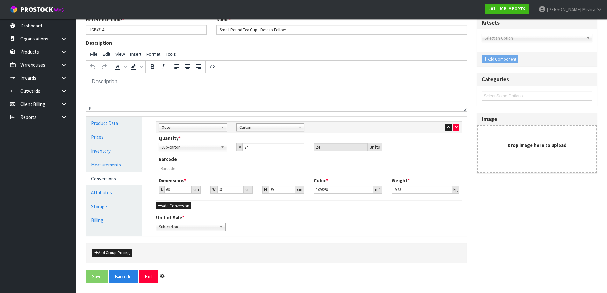
scroll to position [0, 0]
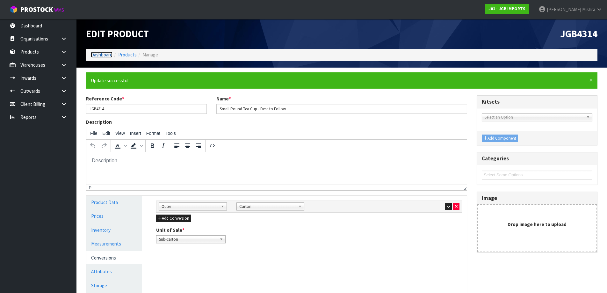
click at [98, 53] on link "Dashboard" at bounding box center [102, 55] width 22 height 6
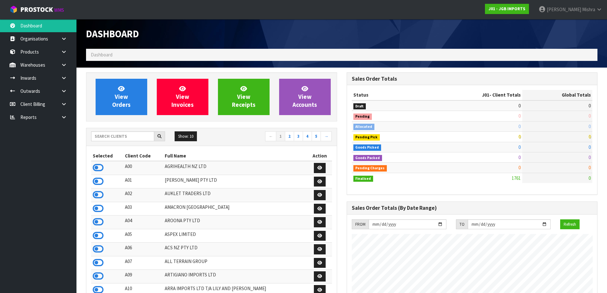
scroll to position [390, 260]
